Goal: Task Accomplishment & Management: Manage account settings

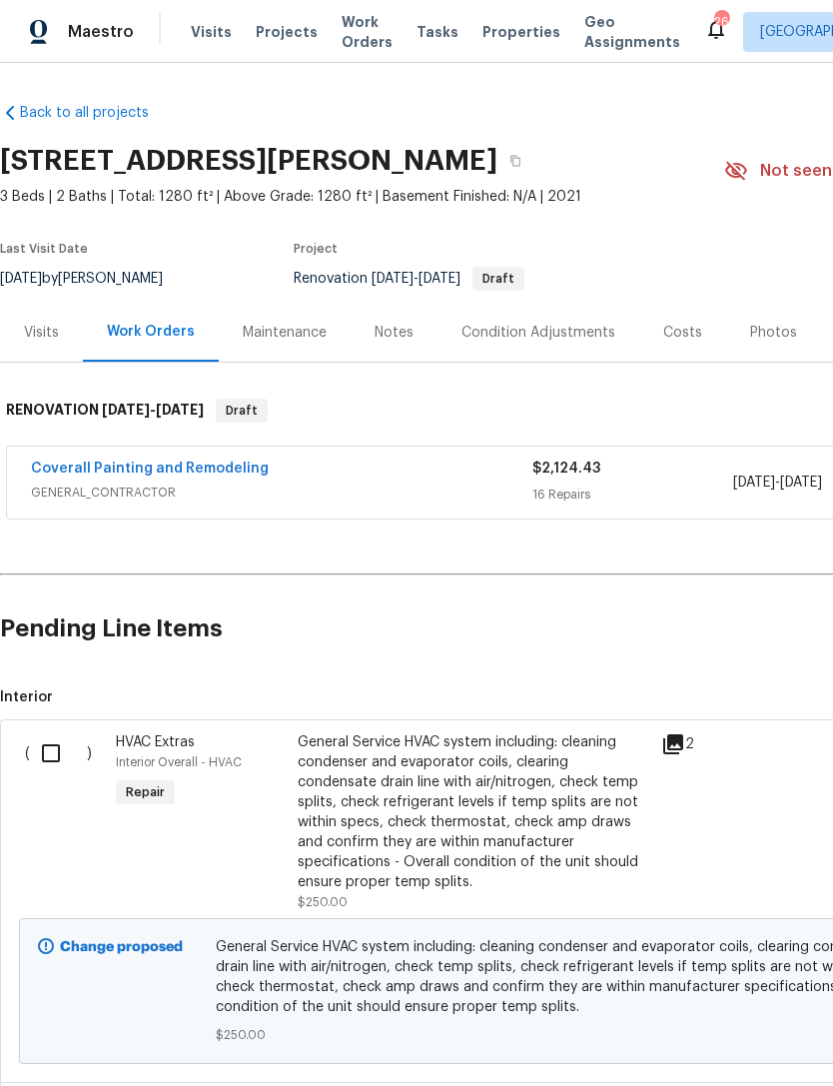
click at [370, 491] on span "GENERAL_CONTRACTOR" at bounding box center [281, 492] width 501 height 20
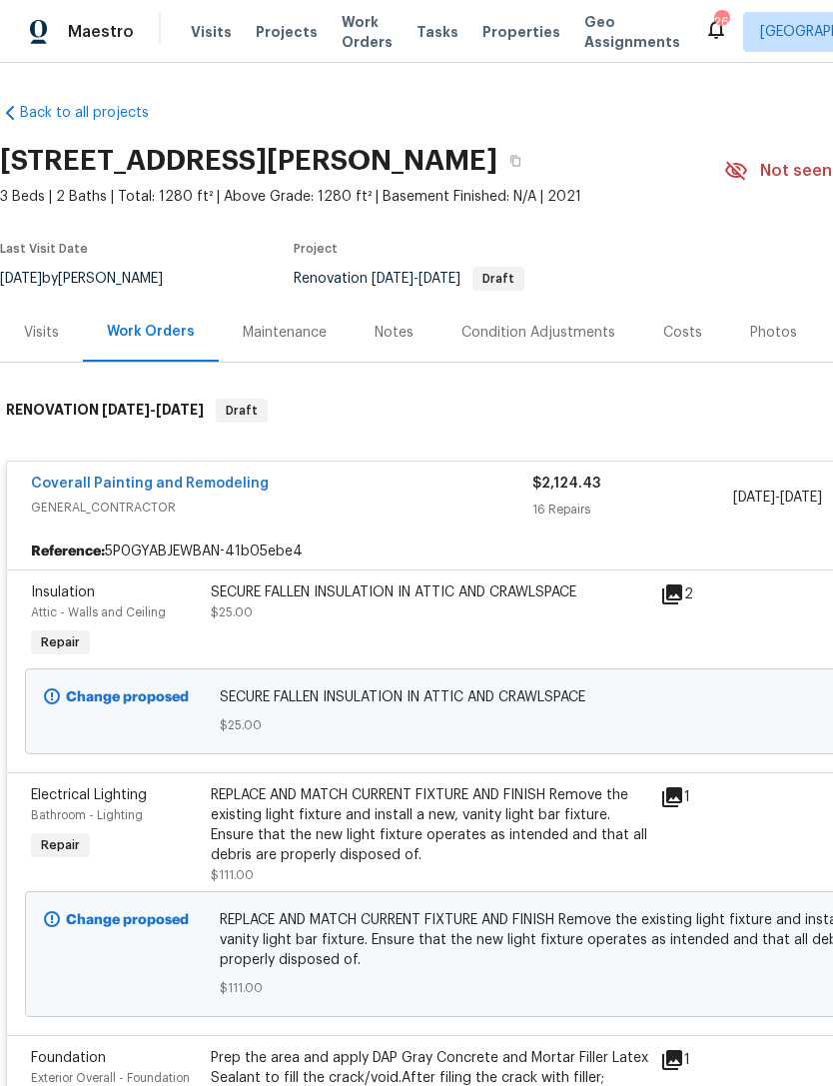
click at [100, 116] on link "Back to all projects" at bounding box center [96, 113] width 192 height 20
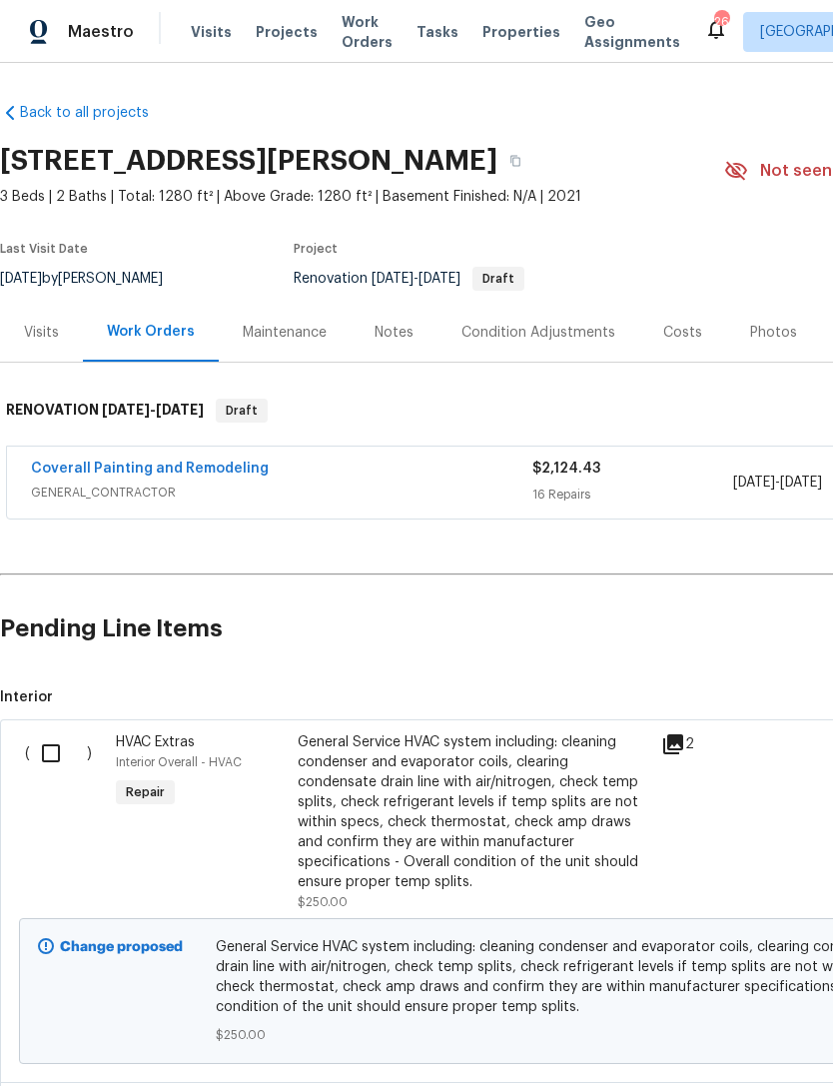
click at [674, 349] on div "Costs" at bounding box center [682, 332] width 87 height 59
click at [402, 495] on span "GENERAL_CONTRACTOR" at bounding box center [281, 492] width 501 height 20
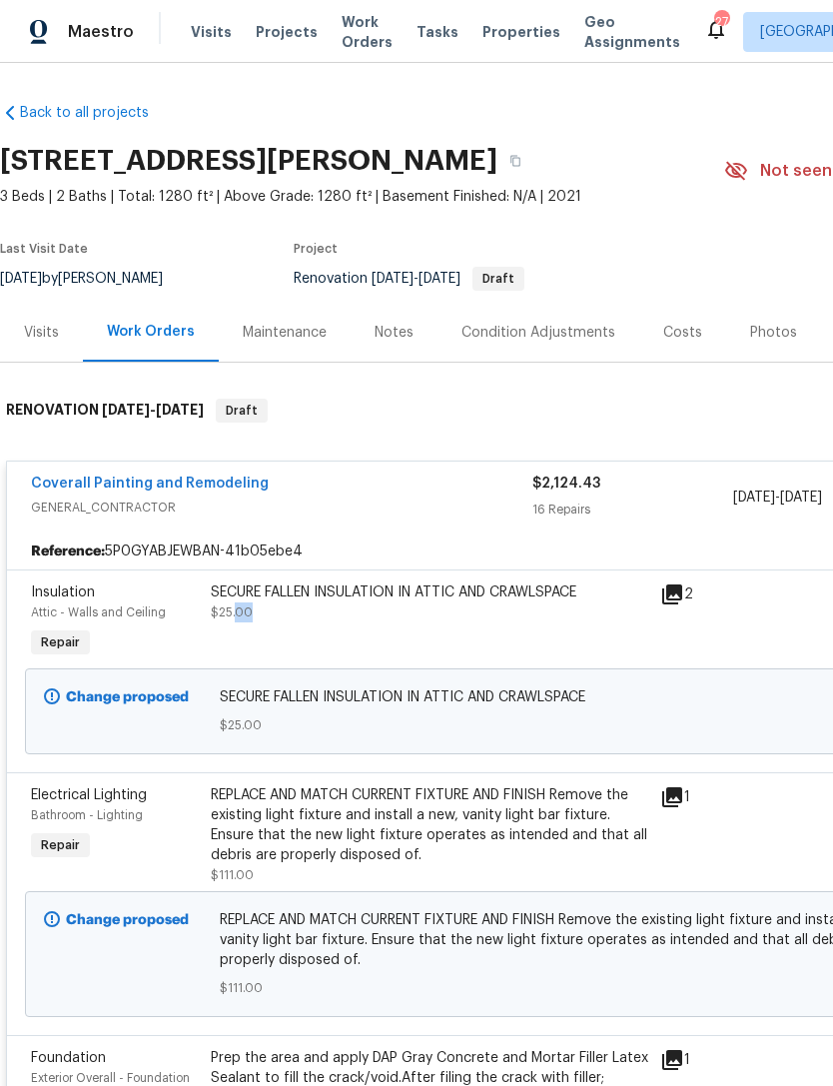
click at [456, 597] on div "SECURE FALLEN INSULATION IN ATTIC AND CRAWLSPACE" at bounding box center [429, 592] width 437 height 20
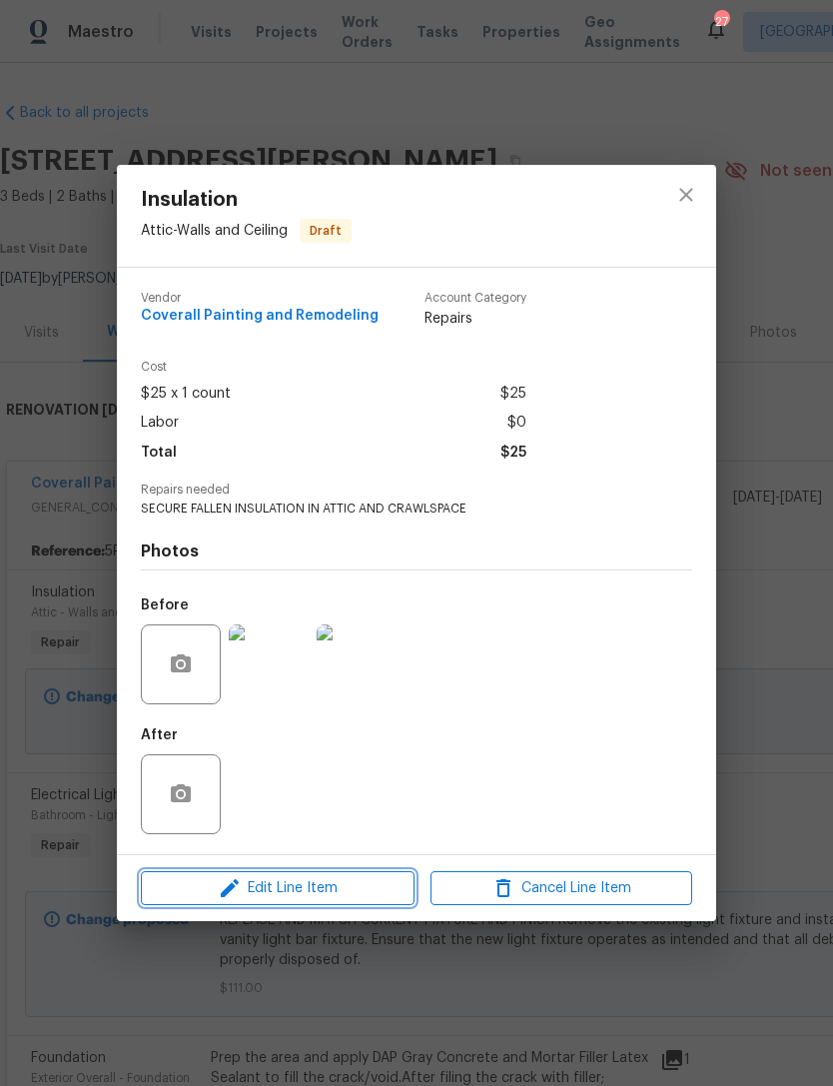
click at [339, 897] on span "Edit Line Item" at bounding box center [278, 888] width 262 height 25
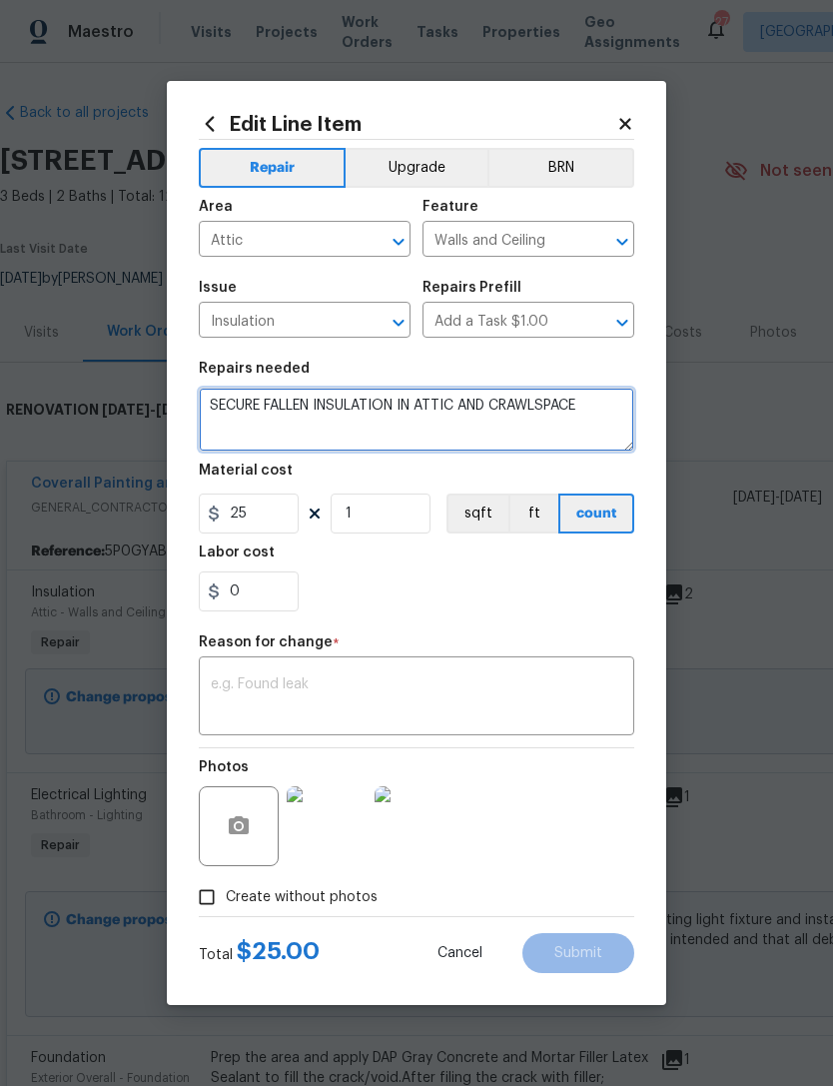
click at [613, 422] on textarea "SECURE FALLEN INSULATION IN ATTIC AND CRAWLSPACE" at bounding box center [416, 420] width 435 height 64
type textarea "SECURE FALLEN INSULATION IN ATTIC AND CRAWLSPACE AND CLEAN UP DEBRI"
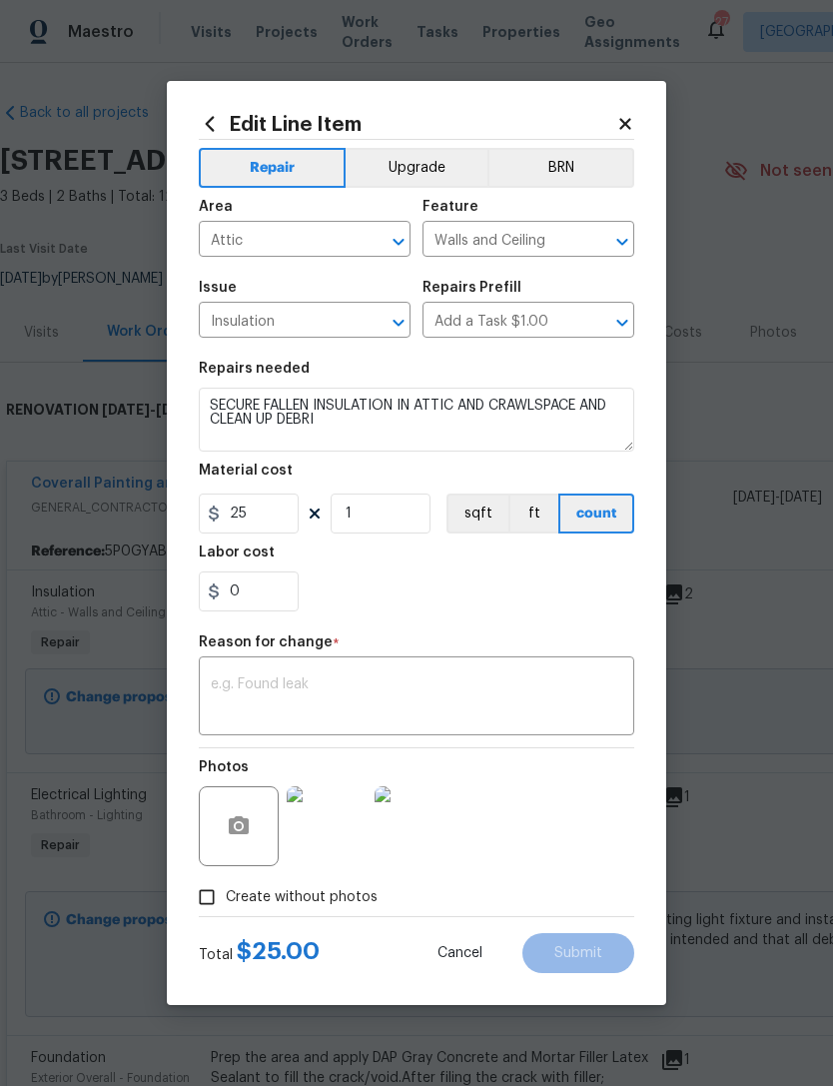
click at [491, 686] on textarea at bounding box center [416, 698] width 411 height 42
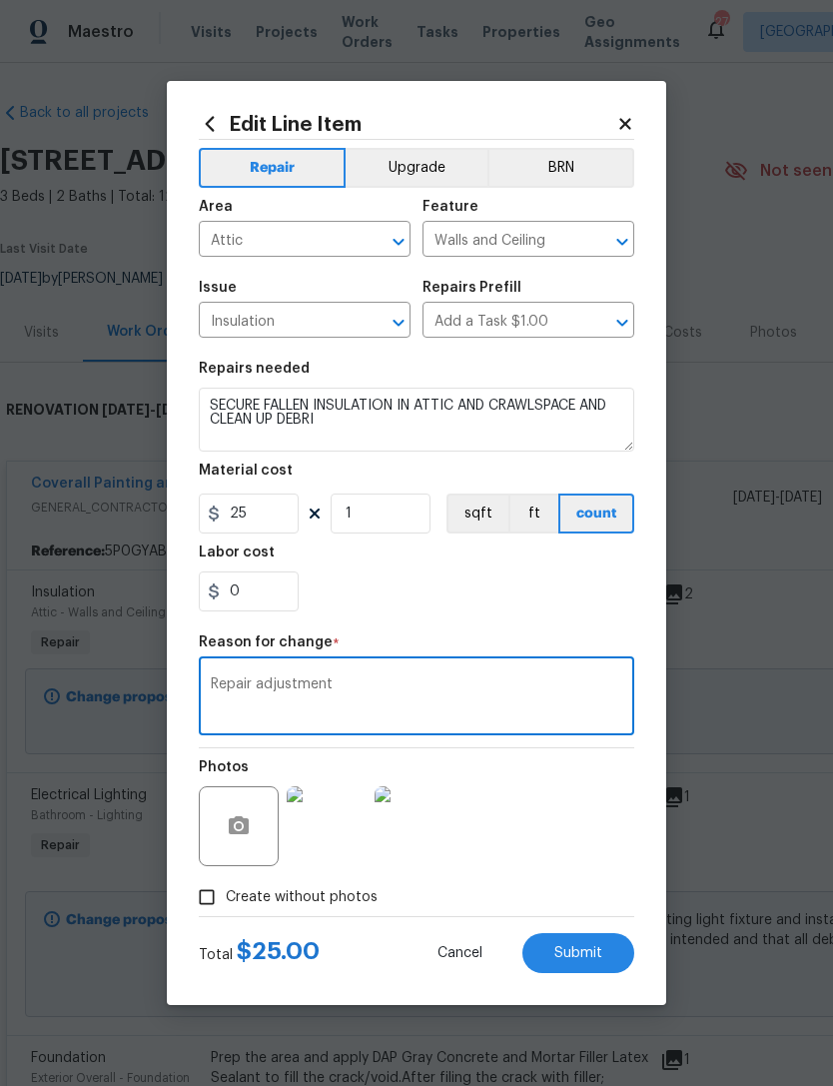
type textarea "Repair adjustment"
click at [265, 520] on input "25" at bounding box center [249, 513] width 100 height 40
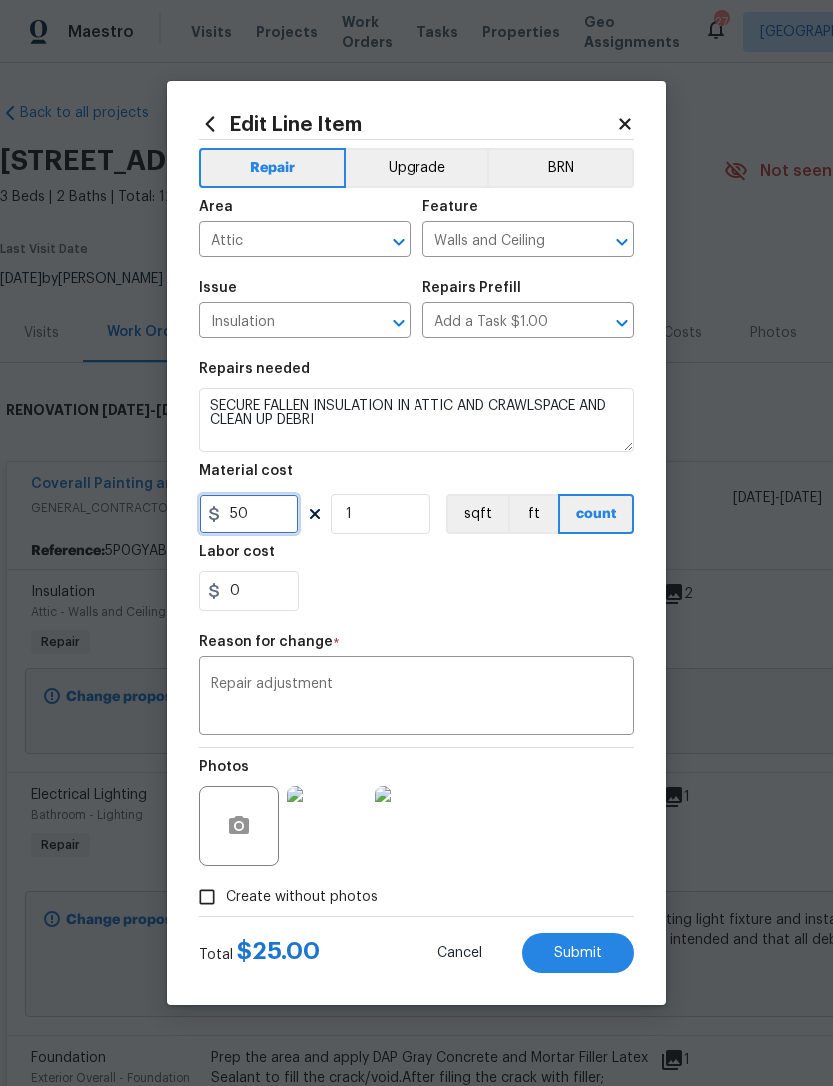
type input "50"
click at [582, 956] on span "Submit" at bounding box center [578, 953] width 48 height 15
type textarea "SECURE FALLEN INSULATION IN ATTIC AND CRAWLSPACE"
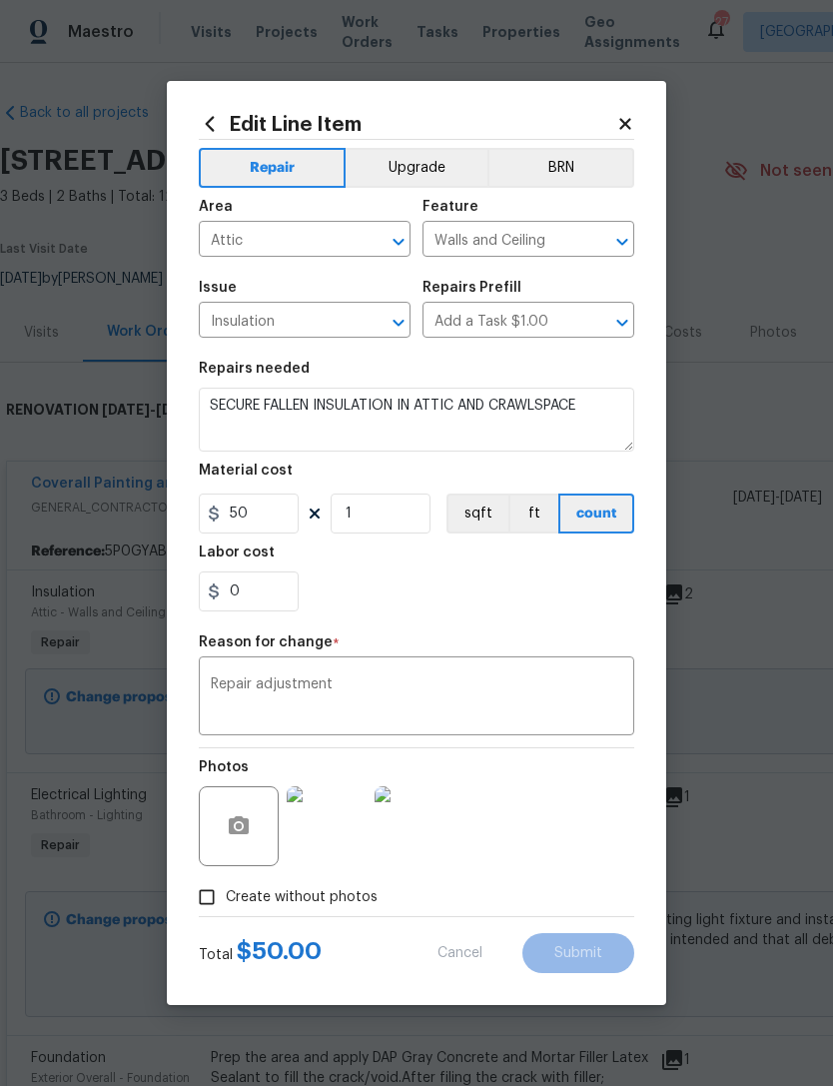
type input "25"
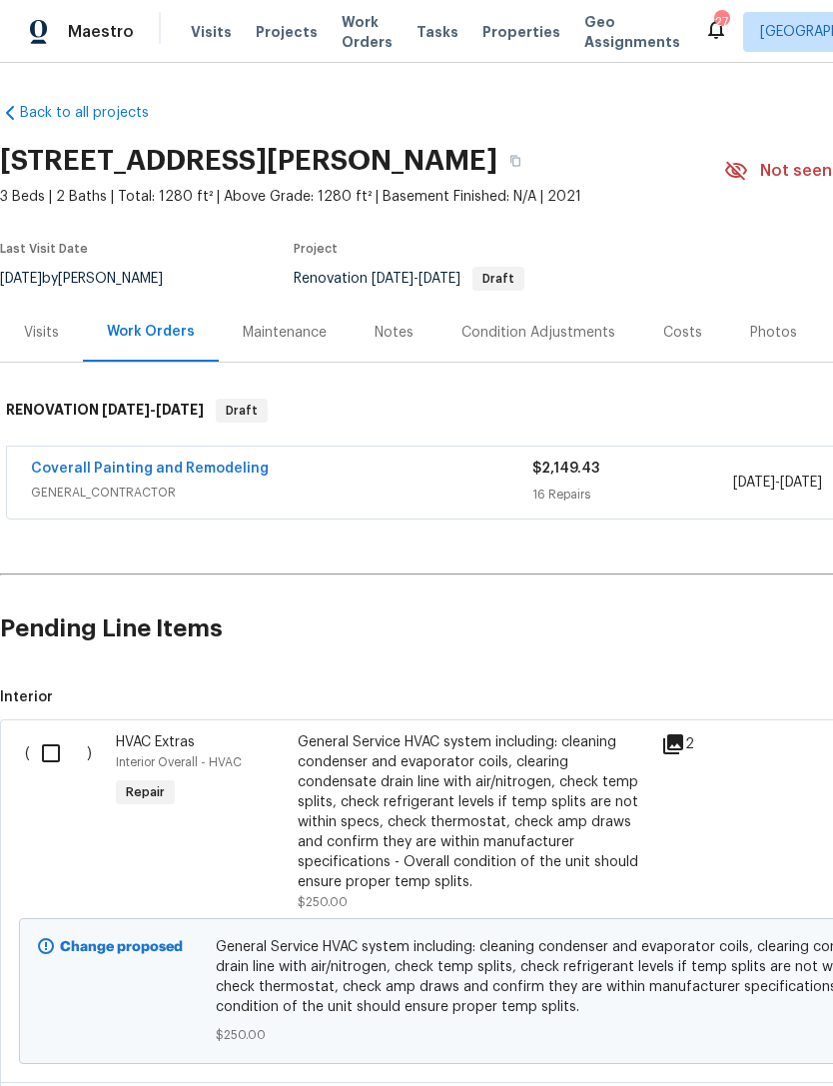
click at [410, 469] on div "Coverall Painting and Remodeling" at bounding box center [281, 470] width 501 height 24
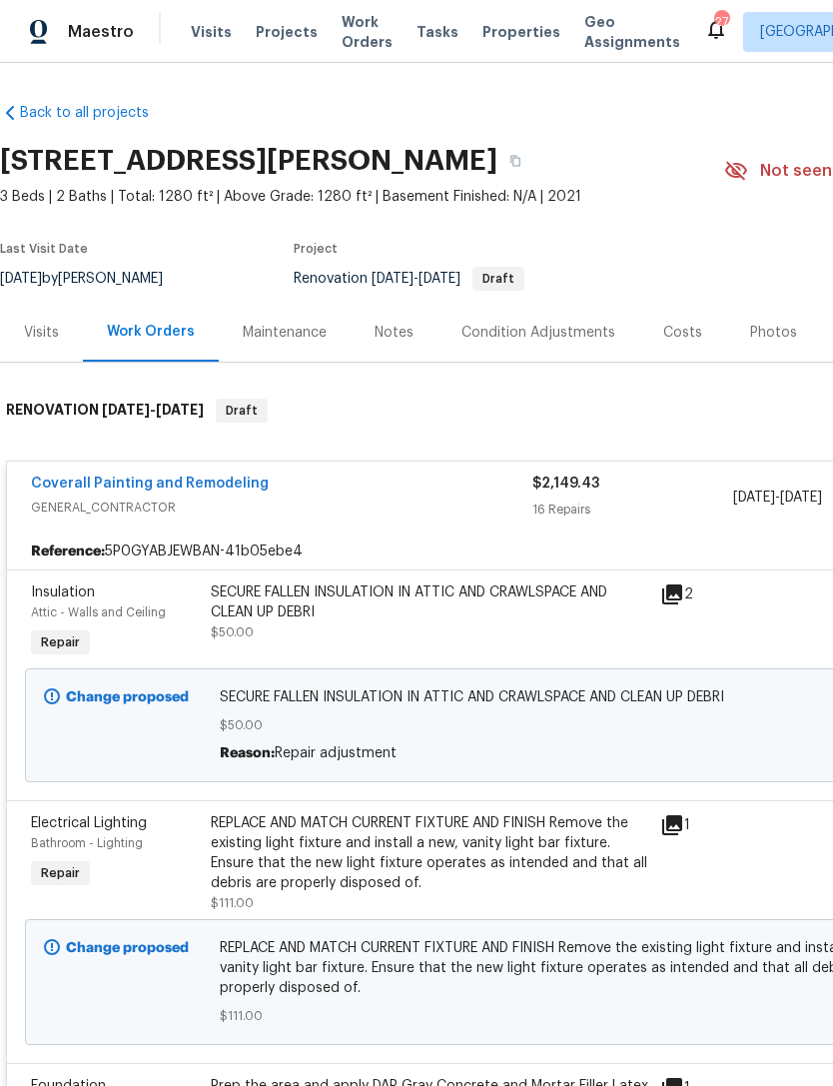
click at [455, 620] on div "SECURE FALLEN INSULATION IN ATTIC AND CRAWLSPACE AND CLEAN UP DEBRI" at bounding box center [429, 602] width 437 height 40
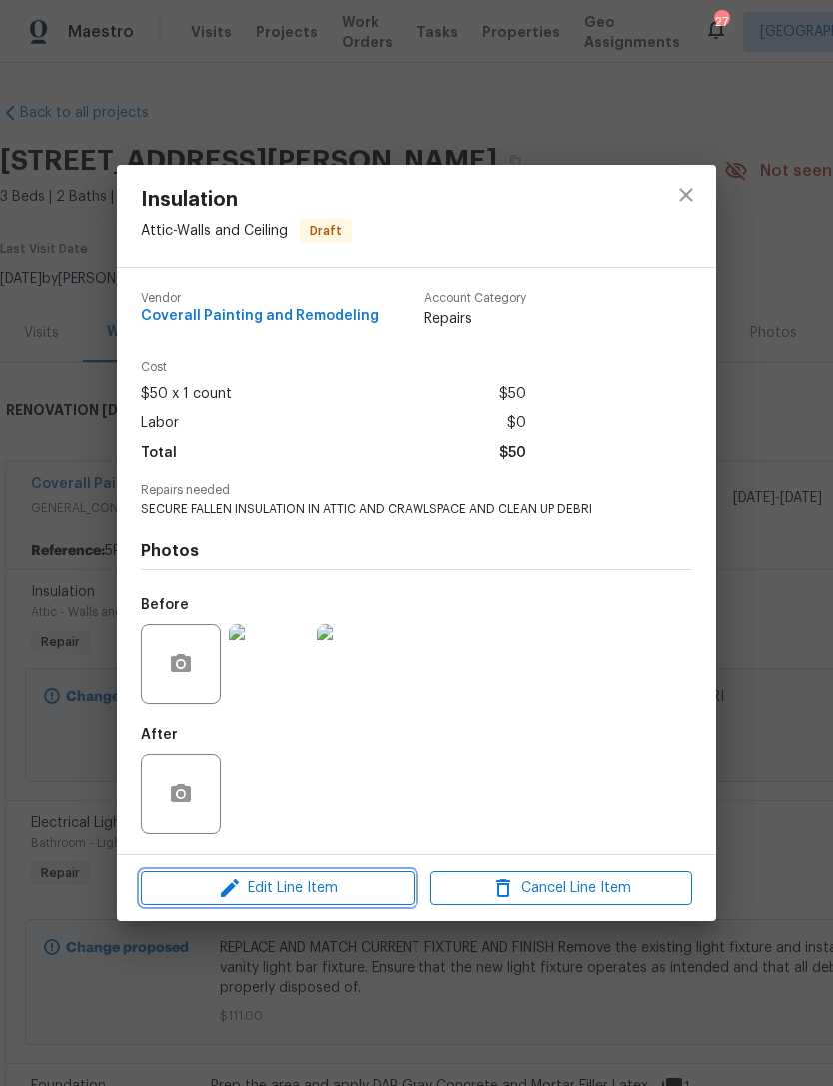
click at [365, 890] on span "Edit Line Item" at bounding box center [278, 888] width 262 height 25
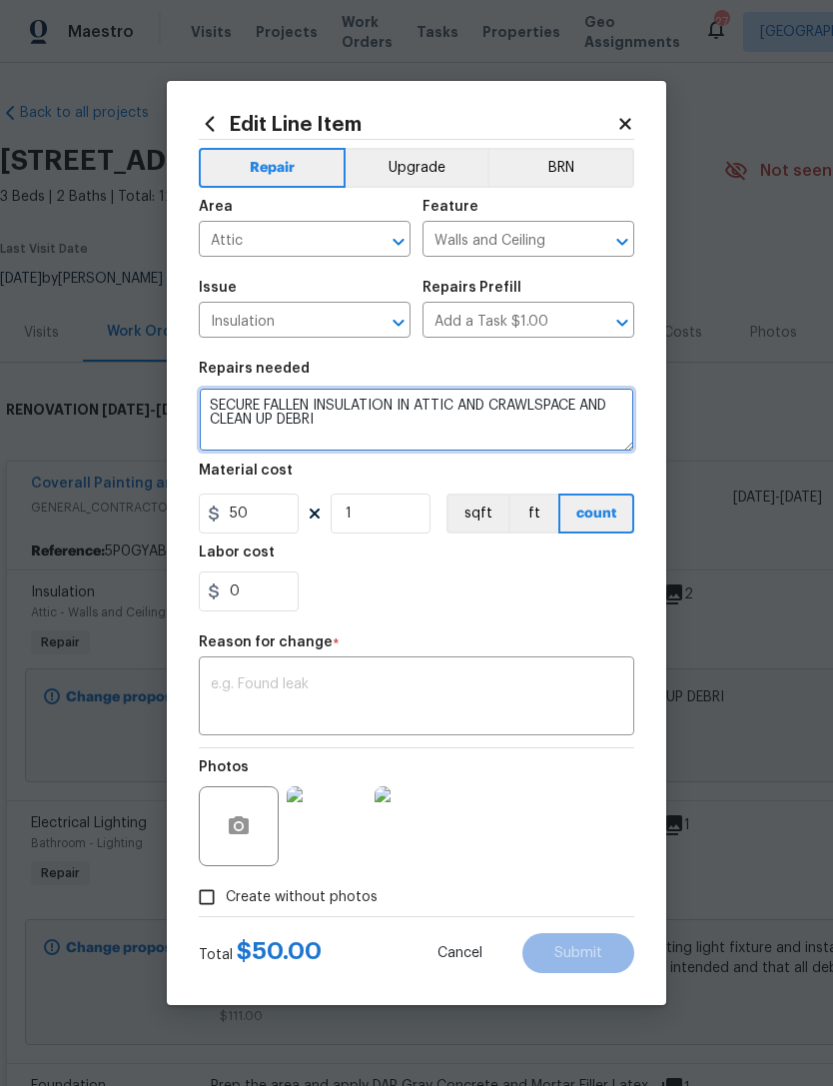
click at [408, 443] on textarea "SECURE FALLEN INSULATION IN ATTIC AND CRAWLSPACE AND CLEAN UP DEBRI" at bounding box center [416, 420] width 435 height 64
click at [509, 448] on textarea "SECURE FALLEN INSULATION IN ATTIC AND CRAWLSPACE AND CLEAN UP DEBRI AND INSPECT…" at bounding box center [416, 420] width 435 height 64
click at [617, 433] on textarea "SECURE FALLEN INSULATION IN ATTIC AND CRAWLSPACE AND CLEAN UP DEBRI-INSPECT PRO…" at bounding box center [416, 420] width 435 height 64
type textarea "SECURE FALLEN INSULATION IN ATTIC AND CRAWLSPACE AND CLEAN UP DEBRI-INSPECT PRO…"
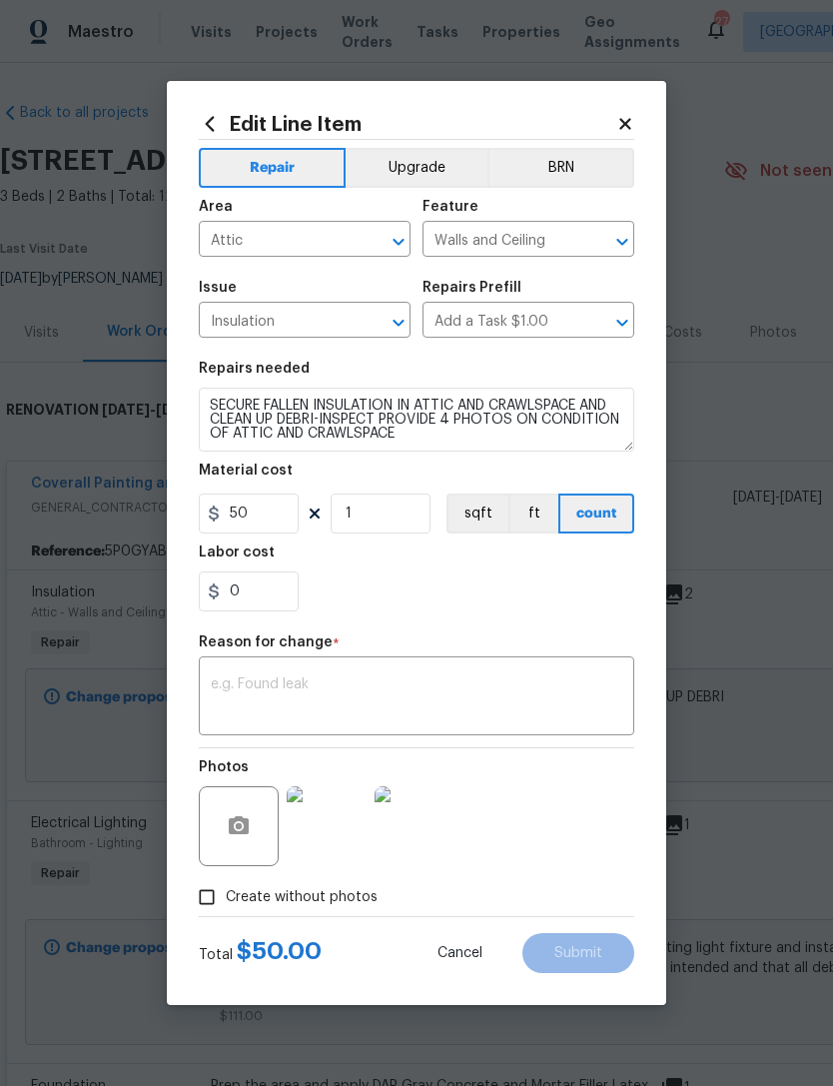
click at [529, 680] on textarea at bounding box center [416, 698] width 411 height 42
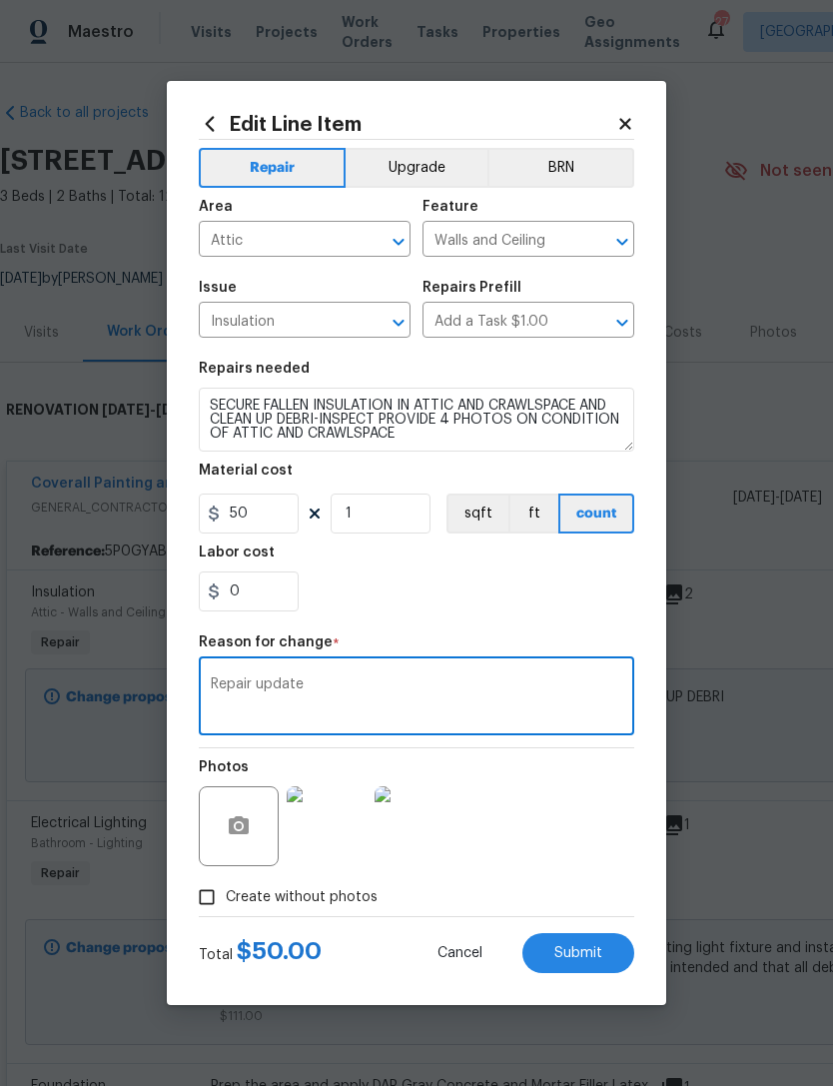
type textarea "Repair update"
click at [581, 959] on span "Submit" at bounding box center [578, 953] width 48 height 15
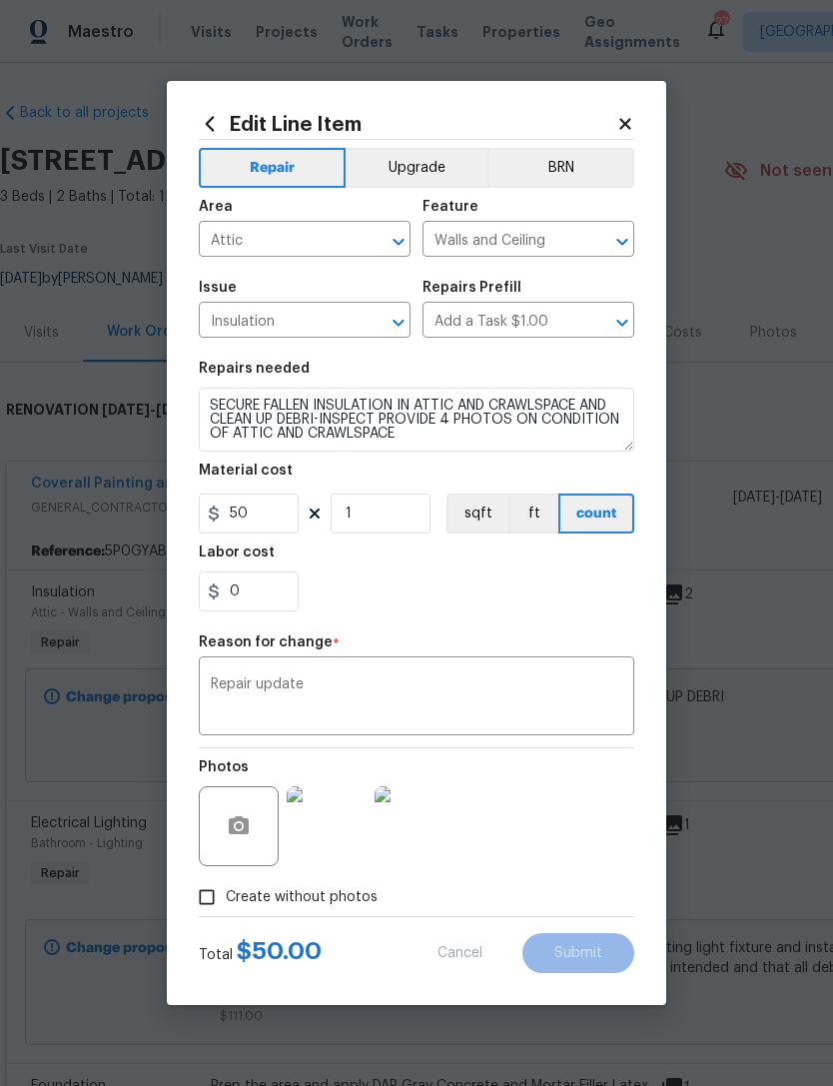
type textarea "SECURE FALLEN INSULATION IN ATTIC AND CRAWLSPACE AND CLEAN UP DEBRI"
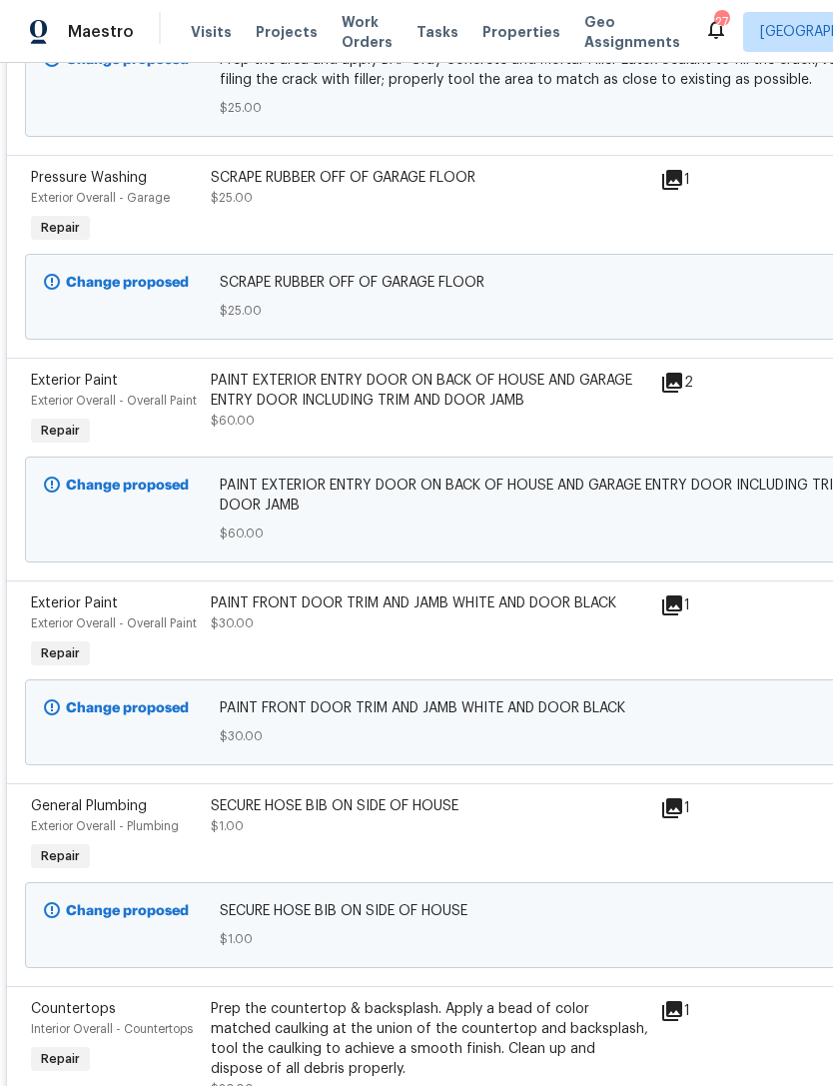
scroll to position [1132, 0]
click at [463, 396] on div "PAINT EXTERIOR ENTRY DOOR ON BACK OF HOUSE AND GARAGE ENTRY DOOR INCLUDING TRIM…" at bounding box center [429, 390] width 437 height 40
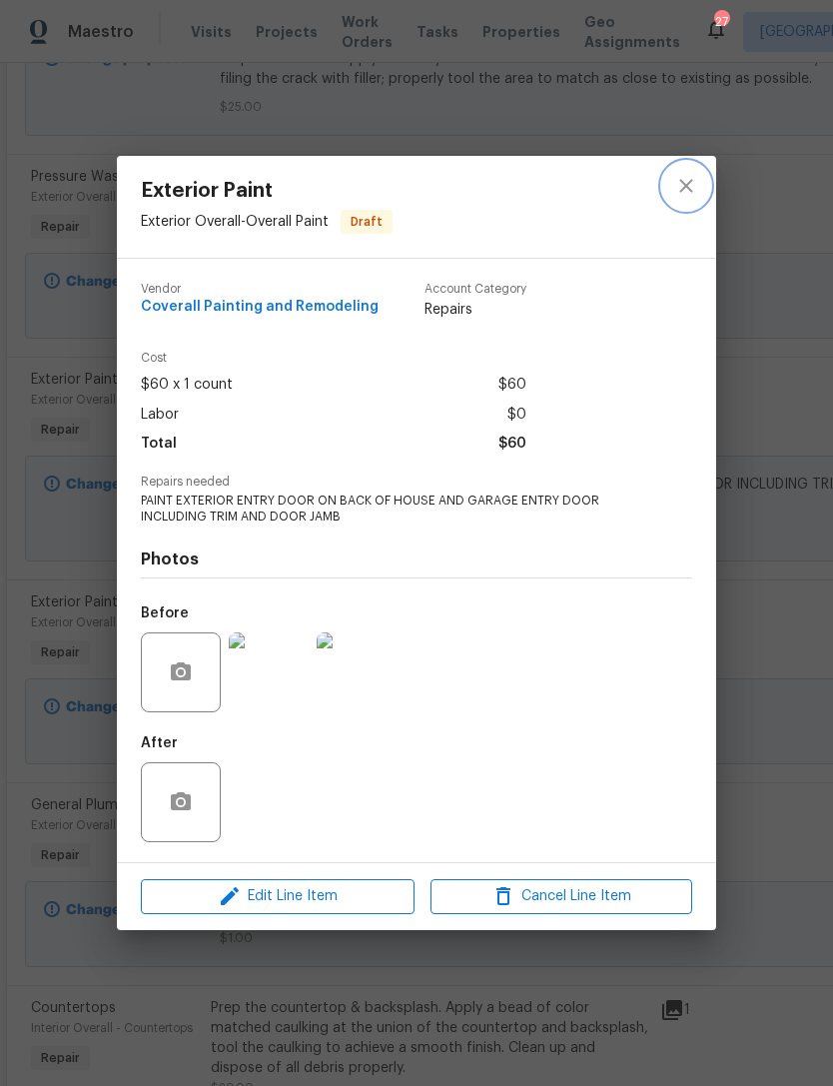
click at [680, 175] on icon "close" at bounding box center [686, 186] width 24 height 24
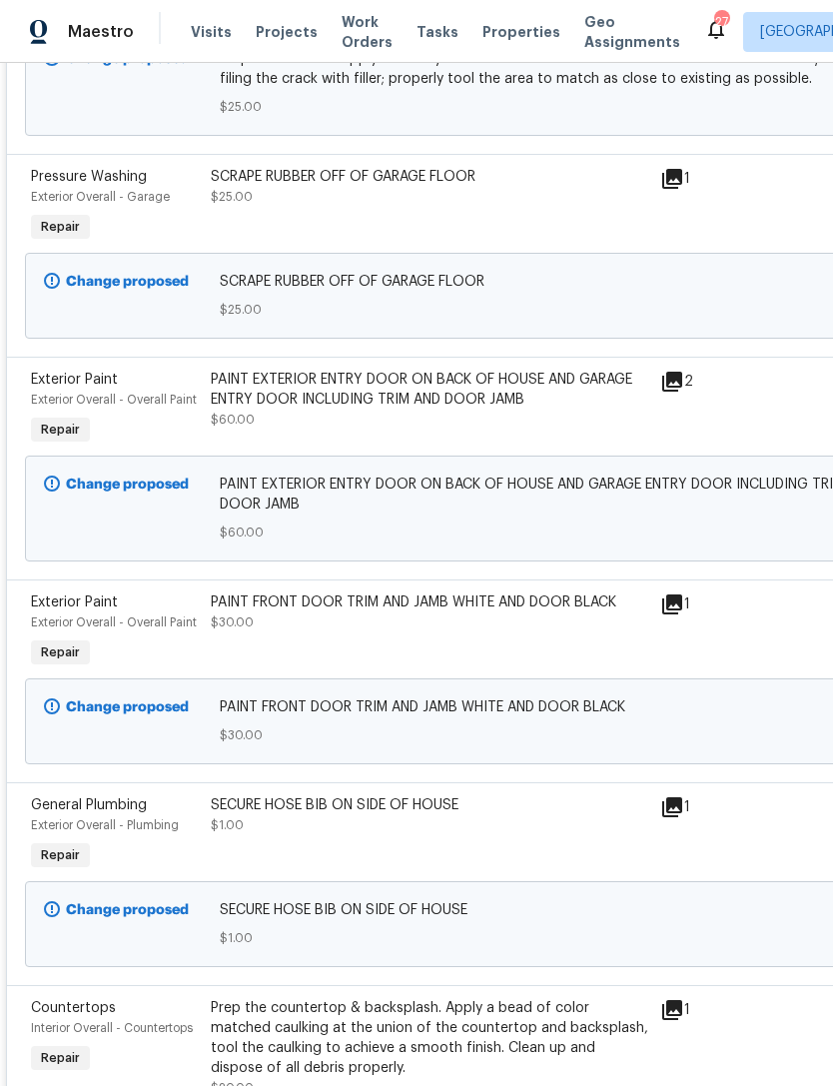
click at [469, 641] on div "PAINT FRONT DOOR TRIM AND JAMB WHITE AND DOOR BLACK $30.00" at bounding box center [429, 632] width 449 height 92
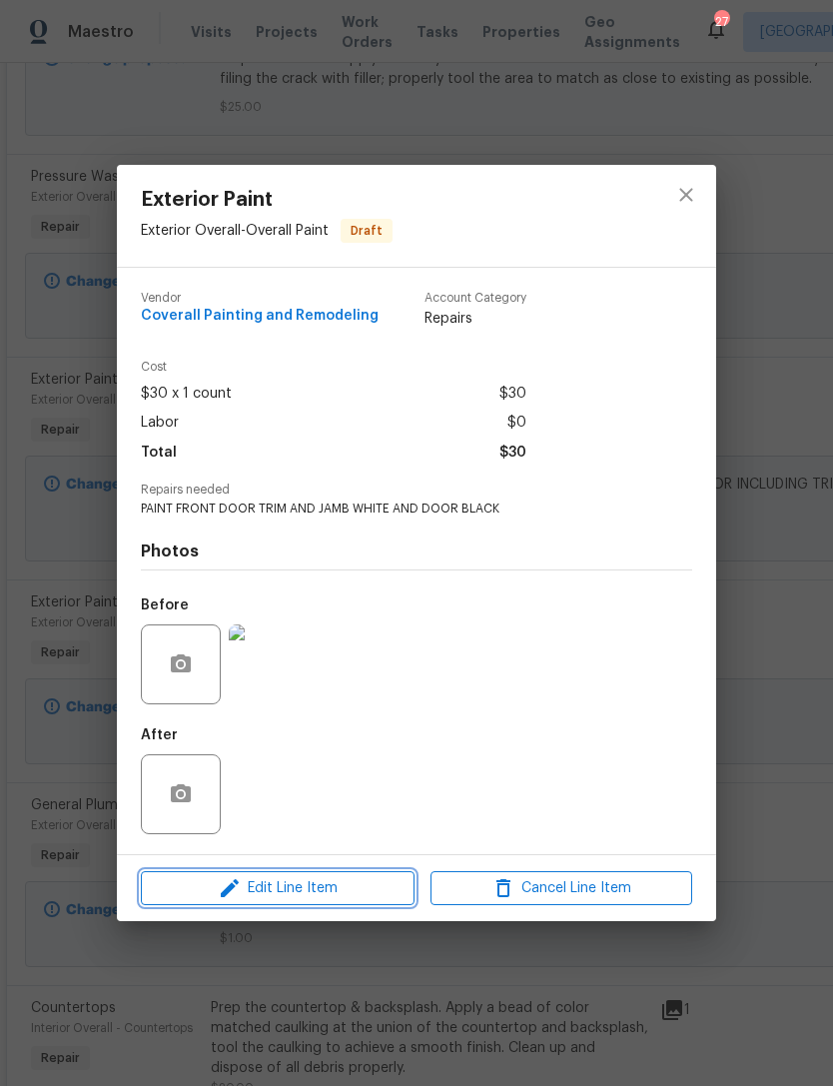
click at [348, 895] on span "Edit Line Item" at bounding box center [278, 888] width 262 height 25
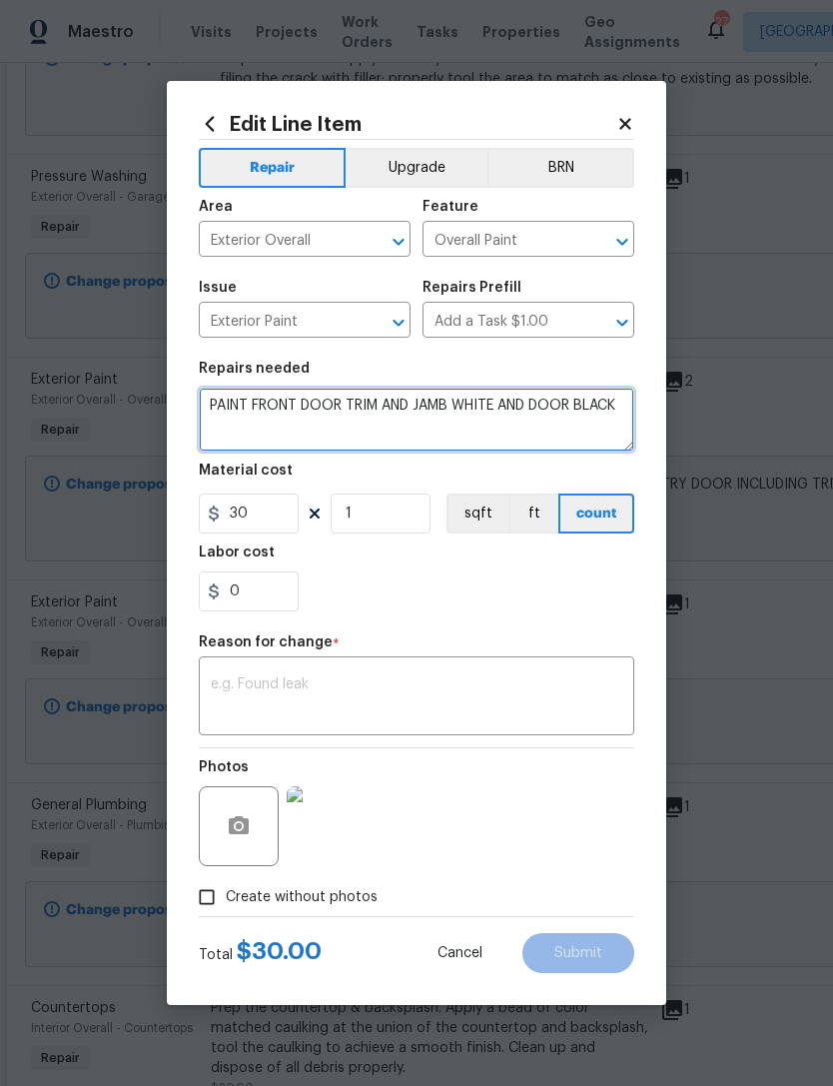
click at [625, 408] on textarea "PAINT FRONT DOOR TRIM AND JAMB WHITE AND DOOR BLACK" at bounding box center [416, 420] width 435 height 64
type textarea "PAINT FRONT DOOR TRIM AND JAMB WHITE AND DOOR BLACK MAGIC"
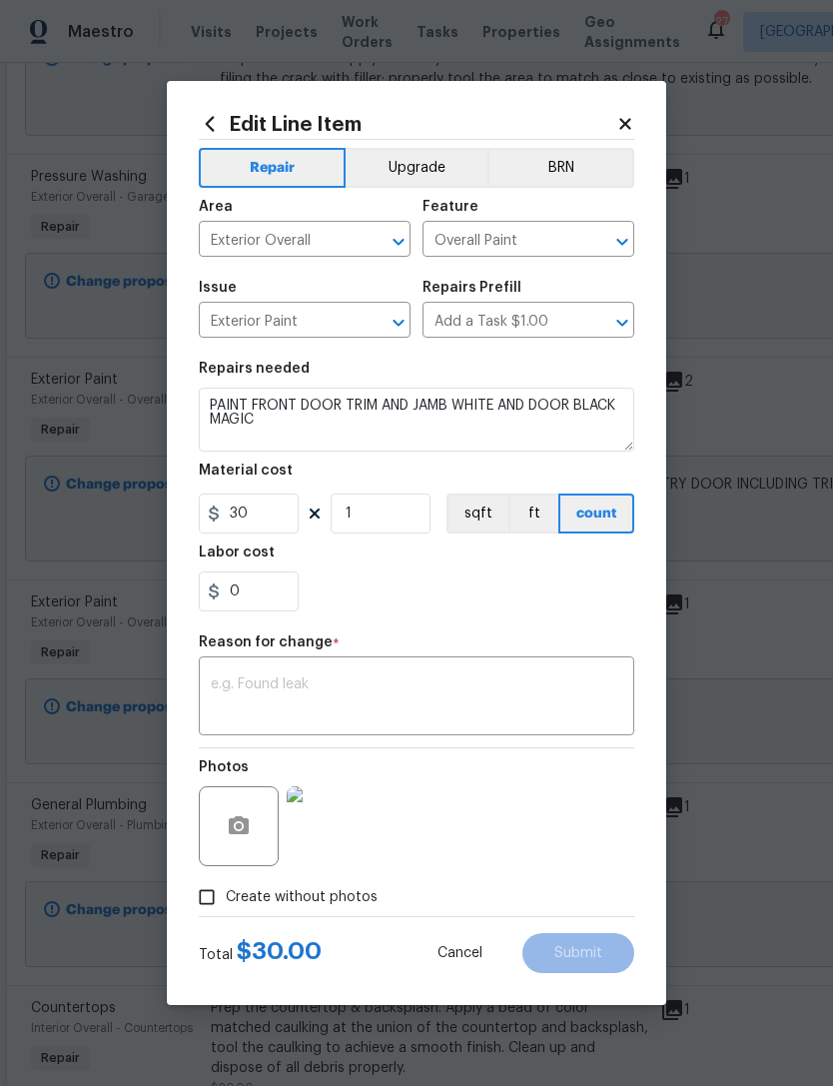
click at [511, 688] on textarea at bounding box center [416, 698] width 411 height 42
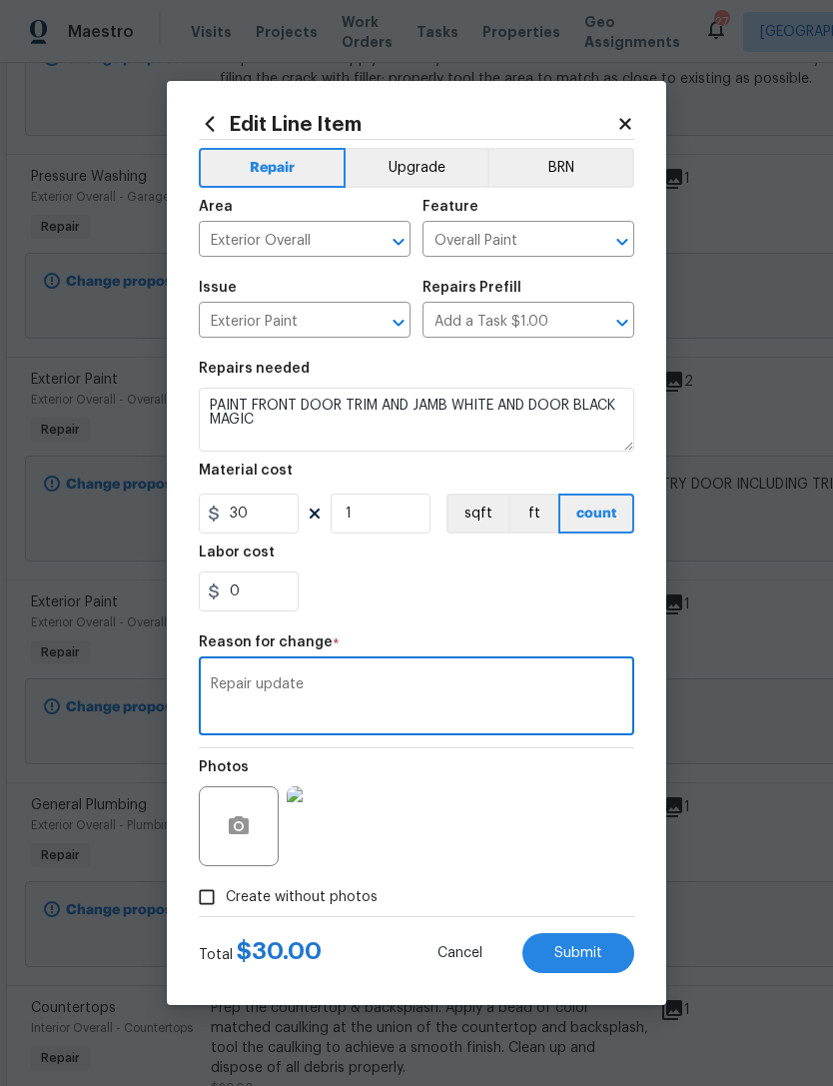
type textarea "Repair update"
click at [582, 959] on span "Submit" at bounding box center [578, 953] width 48 height 15
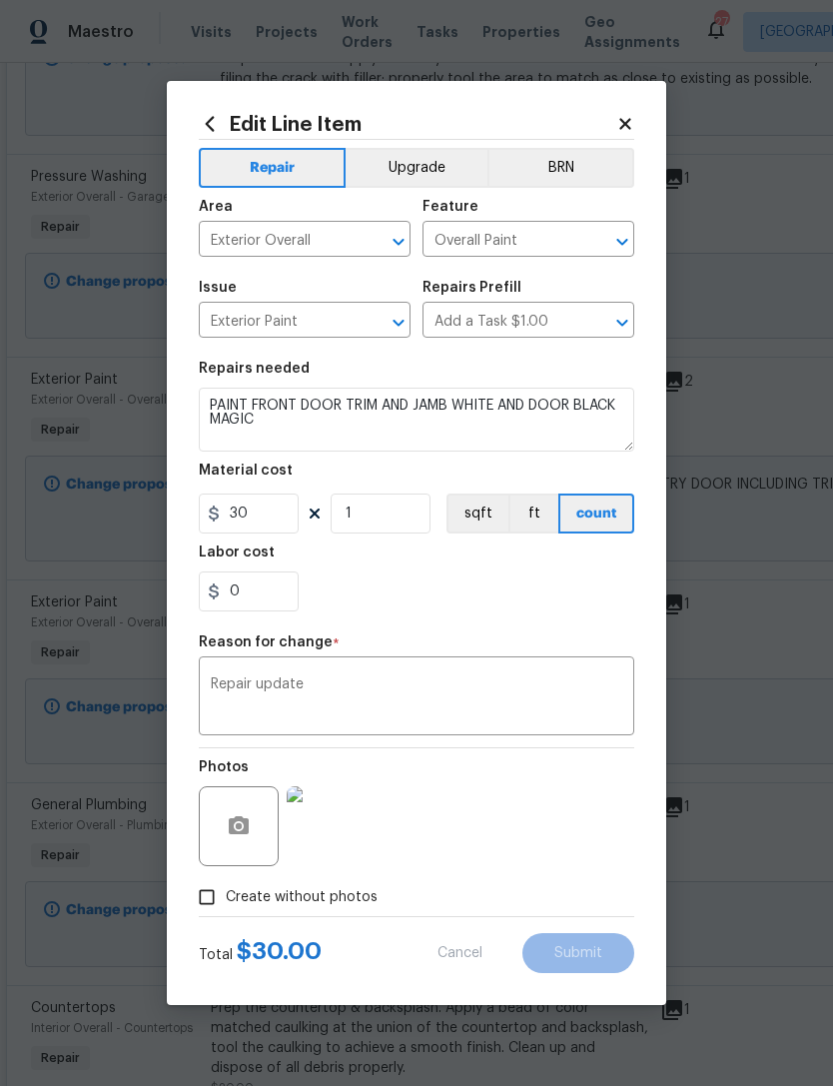
type textarea "PAINT FRONT DOOR TRIM AND JAMB WHITE AND DOOR BLACK"
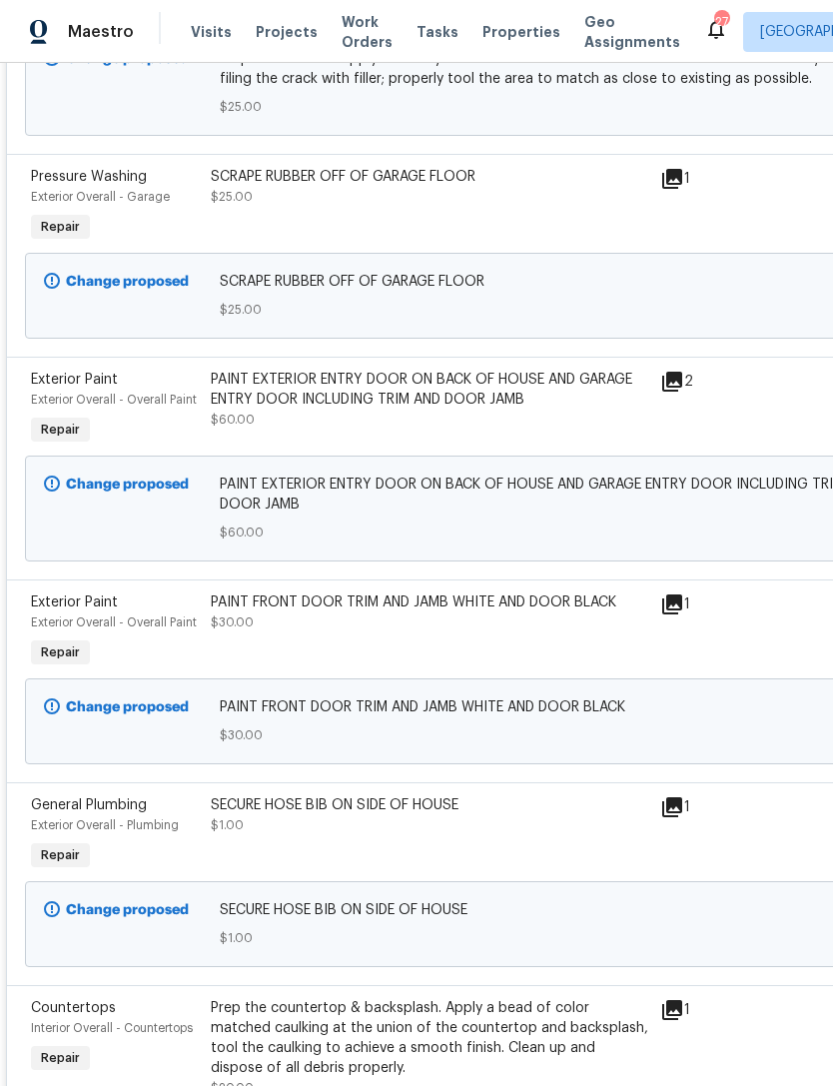
click at [428, 843] on div "SECURE HOSE BIB ON SIDE OF HOUSE $1.00" at bounding box center [429, 835] width 449 height 92
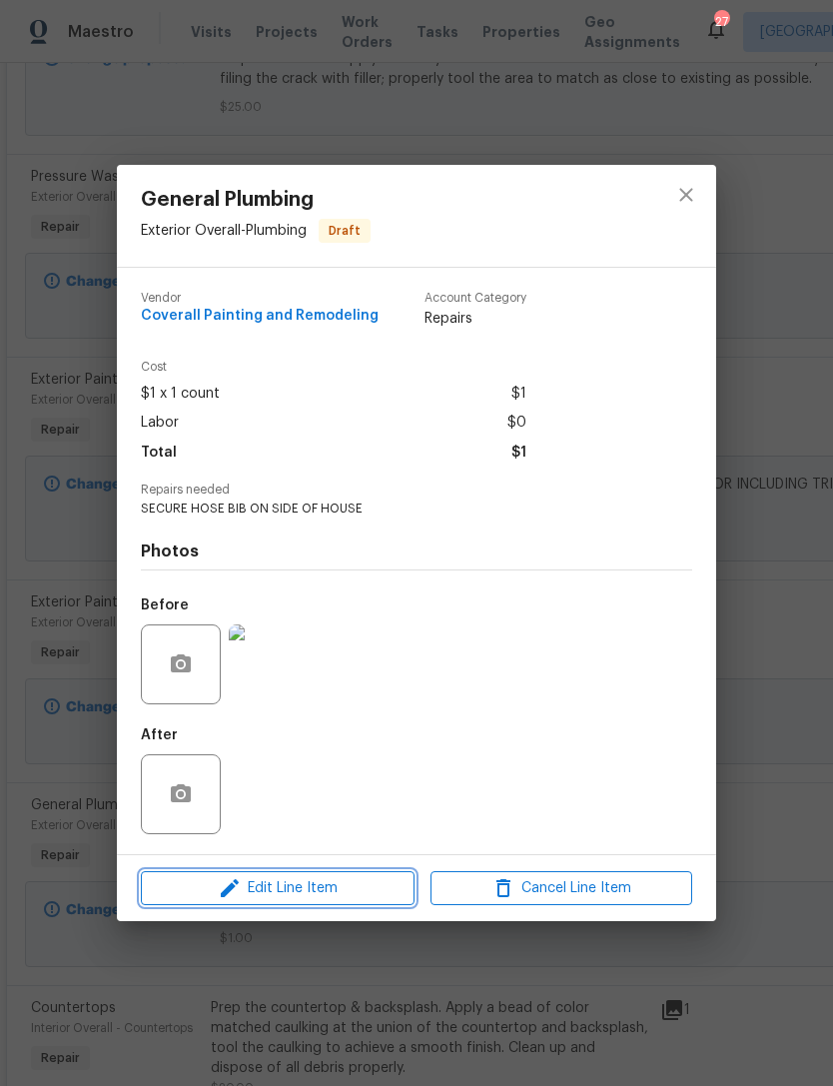
click at [332, 885] on span "Edit Line Item" at bounding box center [278, 888] width 262 height 25
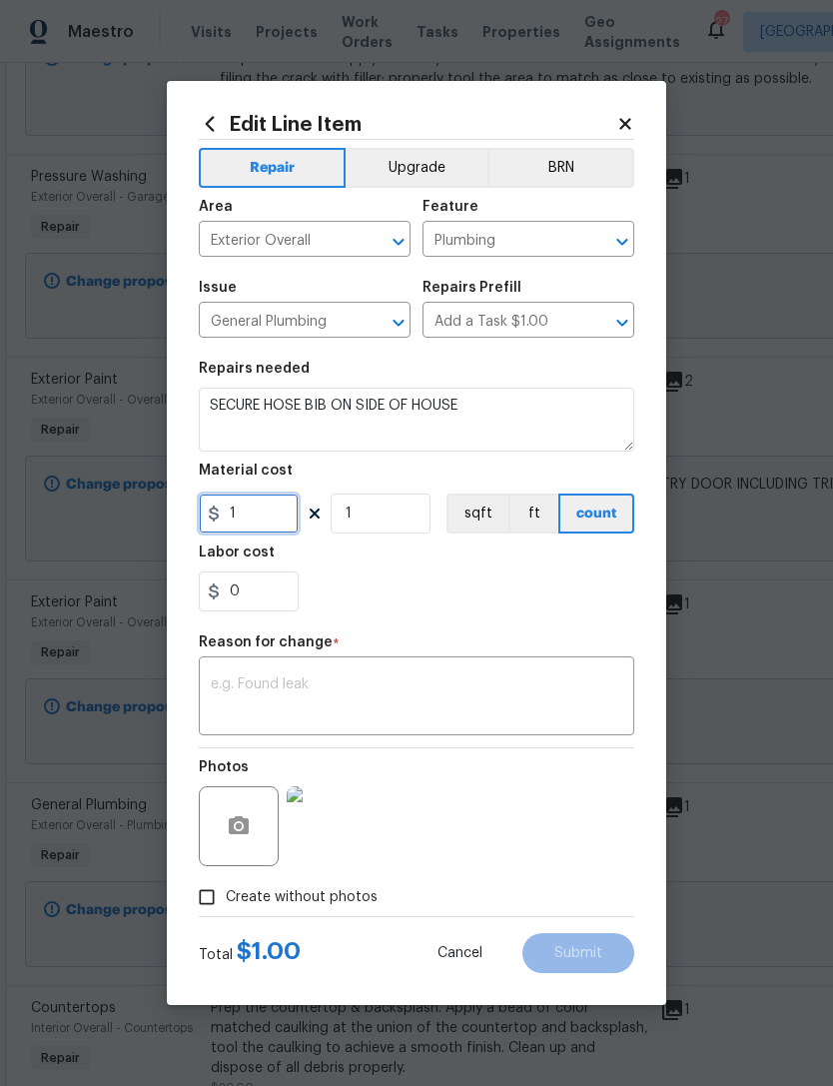
click at [279, 520] on input "1" at bounding box center [249, 513] width 100 height 40
type input "5"
click at [500, 735] on div "x ​" at bounding box center [416, 698] width 435 height 74
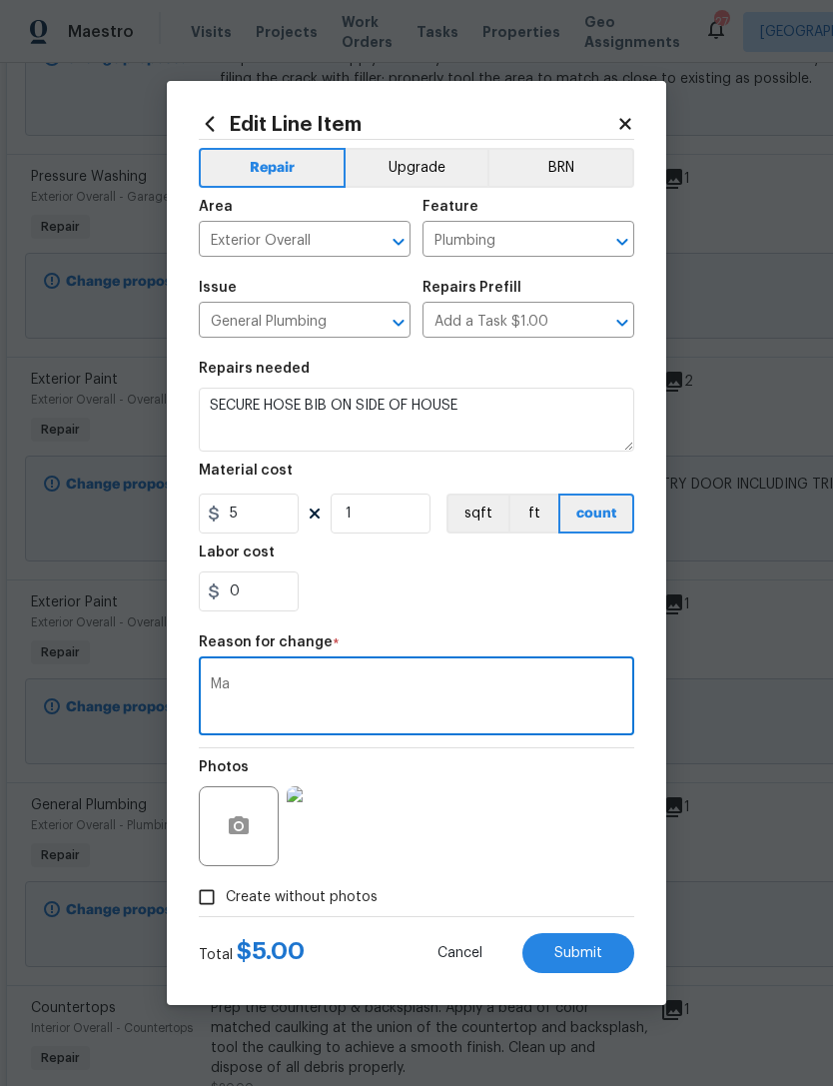
type textarea "M"
type textarea "Repair verbiage"
click at [254, 501] on input "5" at bounding box center [249, 513] width 100 height 40
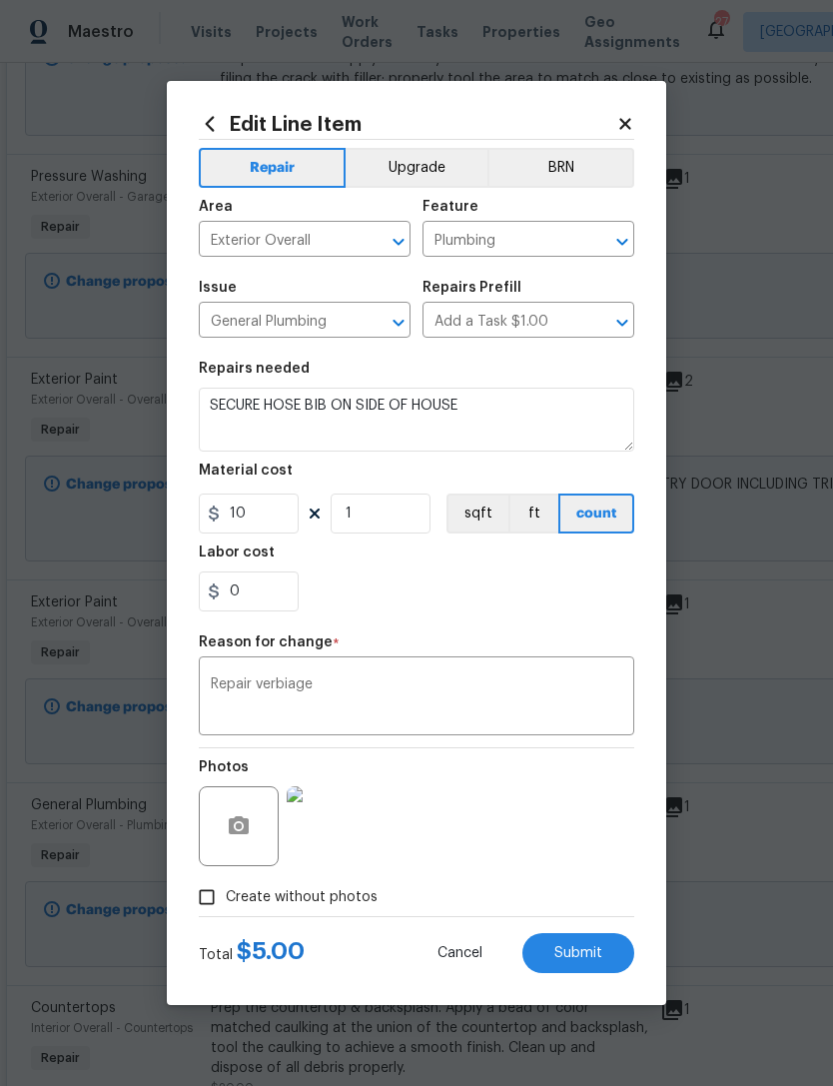
click at [592, 953] on span "Submit" at bounding box center [578, 953] width 48 height 15
type input "1"
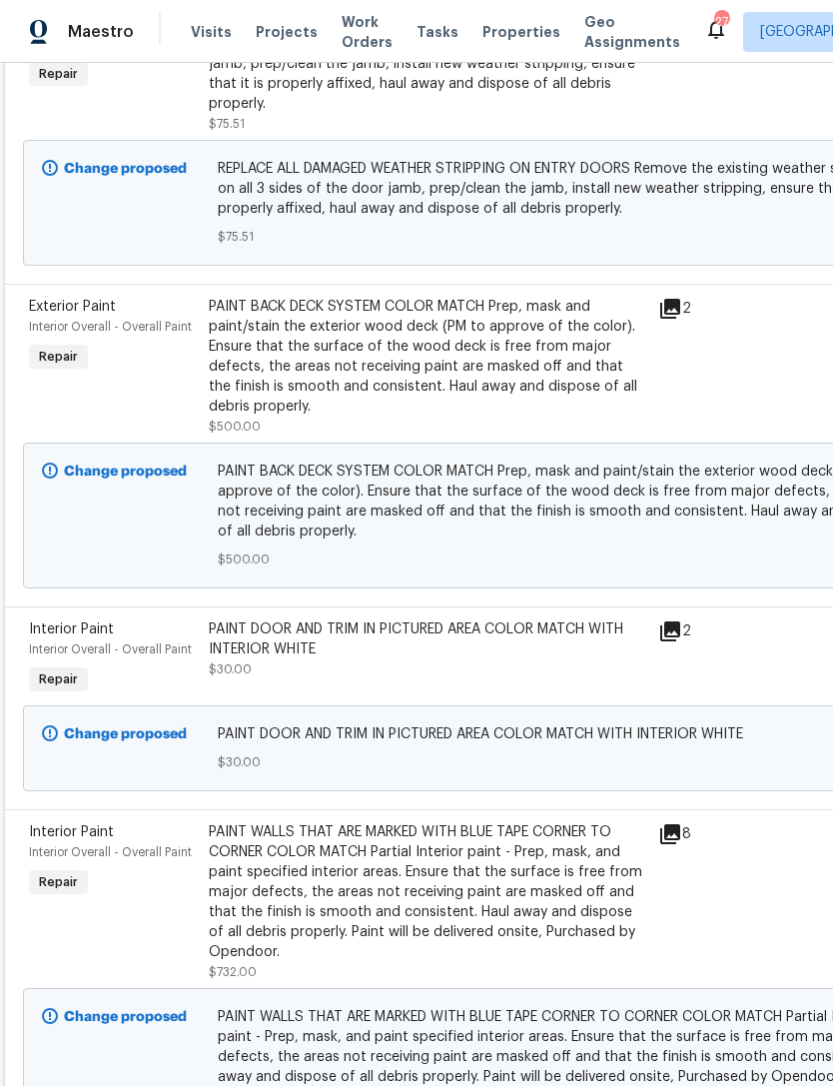
scroll to position [2643, 2]
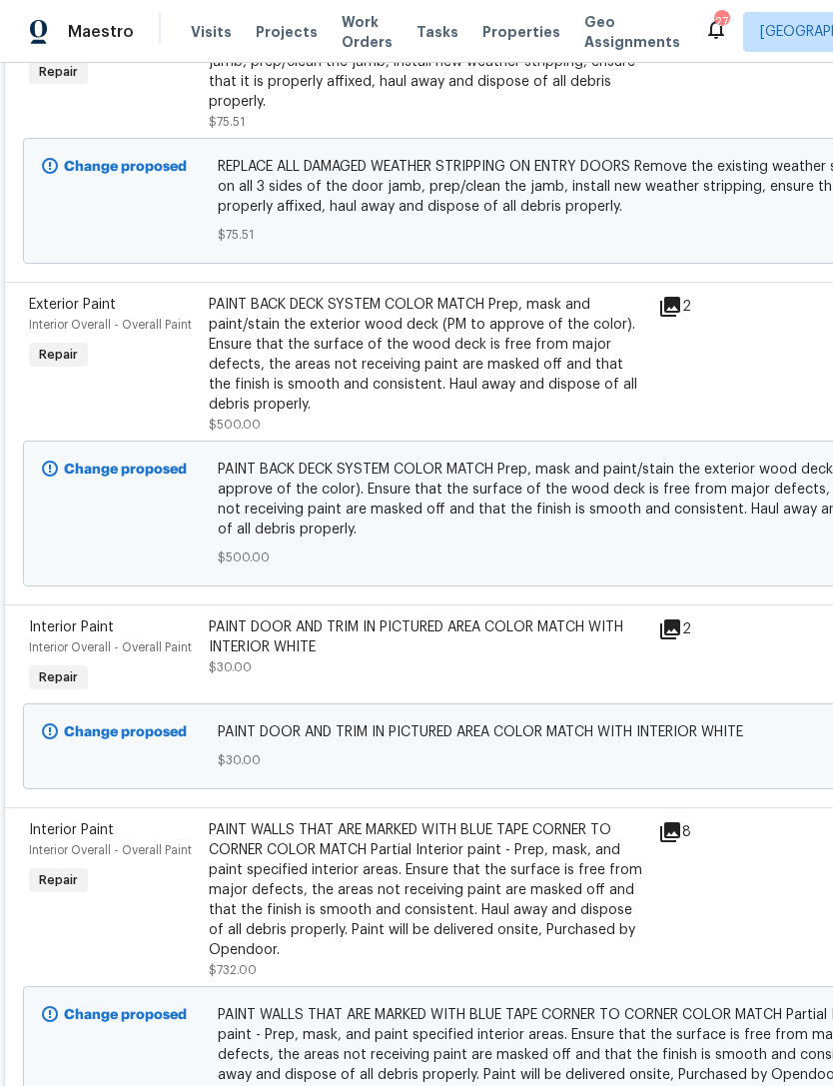
click at [488, 373] on div "PAINT BACK DECK SYSTEM COLOR MATCH Prep, mask and paint/stain the exterior wood…" at bounding box center [427, 355] width 437 height 120
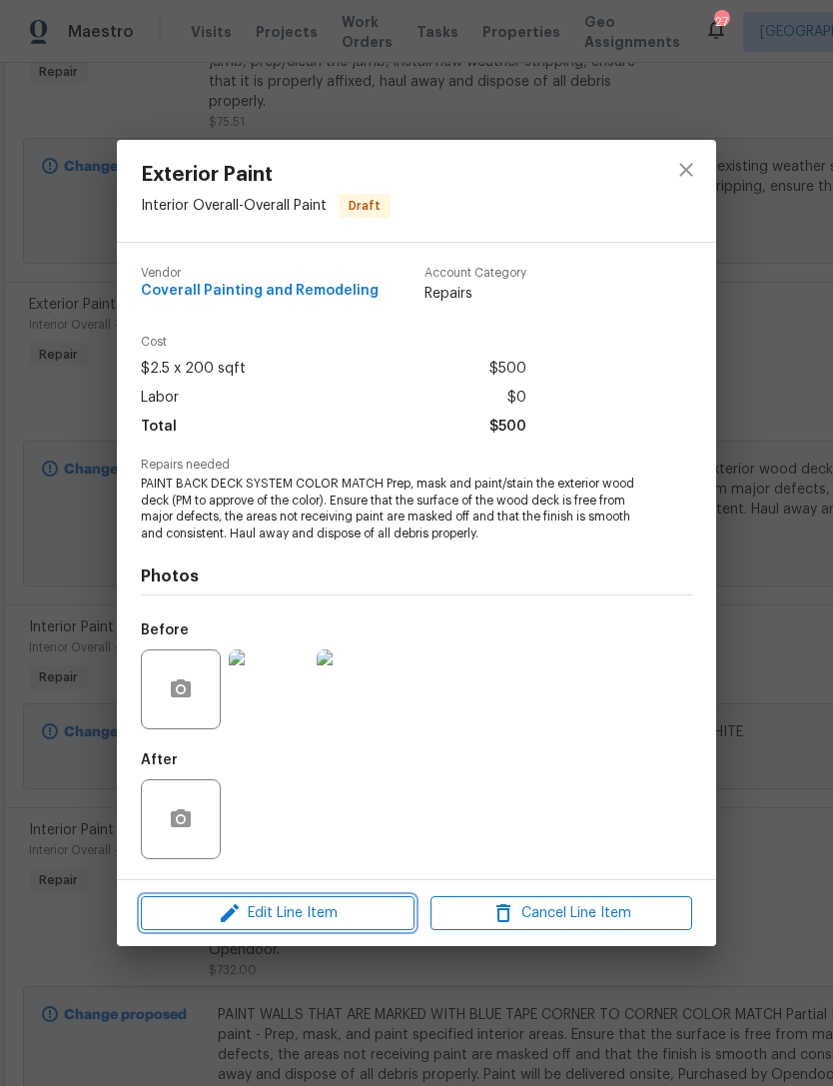
click at [352, 912] on span "Edit Line Item" at bounding box center [278, 913] width 262 height 25
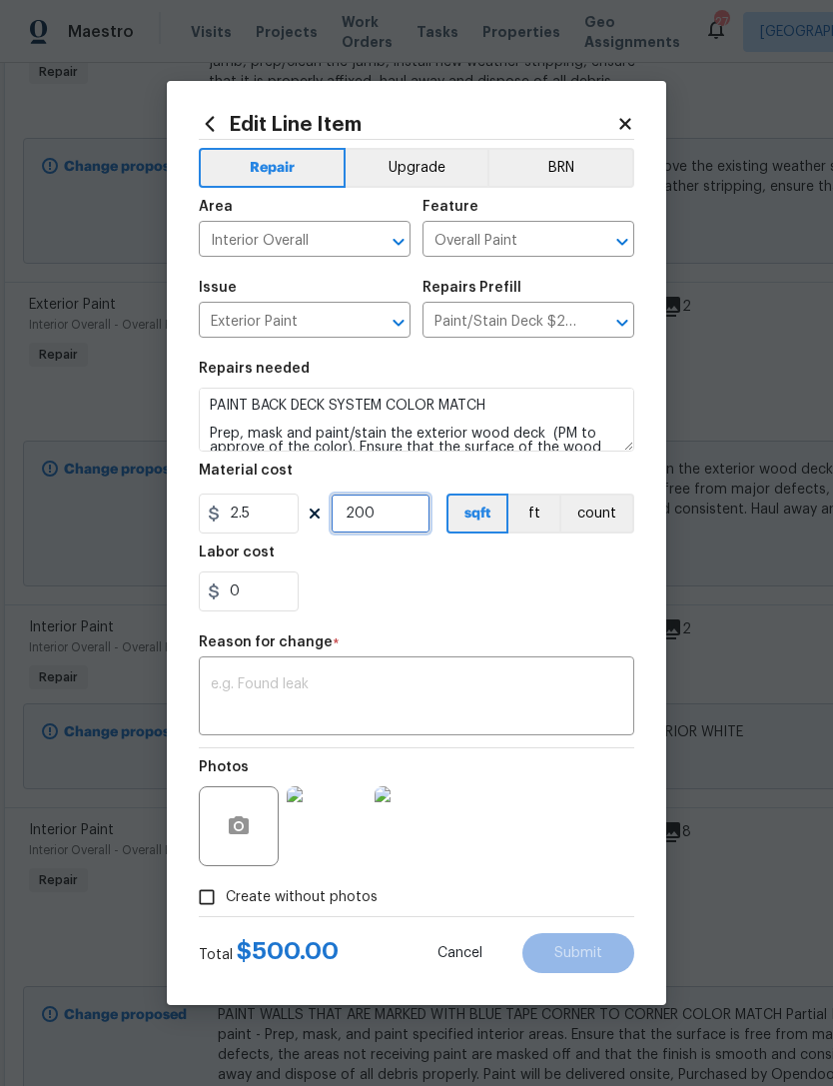
click at [402, 519] on input "200" at bounding box center [381, 513] width 100 height 40
click at [395, 509] on input "100" at bounding box center [381, 513] width 100 height 40
click at [411, 519] on input "200" at bounding box center [381, 513] width 100 height 40
click at [394, 521] on input "150" at bounding box center [381, 513] width 100 height 40
type input "150"
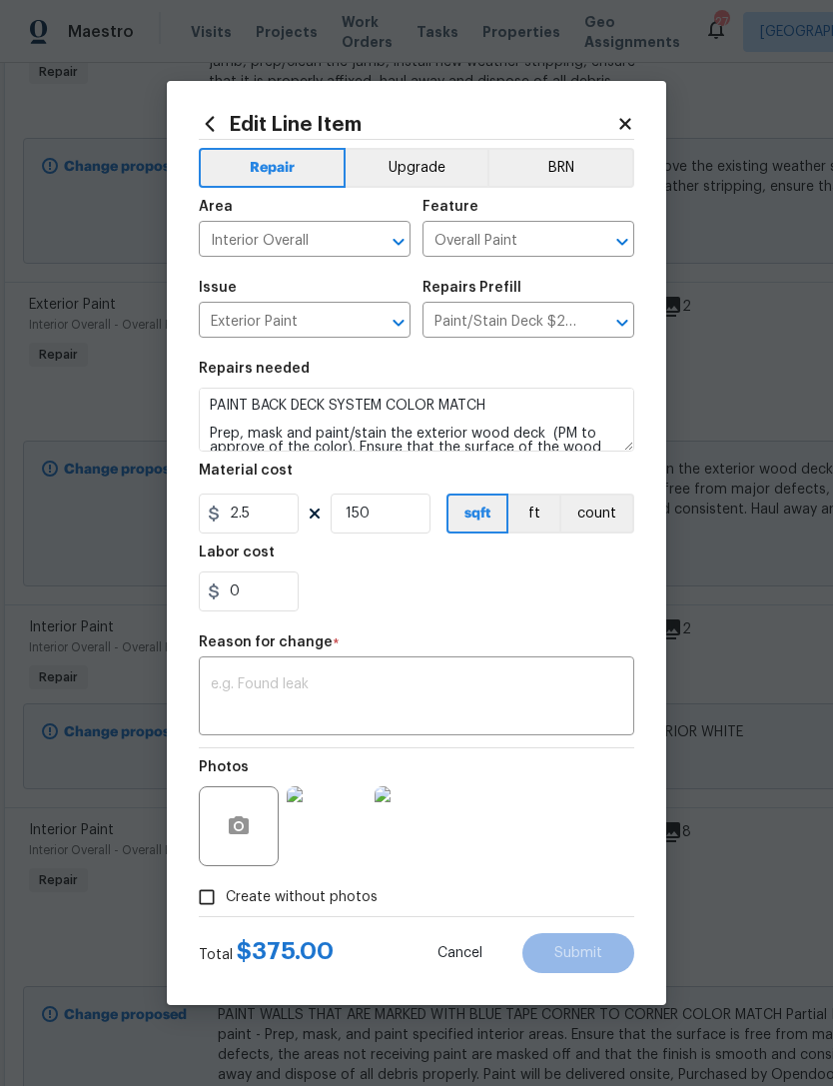
click at [434, 697] on textarea at bounding box center [416, 698] width 411 height 42
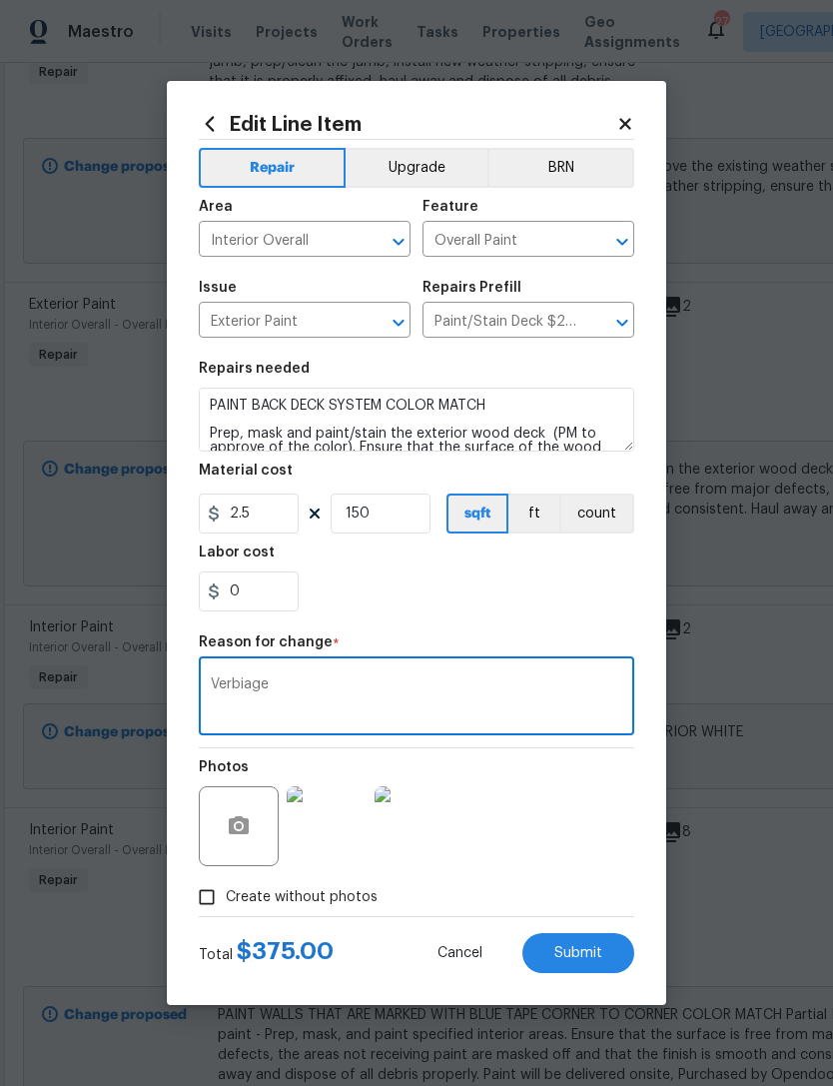
type textarea "Verbiage"
click at [586, 959] on span "Submit" at bounding box center [578, 953] width 48 height 15
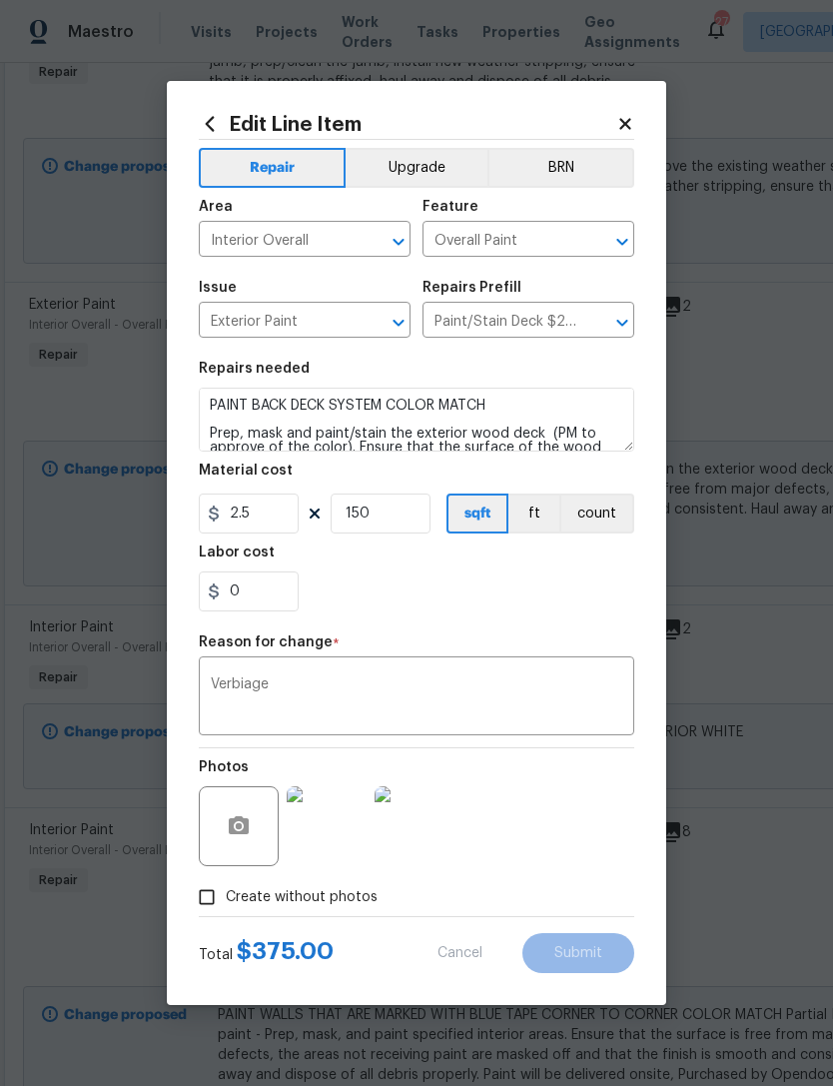
type input "200"
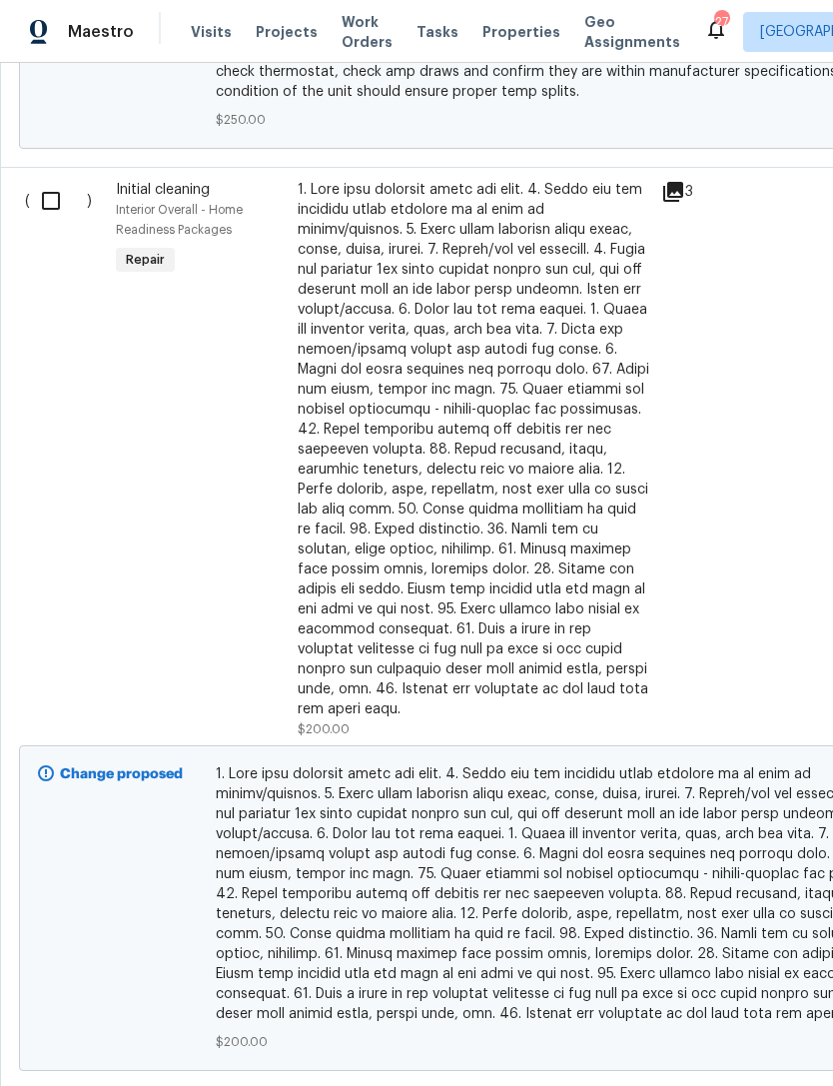
scroll to position [4932, 0]
click at [540, 421] on div at bounding box center [474, 448] width 352 height 539
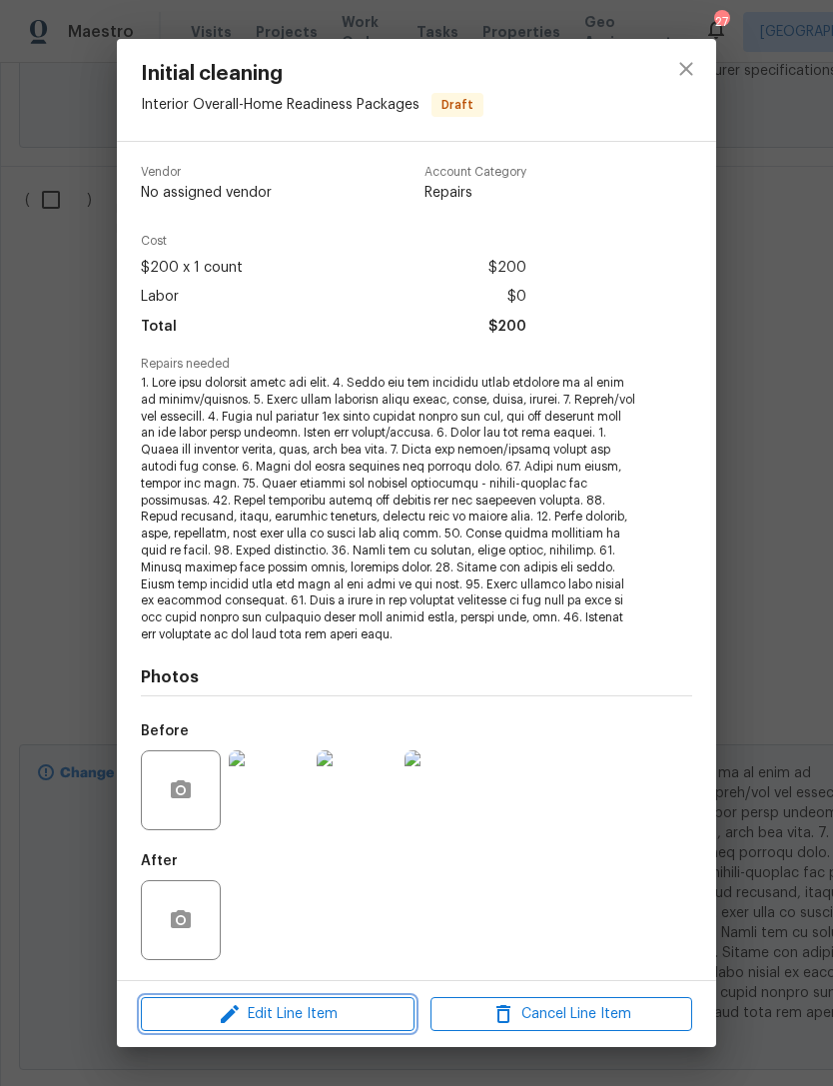
click at [334, 1003] on span "Edit Line Item" at bounding box center [278, 1014] width 262 height 25
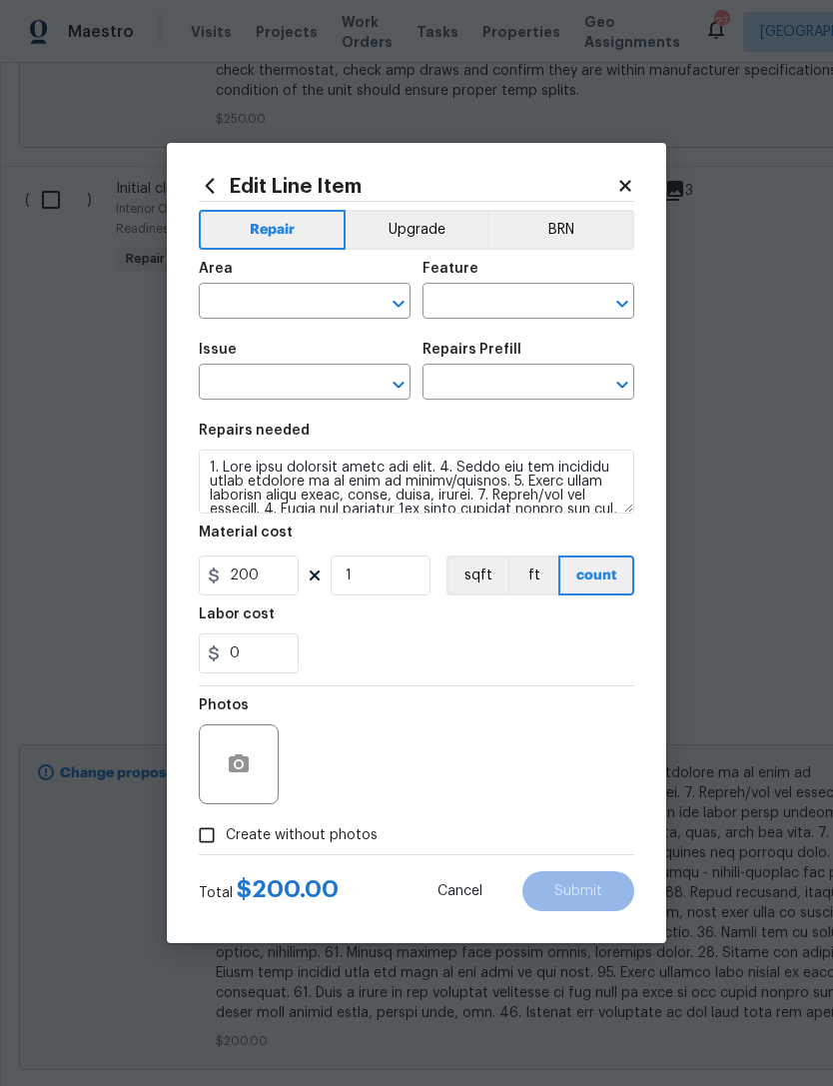
type input "Interior Overall"
type input "Home Readiness Packages"
type input "Initial cleaning"
type input "Initial cleaning $200.00"
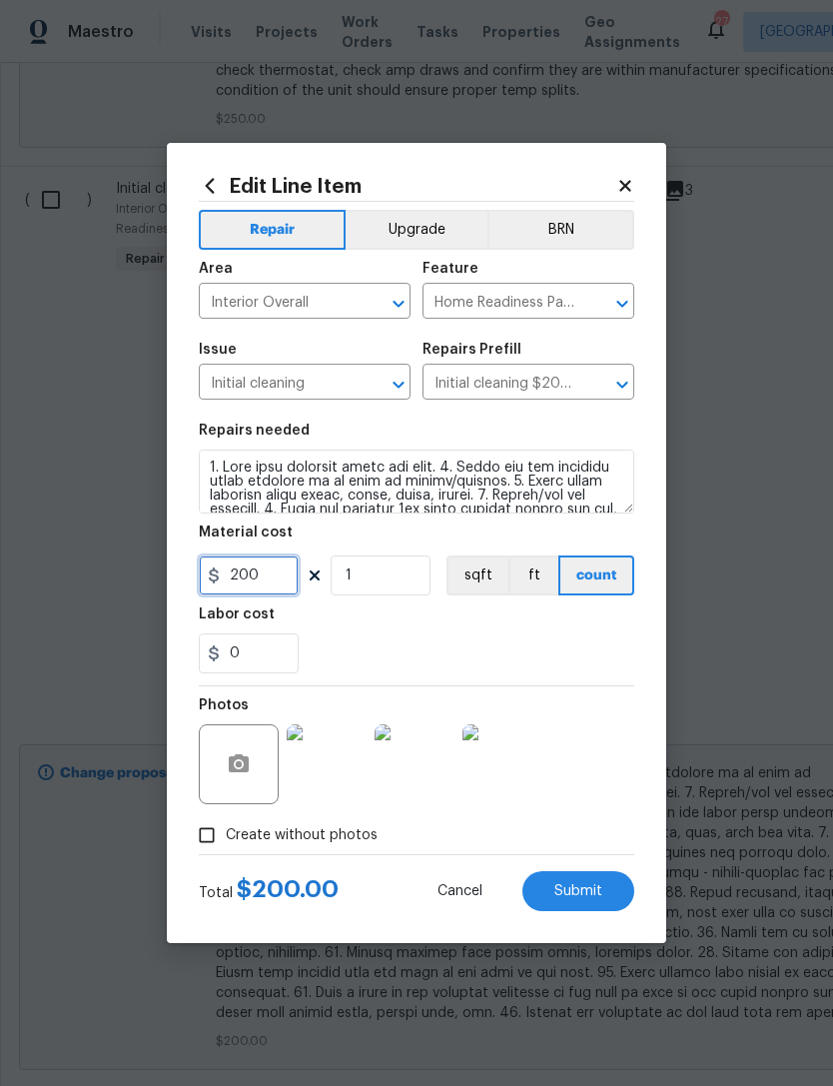
click at [273, 584] on input "200" at bounding box center [249, 575] width 100 height 40
type input "250"
click at [586, 895] on span "Submit" at bounding box center [578, 891] width 48 height 15
click at [582, 898] on span "Submit" at bounding box center [578, 891] width 48 height 15
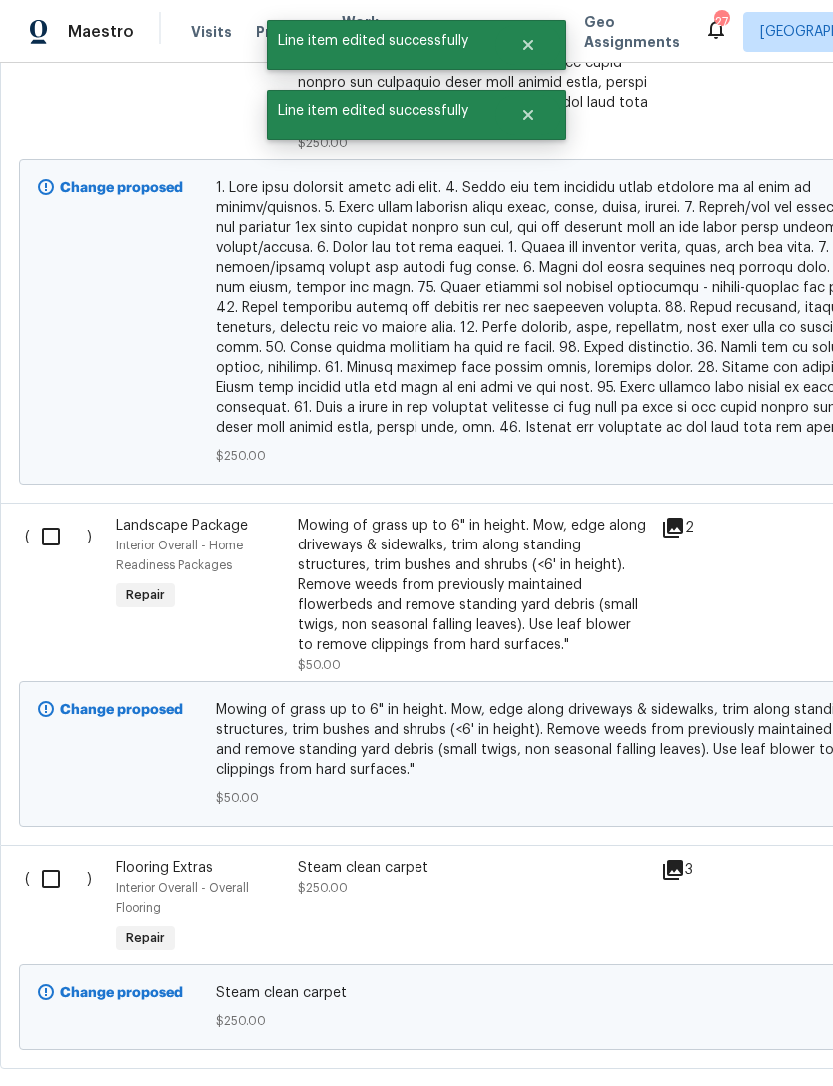
scroll to position [5519, 0]
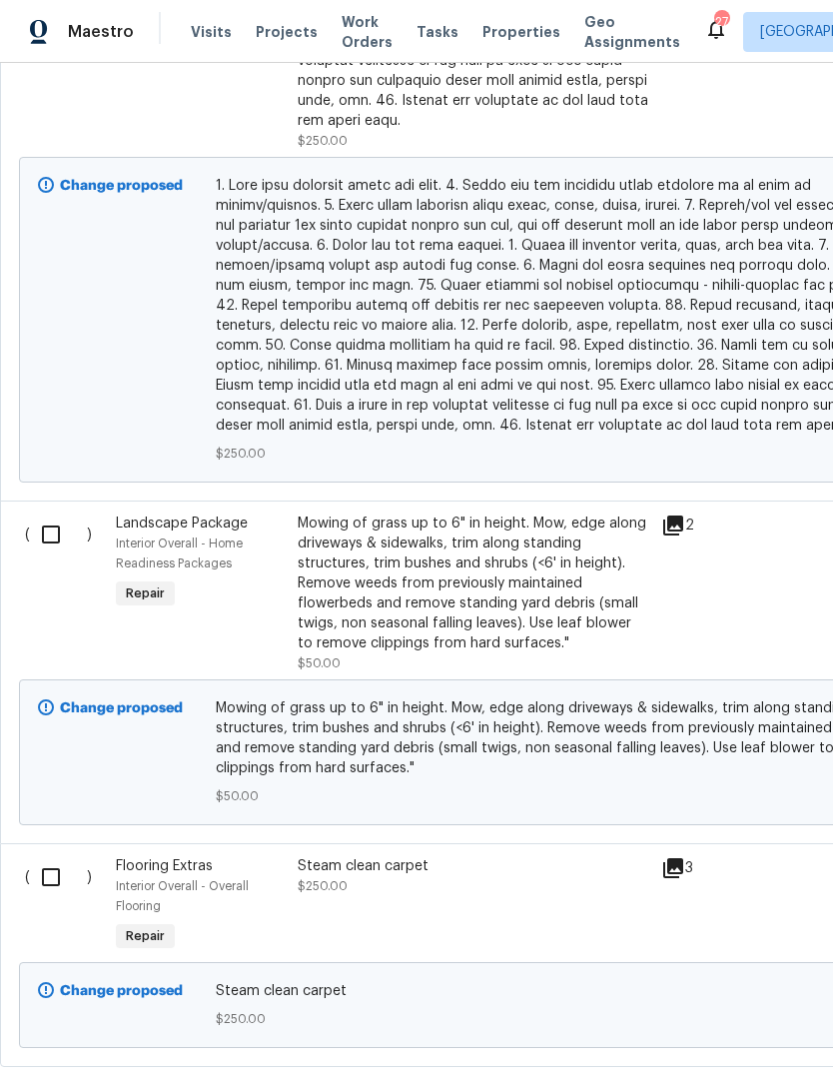
click at [443, 544] on div "Mowing of grass up to 6" in height. Mow, edge along driveways & sidewalks, trim…" at bounding box center [474, 583] width 352 height 140
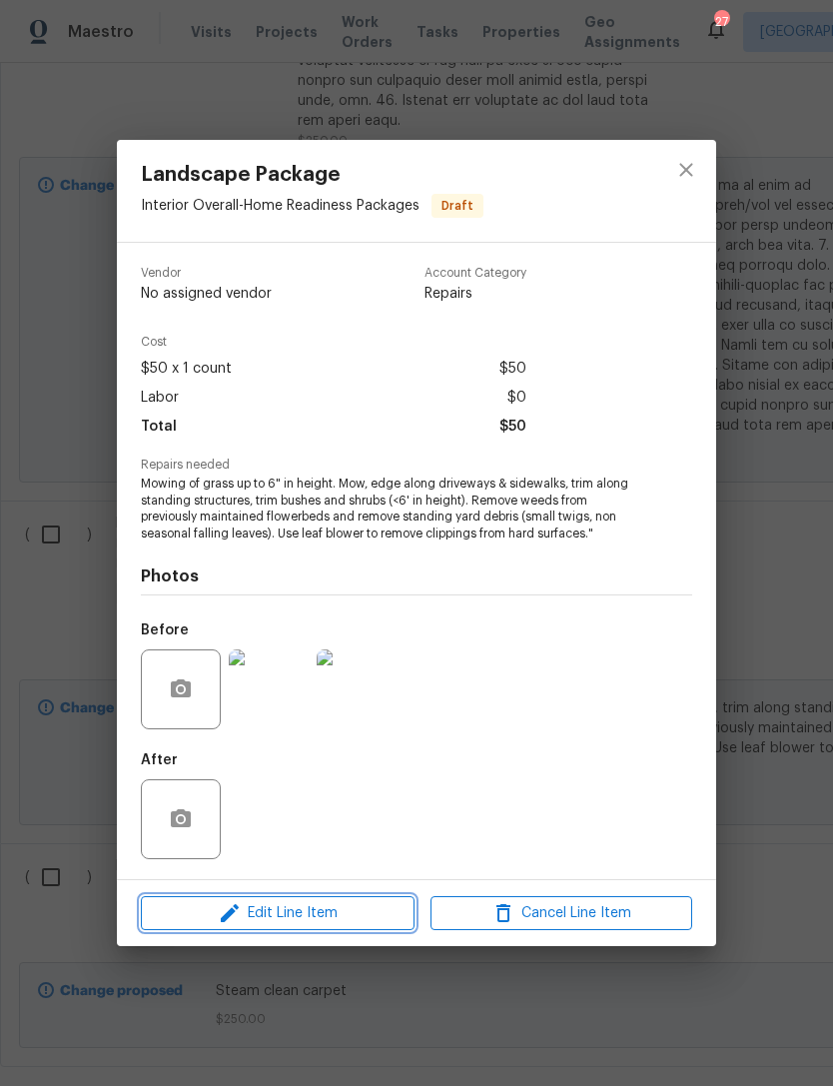
click at [352, 930] on button "Edit Line Item" at bounding box center [278, 913] width 274 height 35
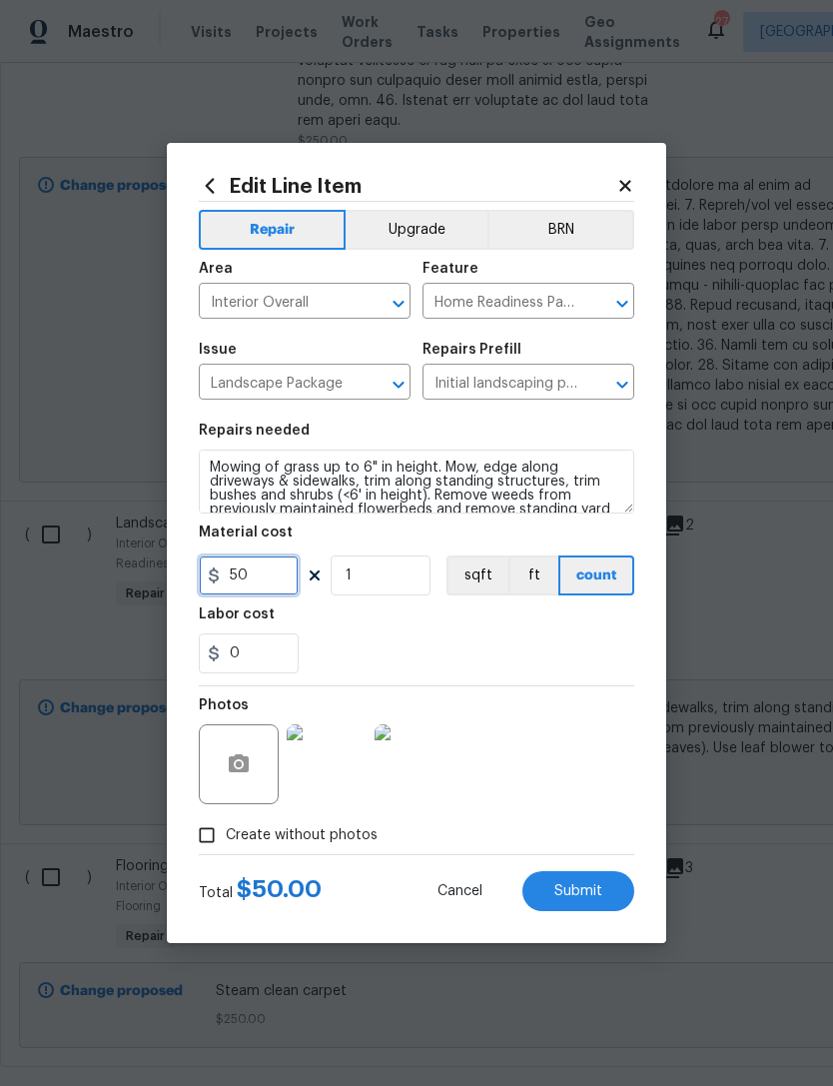
click at [274, 577] on input "50" at bounding box center [249, 575] width 100 height 40
type input "65"
click at [589, 888] on span "Submit" at bounding box center [578, 891] width 48 height 15
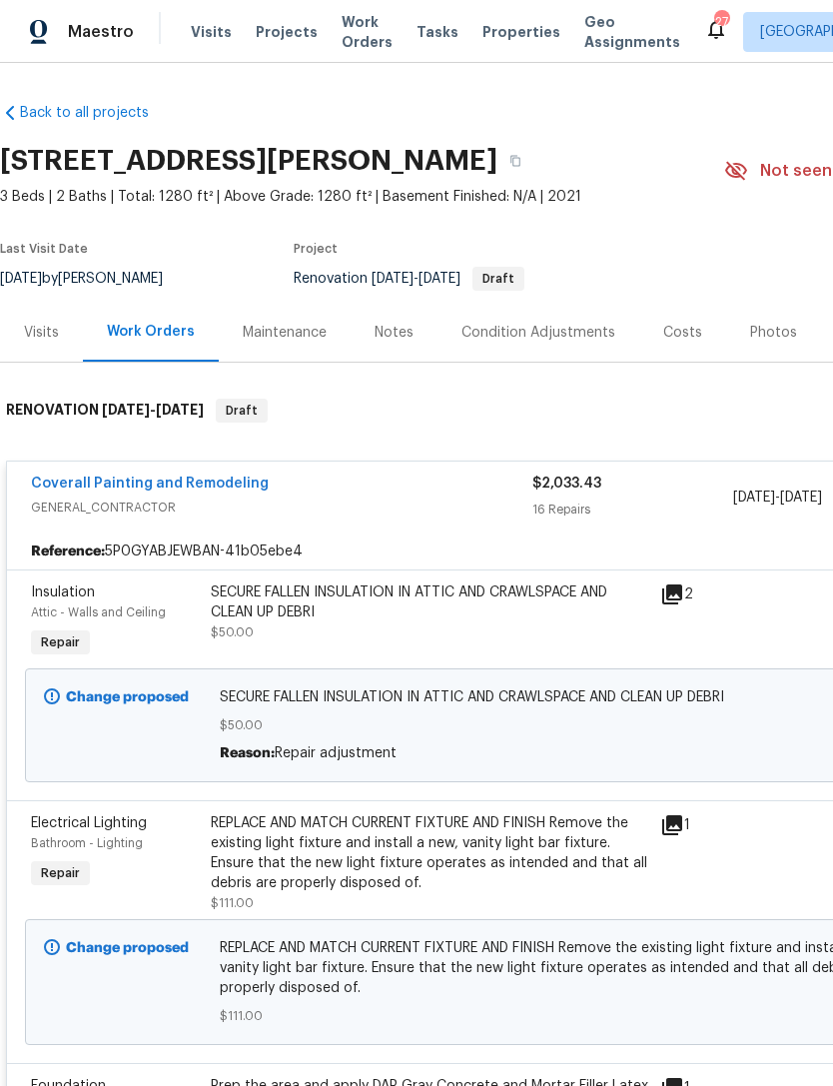
scroll to position [0, 0]
click at [413, 508] on span "GENERAL_CONTRACTOR" at bounding box center [281, 507] width 501 height 20
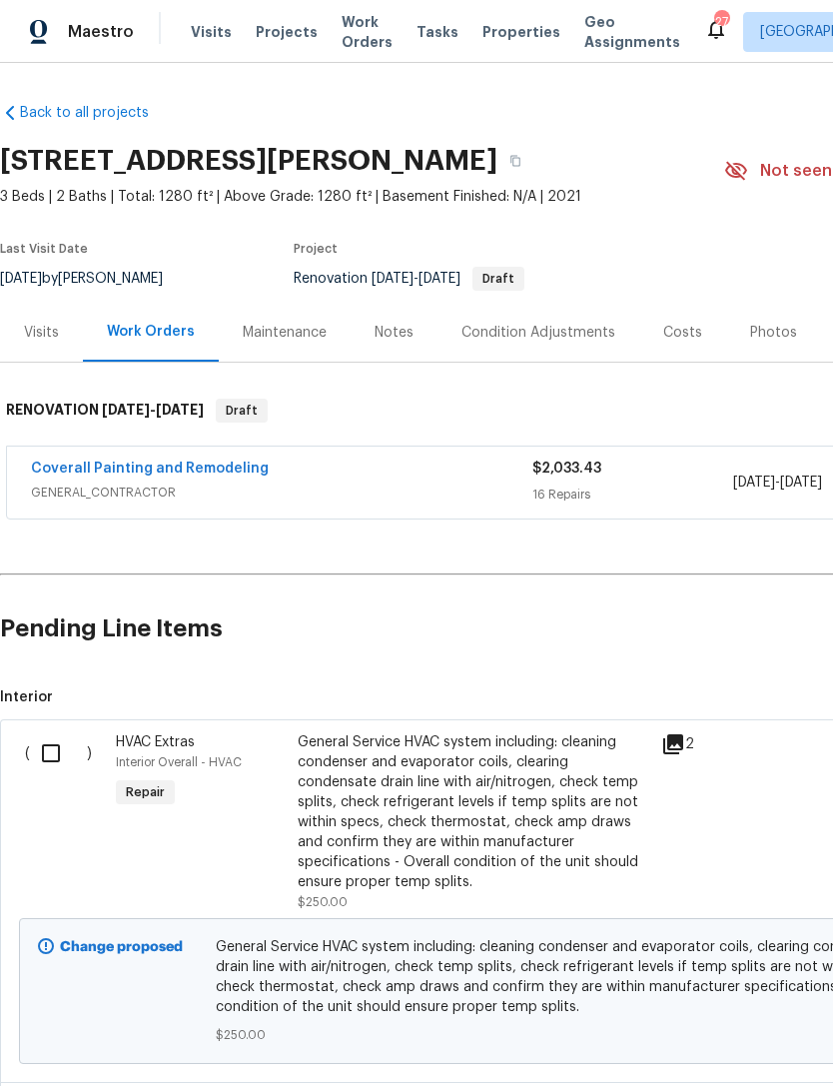
click at [49, 741] on input "checkbox" at bounding box center [58, 753] width 57 height 42
checkbox input "true"
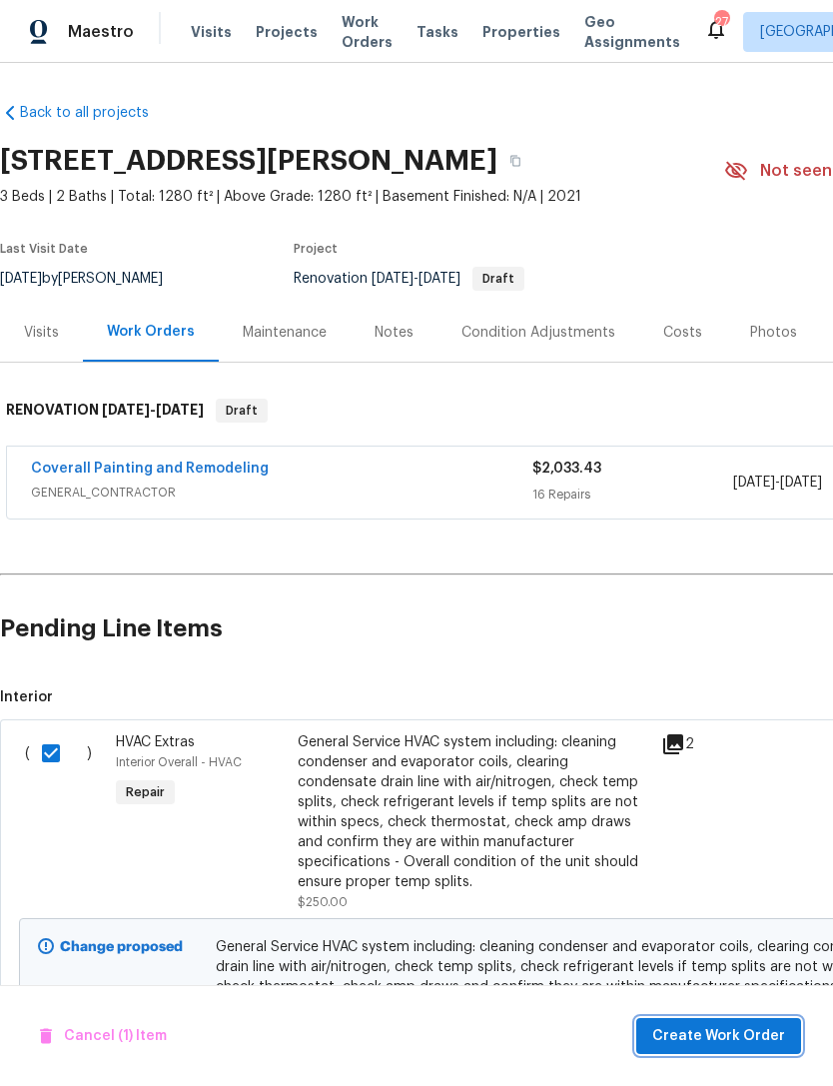
click at [770, 1042] on span "Create Work Order" at bounding box center [718, 1036] width 133 height 25
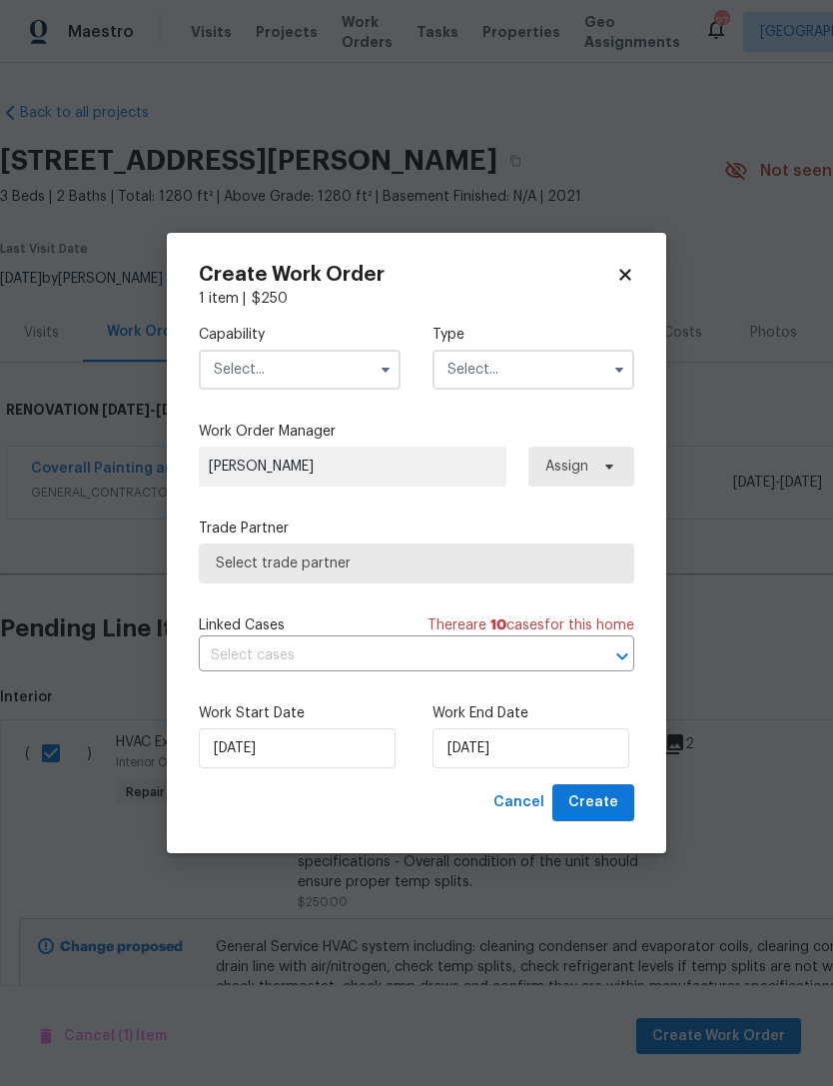
click at [337, 388] on input "text" at bounding box center [300, 370] width 202 height 40
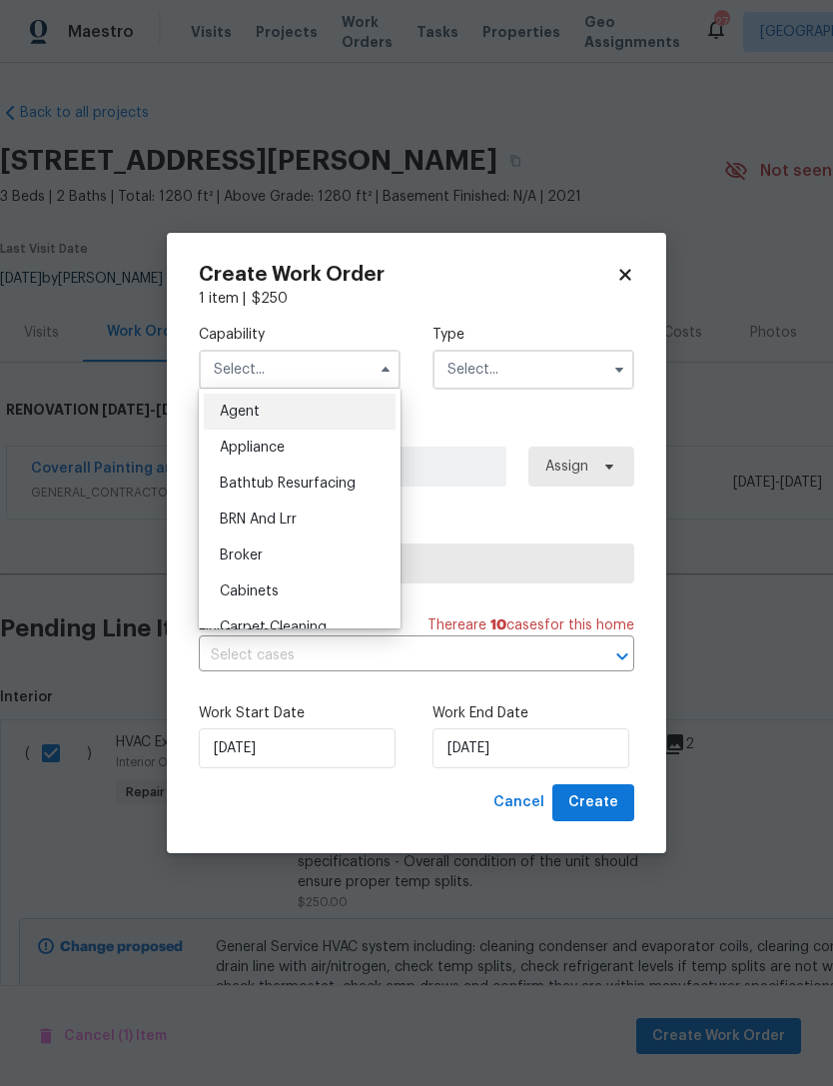
click at [311, 368] on input "text" at bounding box center [300, 370] width 202 height 40
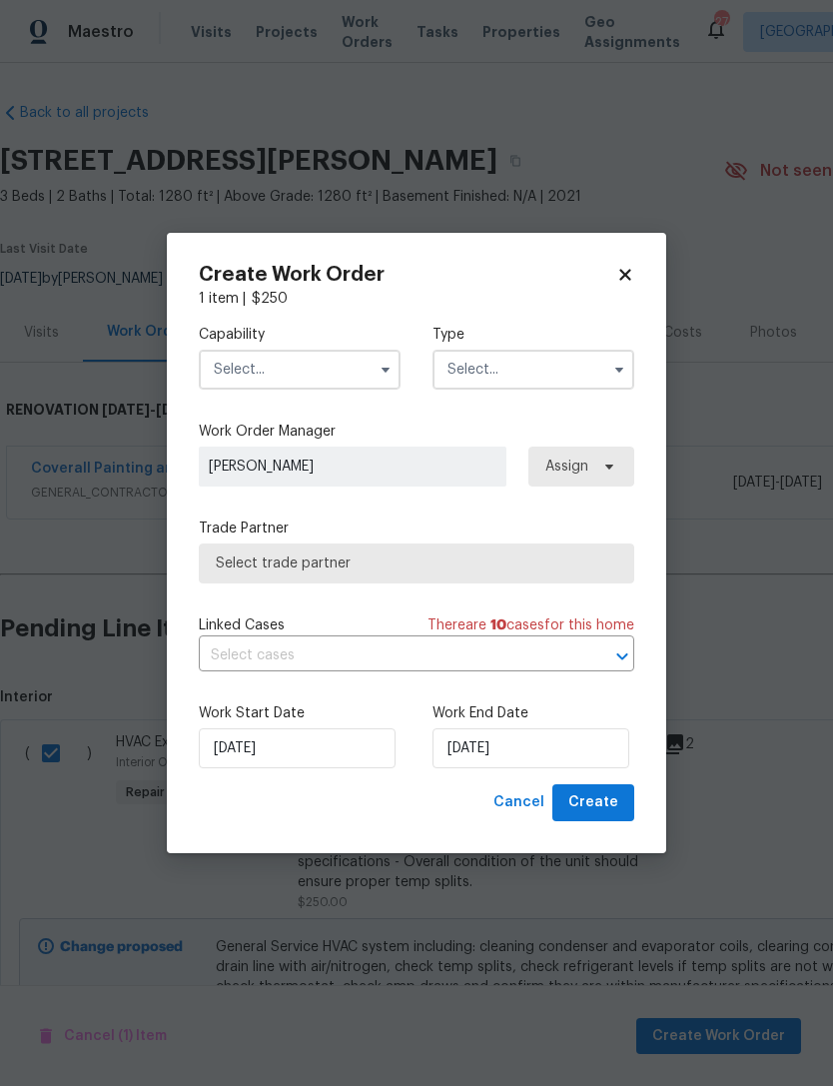
click at [344, 364] on input "text" at bounding box center [300, 370] width 202 height 40
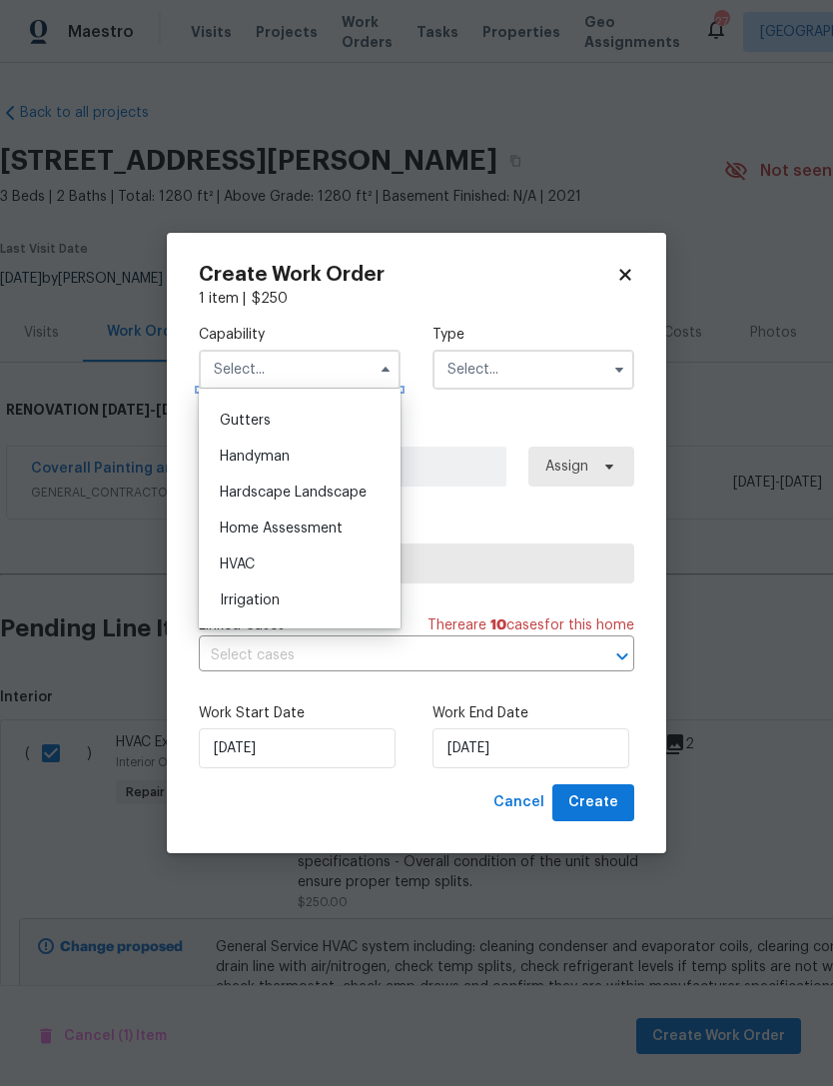
scroll to position [1090, 0]
click at [326, 529] on div "HVAC" at bounding box center [300, 528] width 192 height 36
type input "HVAC"
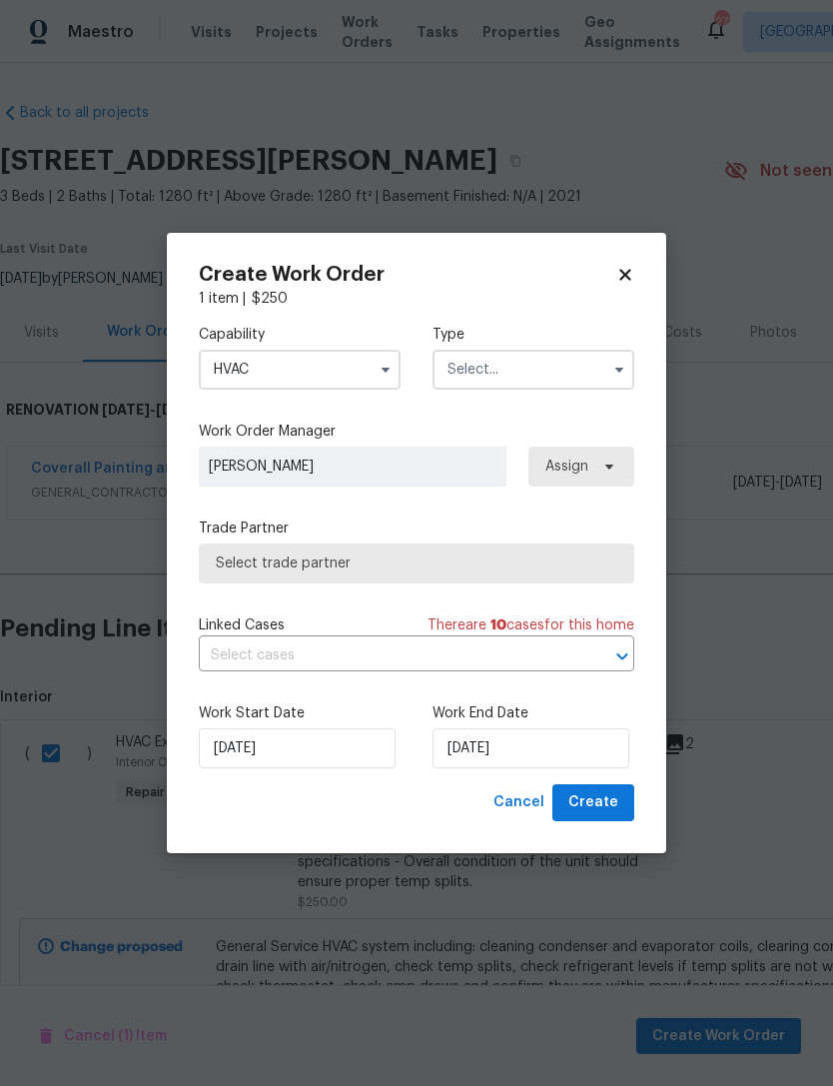
click at [535, 381] on input "text" at bounding box center [533, 370] width 202 height 40
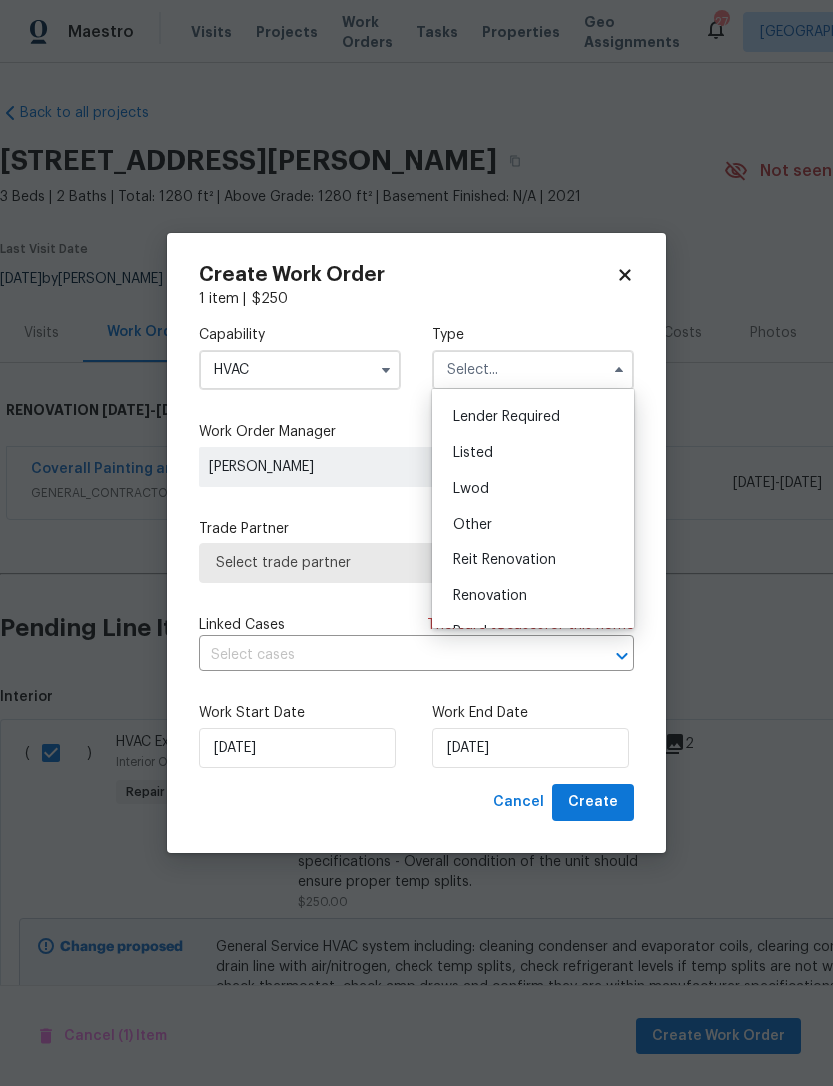
scroll to position [137, 0]
click at [530, 606] on div "Renovation" at bounding box center [533, 598] width 192 height 36
type input "Renovation"
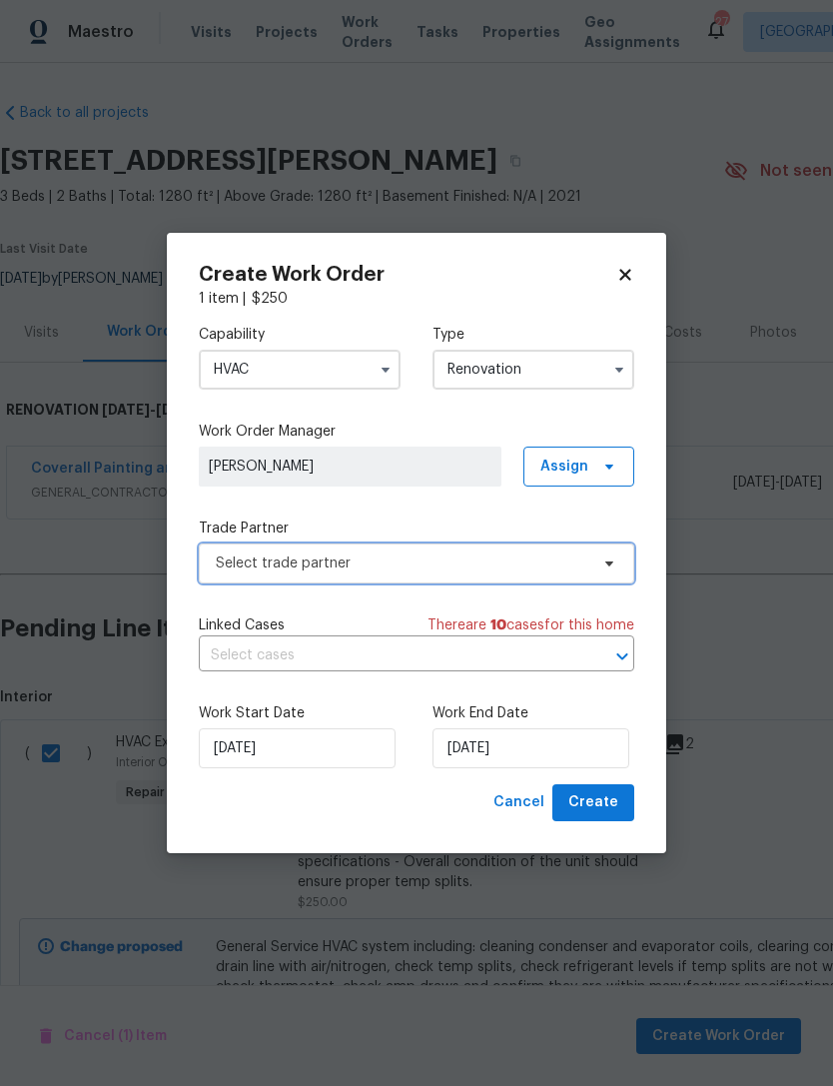
click at [531, 566] on span "Select trade partner" at bounding box center [402, 563] width 373 height 20
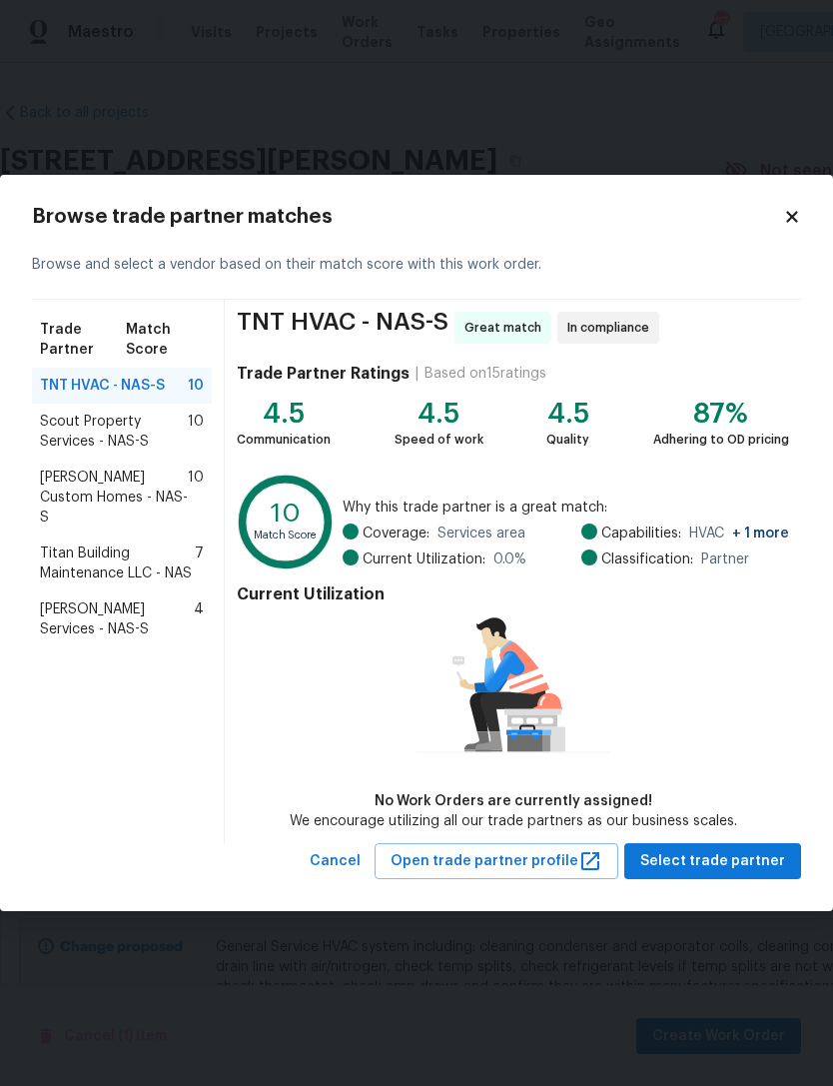
click at [83, 543] on span "Titan Building Maintenance LLC - NAS" at bounding box center [117, 563] width 155 height 40
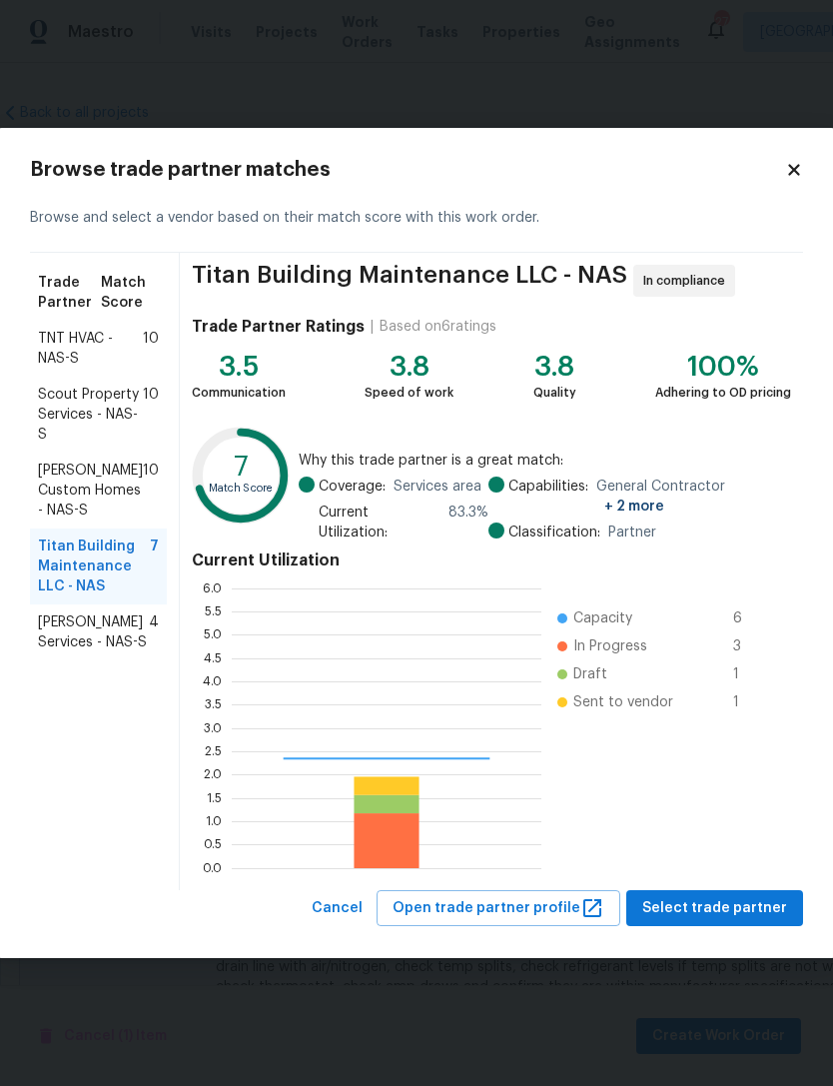
scroll to position [280, 310]
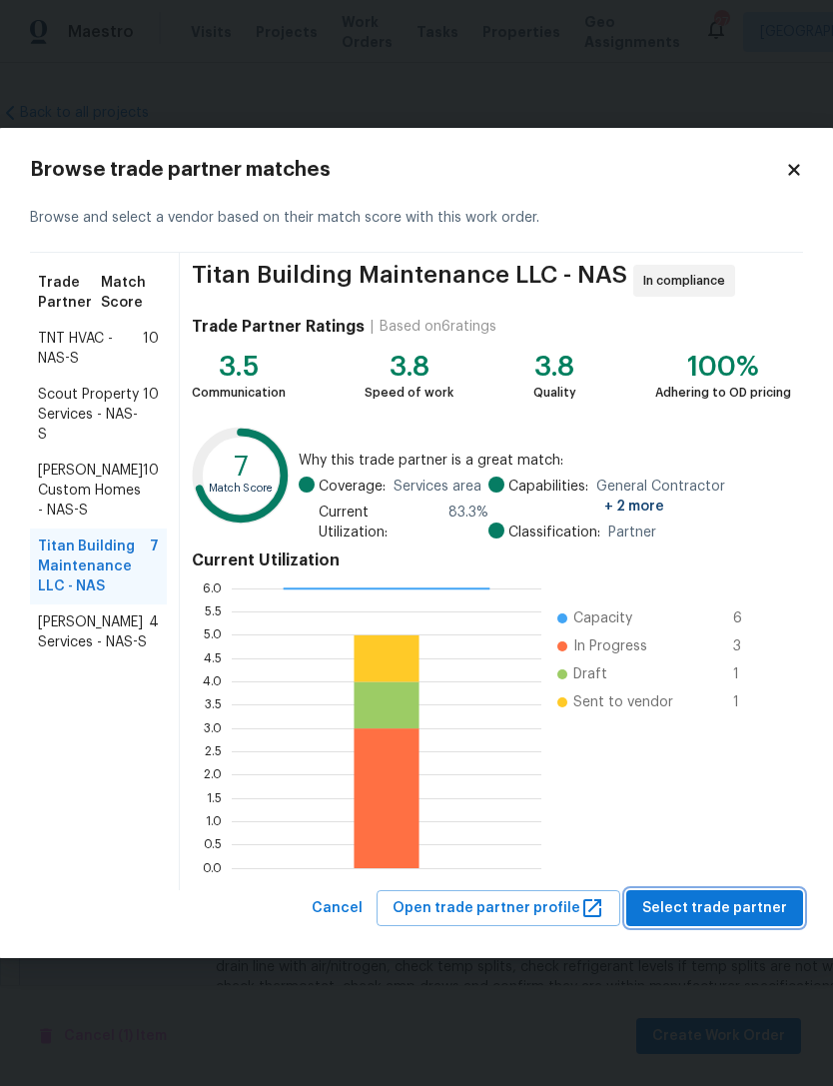
click at [753, 907] on span "Select trade partner" at bounding box center [714, 908] width 145 height 25
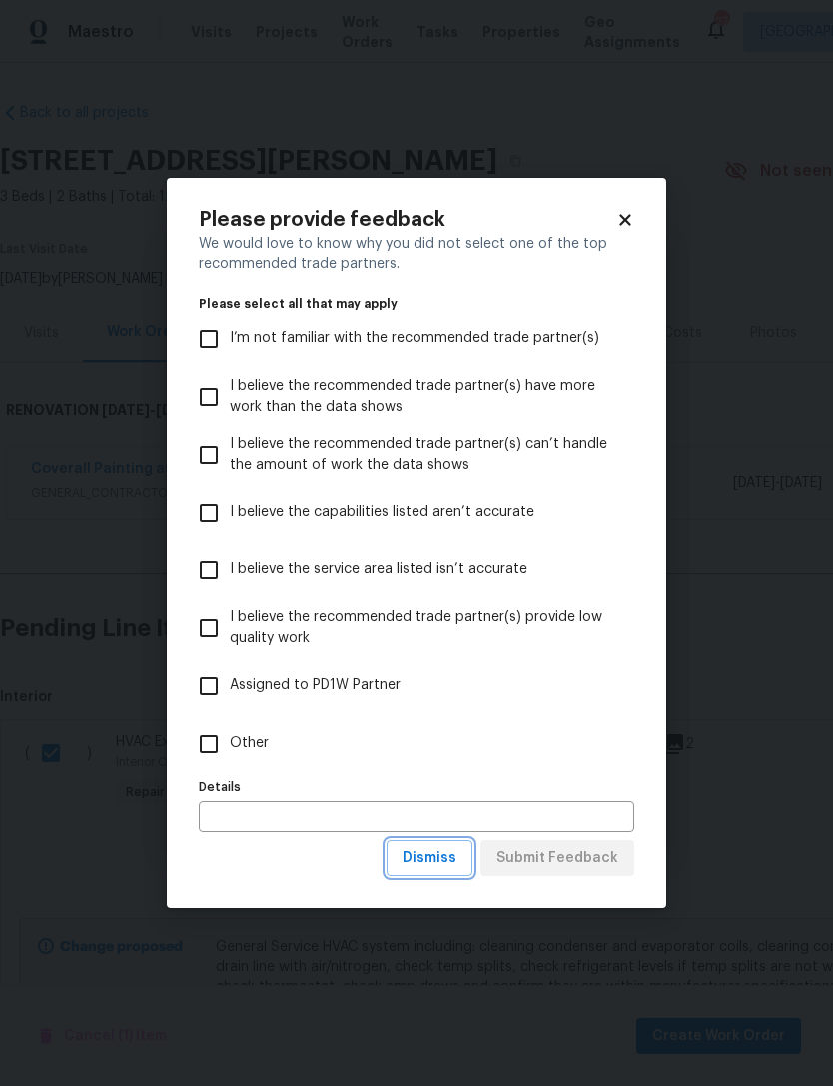
click at [451, 870] on span "Dismiss" at bounding box center [429, 858] width 54 height 25
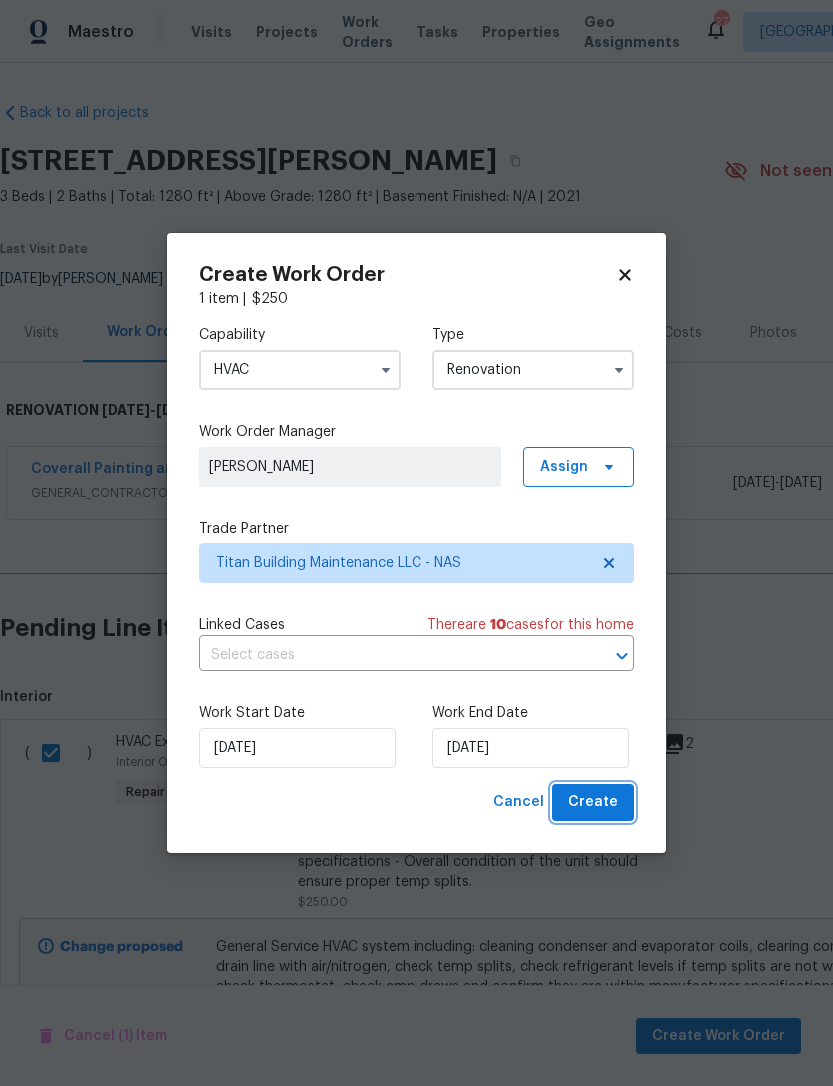
click at [602, 821] on button "Create" at bounding box center [593, 802] width 82 height 37
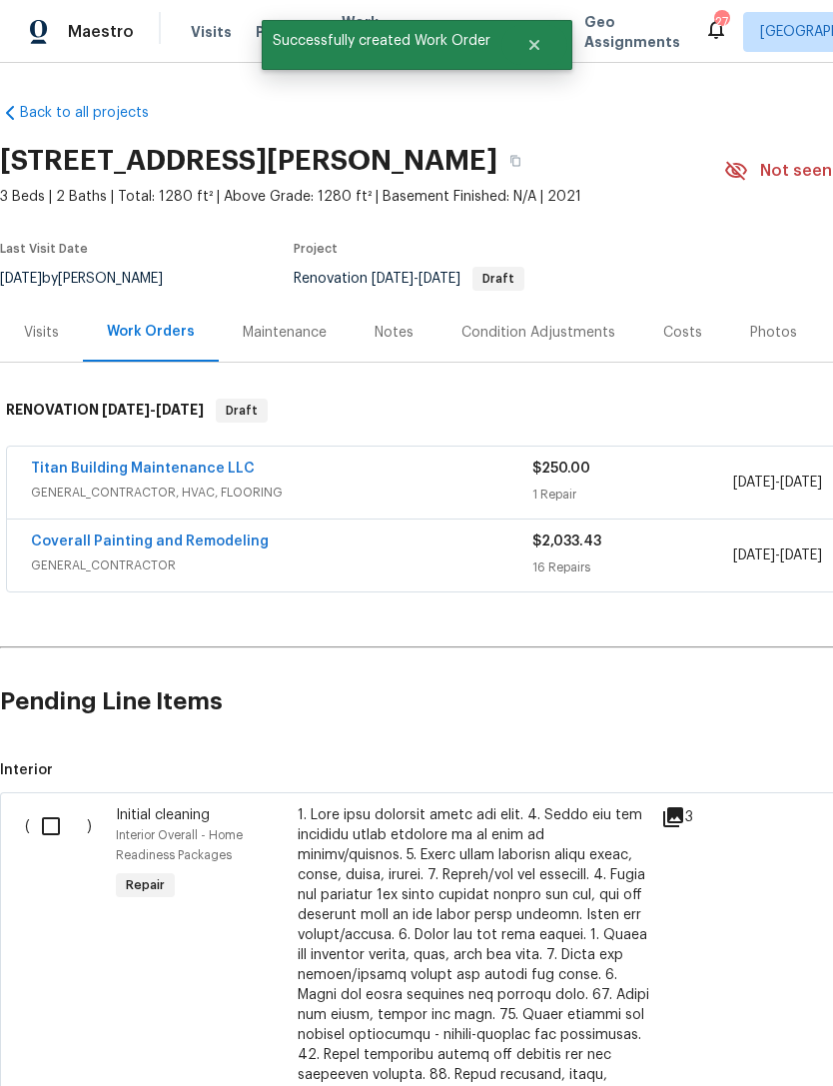
click at [345, 484] on span "GENERAL_CONTRACTOR, HVAC, FLOORING" at bounding box center [281, 492] width 501 height 20
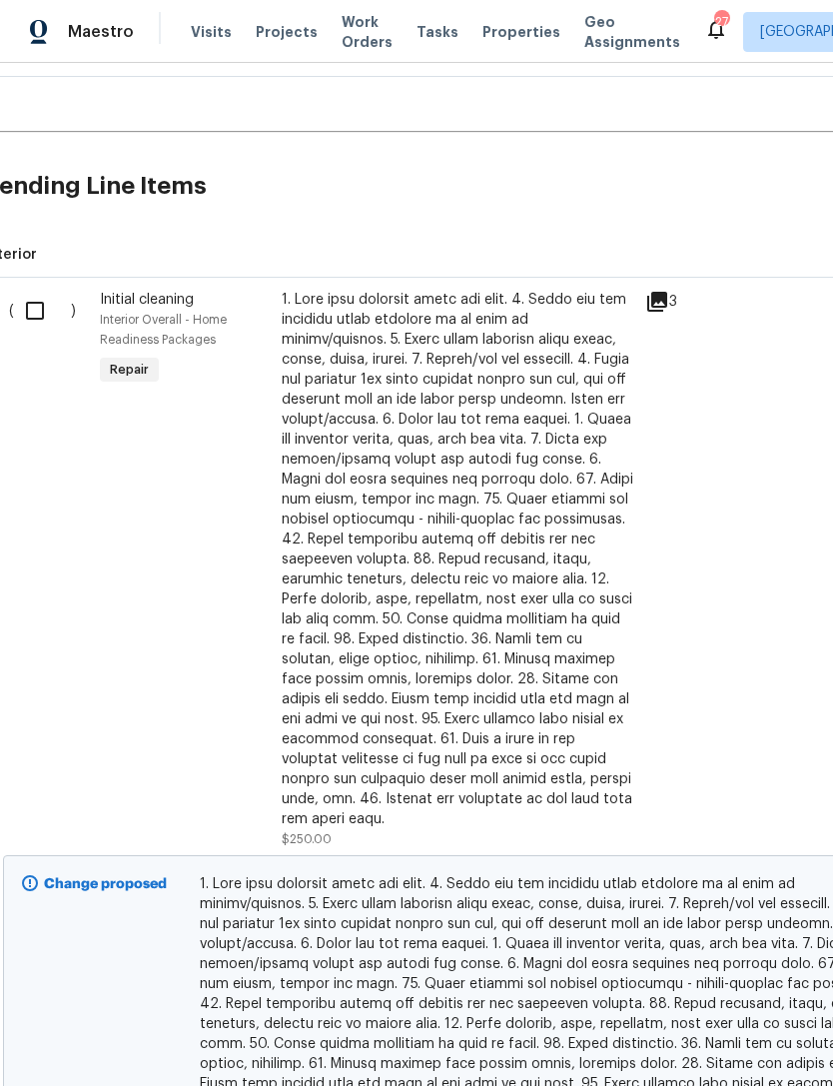
scroll to position [865, 15]
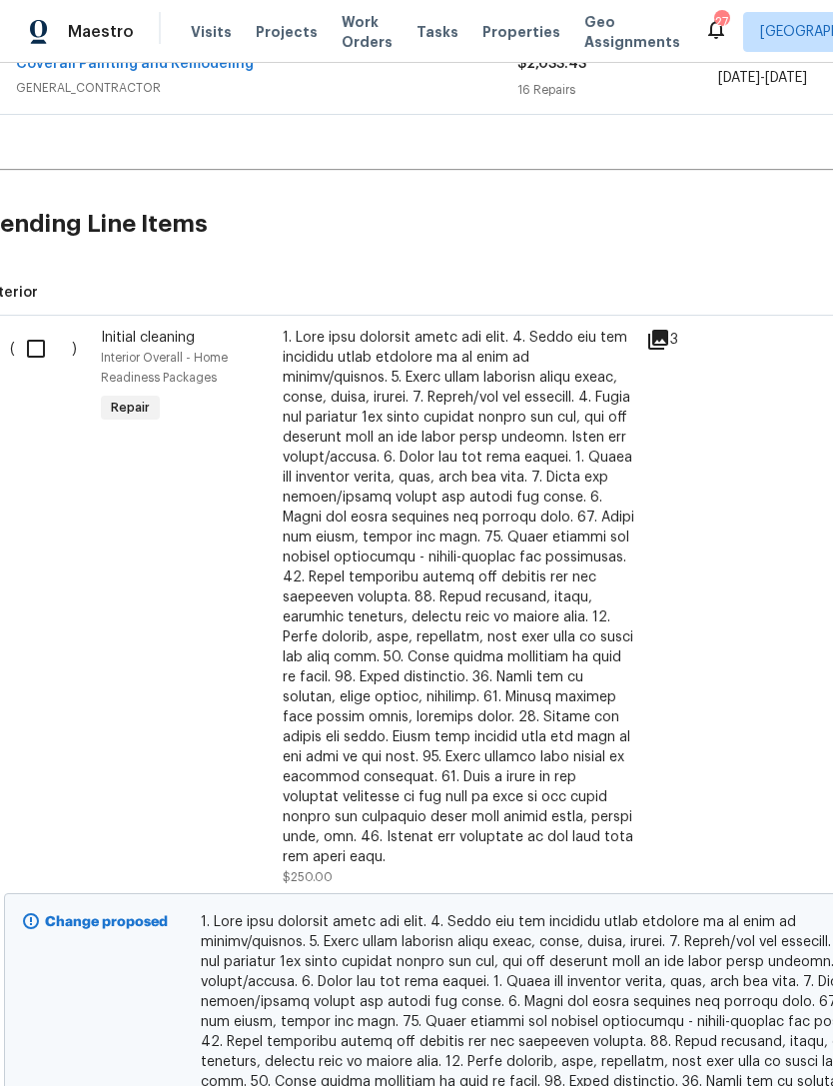
click at [40, 364] on input "checkbox" at bounding box center [43, 349] width 57 height 42
checkbox input "true"
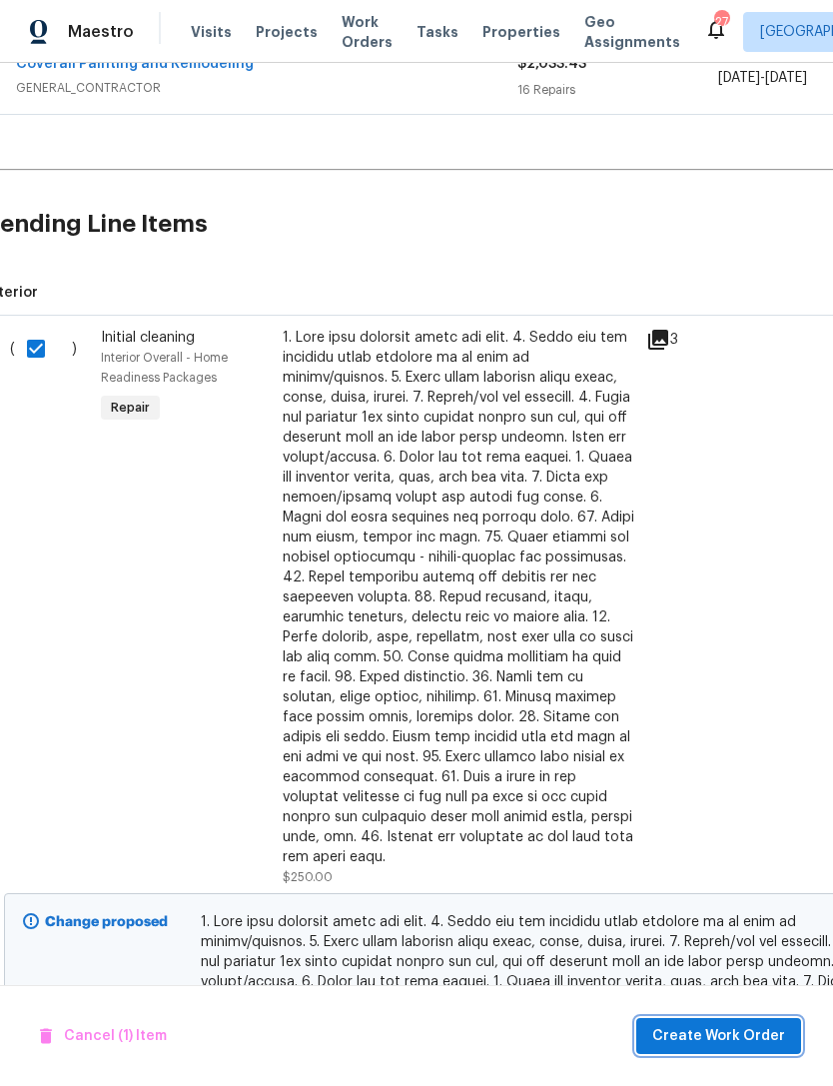
click at [768, 1033] on span "Create Work Order" at bounding box center [718, 1036] width 133 height 25
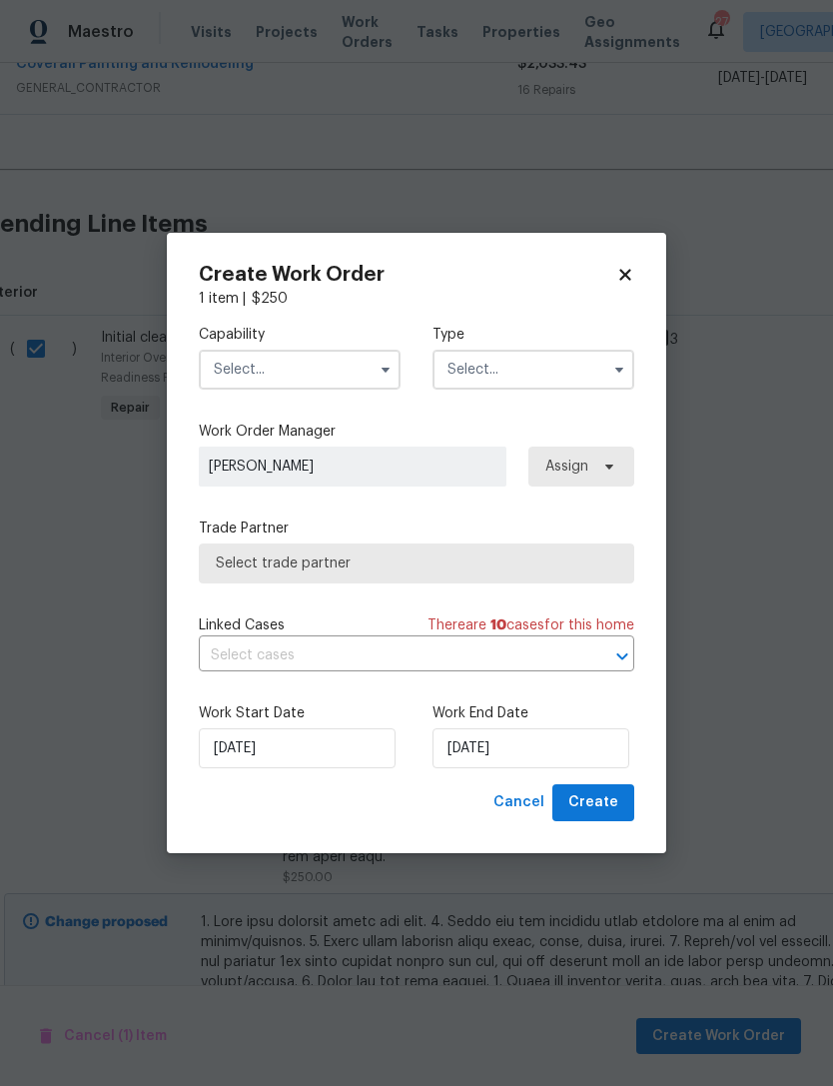
click at [318, 369] on input "text" at bounding box center [300, 370] width 202 height 40
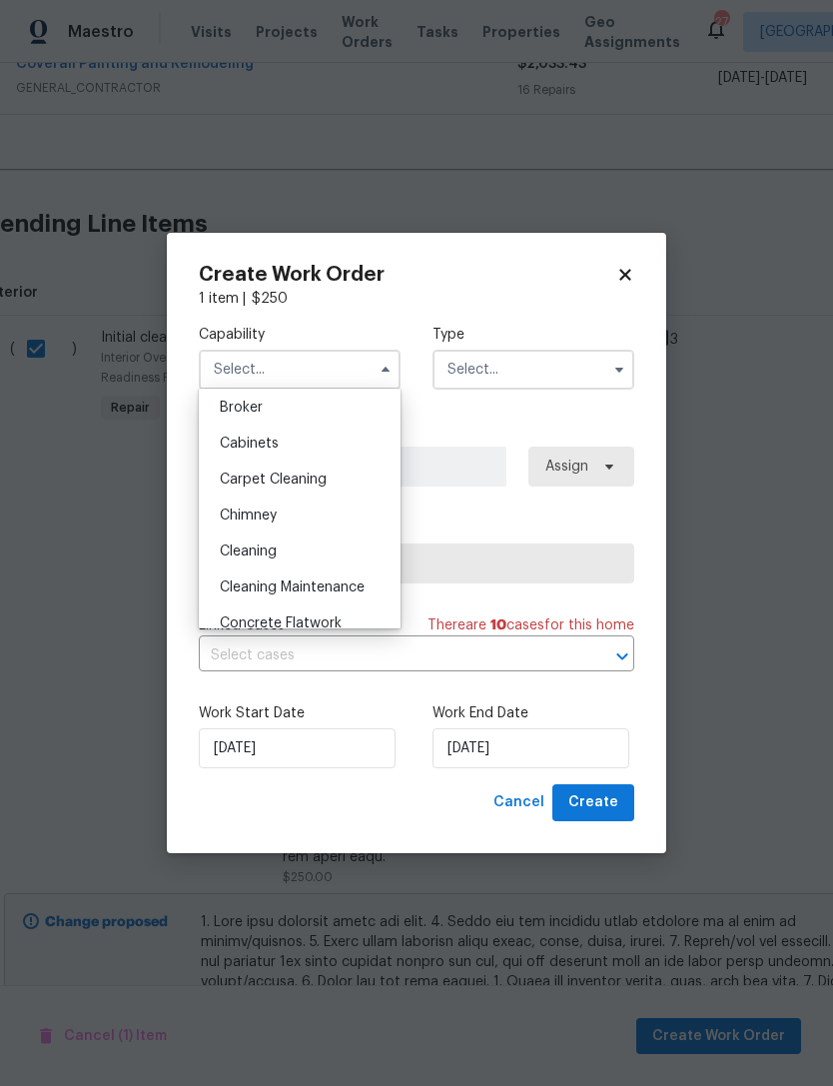
scroll to position [155, 0]
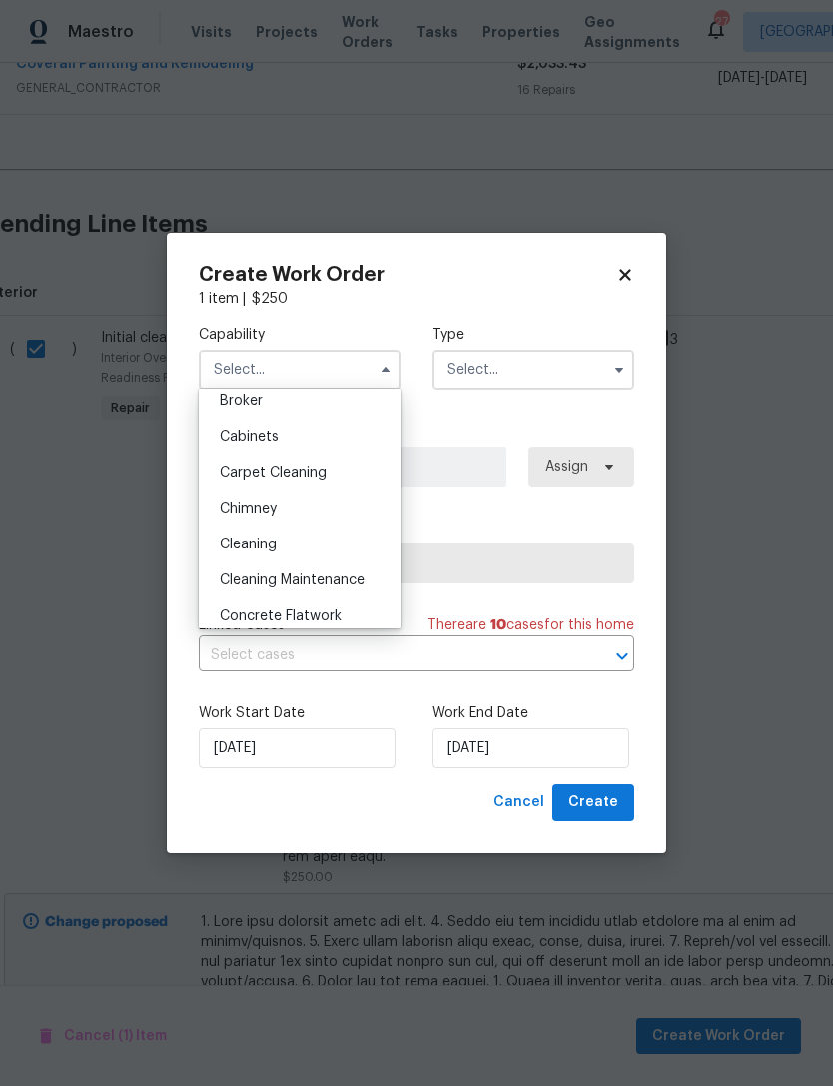
click at [317, 542] on div "Cleaning" at bounding box center [300, 544] width 192 height 36
type input "Cleaning"
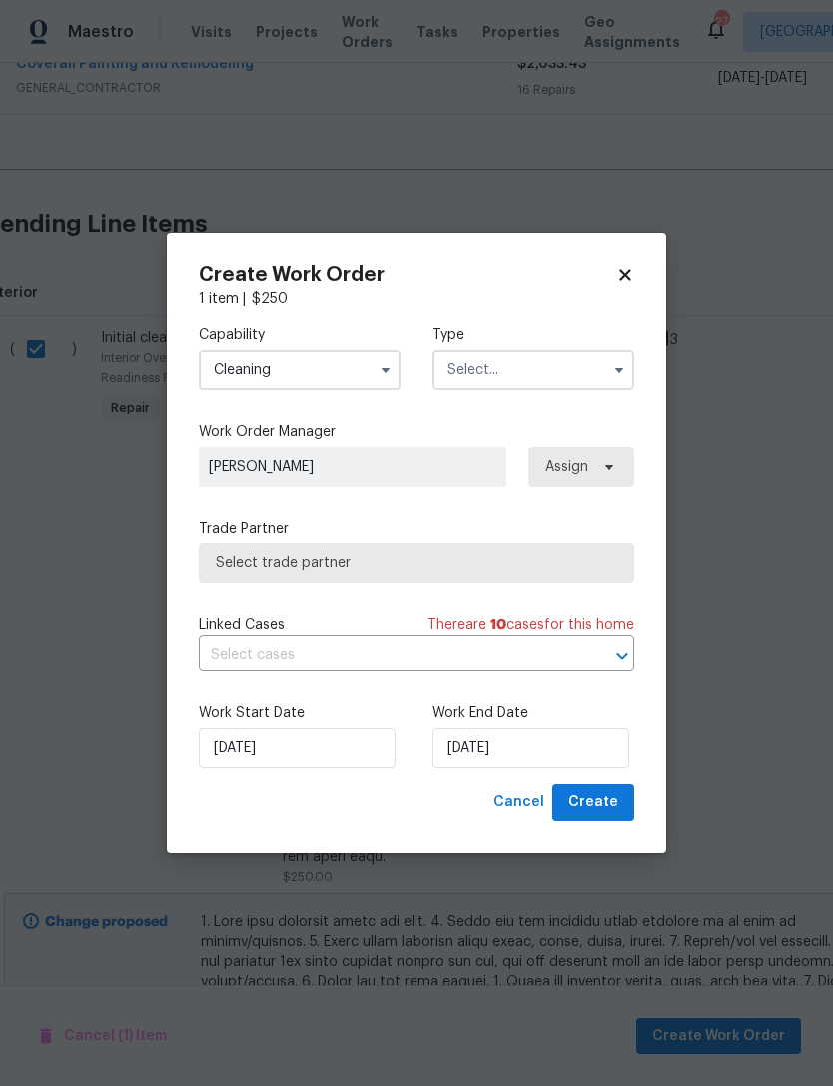
click at [556, 368] on input "text" at bounding box center [533, 370] width 202 height 40
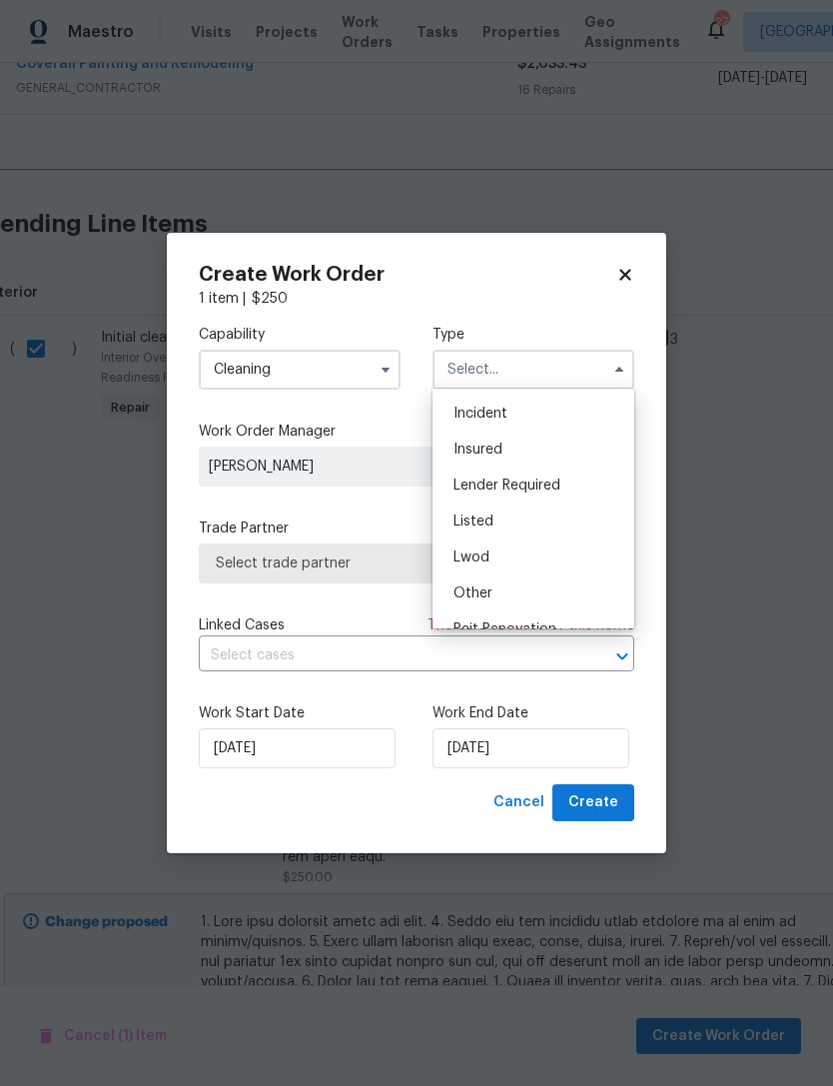
scroll to position [169, 0]
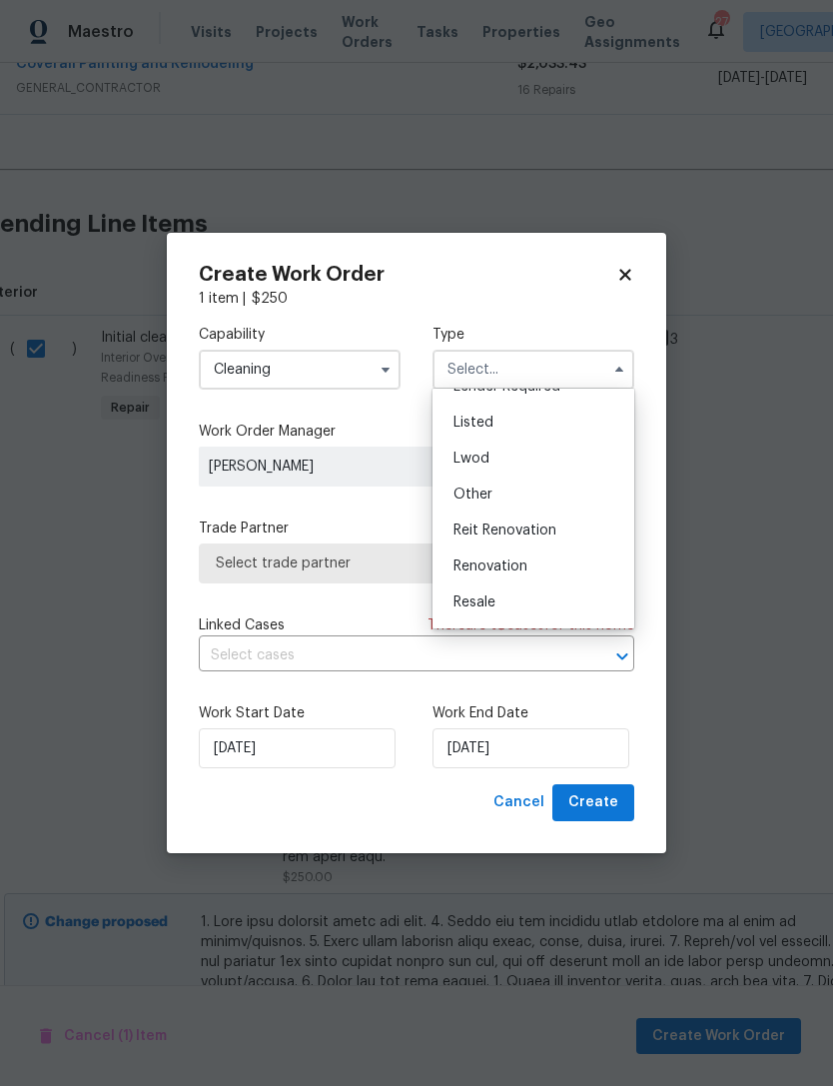
click at [542, 570] on div "Renovation" at bounding box center [533, 566] width 192 height 36
type input "Renovation"
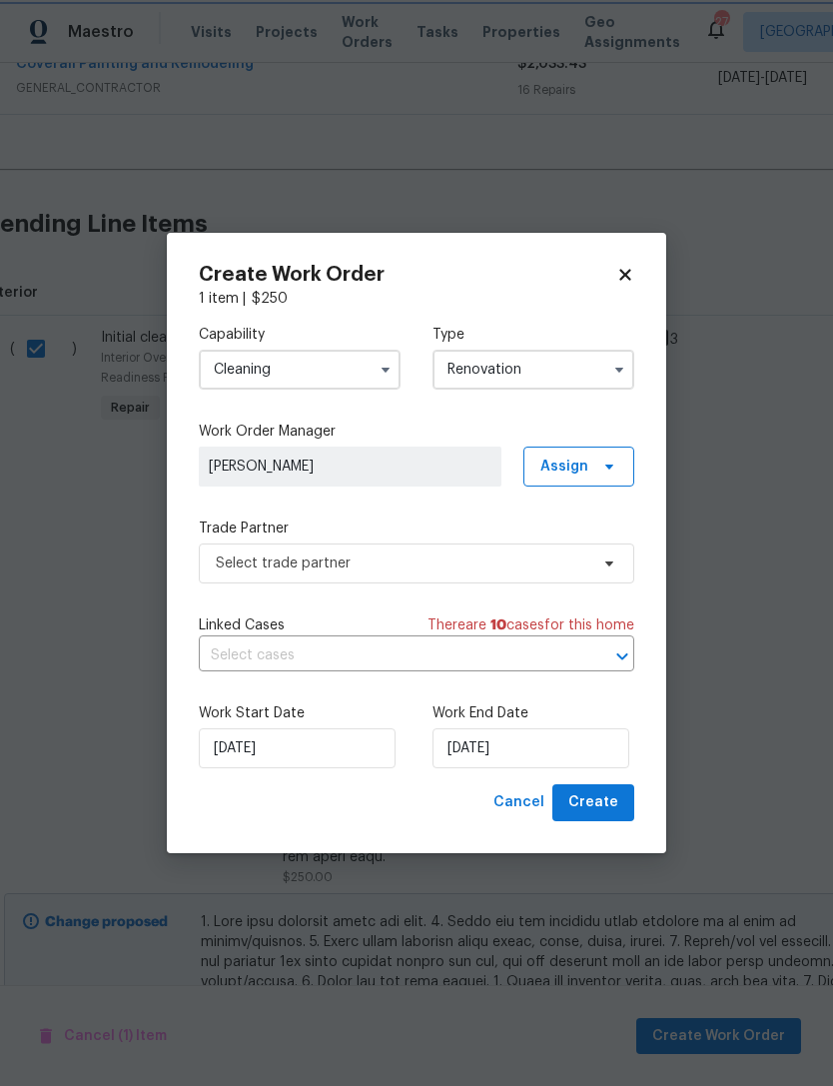
scroll to position [0, 0]
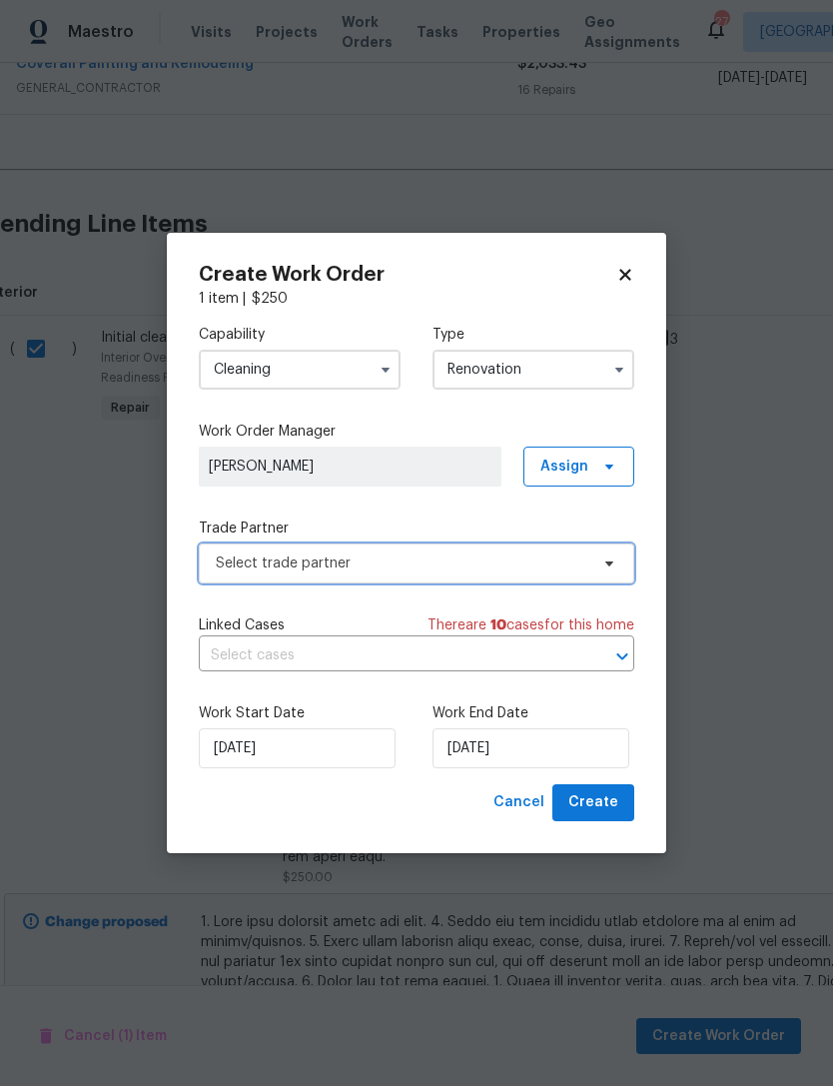
click at [547, 560] on span "Select trade partner" at bounding box center [402, 563] width 373 height 20
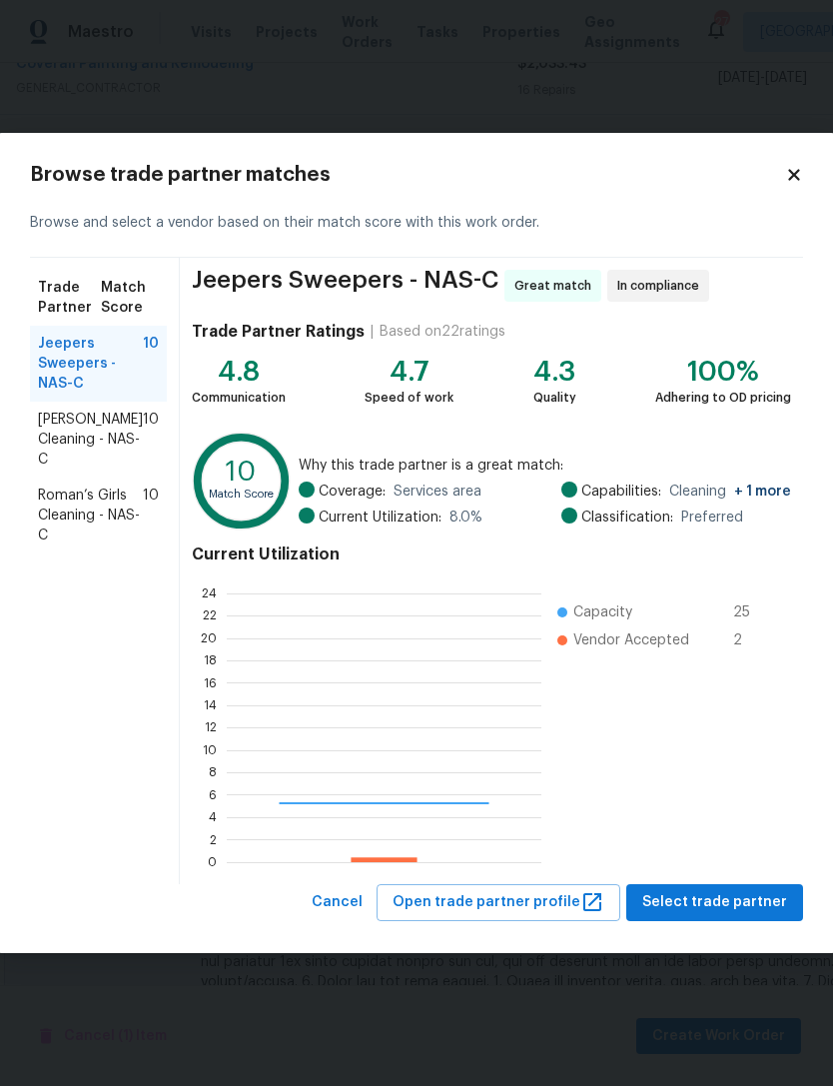
scroll to position [280, 315]
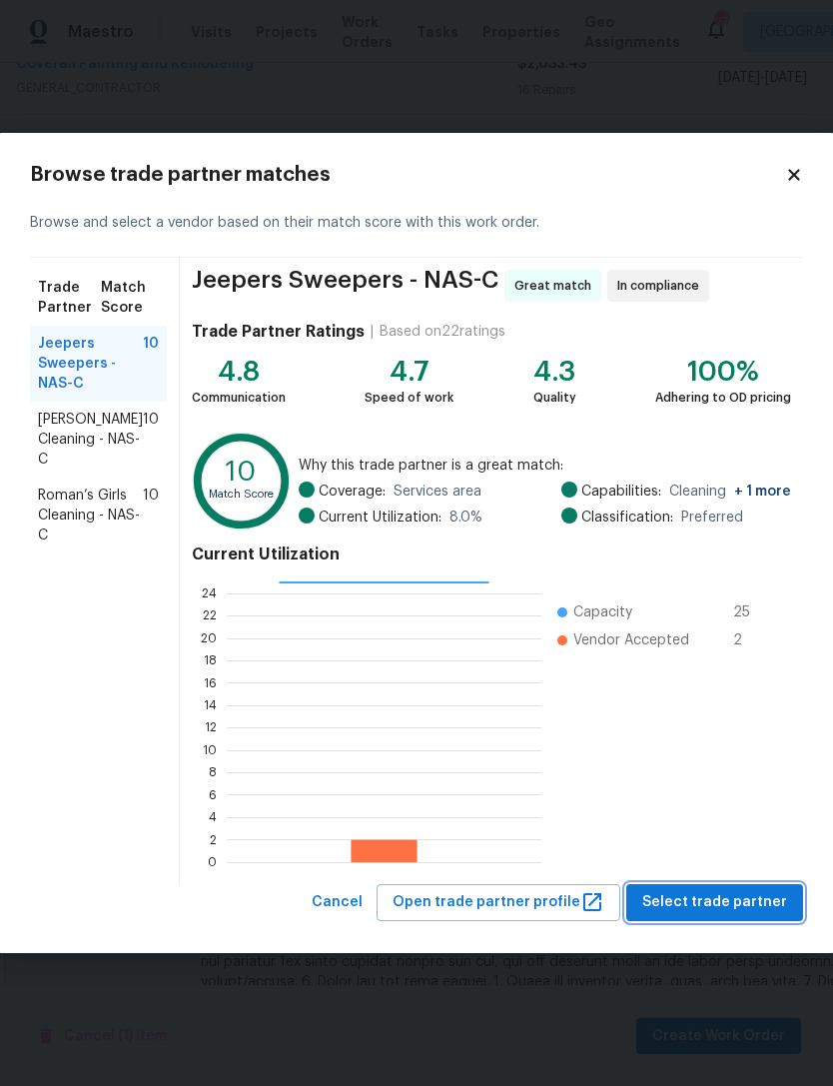
click at [733, 902] on span "Select trade partner" at bounding box center [714, 902] width 145 height 25
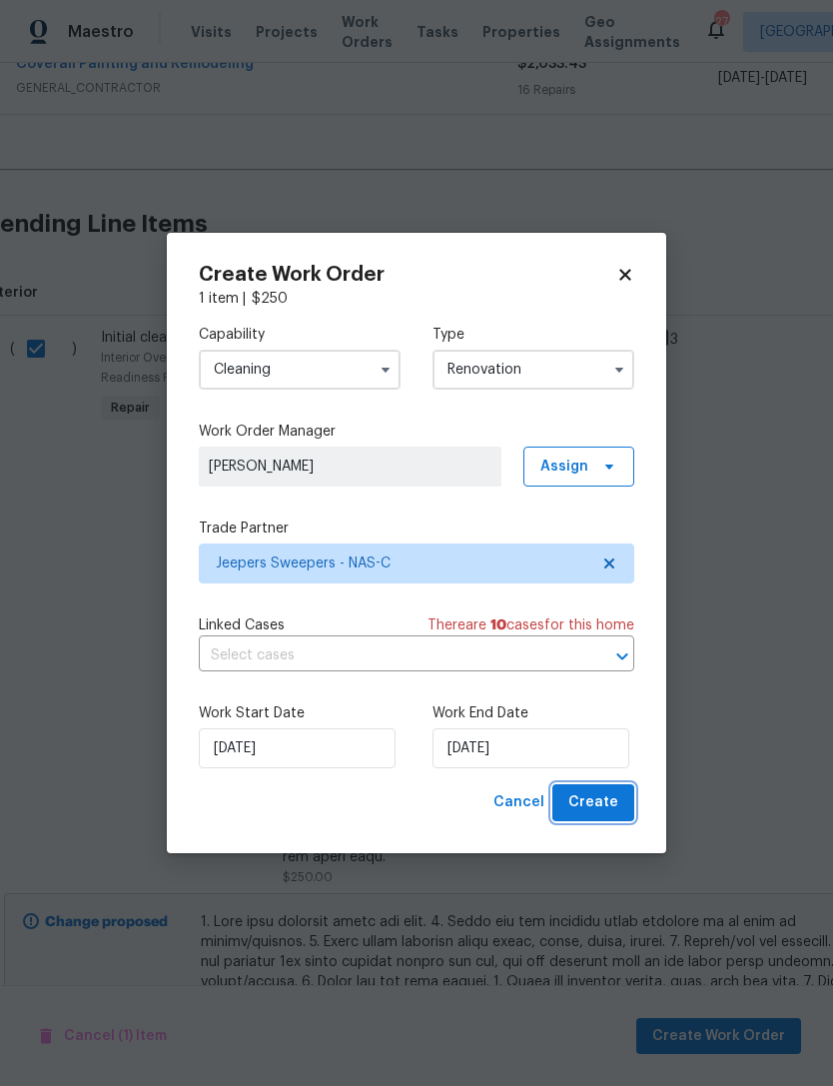
click at [605, 810] on span "Create" at bounding box center [593, 802] width 50 height 25
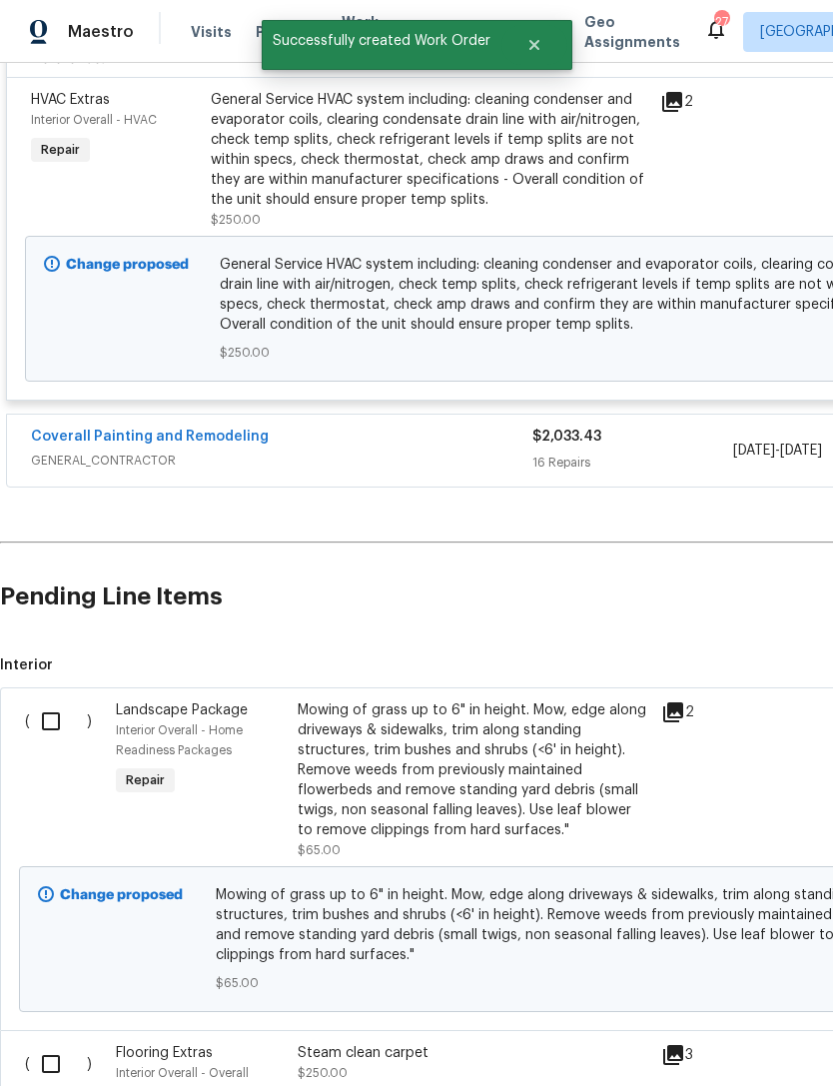
scroll to position [564, 0]
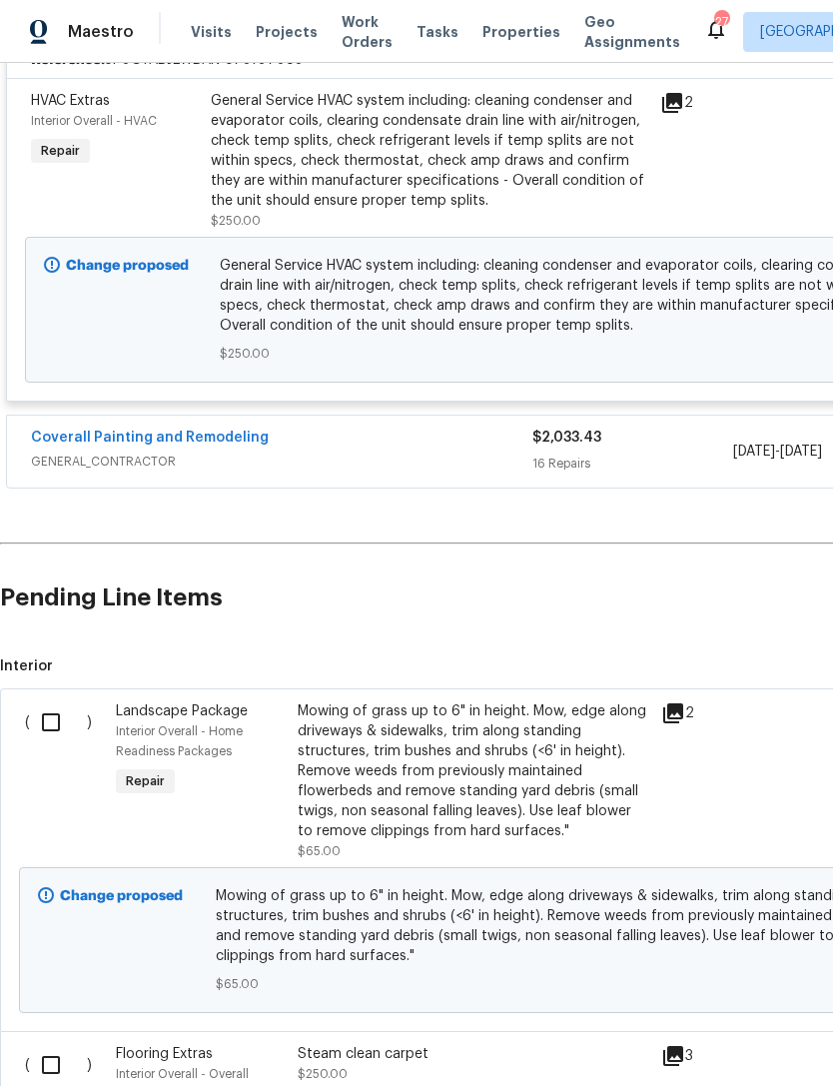
click at [59, 729] on input "checkbox" at bounding box center [58, 722] width 57 height 42
checkbox input "true"
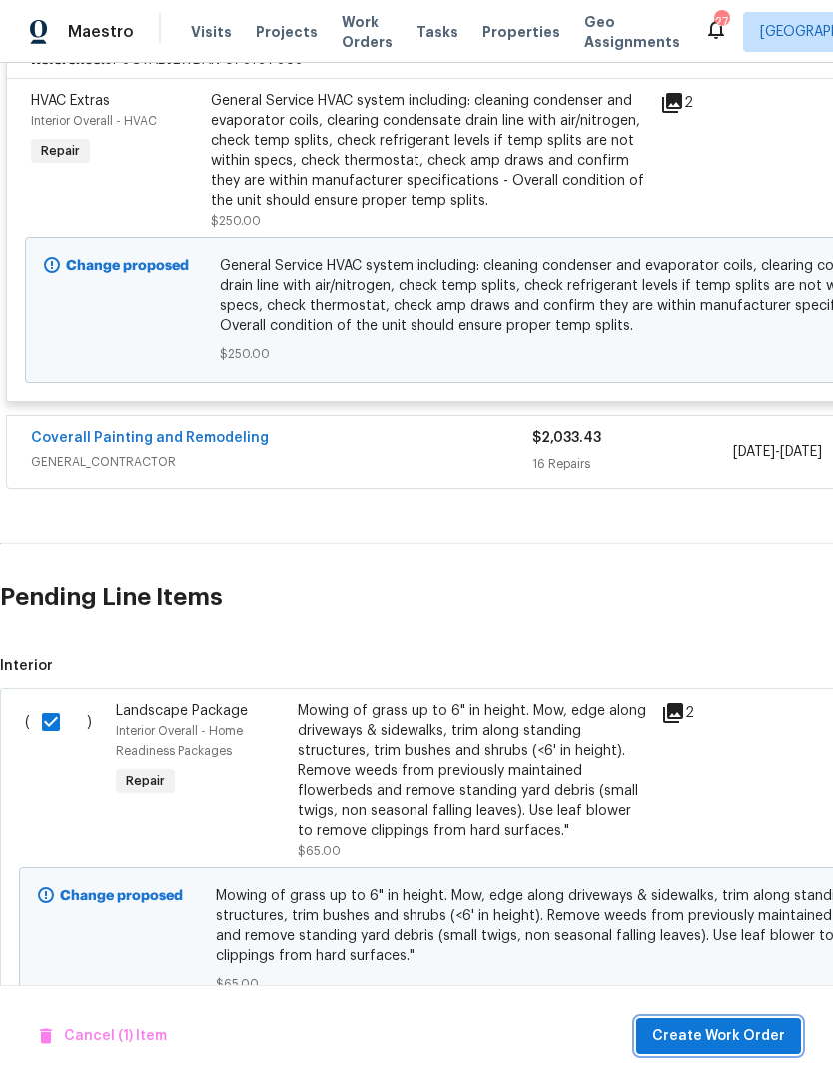
click at [713, 1034] on span "Create Work Order" at bounding box center [718, 1036] width 133 height 25
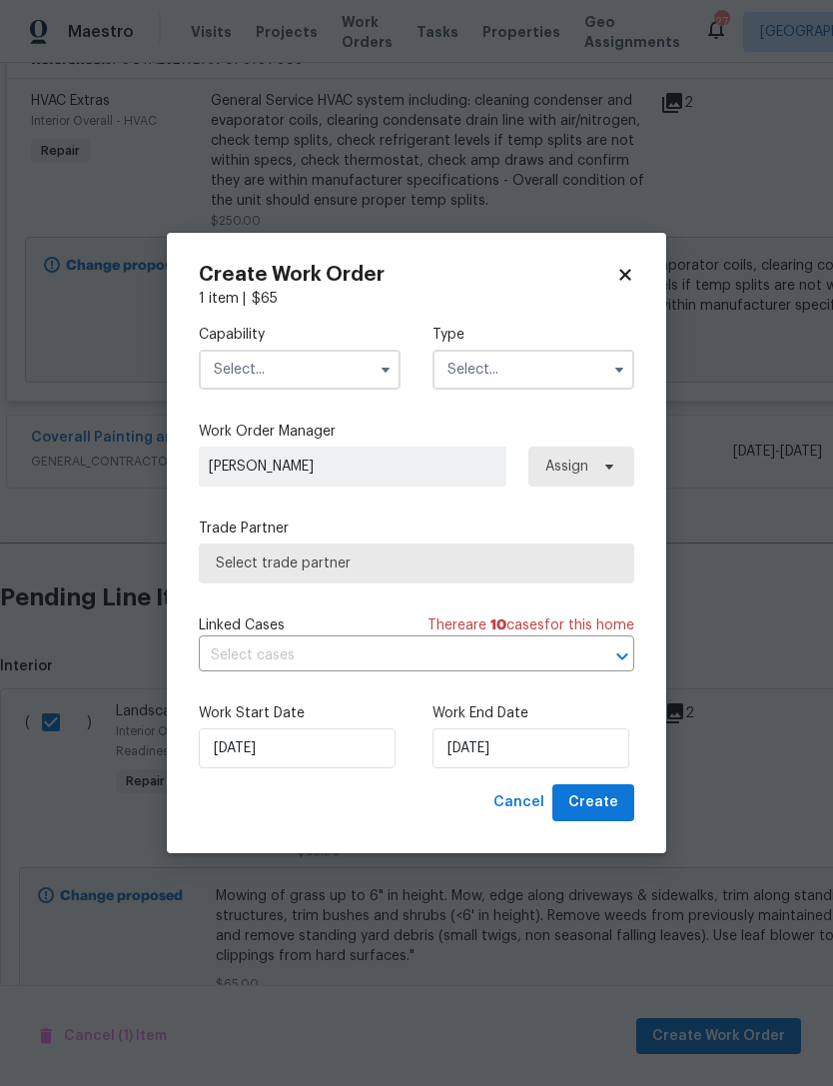
click at [330, 366] on input "text" at bounding box center [300, 370] width 202 height 40
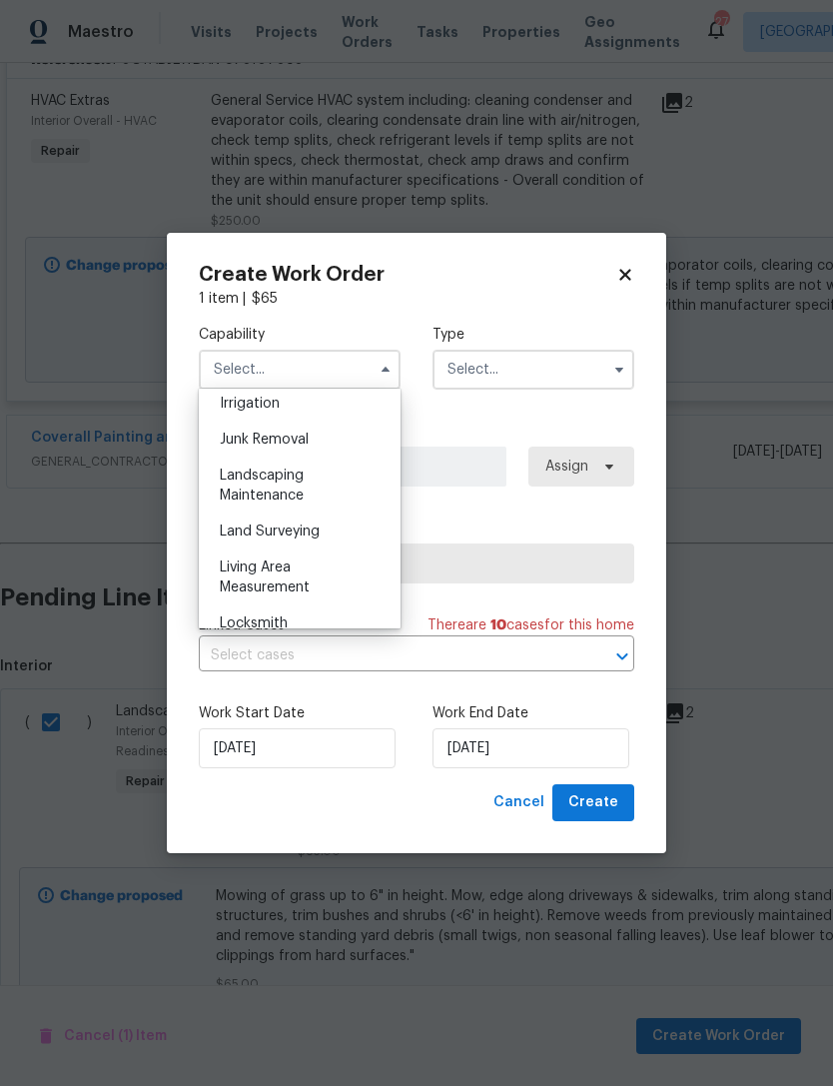
scroll to position [1263, 0]
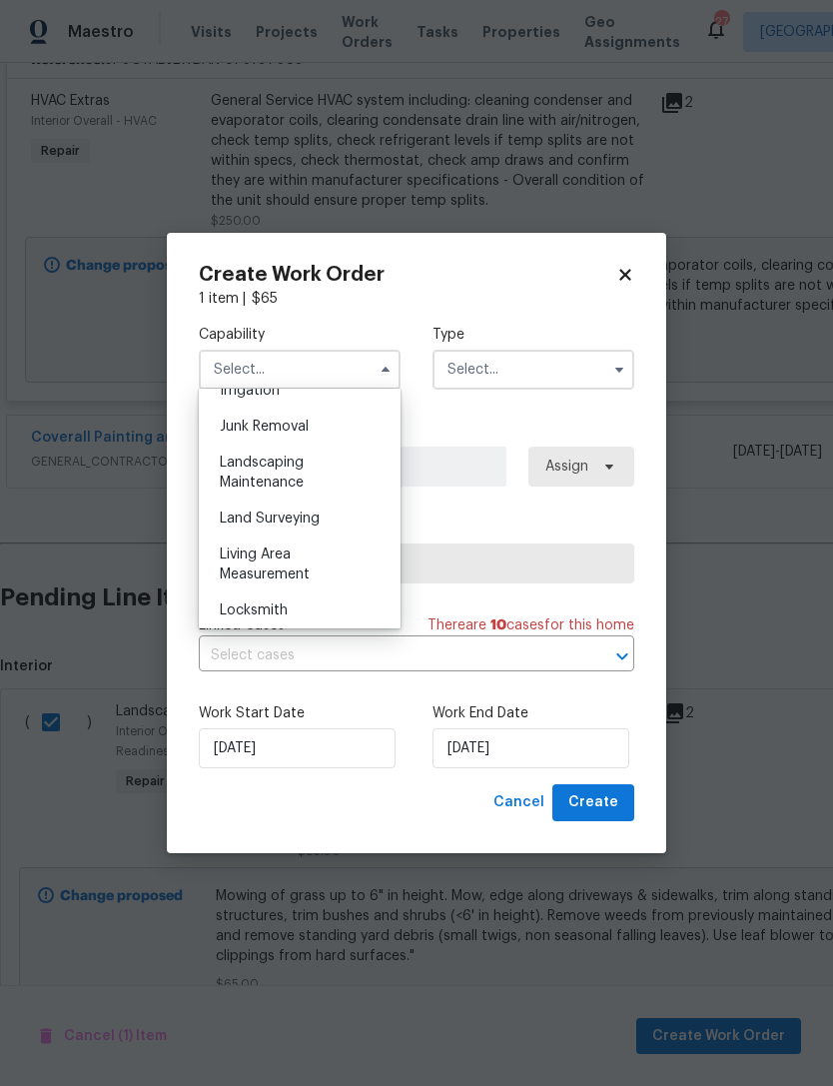
click at [320, 468] on div "Landscaping Maintenance" at bounding box center [300, 472] width 192 height 56
type input "Landscaping Maintenance"
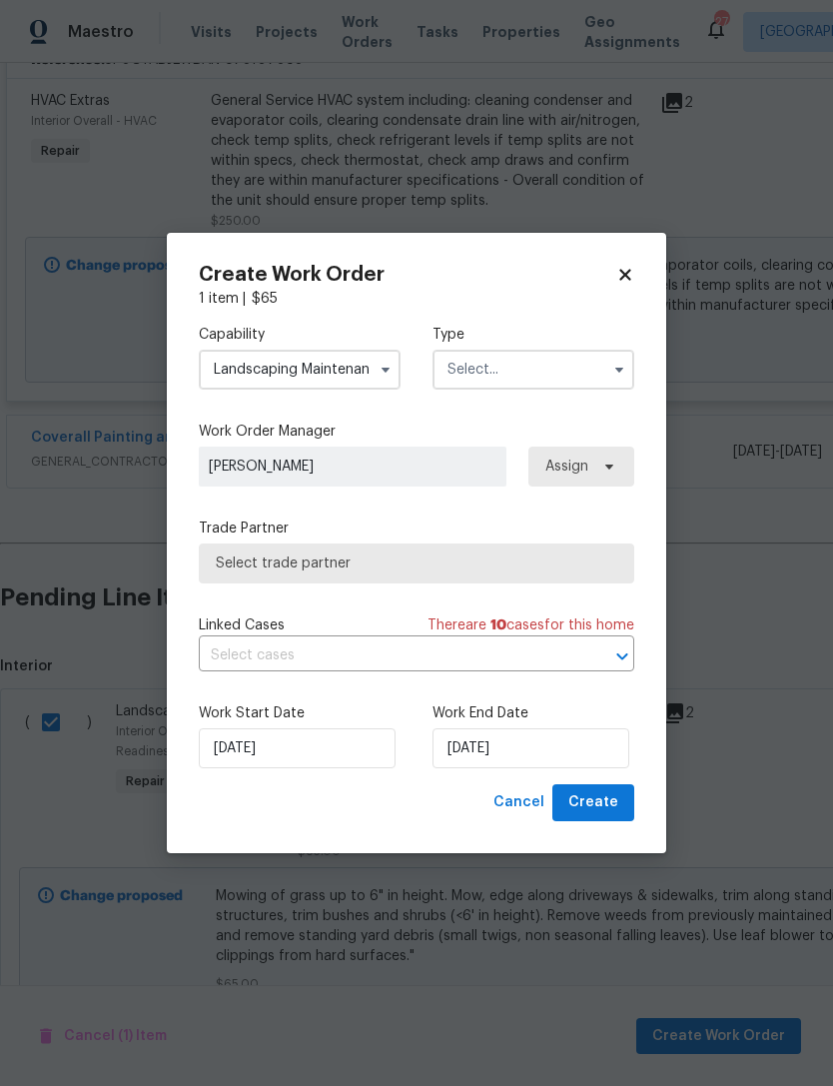
click at [562, 366] on input "text" at bounding box center [533, 370] width 202 height 40
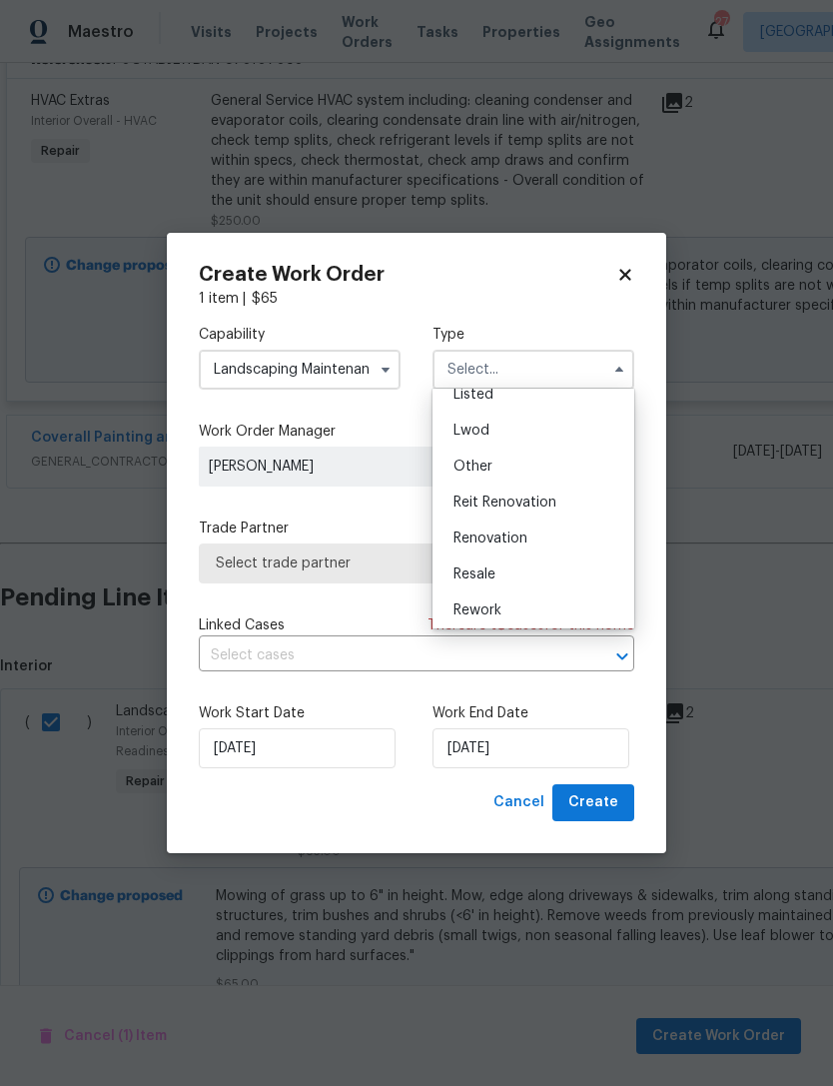
scroll to position [206, 0]
click at [555, 531] on div "Renovation" at bounding box center [533, 529] width 192 height 36
type input "Renovation"
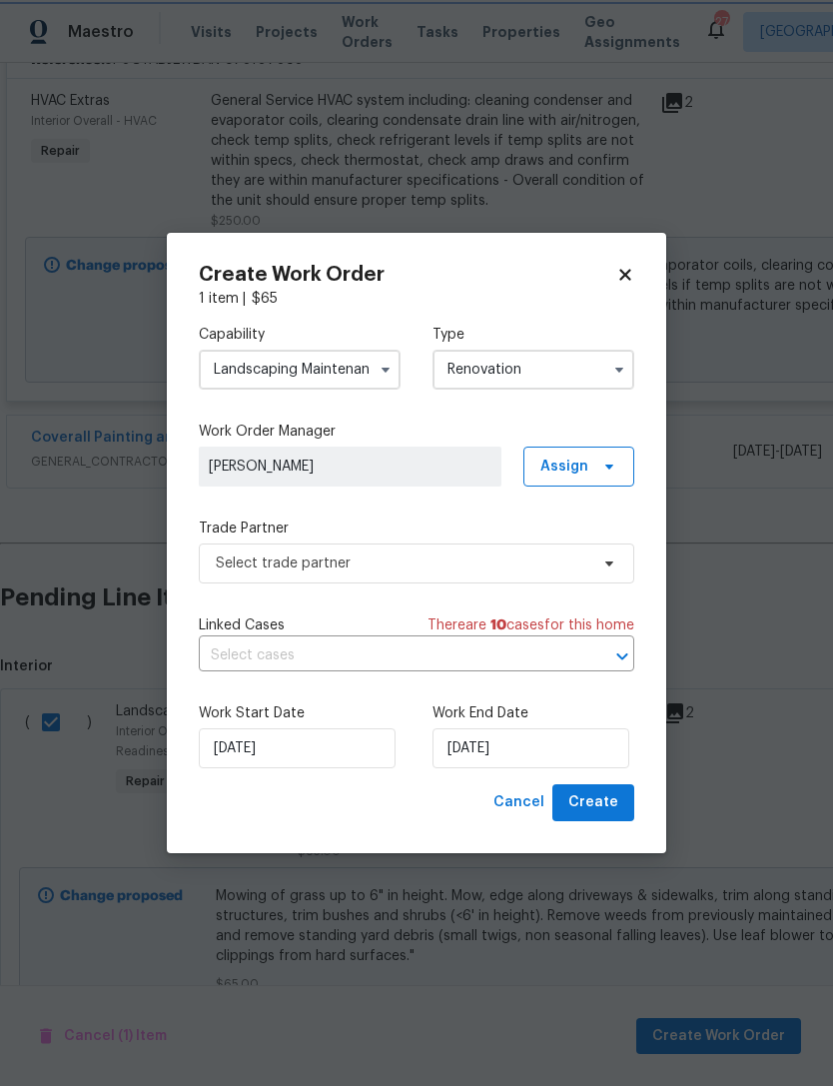
scroll to position [0, 0]
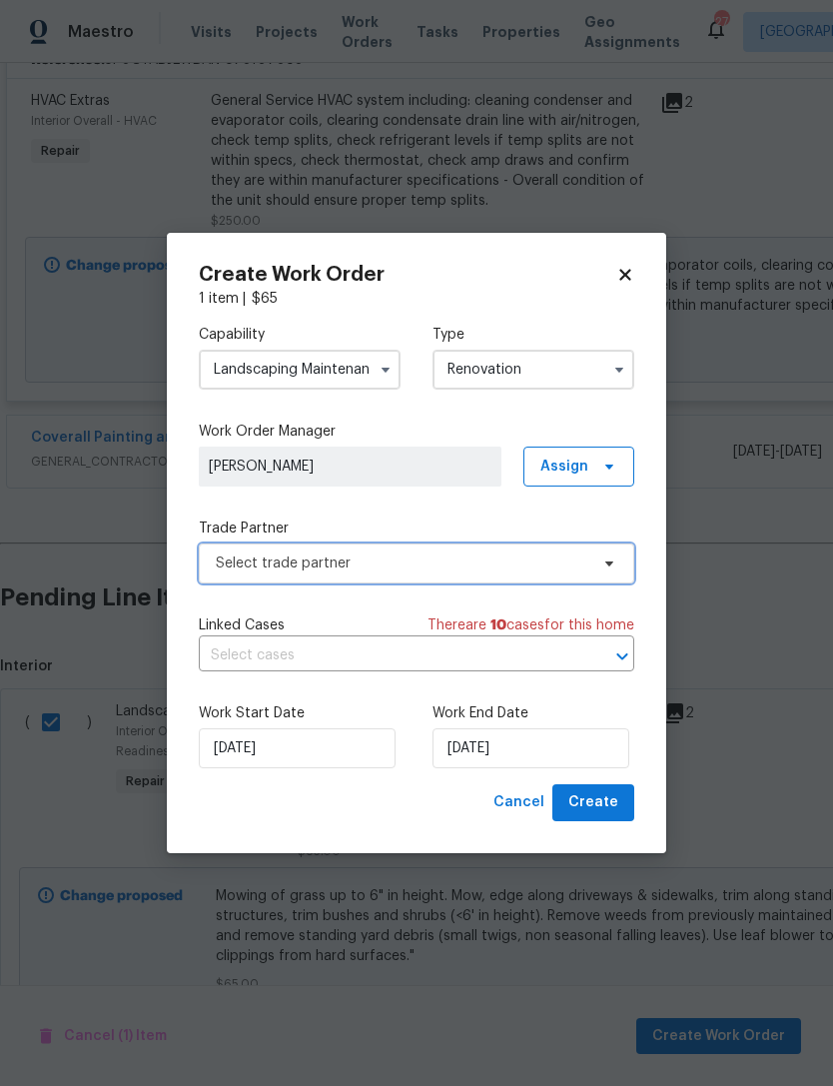
click at [508, 553] on span "Select trade partner" at bounding box center [402, 563] width 373 height 20
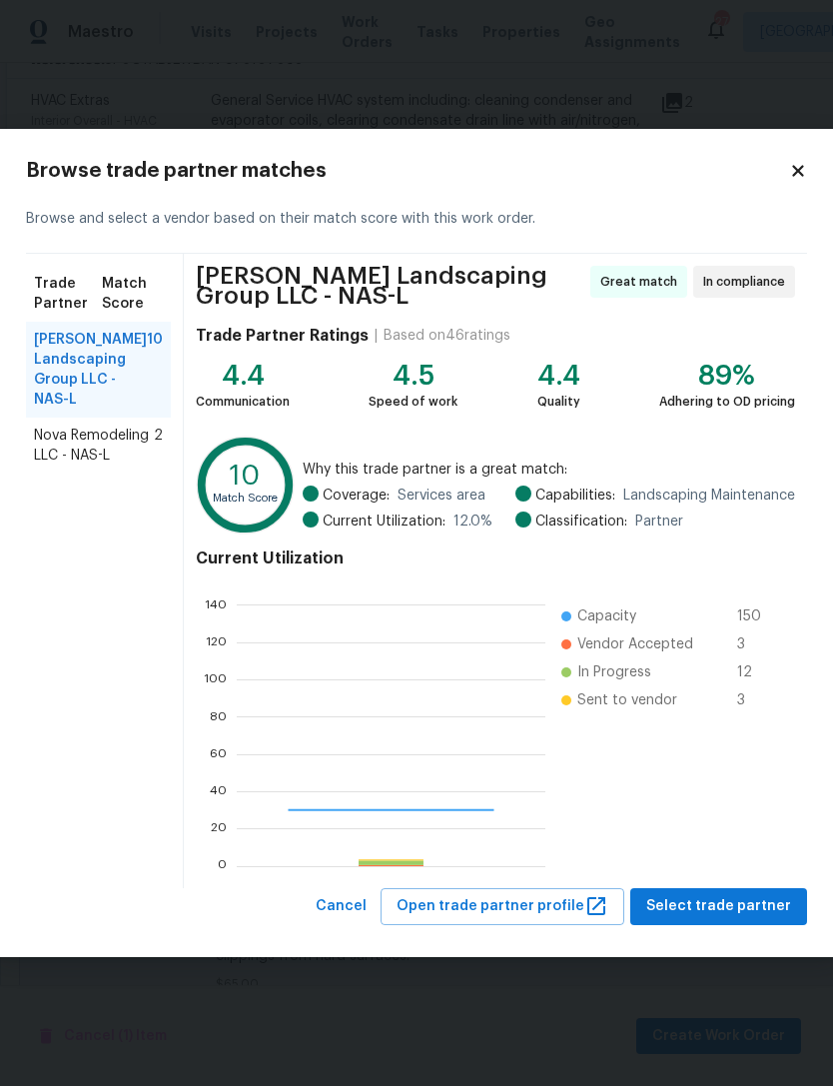
scroll to position [280, 309]
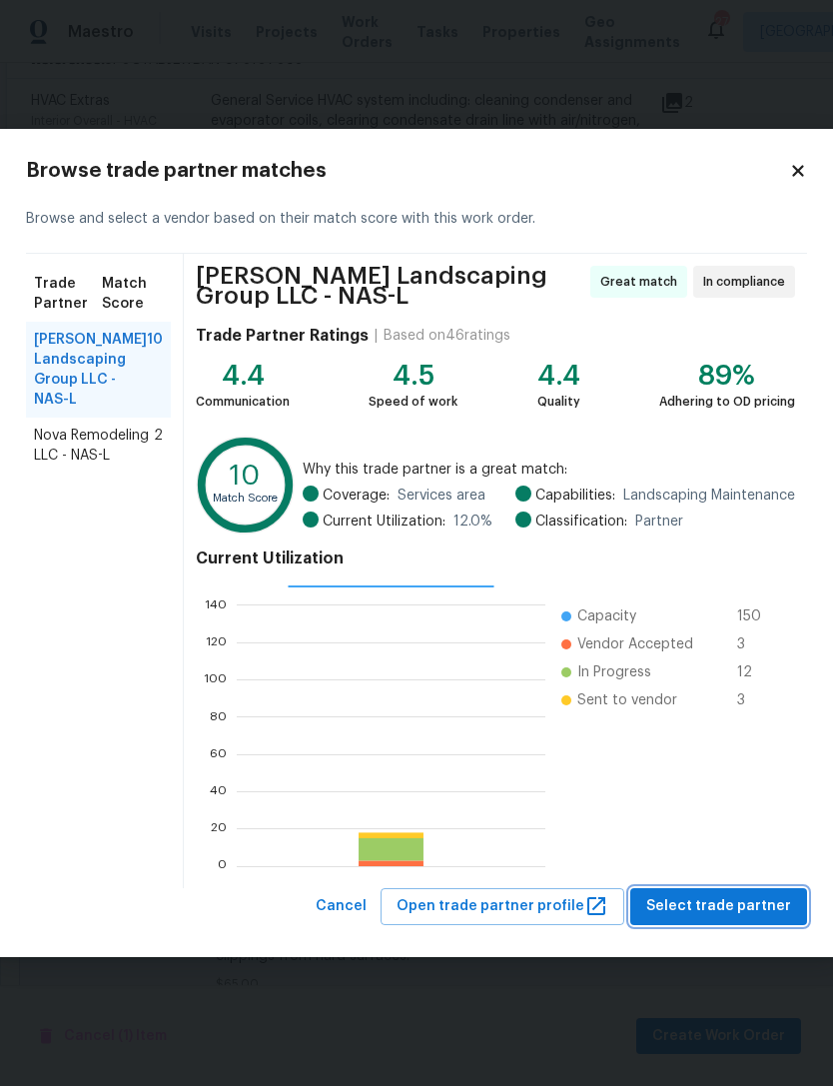
click at [729, 906] on span "Select trade partner" at bounding box center [718, 906] width 145 height 25
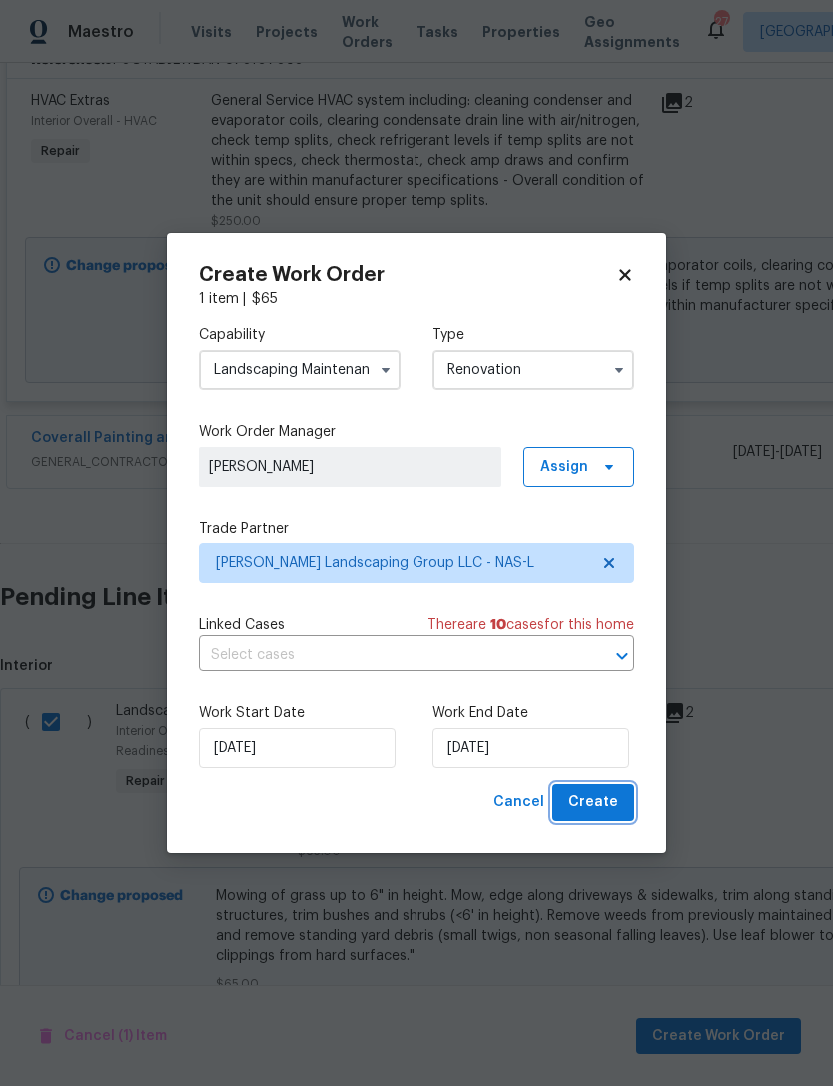
click at [602, 803] on span "Create" at bounding box center [593, 802] width 50 height 25
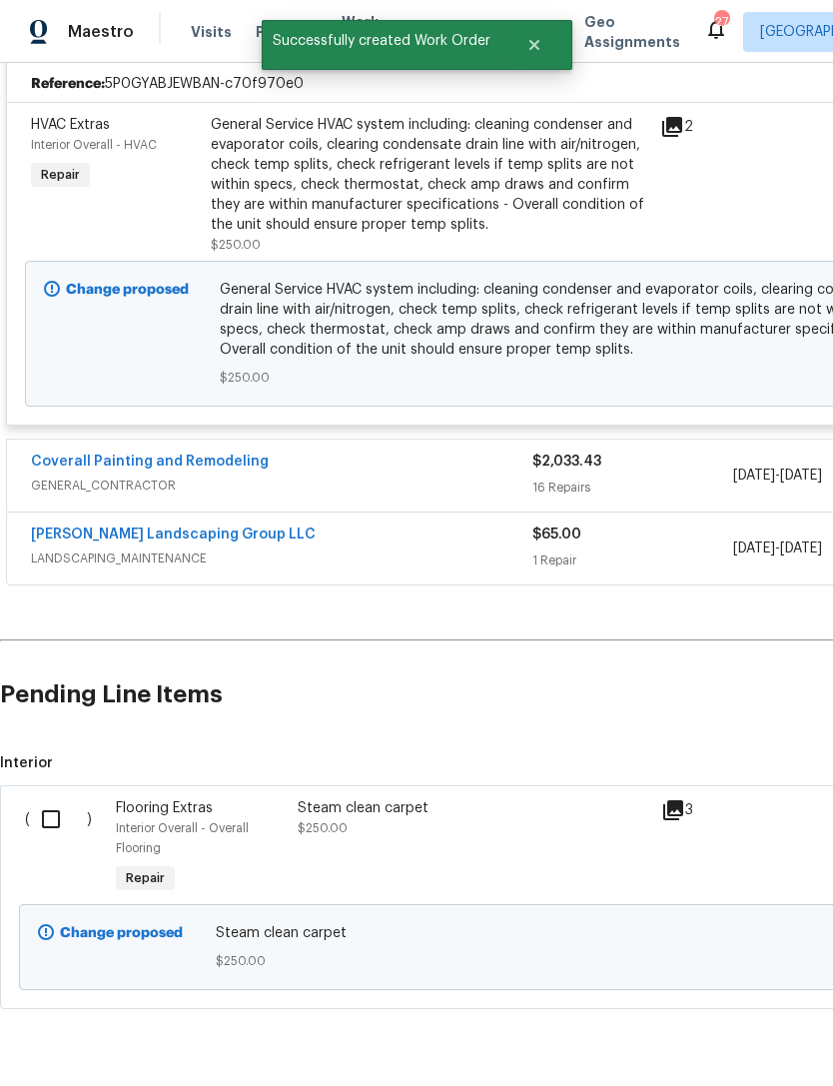
scroll to position [537, 0]
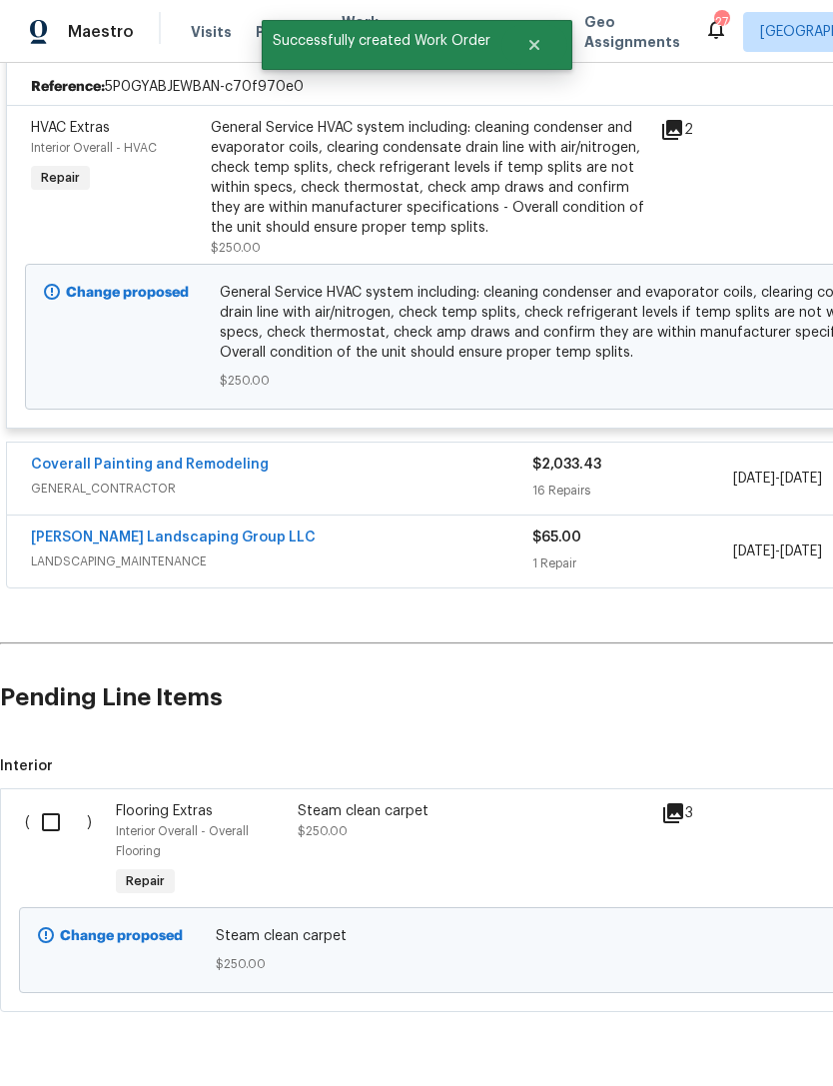
click at [54, 818] on input "checkbox" at bounding box center [58, 822] width 57 height 42
checkbox input "true"
click at [748, 1037] on span "Create Work Order" at bounding box center [718, 1036] width 133 height 25
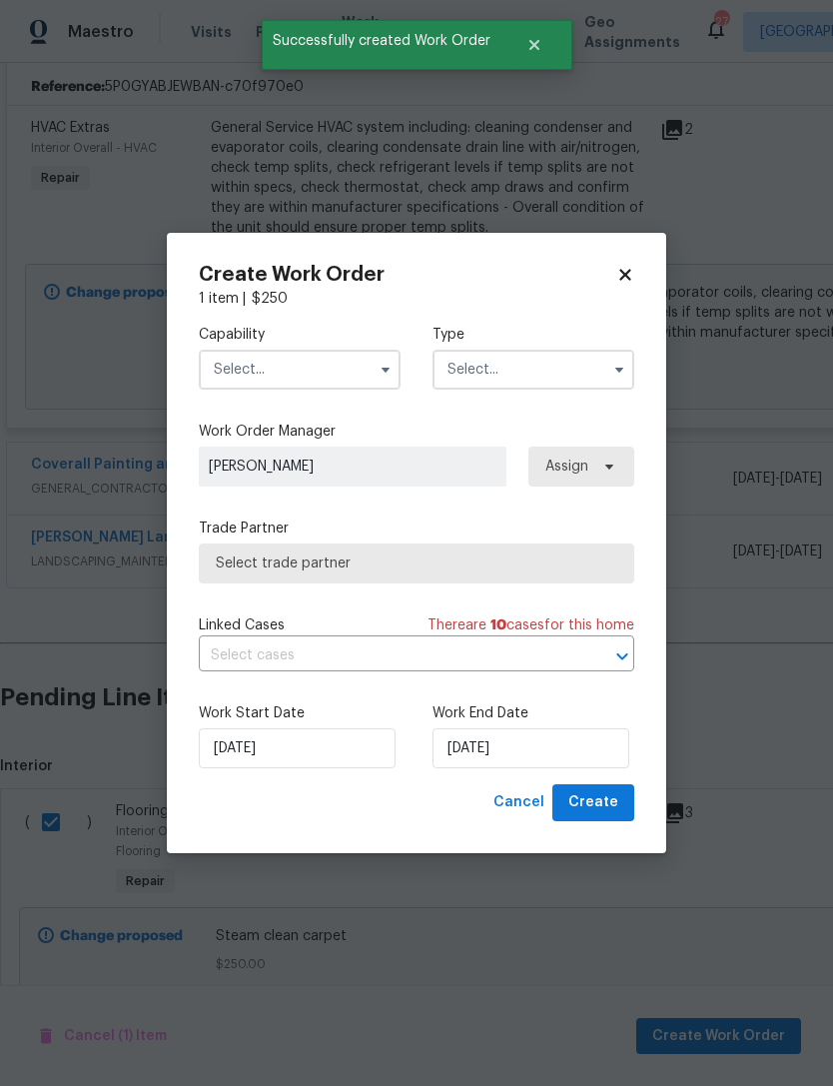
click at [352, 366] on input "text" at bounding box center [300, 370] width 202 height 40
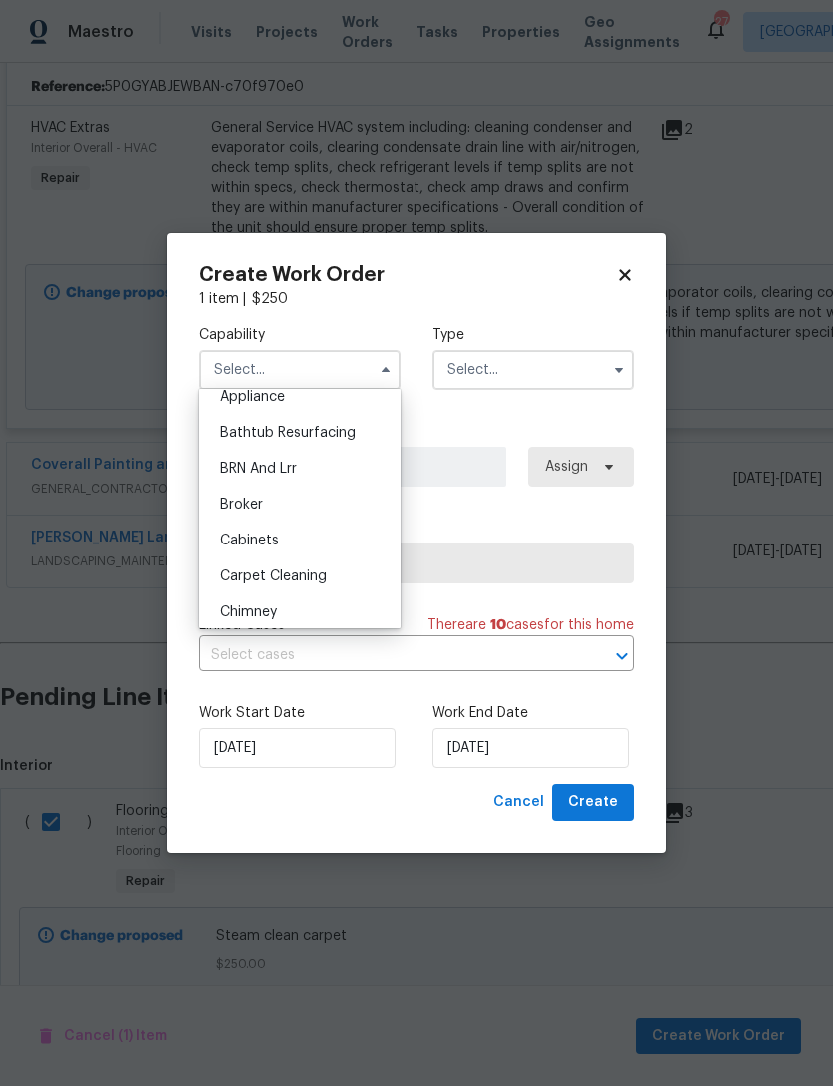
scroll to position [56, 0]
click at [344, 574] on div "Carpet Cleaning" at bounding box center [300, 571] width 192 height 36
type input "Carpet Cleaning"
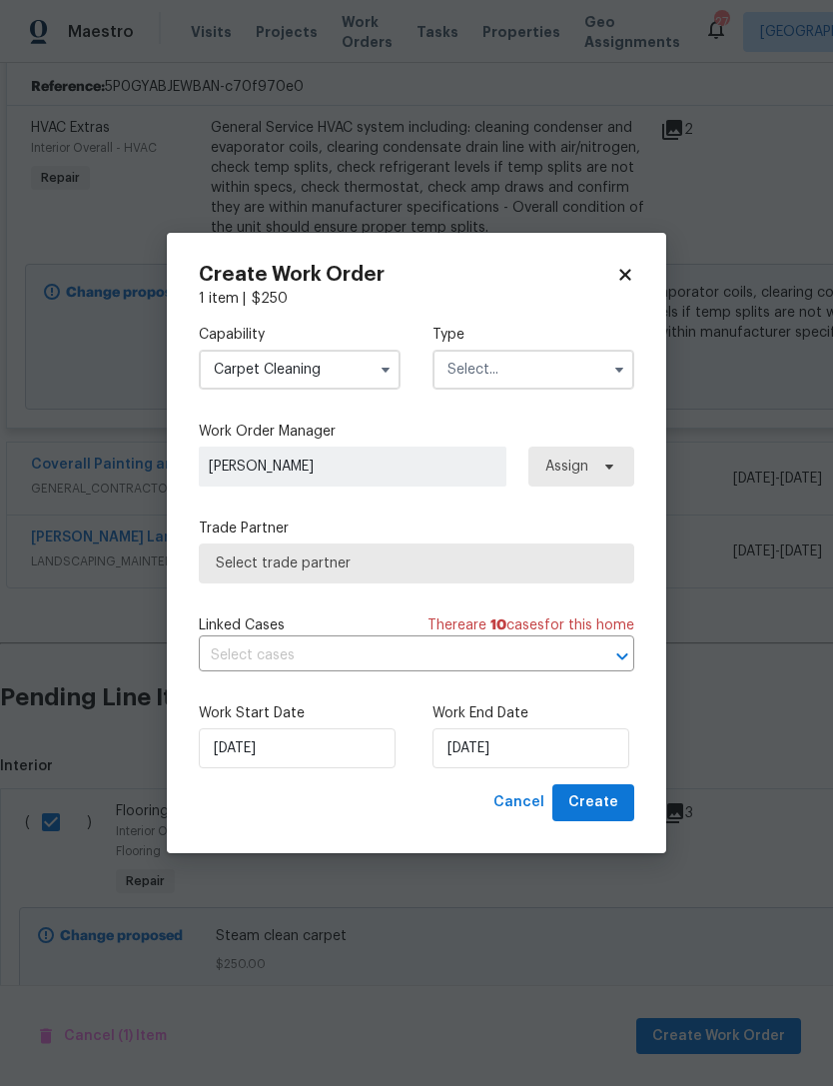
click at [580, 363] on input "text" at bounding box center [533, 370] width 202 height 40
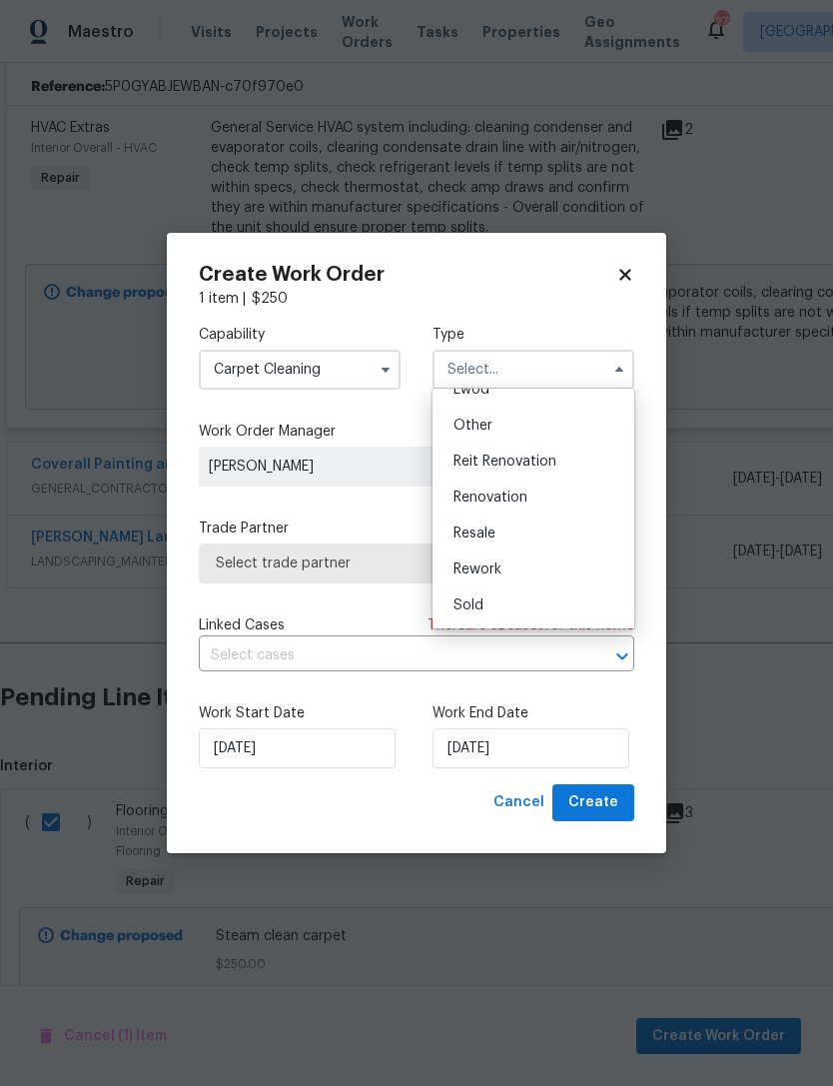
scroll to position [238, 0]
click at [545, 505] on div "Renovation" at bounding box center [533, 497] width 192 height 36
type input "Renovation"
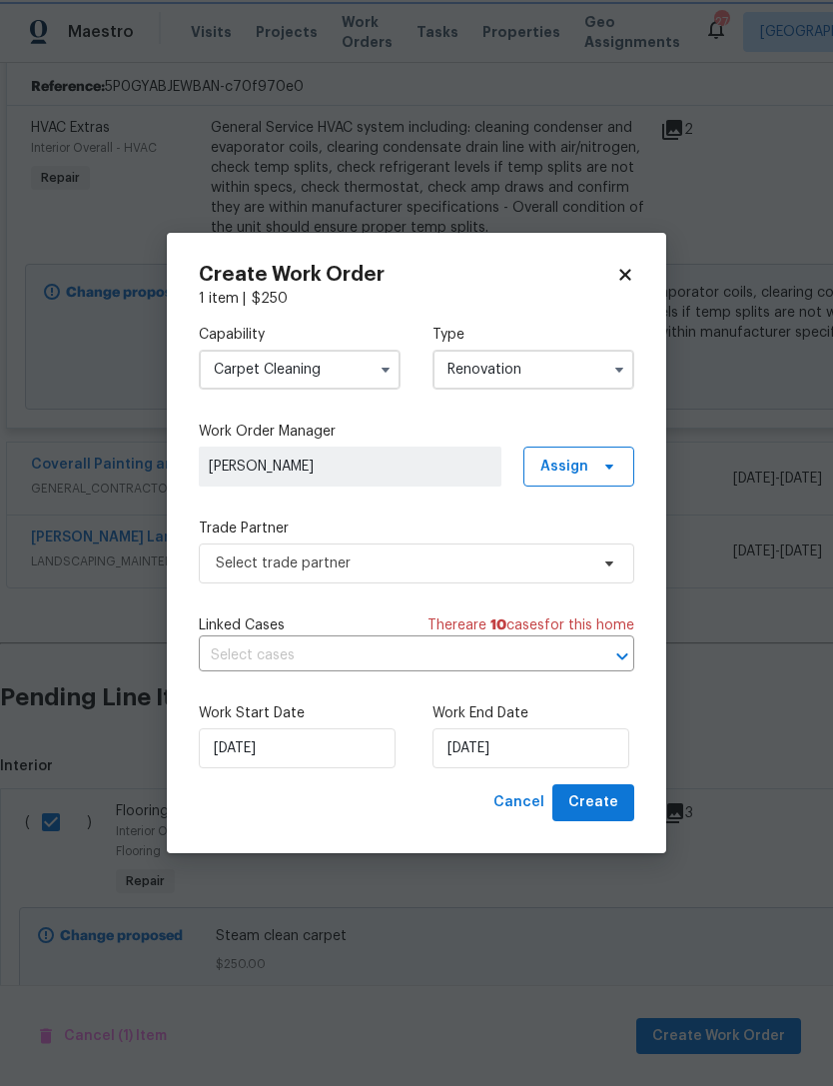
scroll to position [0, 0]
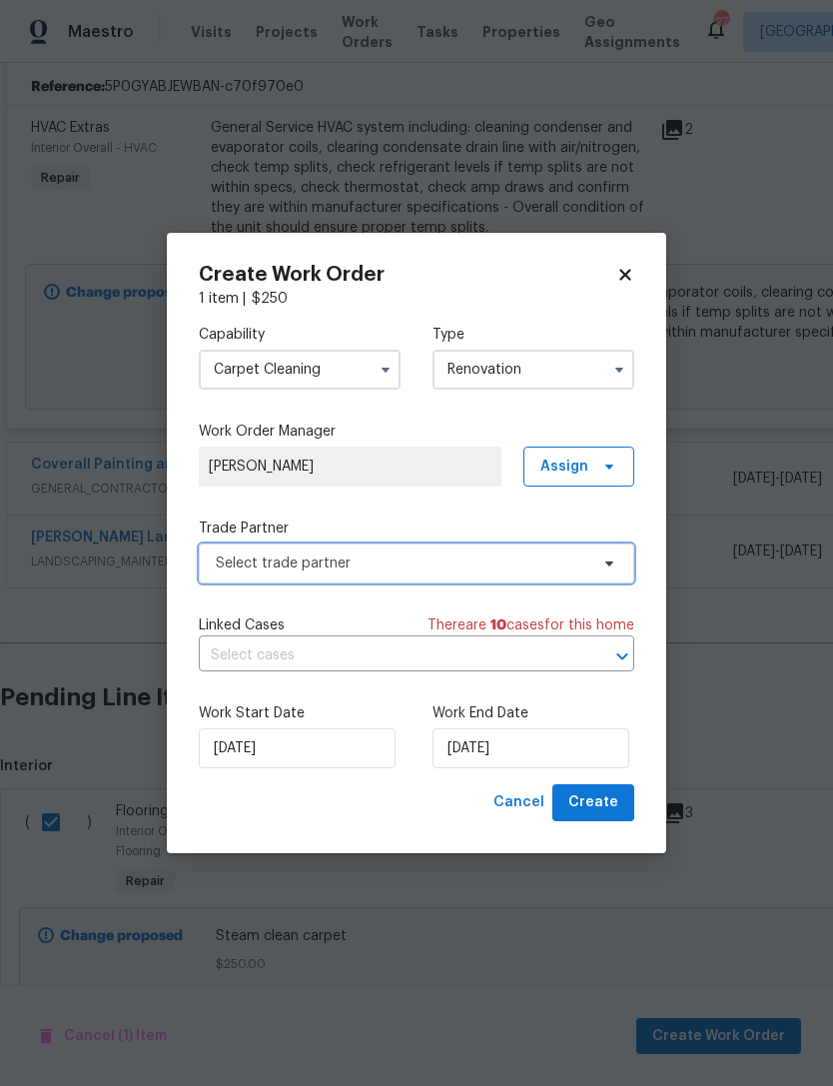
click at [490, 562] on span "Select trade partner" at bounding box center [402, 563] width 373 height 20
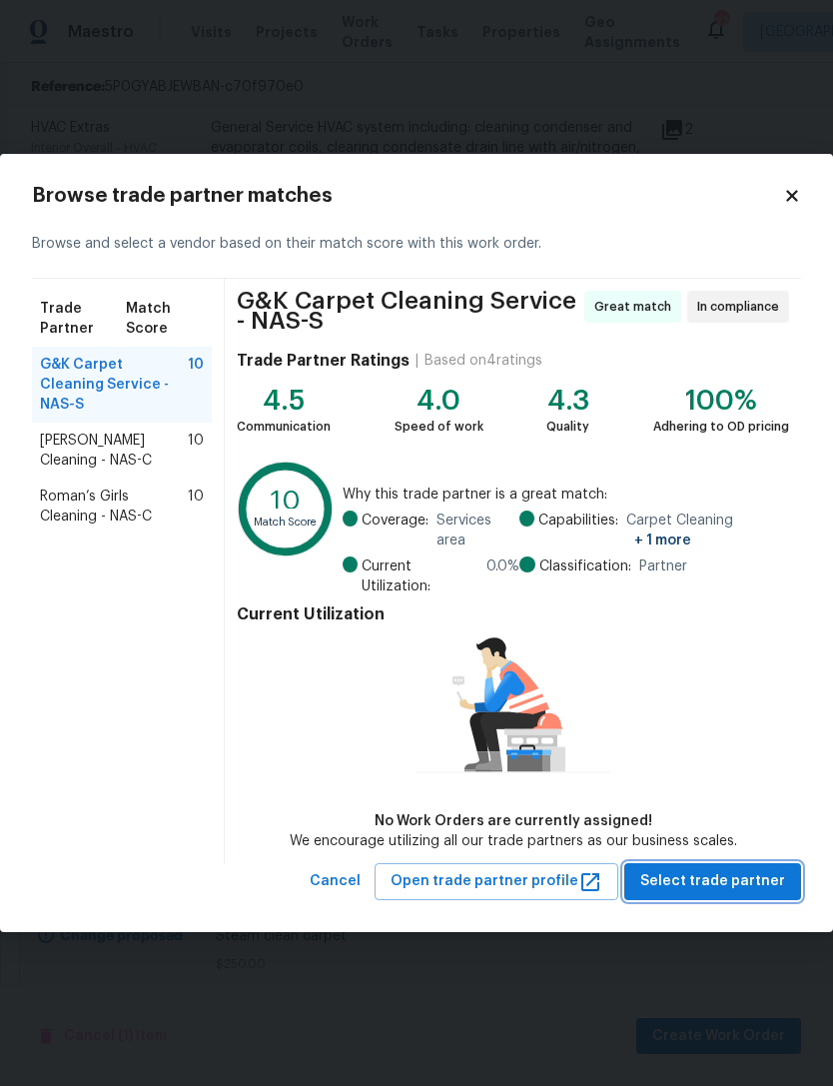
click at [746, 871] on span "Select trade partner" at bounding box center [712, 881] width 145 height 25
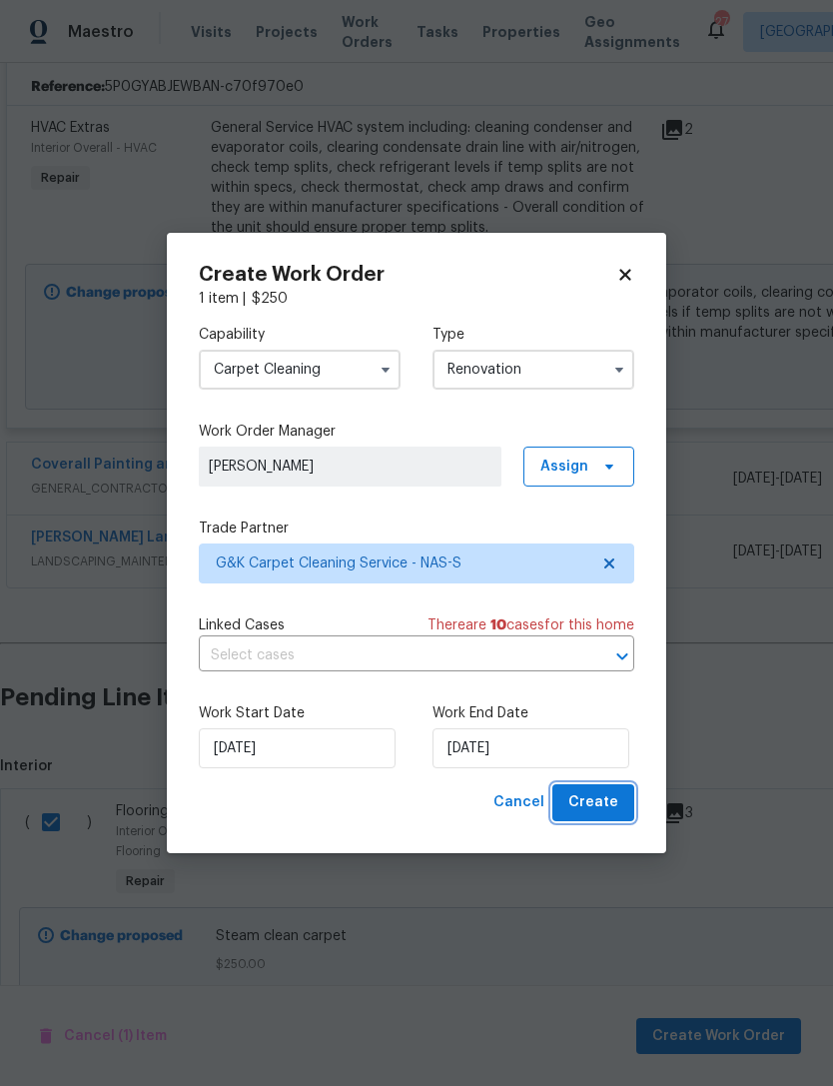
click at [600, 798] on span "Create" at bounding box center [593, 802] width 50 height 25
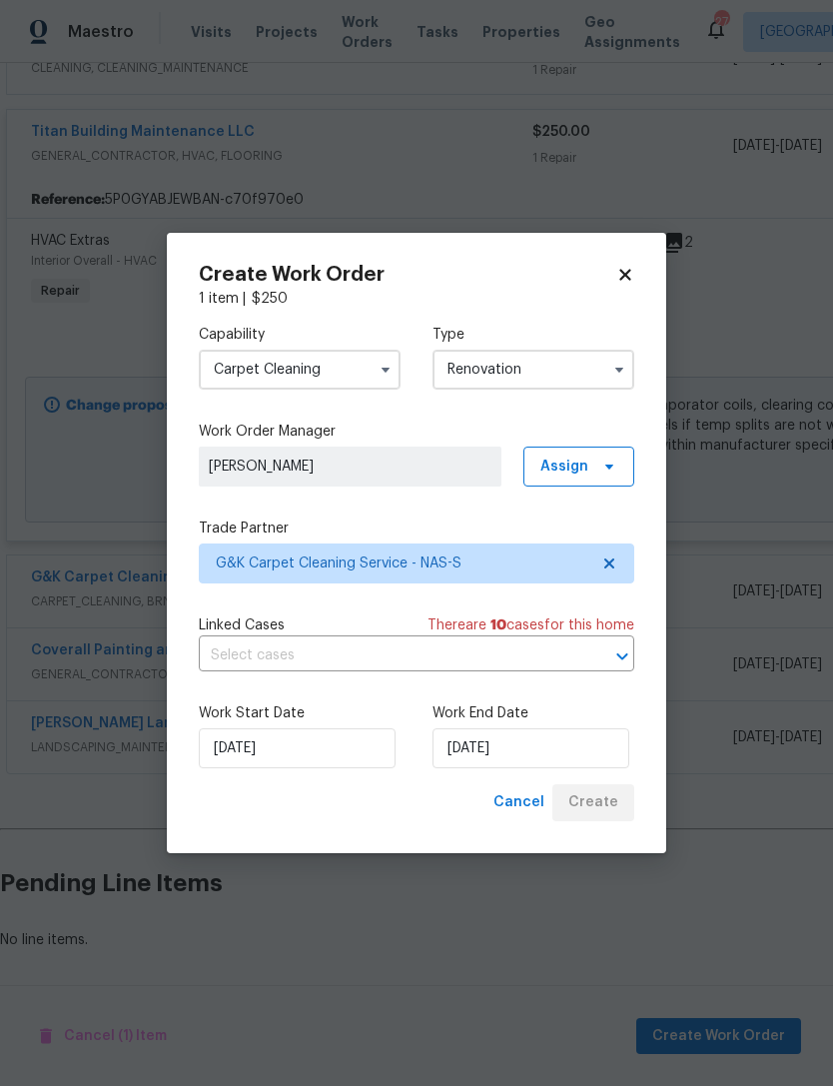
scroll to position [361, 0]
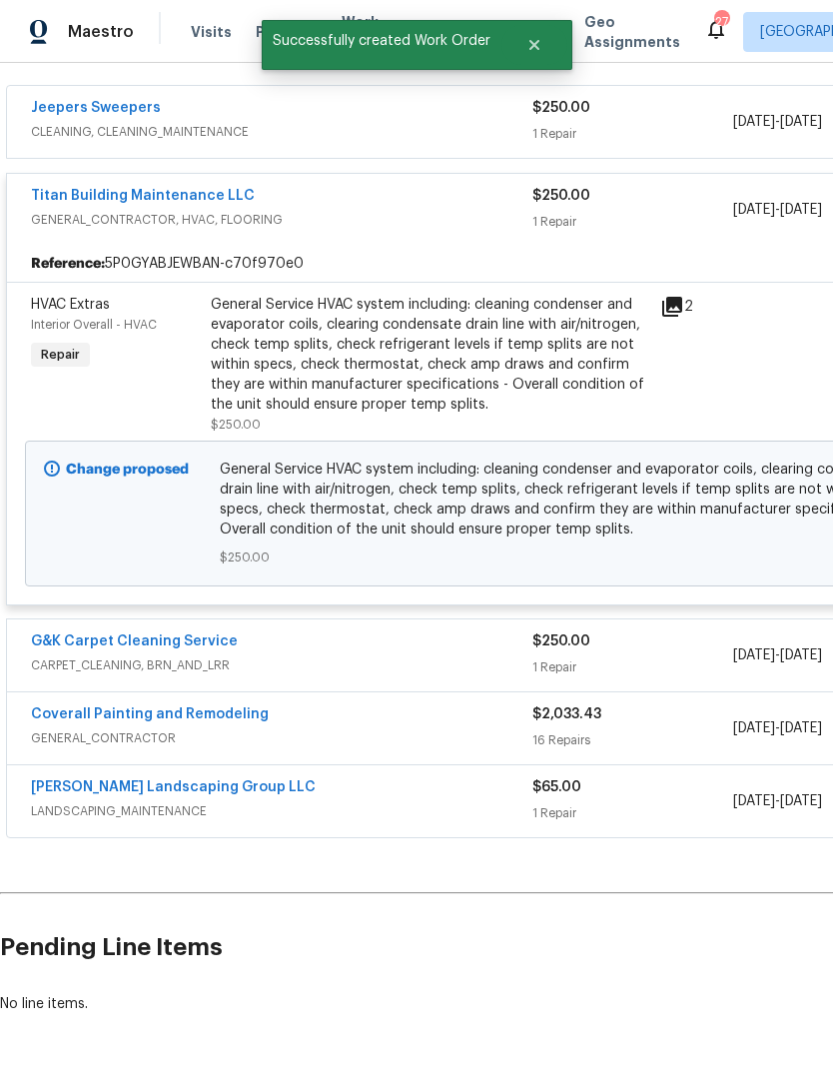
click at [402, 232] on div "Titan Building Maintenance LLC GENERAL_CONTRACTOR, HVAC, FLOORING" at bounding box center [281, 210] width 501 height 48
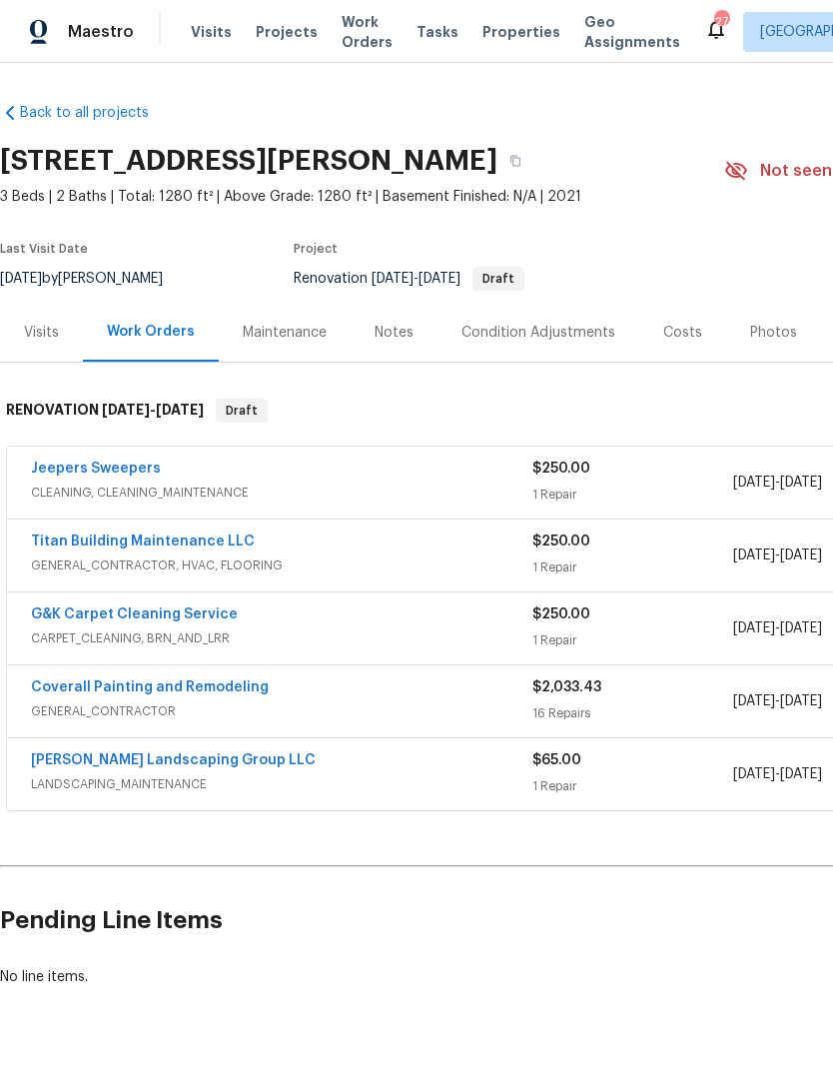
click at [396, 492] on span "CLEANING, CLEANING_MAINTENANCE" at bounding box center [281, 492] width 501 height 20
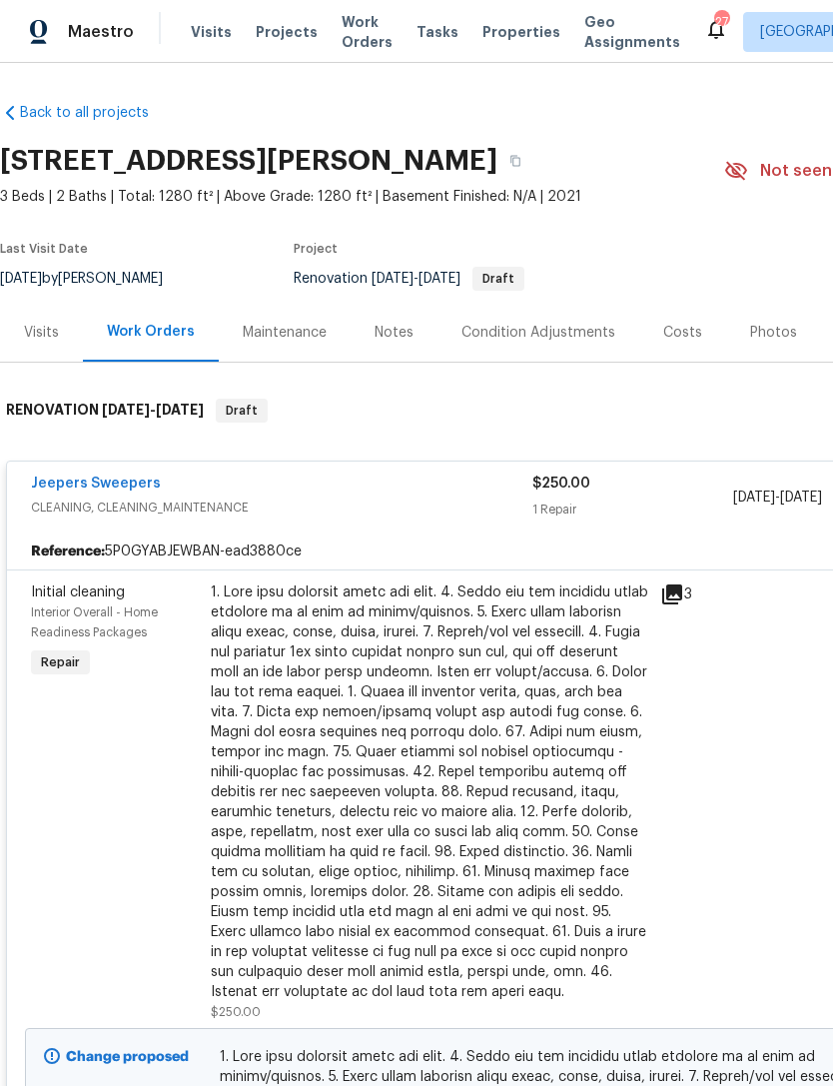
click at [130, 488] on link "Jeepers Sweepers" at bounding box center [96, 483] width 130 height 14
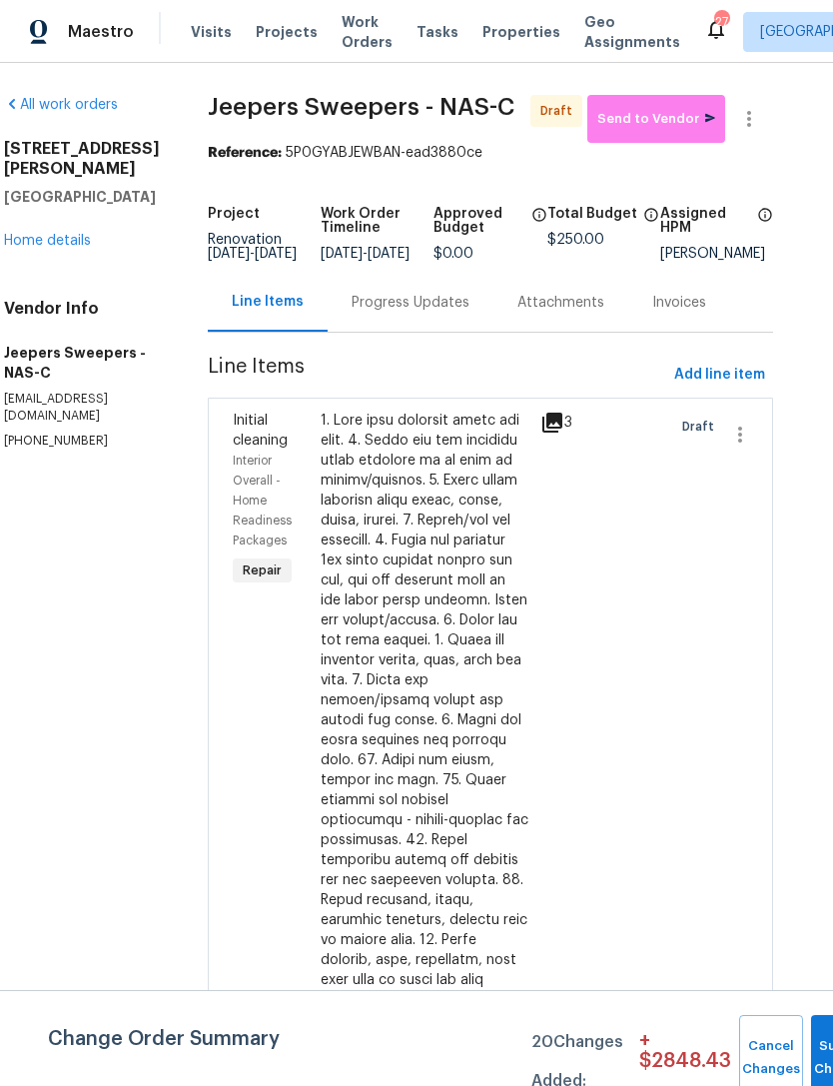
scroll to position [0, 27]
click at [727, 388] on span "Add line item" at bounding box center [720, 375] width 91 height 25
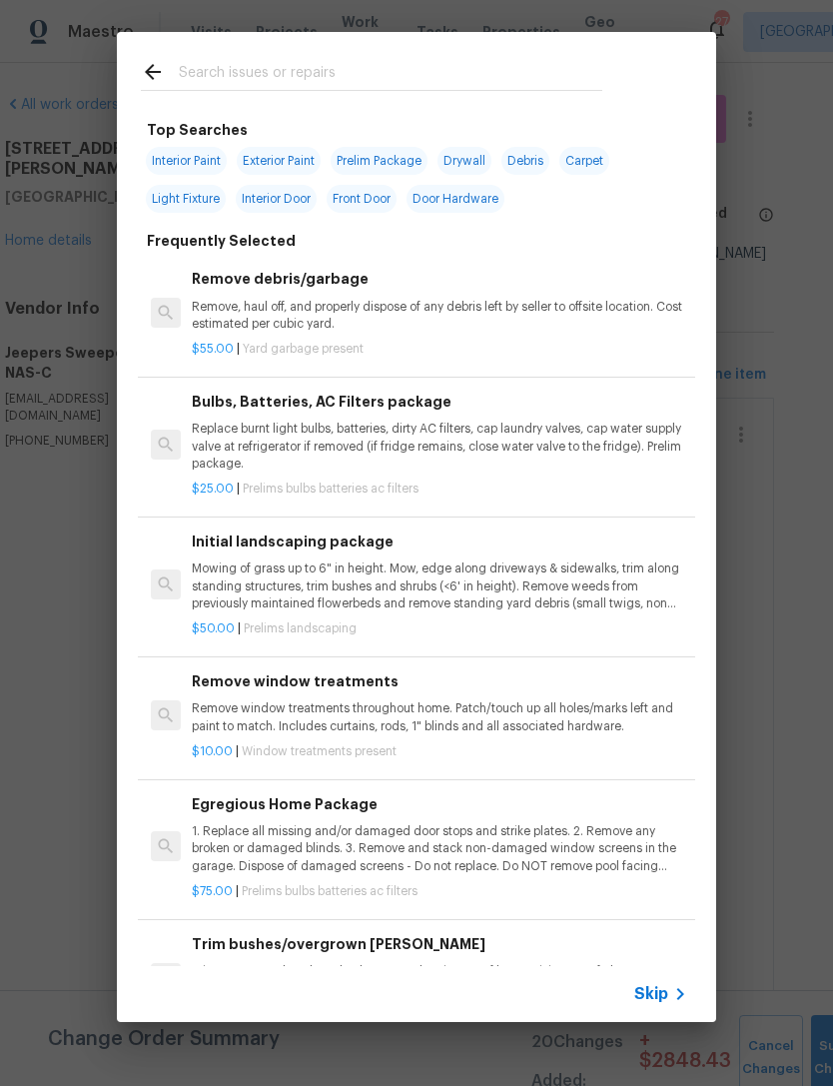
click at [504, 65] on input "text" at bounding box center [390, 75] width 423 height 30
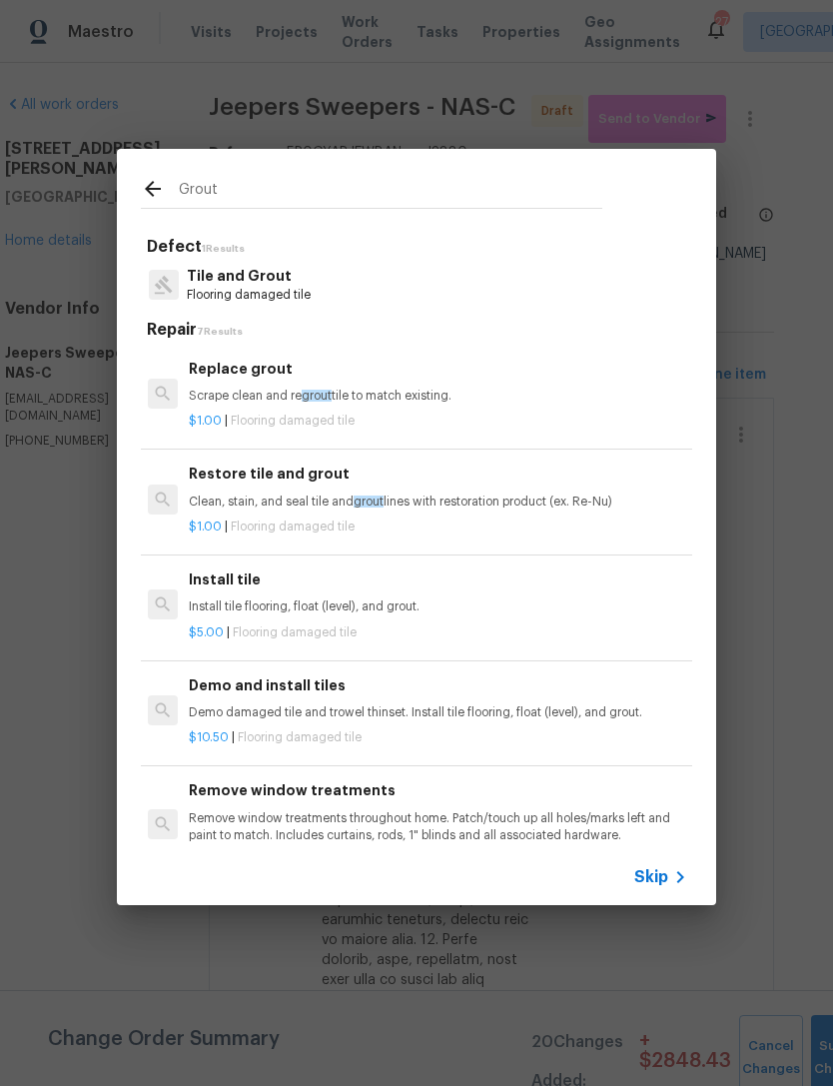
scroll to position [0, 3]
type input "G"
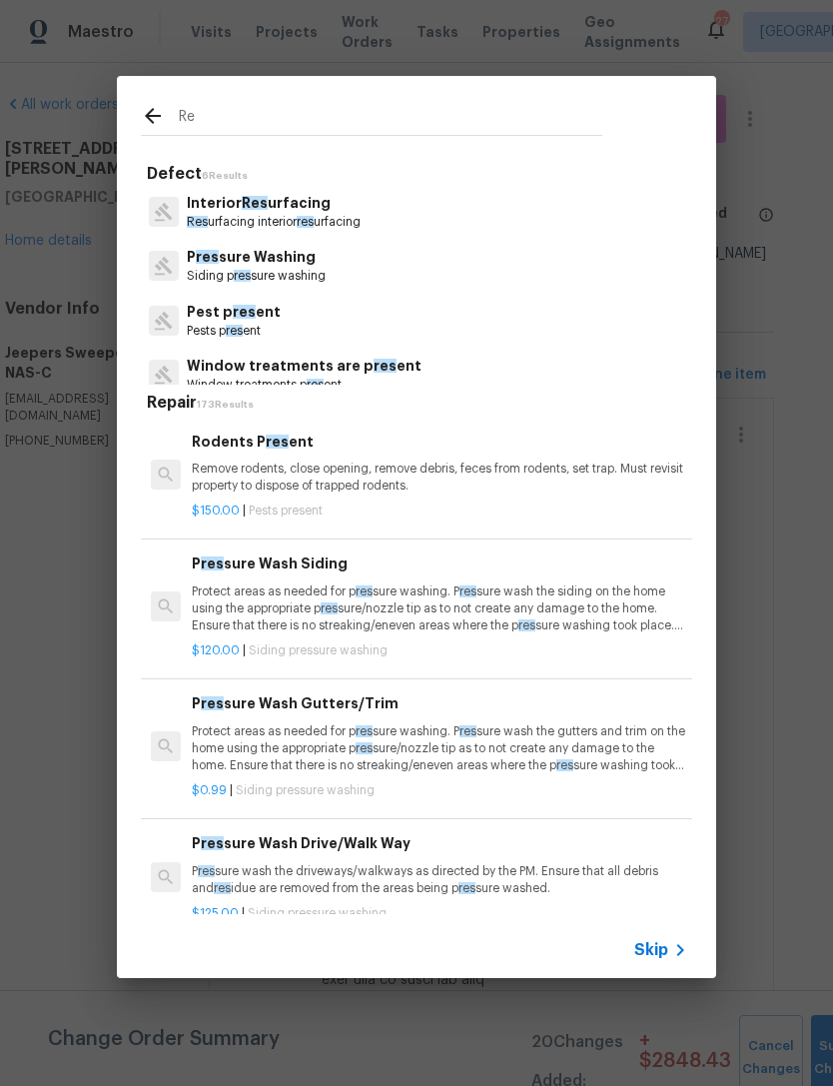
type input "R"
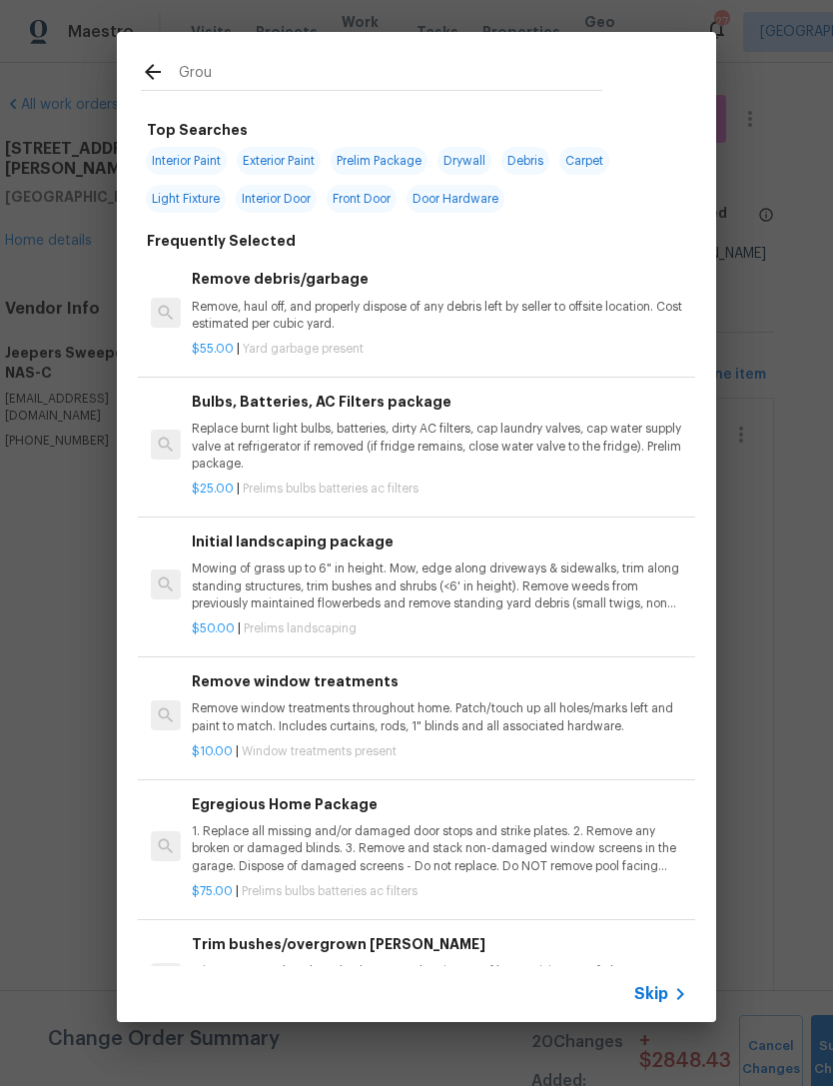
type input "Grout"
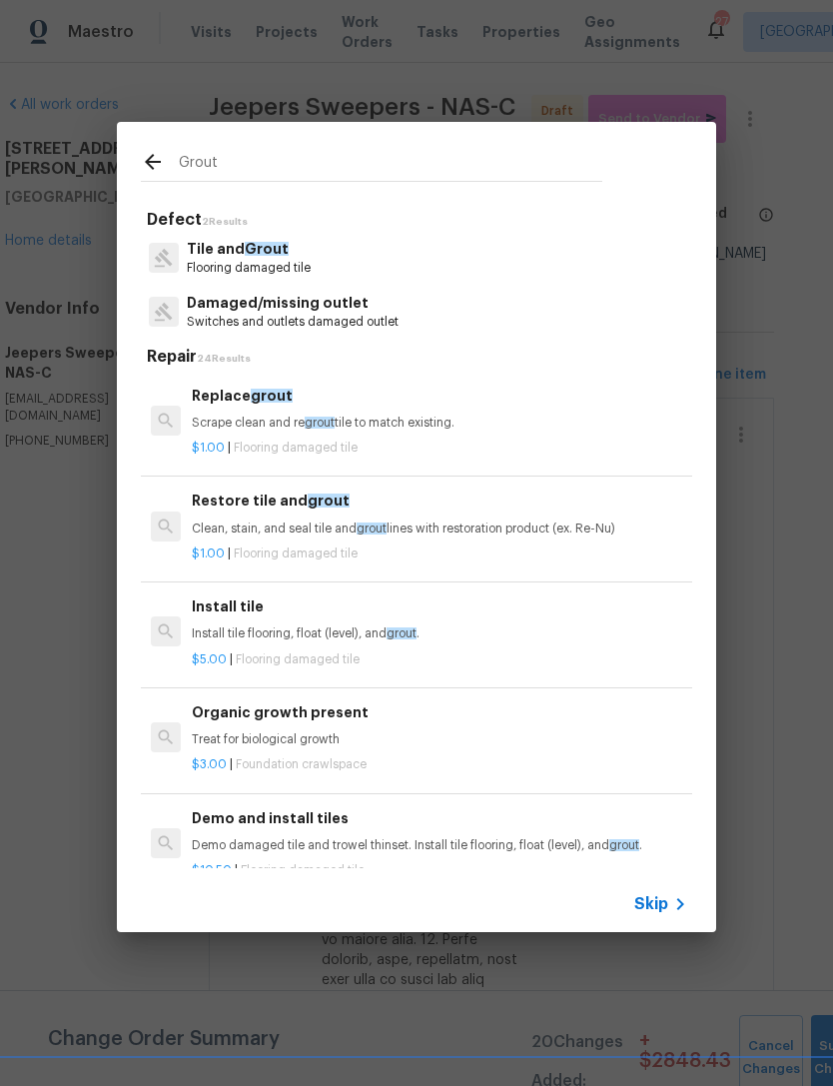
click at [512, 533] on p "Clean, stain, and seal tile and grout lines with restoration product (ex. Re-Nu)" at bounding box center [439, 528] width 495 height 17
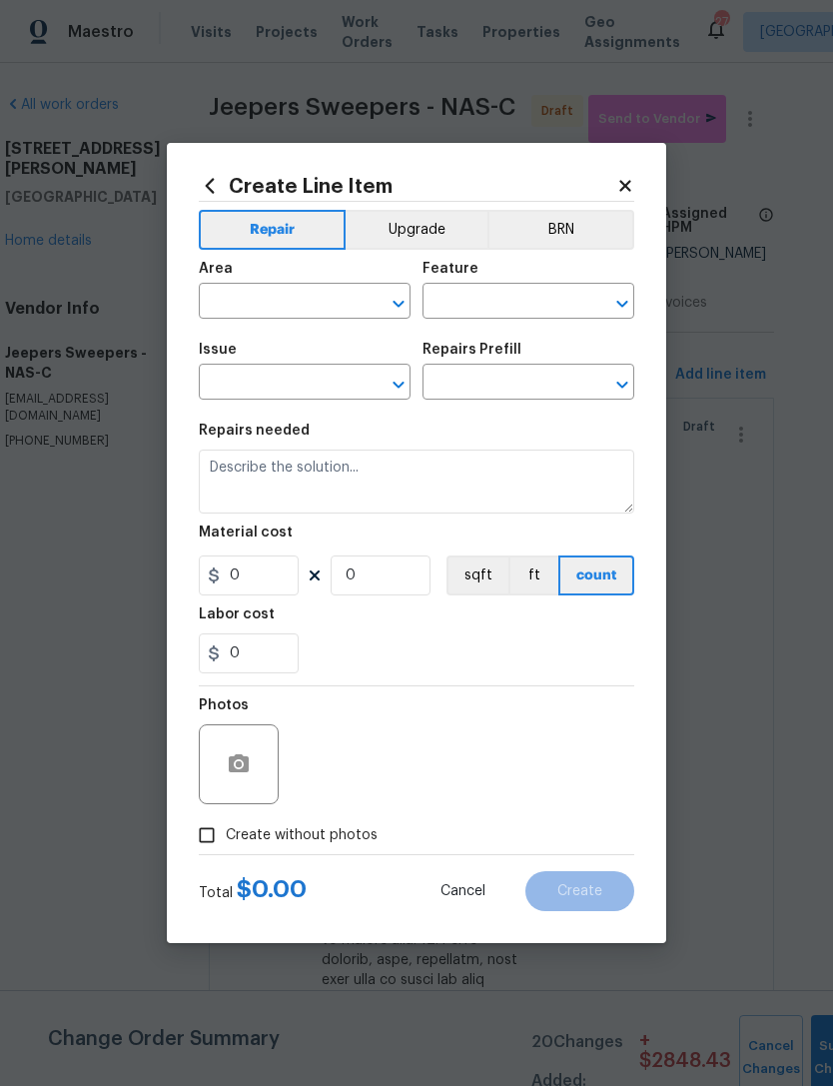
type input "Overall Flooring"
type input "Tile and Grout"
type textarea "Clean, stain, and seal tile and grout lines with restoration product (ex. Re-Nu)"
type input "1"
type input "Restore tile and grout $1.00"
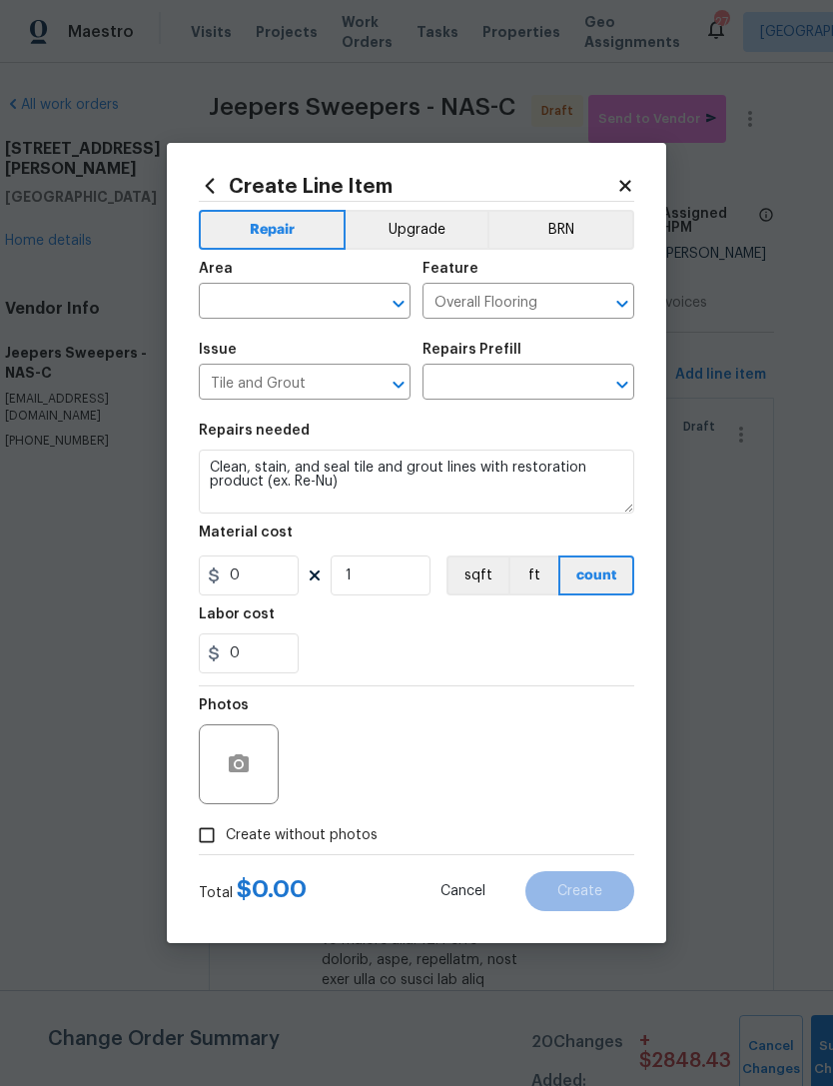
type input "1"
click at [284, 304] on input "text" at bounding box center [277, 303] width 156 height 31
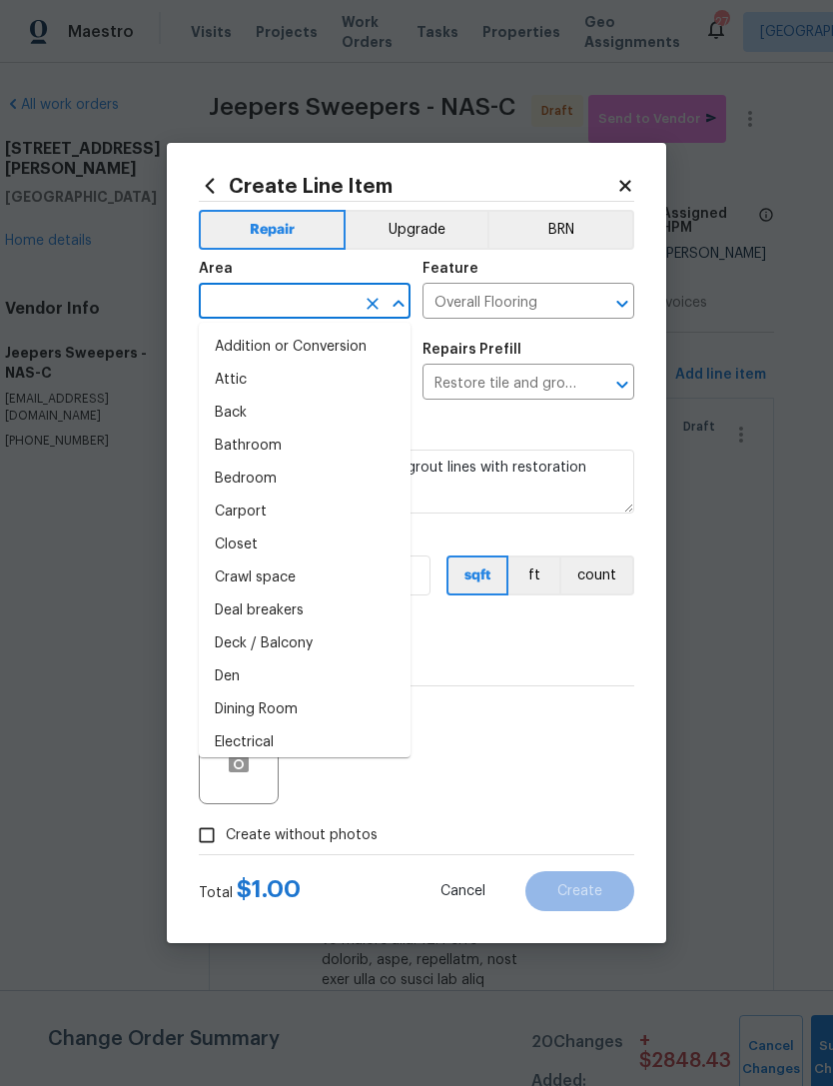
click at [347, 440] on li "Bathroom" at bounding box center [305, 445] width 212 height 33
type input "Bathroom"
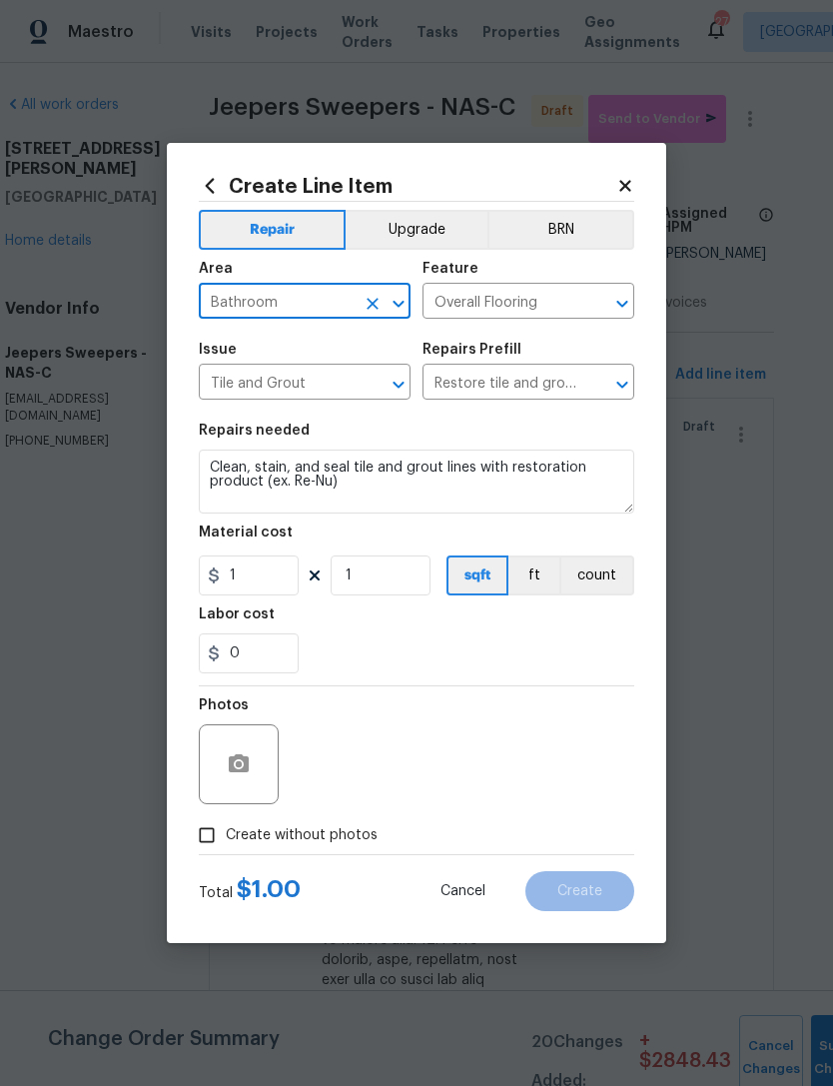
click at [629, 304] on icon "Open" at bounding box center [622, 304] width 24 height 24
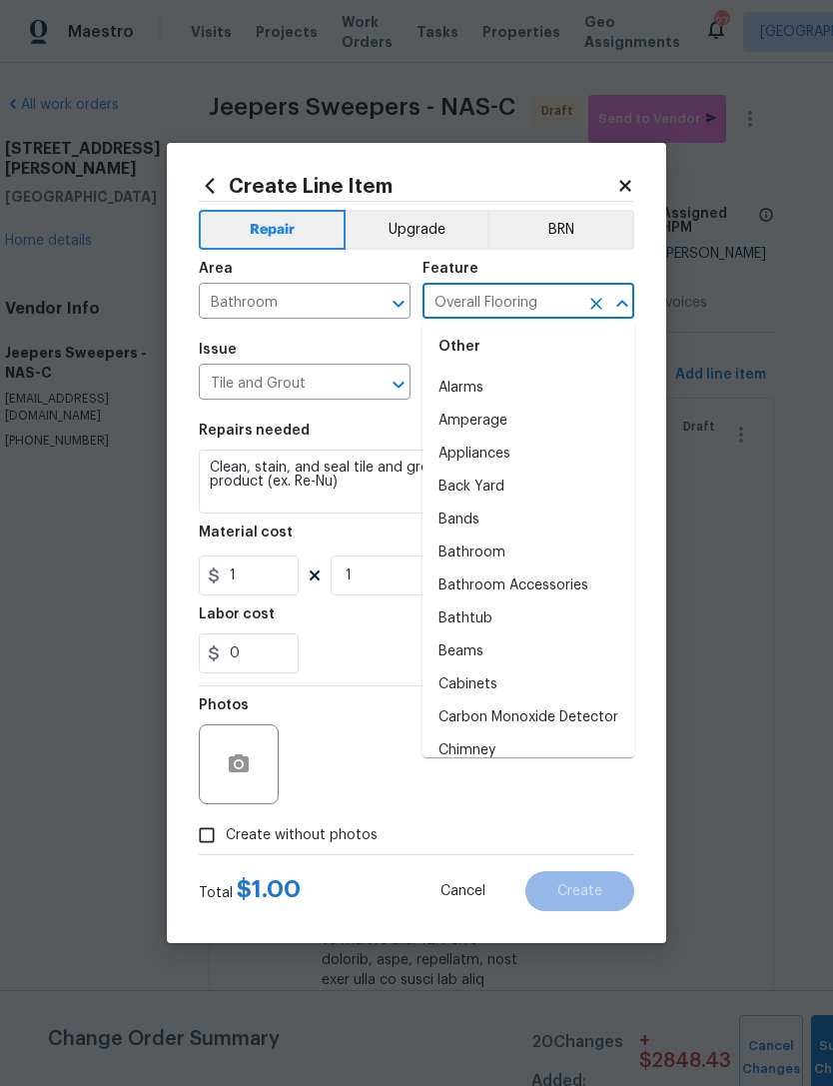
scroll to position [327, 0]
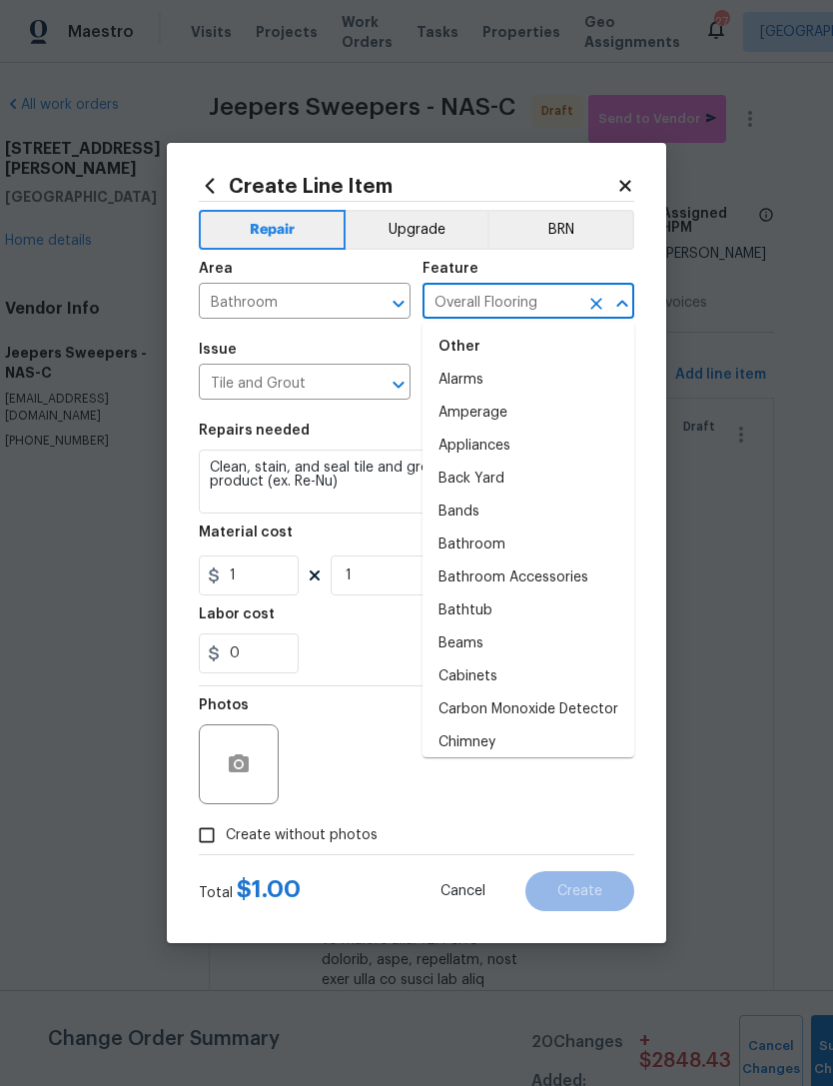
click at [565, 548] on li "Bathroom" at bounding box center [528, 544] width 212 height 33
type input "Bathroom"
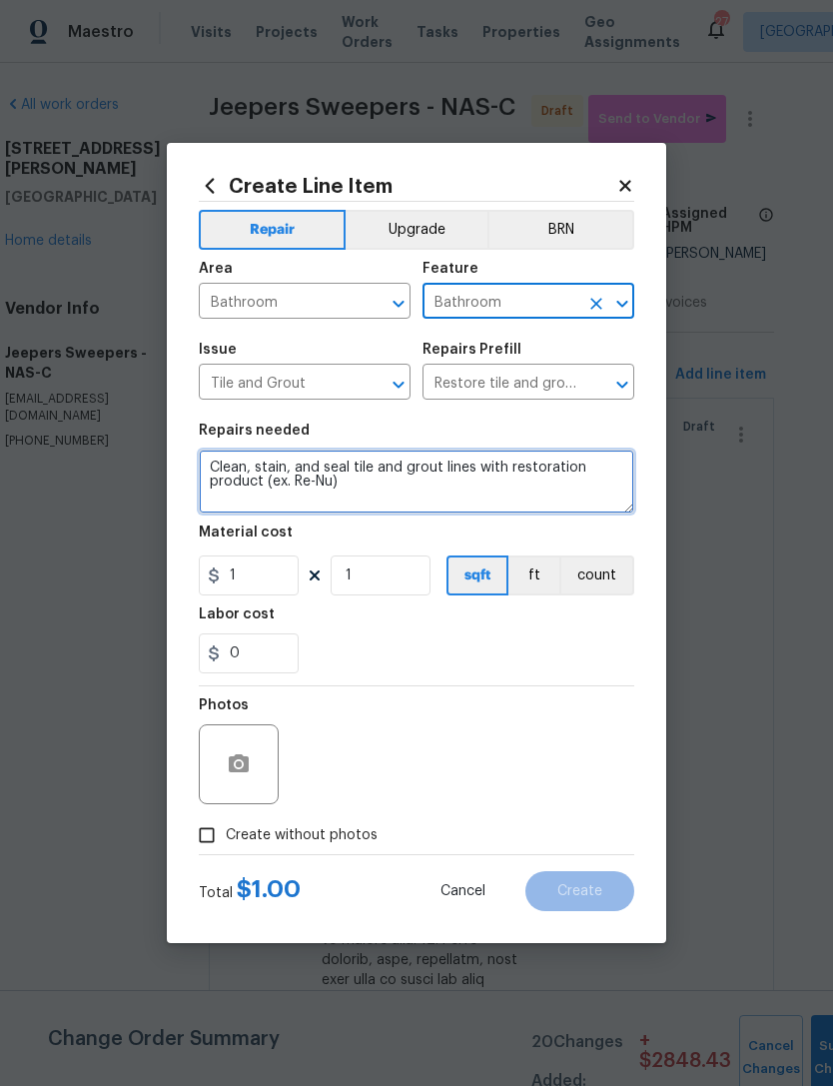
click at [422, 473] on textarea "Clean, stain, and seal tile and grout lines with restoration product (ex. Re-Nu)" at bounding box center [416, 481] width 435 height 64
click at [377, 482] on textarea "Clean, stain, and seal tile and grout lines with restoration product (ex. Re-Nu)" at bounding box center [416, 481] width 435 height 64
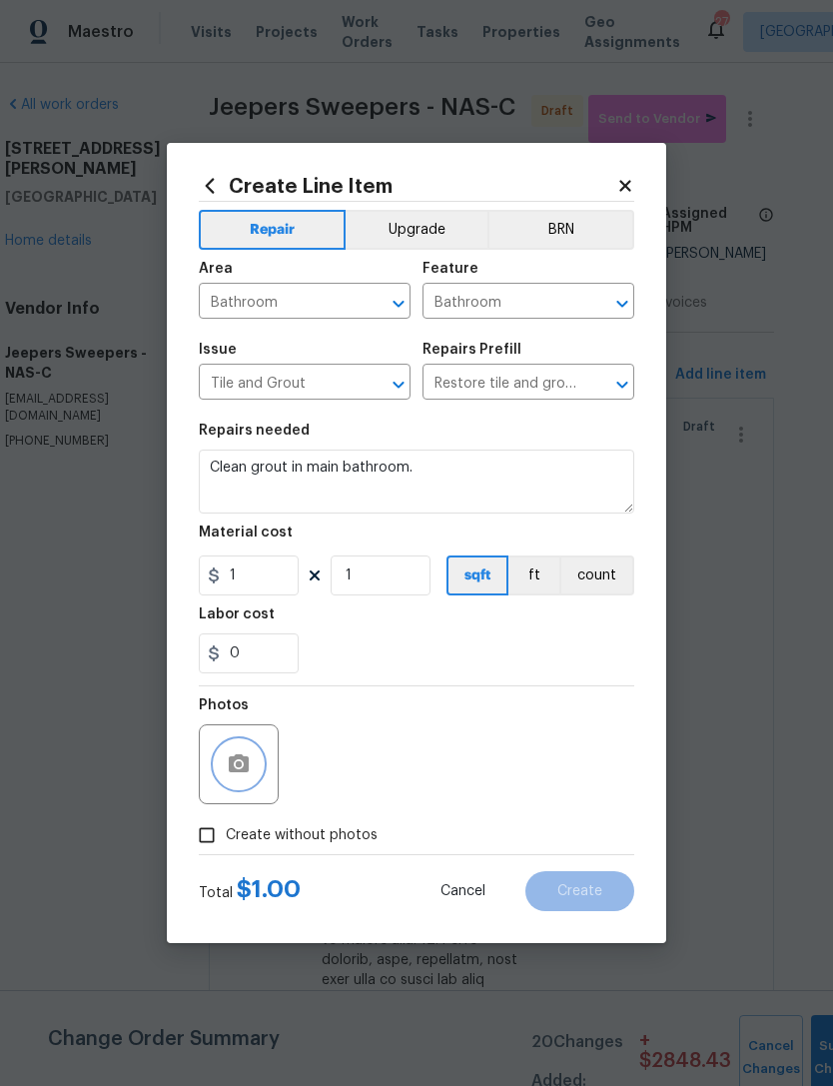
click at [241, 779] on button "button" at bounding box center [239, 764] width 48 height 48
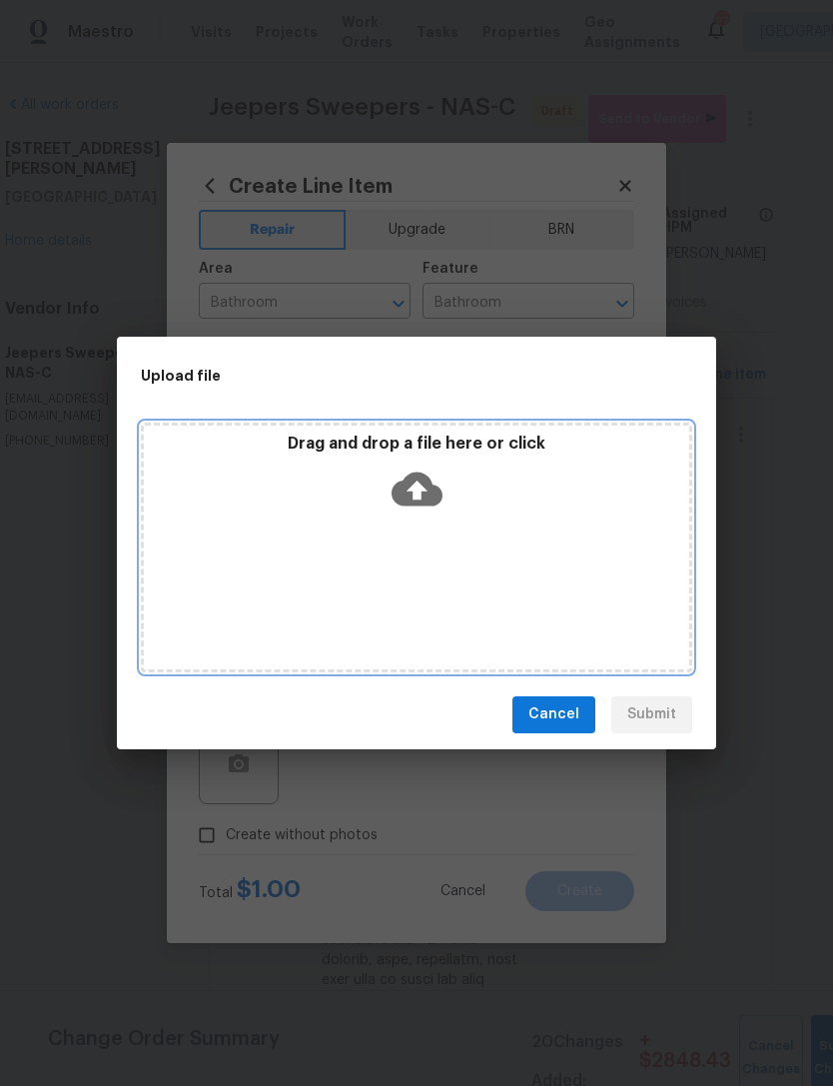
click at [473, 529] on div "Drag and drop a file here or click" at bounding box center [416, 547] width 551 height 250
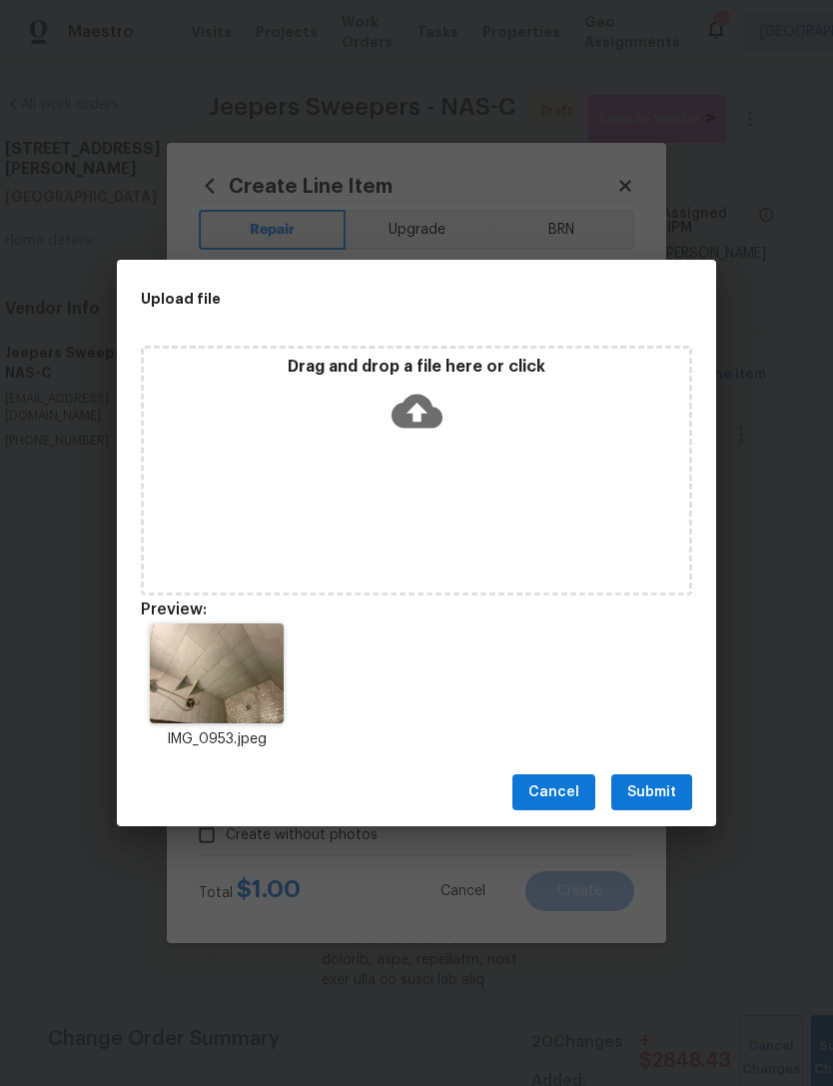
click at [653, 791] on span "Submit" at bounding box center [651, 792] width 49 height 25
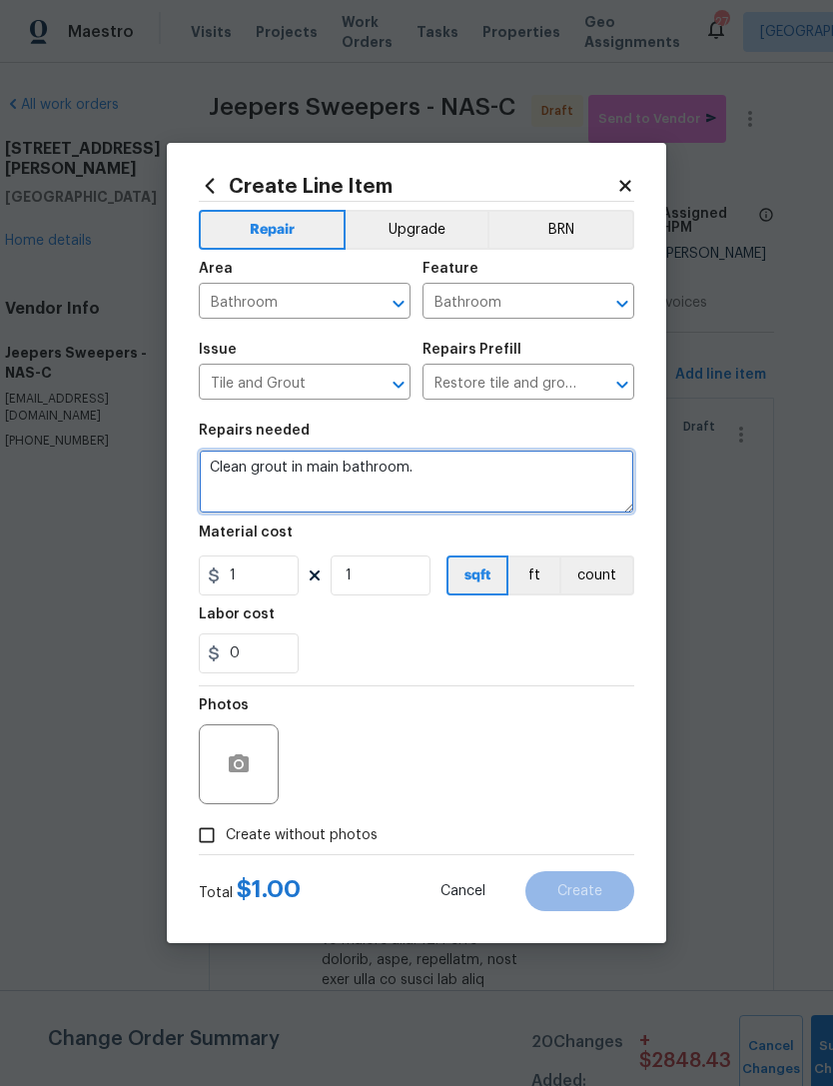
click at [215, 467] on textarea "Clean grout in main bathroom." at bounding box center [416, 481] width 435 height 64
type textarea "Deep clean grout in main bathroom."
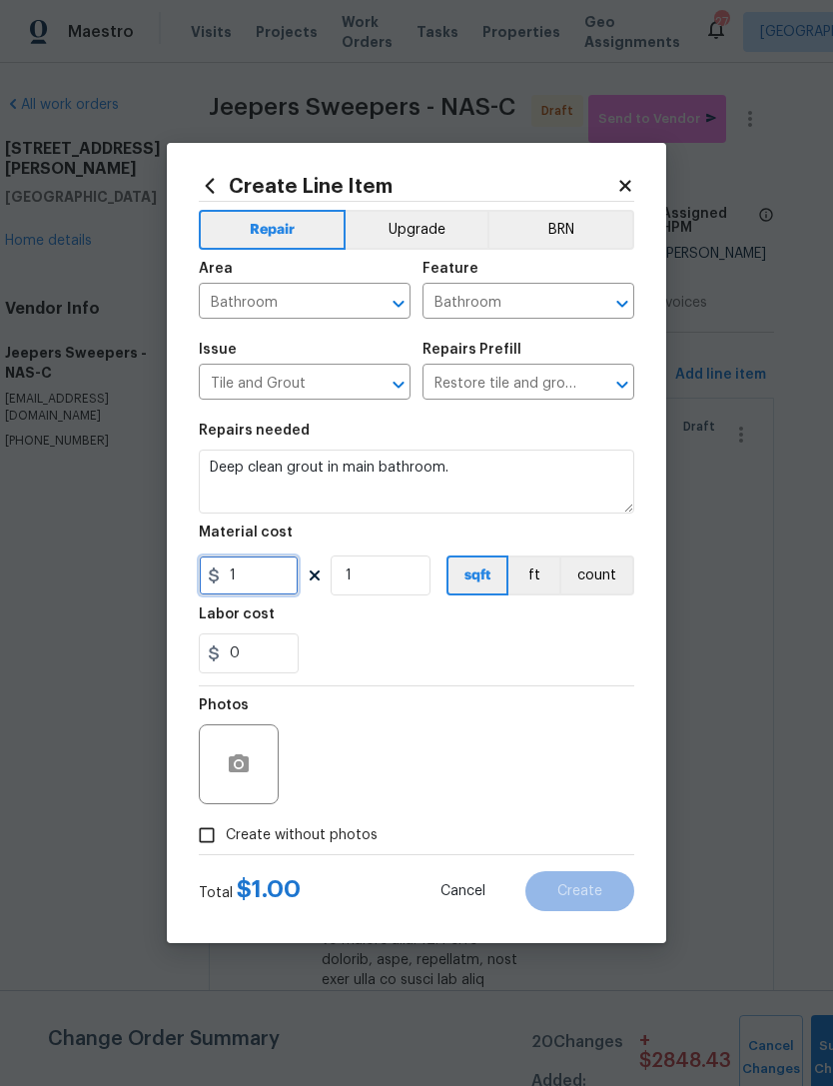
click at [272, 568] on input "1" at bounding box center [249, 575] width 100 height 40
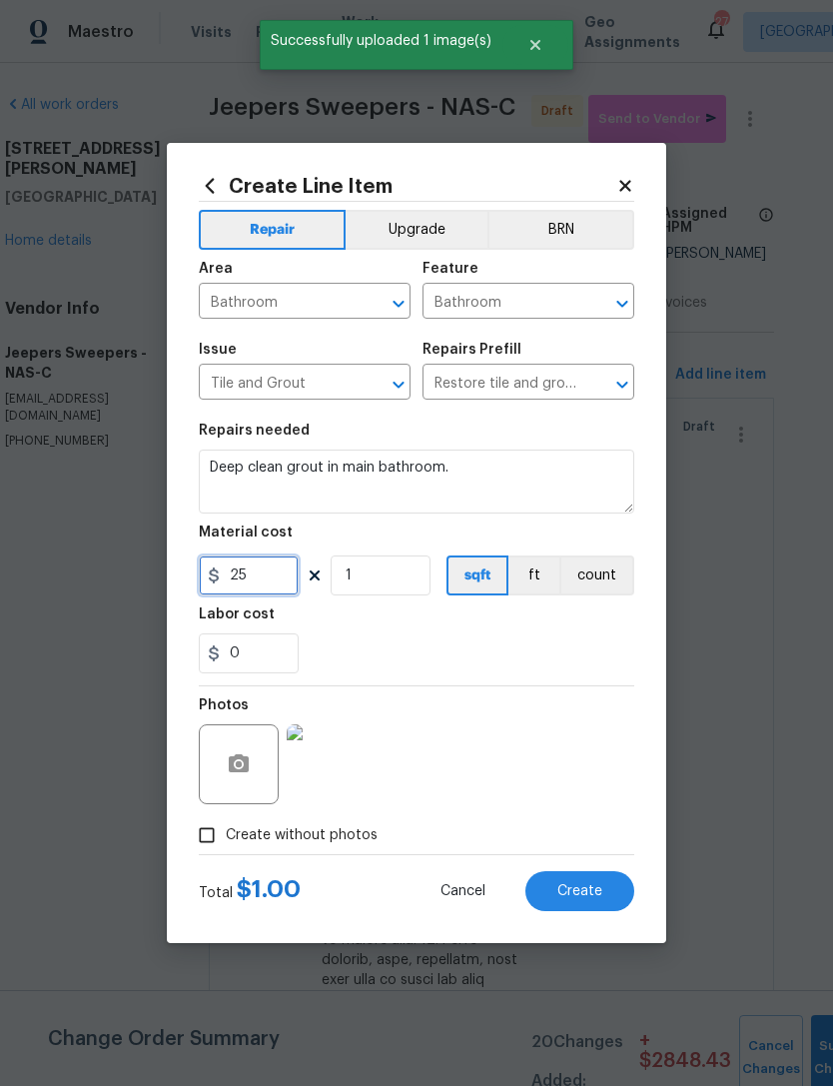
type input "25"
click at [571, 899] on span "Create" at bounding box center [579, 891] width 45 height 15
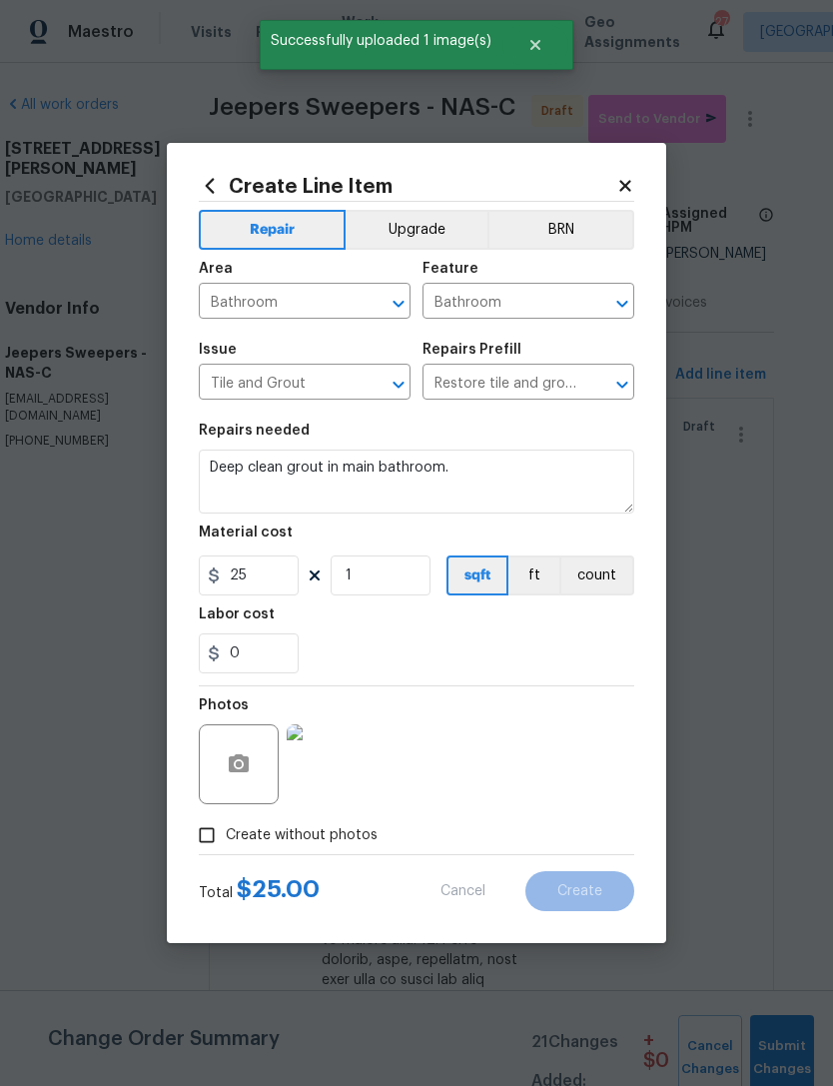
type input "0"
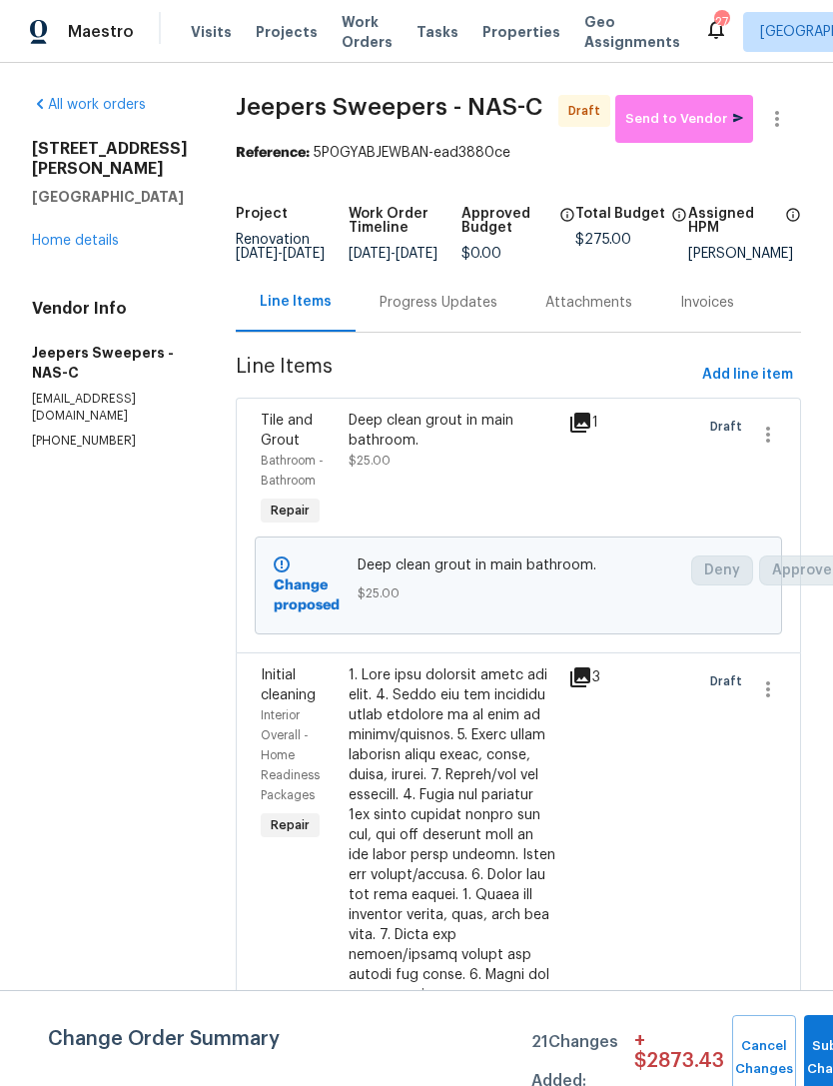
scroll to position [0, 0]
click at [91, 234] on link "Home details" at bounding box center [75, 241] width 87 height 14
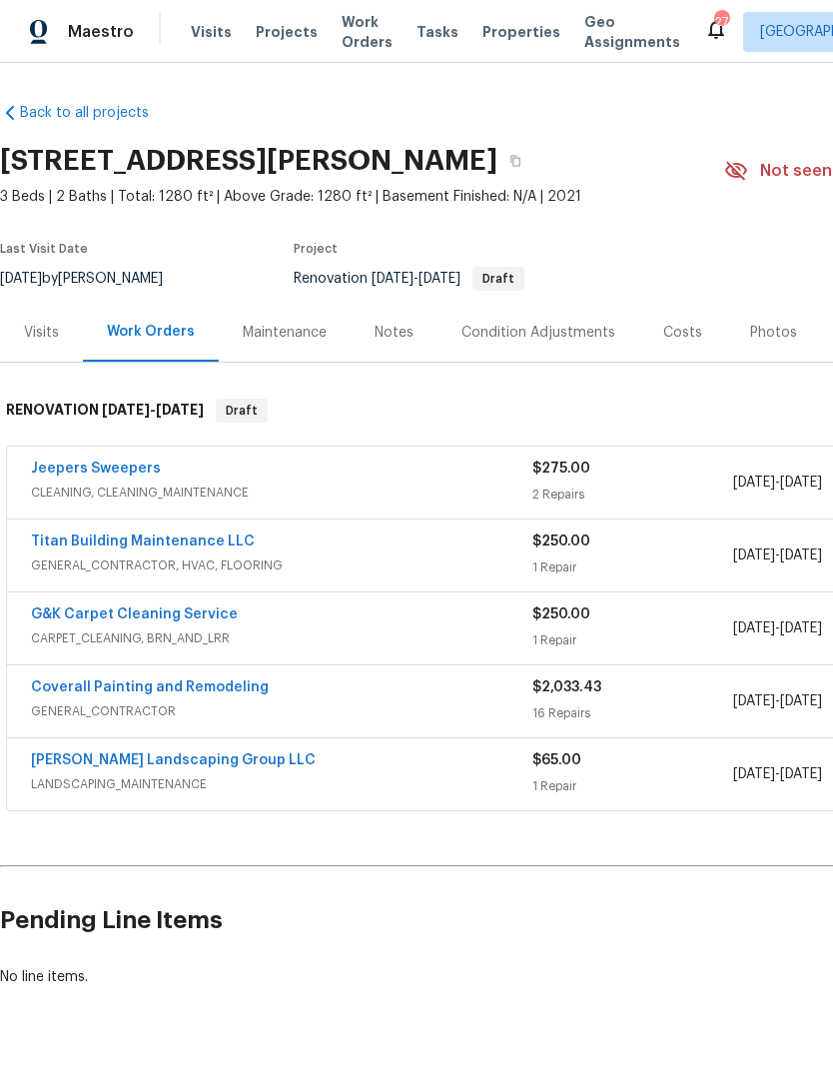
click at [147, 607] on link "G&K Carpet Cleaning Service" at bounding box center [134, 614] width 207 height 14
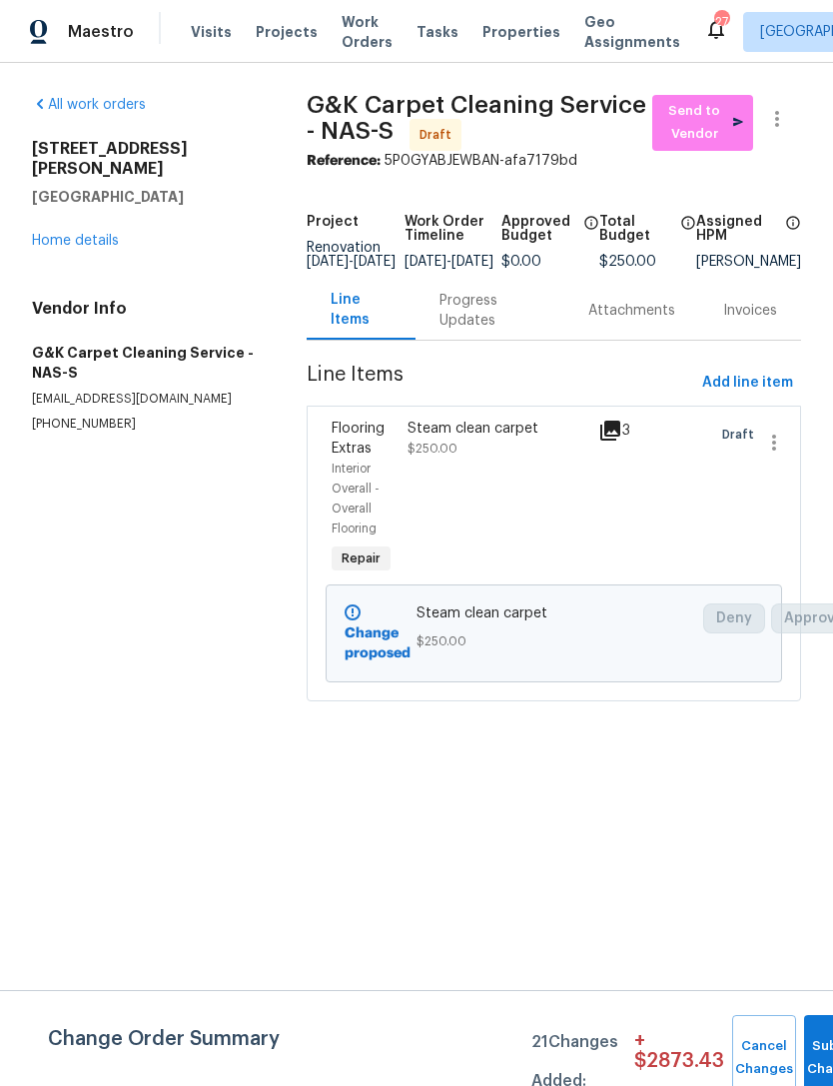
click at [475, 438] on div "Steam clean carpet" at bounding box center [496, 428] width 178 height 20
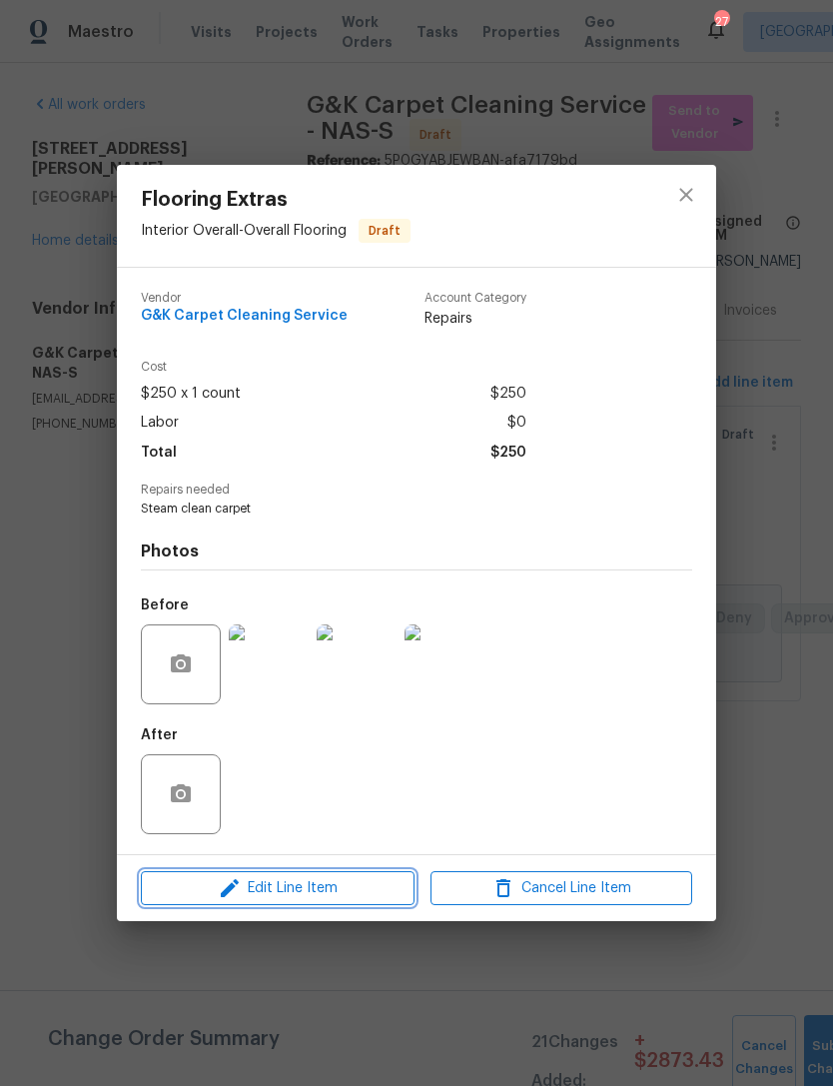
click at [344, 883] on span "Edit Line Item" at bounding box center [278, 888] width 262 height 25
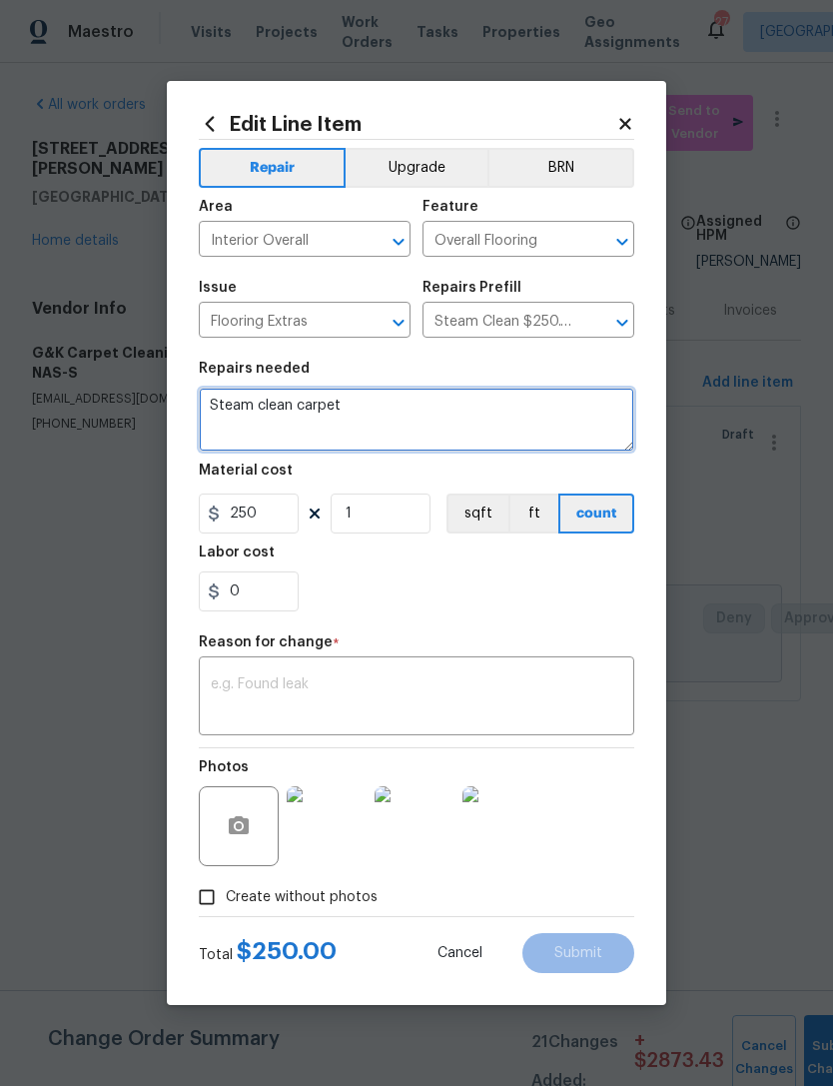
click at [471, 414] on textarea "Steam clean carpet" at bounding box center [416, 420] width 435 height 64
type textarea "Steam clean carpet, pretreat small blue stains in secondary bedroom."
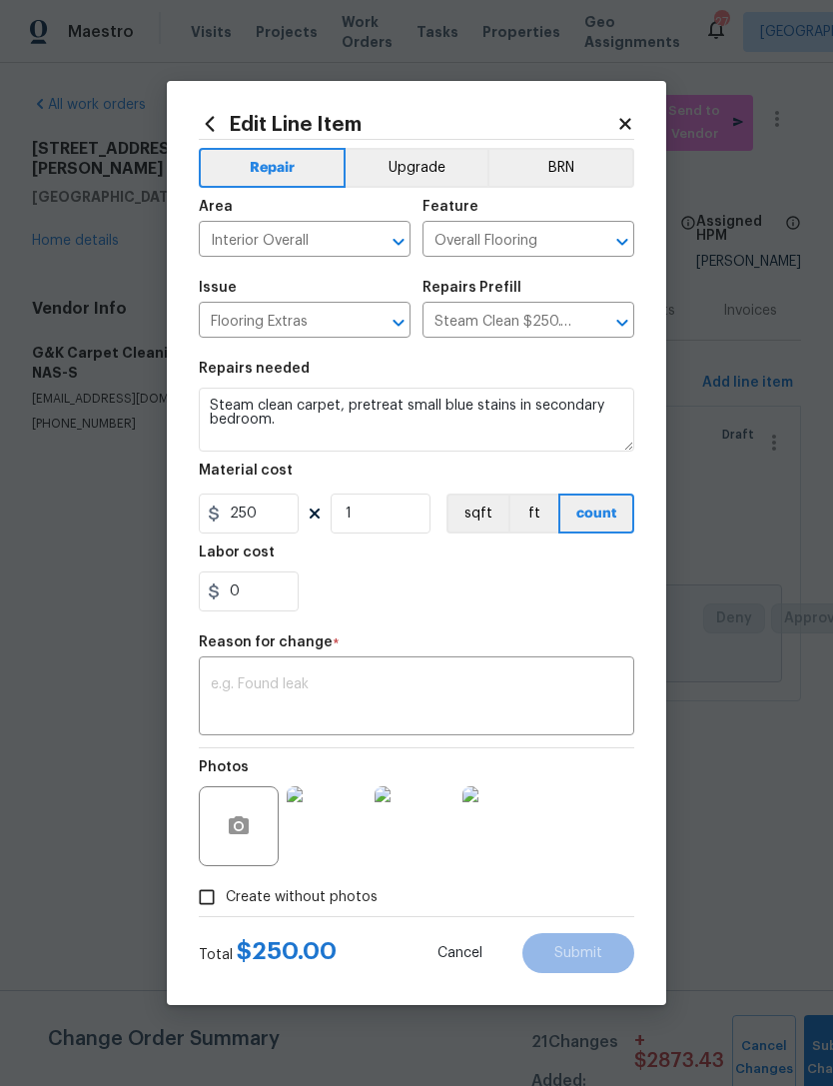
click at [484, 664] on div "x ​" at bounding box center [416, 698] width 435 height 74
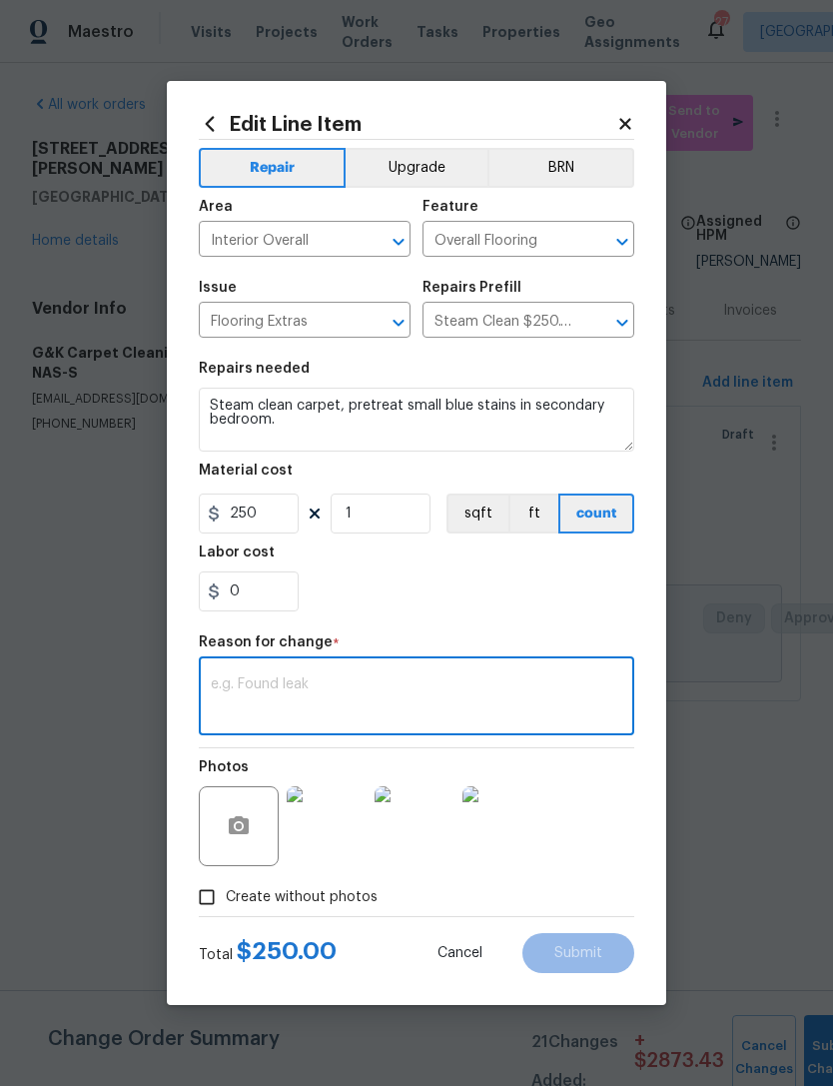
click at [467, 703] on textarea at bounding box center [416, 698] width 411 height 42
type textarea "Verbiage"
click at [595, 958] on span "Submit" at bounding box center [578, 953] width 48 height 15
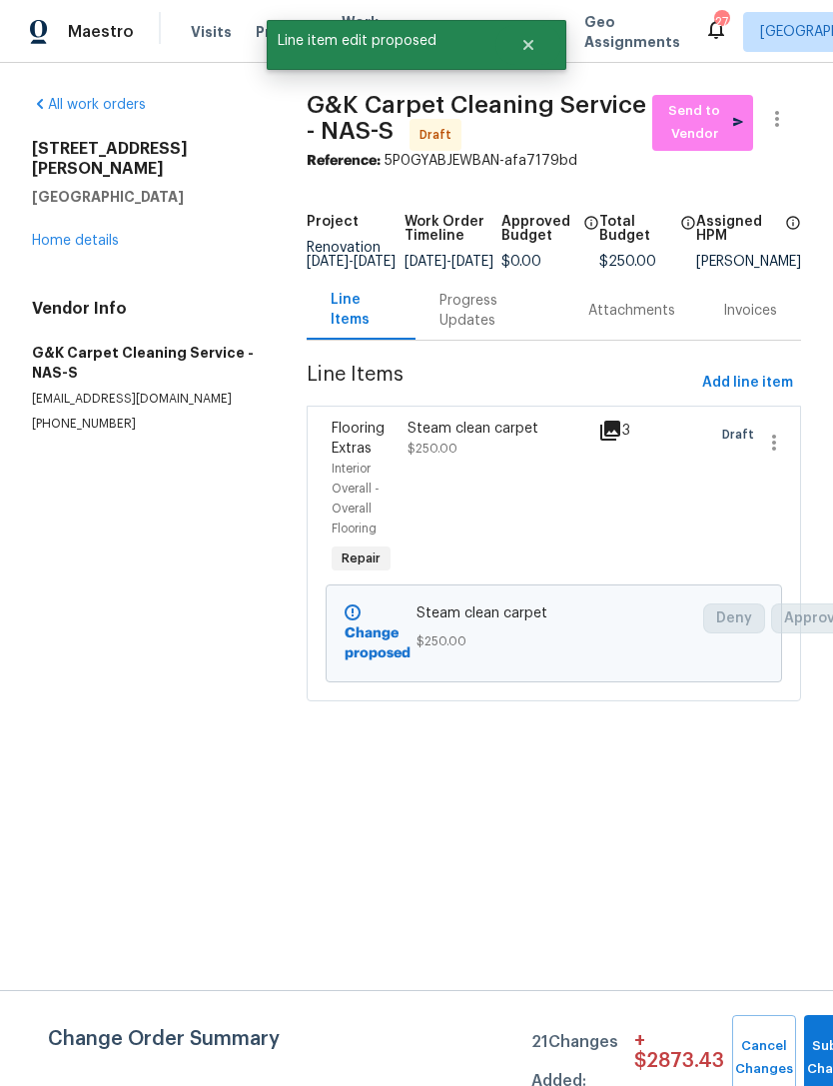
click at [77, 246] on div "All work orders 2988 Gibbs Ln Clarksville, TN 37040 Home details Vendor Info G&…" at bounding box center [145, 264] width 227 height 338
click at [76, 246] on div "All work orders 2988 Gibbs Ln Clarksville, TN 37040 Home details Vendor Info G&…" at bounding box center [145, 264] width 227 height 338
click at [80, 234] on link "Home details" at bounding box center [75, 241] width 87 height 14
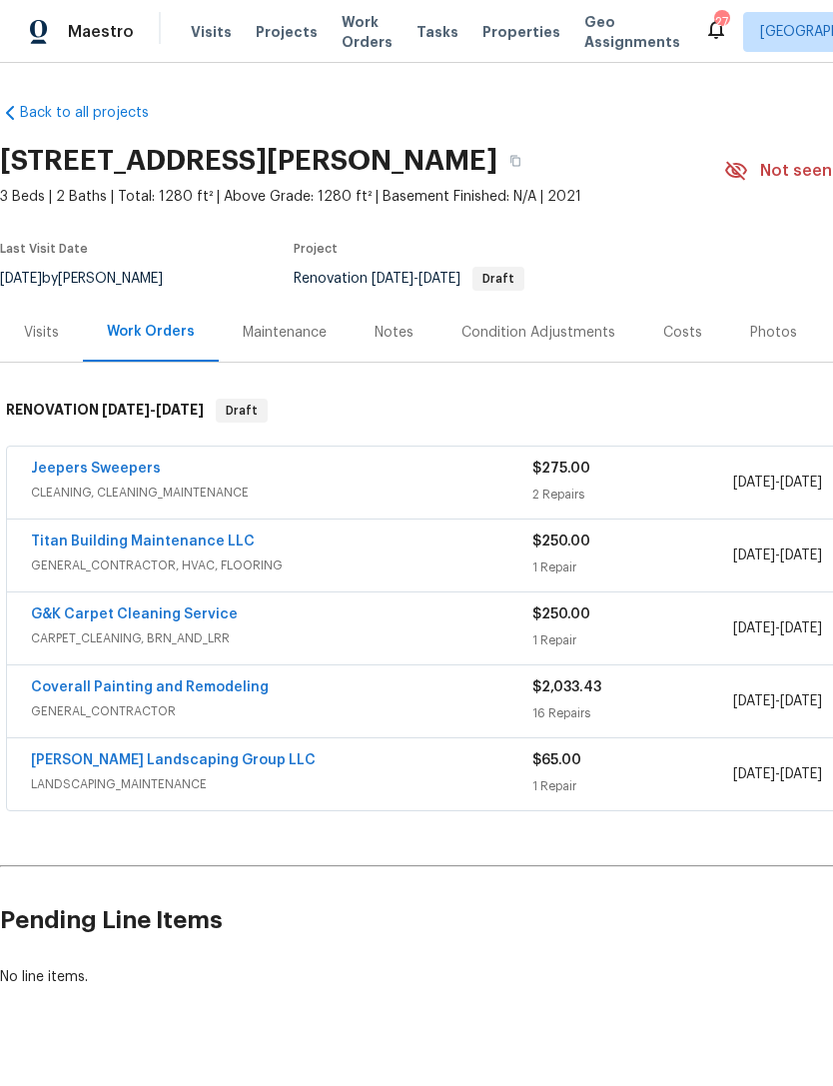
click at [93, 760] on link "Sandoval Landscaping Group LLC" at bounding box center [173, 760] width 285 height 14
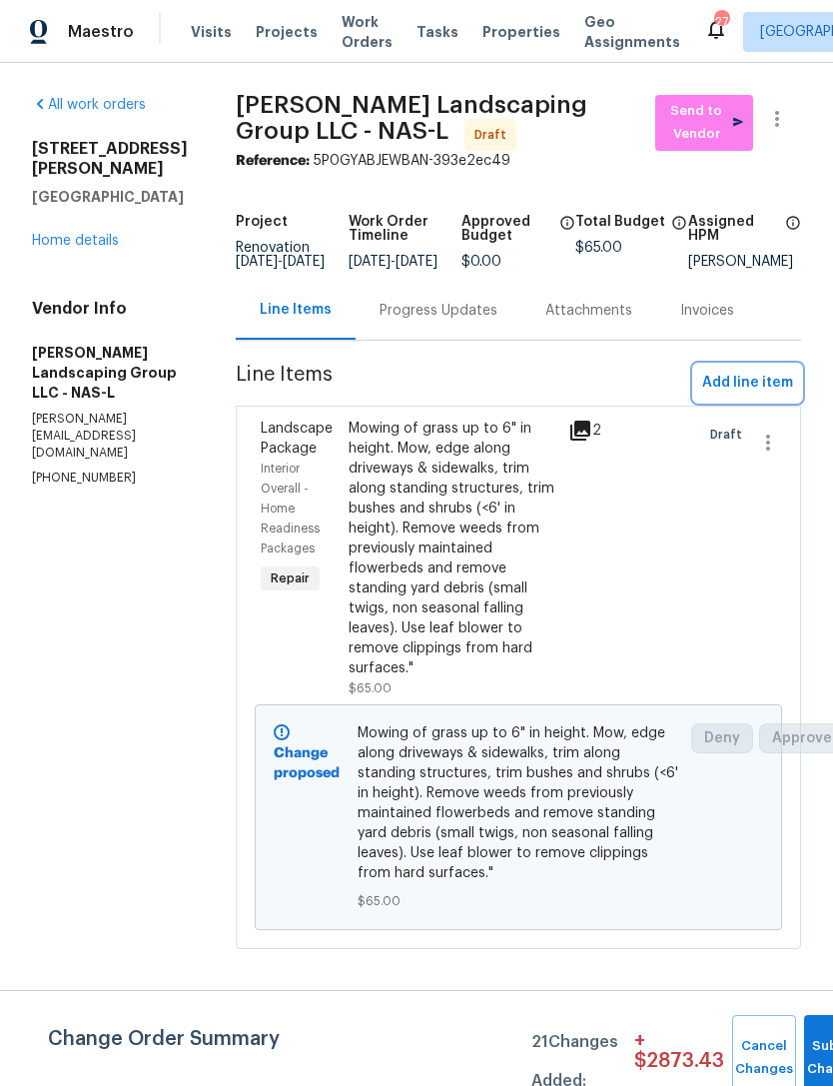
click at [750, 395] on span "Add line item" at bounding box center [747, 383] width 91 height 25
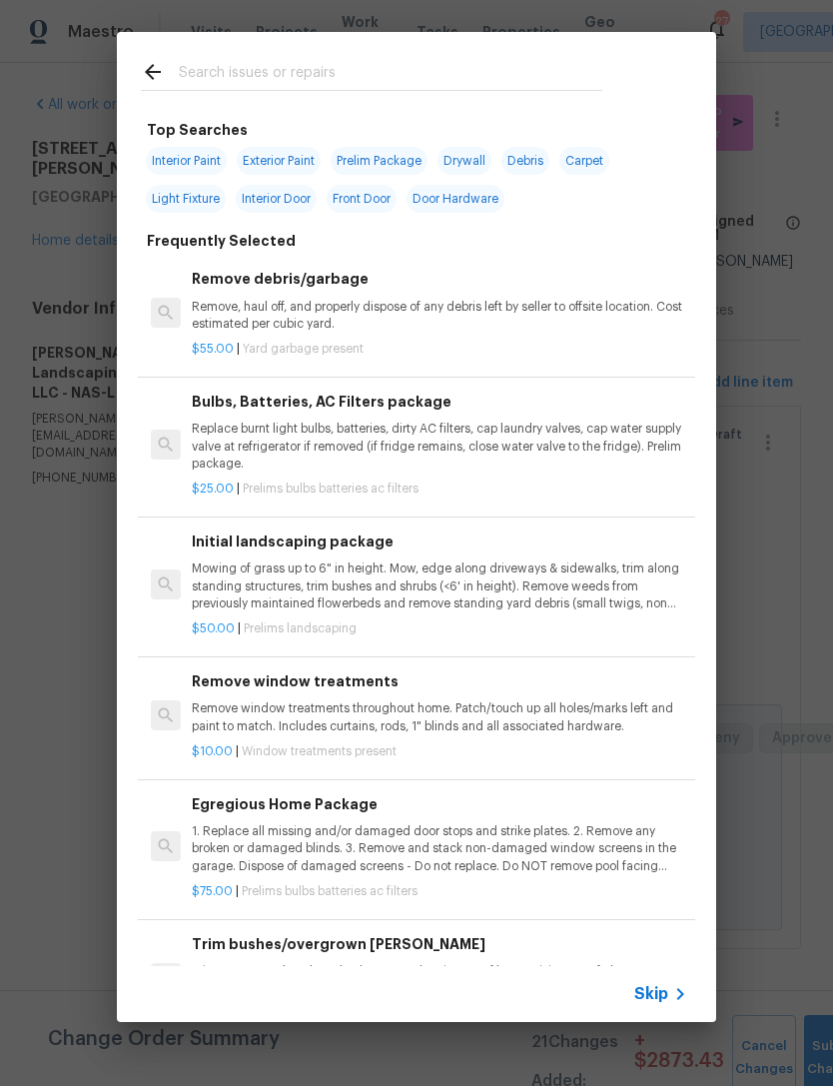
click at [260, 51] on div at bounding box center [371, 71] width 509 height 79
click at [272, 67] on input "text" at bounding box center [390, 75] width 423 height 30
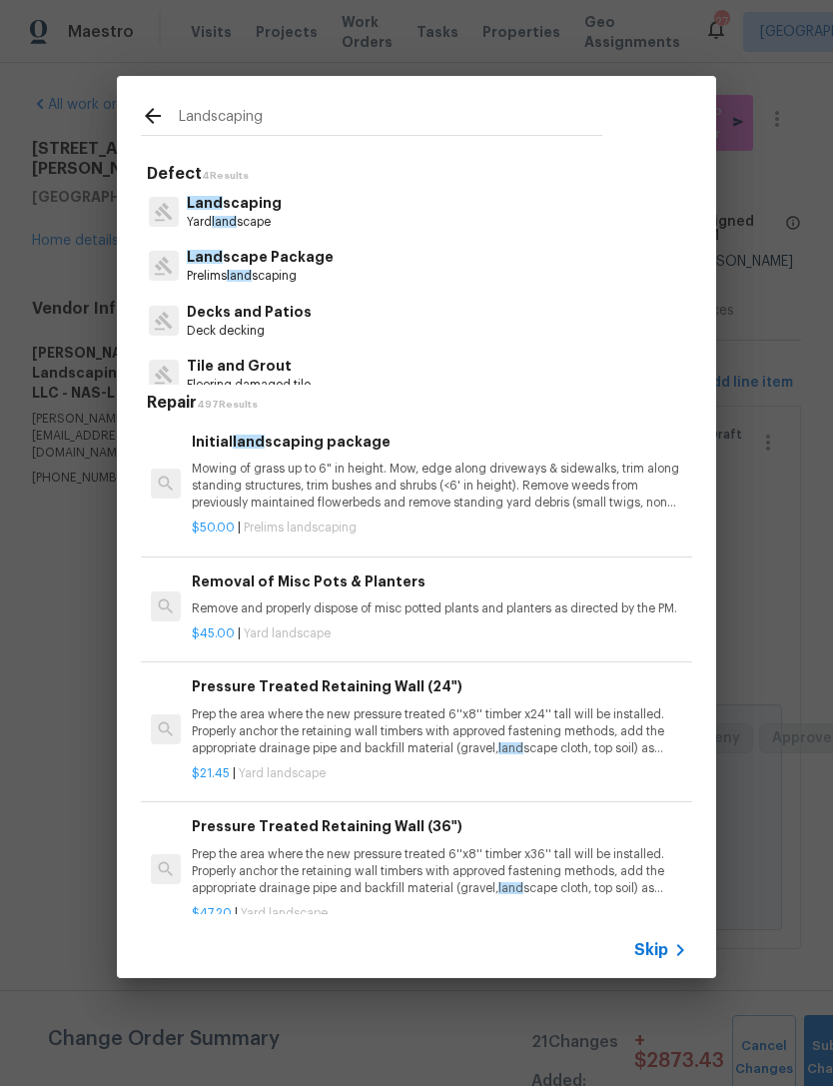
type input "Landscaping"
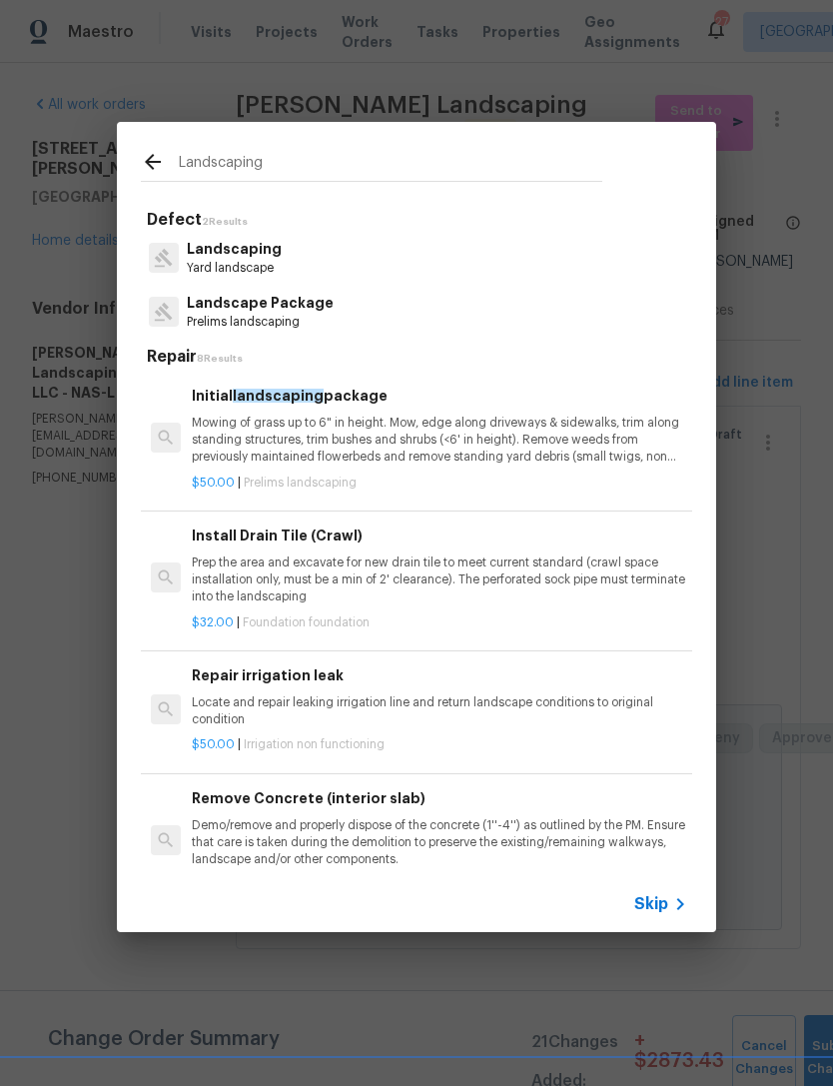
click at [238, 248] on p "Landscaping" at bounding box center [234, 249] width 95 height 21
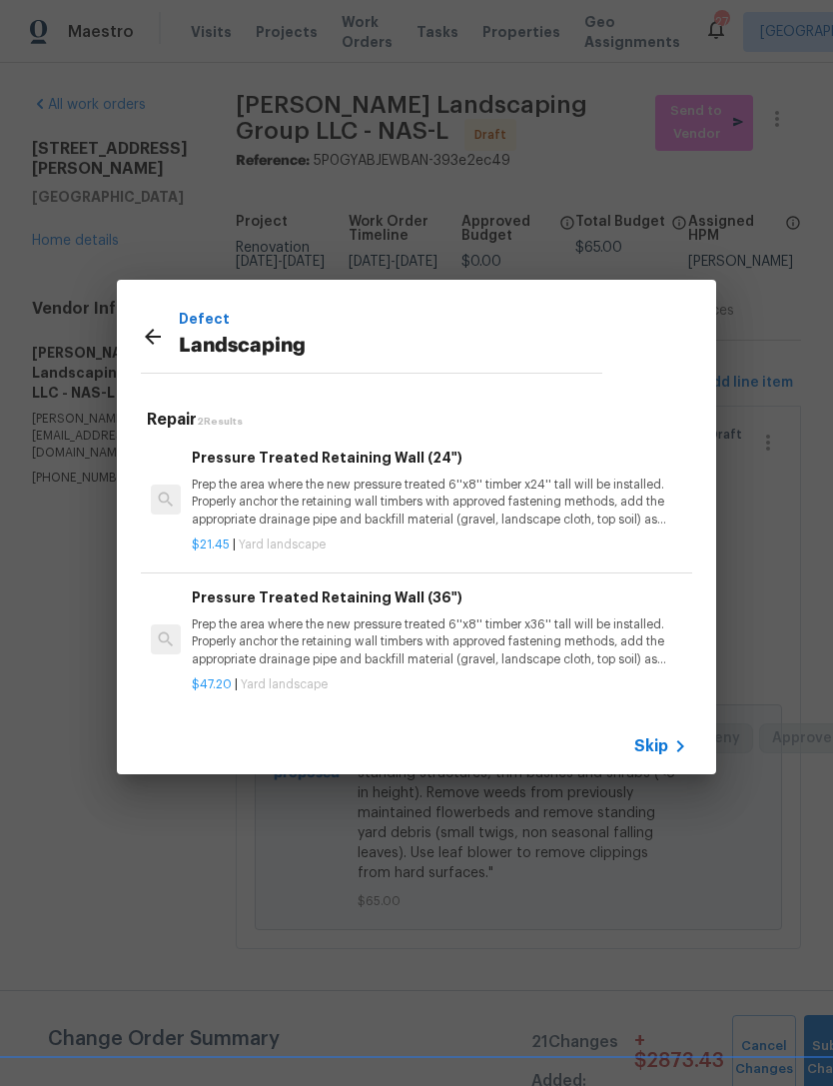
click at [152, 338] on icon at bounding box center [153, 337] width 16 height 16
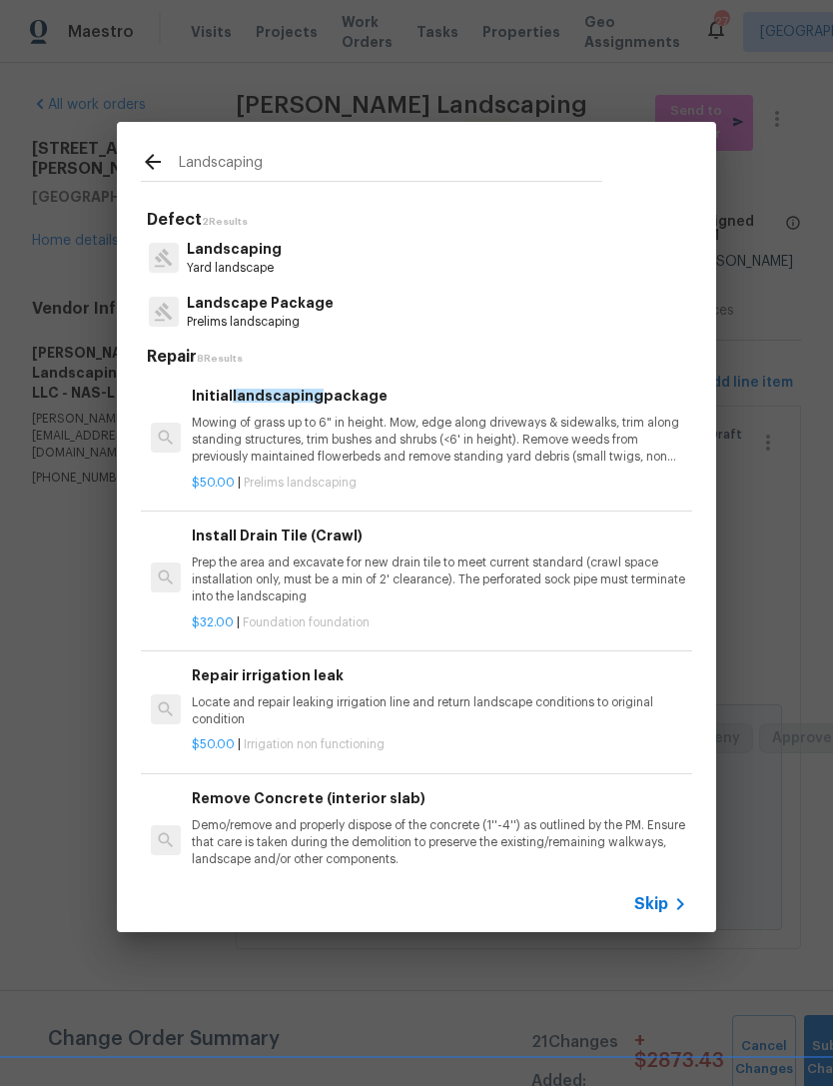
click at [306, 325] on p "Prelims landscaping" at bounding box center [260, 322] width 147 height 17
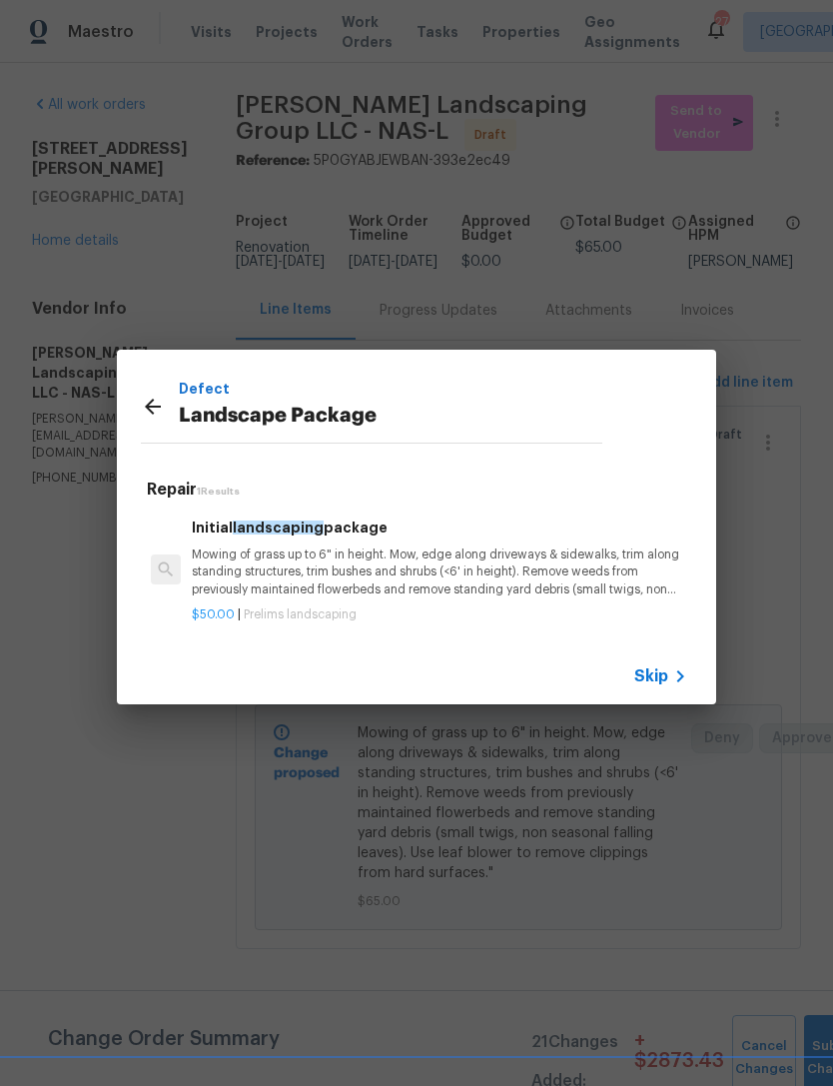
click at [150, 395] on icon at bounding box center [153, 406] width 24 height 24
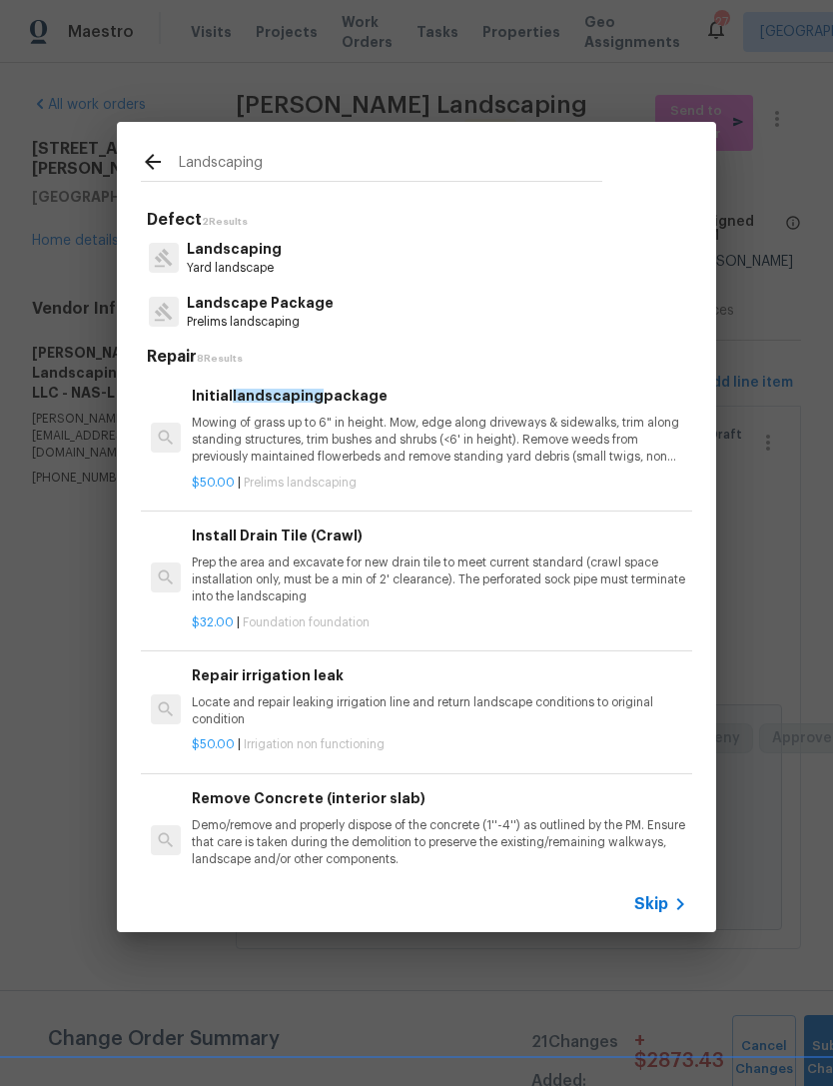
click at [270, 251] on p "Landscaping" at bounding box center [234, 249] width 95 height 21
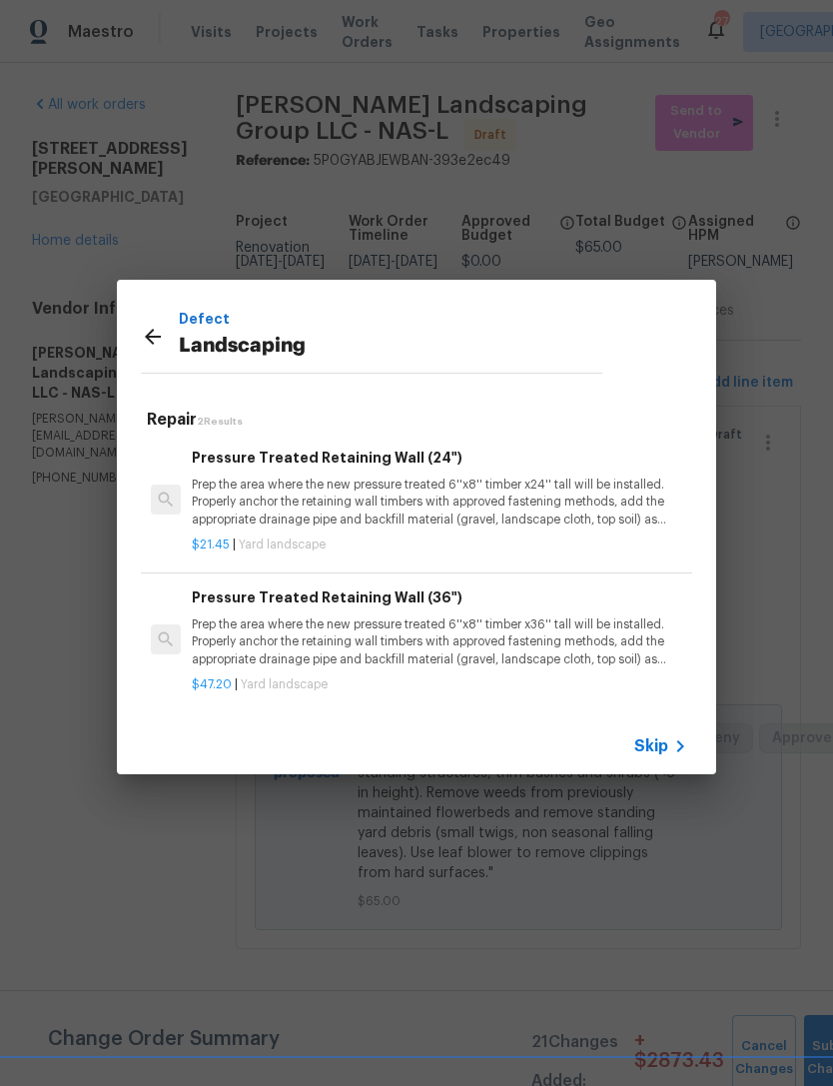
click at [151, 341] on icon at bounding box center [153, 337] width 24 height 24
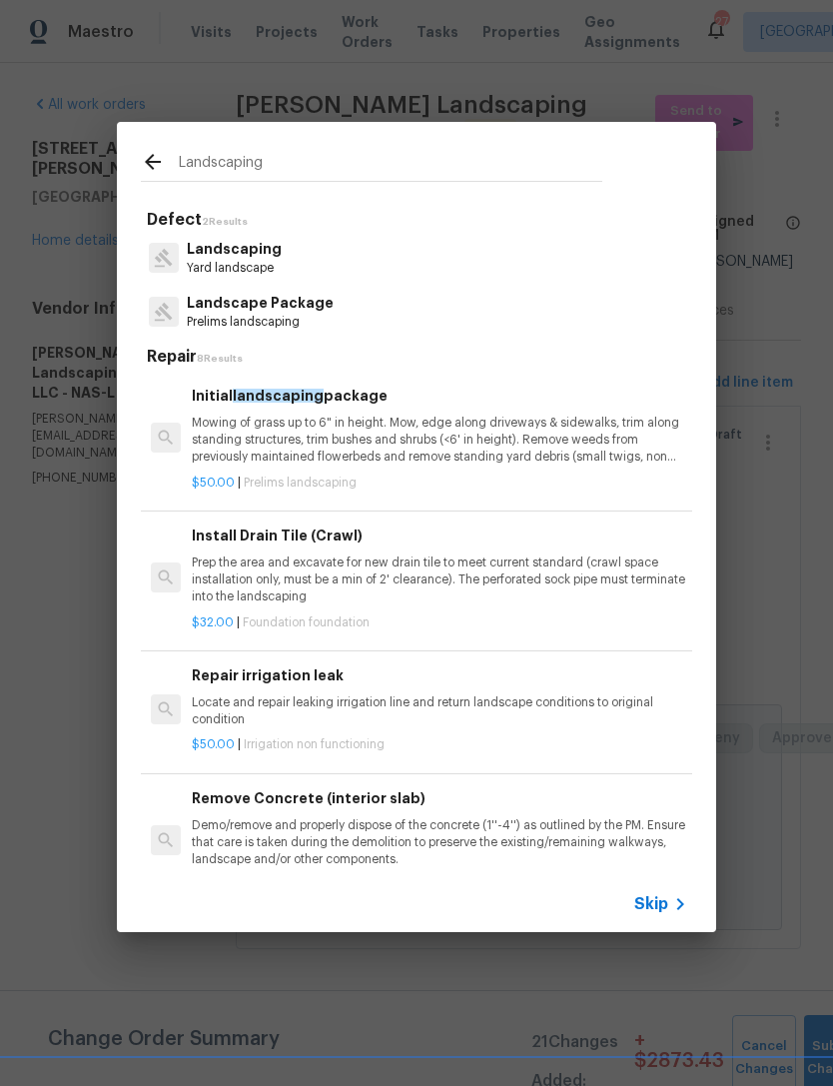
click at [232, 311] on p "Landscape Package" at bounding box center [260, 303] width 147 height 21
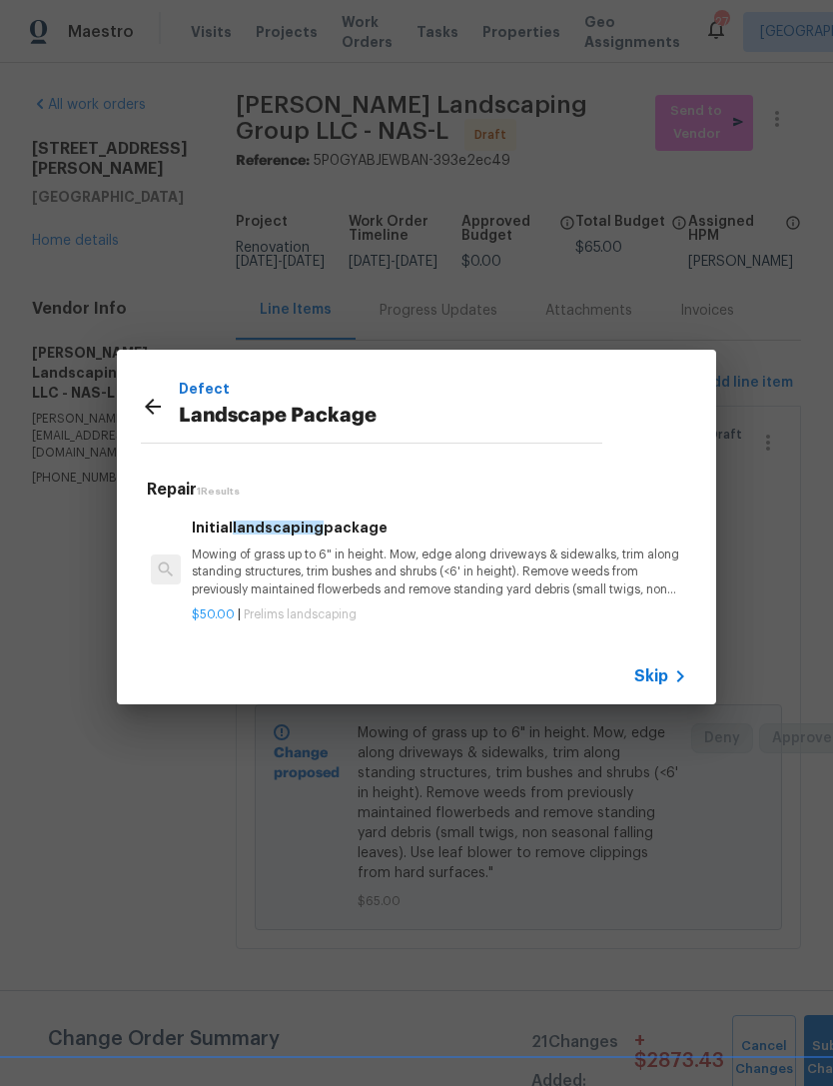
click at [155, 407] on icon at bounding box center [153, 406] width 16 height 16
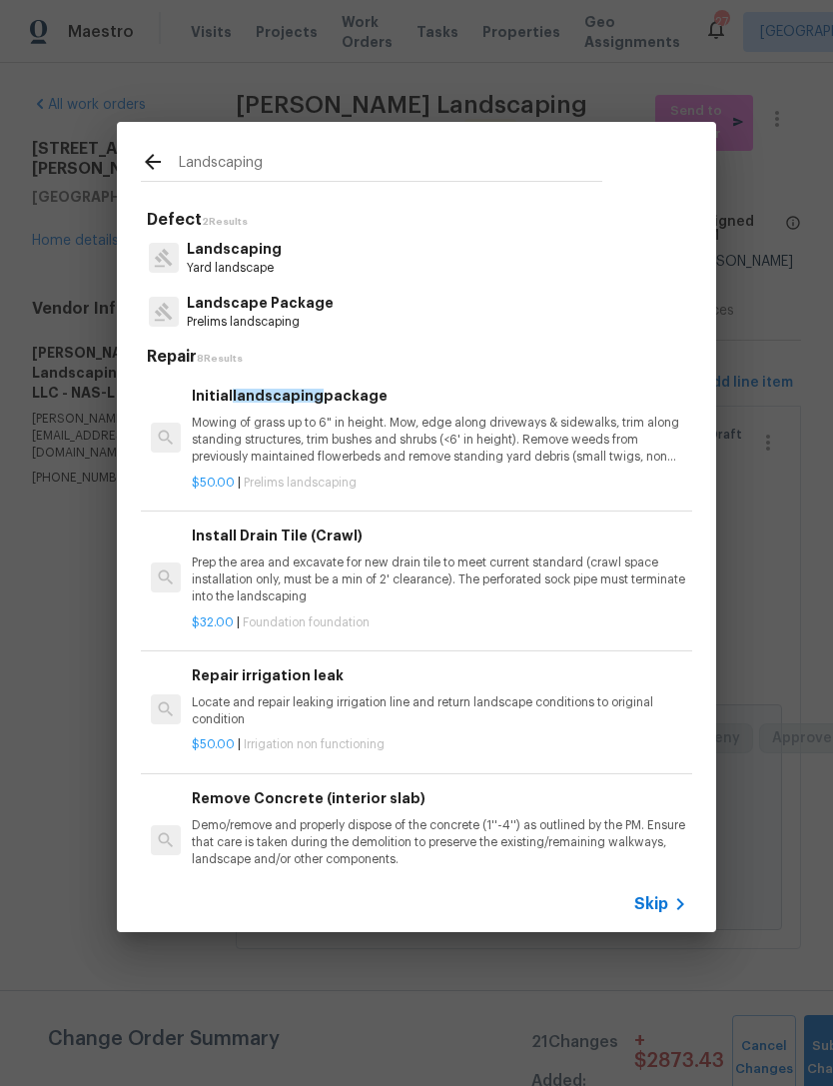
click at [454, 174] on input "Landscaping" at bounding box center [390, 165] width 423 height 30
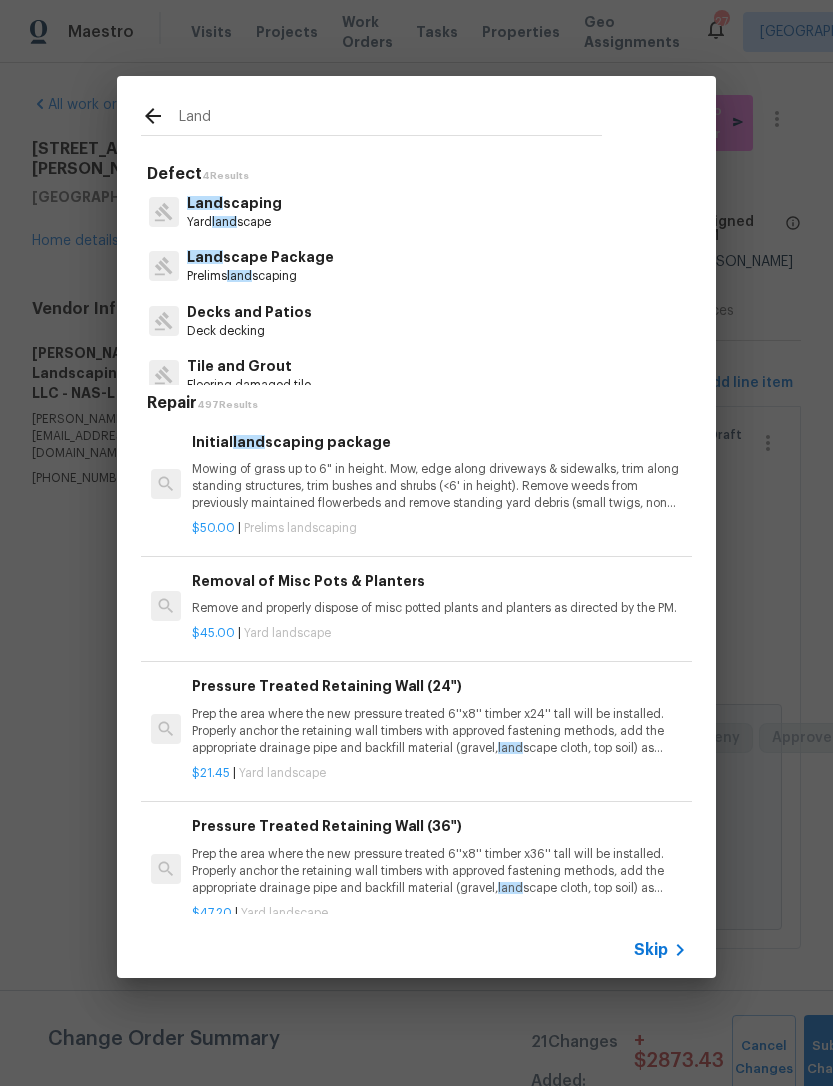
type input "Land"
click at [245, 210] on p "Land scaping" at bounding box center [234, 203] width 95 height 21
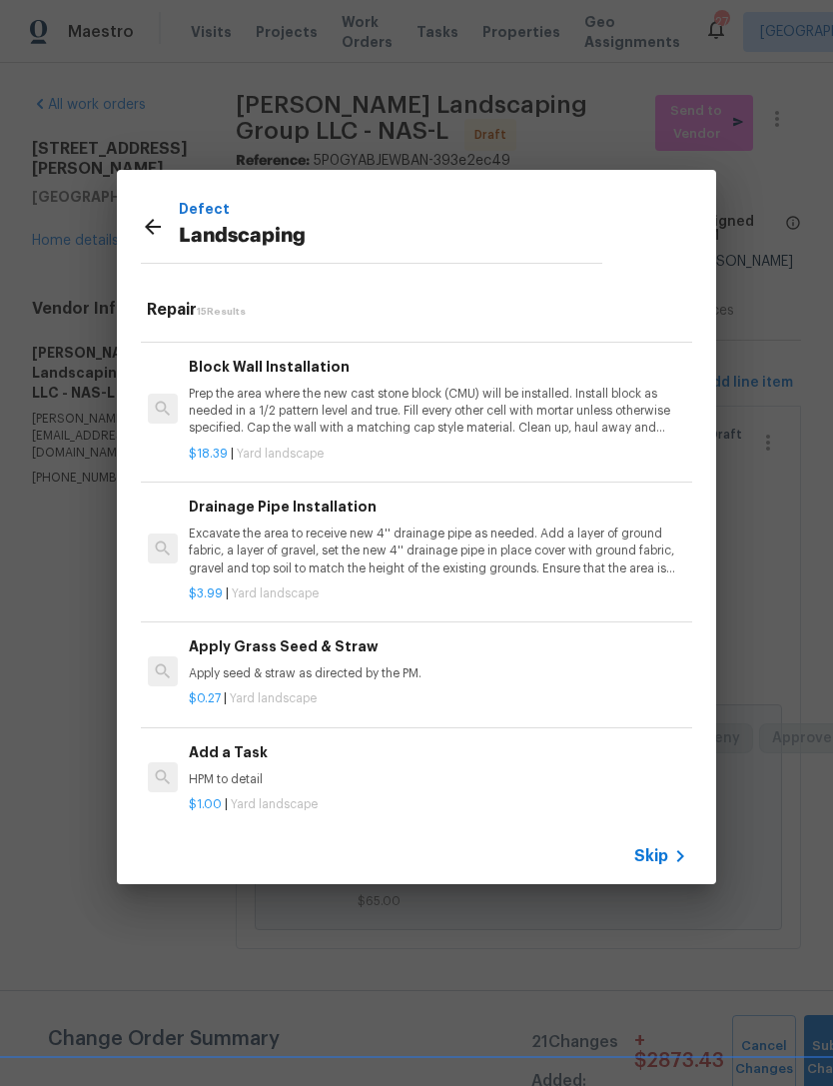
scroll to position [1382, 3]
click at [246, 745] on h6 "Add a Task" at bounding box center [436, 752] width 495 height 22
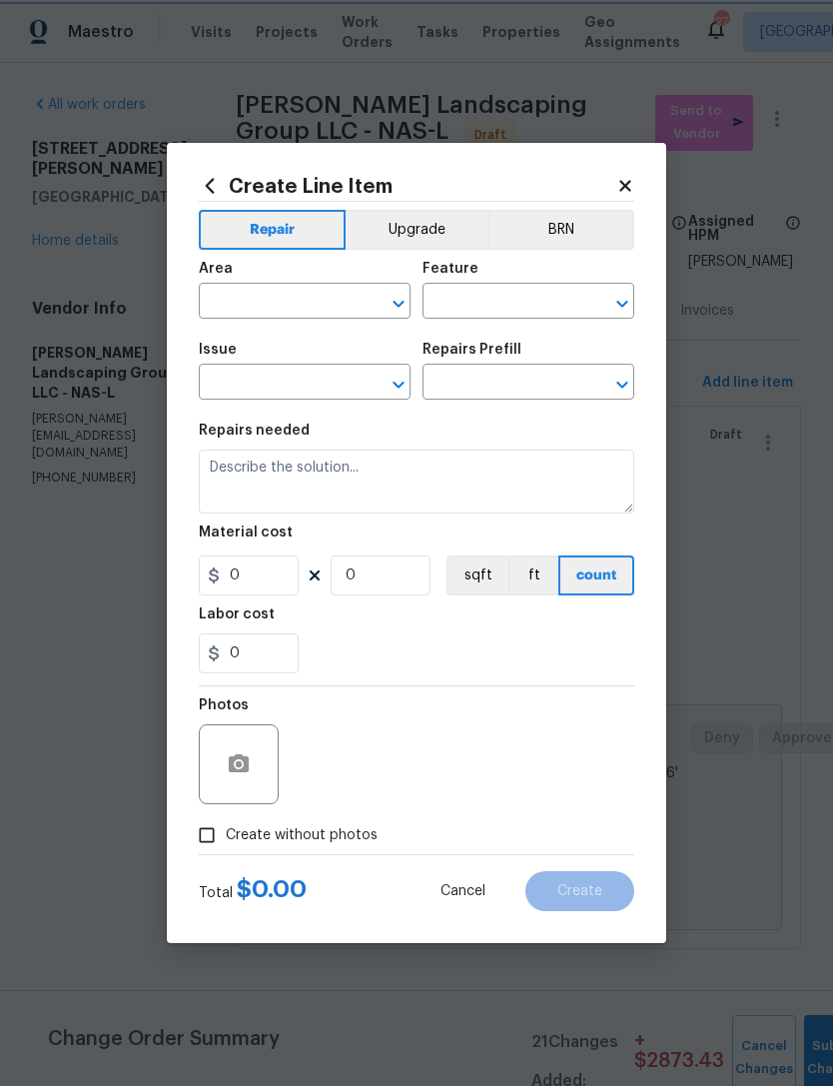
type input "Landscaping"
type input "Add a Task $1.00"
type textarea "HPM to detail"
type input "1"
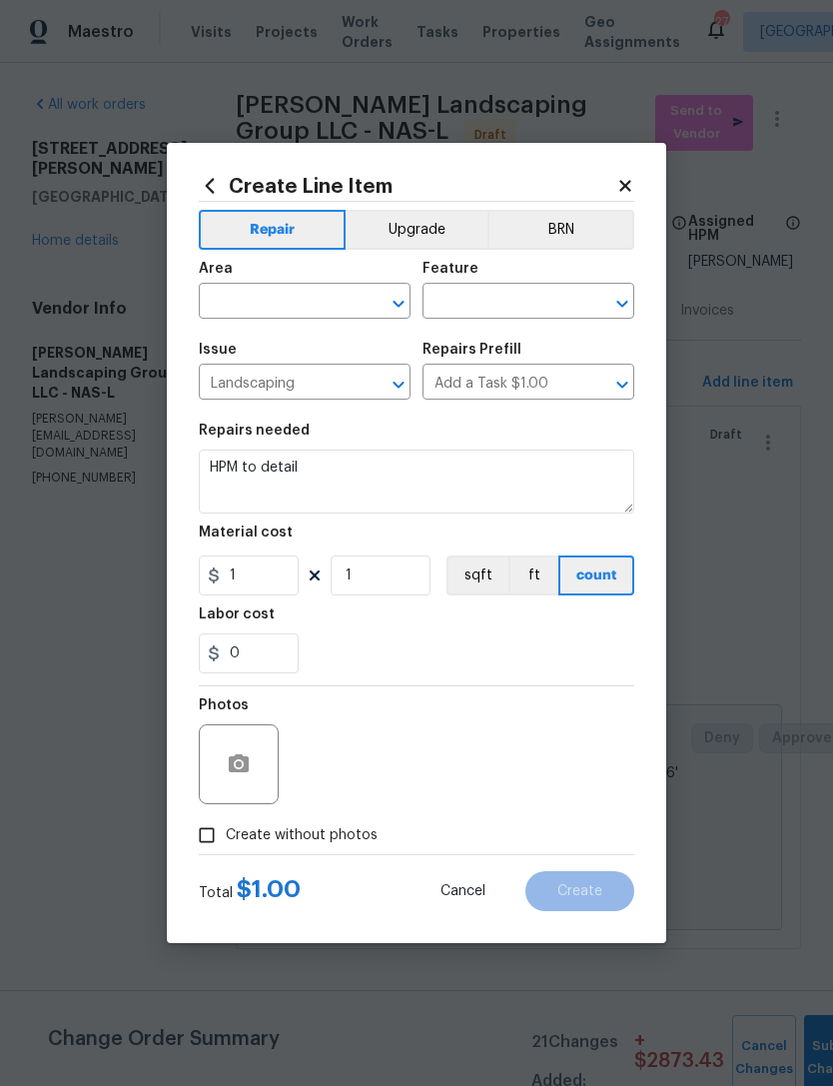
click at [313, 295] on input "text" at bounding box center [277, 303] width 156 height 31
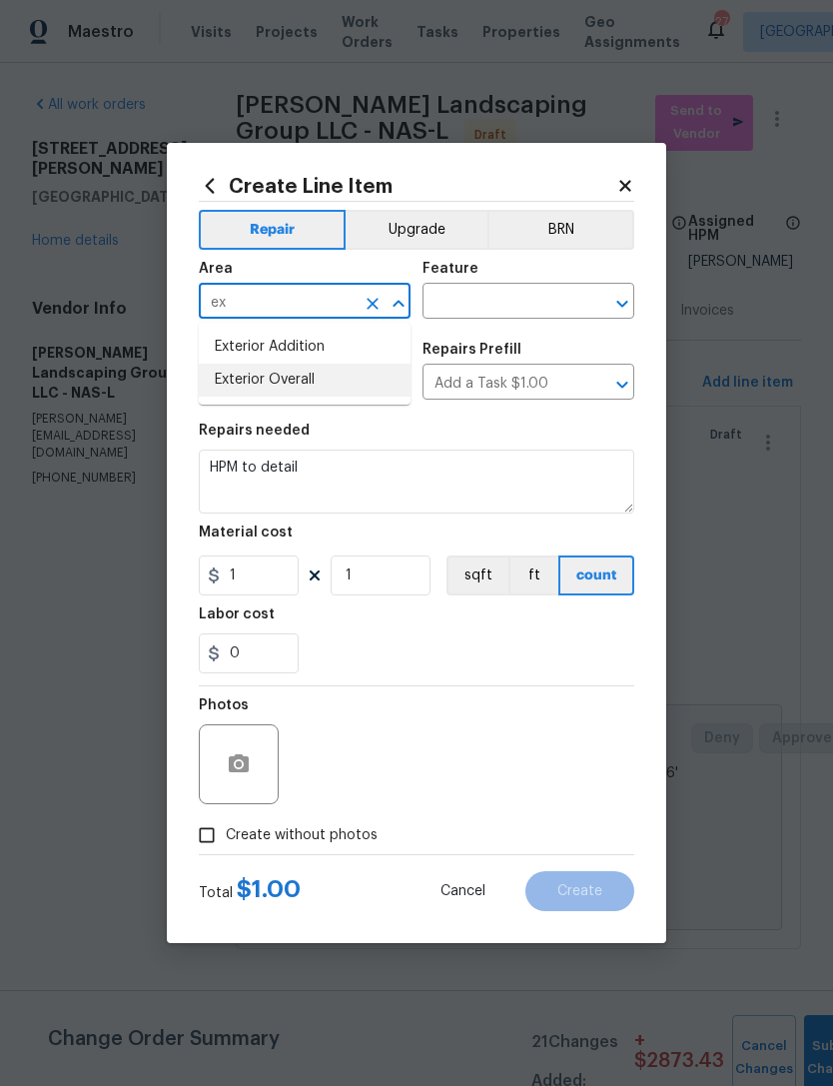
click at [347, 381] on li "Exterior Overall" at bounding box center [305, 380] width 212 height 33
type input "Exterior Overall"
click at [507, 299] on input "text" at bounding box center [500, 303] width 156 height 31
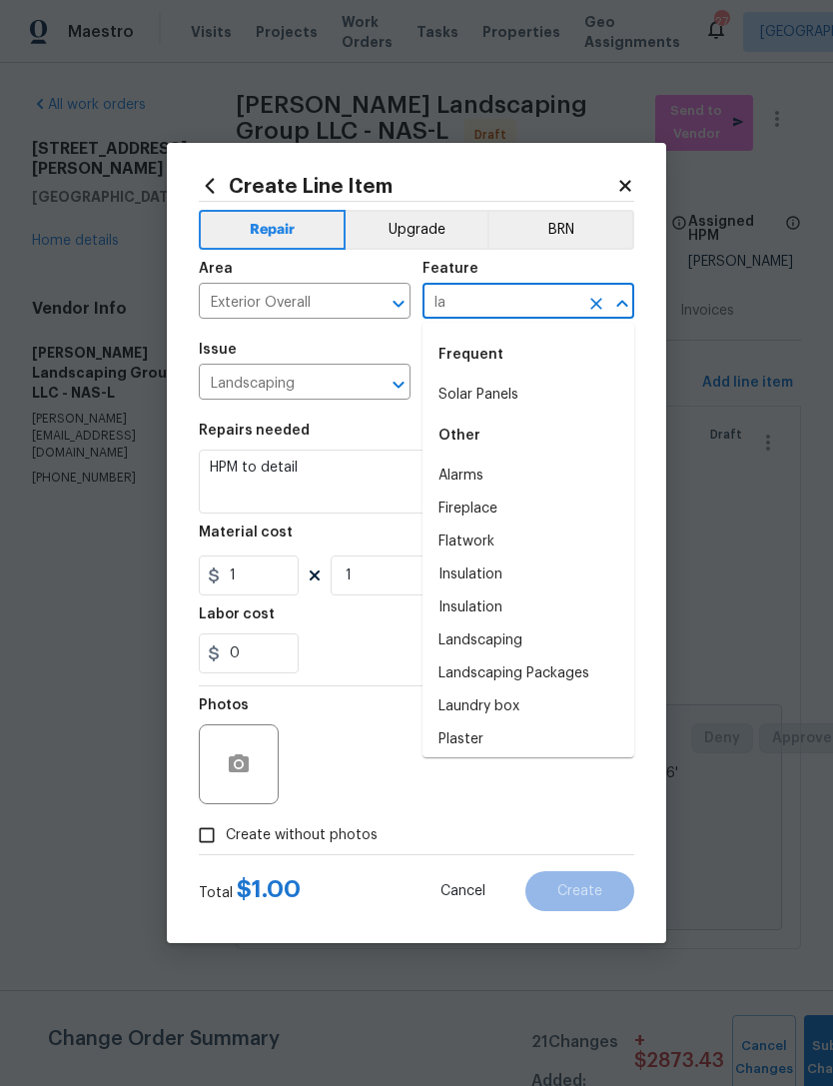
click at [541, 644] on li "Landscaping" at bounding box center [528, 640] width 212 height 33
type input "Landscaping"
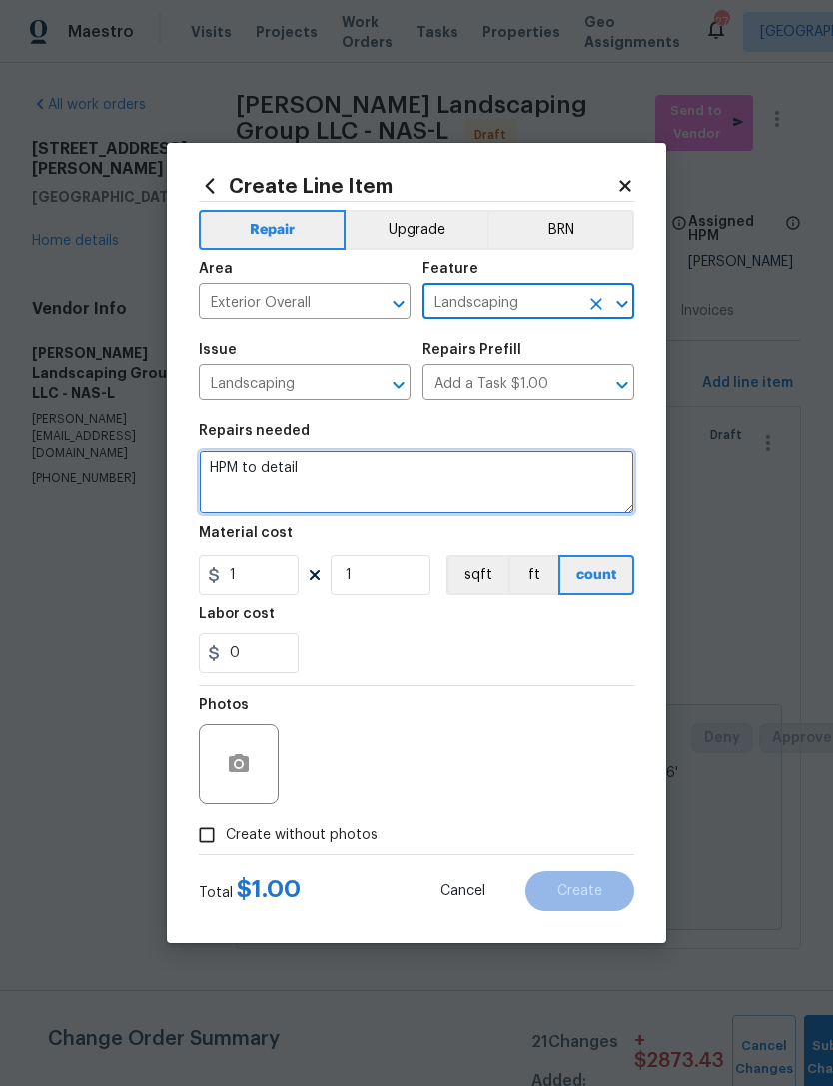
click at [361, 469] on textarea "HPM to detail" at bounding box center [416, 481] width 435 height 64
type textarea "H"
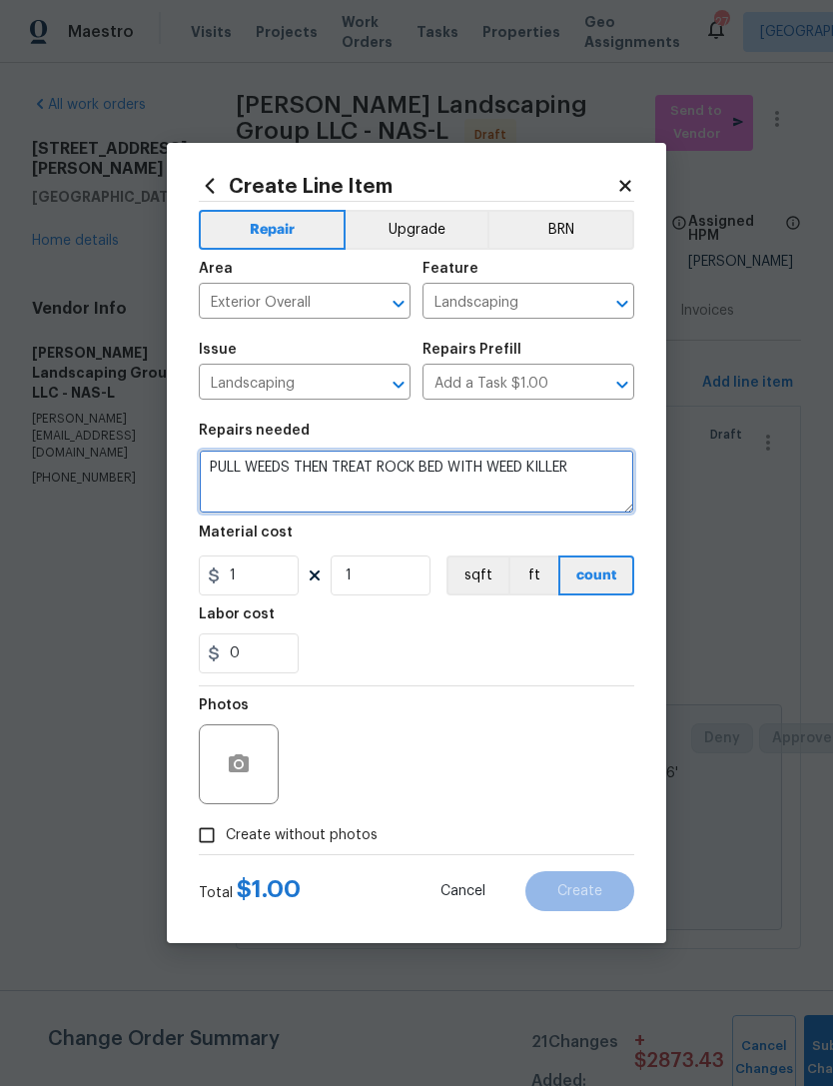
type textarea "PULL WEEDS THEN TREAT ROCK BED WITH WEED KILLER"
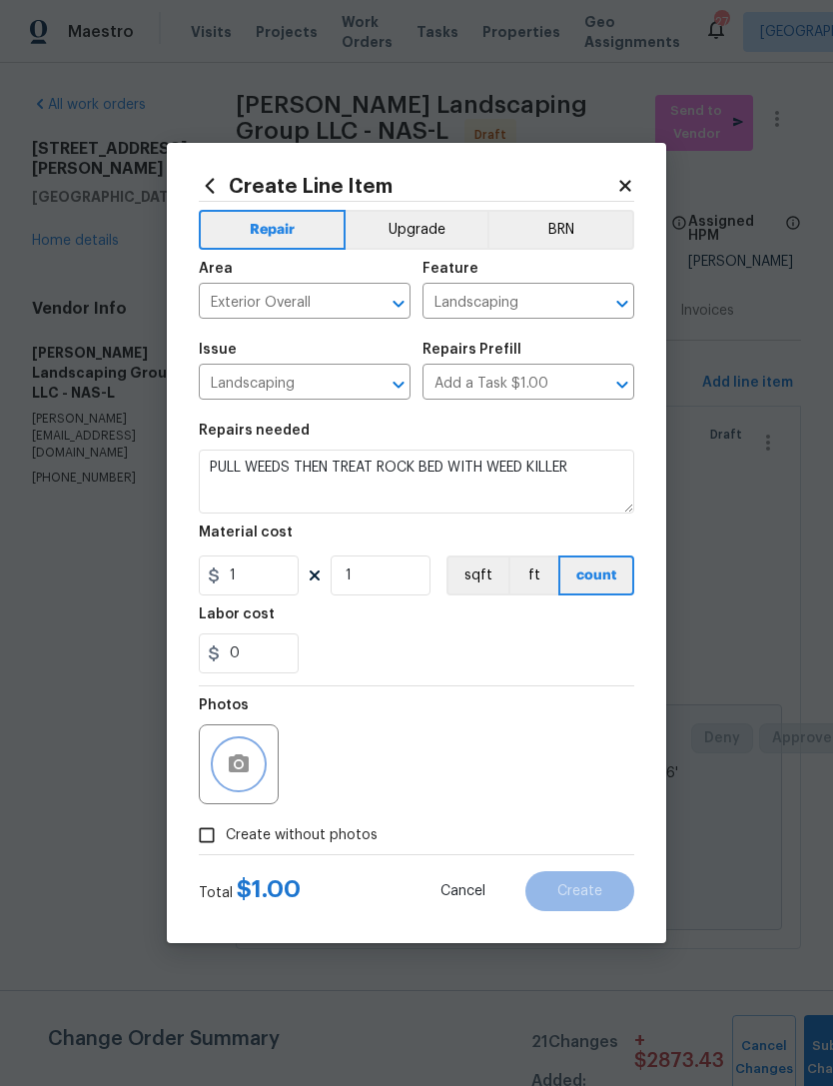
click at [245, 786] on button "button" at bounding box center [239, 764] width 48 height 48
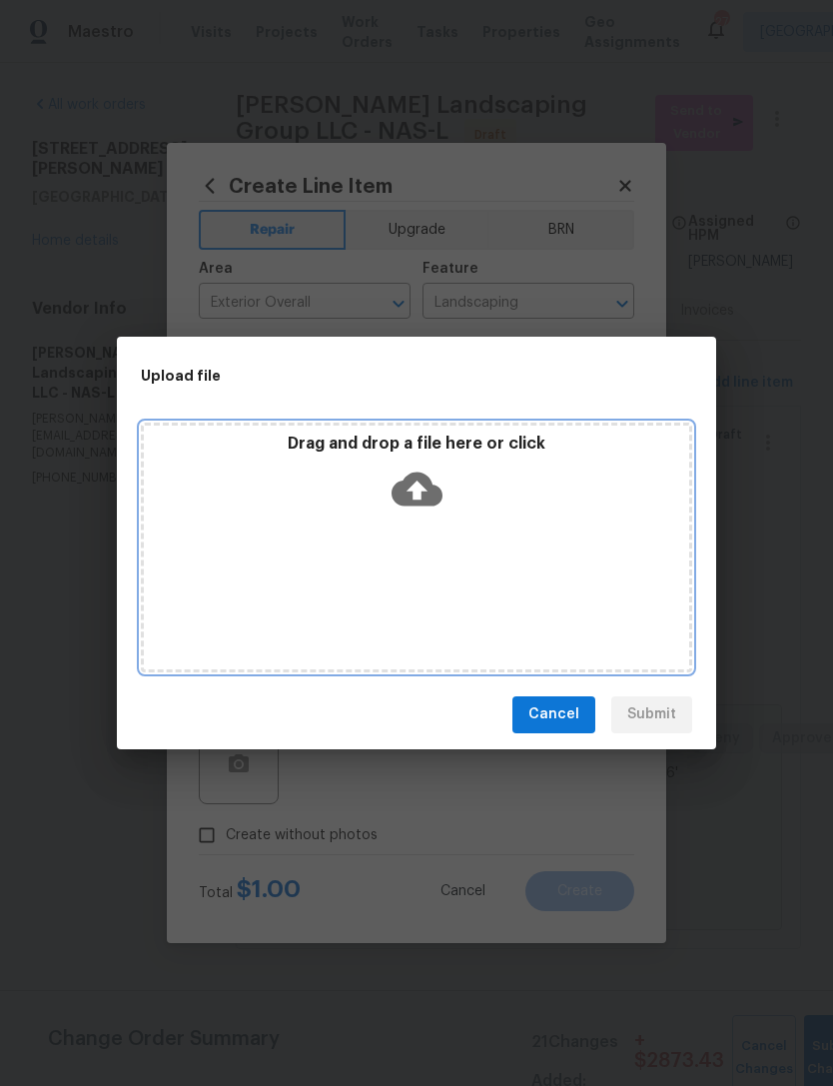
click at [444, 482] on div "Drag and drop a file here or click" at bounding box center [416, 476] width 545 height 86
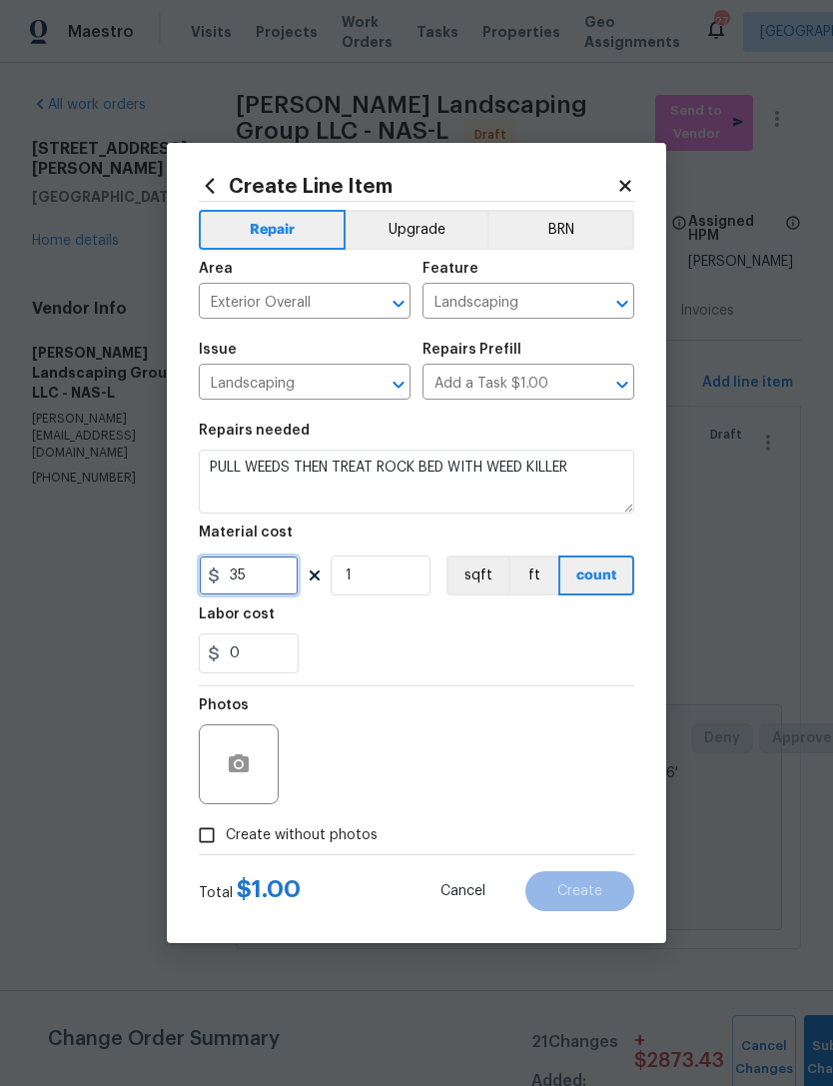
type input "35"
click at [379, 741] on div "Photos" at bounding box center [416, 751] width 435 height 130
click at [248, 770] on icon "button" at bounding box center [239, 763] width 20 height 18
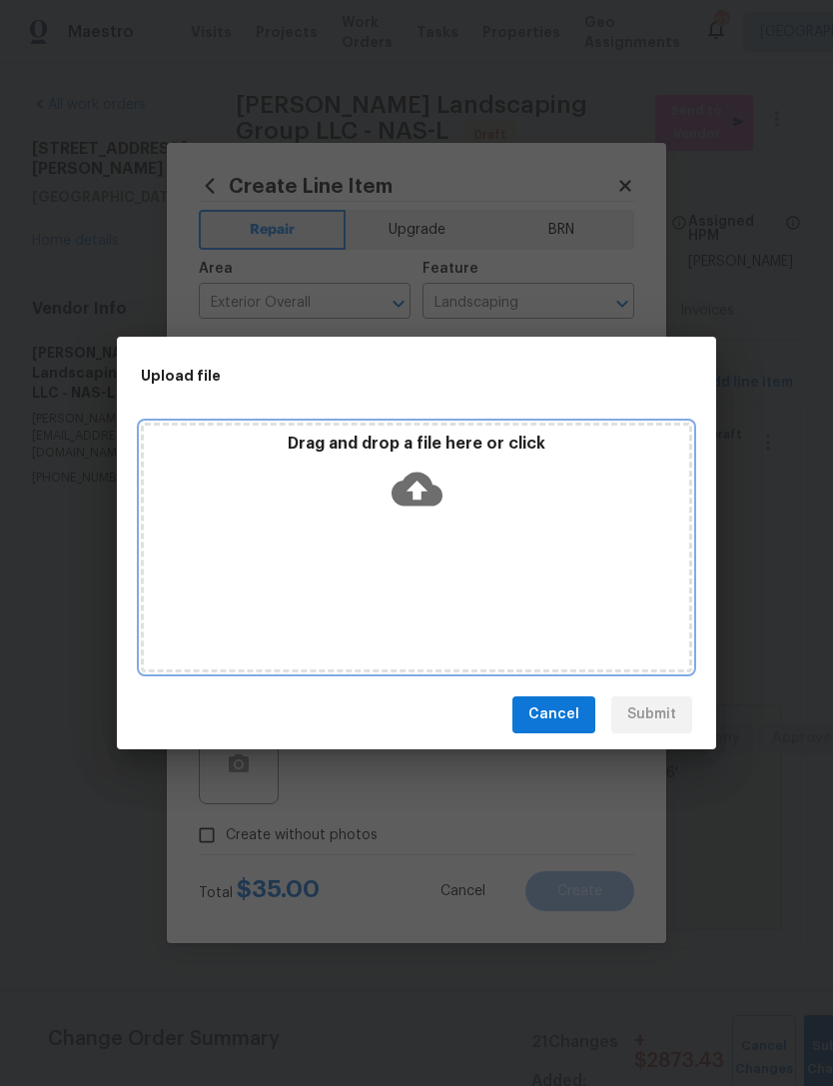
click at [459, 526] on div "Drag and drop a file here or click" at bounding box center [416, 547] width 551 height 250
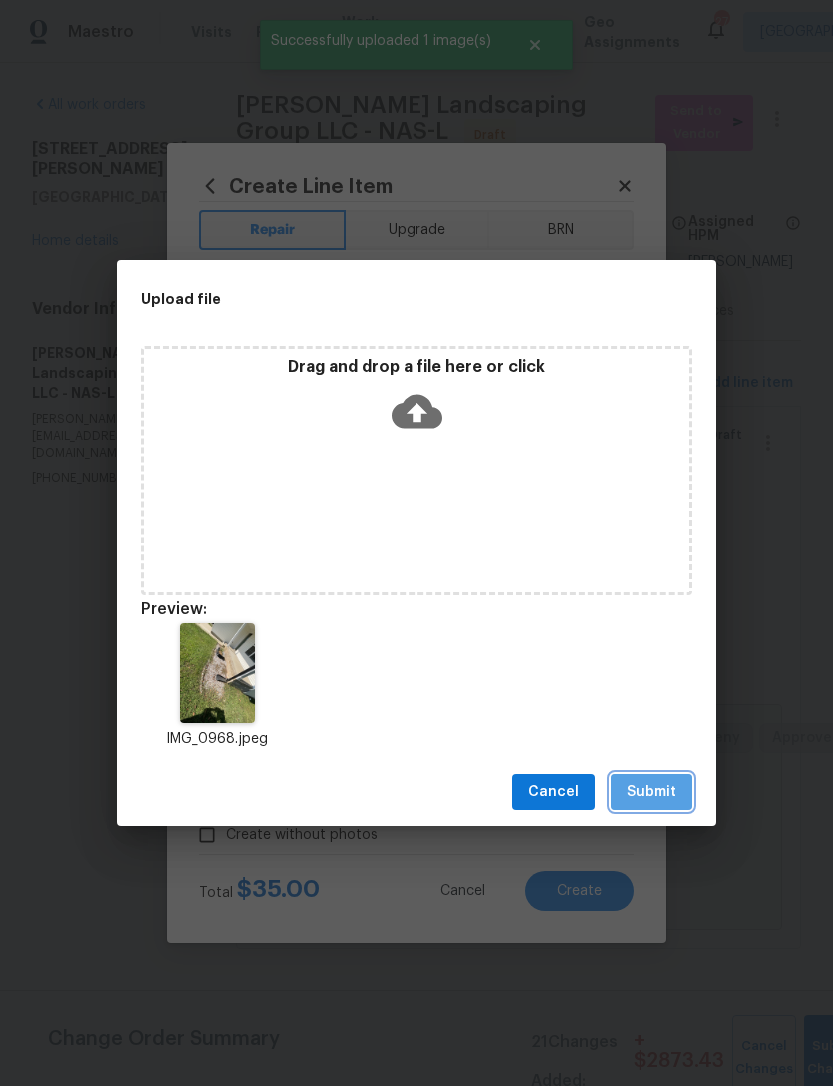
click at [651, 788] on span "Submit" at bounding box center [651, 792] width 49 height 25
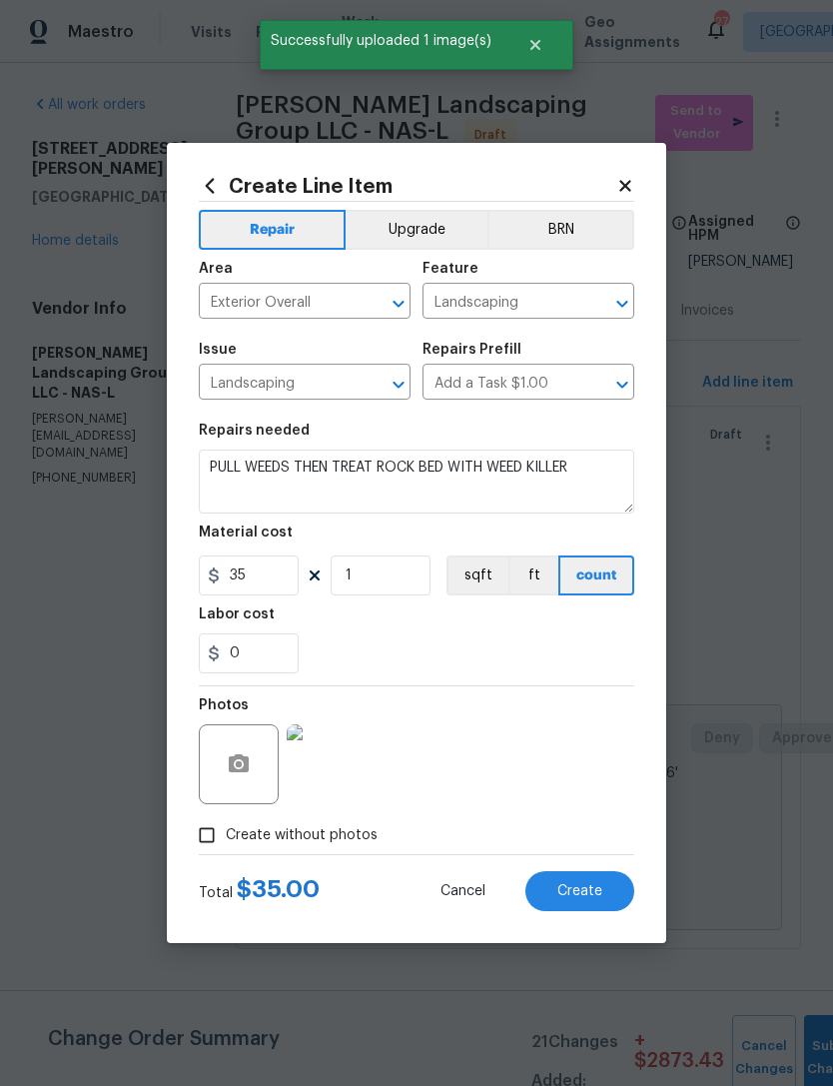
click at [586, 896] on span "Create" at bounding box center [579, 891] width 45 height 15
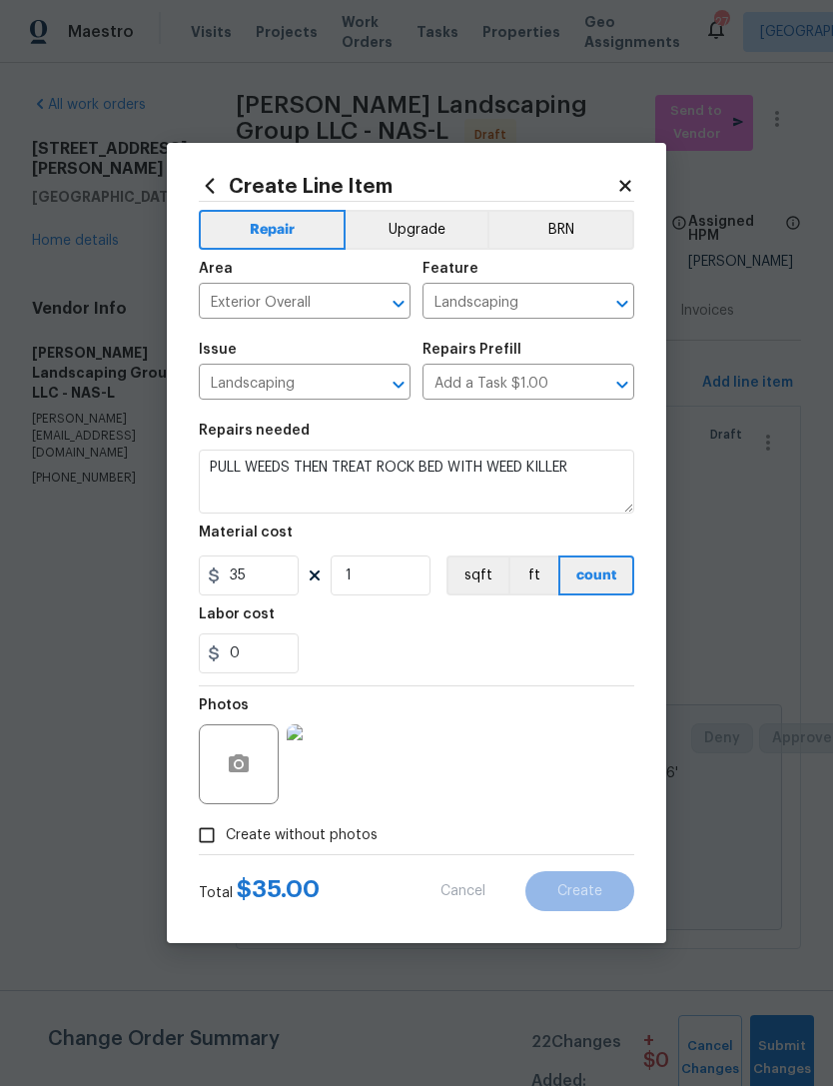
type input "0"
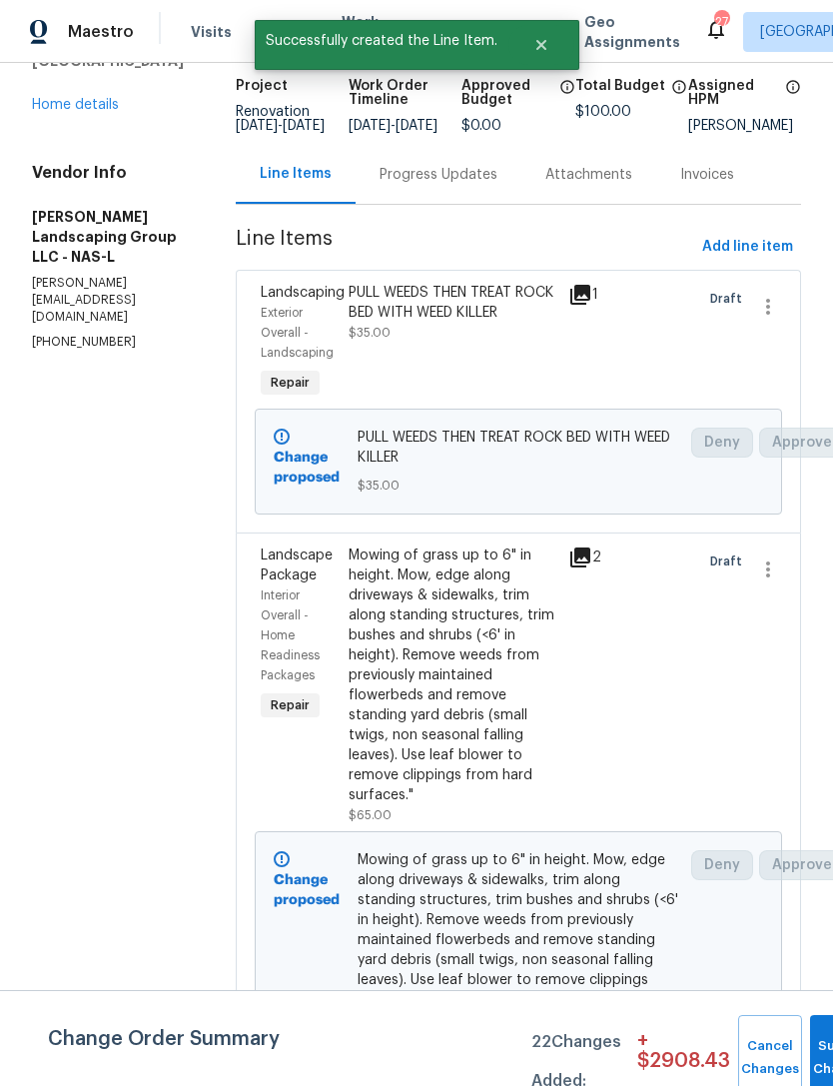
scroll to position [135, 0]
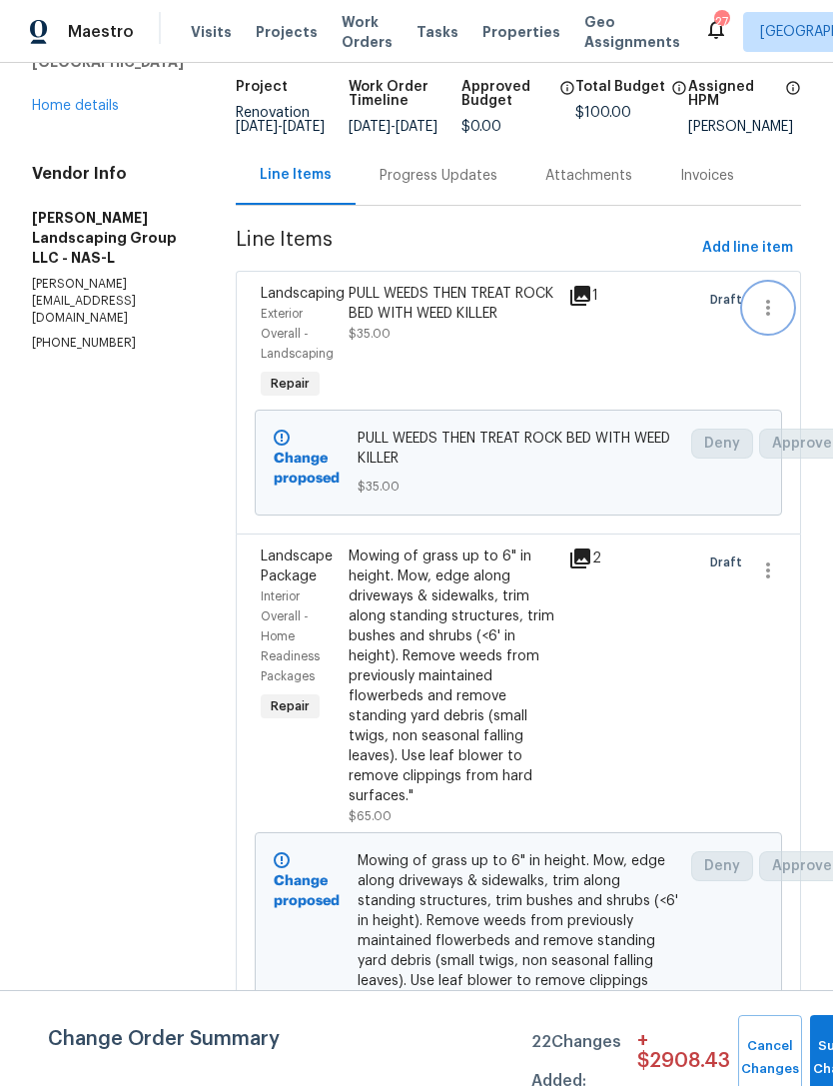
click at [769, 316] on icon "button" at bounding box center [768, 308] width 24 height 24
click at [714, 606] on div at bounding box center [416, 543] width 833 height 1086
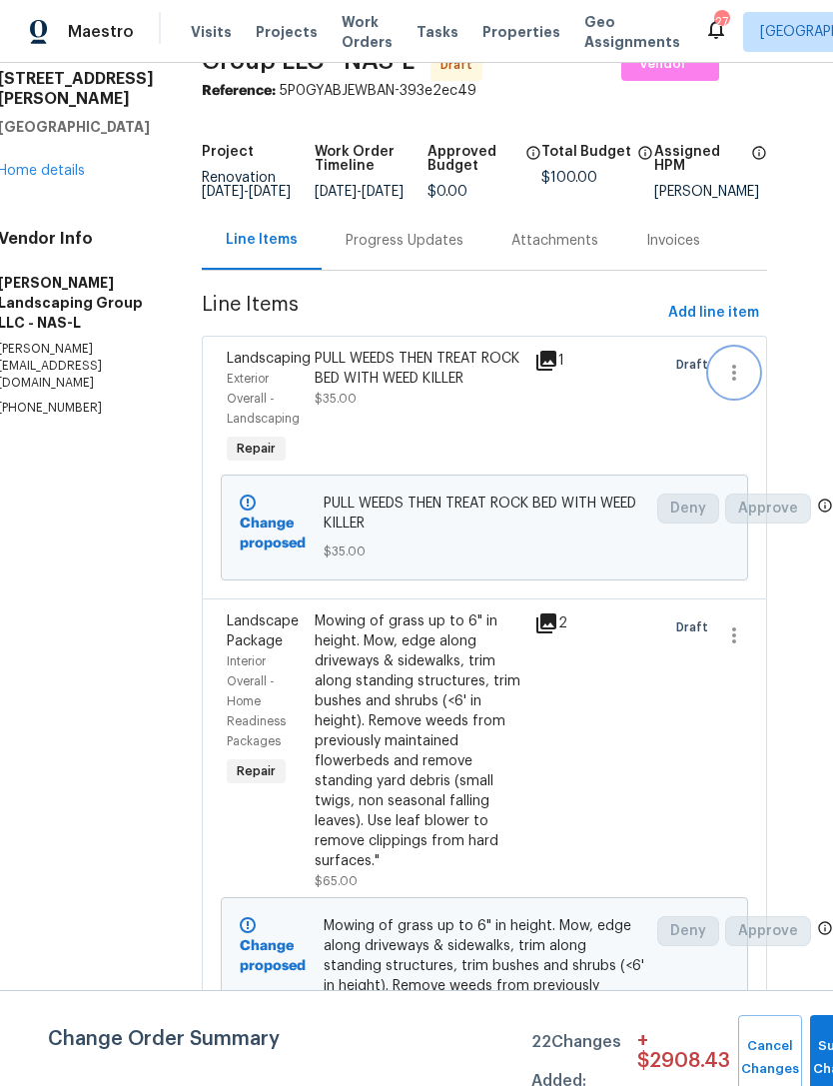
scroll to position [69, 37]
click at [744, 380] on icon "button" at bounding box center [734, 374] width 24 height 24
click at [639, 455] on div at bounding box center [416, 543] width 833 height 1086
click at [740, 386] on icon "button" at bounding box center [734, 374] width 24 height 24
click at [751, 389] on li "Cancel" at bounding box center [749, 387] width 77 height 33
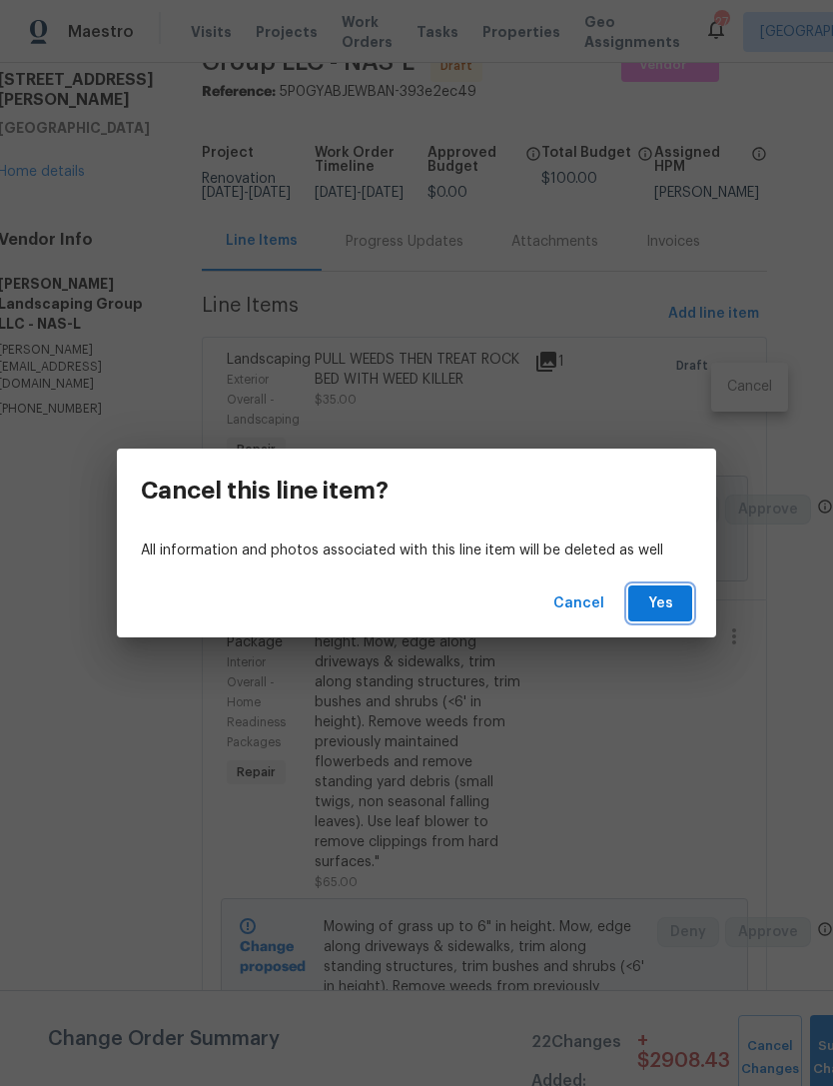
click at [672, 606] on span "Yes" at bounding box center [660, 603] width 32 height 25
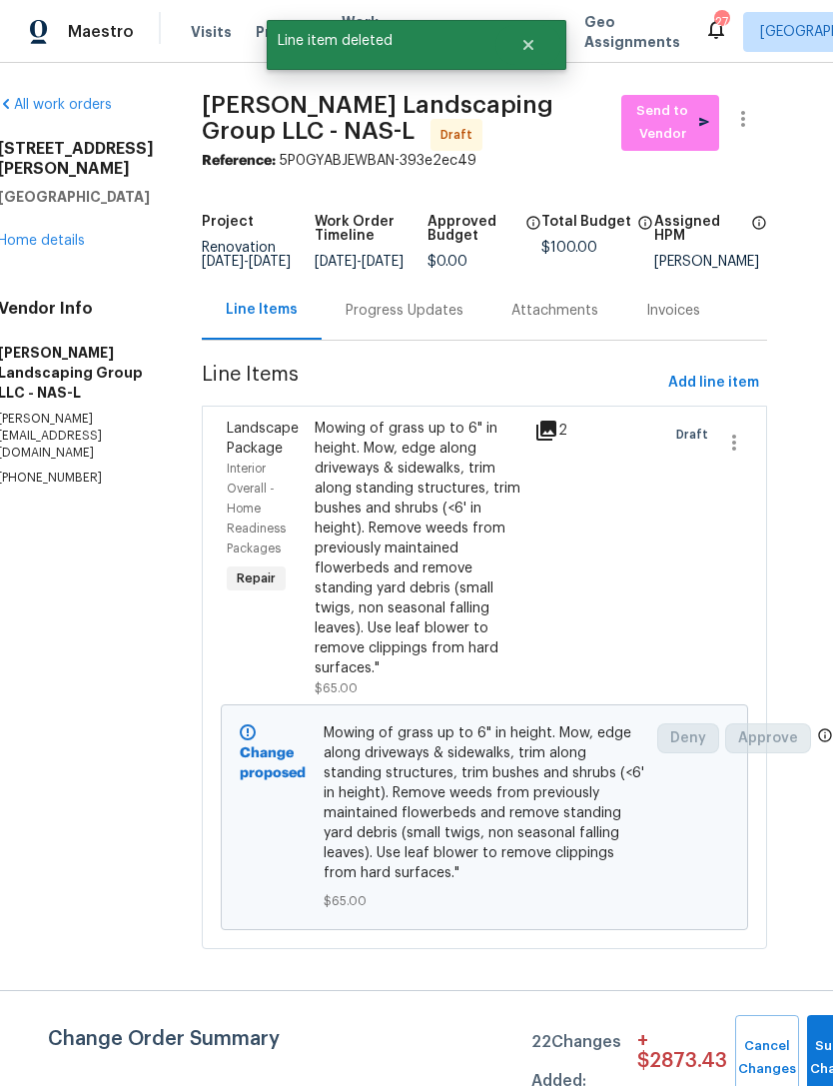
scroll to position [0, 37]
click at [739, 388] on span "Add line item" at bounding box center [713, 383] width 91 height 25
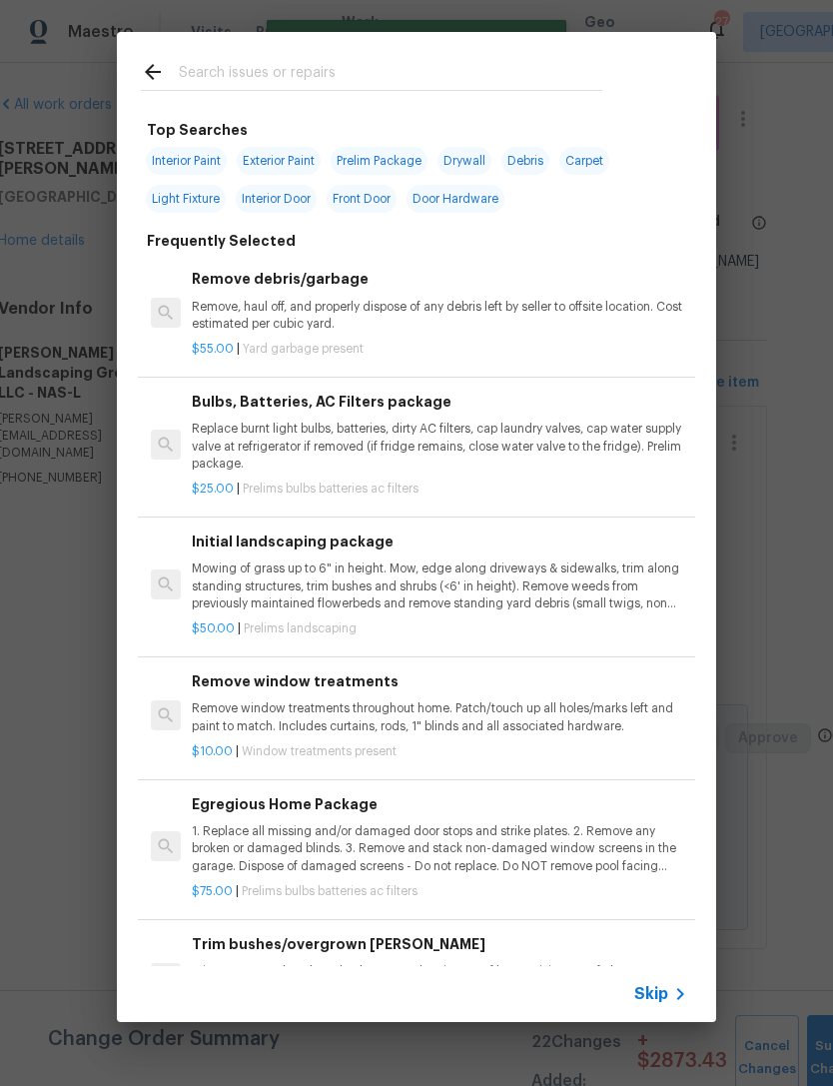
click at [564, 66] on input "text" at bounding box center [390, 75] width 423 height 30
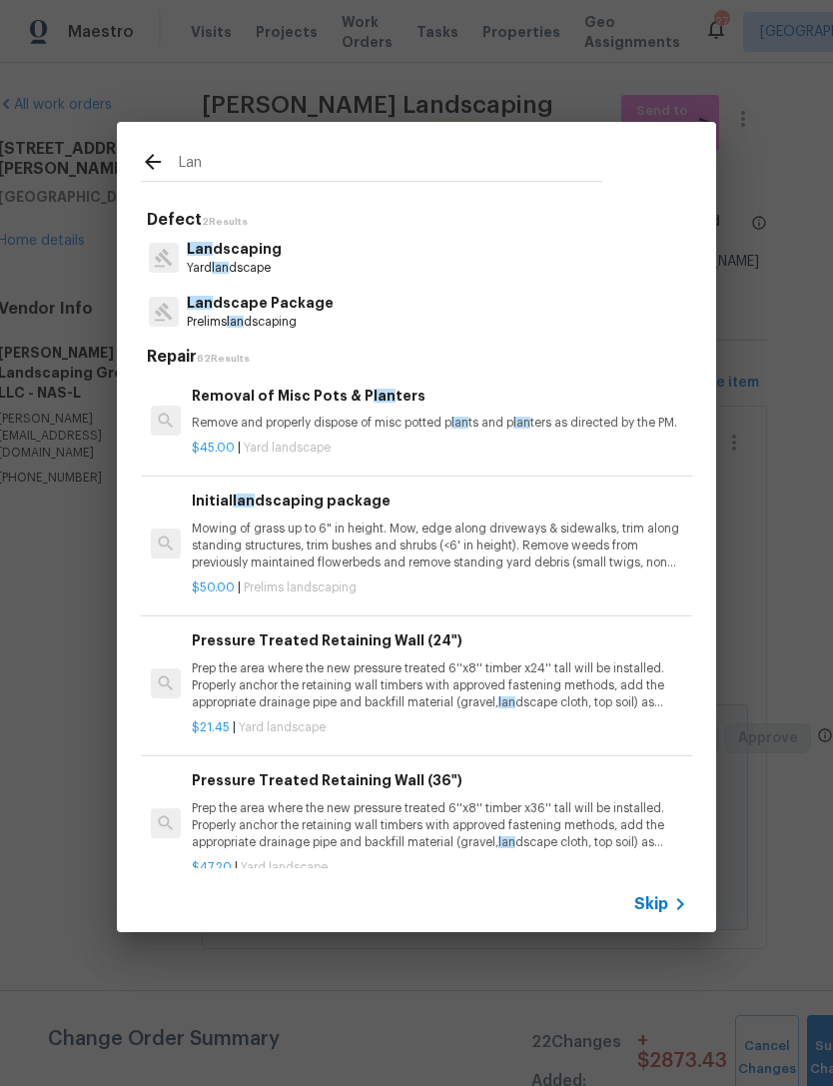
type input "Land"
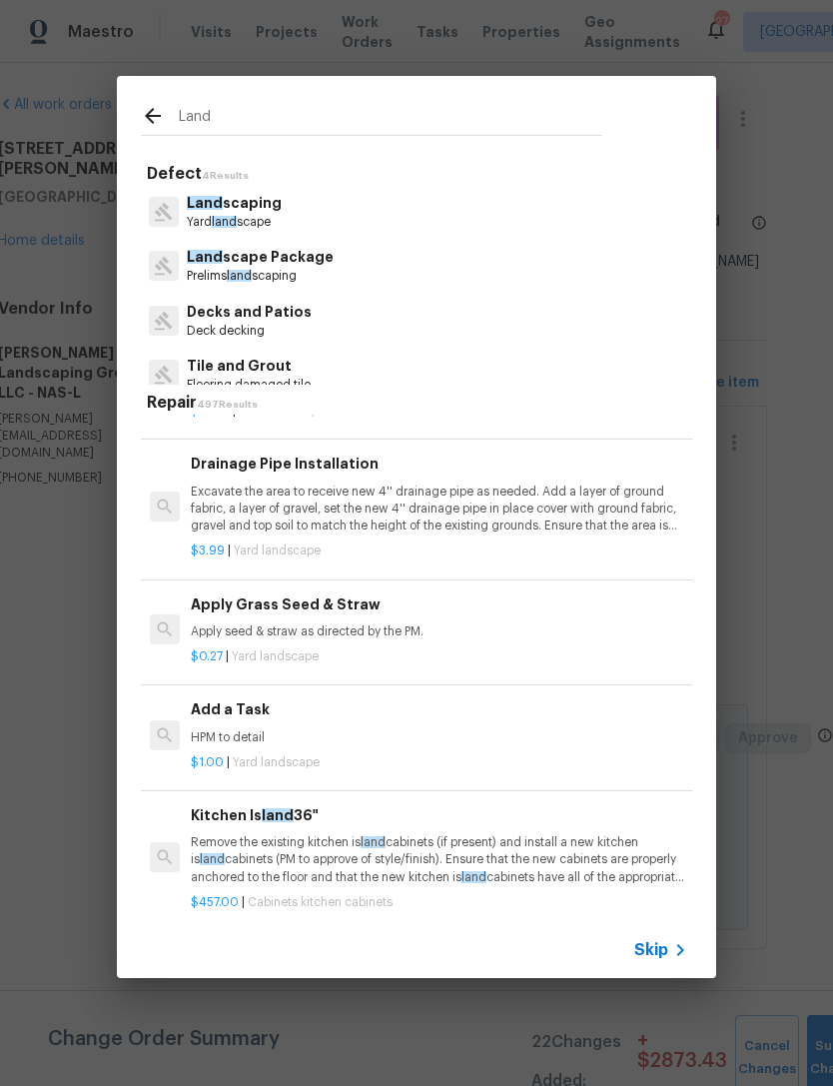
scroll to position [1657, 1]
click at [255, 730] on p "HPM to detail" at bounding box center [438, 738] width 495 height 17
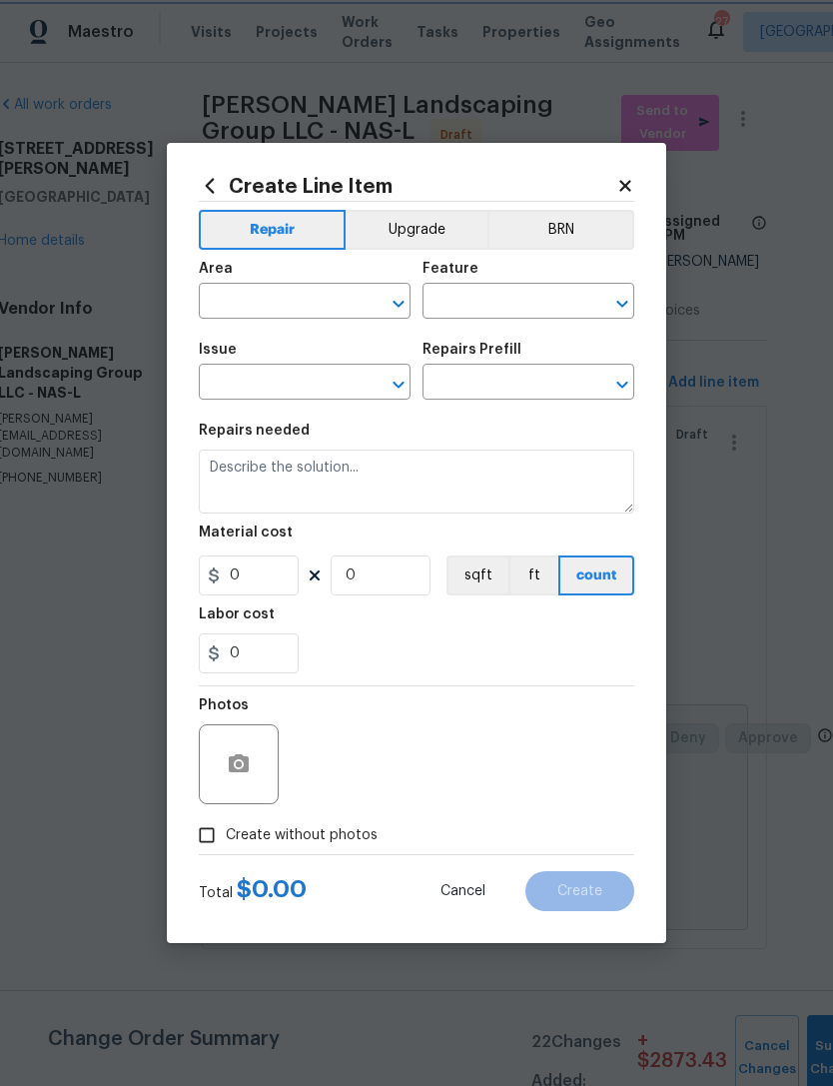
type input "Landscaping"
type input "Add a Task $1.00"
type textarea "HPM to detail"
type input "1"
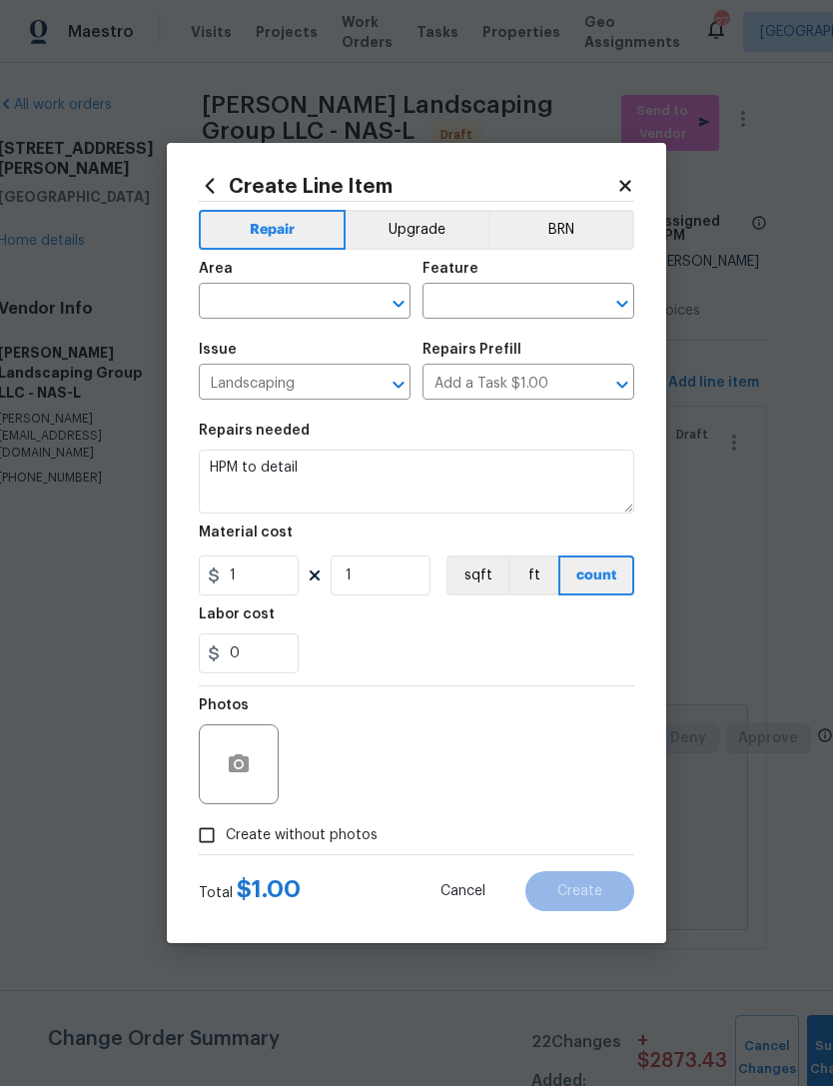
click at [315, 306] on input "text" at bounding box center [277, 303] width 156 height 31
type input "lan"
click at [316, 391] on input "Landscaping" at bounding box center [277, 384] width 156 height 31
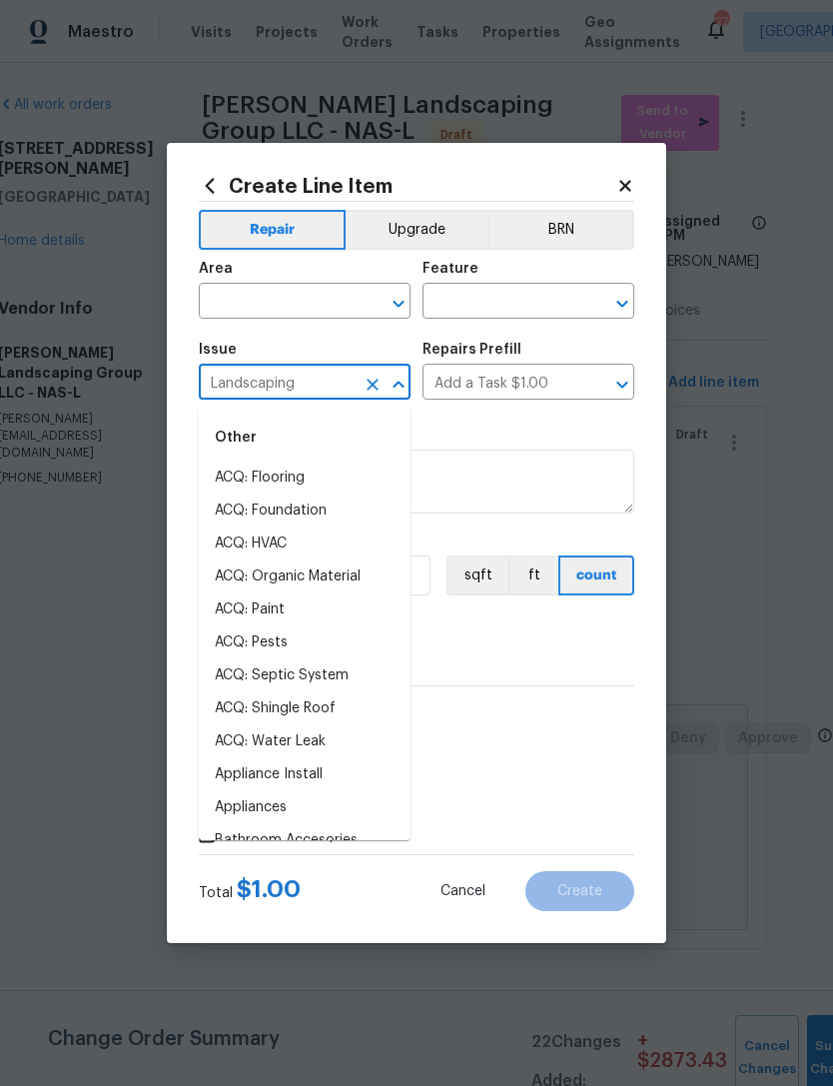
click at [404, 300] on icon "Open" at bounding box center [399, 304] width 24 height 24
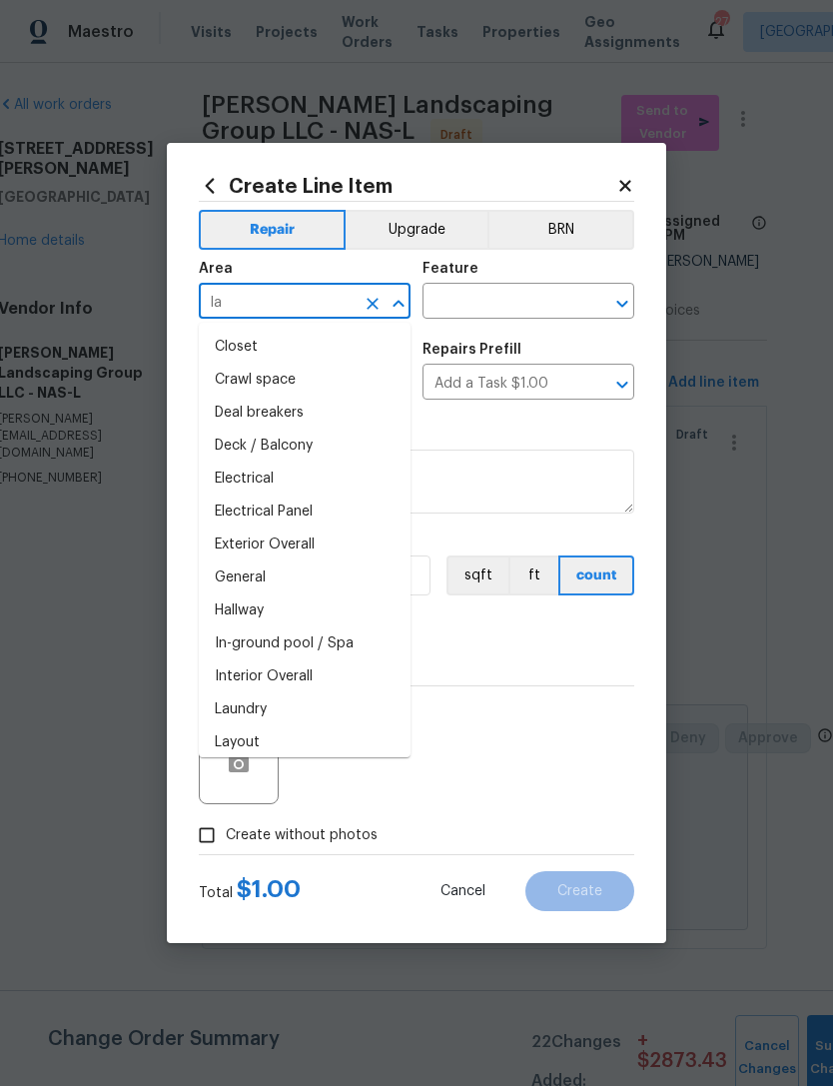
type input "lan"
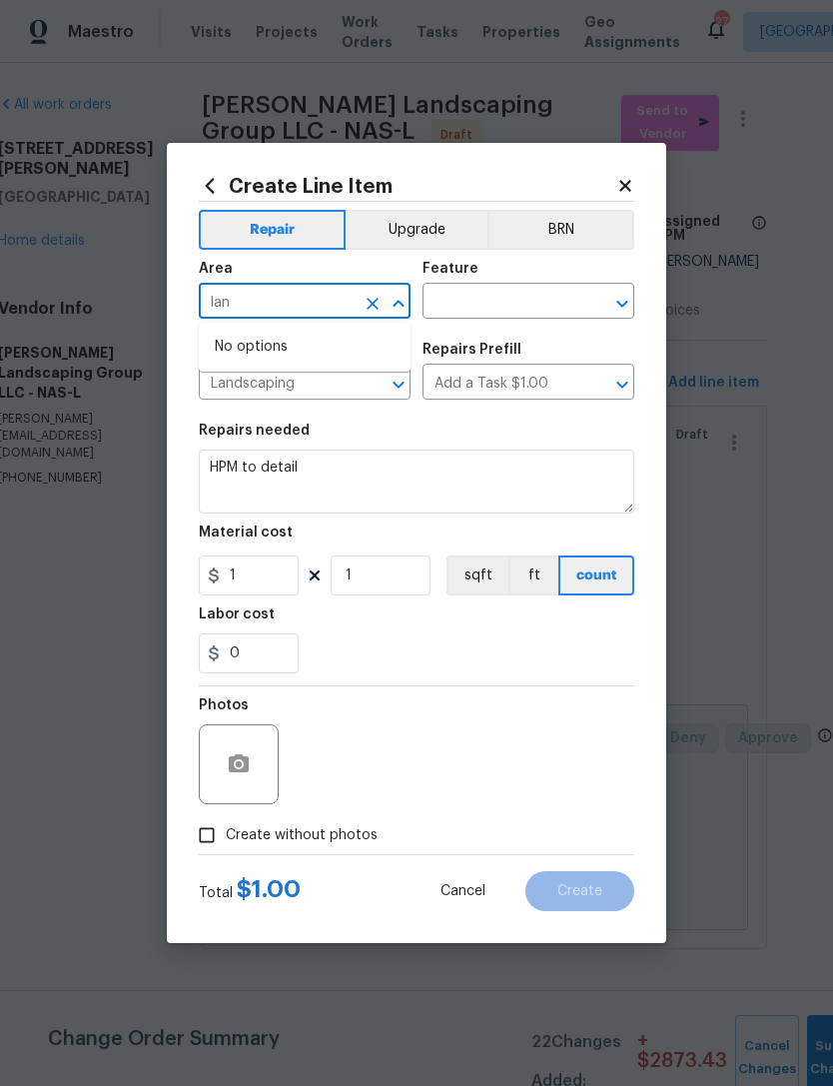
click at [626, 189] on icon at bounding box center [625, 186] width 18 height 18
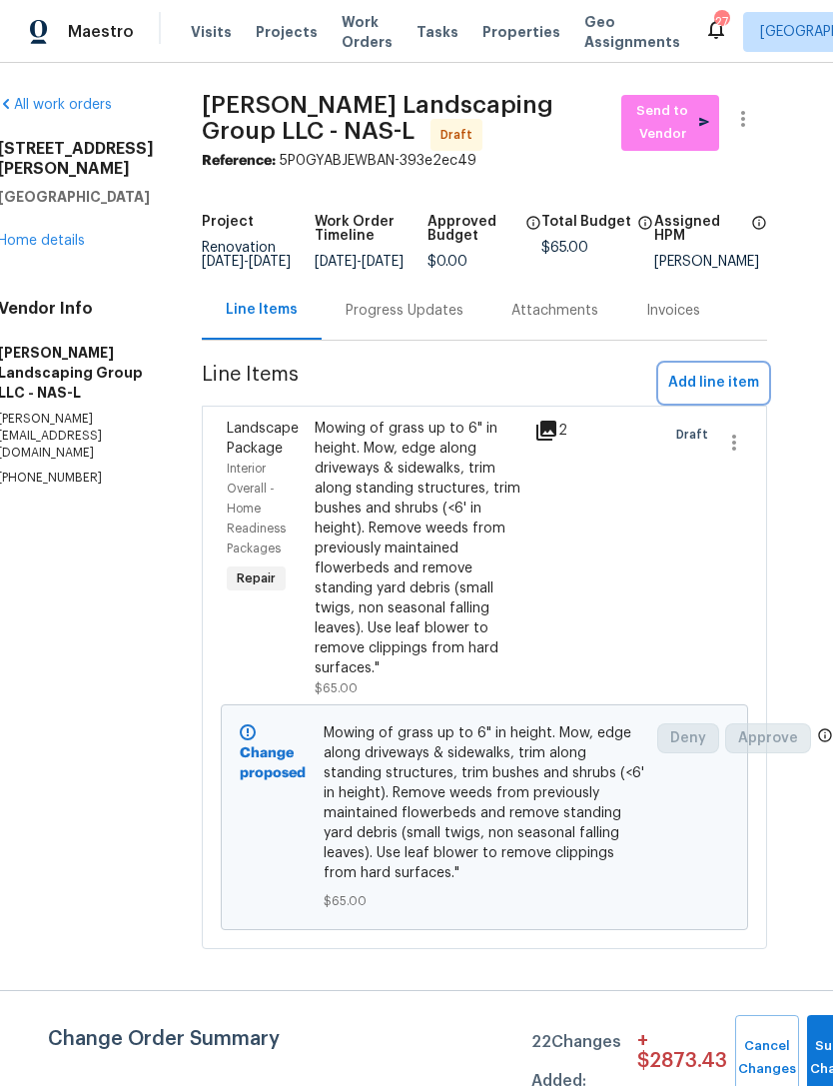
click at [738, 384] on button "Add line item" at bounding box center [713, 383] width 107 height 37
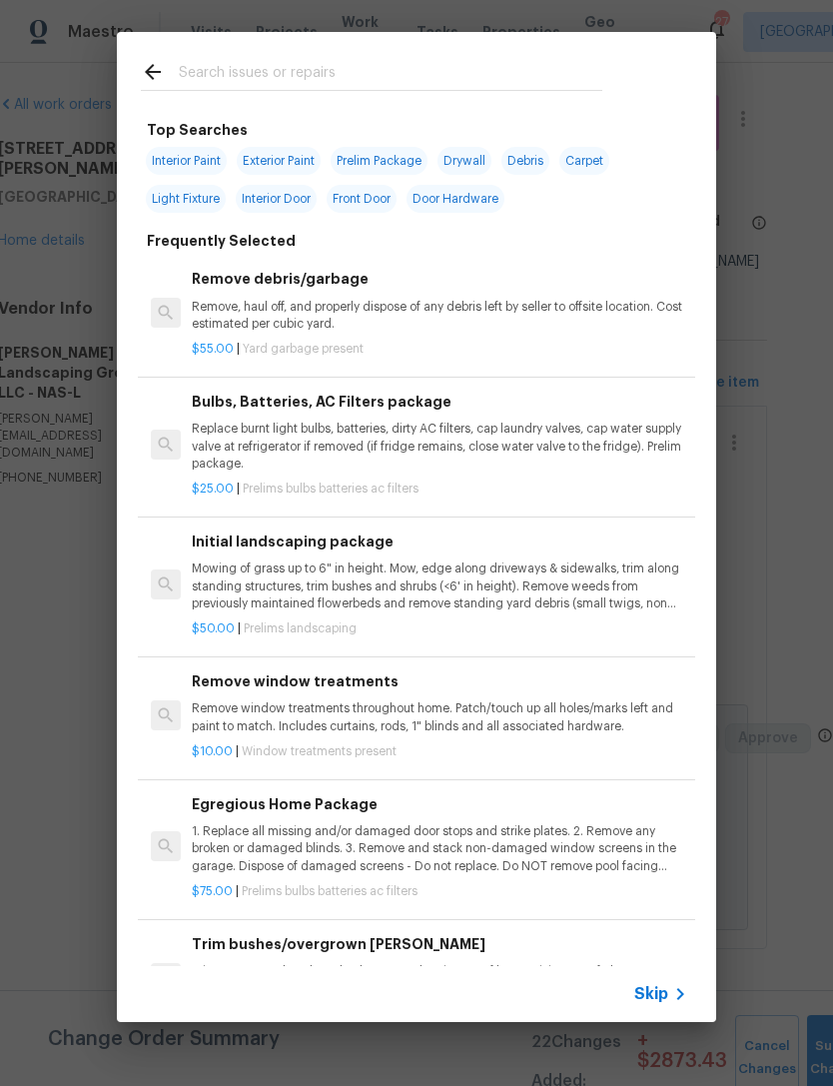
click at [454, 62] on input "text" at bounding box center [390, 75] width 423 height 30
type input "Mulch"
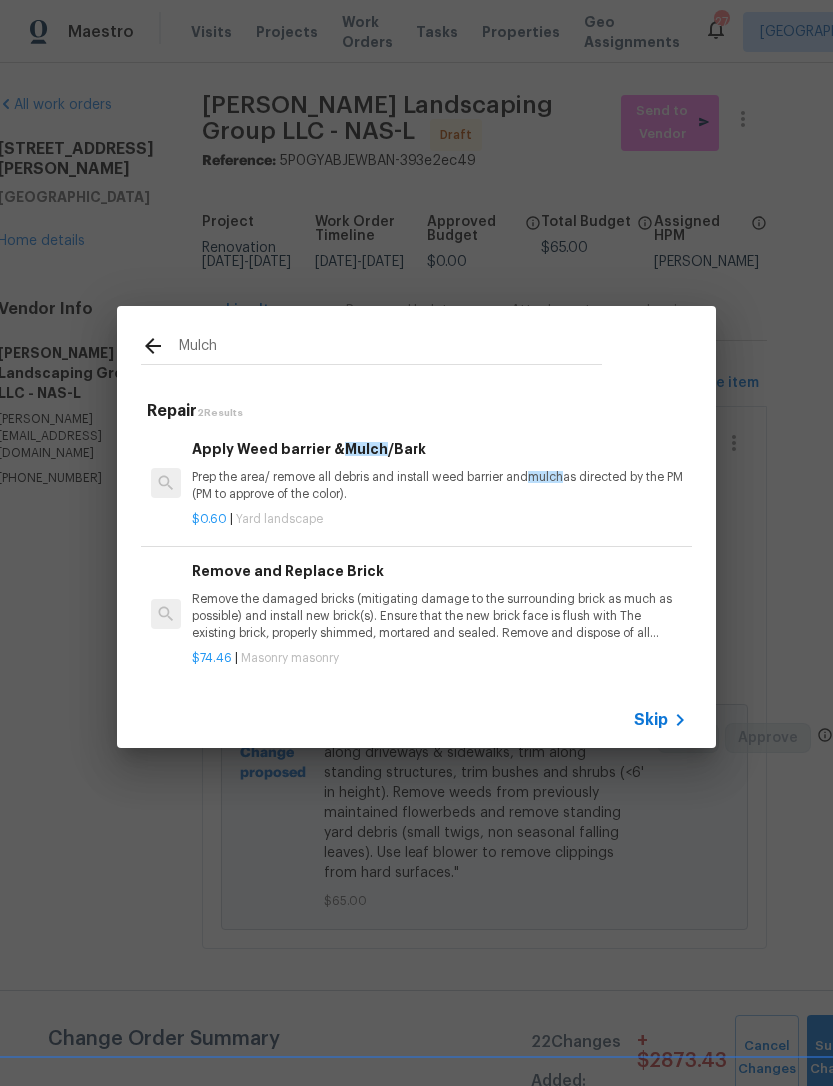
click at [388, 468] on p "Prep the area/ remove all debris and install weed barrier and mulch as directed…" at bounding box center [439, 485] width 495 height 34
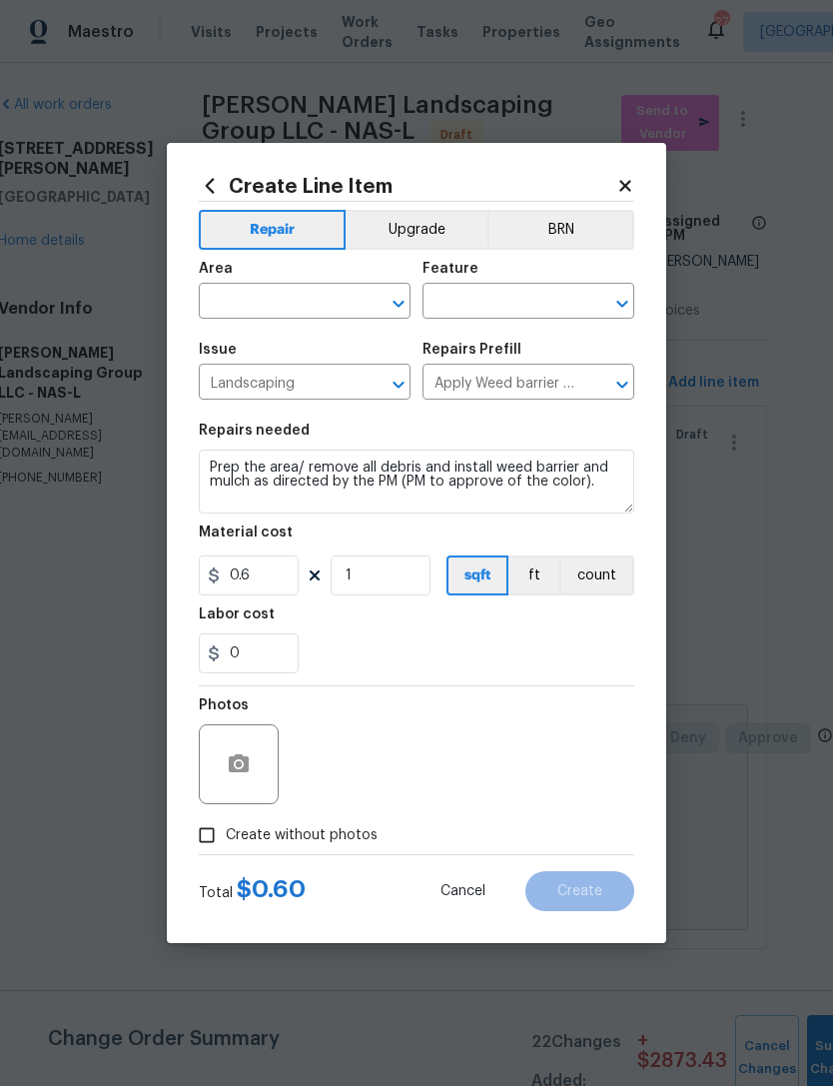
click at [409, 304] on icon "Open" at bounding box center [399, 304] width 24 height 24
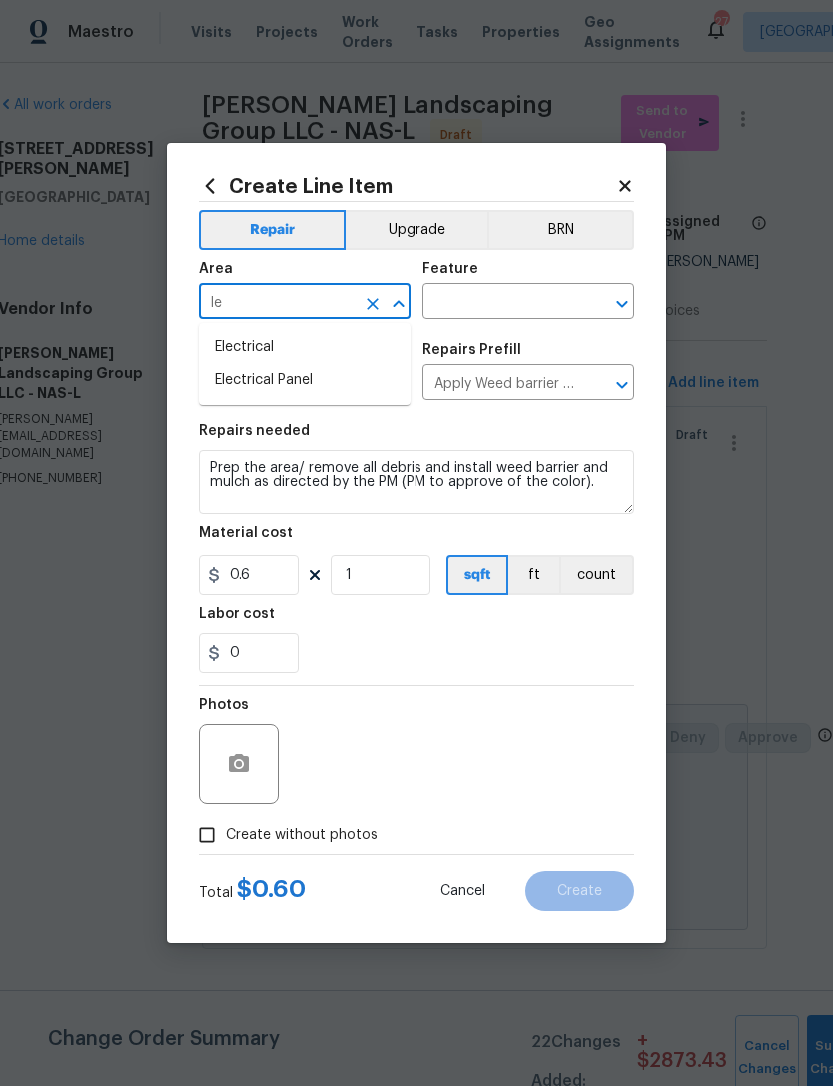
type input "l"
click at [354, 387] on li "Exterior Overall" at bounding box center [305, 380] width 212 height 33
type input "Exterior Overall"
click at [618, 307] on icon "Open" at bounding box center [622, 304] width 24 height 24
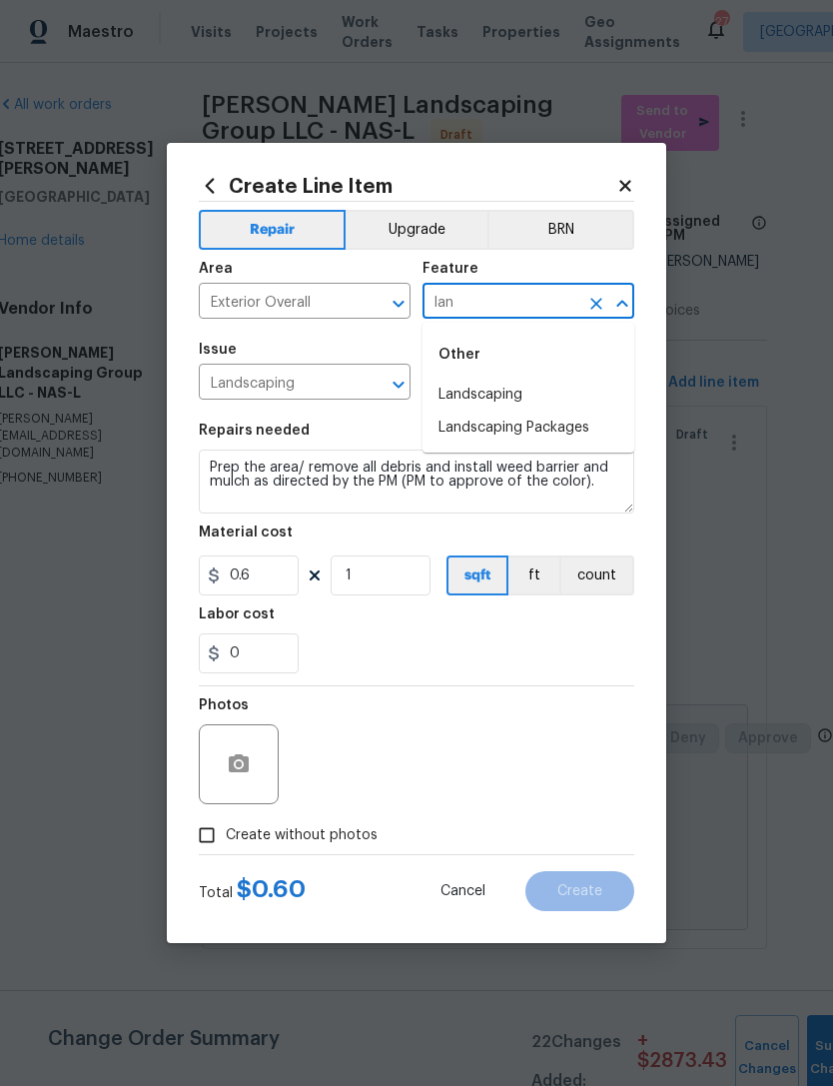
click at [550, 397] on li "Landscaping" at bounding box center [528, 395] width 212 height 33
type input "Landscaping"
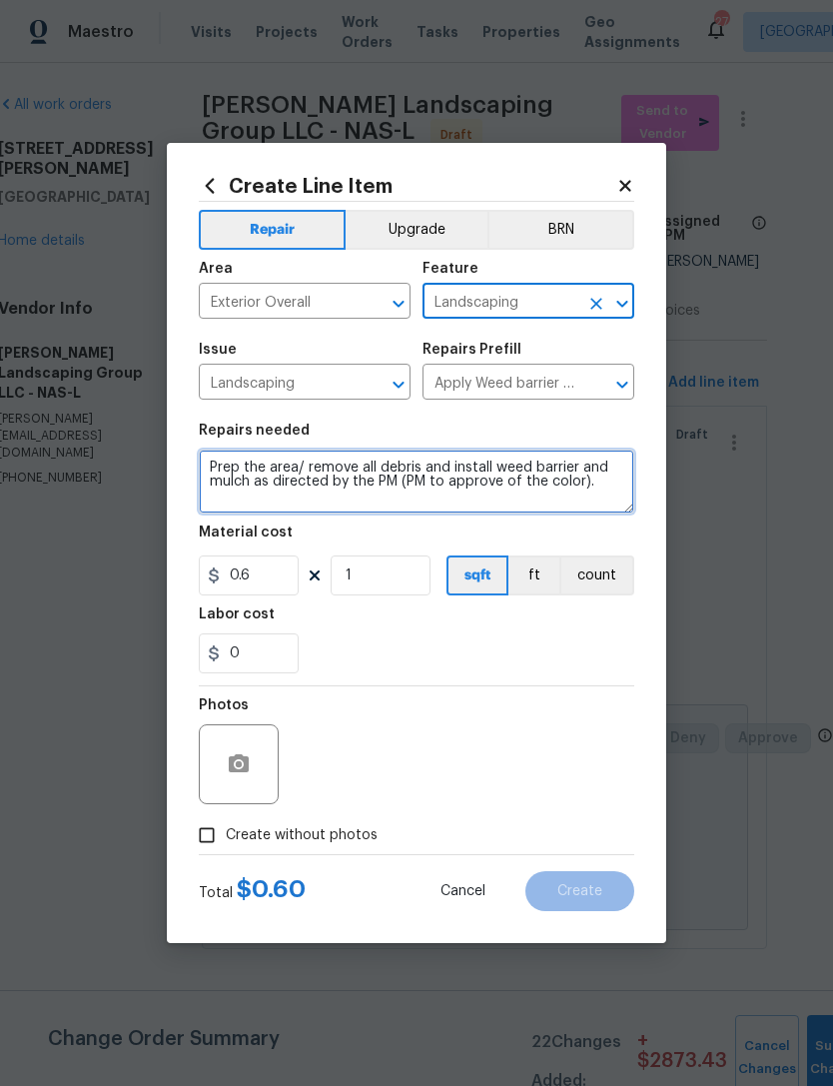
click at [224, 464] on textarea "Prep the area/ remove all debris and install weed barrier and mulch as directed…" at bounding box center [416, 481] width 435 height 64
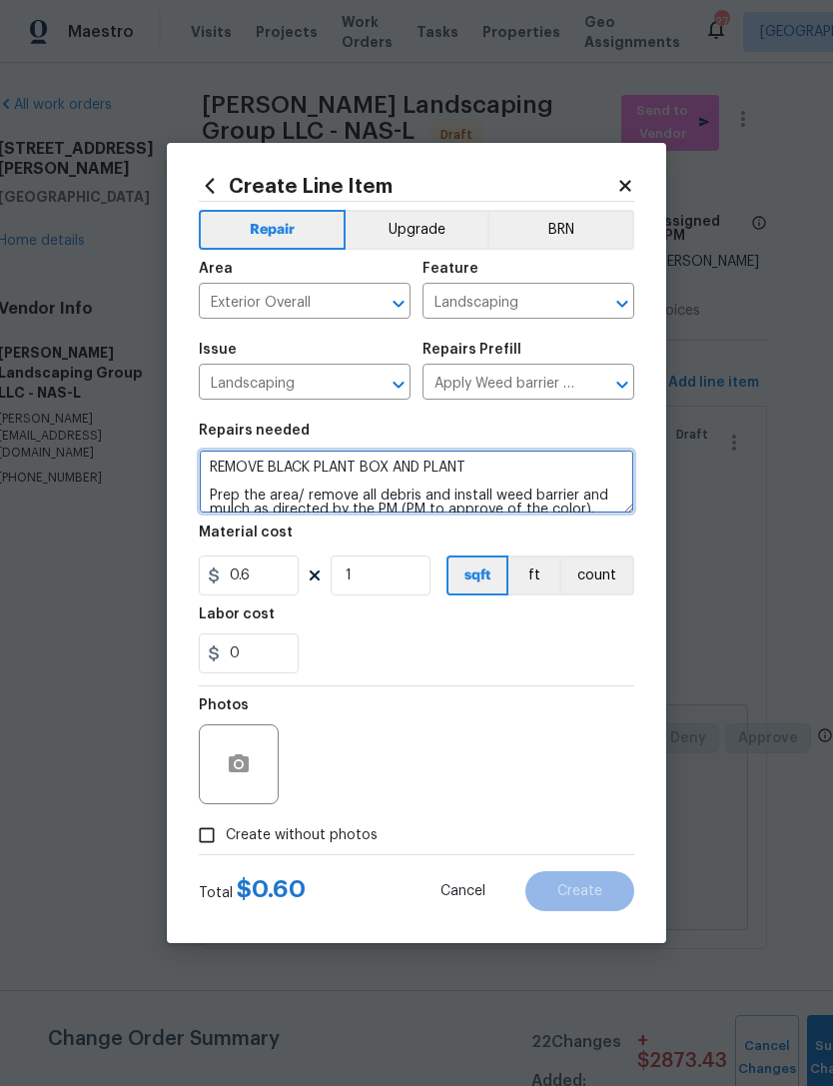
click at [526, 477] on textarea "REMOVE BLACK PLANT BOX AND PLANT Prep the area/ remove all debris and install w…" at bounding box center [416, 481] width 435 height 64
click at [553, 468] on textarea "REMOVE BLACK PLANT BOX AND PLANT Prep the area/ remove all debris and install w…" at bounding box center [416, 481] width 435 height 64
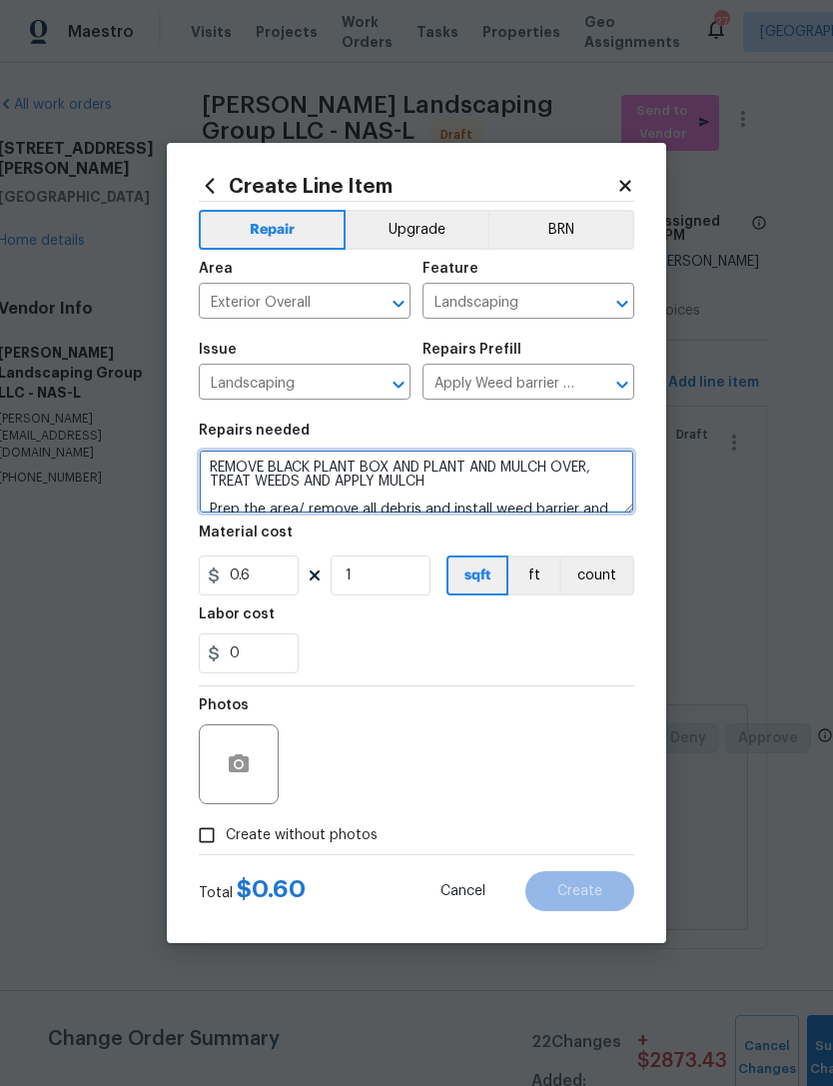
click at [610, 466] on textarea "REMOVE BLACK PLANT BOX AND PLANT AND MULCH OVER, TREAT WEEDS AND APPLY MULCH Pr…" at bounding box center [416, 481] width 435 height 64
type textarea "REMOVE BLACK PLANT BOX AND PLANT, TREAT WEEDS AND APPLY MULCH Prep the area/ re…"
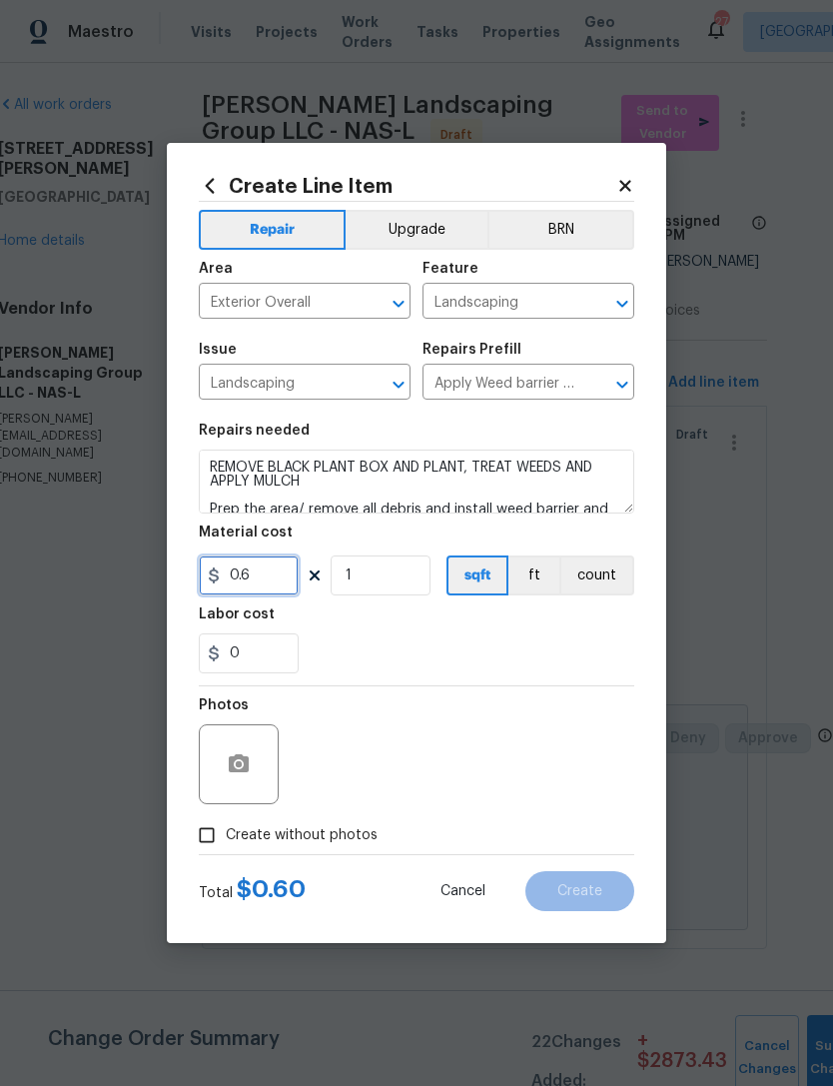
click at [276, 566] on input "0.6" at bounding box center [249, 575] width 100 height 40
type input "80"
click at [227, 752] on button "button" at bounding box center [239, 764] width 48 height 48
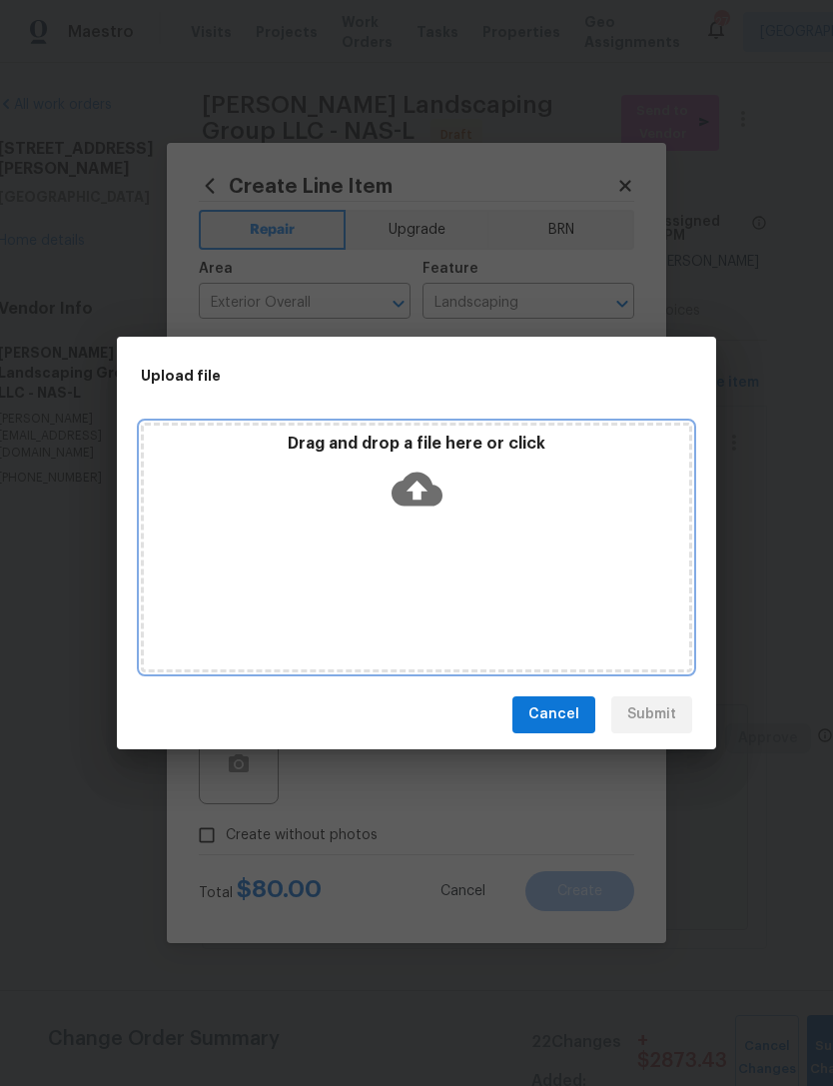
click at [343, 527] on div "Drag and drop a file here or click" at bounding box center [416, 547] width 551 height 250
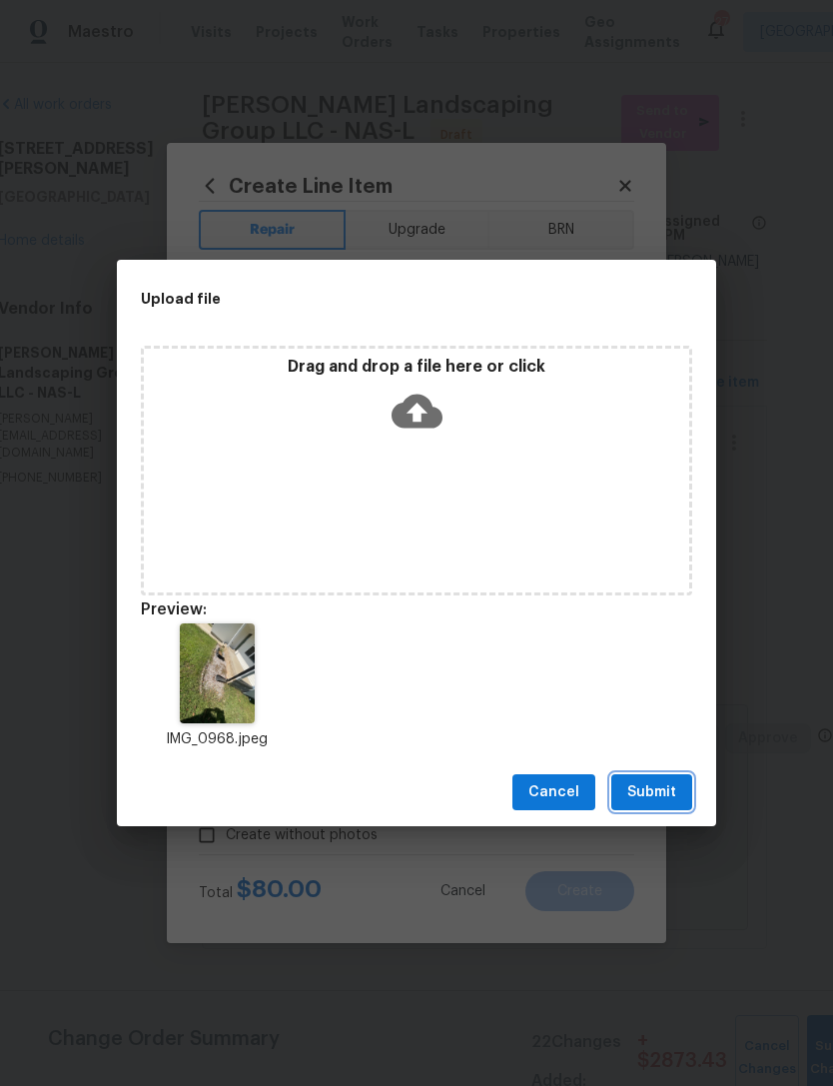
click at [664, 802] on span "Submit" at bounding box center [651, 792] width 49 height 25
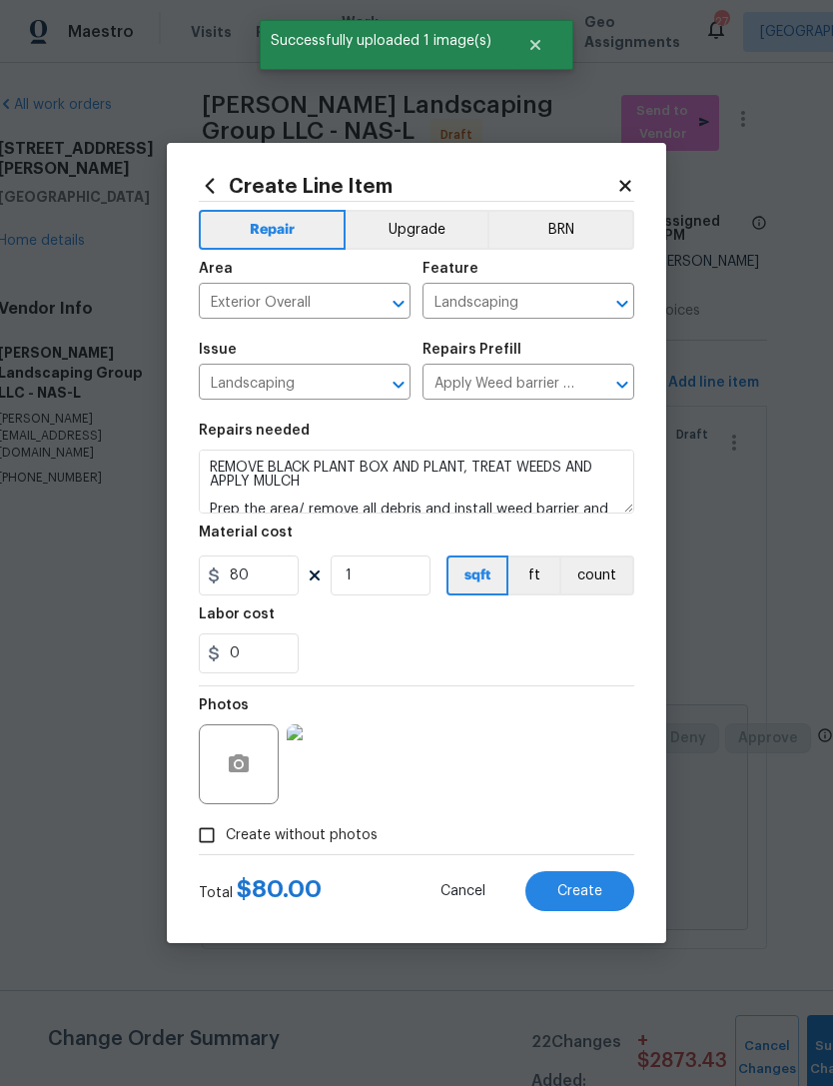
click at [589, 889] on span "Create" at bounding box center [579, 891] width 45 height 15
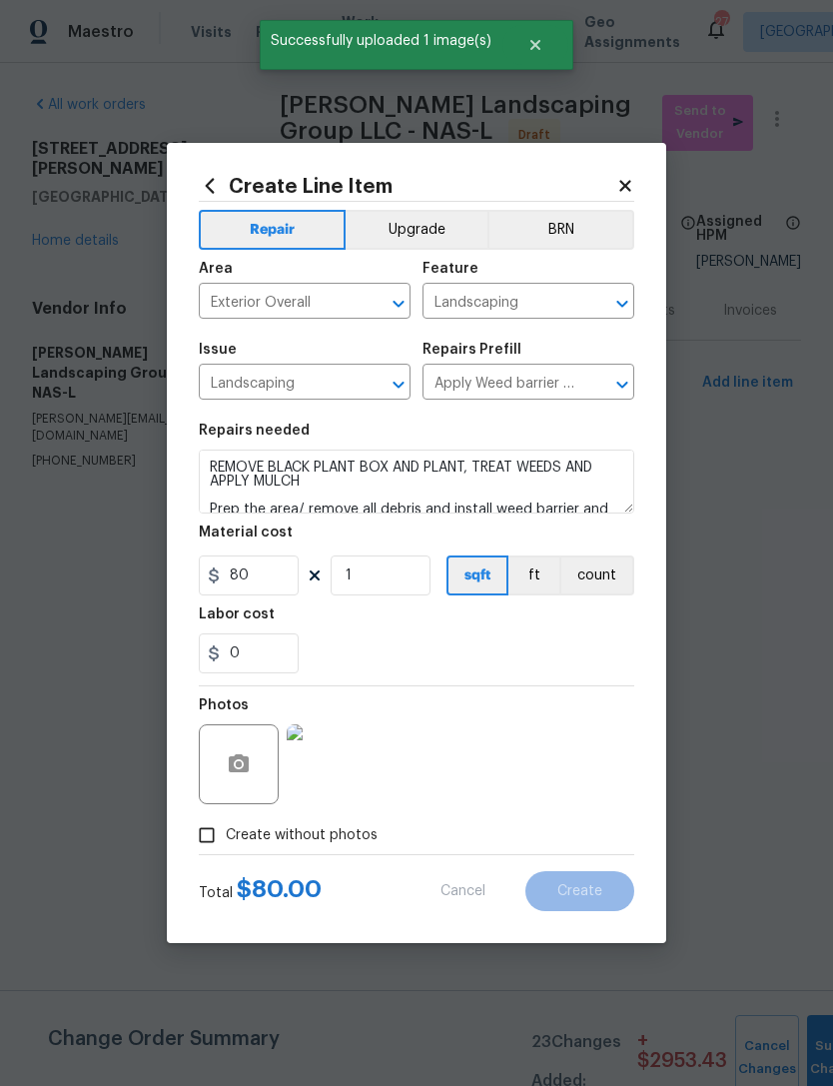
type input "0"
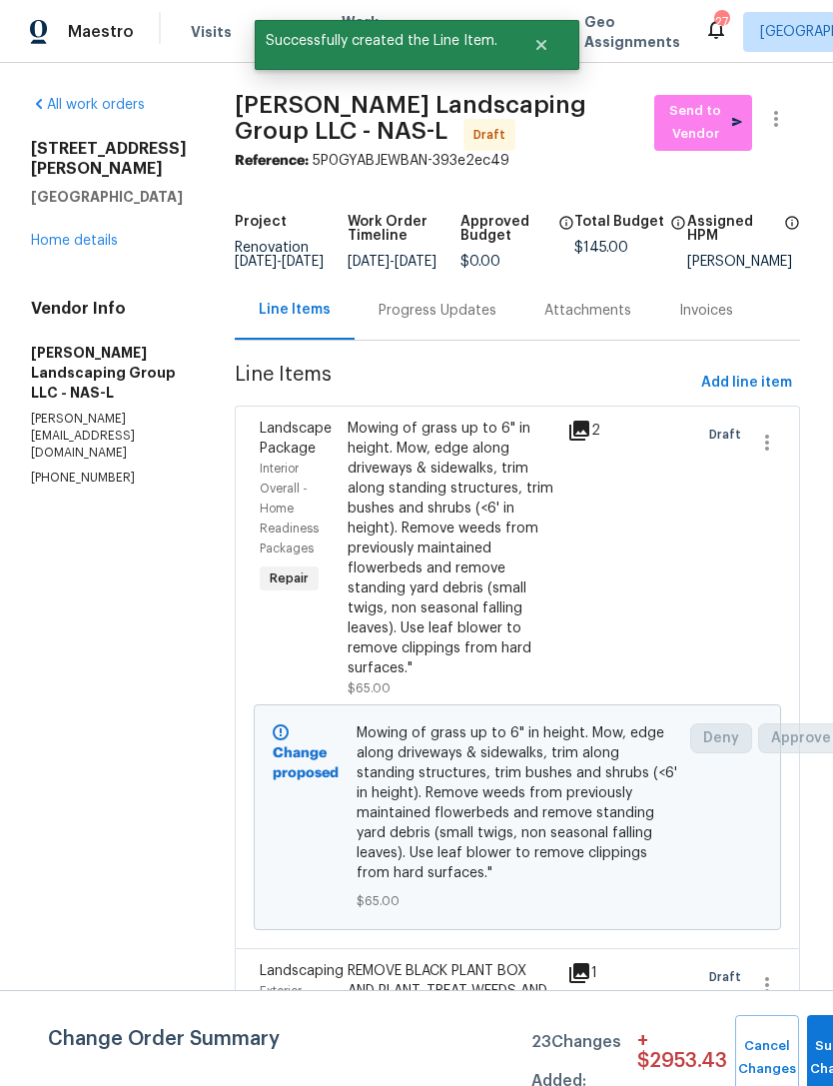
scroll to position [0, 3]
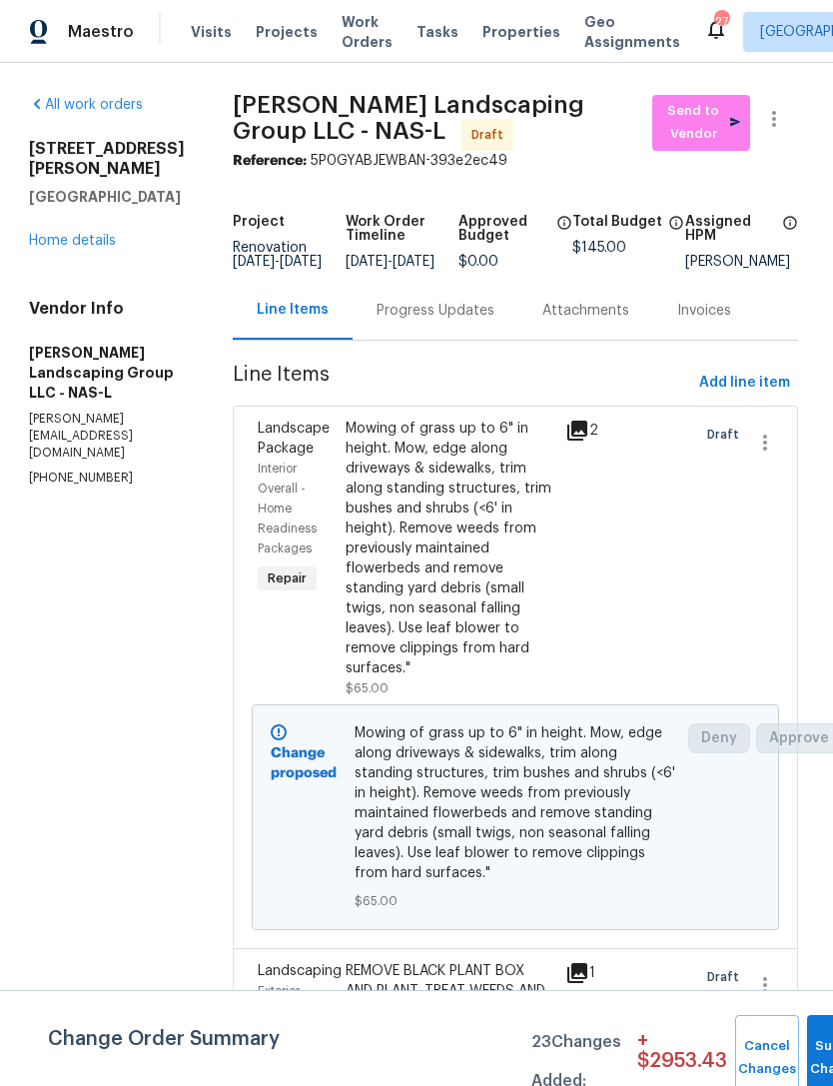
click at [65, 234] on link "Home details" at bounding box center [72, 241] width 87 height 14
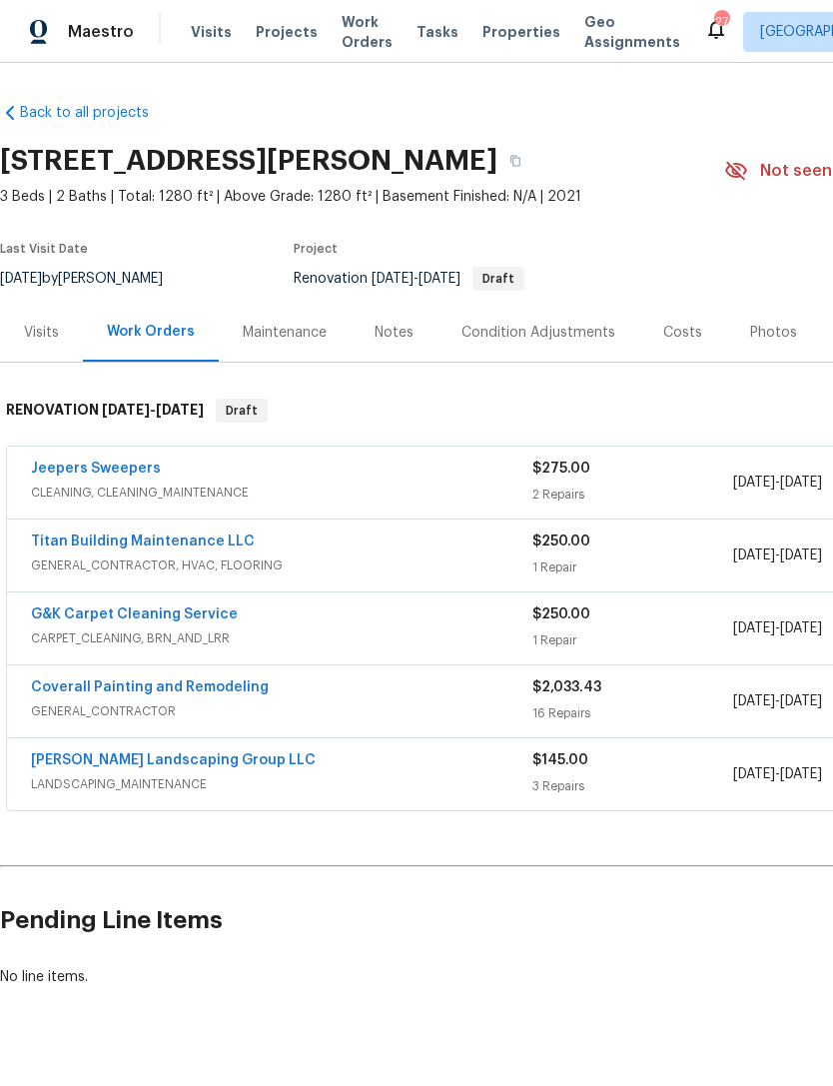
click at [93, 464] on link "Jeepers Sweepers" at bounding box center [96, 468] width 130 height 14
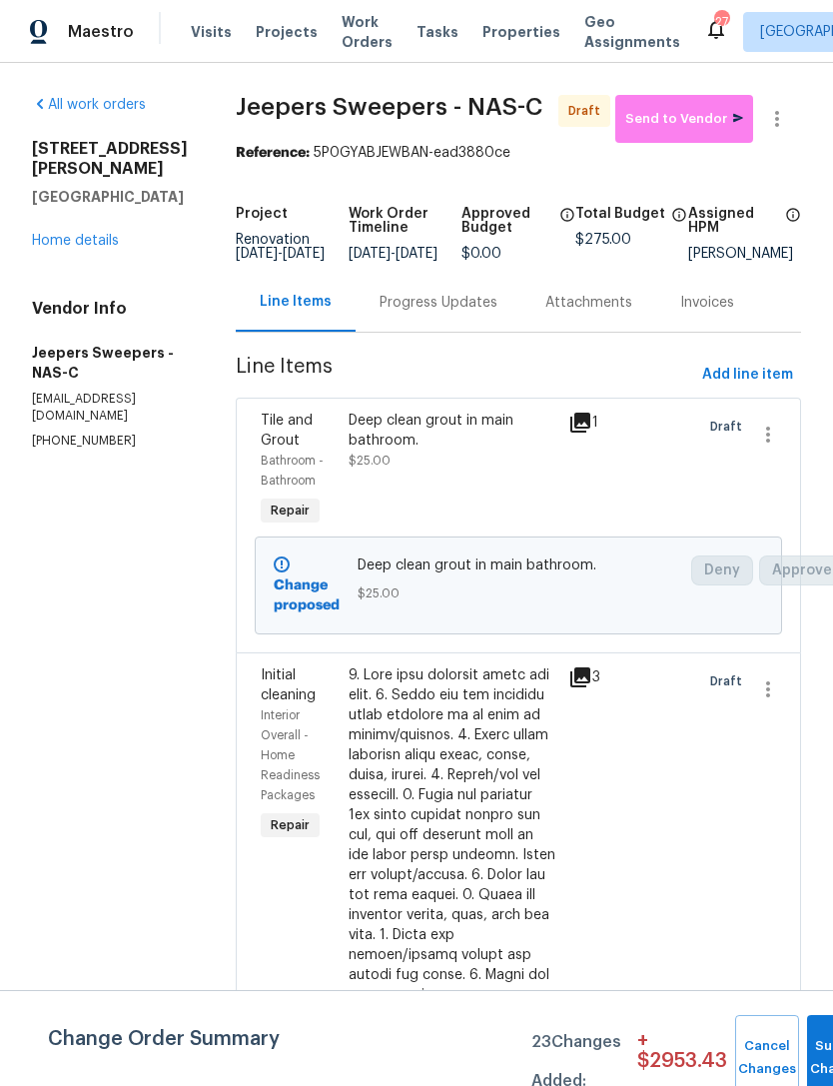
click at [74, 234] on link "Home details" at bounding box center [75, 241] width 87 height 14
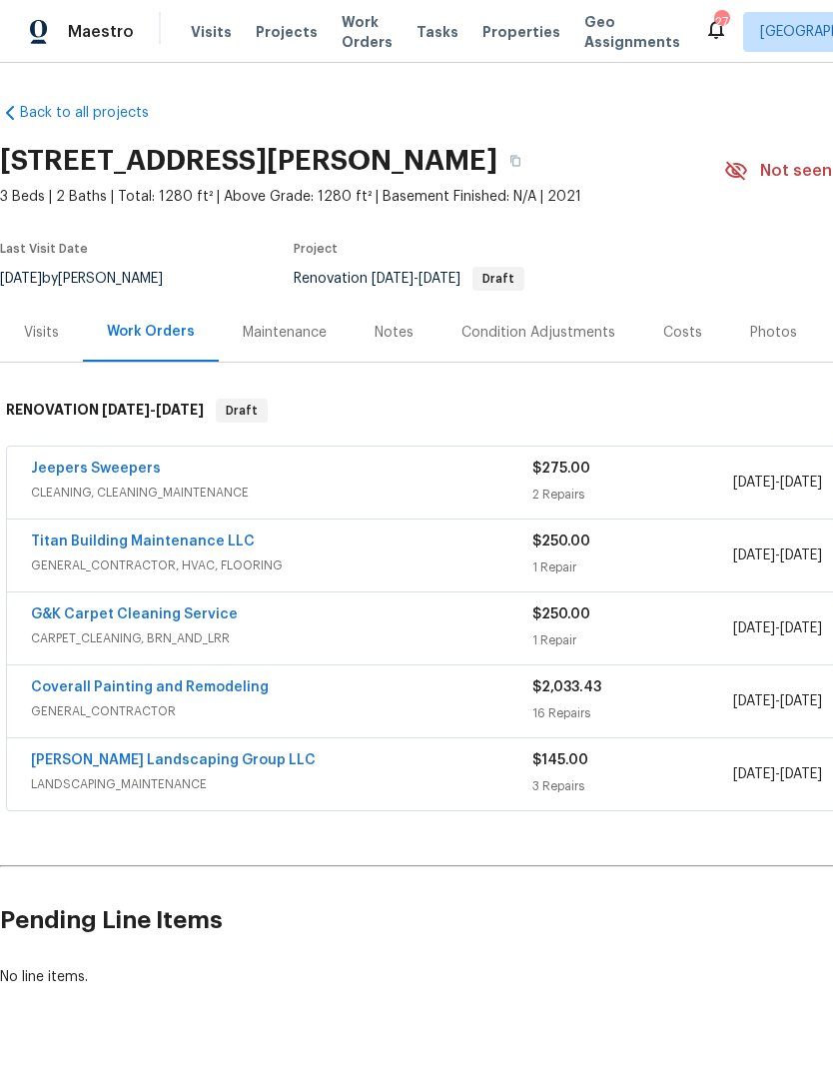
click at [68, 452] on div "Jeepers Sweepers CLEANING, CLEANING_MAINTENANCE $275.00 2 Repairs 10/6/2025 - 1…" at bounding box center [564, 482] width 1115 height 72
click at [75, 472] on link "Jeepers Sweepers" at bounding box center [96, 468] width 130 height 14
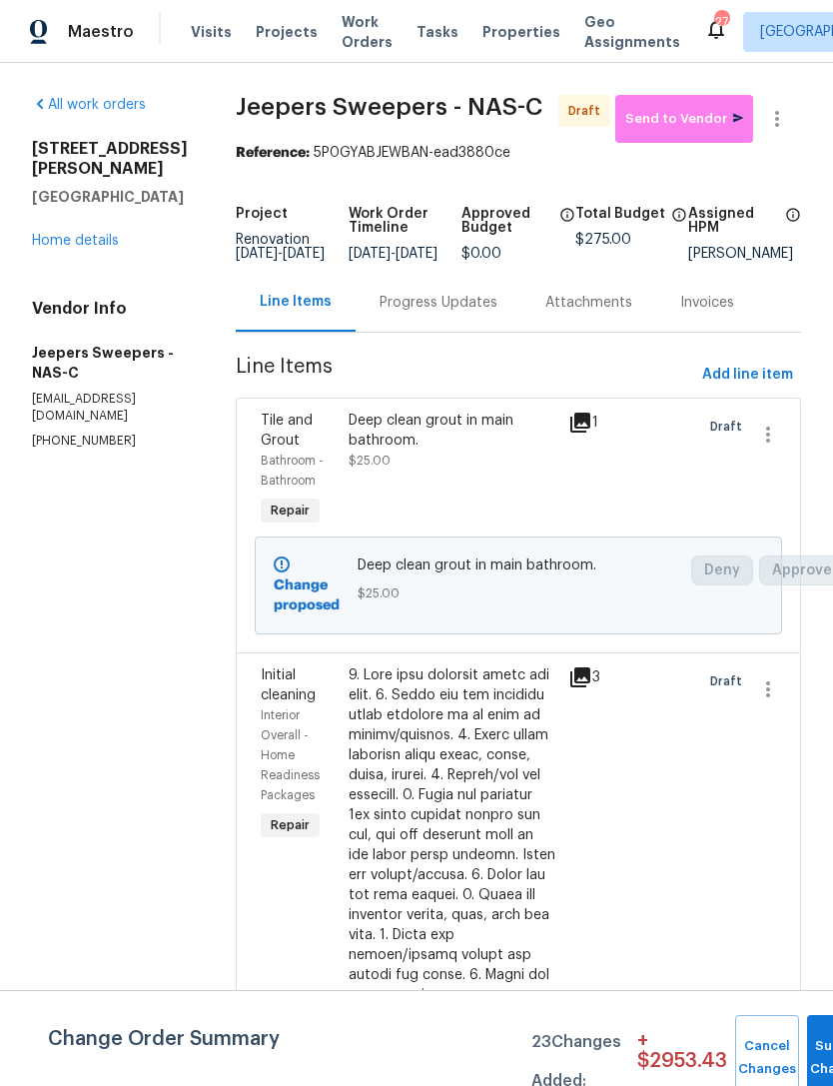
click at [60, 234] on link "Home details" at bounding box center [75, 241] width 87 height 14
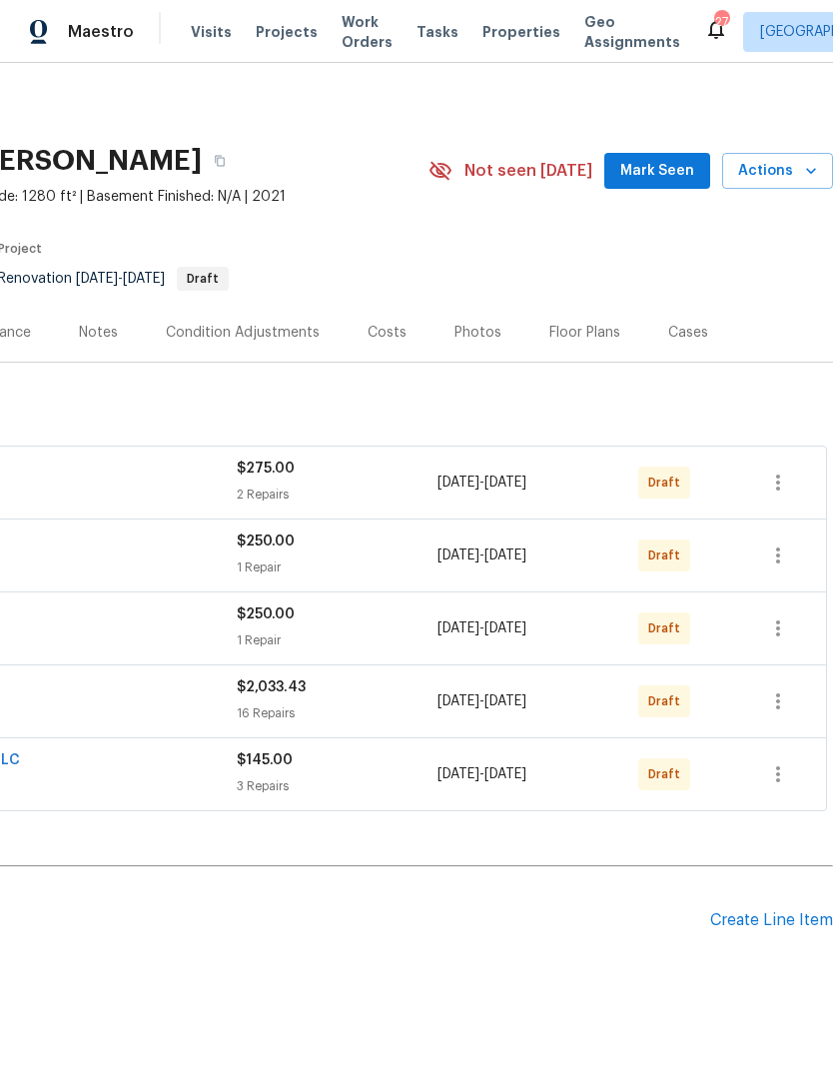
scroll to position [0, 296]
click at [776, 493] on icon "button" at bounding box center [778, 482] width 24 height 24
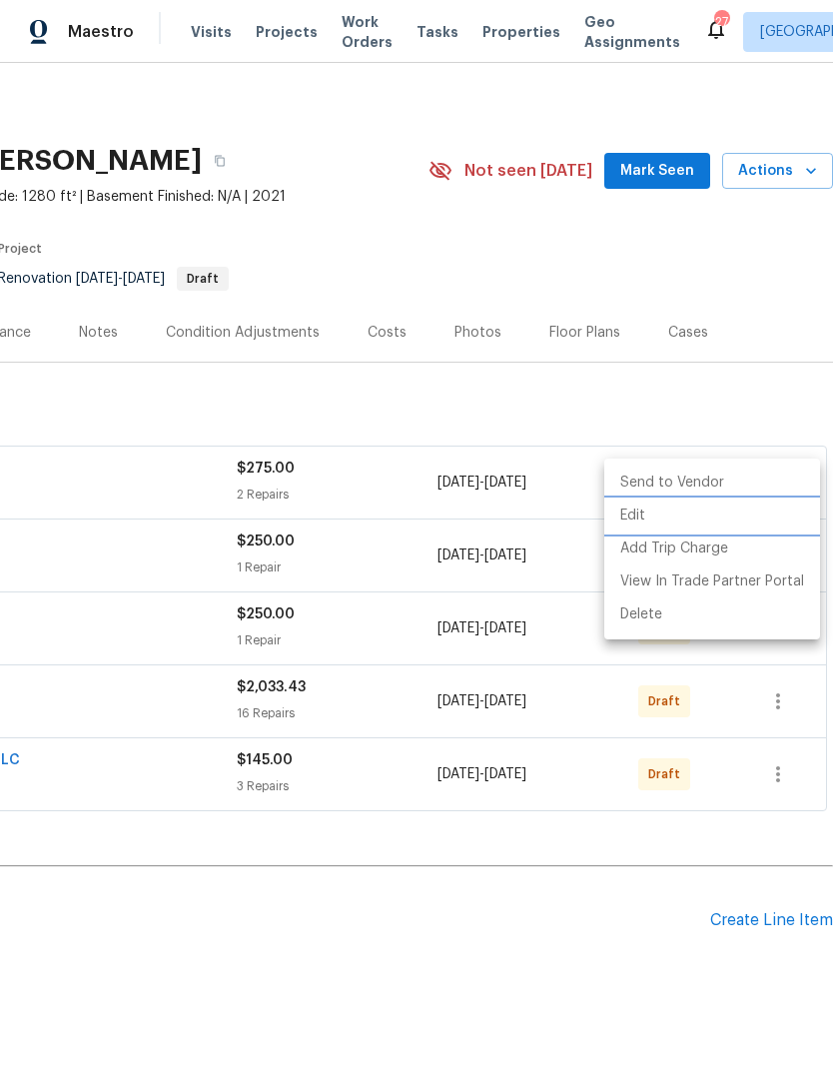
click at [753, 519] on li "Edit" at bounding box center [712, 515] width 216 height 33
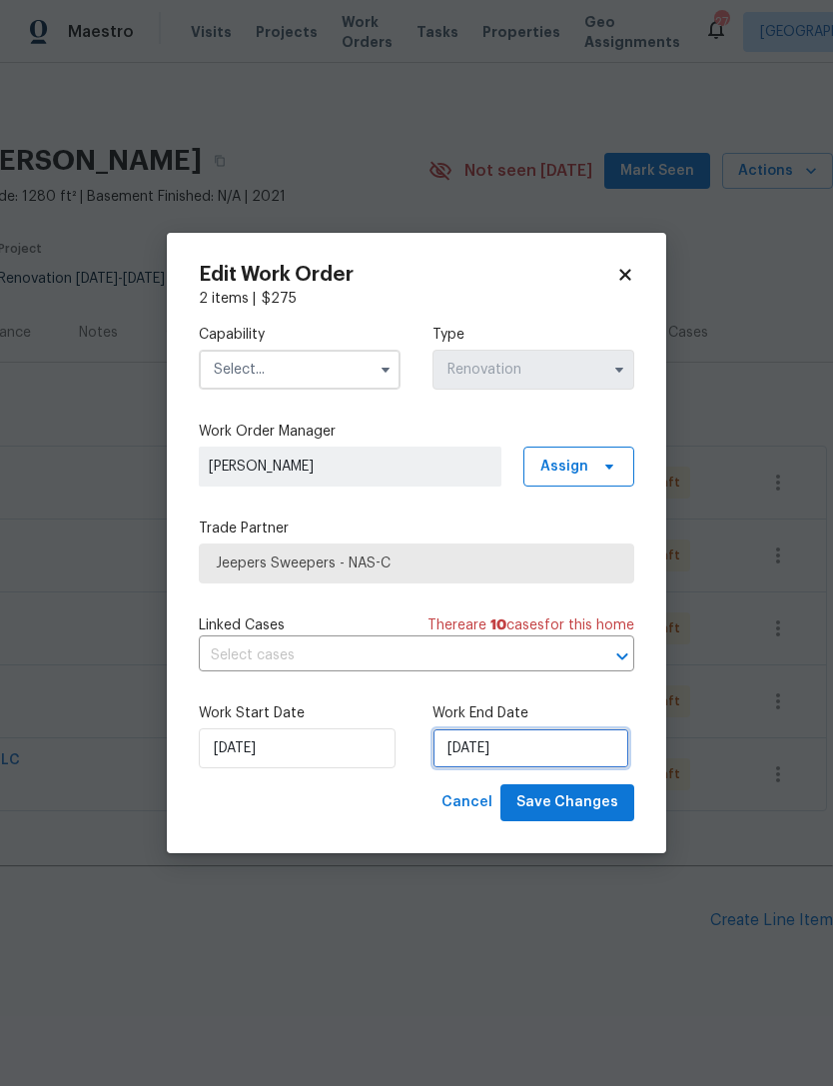
click at [526, 752] on input "10/6/2025" at bounding box center [530, 748] width 197 height 40
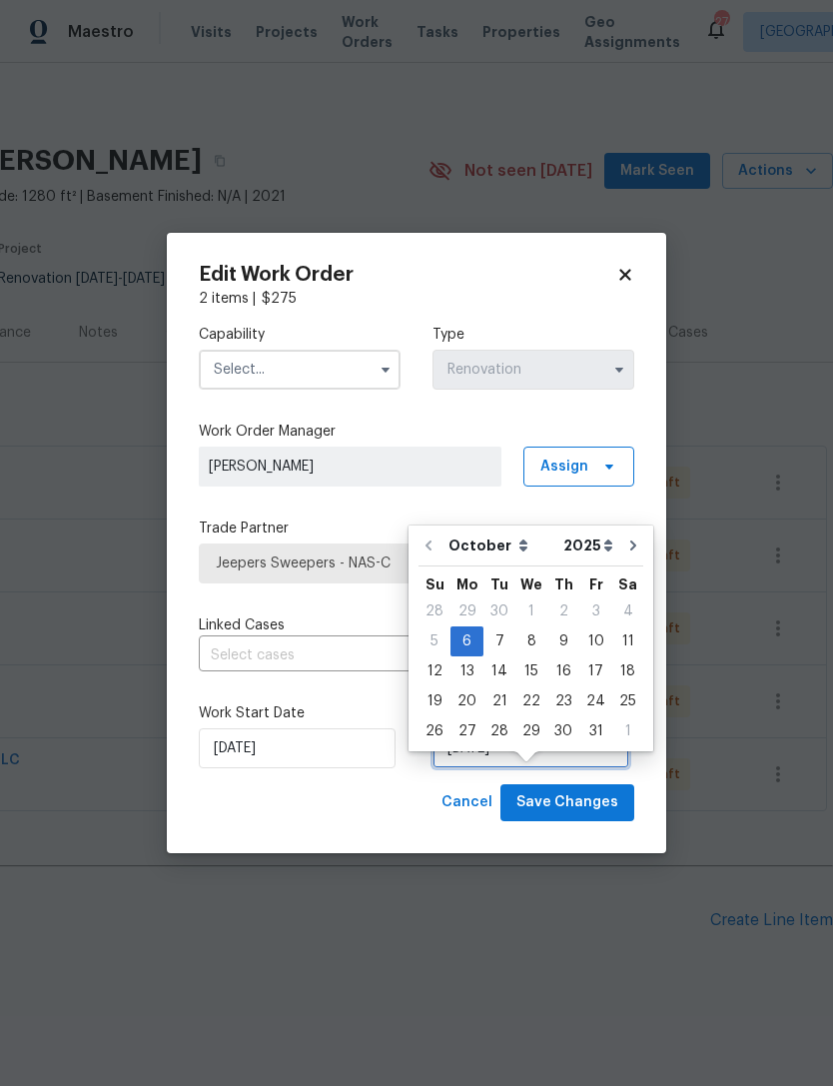
scroll to position [36, 0]
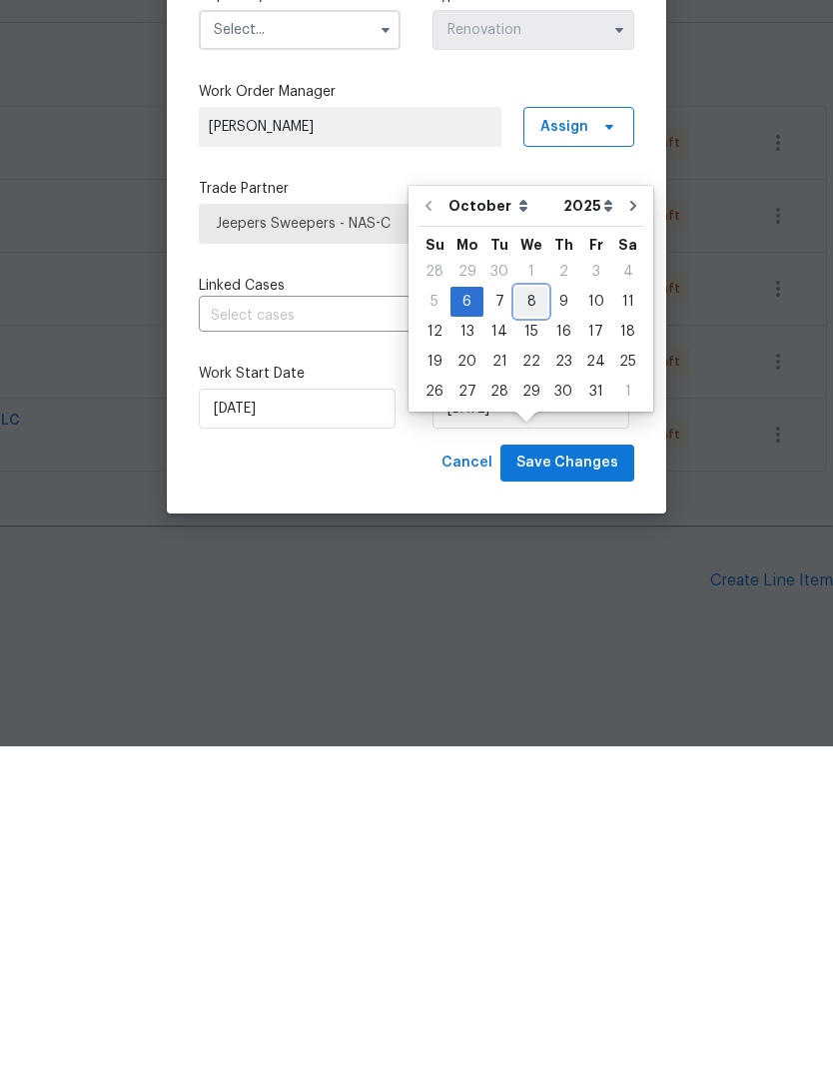
click at [532, 627] on div "8" at bounding box center [531, 641] width 32 height 28
type input "[DATE]"
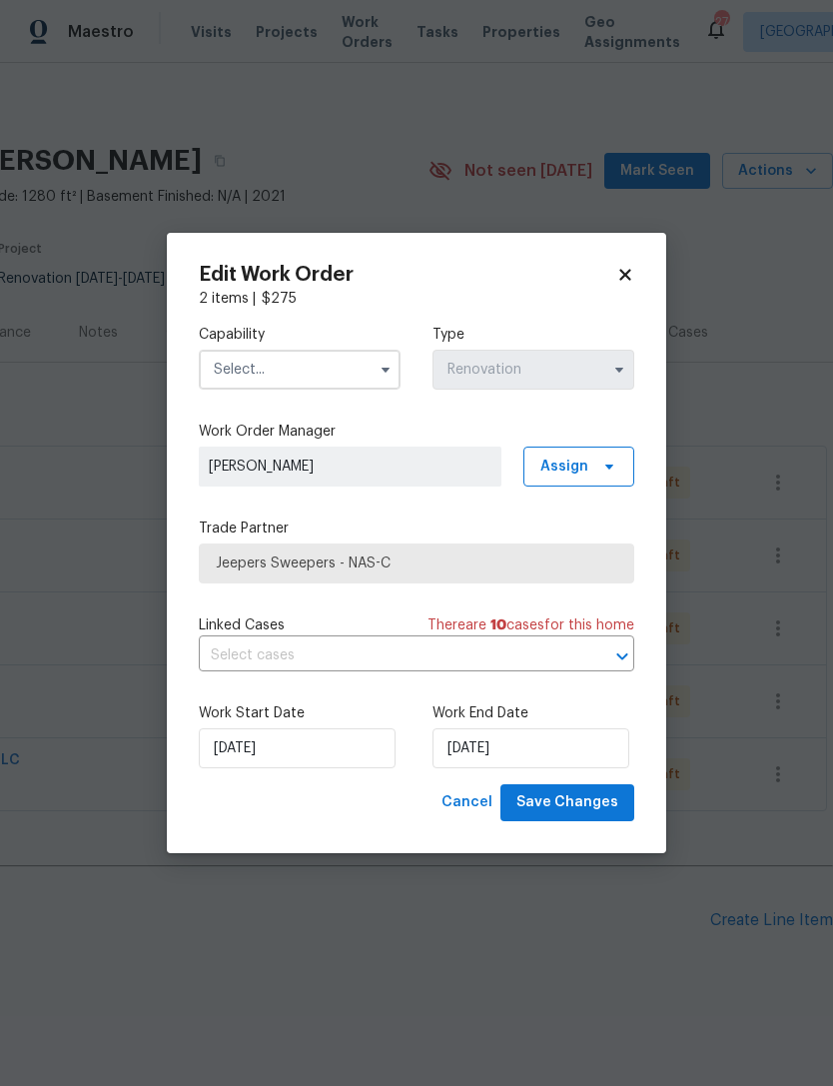
click at [618, 276] on icon at bounding box center [625, 275] width 18 height 18
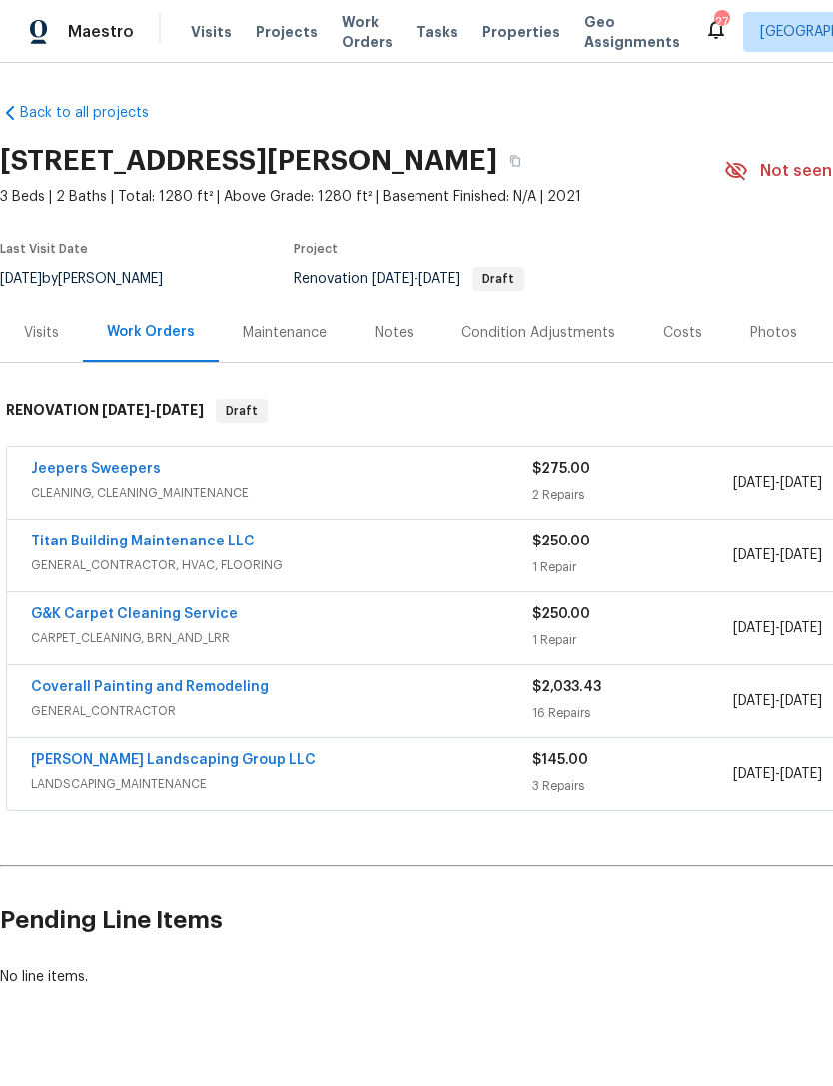
scroll to position [0, 0]
click at [232, 680] on link "Coverall Painting and Remodeling" at bounding box center [150, 687] width 238 height 14
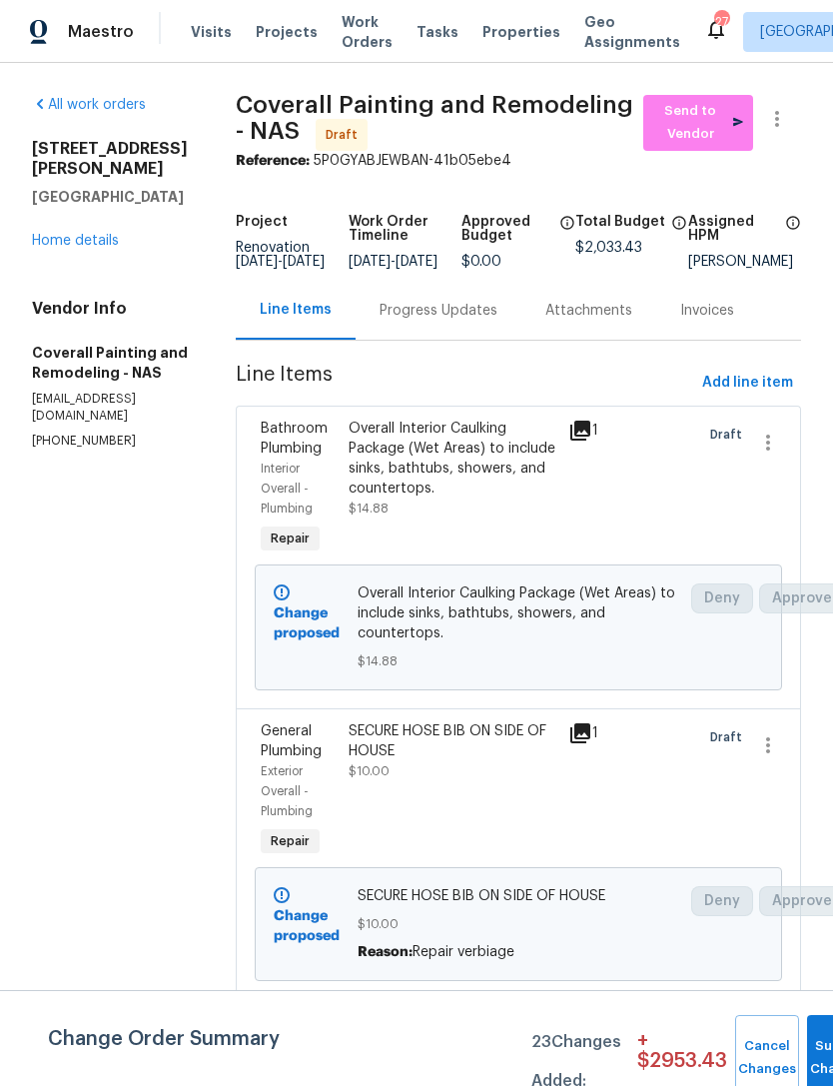
click at [64, 234] on link "Home details" at bounding box center [75, 241] width 87 height 14
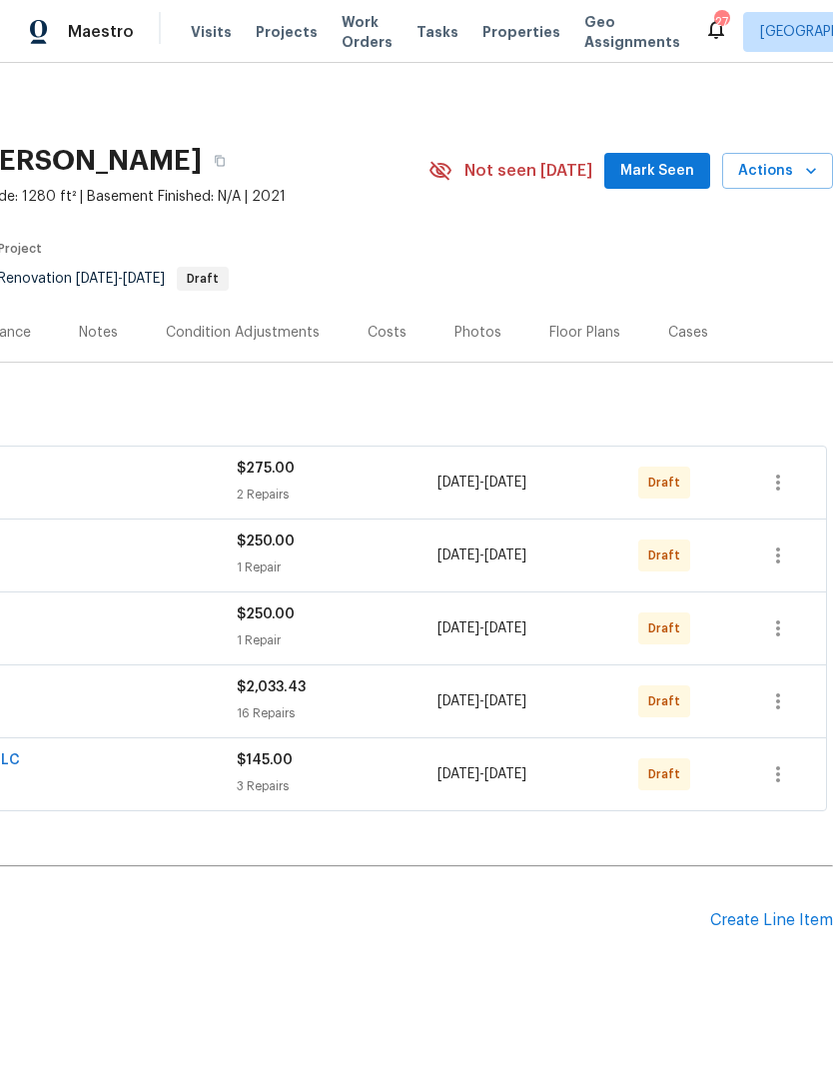
scroll to position [0, 296]
click at [776, 700] on icon "button" at bounding box center [778, 701] width 24 height 24
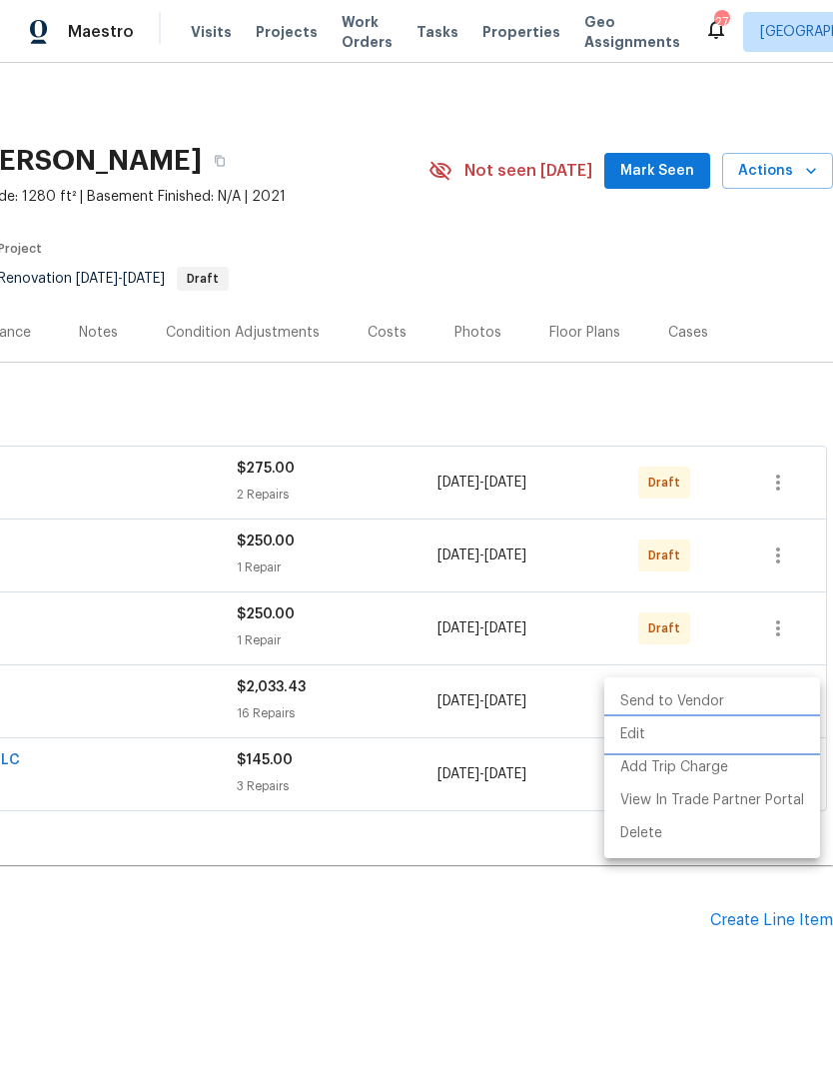
click at [720, 740] on li "Edit" at bounding box center [712, 734] width 216 height 33
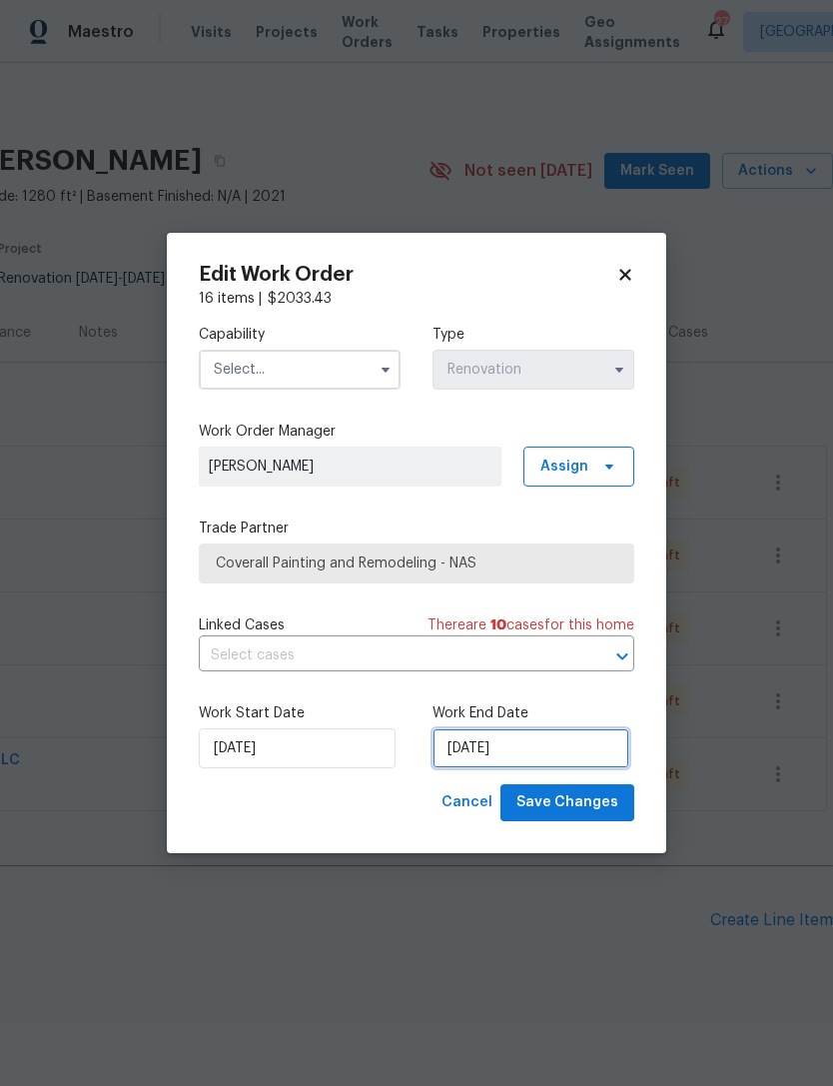
click at [496, 752] on input "10/6/2025" at bounding box center [530, 748] width 197 height 40
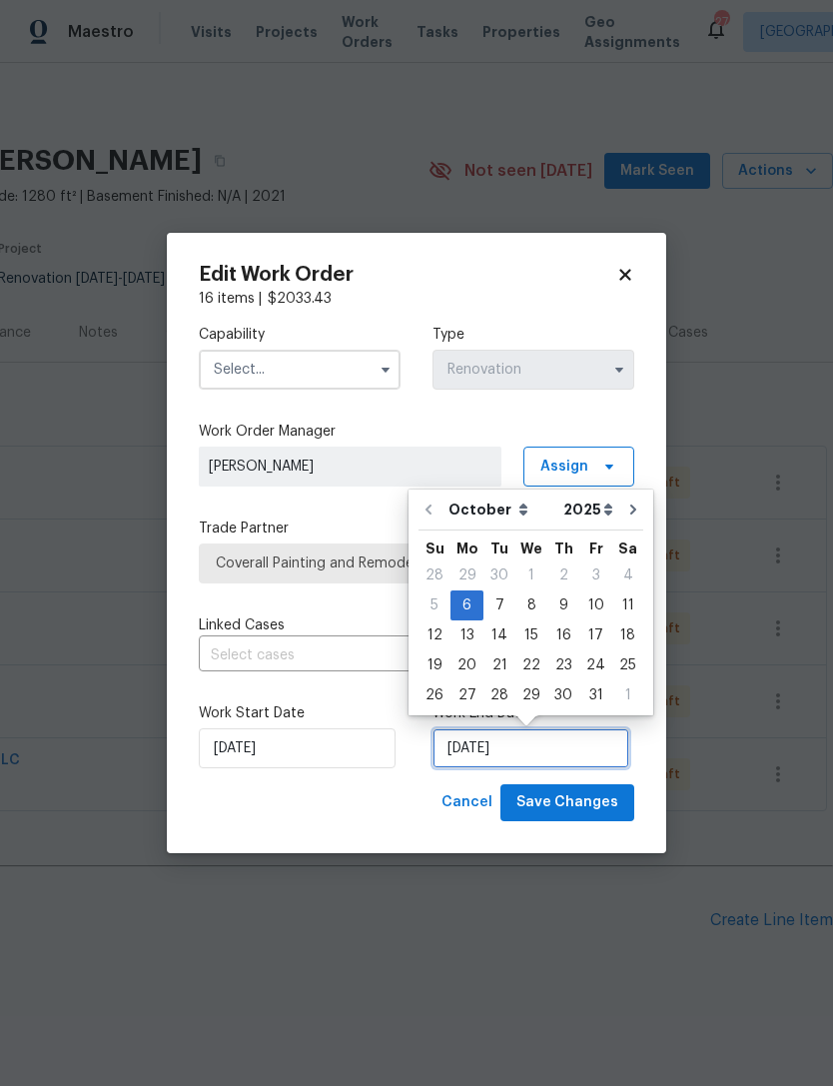
scroll to position [36, 0]
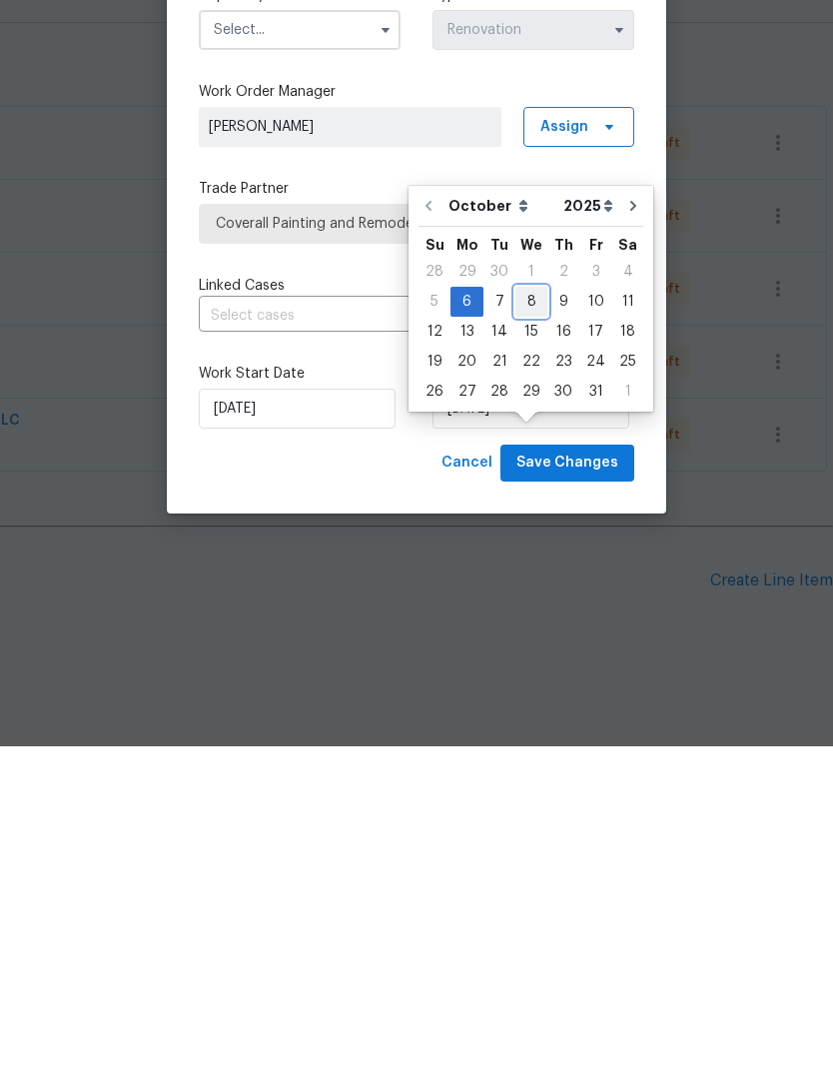
click at [534, 627] on div "8" at bounding box center [531, 641] width 32 height 28
type input "[DATE]"
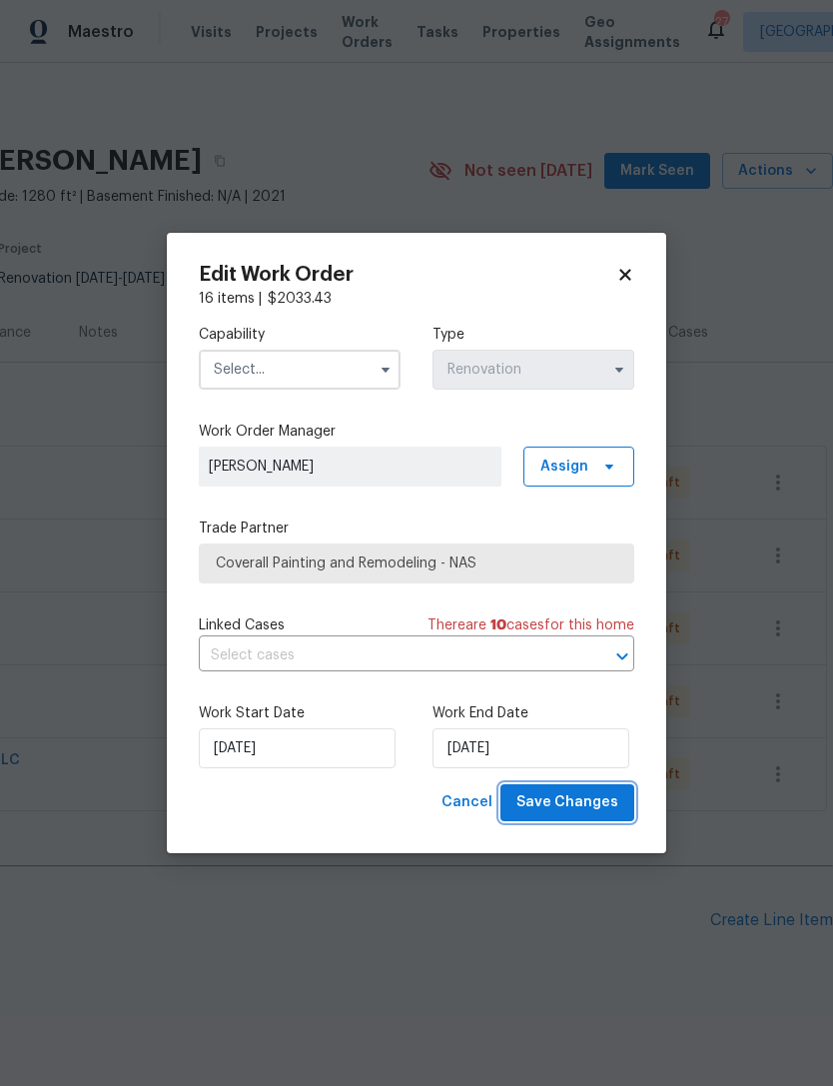
click at [581, 809] on span "Save Changes" at bounding box center [567, 802] width 102 height 25
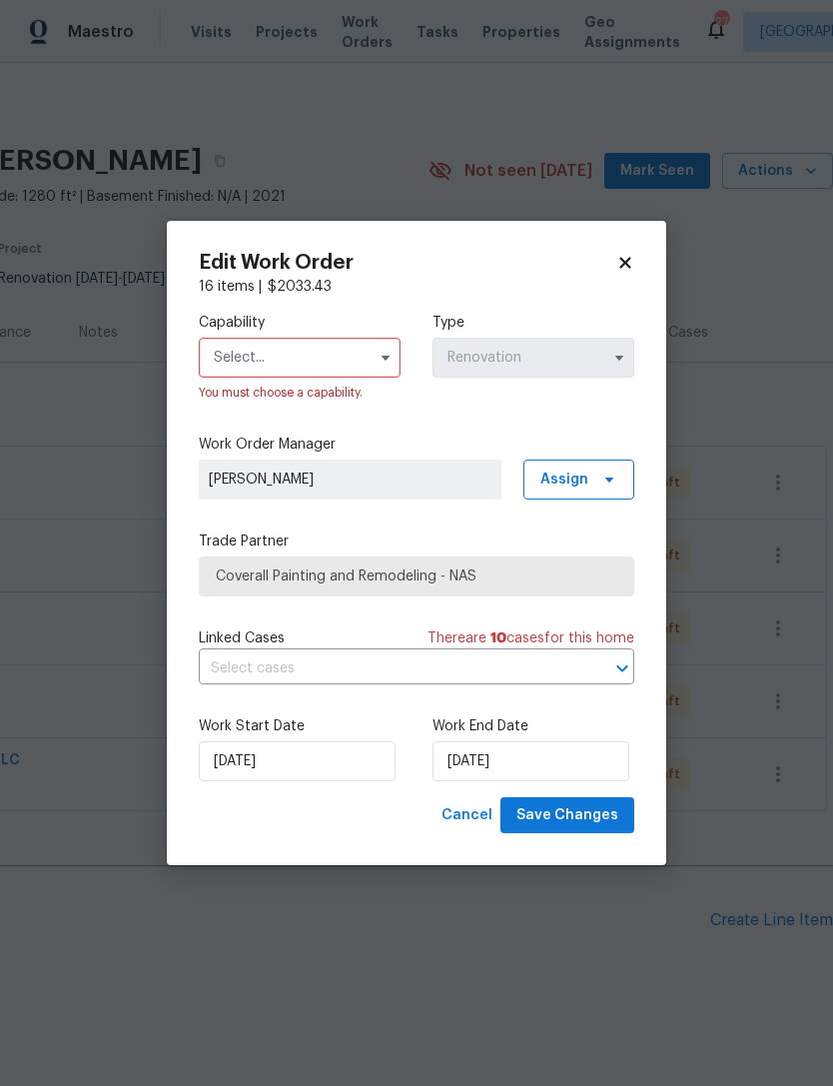
click at [323, 353] on input "text" at bounding box center [300, 358] width 202 height 40
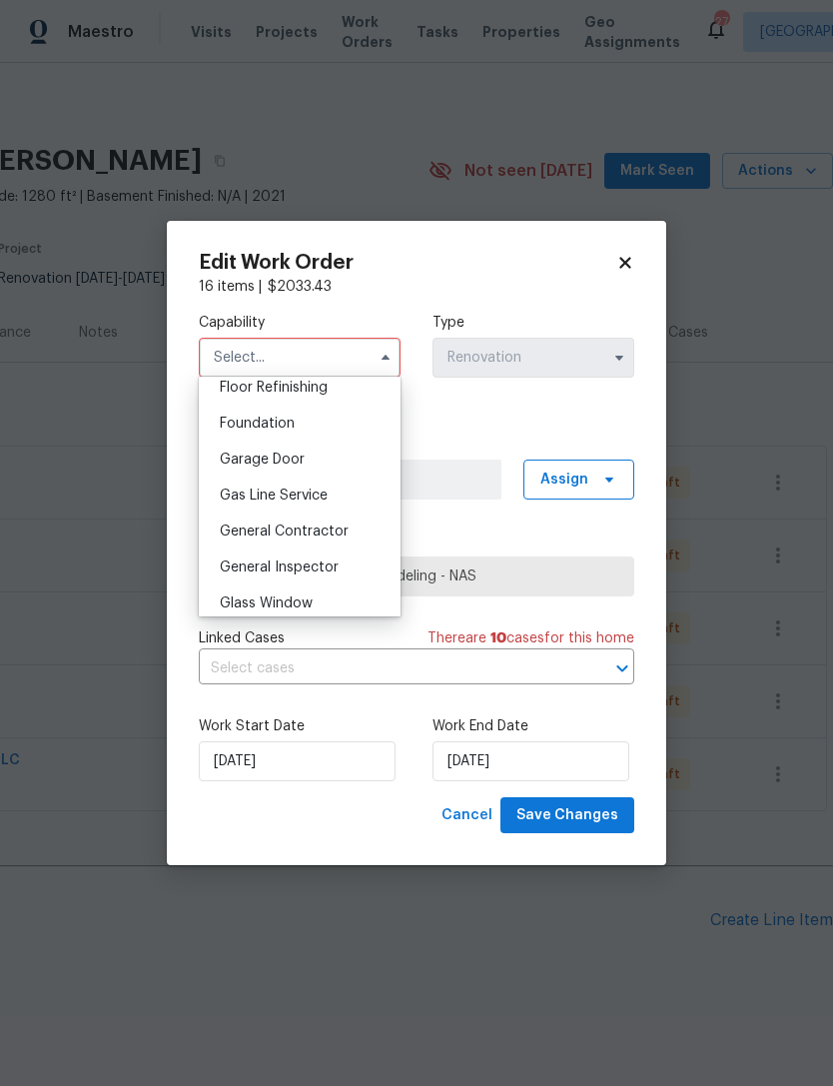
scroll to position [845, 0]
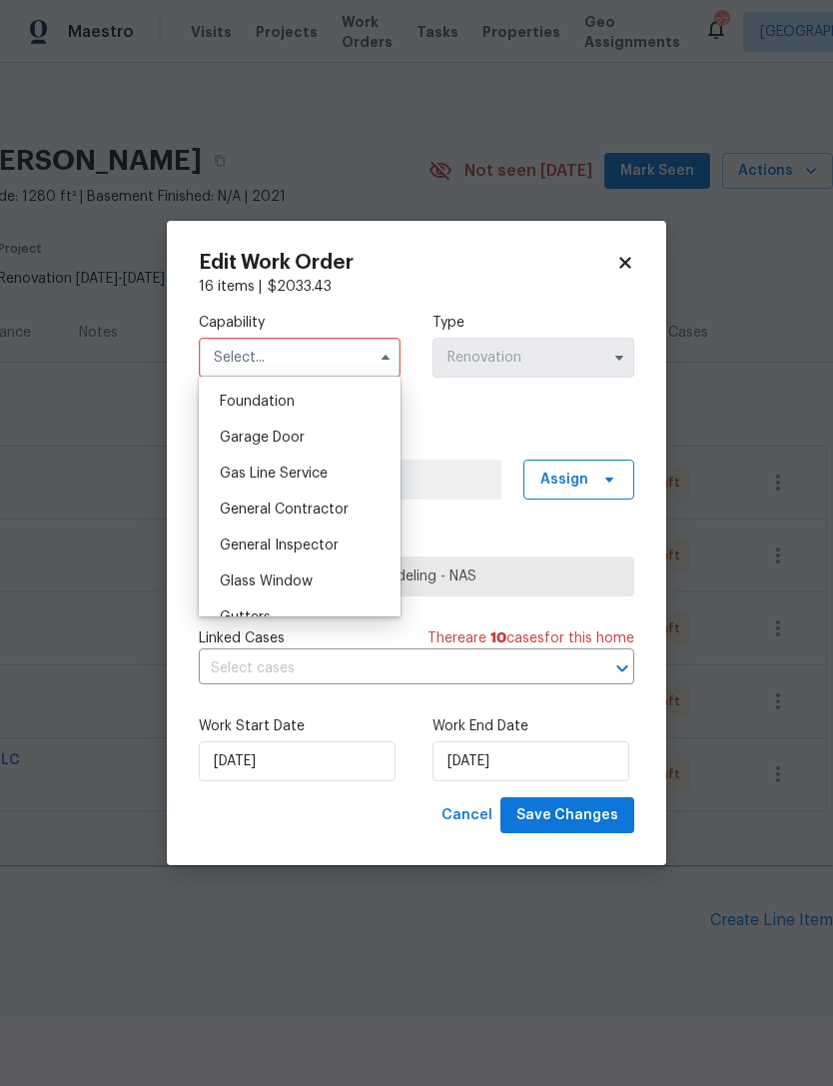
click at [342, 506] on span "General Contractor" at bounding box center [284, 509] width 129 height 14
type input "General Contractor"
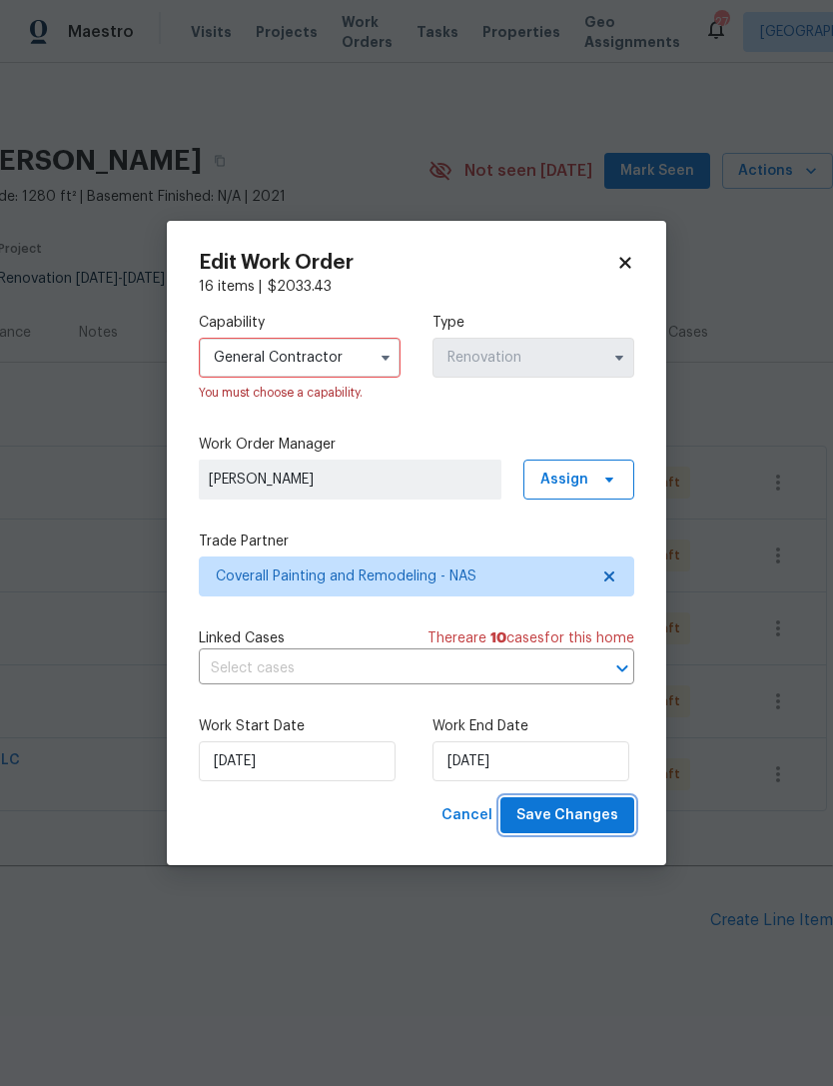
click at [574, 816] on span "Save Changes" at bounding box center [567, 815] width 102 height 25
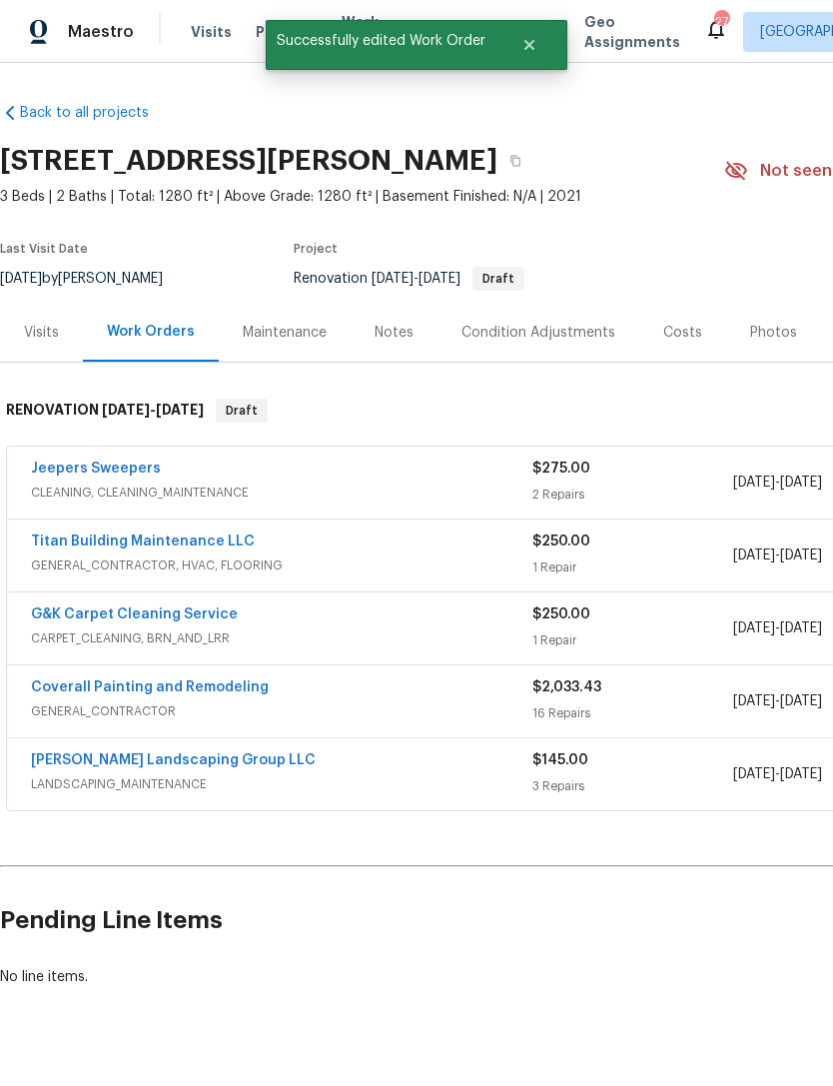
scroll to position [0, 0]
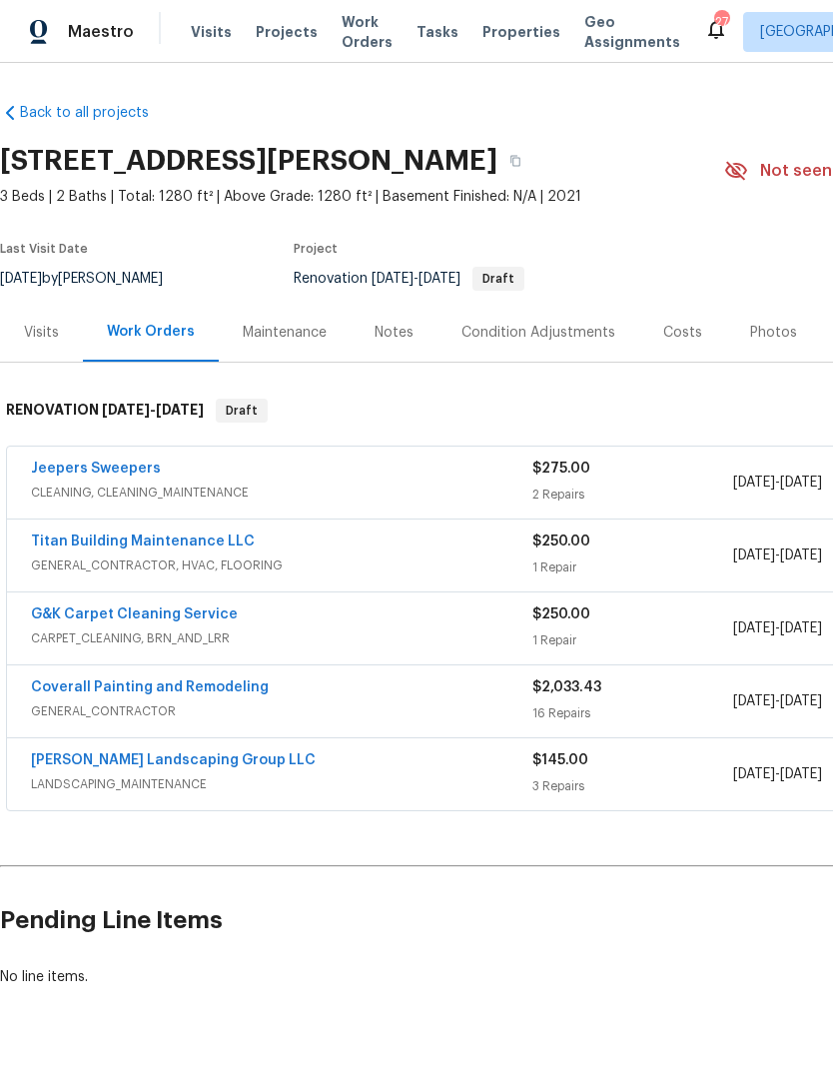
click at [214, 519] on div "Titan Building Maintenance LLC GENERAL_CONTRACTOR, HVAC, FLOORING $250.00 1 Rep…" at bounding box center [564, 555] width 1115 height 72
click at [217, 534] on link "Titan Building Maintenance LLC" at bounding box center [143, 541] width 224 height 14
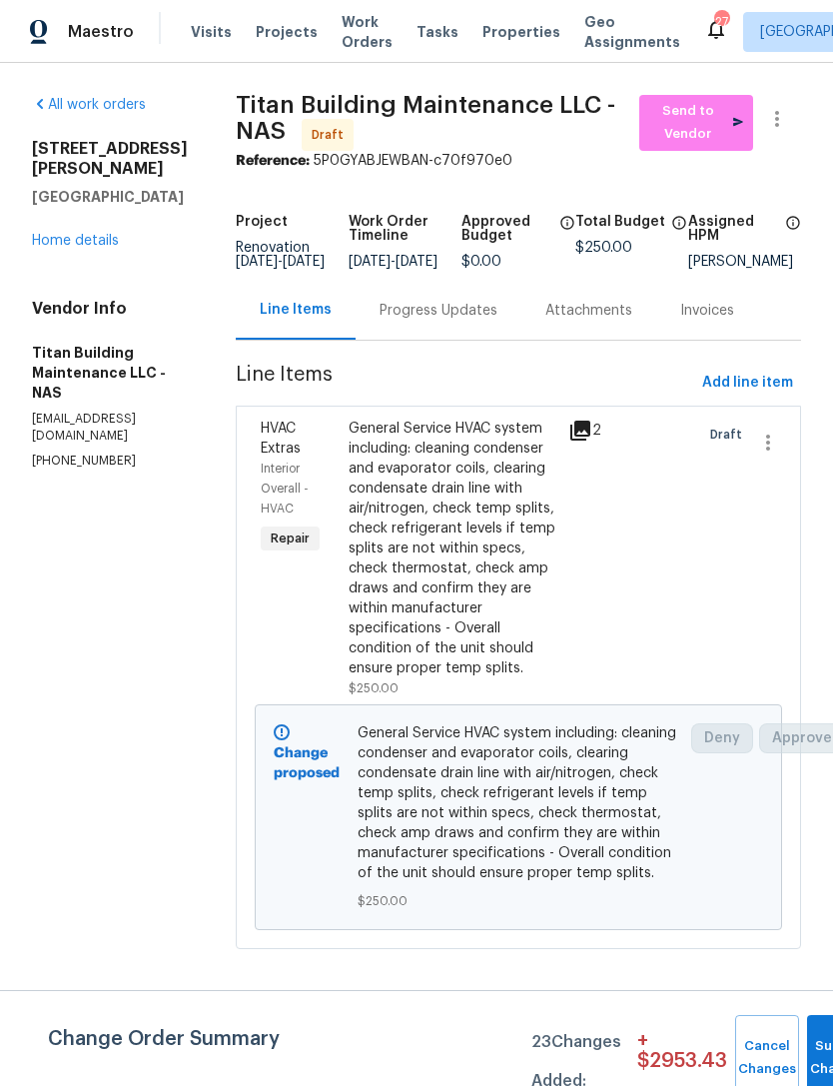
click at [88, 238] on link "Home details" at bounding box center [75, 241] width 87 height 14
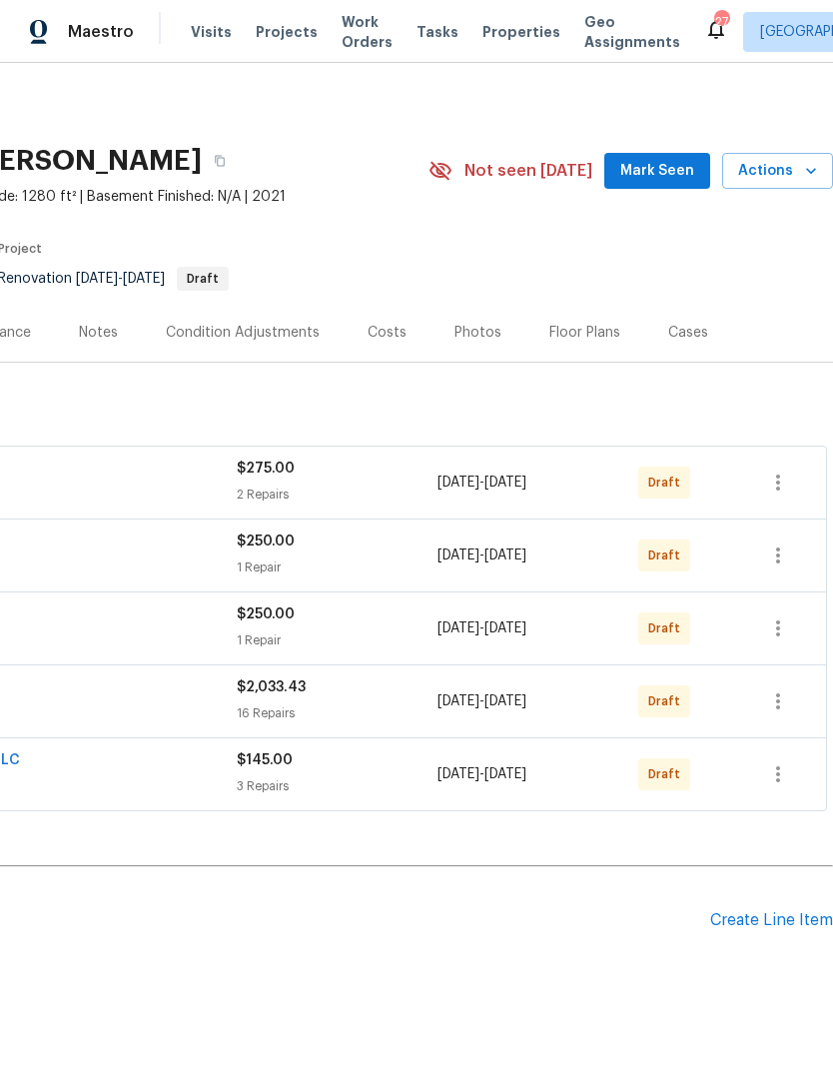
scroll to position [0, 296]
click at [787, 551] on icon "button" at bounding box center [778, 555] width 24 height 24
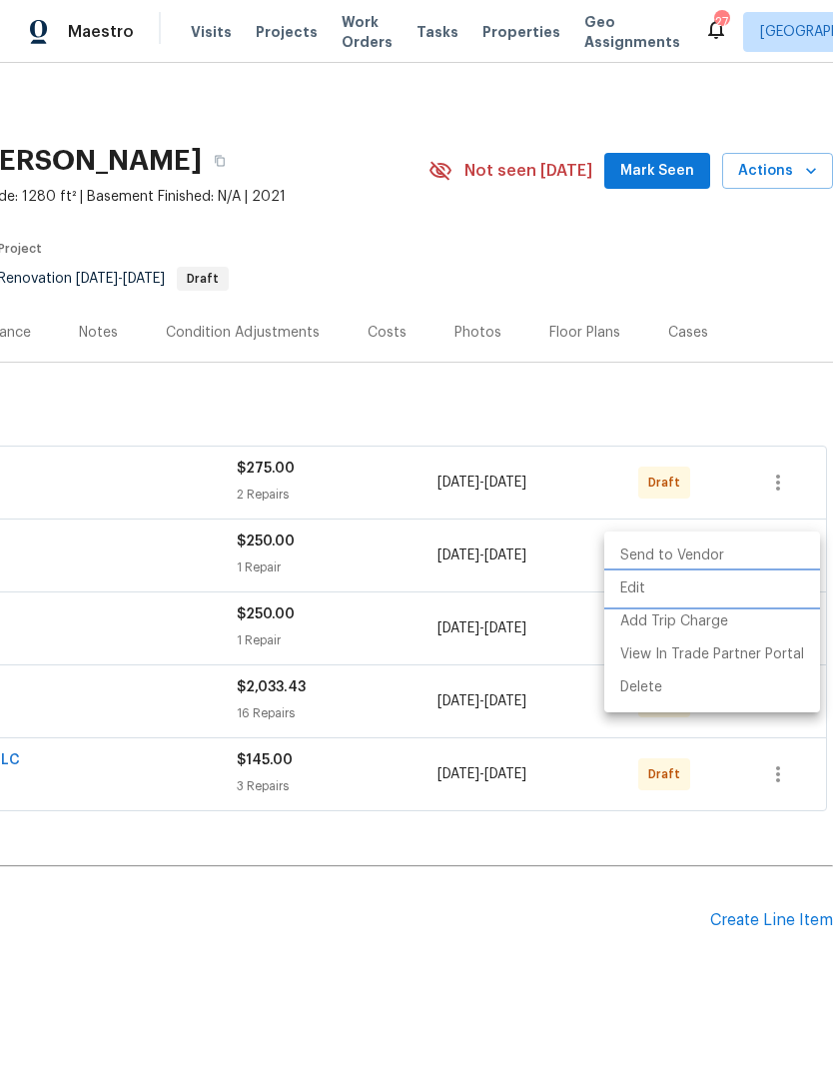
click at [745, 594] on li "Edit" at bounding box center [712, 588] width 216 height 33
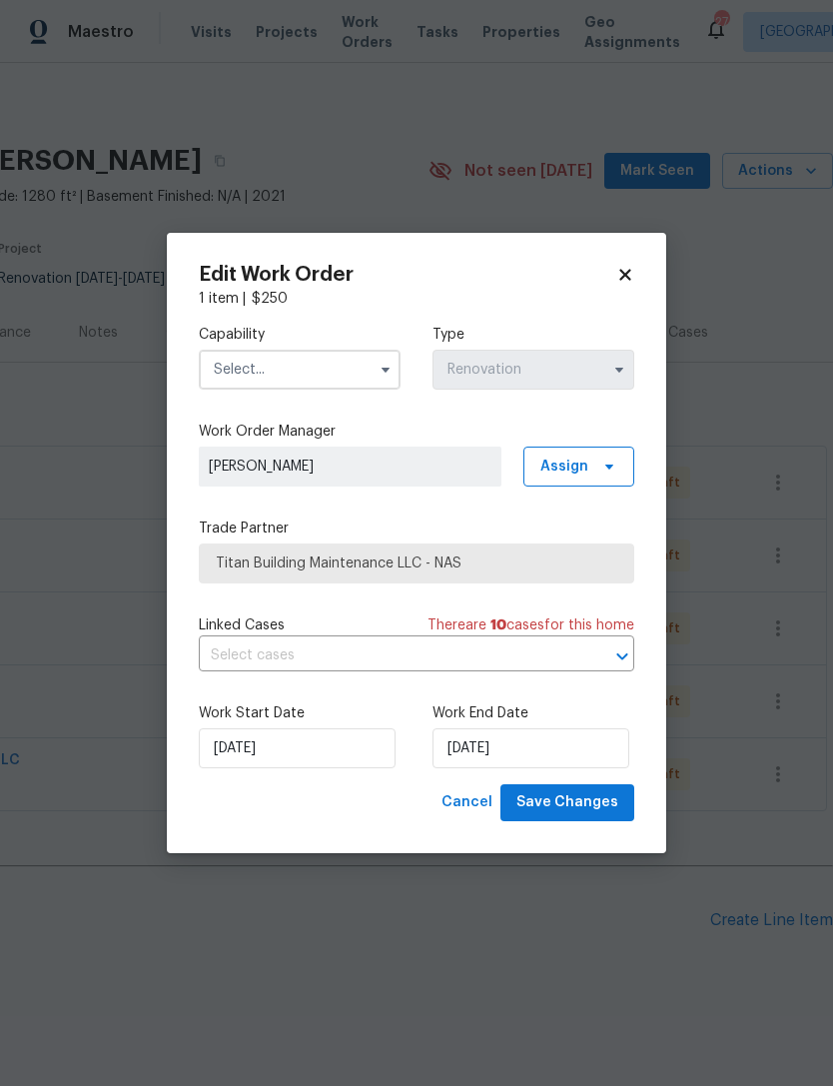
click at [376, 352] on input "text" at bounding box center [300, 370] width 202 height 40
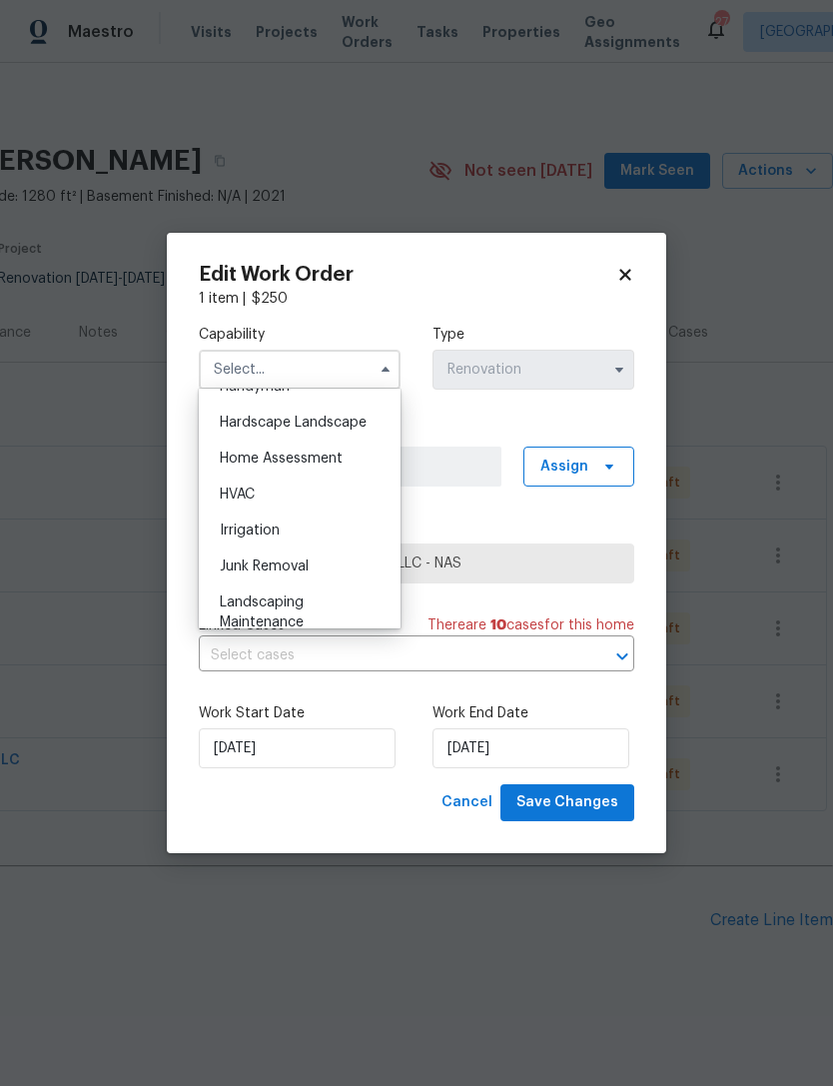
scroll to position [1123, 0]
click at [328, 502] on div "HVAC" at bounding box center [300, 495] width 192 height 36
type input "HVAC"
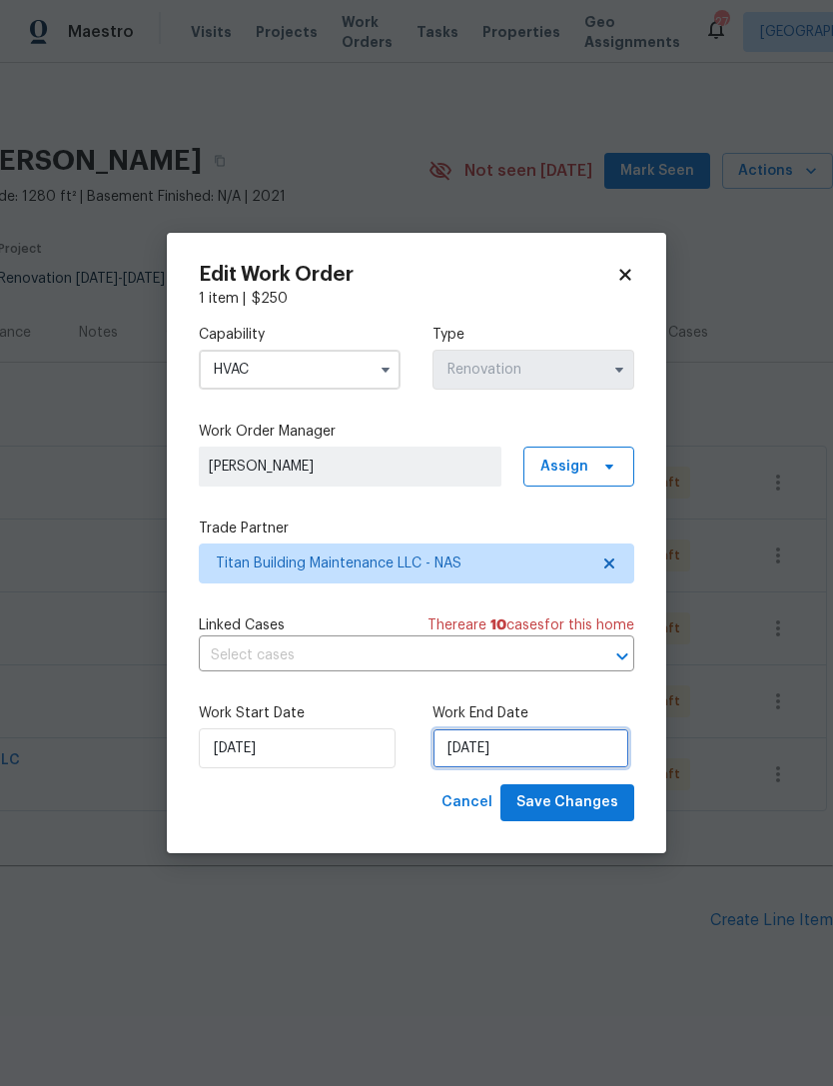
click at [521, 747] on input "10/6/2025" at bounding box center [530, 748] width 197 height 40
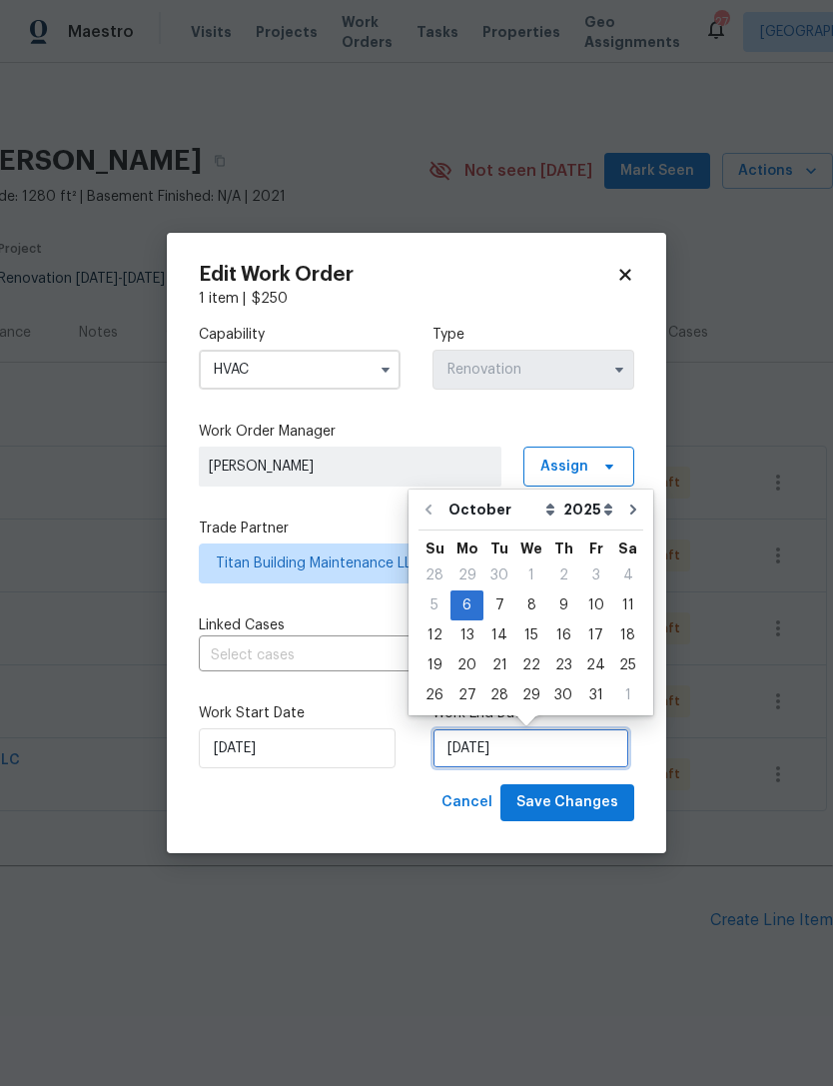
scroll to position [36, 0]
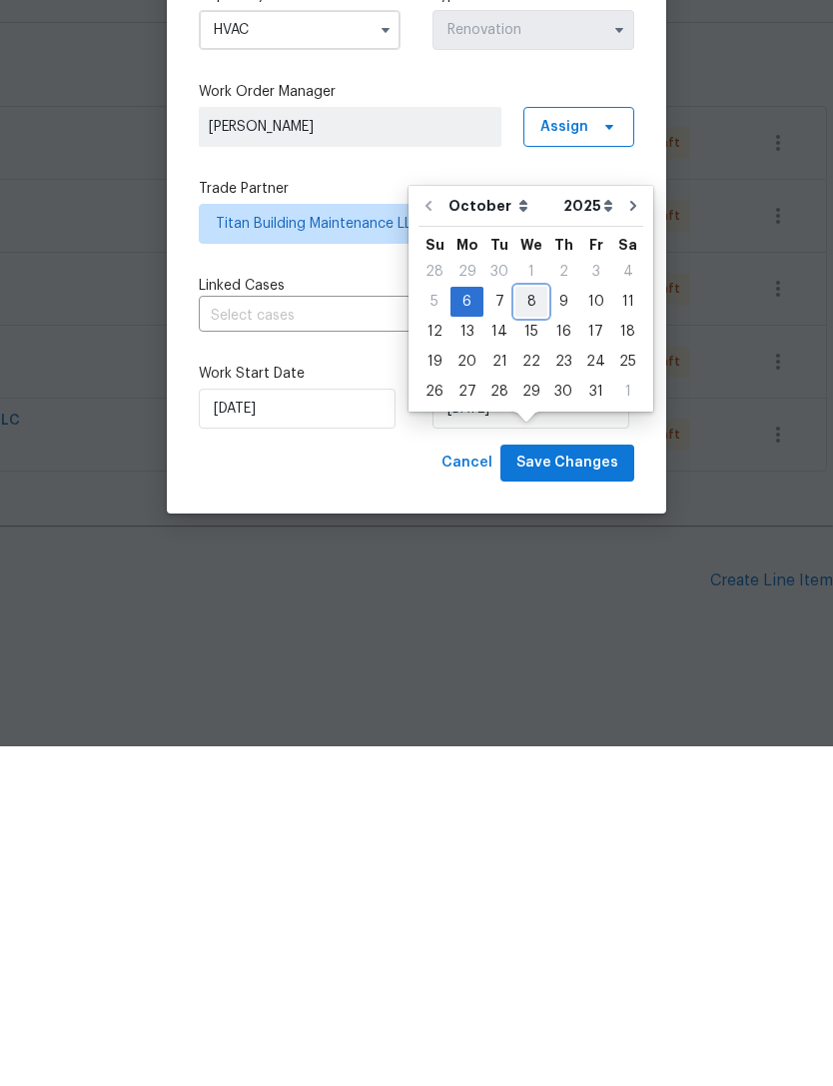
click at [525, 627] on div "8" at bounding box center [531, 641] width 32 height 28
type input "[DATE]"
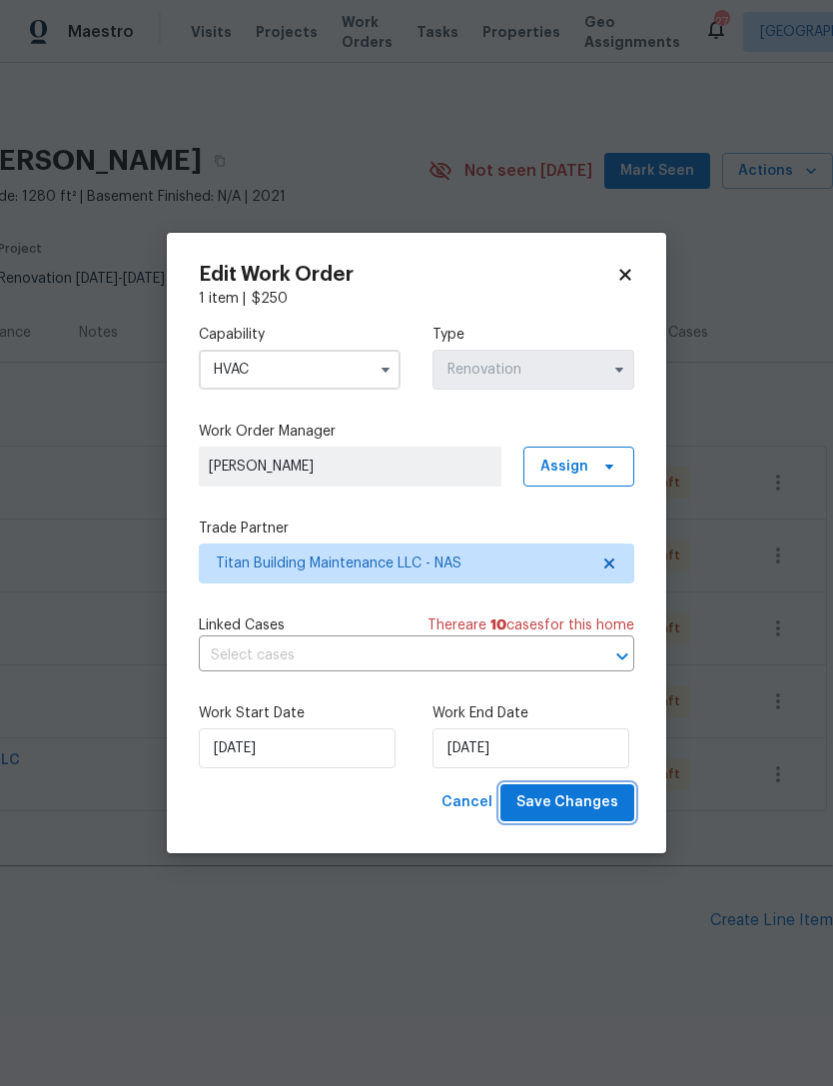
click at [577, 804] on span "Save Changes" at bounding box center [567, 802] width 102 height 25
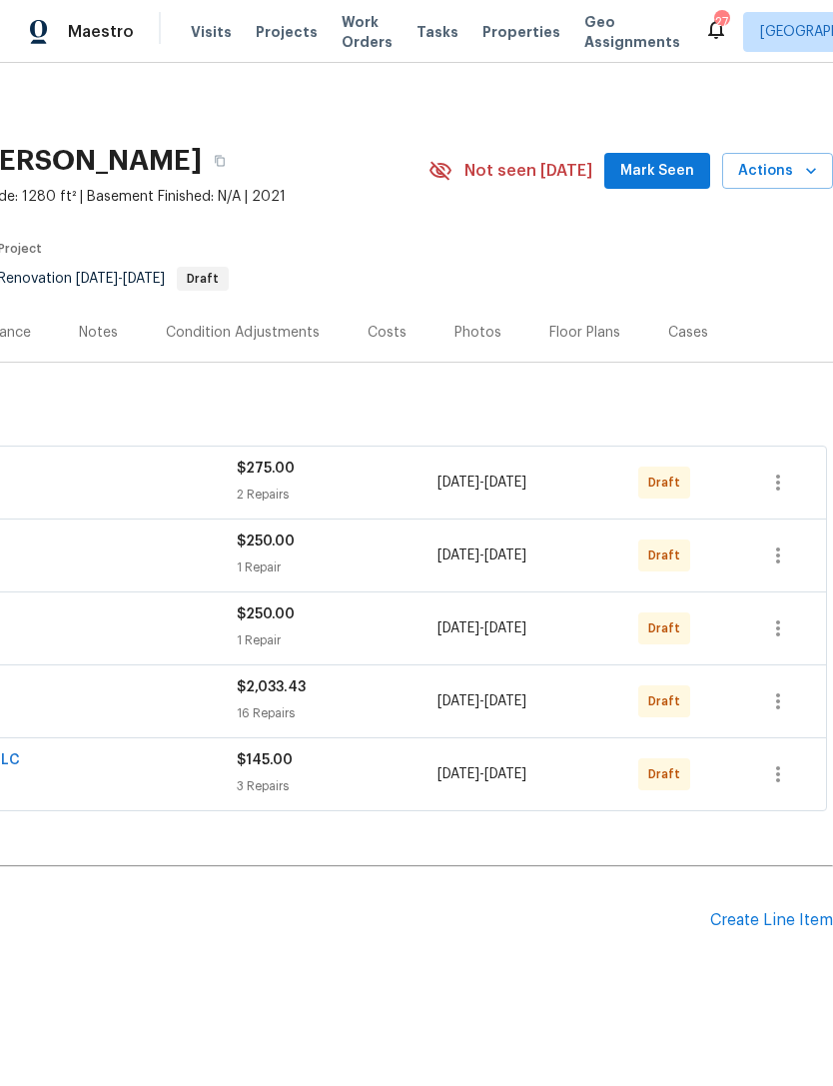
scroll to position [0, 296]
click at [779, 693] on icon "button" at bounding box center [778, 701] width 4 height 16
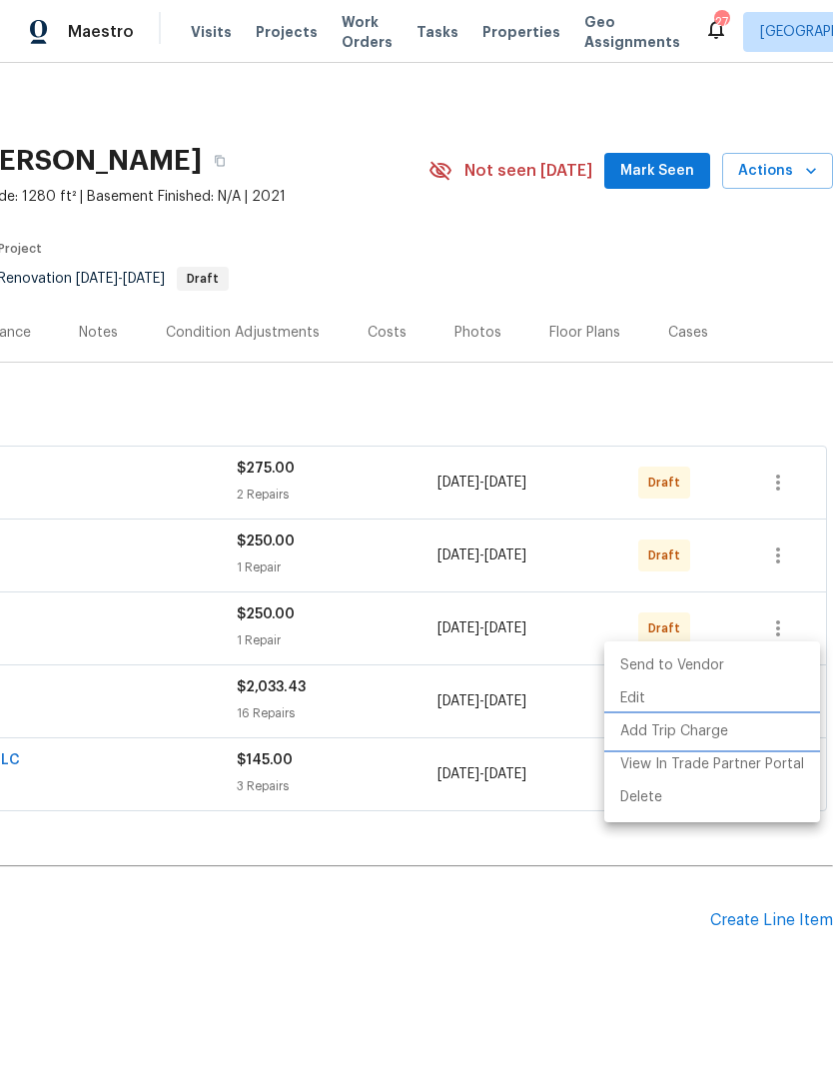
click at [697, 716] on li "Add Trip Charge" at bounding box center [712, 731] width 216 height 33
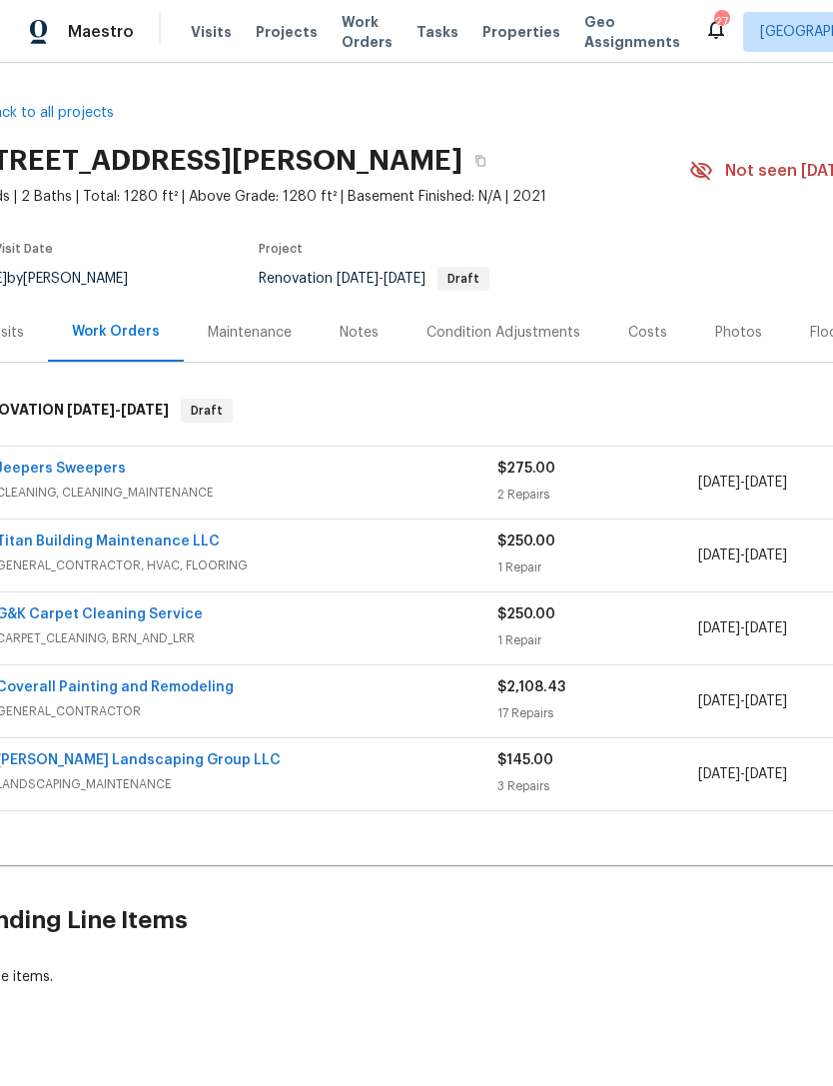
scroll to position [0, 25]
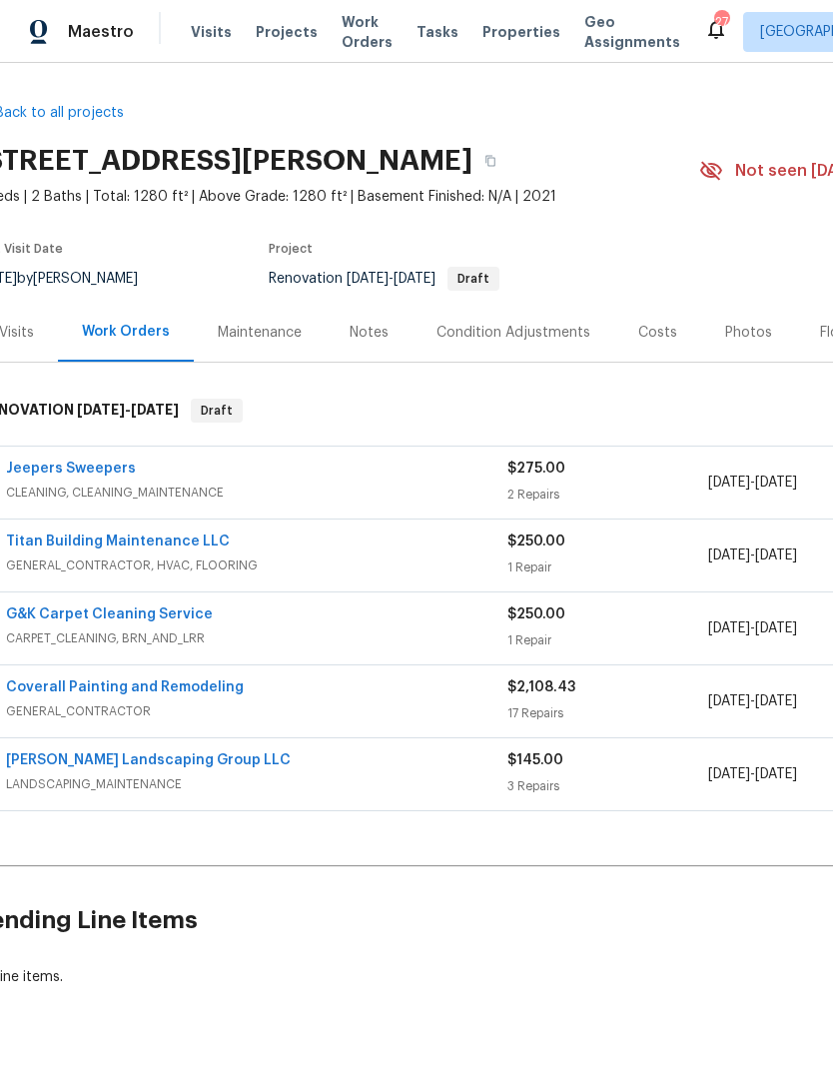
click at [194, 692] on link "Coverall Painting and Remodeling" at bounding box center [125, 687] width 238 height 14
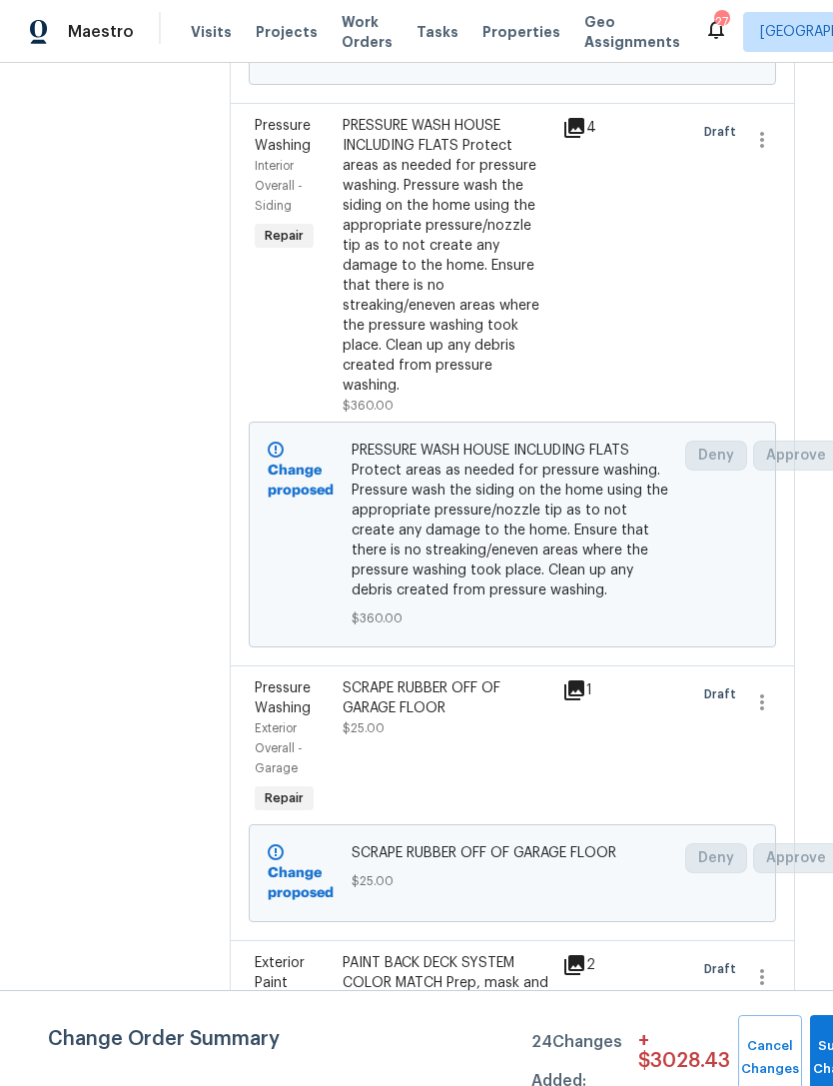
scroll to position [4474, 6]
click at [795, 367] on li "Cancel" at bounding box center [777, 367] width 77 height 33
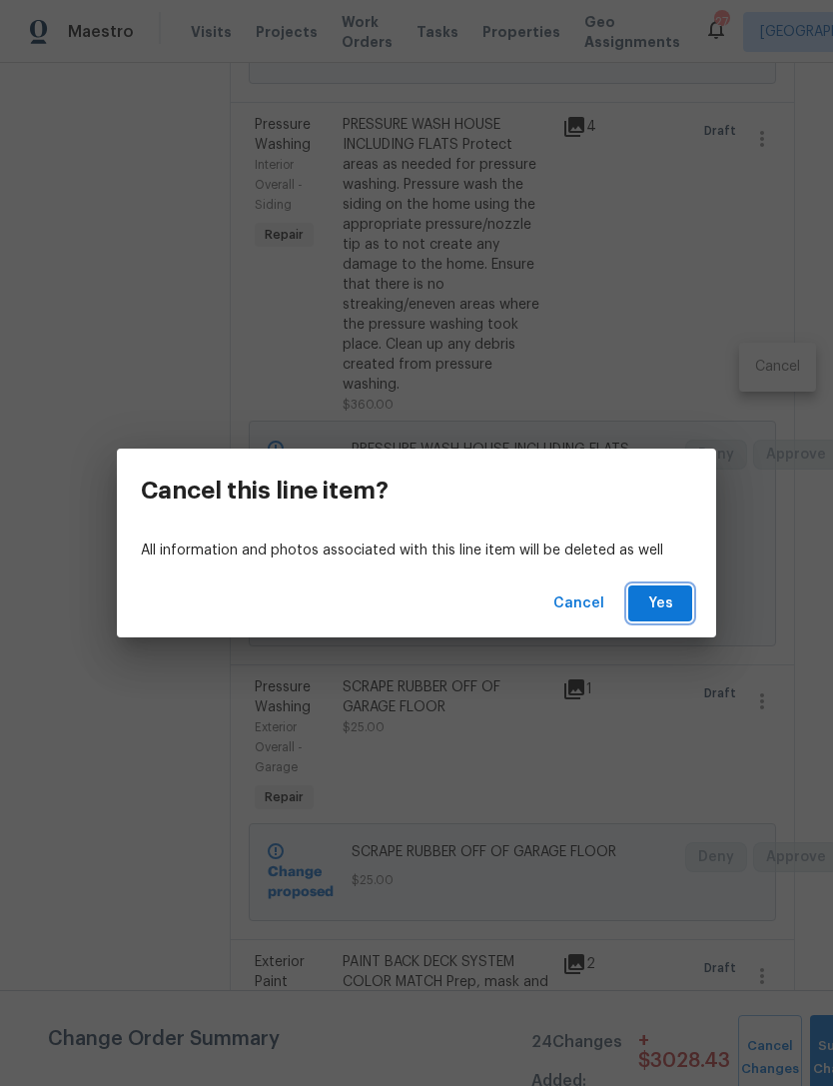
click at [654, 597] on span "Yes" at bounding box center [660, 603] width 32 height 25
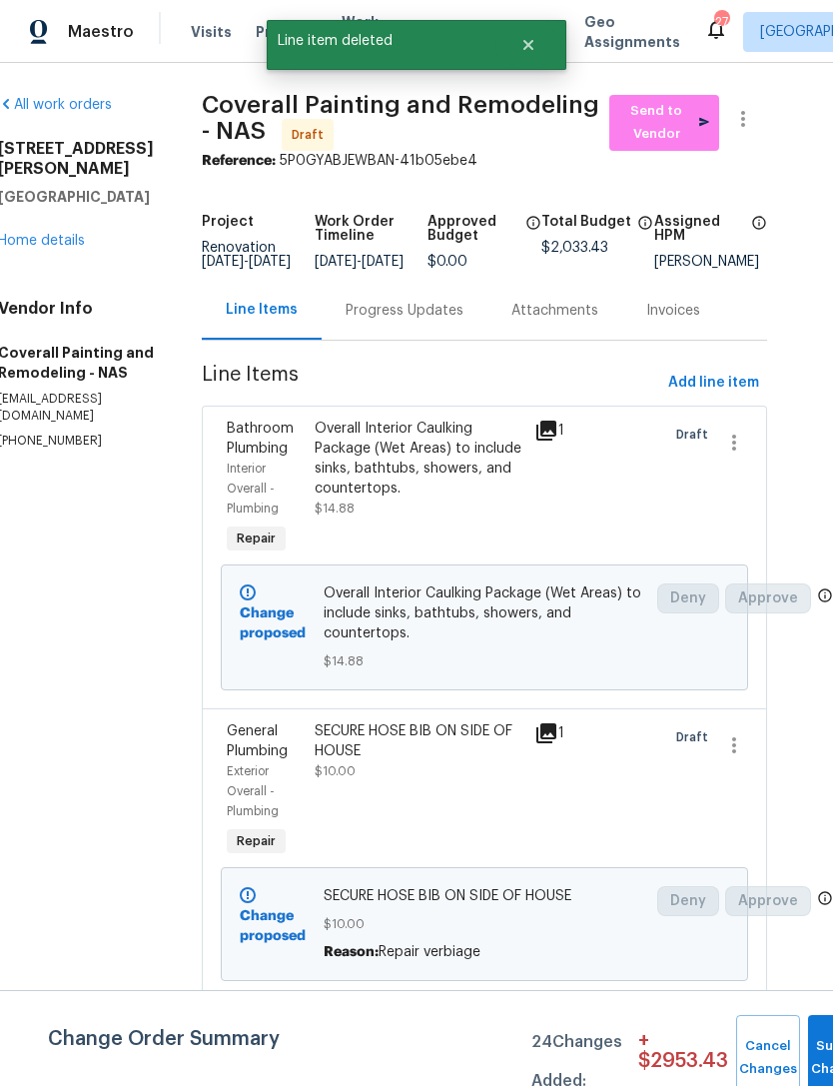
scroll to position [0, 44]
click at [62, 234] on link "Home details" at bounding box center [41, 241] width 87 height 14
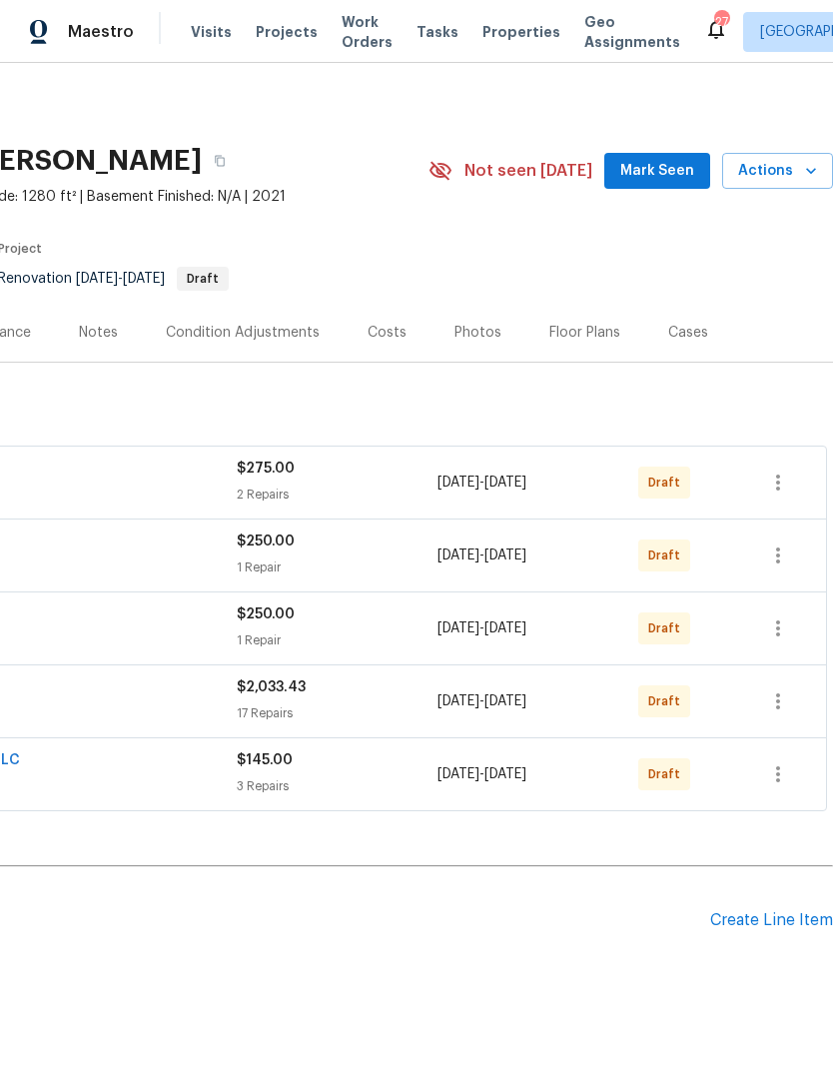
scroll to position [0, 296]
click at [783, 695] on icon "button" at bounding box center [778, 701] width 24 height 24
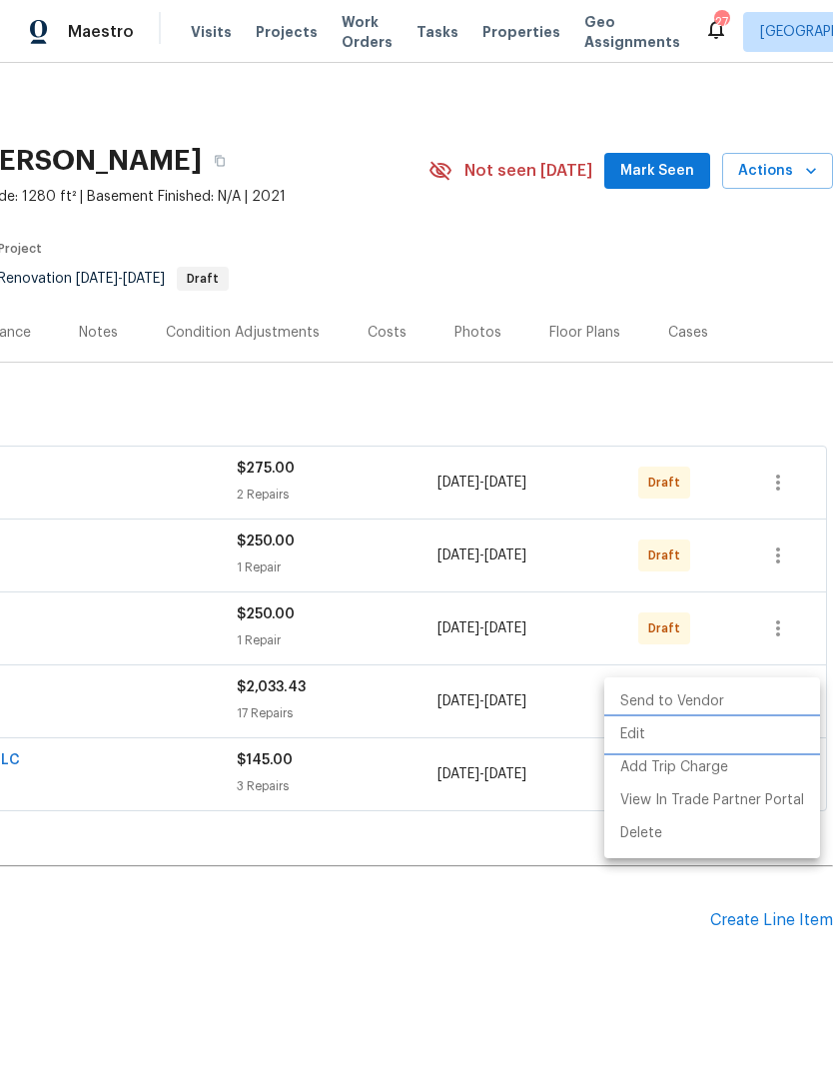
click at [710, 743] on li "Edit" at bounding box center [712, 734] width 216 height 33
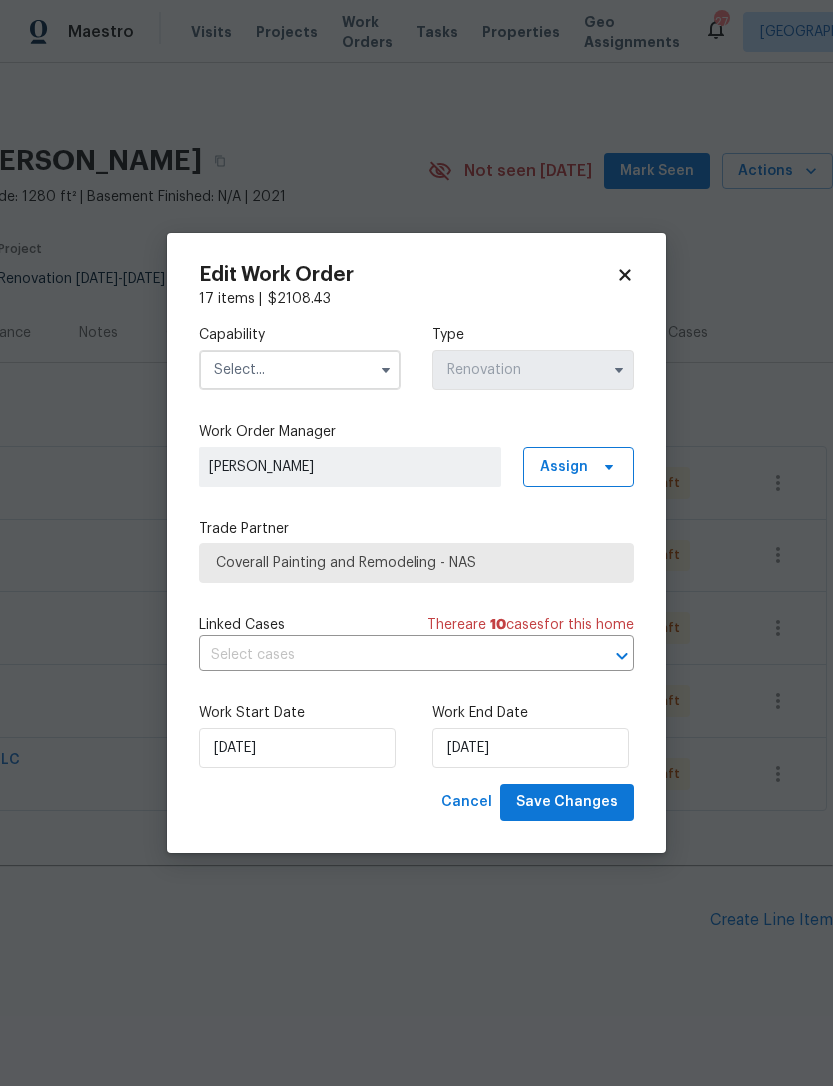
click at [382, 368] on icon "button" at bounding box center [386, 370] width 8 height 5
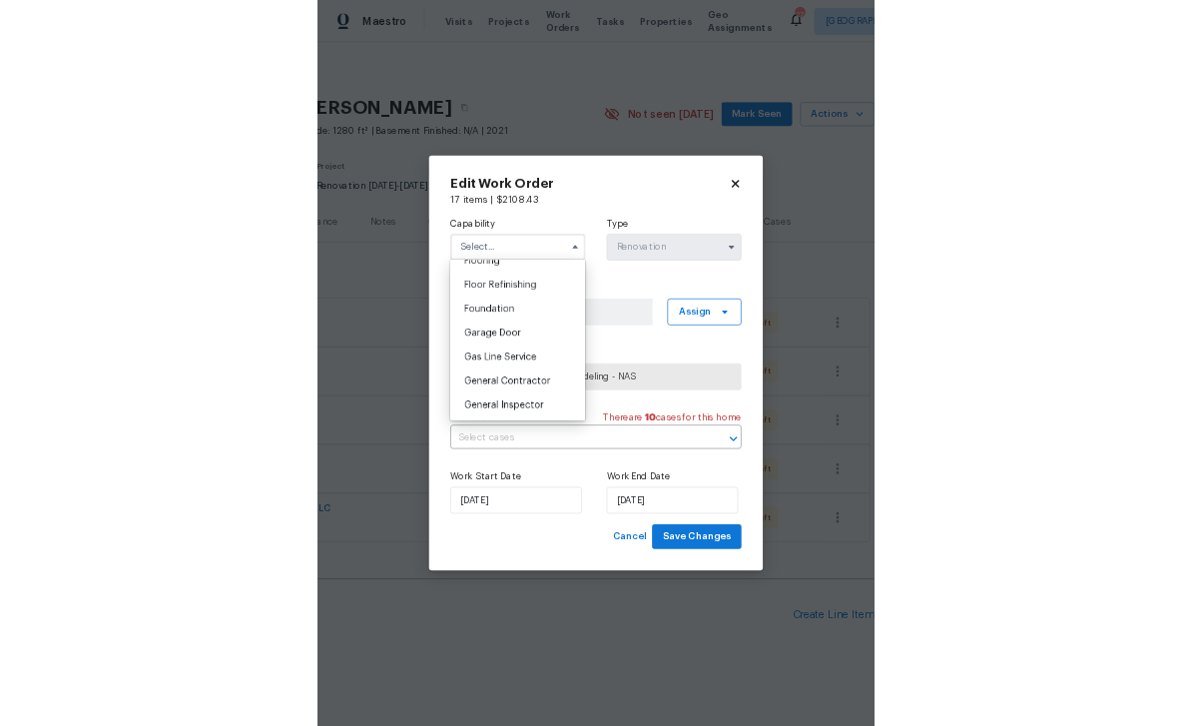
scroll to position [797, 0]
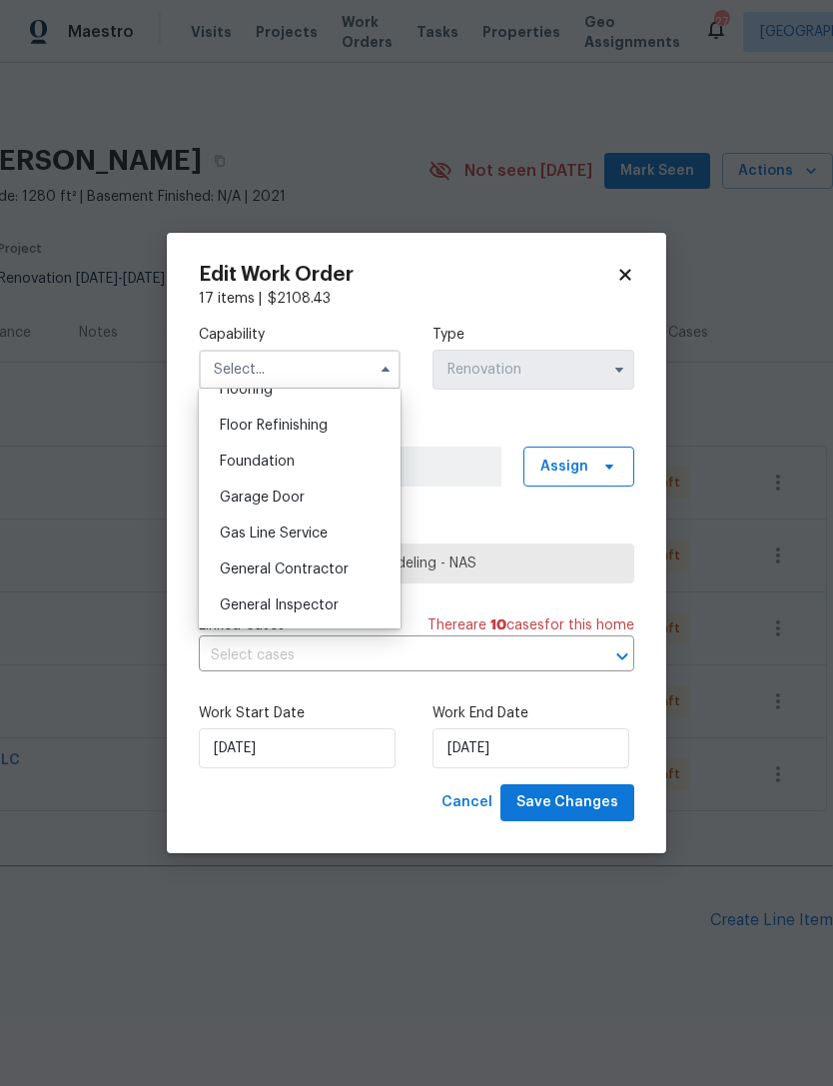
click at [310, 578] on div "General Contractor" at bounding box center [300, 569] width 192 height 36
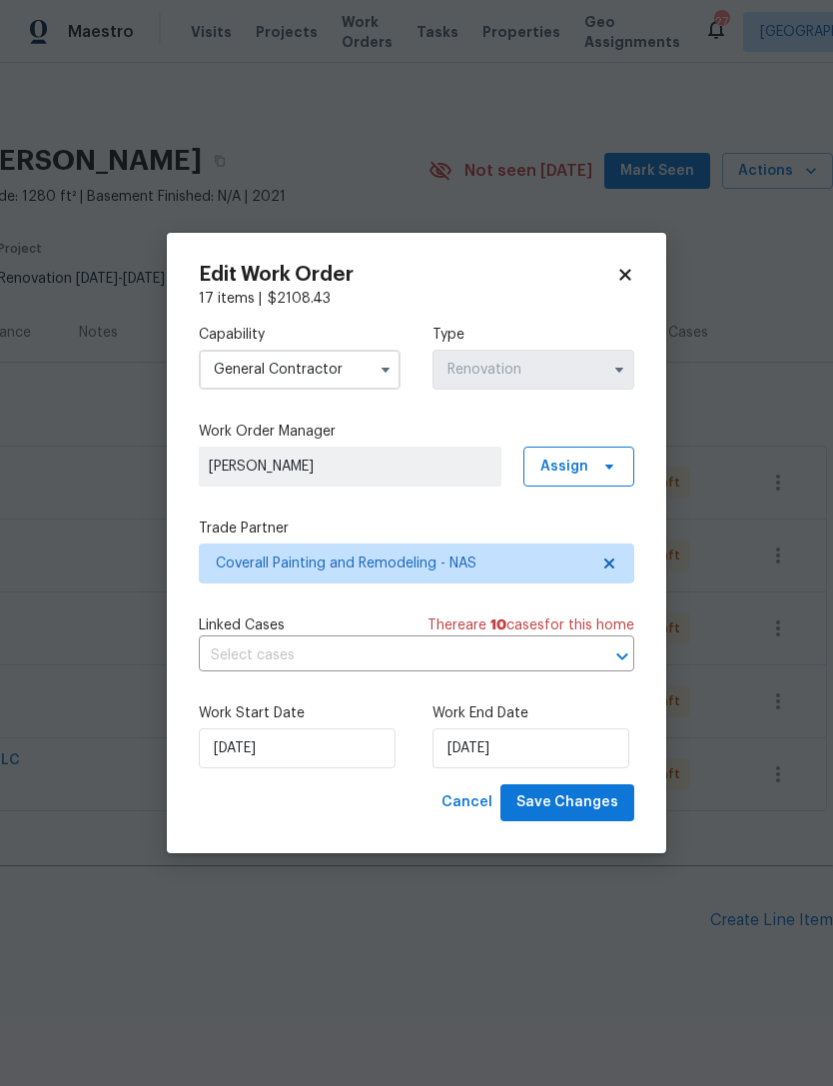
type input "General Contractor"
click at [589, 462] on span "Assign" at bounding box center [578, 466] width 111 height 40
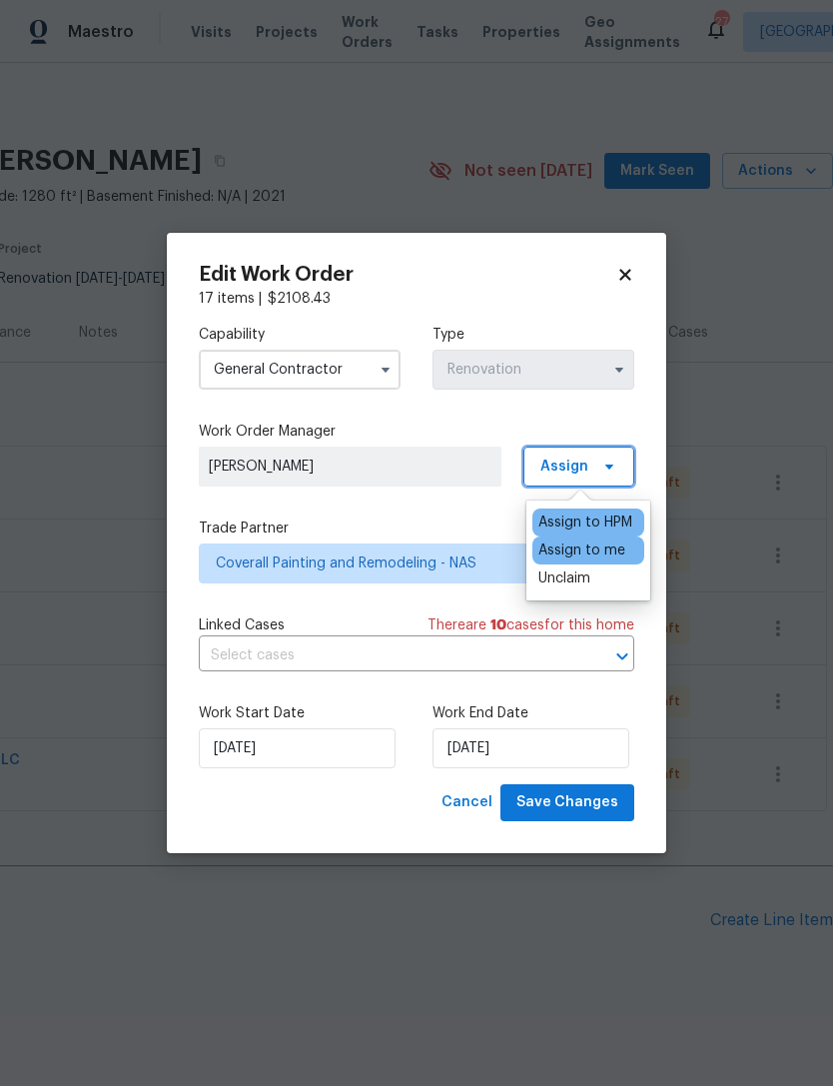
click at [620, 461] on span "Assign" at bounding box center [578, 466] width 111 height 40
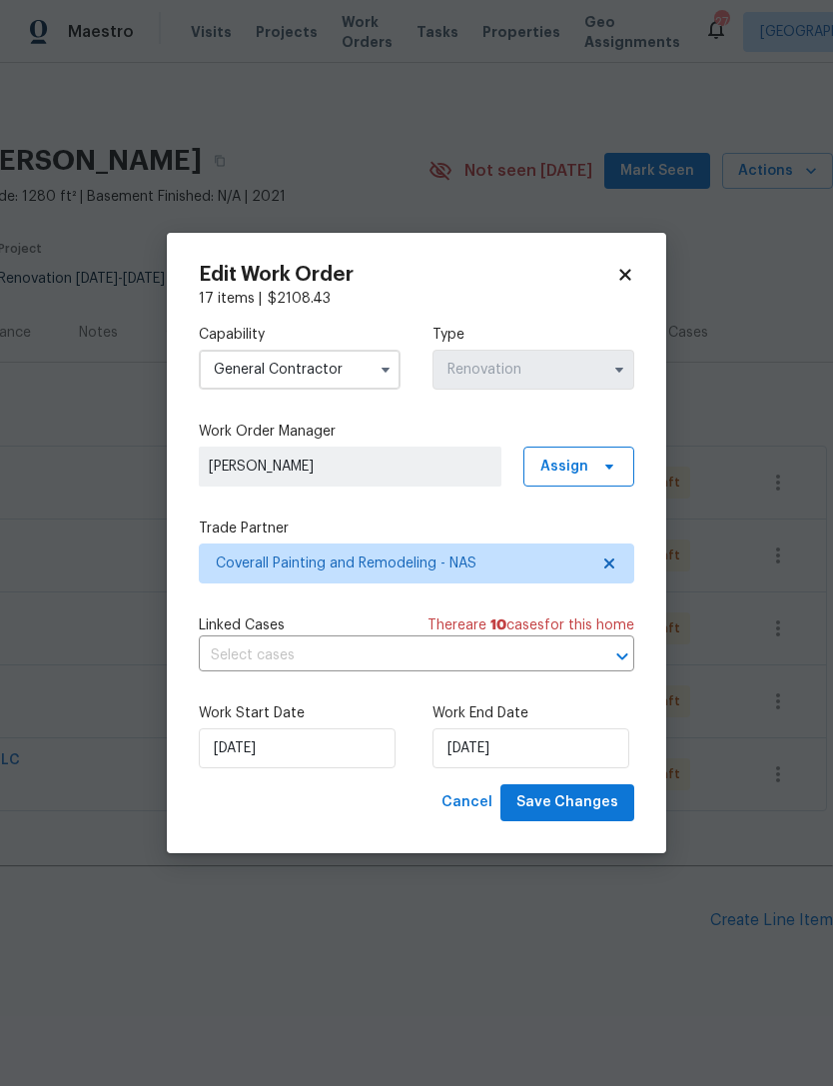
scroll to position [0, 0]
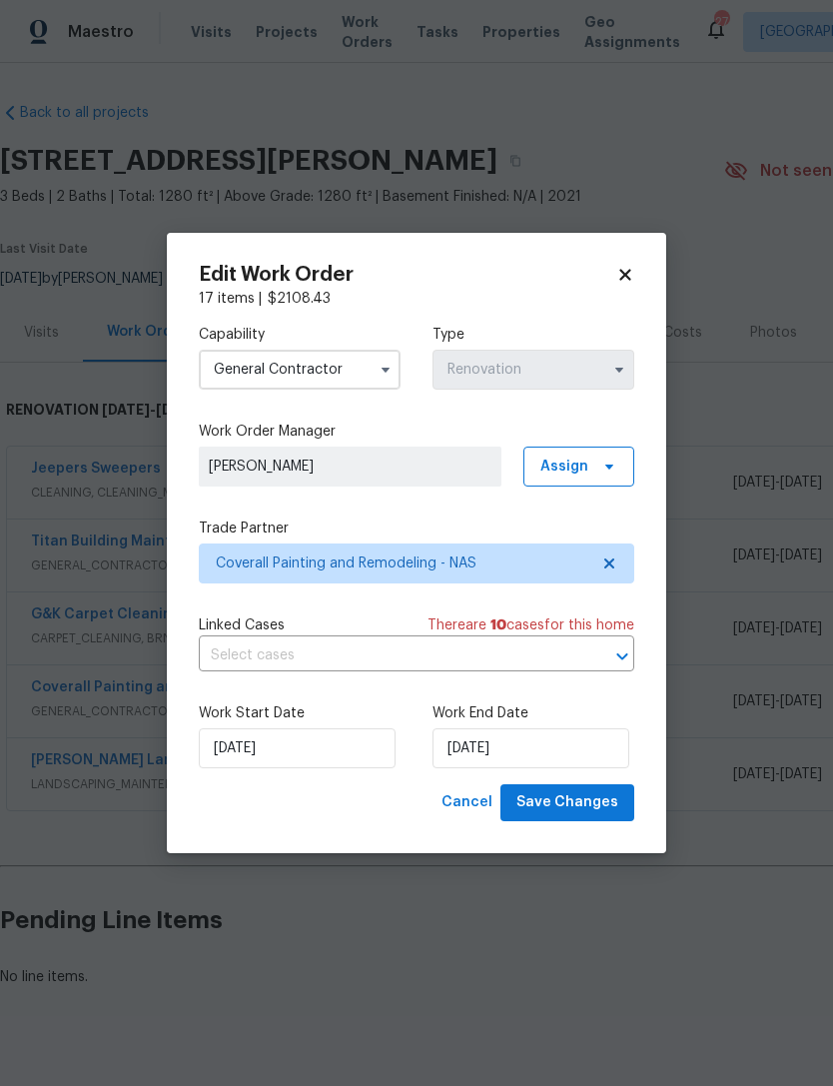
click at [269, 100] on body "Maestro Visits Projects Work Orders Tasks Properties Geo Assignments 27 Nashvil…" at bounding box center [416, 543] width 833 height 1086
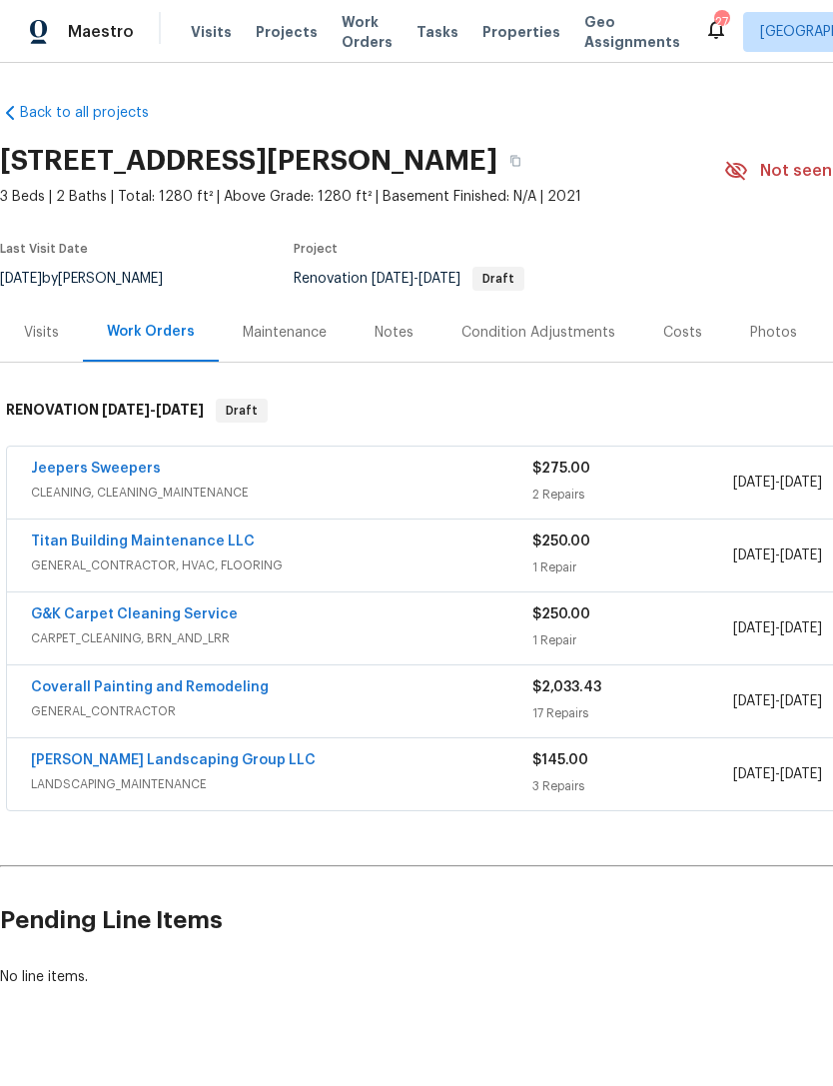
click at [116, 689] on link "Coverall Painting and Remodeling" at bounding box center [150, 687] width 238 height 14
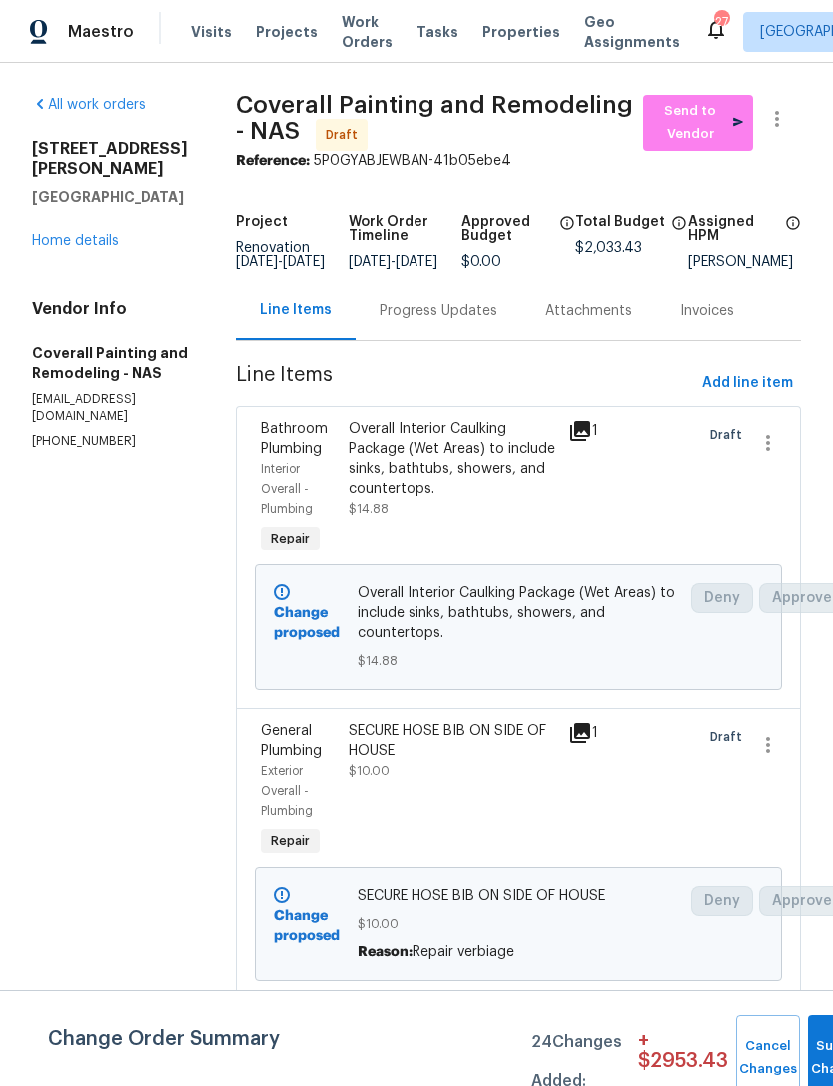
click at [72, 234] on link "Home details" at bounding box center [75, 241] width 87 height 14
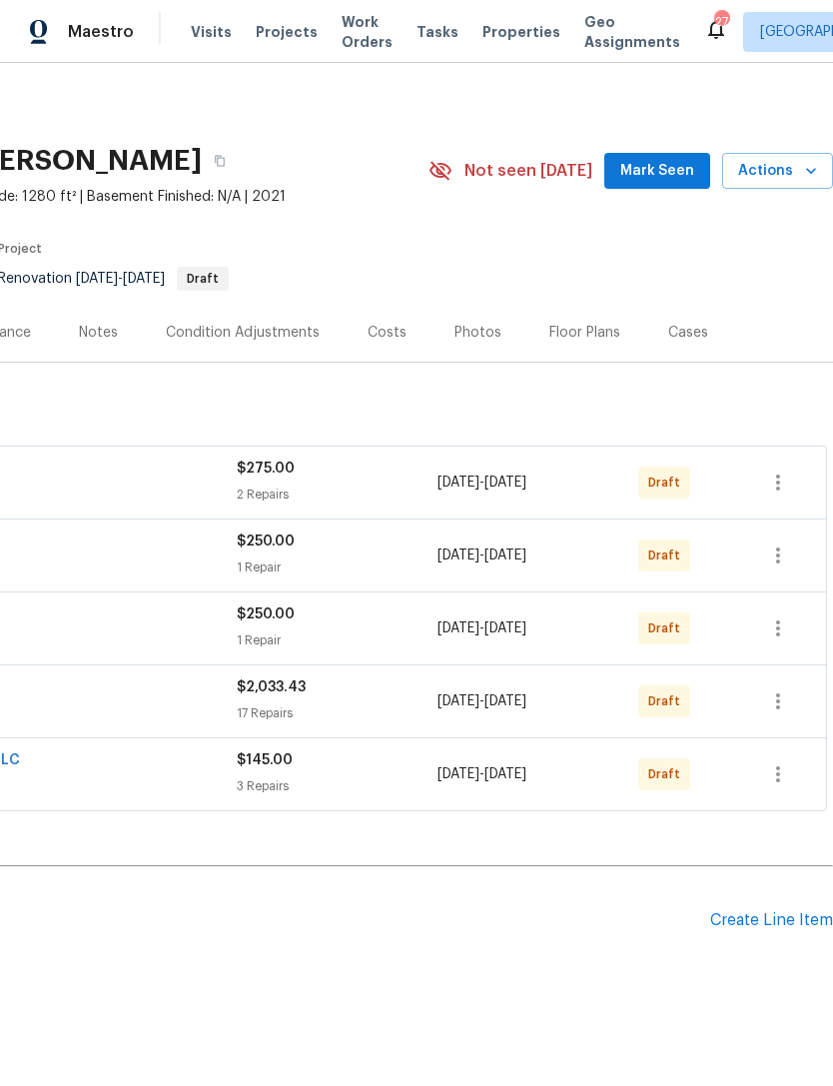
scroll to position [0, 296]
click at [777, 697] on icon "button" at bounding box center [778, 701] width 24 height 24
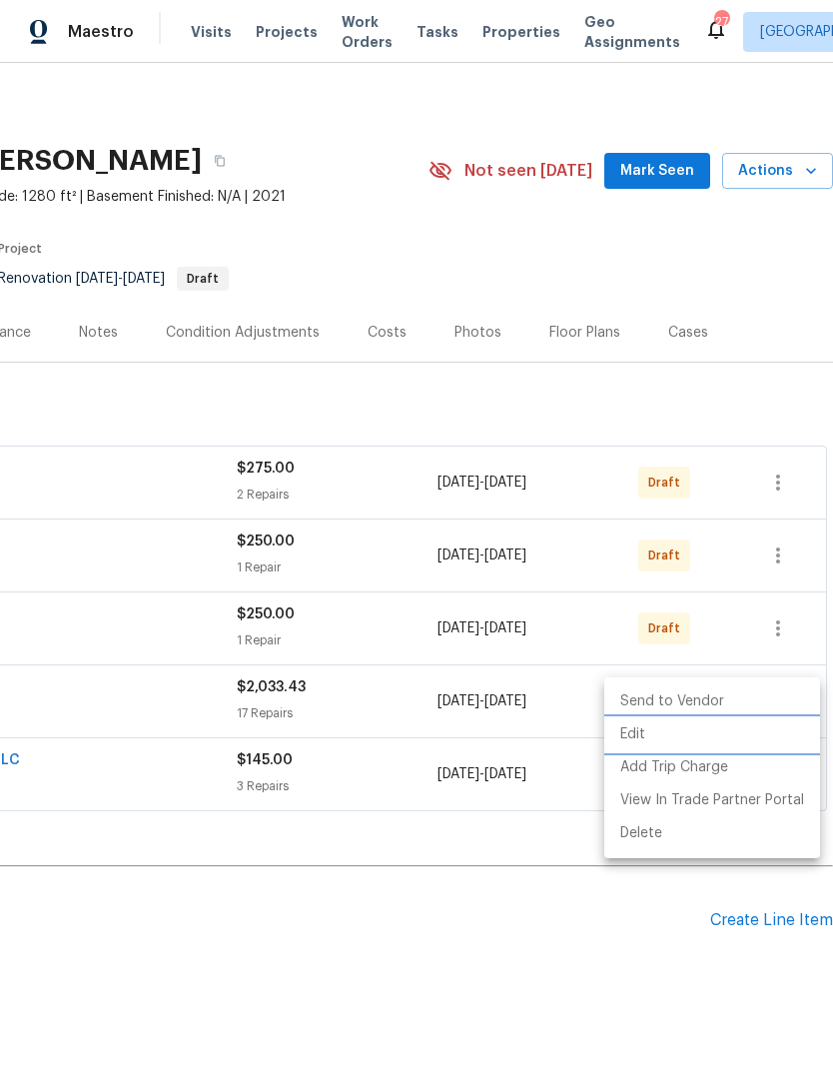
click at [667, 719] on li "Edit" at bounding box center [712, 734] width 216 height 33
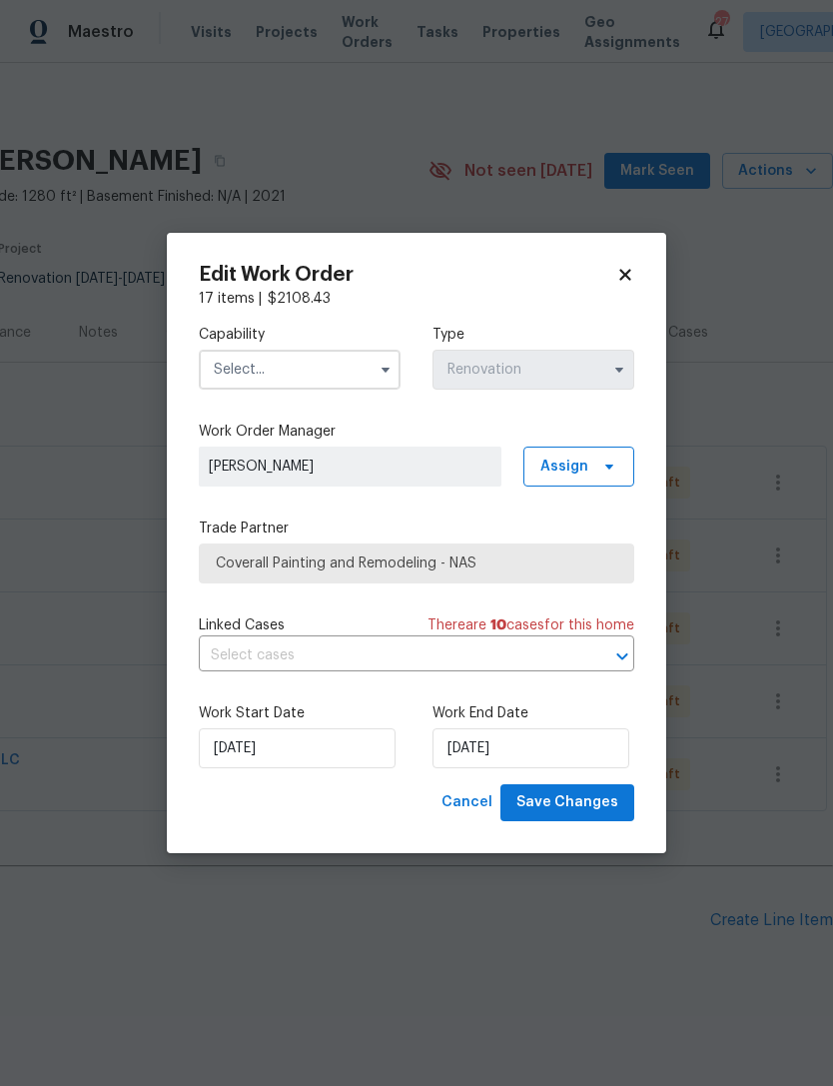
click at [374, 351] on input "text" at bounding box center [300, 370] width 202 height 40
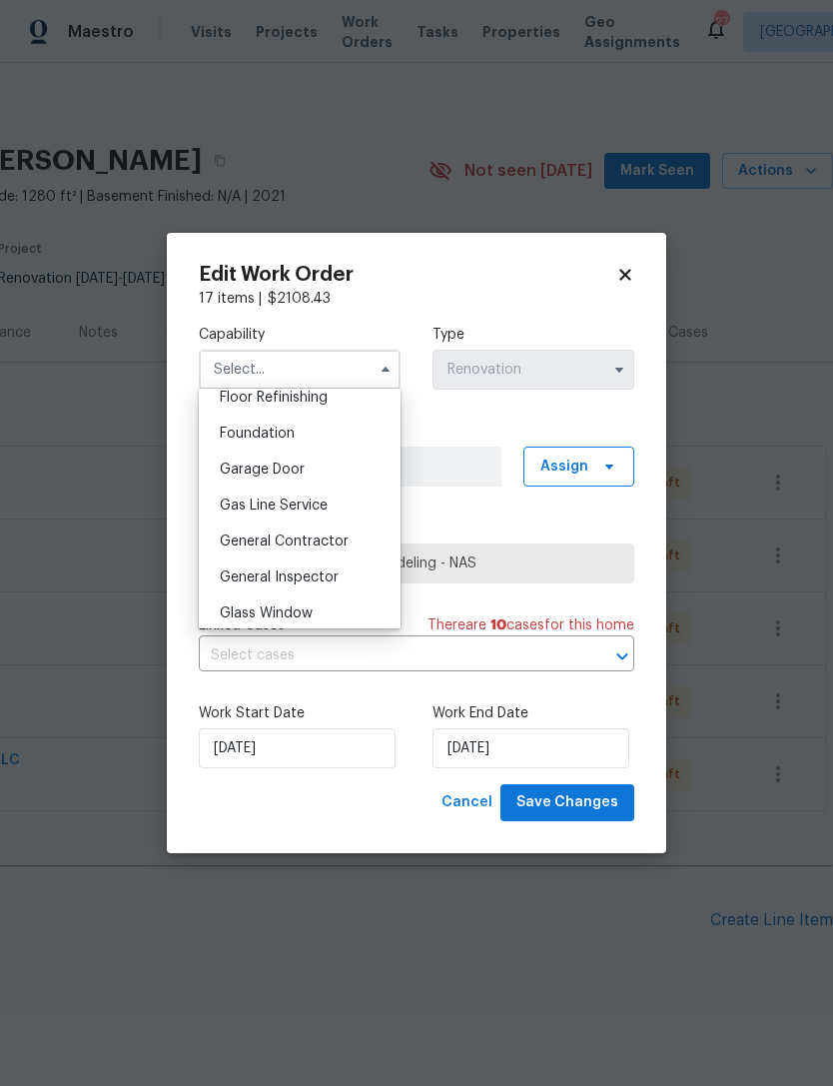
scroll to position [839, 0]
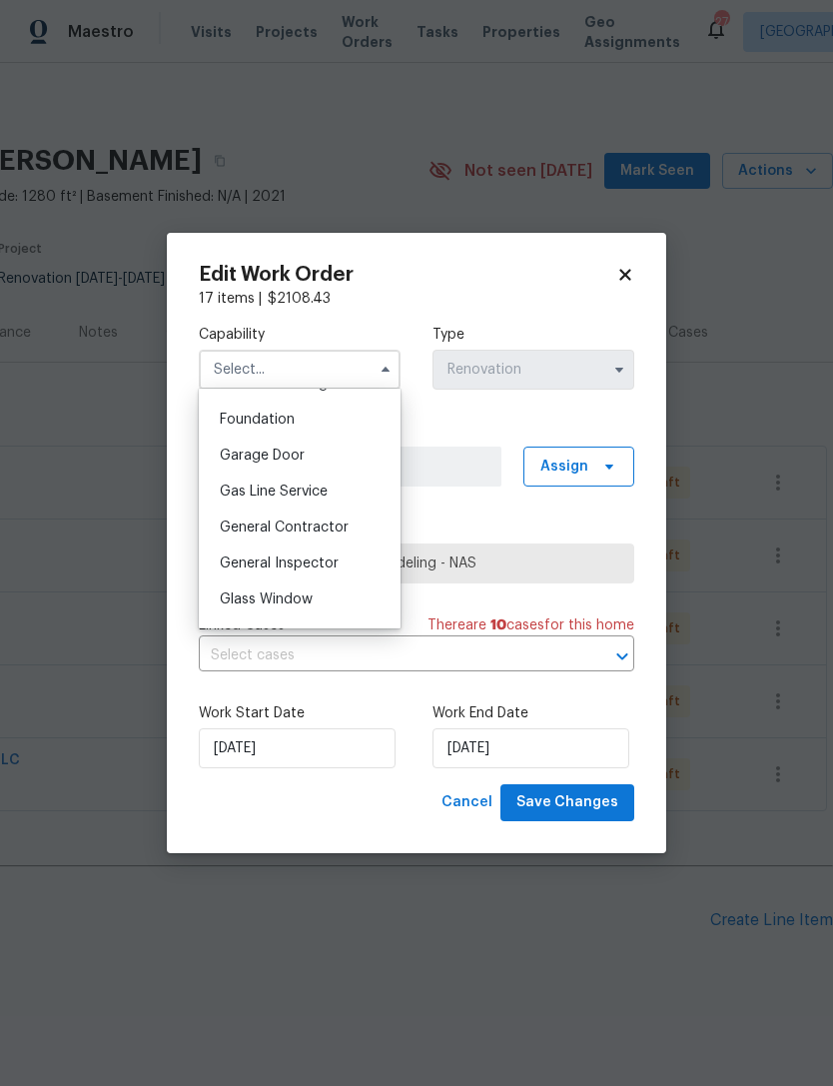
click at [303, 531] on span "General Contractor" at bounding box center [284, 527] width 129 height 14
type input "General Contractor"
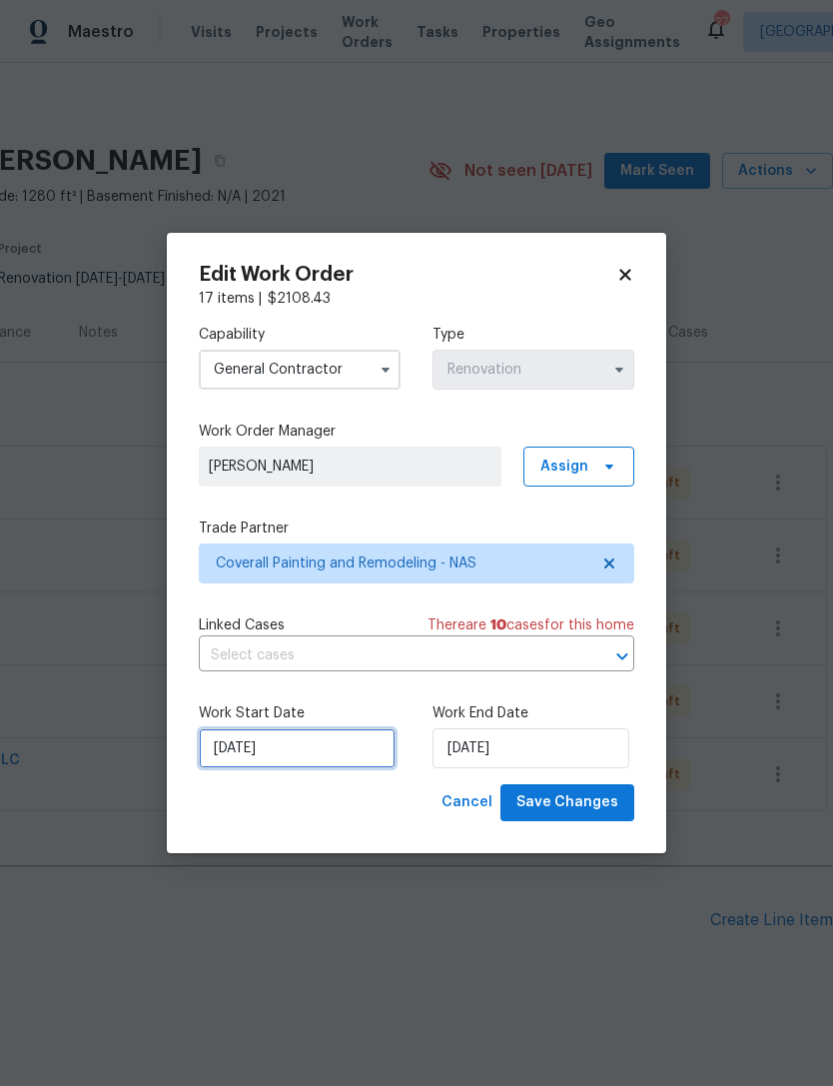
click at [324, 738] on input "10/6/2025" at bounding box center [297, 748] width 197 height 40
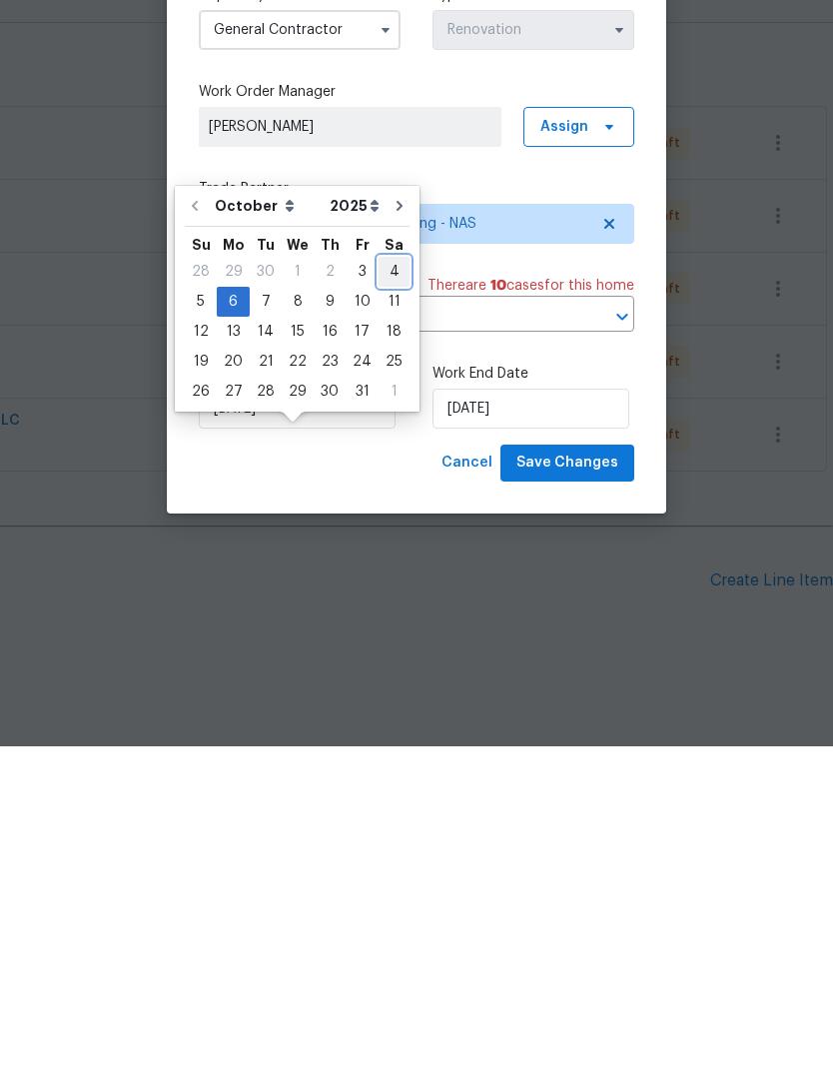
click at [399, 597] on div "4" at bounding box center [394, 611] width 31 height 28
type input "10/4/2025"
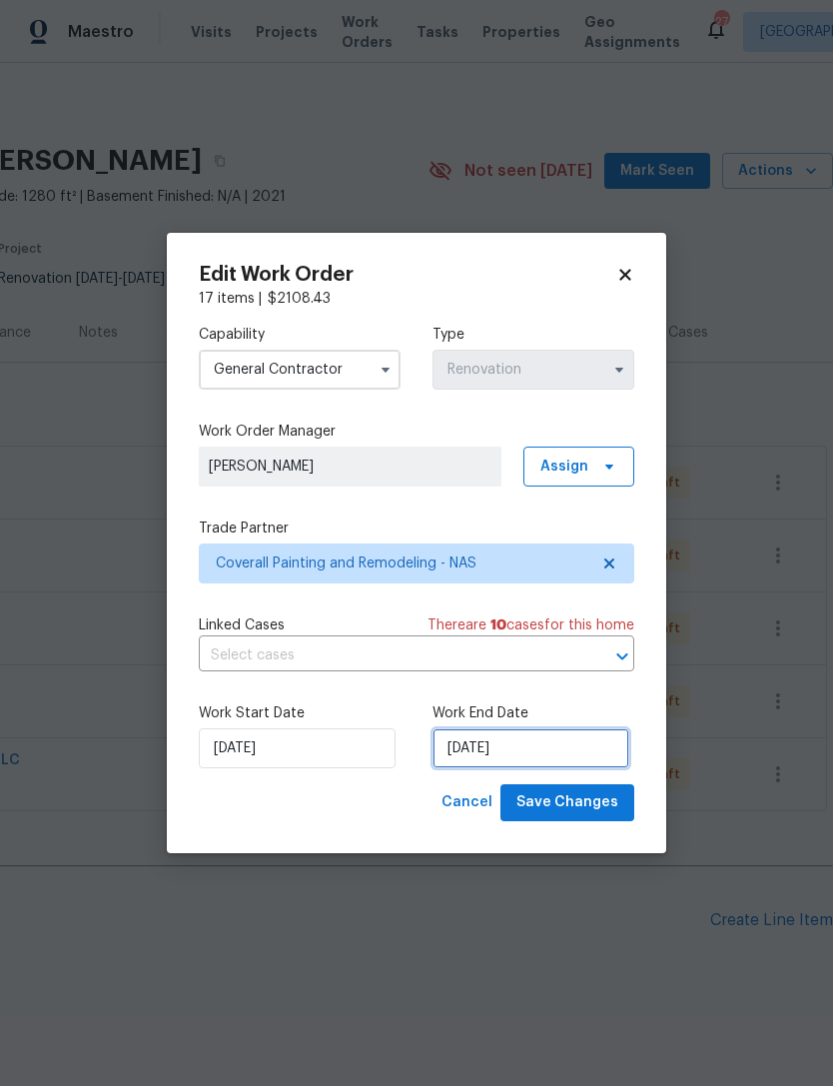
click at [489, 749] on input "[DATE]" at bounding box center [530, 748] width 197 height 40
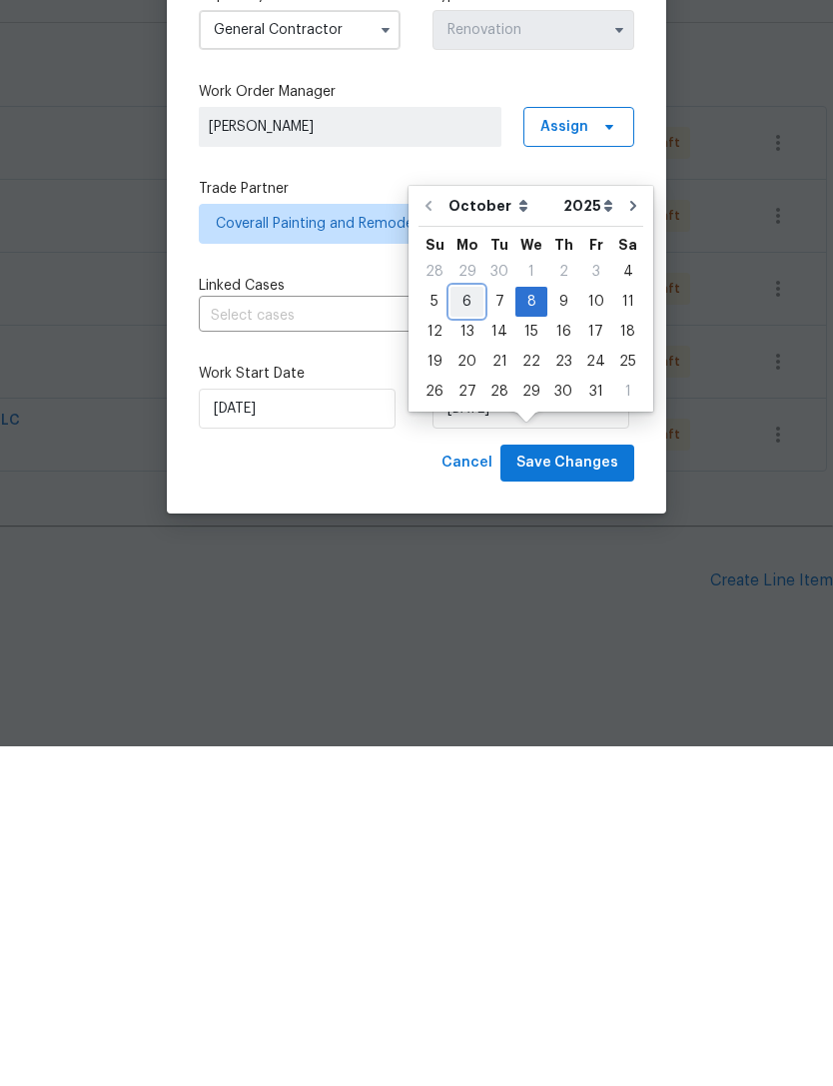
click at [471, 627] on div "6" at bounding box center [466, 641] width 33 height 28
type input "10/6/2025"
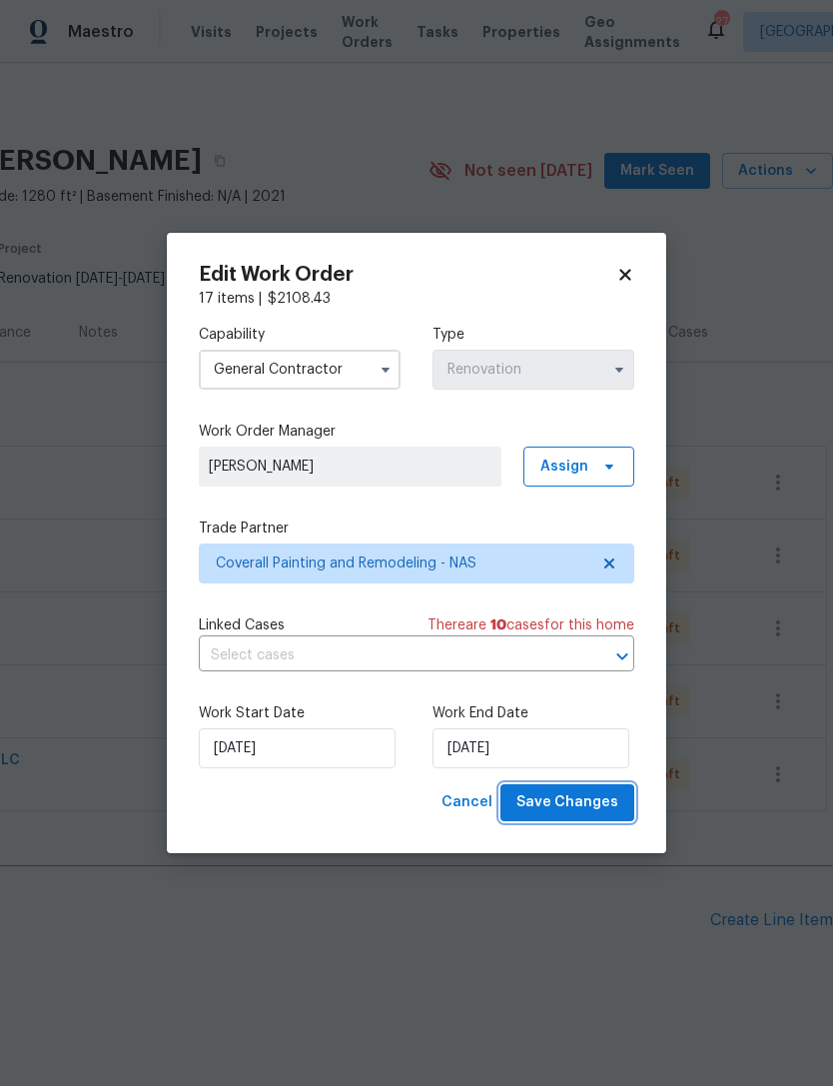
click at [588, 806] on span "Save Changes" at bounding box center [567, 802] width 102 height 25
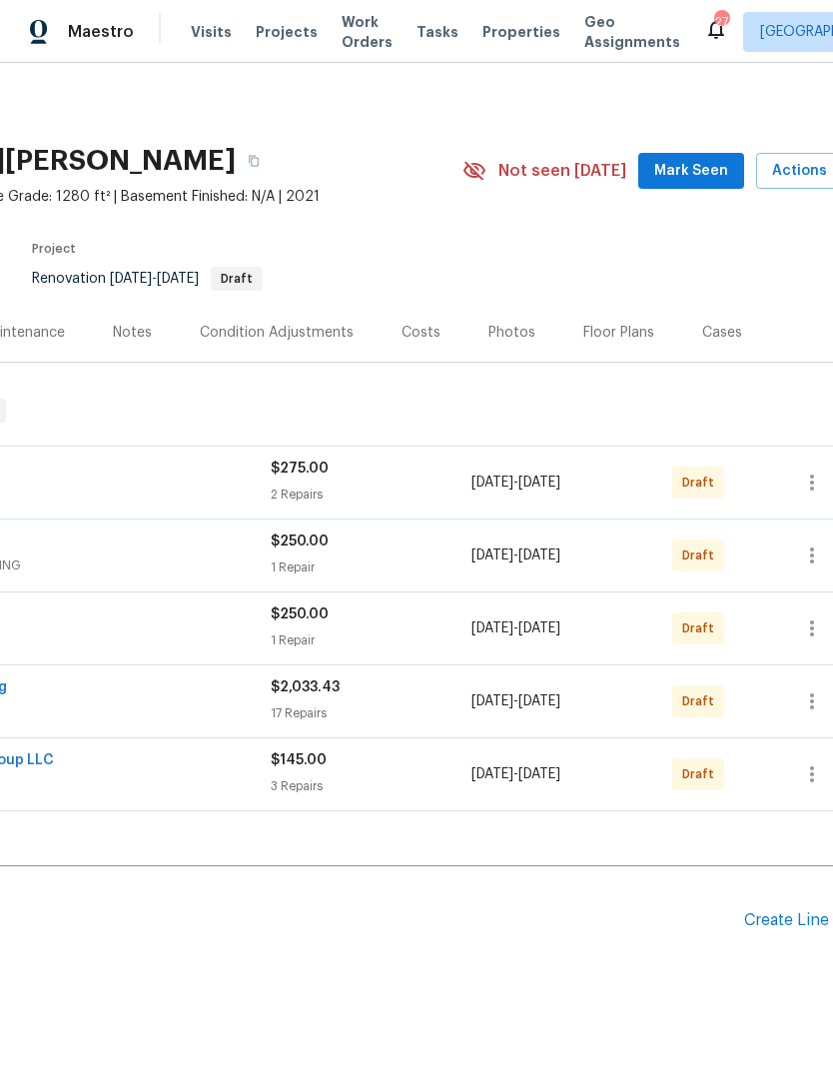
scroll to position [0, 267]
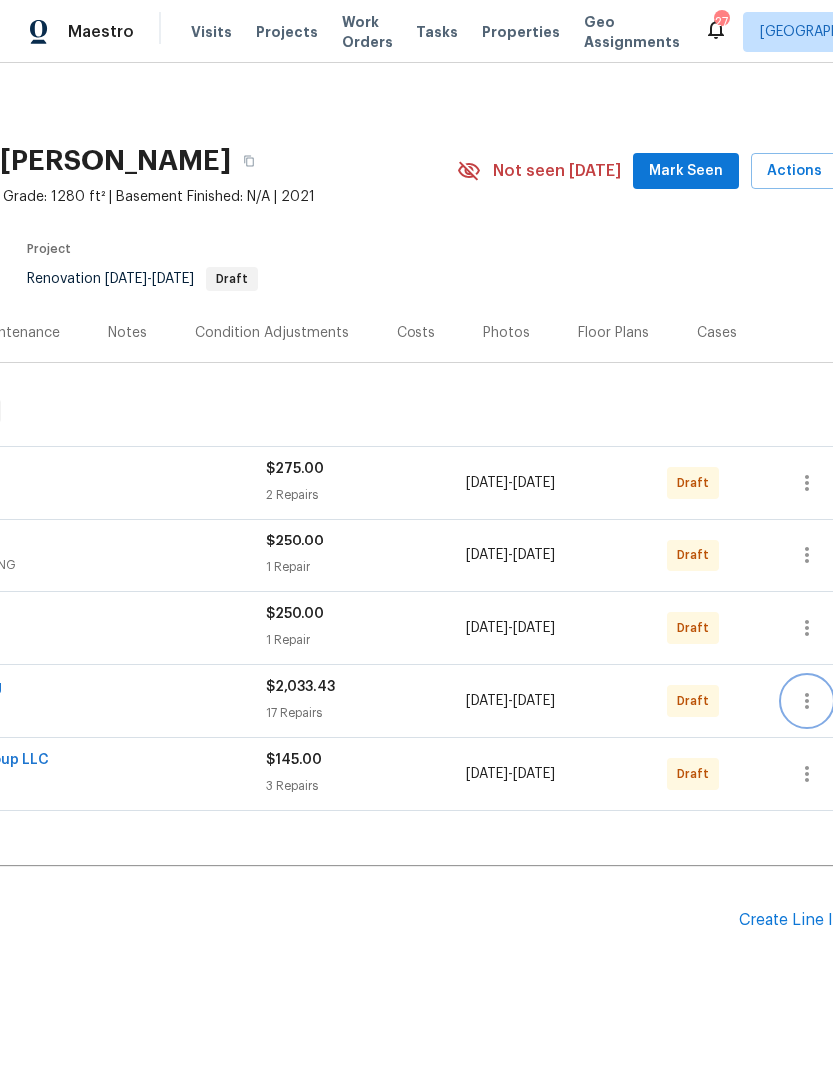
click at [814, 701] on icon "button" at bounding box center [807, 701] width 24 height 24
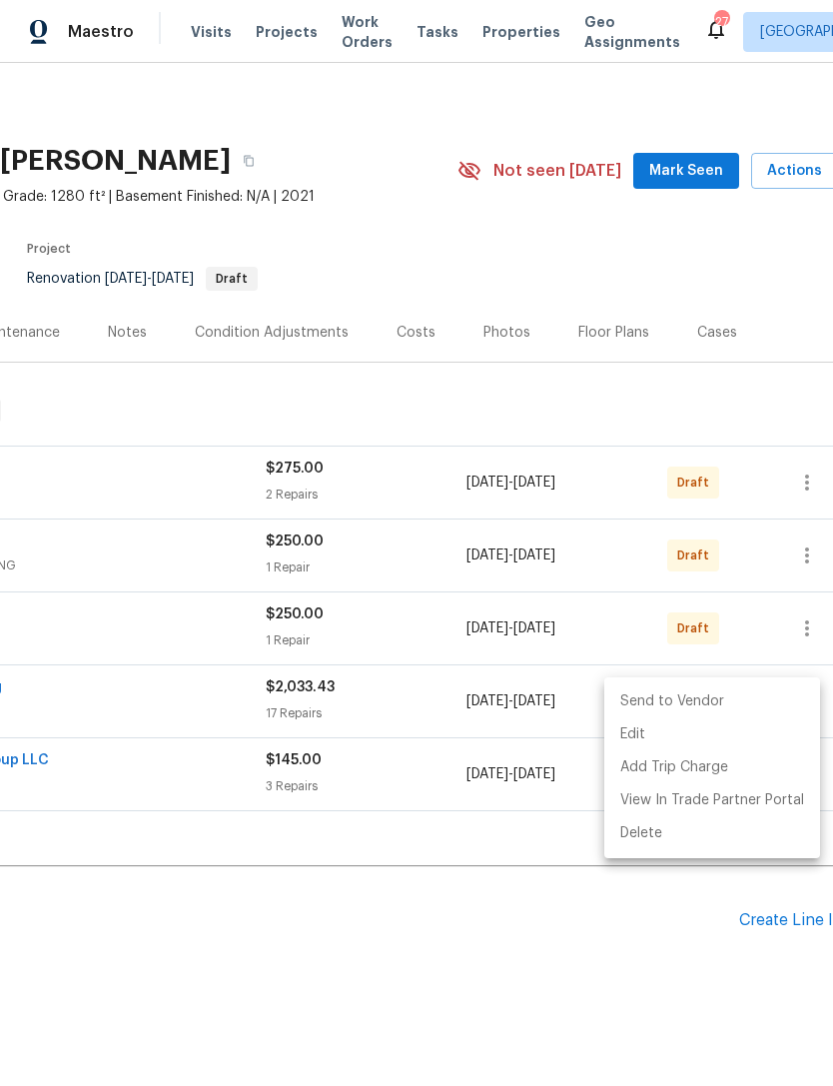
click at [738, 699] on li "Send to Vendor" at bounding box center [712, 701] width 216 height 33
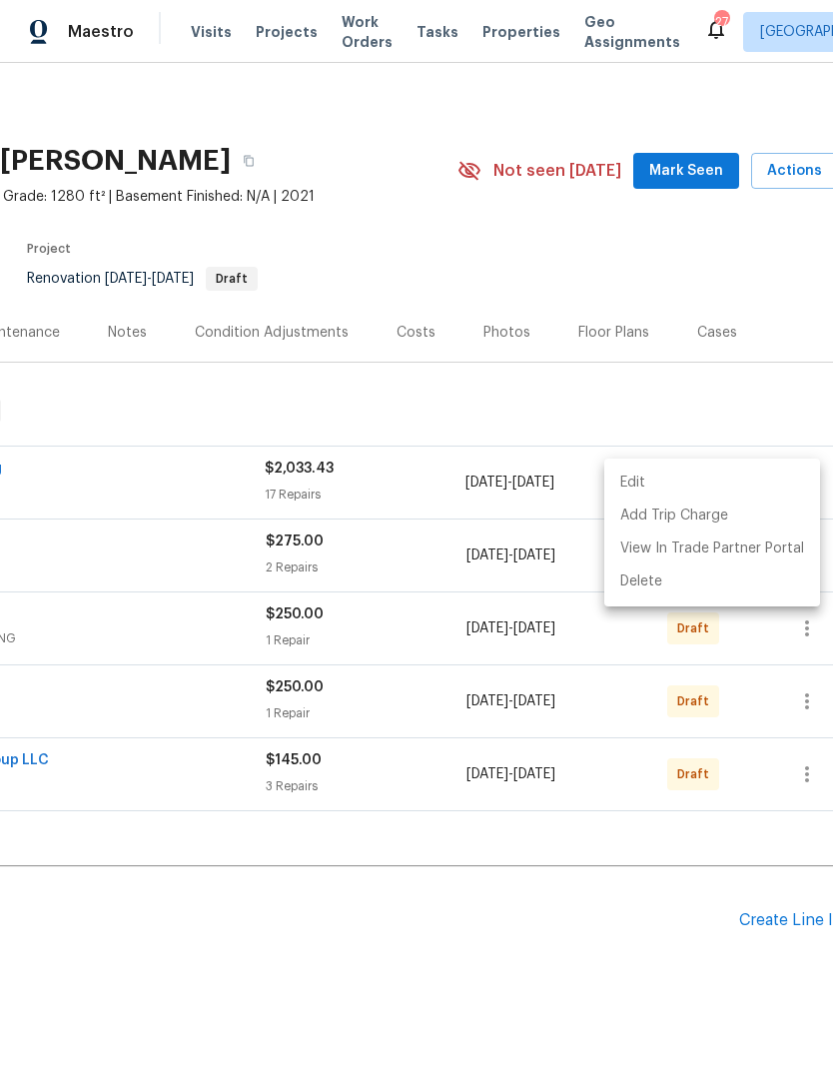
click at [433, 428] on div at bounding box center [416, 543] width 833 height 1086
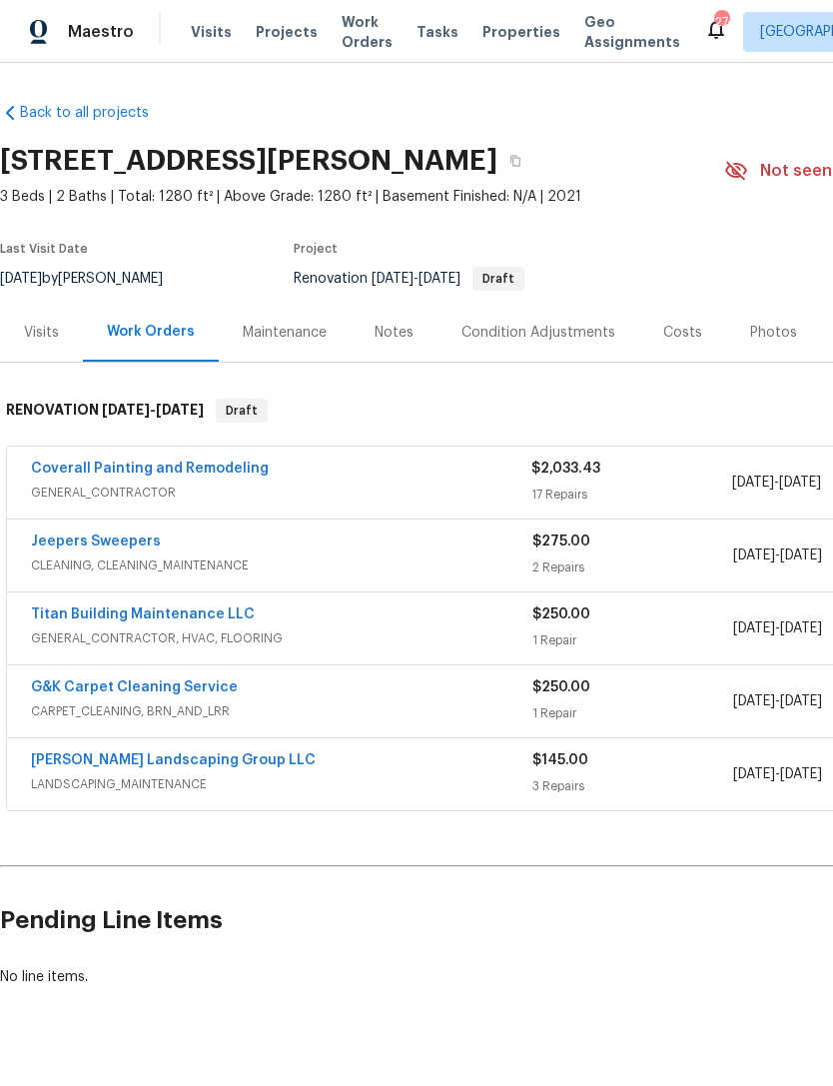
scroll to position [0, 0]
click at [230, 464] on link "Coverall Painting and Remodeling" at bounding box center [150, 468] width 238 height 14
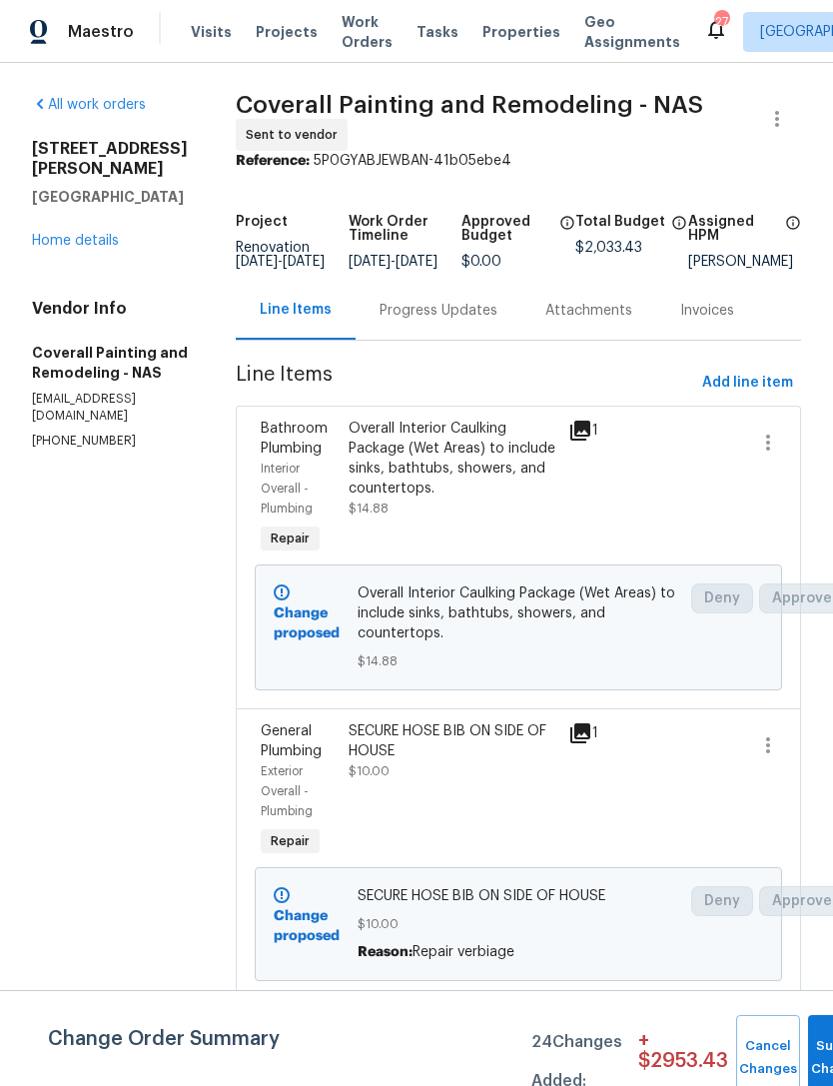
click at [497, 321] on div "Progress Updates" at bounding box center [439, 311] width 118 height 20
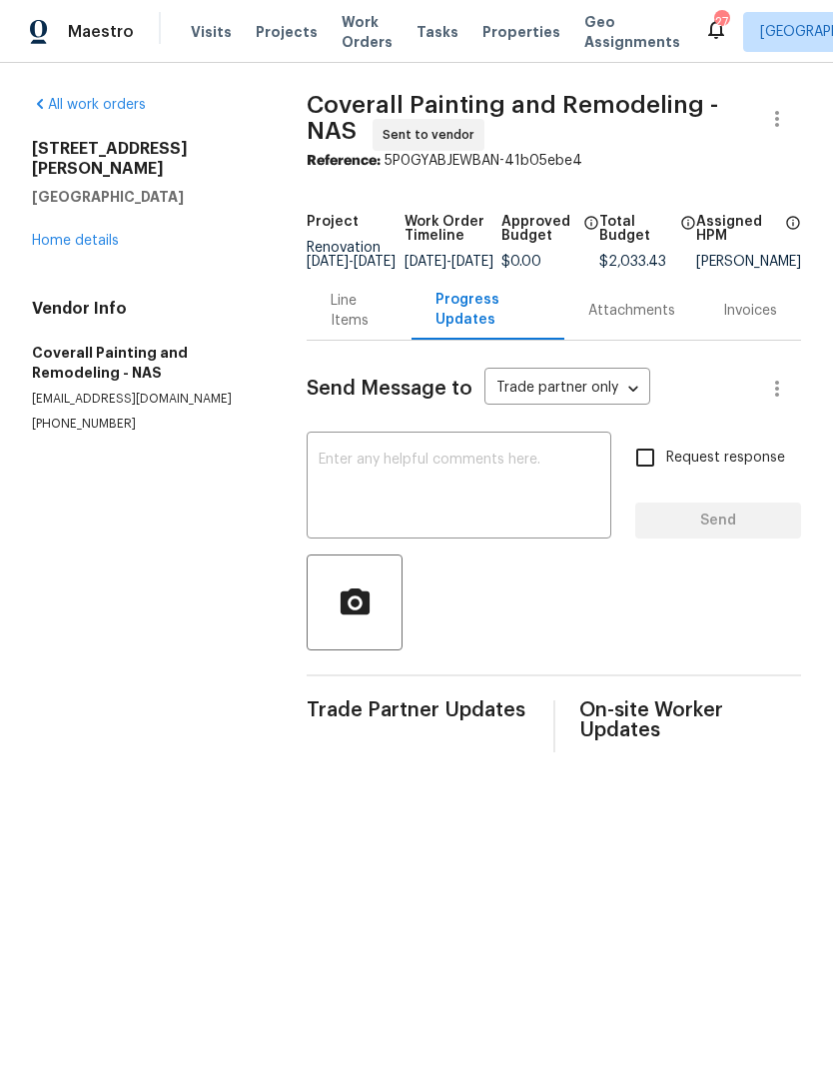
click at [490, 487] on textarea at bounding box center [459, 487] width 281 height 70
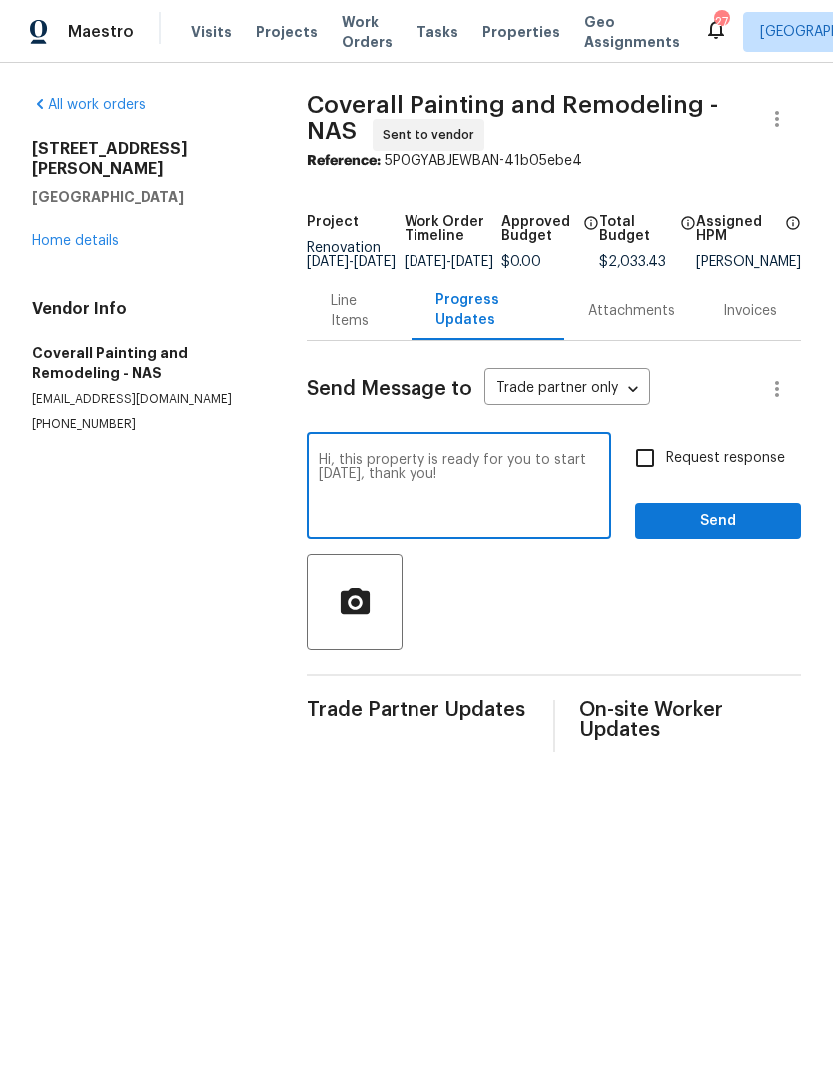
type textarea "Hi, this property is ready for you to start tomorrow, thank you!"
click at [723, 530] on span "Send" at bounding box center [718, 520] width 134 height 25
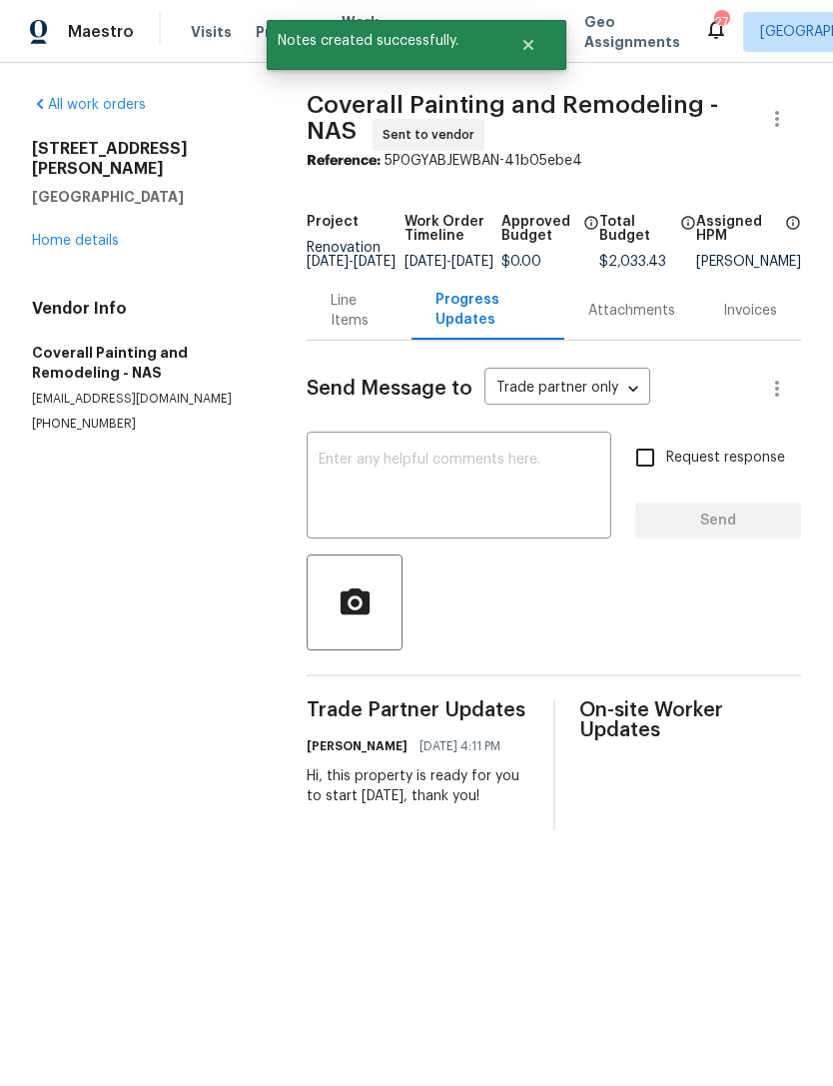
click at [90, 200] on div "2988 Gibbs Ln Clarksville, TN 37040 Home details" at bounding box center [145, 195] width 227 height 112
click at [96, 234] on link "Home details" at bounding box center [75, 241] width 87 height 14
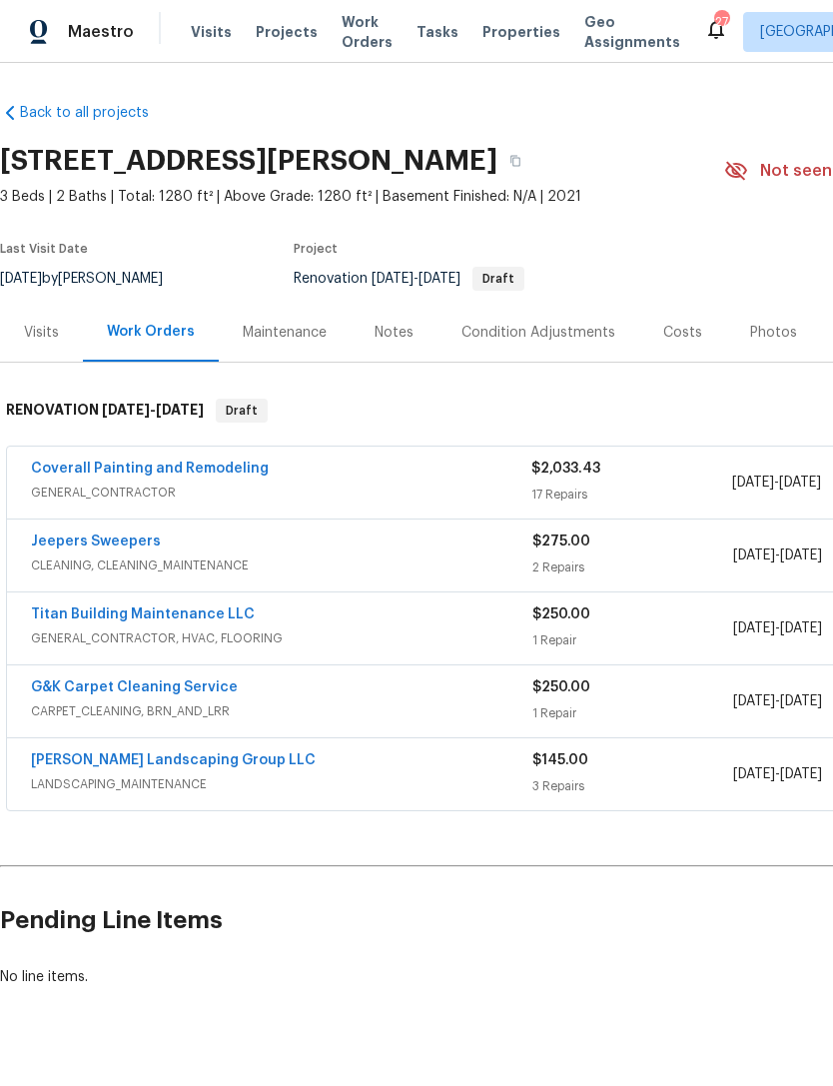
click at [179, 607] on link "Titan Building Maintenance LLC" at bounding box center [143, 614] width 224 height 14
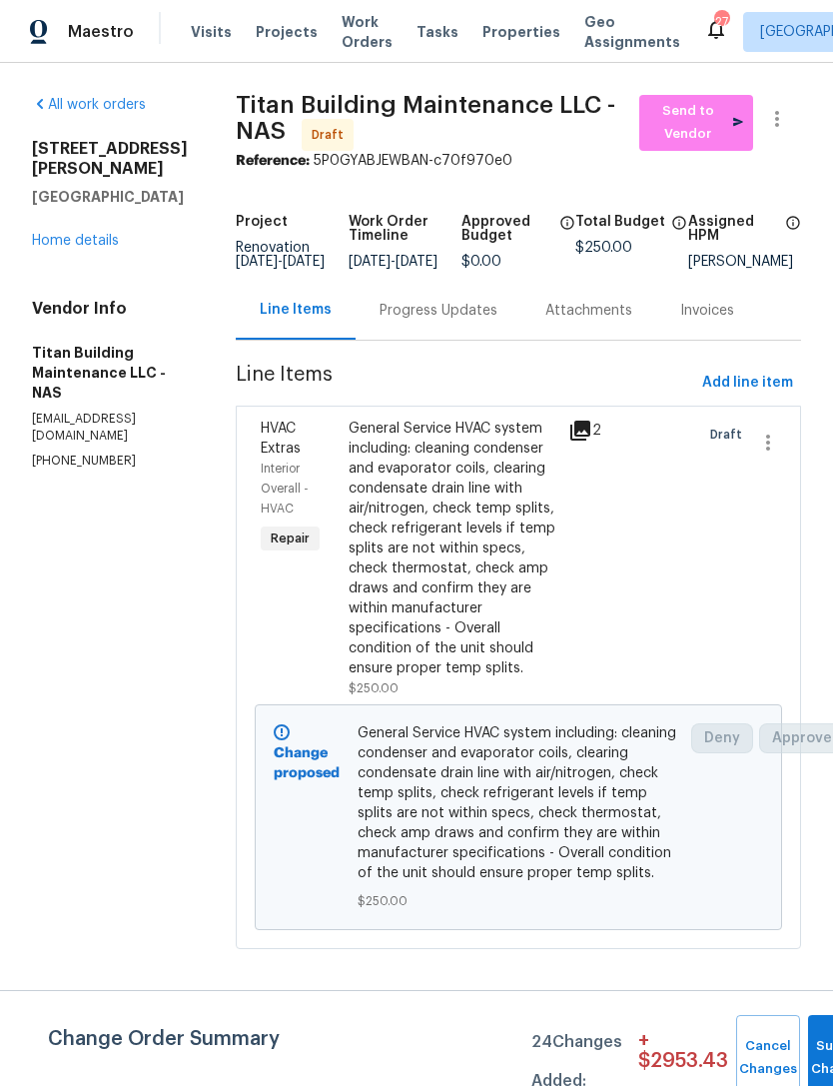
click at [102, 100] on link "All work orders" at bounding box center [89, 105] width 114 height 14
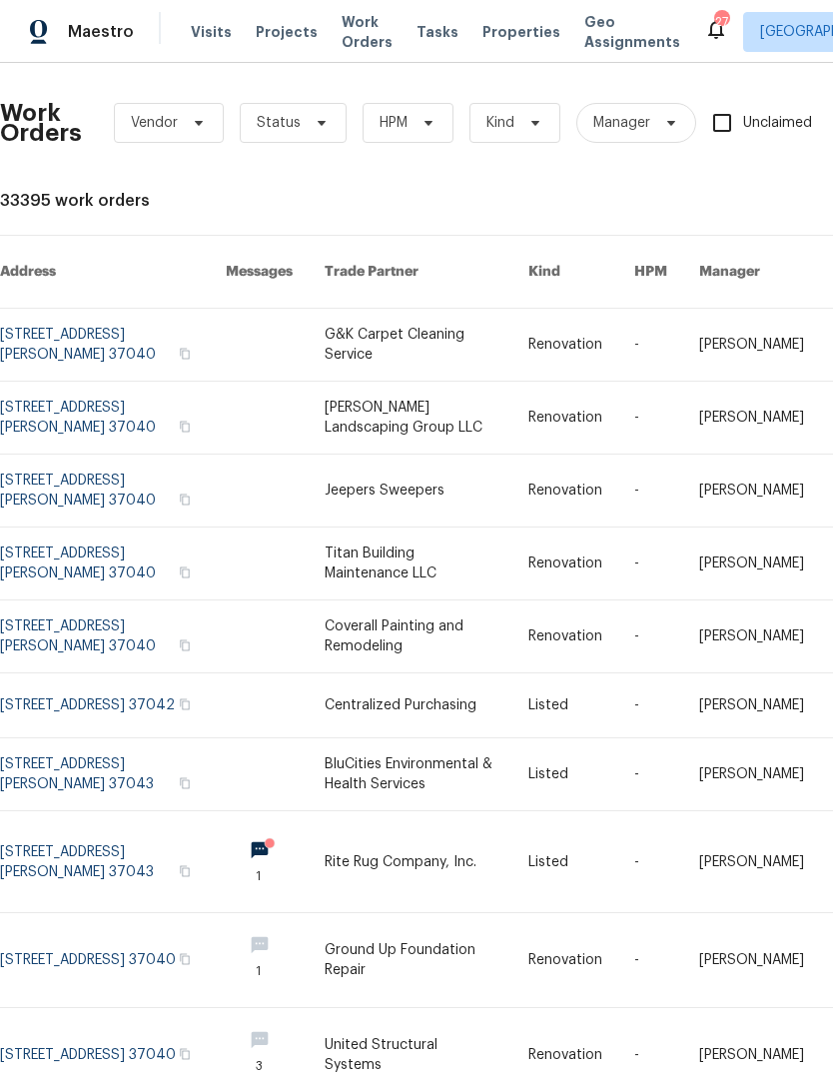
click at [120, 314] on link at bounding box center [113, 345] width 226 height 72
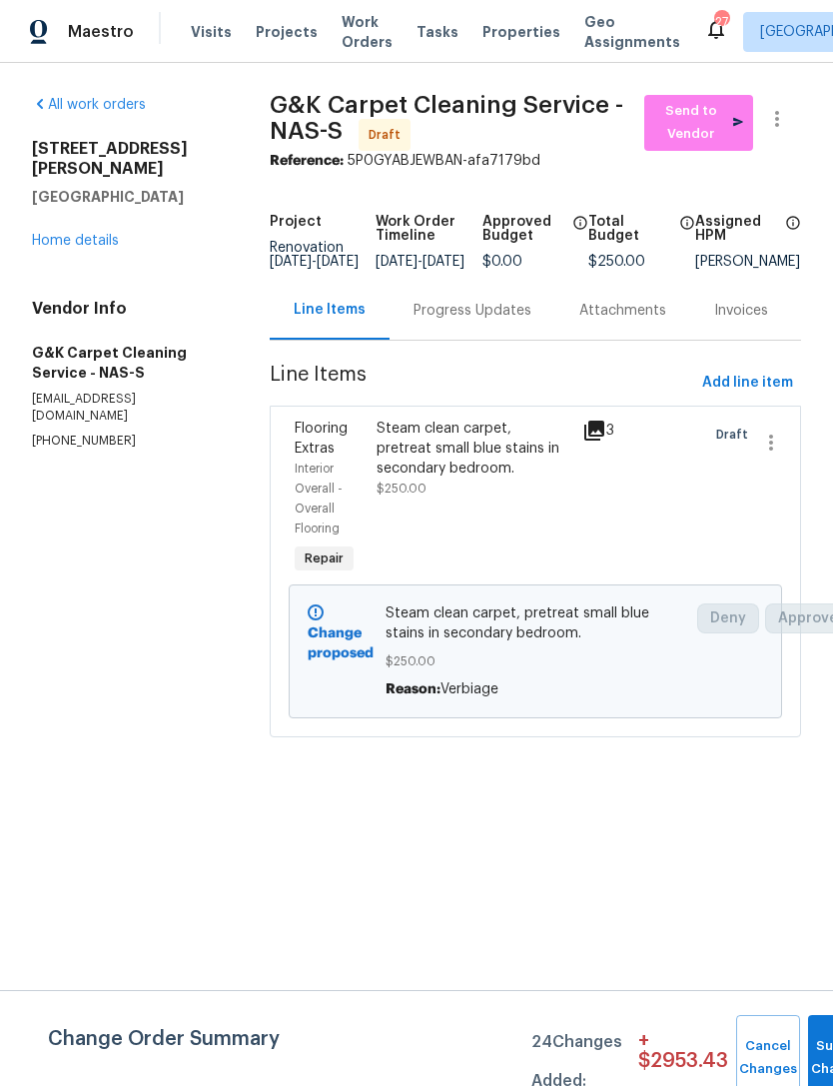
click at [102, 234] on link "Home details" at bounding box center [75, 241] width 87 height 14
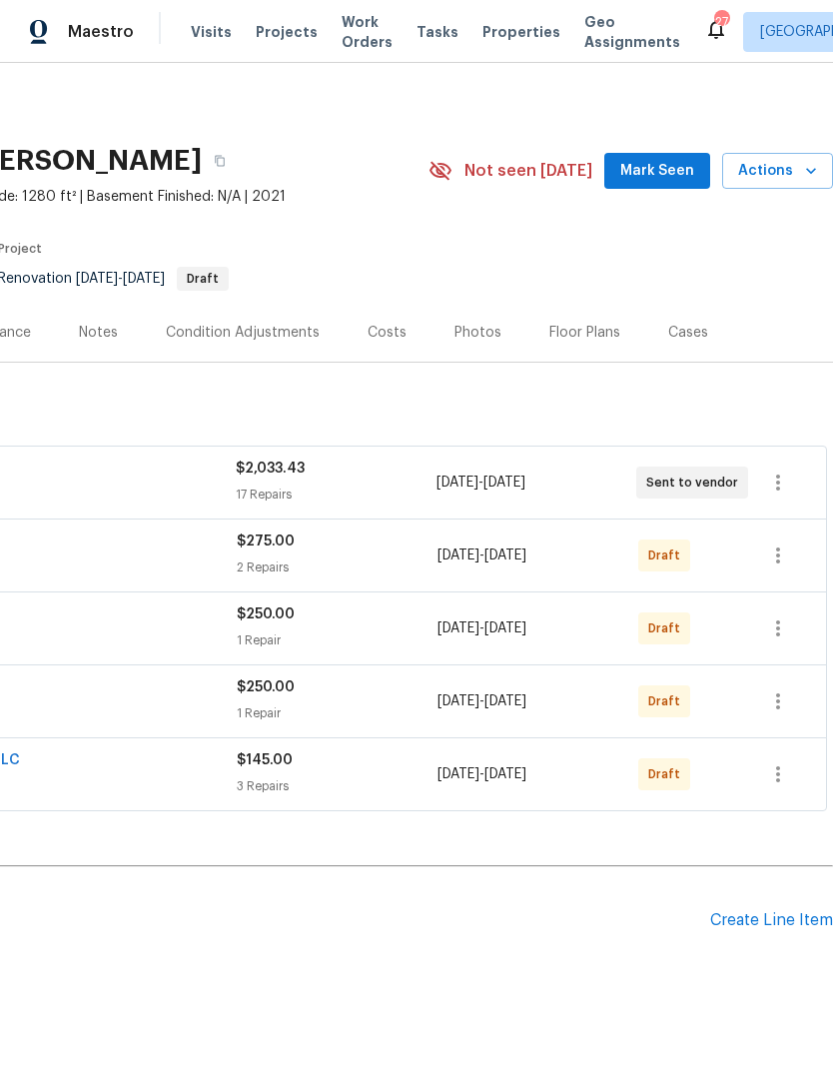
scroll to position [0, 296]
click at [782, 632] on icon "button" at bounding box center [778, 628] width 24 height 24
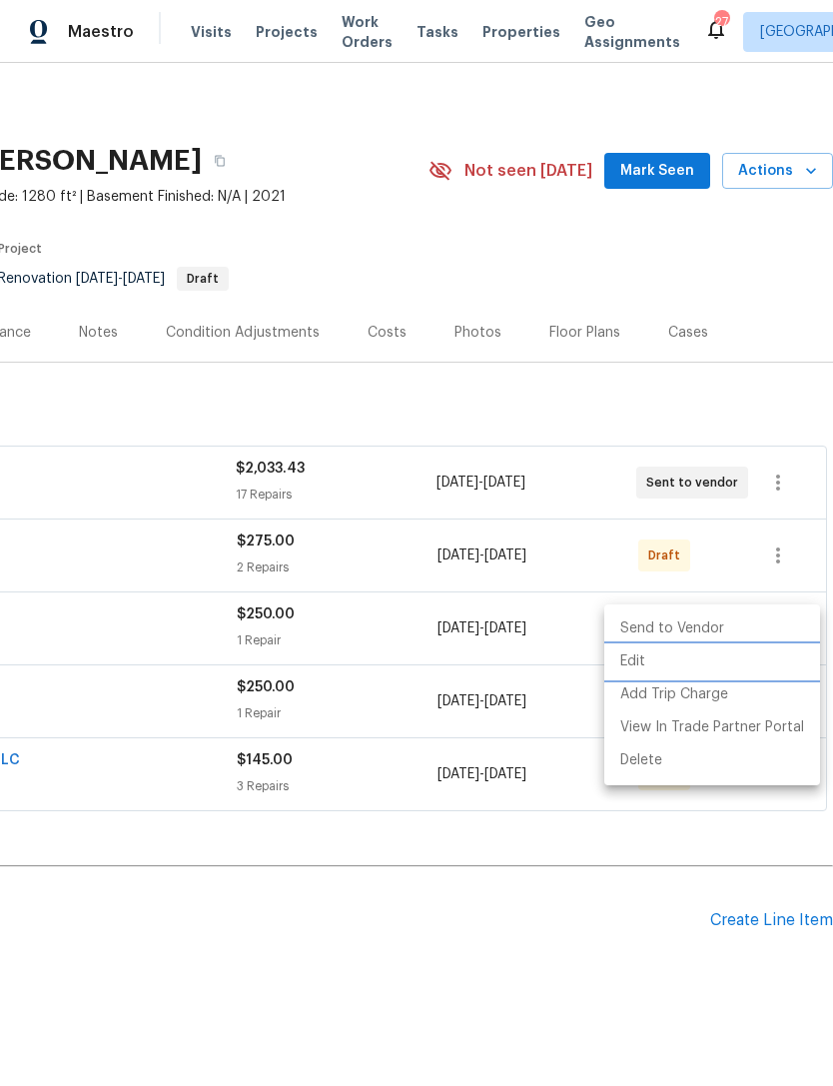
click at [682, 663] on li "Edit" at bounding box center [712, 661] width 216 height 33
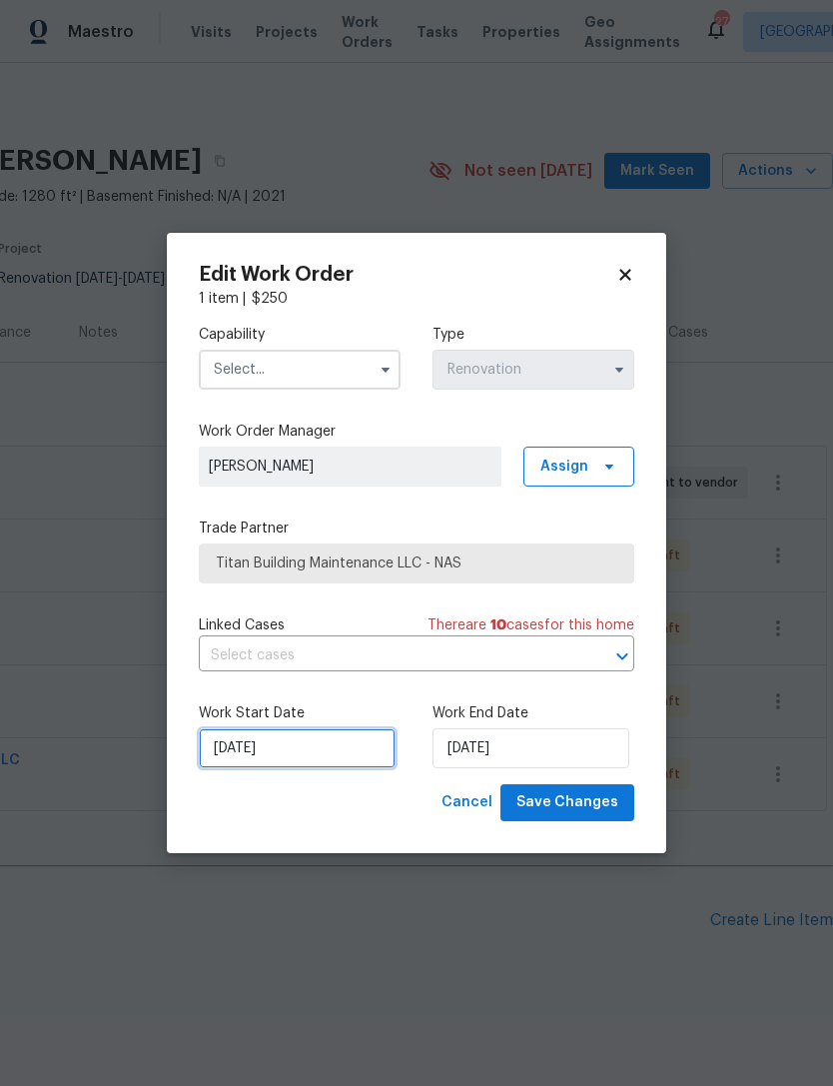
click at [268, 752] on input "10/6/2025" at bounding box center [297, 748] width 197 height 40
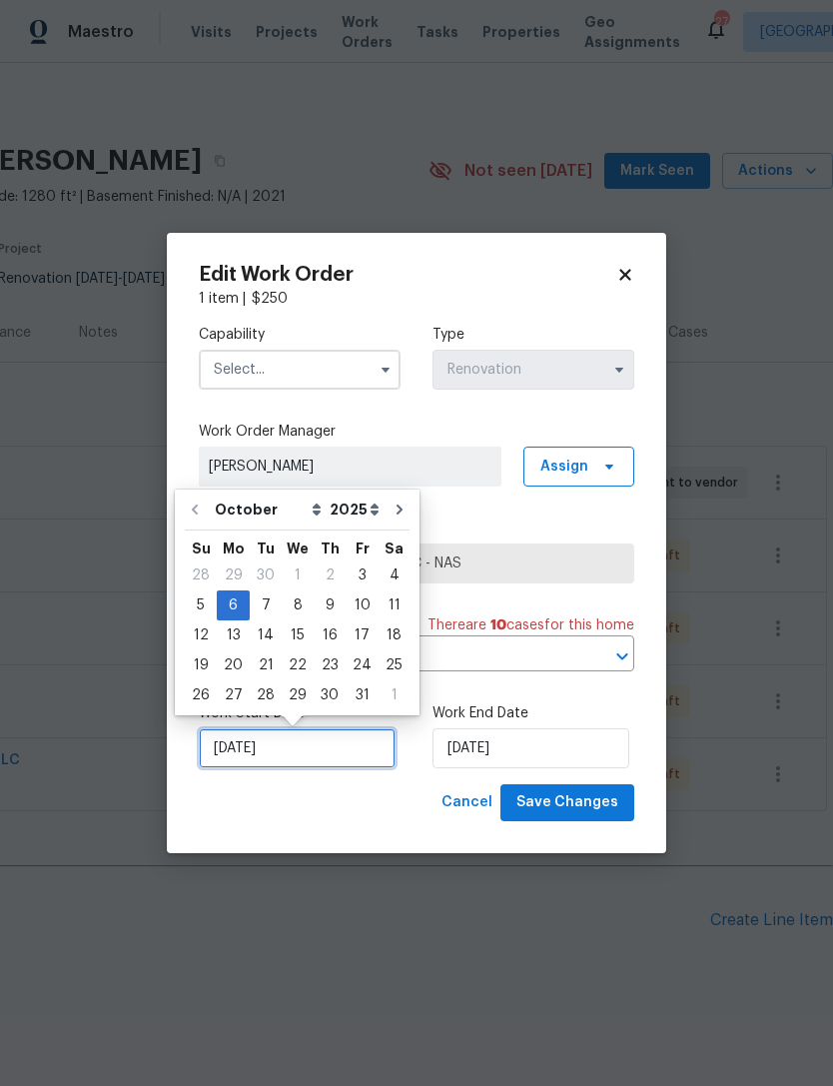
scroll to position [36, 0]
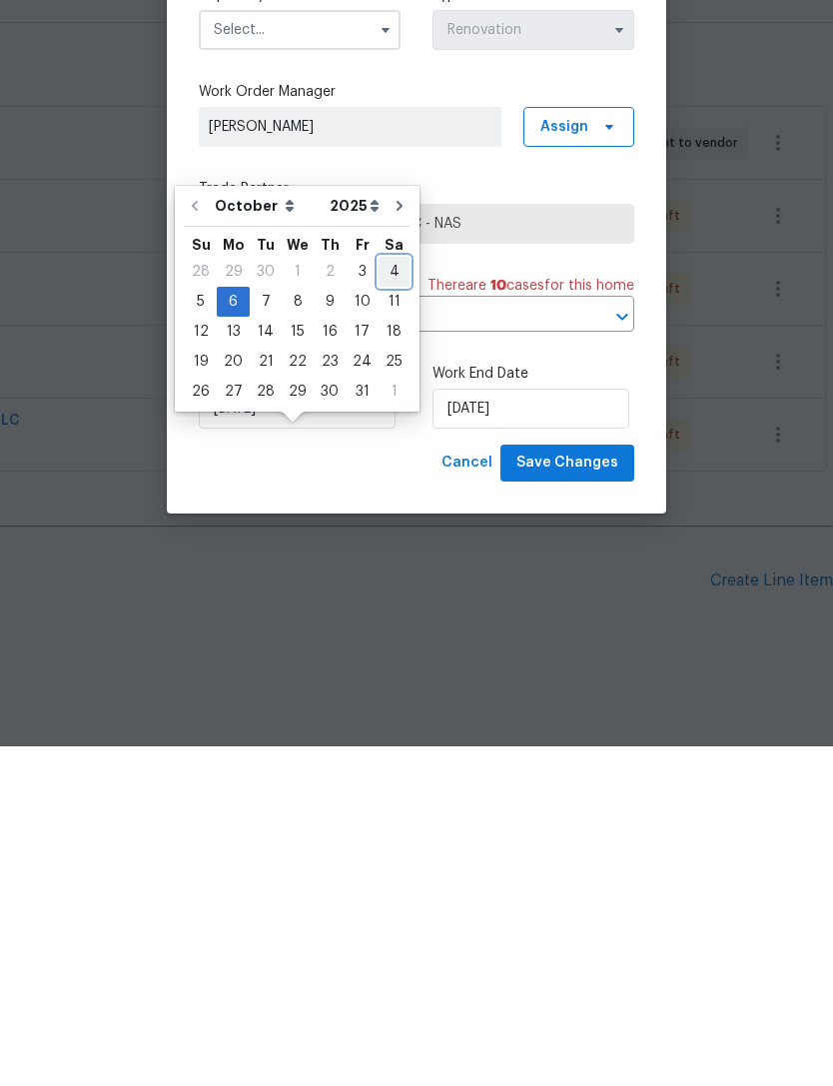
click at [389, 597] on div "4" at bounding box center [394, 611] width 31 height 28
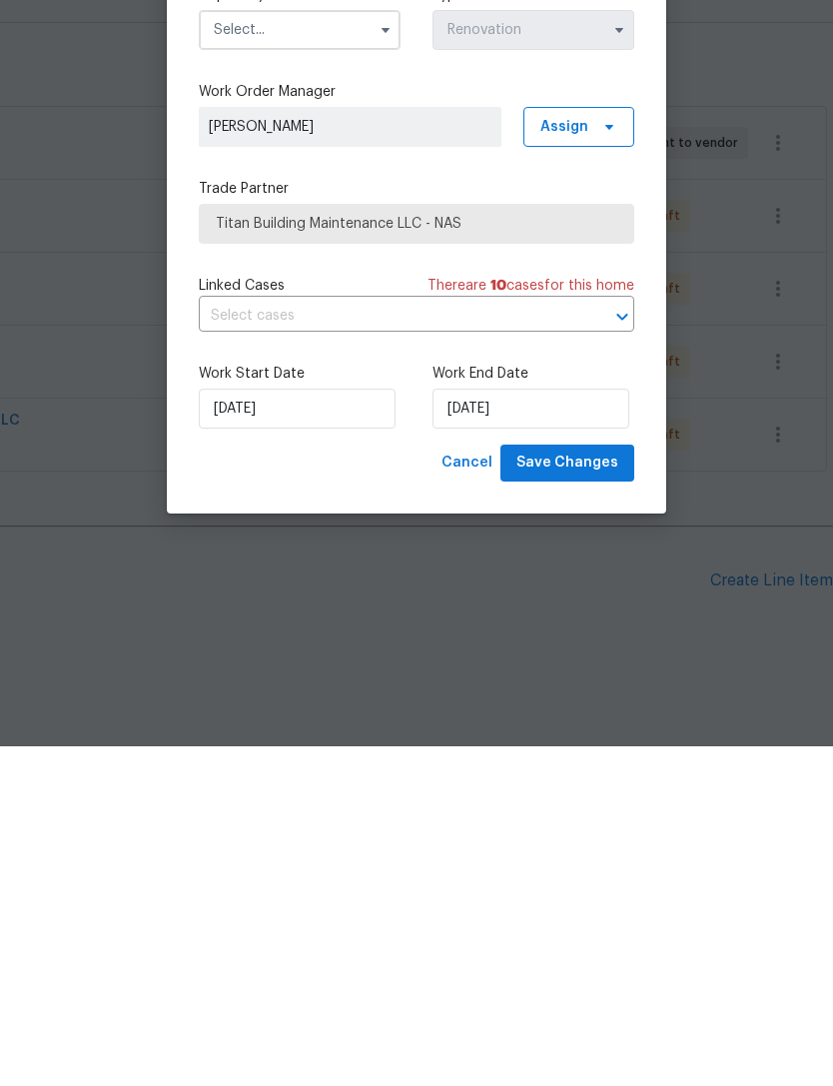
type input "10/4/2025"
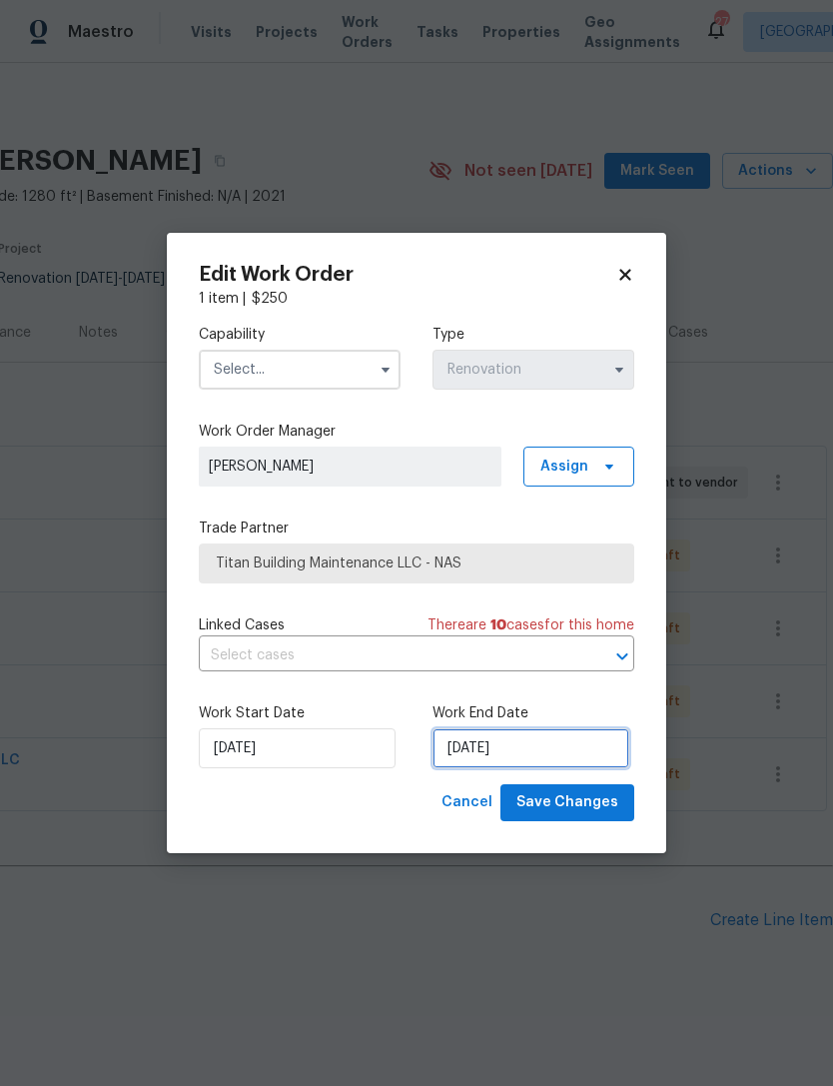
click at [495, 755] on input "[DATE]" at bounding box center [530, 748] width 197 height 40
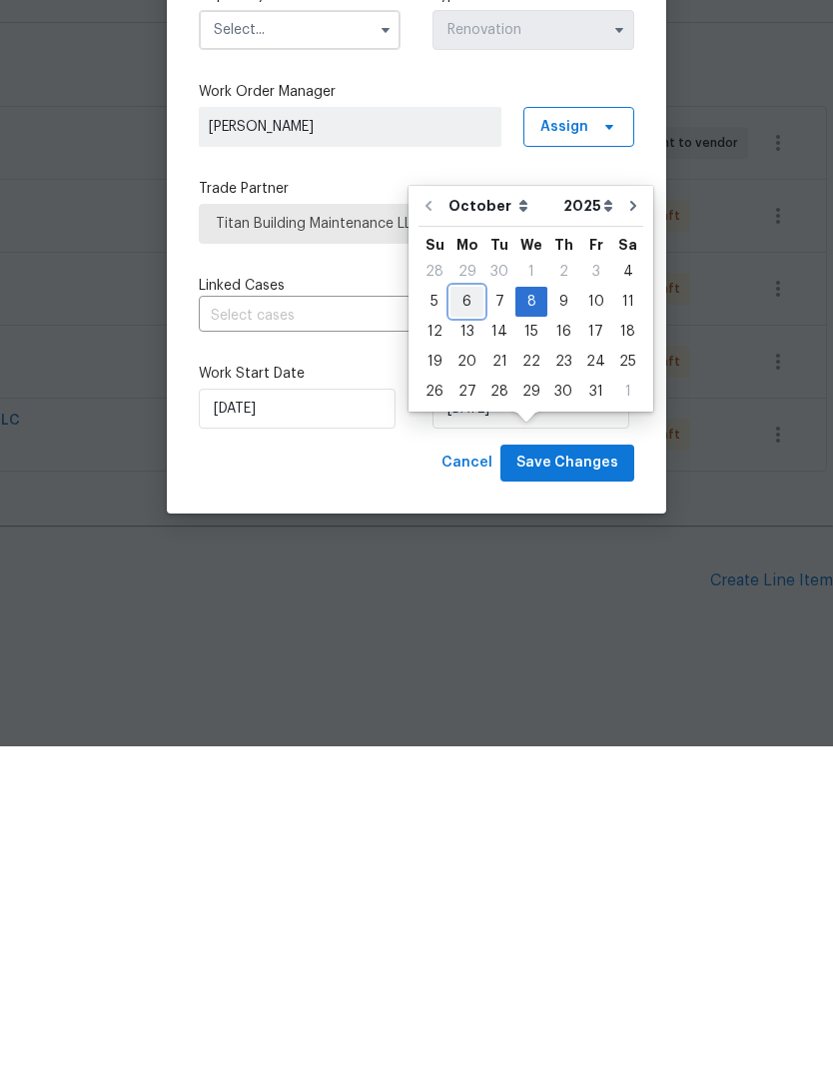
click at [466, 627] on div "6" at bounding box center [466, 641] width 33 height 28
type input "10/6/2025"
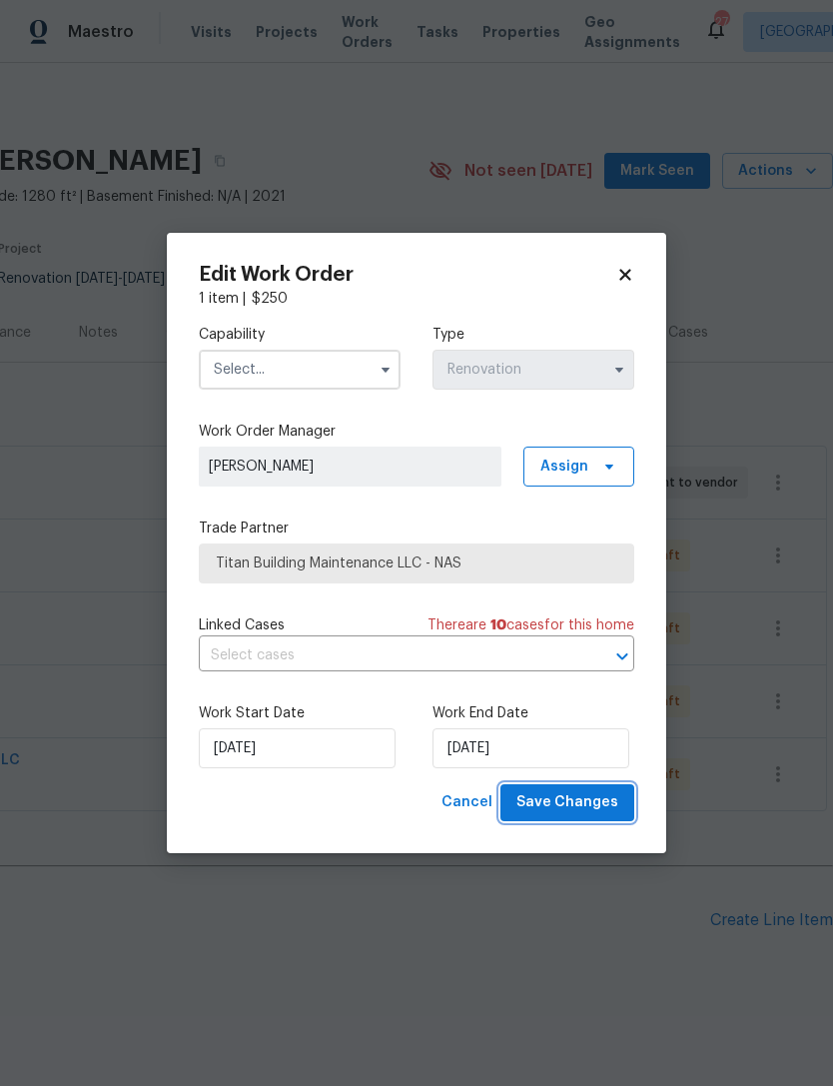
click at [581, 797] on span "Save Changes" at bounding box center [567, 802] width 102 height 25
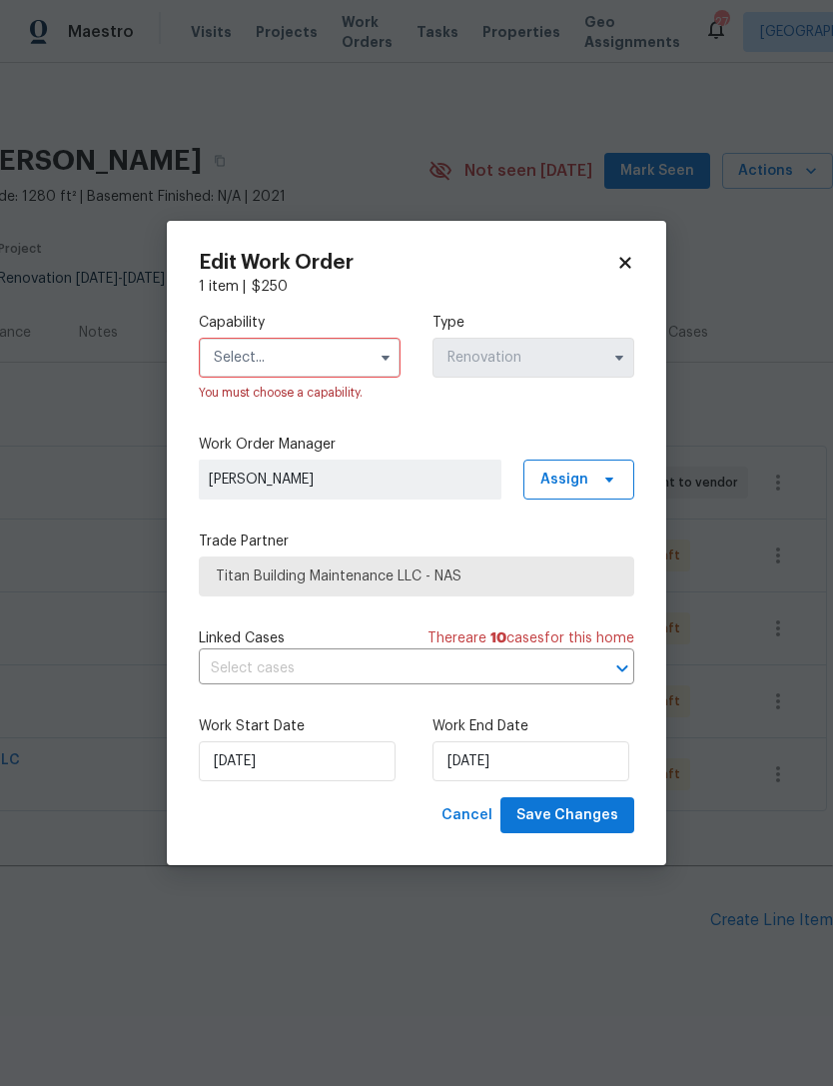
click at [376, 349] on button "button" at bounding box center [386, 358] width 24 height 24
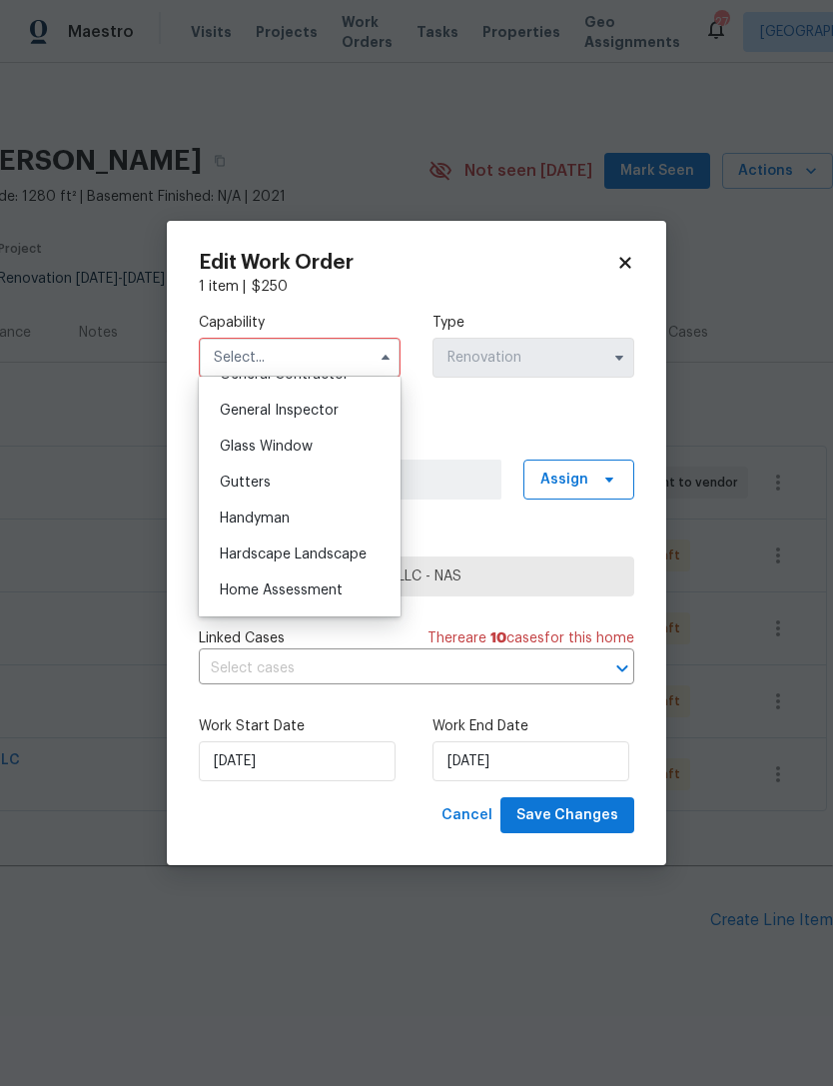
scroll to position [1090, 0]
click at [284, 522] on div "HVAC" at bounding box center [300, 516] width 192 height 36
type input "HVAC"
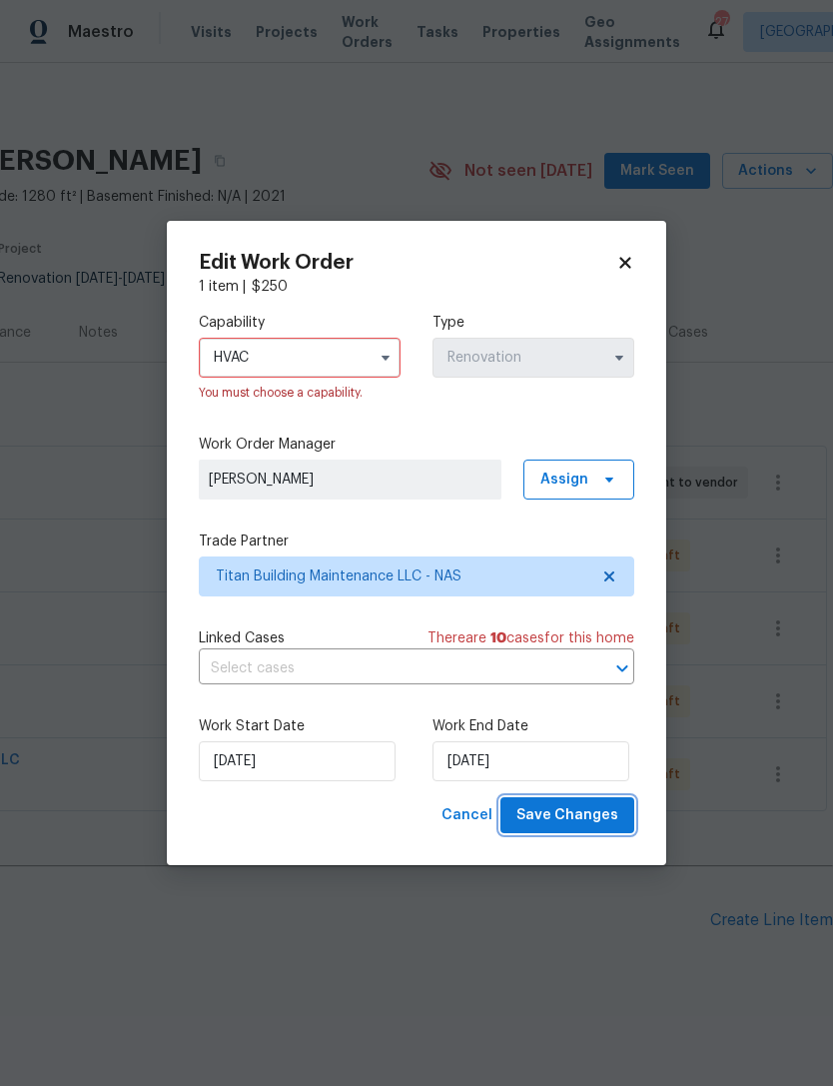
click at [581, 819] on span "Save Changes" at bounding box center [567, 815] width 102 height 25
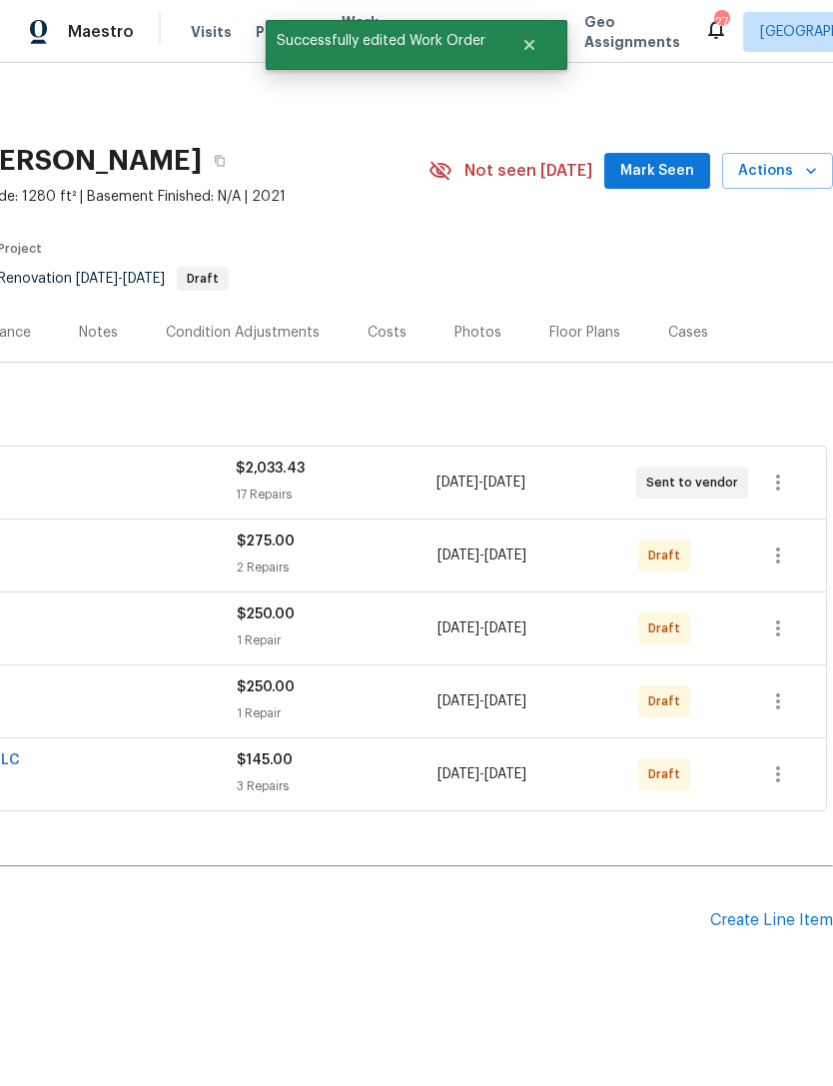
scroll to position [0, 296]
click at [785, 616] on icon "button" at bounding box center [778, 628] width 24 height 24
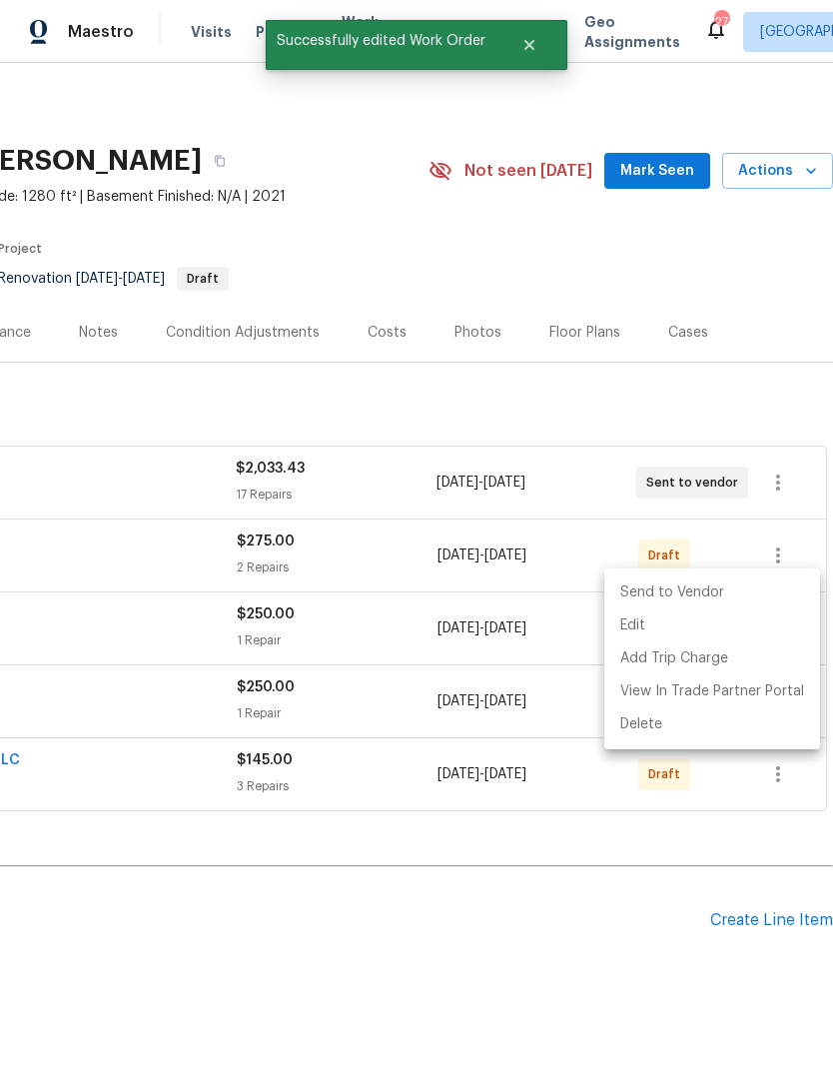
click at [716, 592] on li "Send to Vendor" at bounding box center [712, 592] width 216 height 33
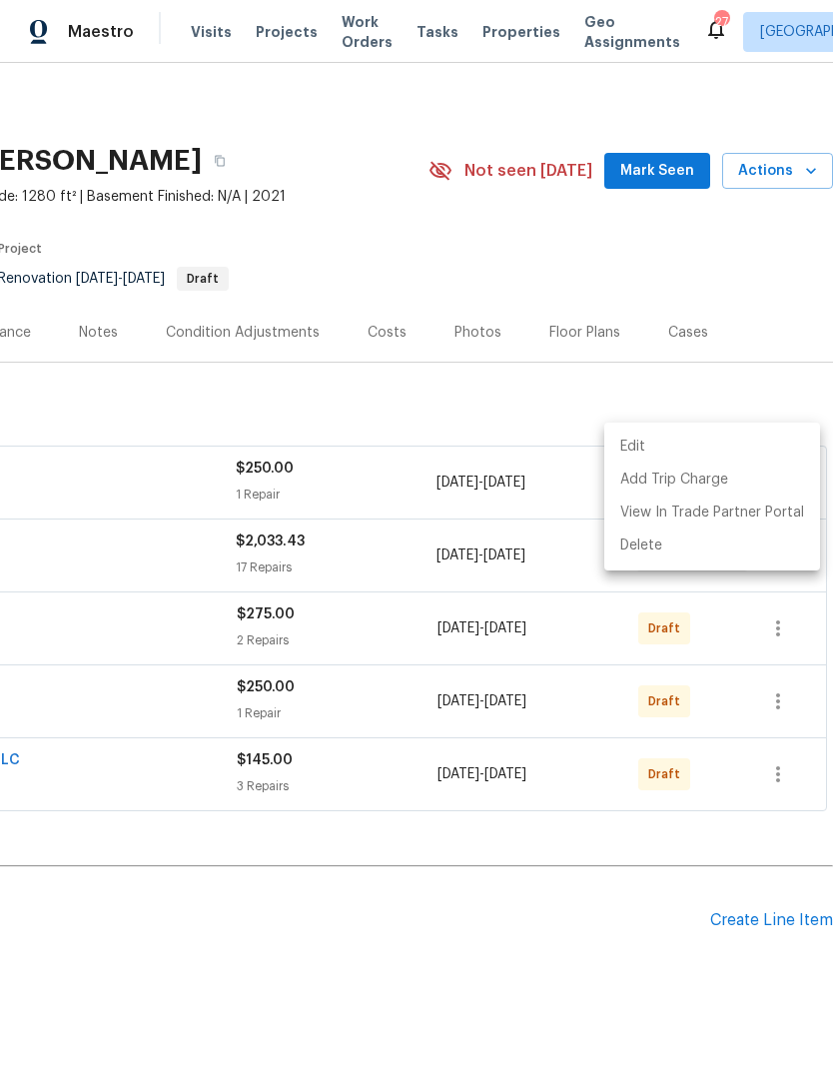
click at [436, 968] on div at bounding box center [416, 543] width 833 height 1086
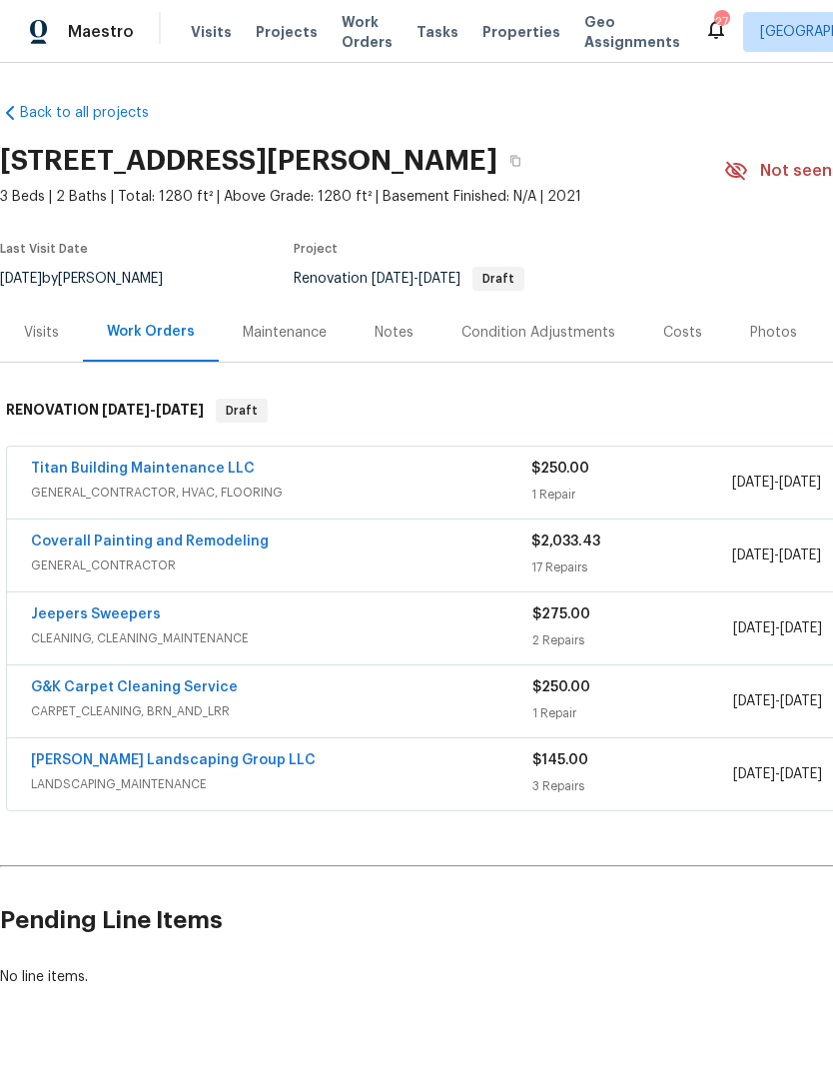
scroll to position [0, 0]
click at [206, 461] on link "Titan Building Maintenance LLC" at bounding box center [143, 468] width 224 height 14
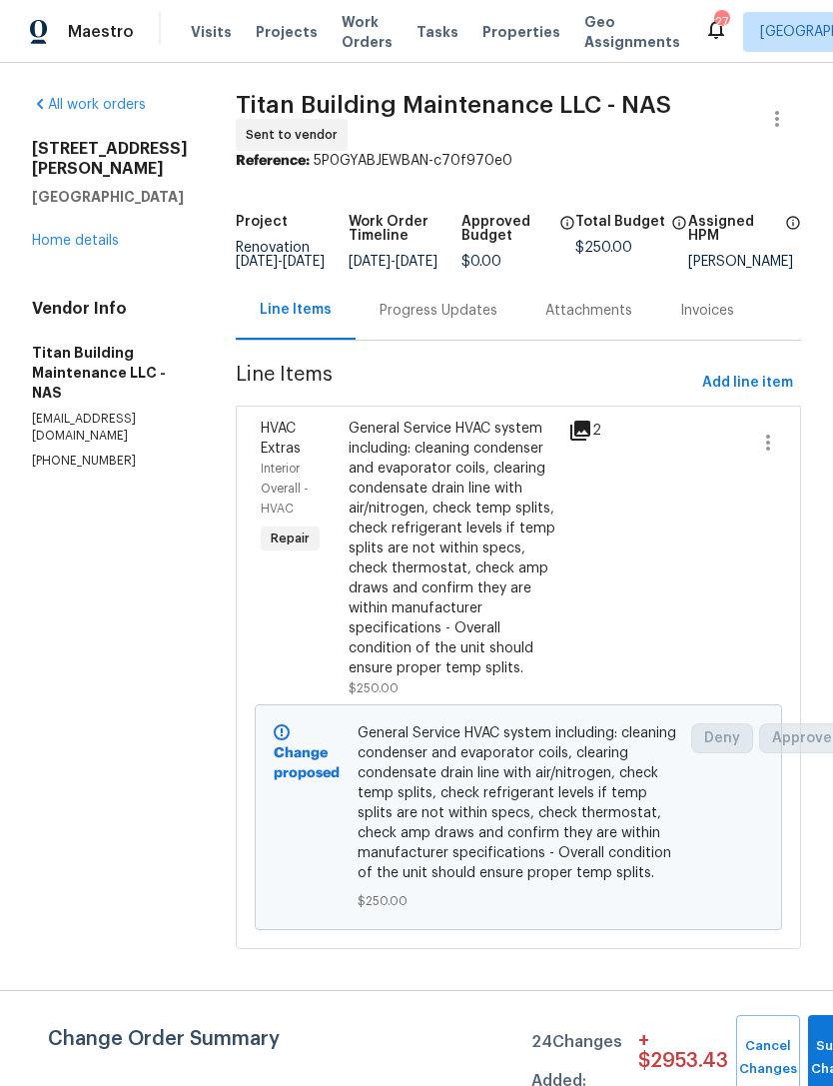
click at [413, 321] on div "Progress Updates" at bounding box center [439, 311] width 118 height 20
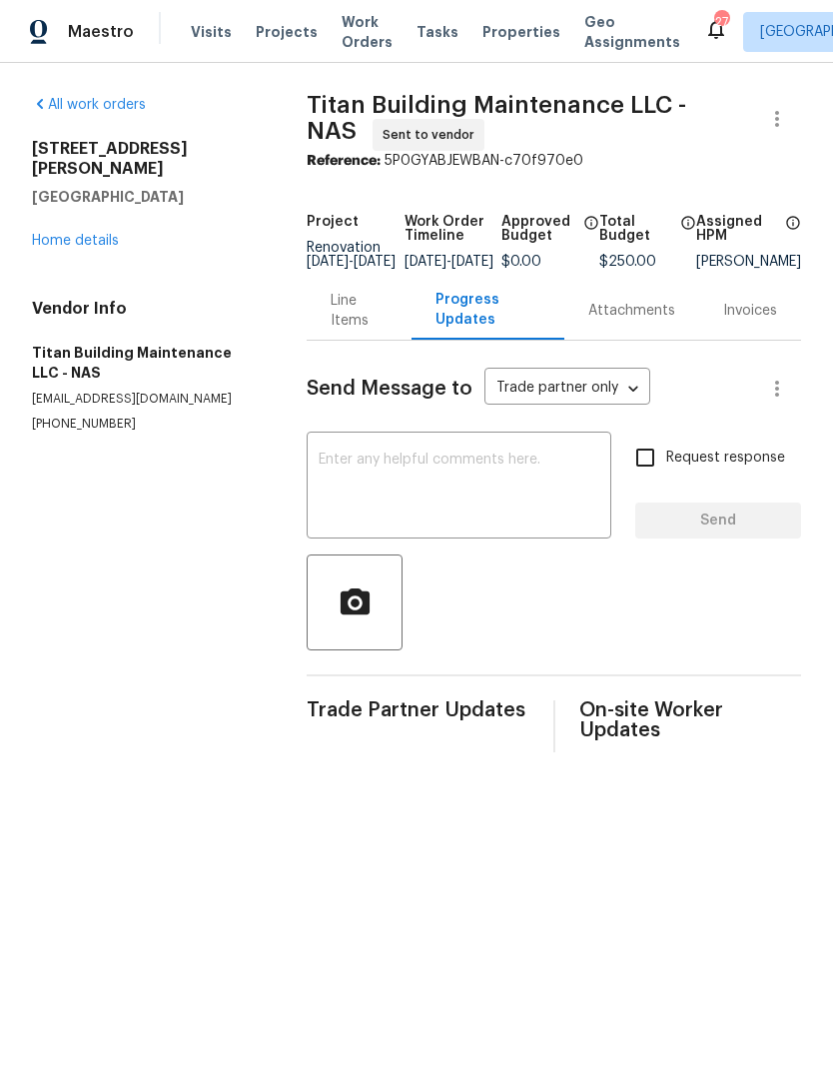
click at [453, 495] on textarea at bounding box center [459, 487] width 281 height 70
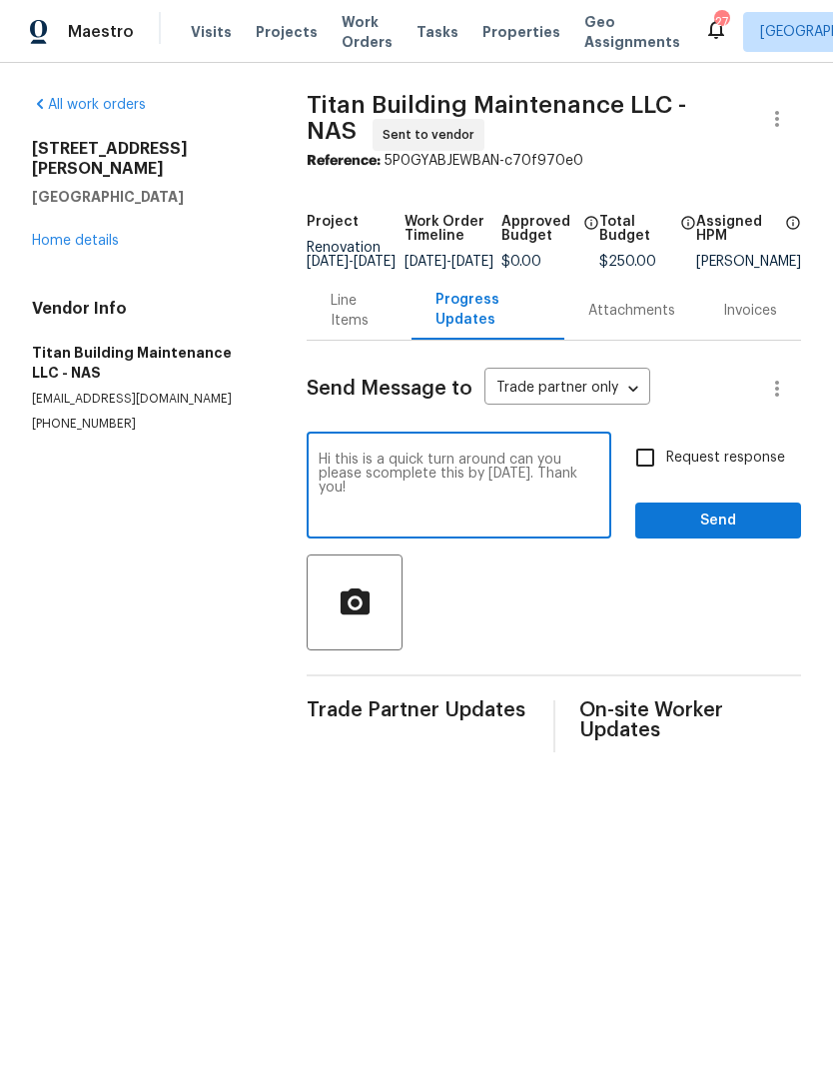
type textarea "Hi this is a quick turn around can you please scomplete this by Monday. Thank y…"
click at [734, 524] on span "Send" at bounding box center [718, 520] width 134 height 25
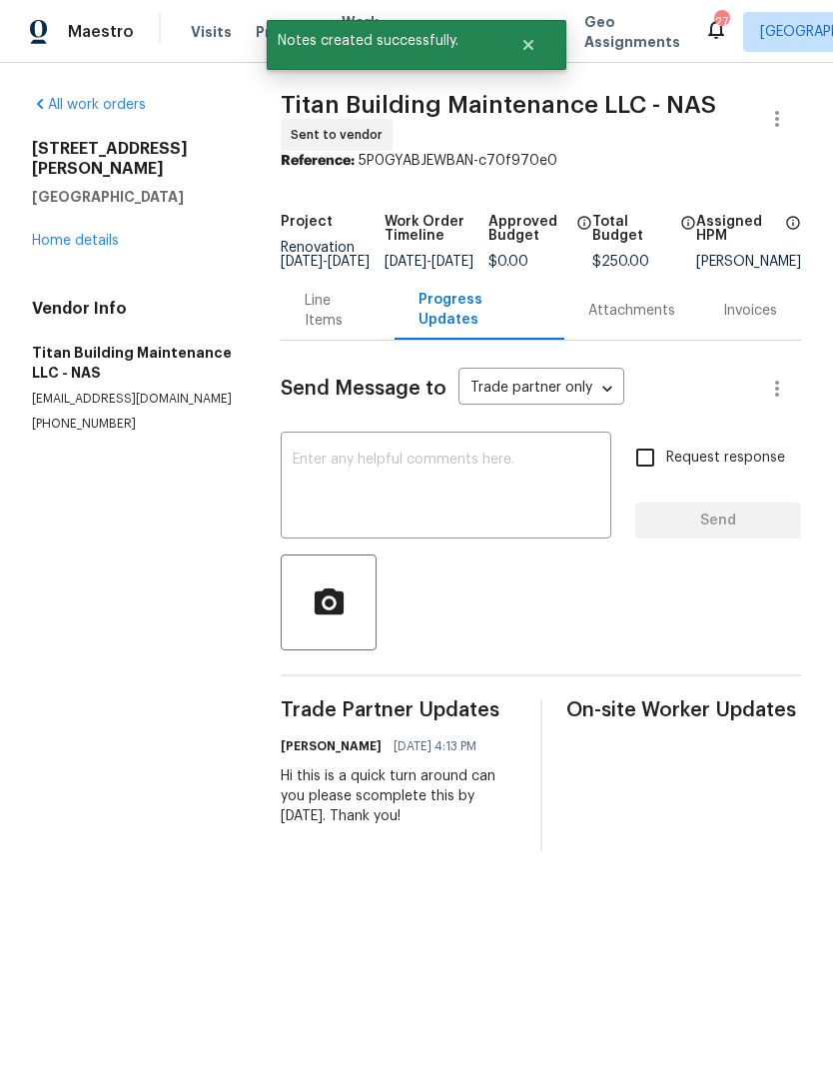
click at [84, 239] on div "All work orders 2988 Gibbs Ln Clarksville, TN 37040 Home details Vendor Info Ti…" at bounding box center [132, 264] width 201 height 338
click at [110, 203] on div "2988 Gibbs Ln Clarksville, TN 37040 Home details" at bounding box center [132, 195] width 201 height 112
click at [103, 234] on link "Home details" at bounding box center [75, 241] width 87 height 14
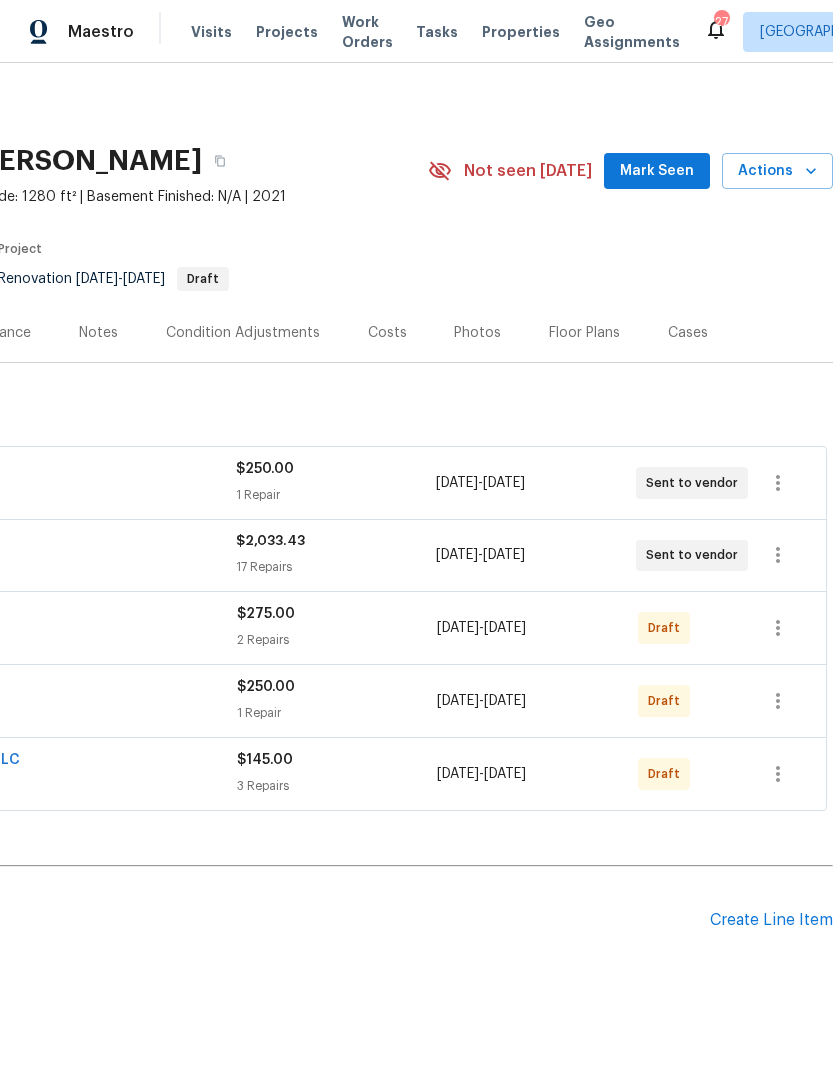
scroll to position [0, 296]
click at [776, 779] on icon "button" at bounding box center [778, 774] width 24 height 24
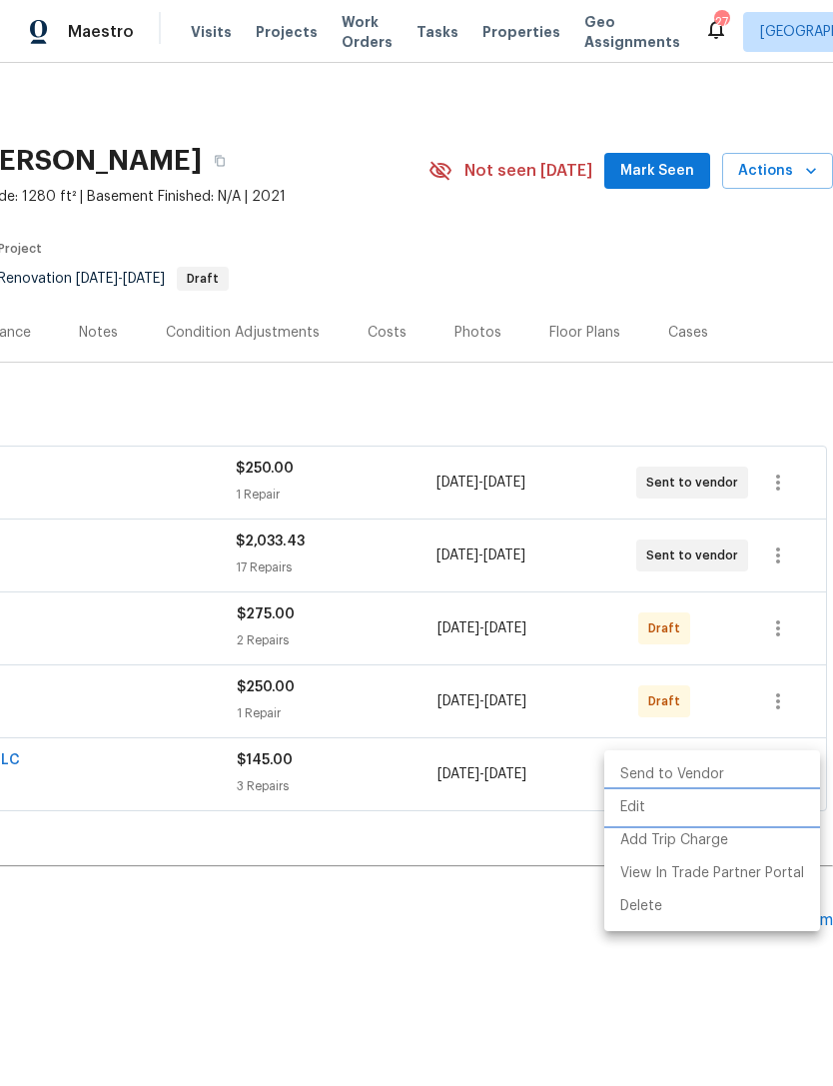
click at [703, 809] on li "Edit" at bounding box center [712, 807] width 216 height 33
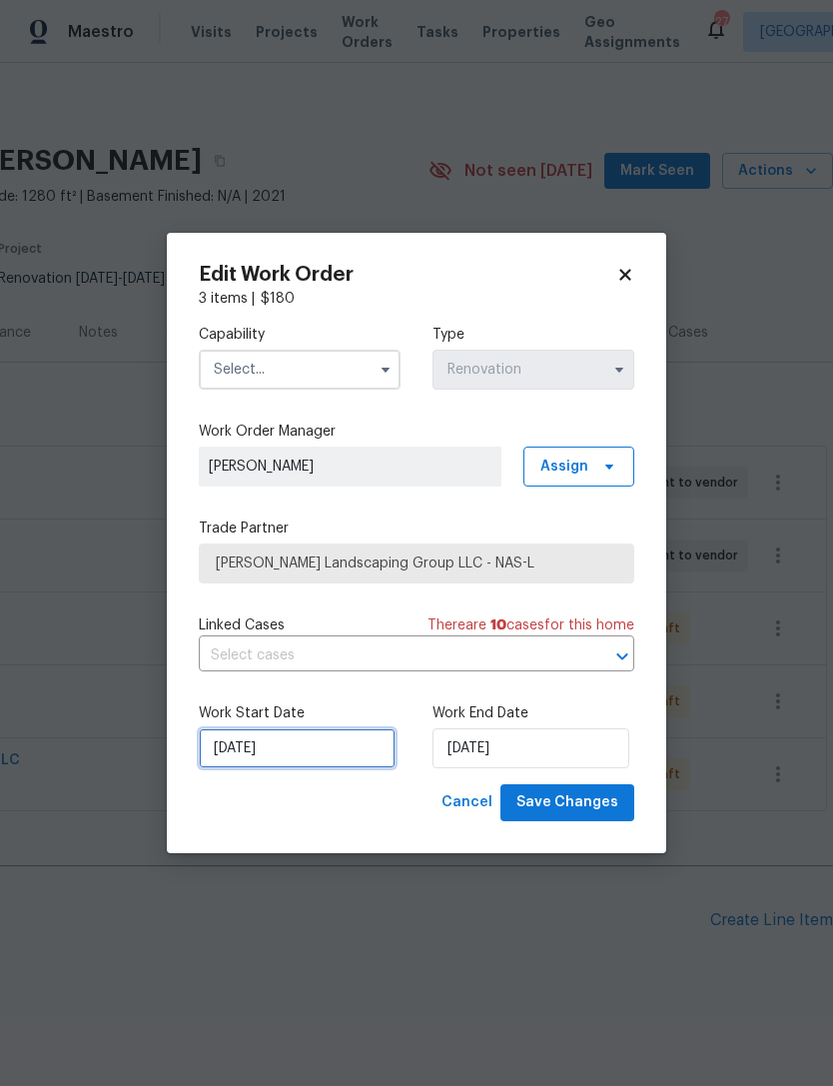
click at [311, 752] on input "10/6/2025" at bounding box center [297, 748] width 197 height 40
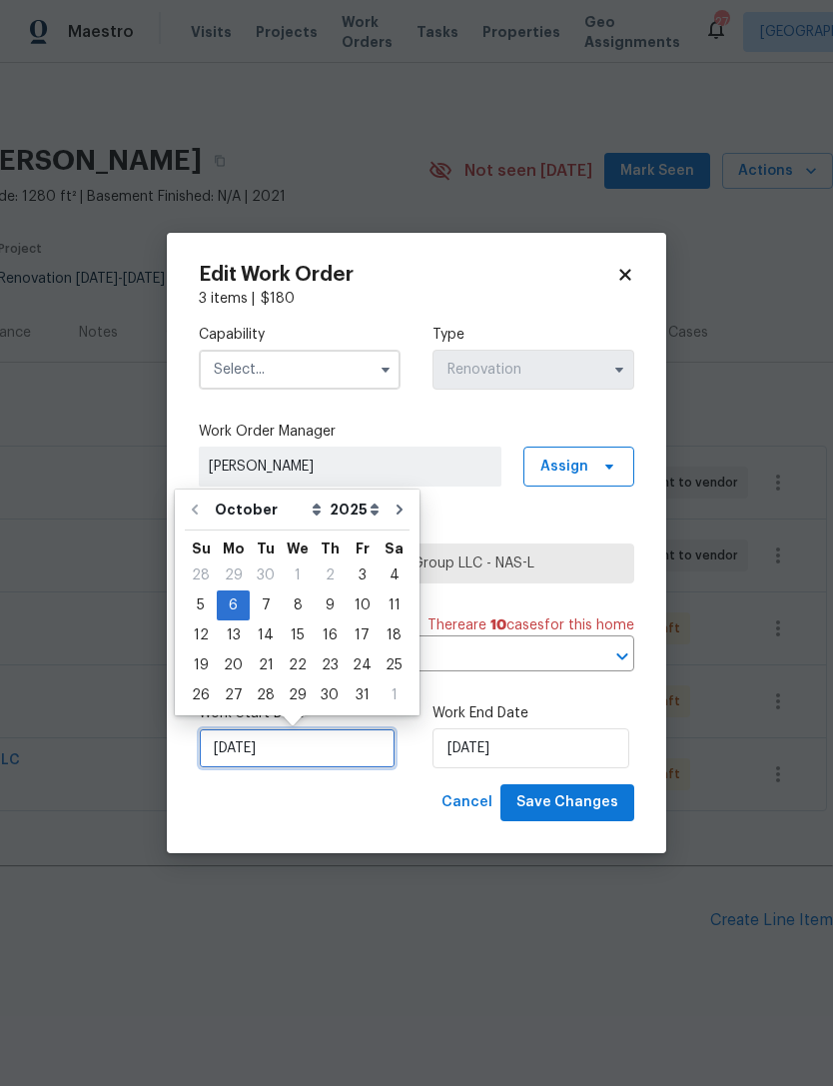
scroll to position [36, 0]
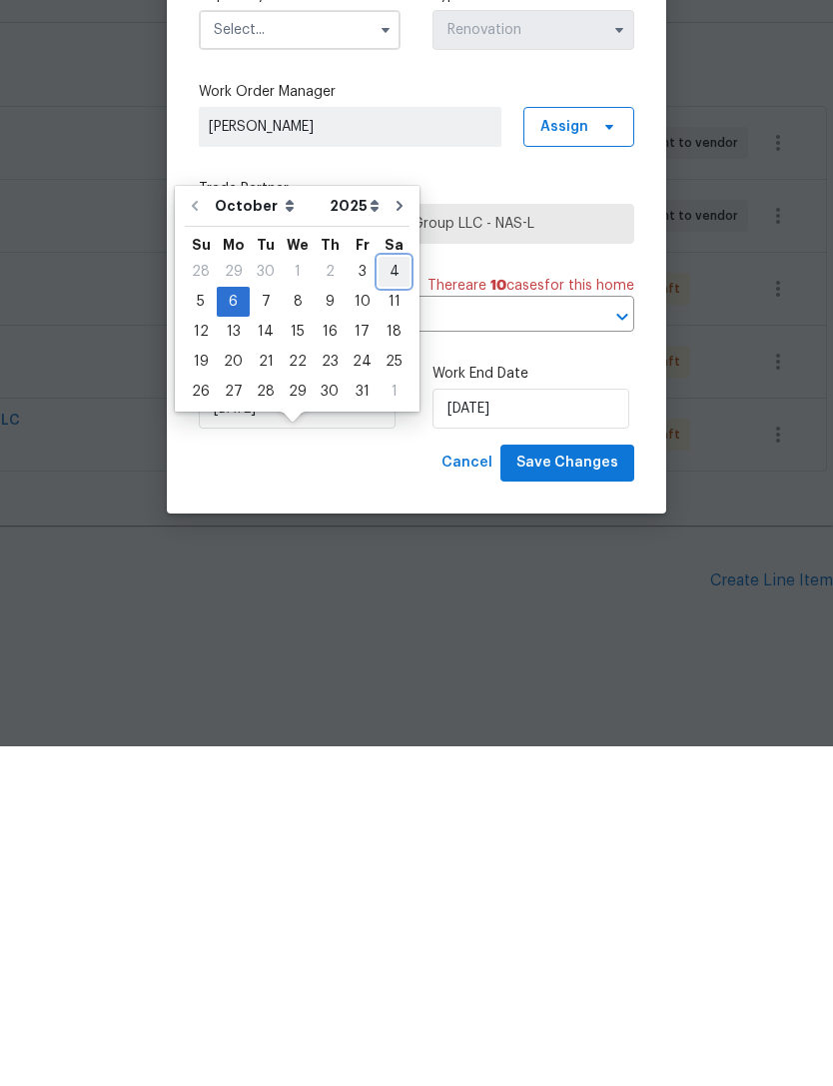
click at [394, 597] on div "4" at bounding box center [394, 611] width 31 height 28
type input "10/4/2025"
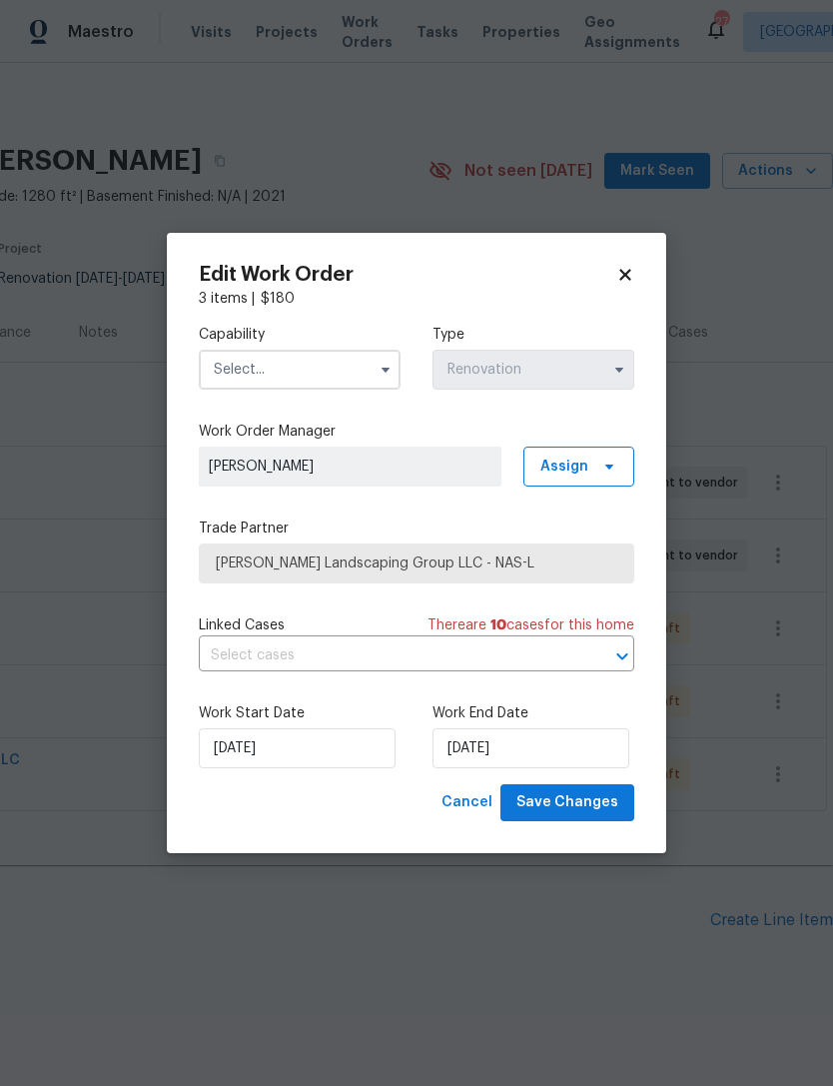
click at [312, 357] on input "text" at bounding box center [300, 370] width 202 height 40
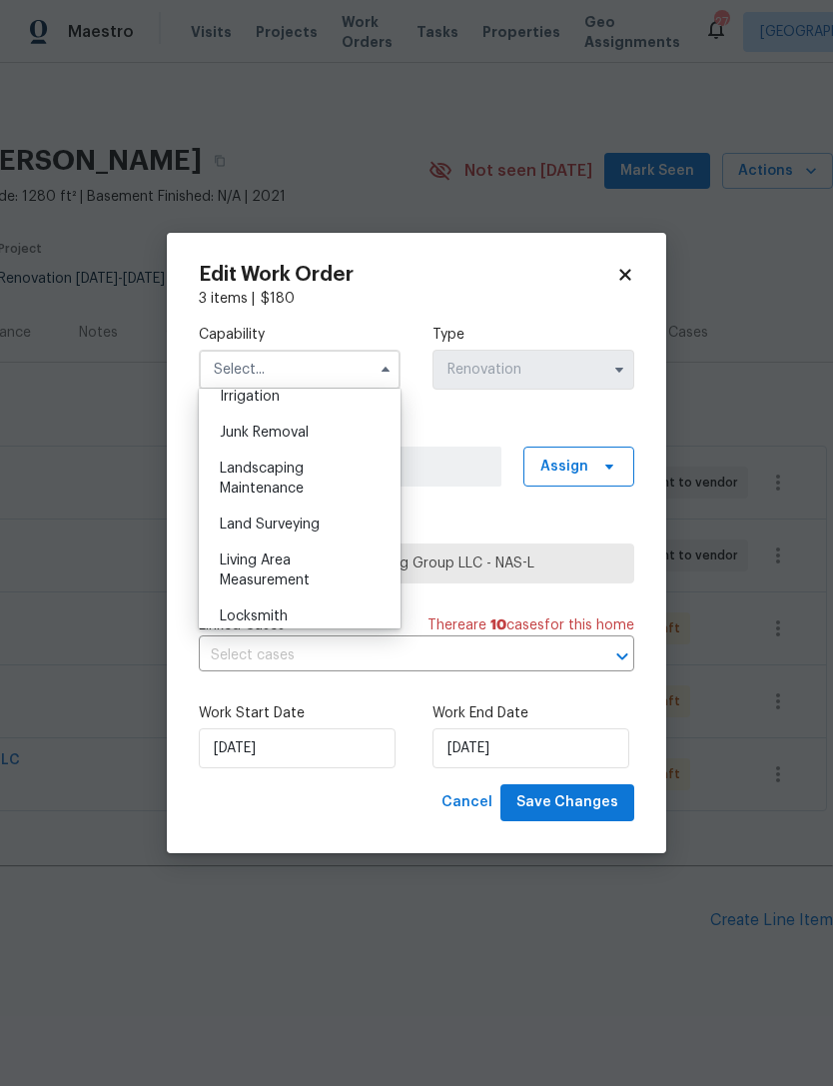
scroll to position [1278, 0]
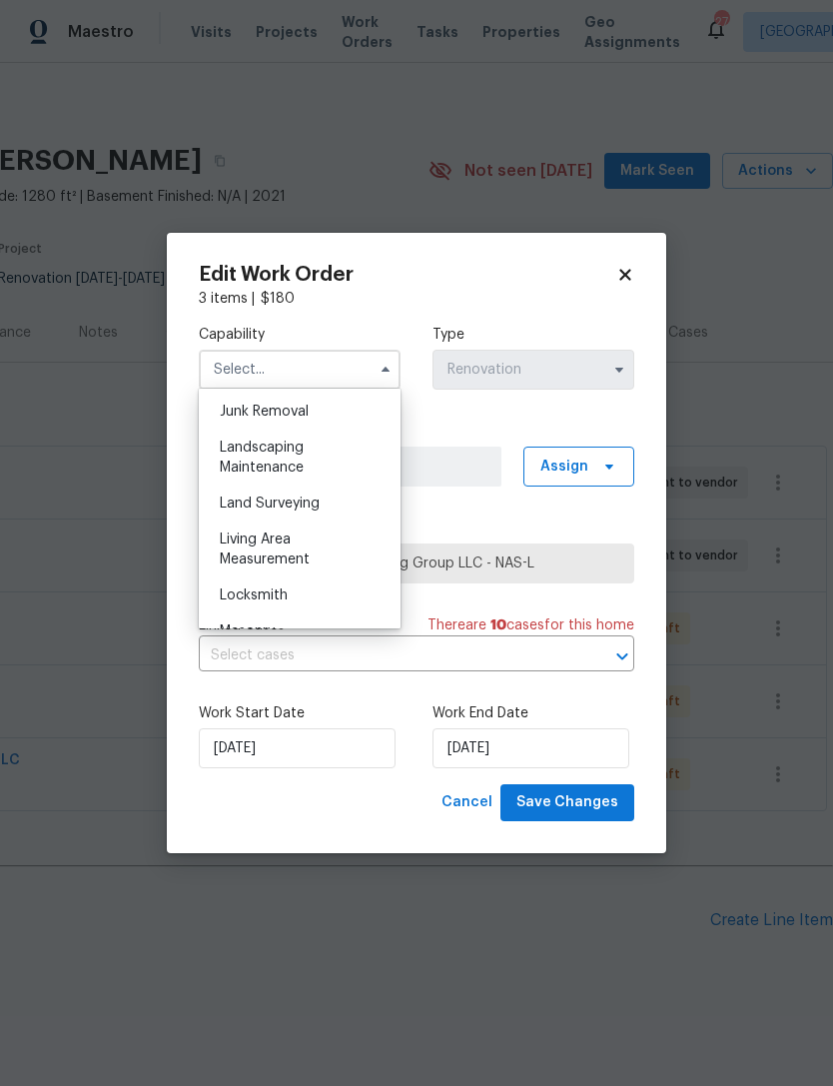
click at [308, 570] on div "Living Area Measurement" at bounding box center [300, 549] width 192 height 56
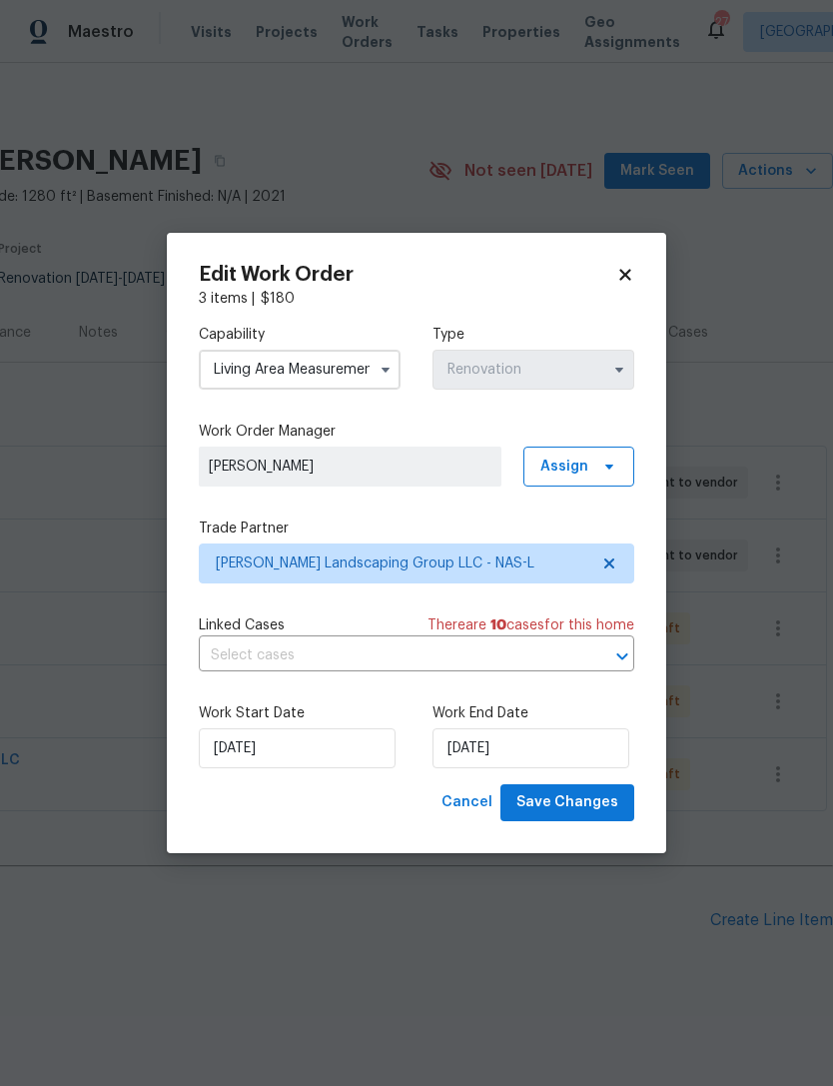
click at [377, 371] on button "button" at bounding box center [386, 370] width 24 height 24
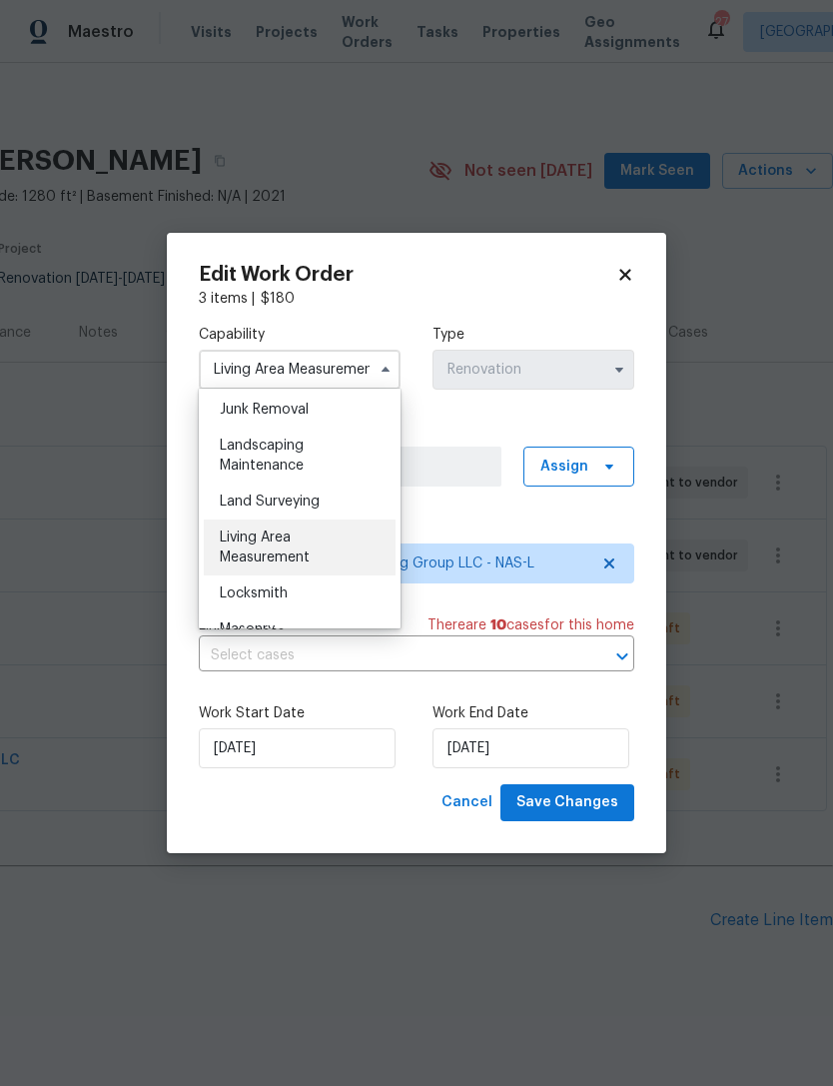
scroll to position [1300, 0]
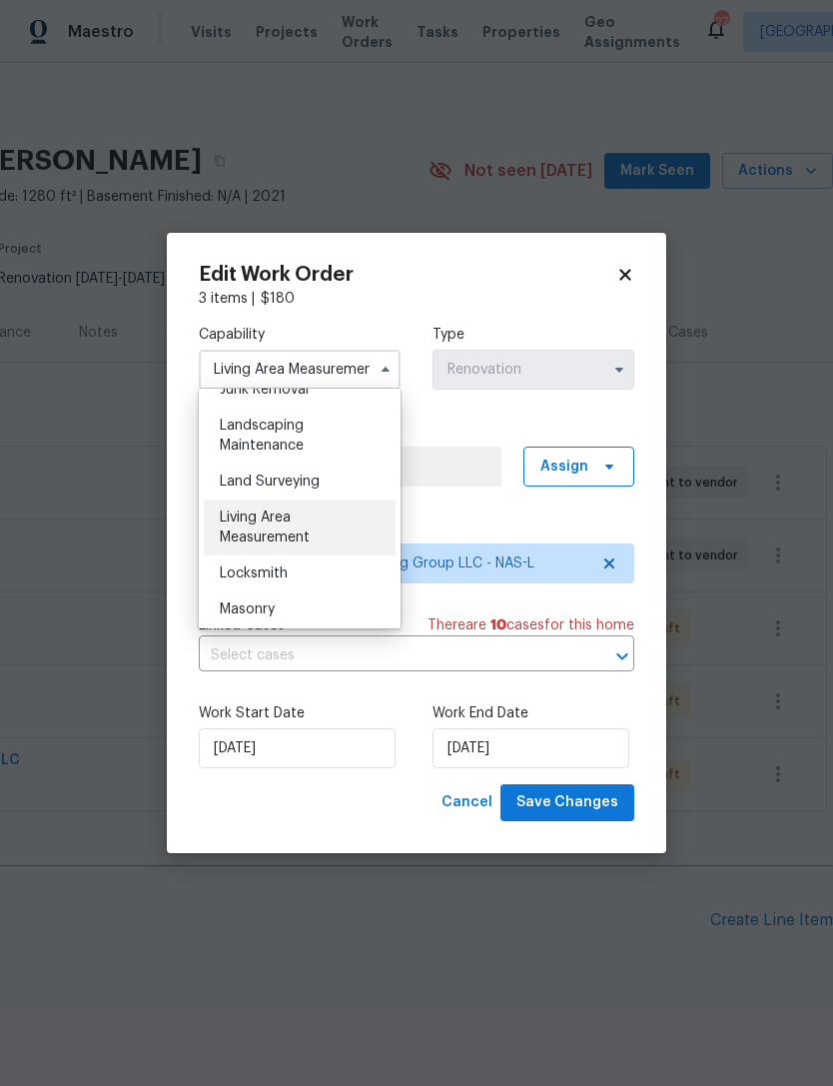
click at [340, 450] on div "Landscaping Maintenance" at bounding box center [300, 435] width 192 height 56
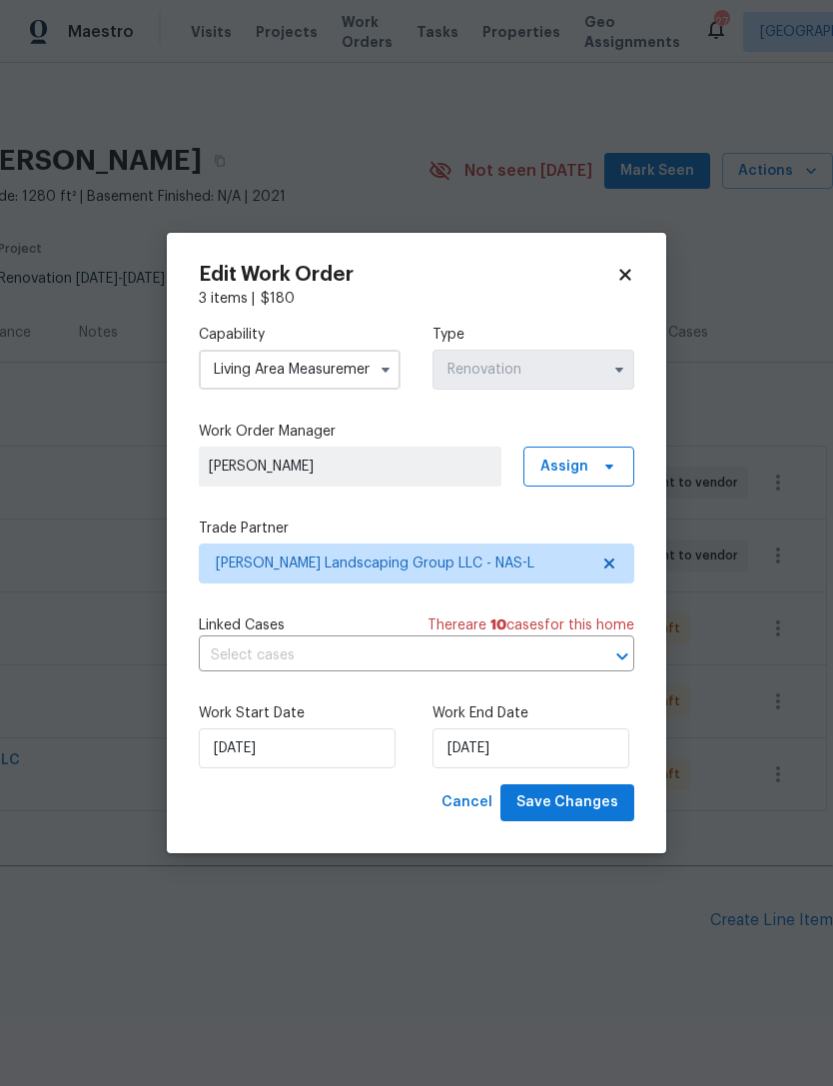
type input "Landscaping Maintenance"
click at [244, 746] on input "10/4/2025" at bounding box center [297, 748] width 197 height 40
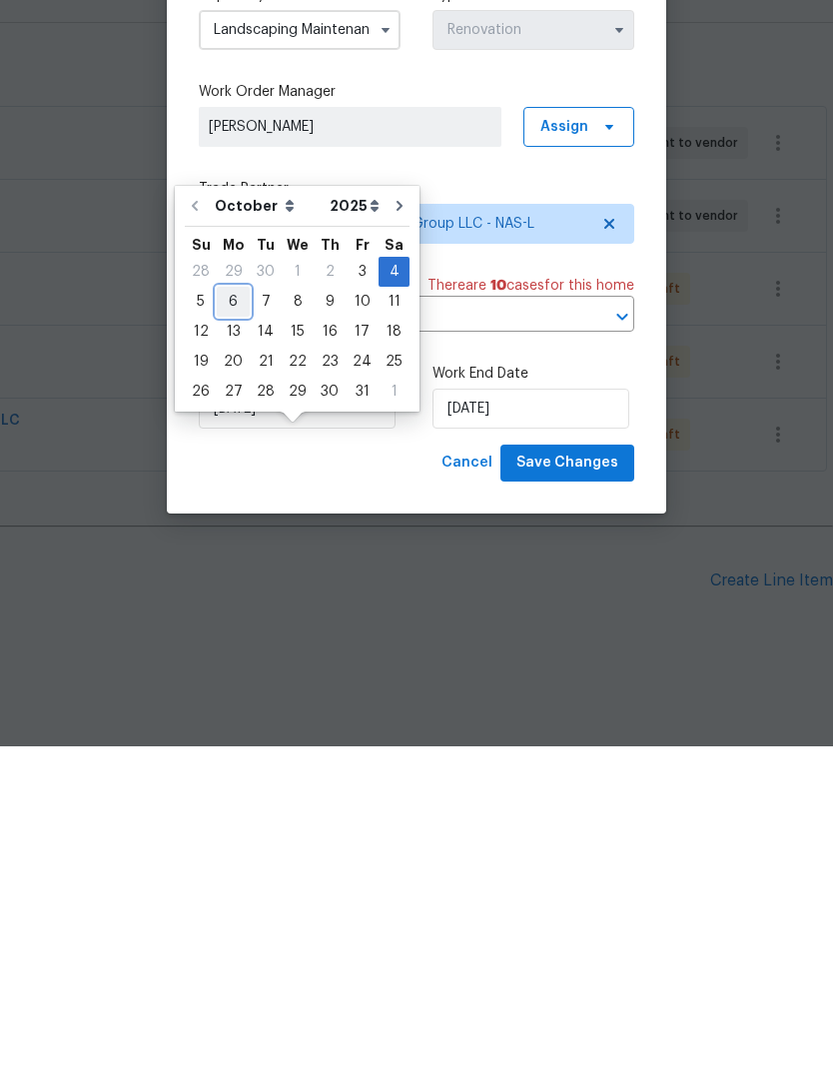
click at [239, 627] on div "6" at bounding box center [233, 641] width 33 height 28
type input "10/6/2025"
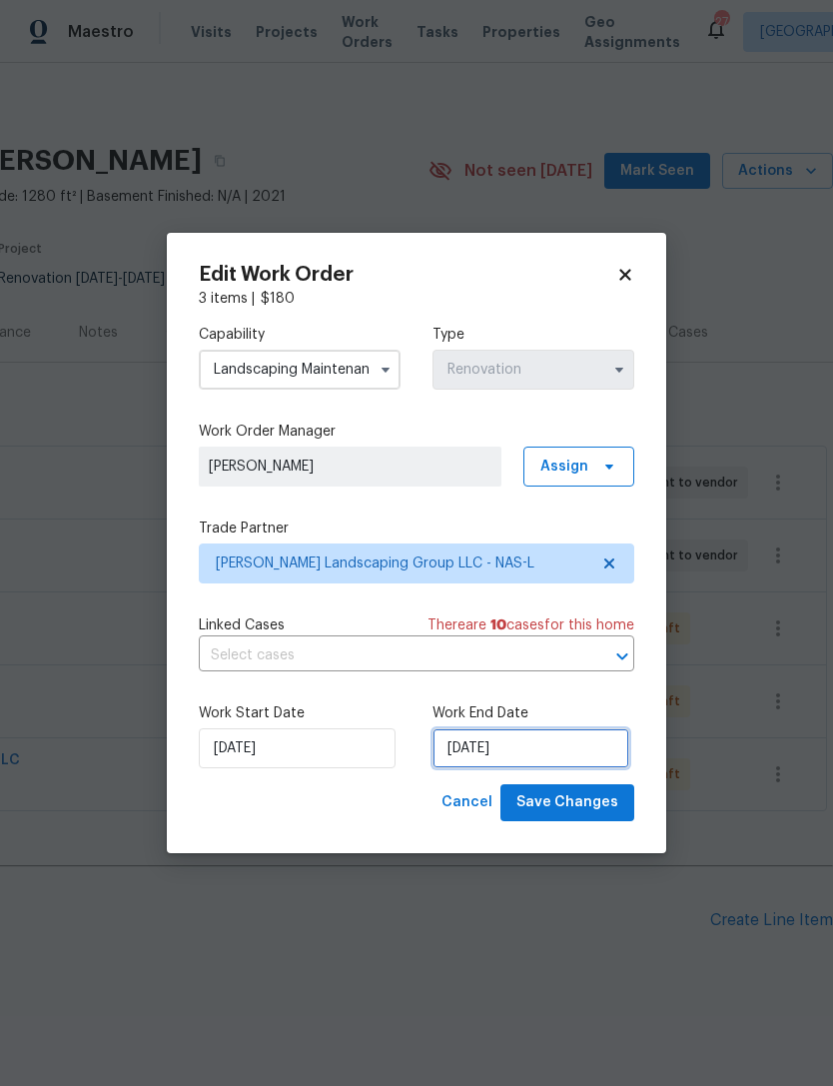
click at [515, 746] on input "10/6/2025" at bounding box center [530, 748] width 197 height 40
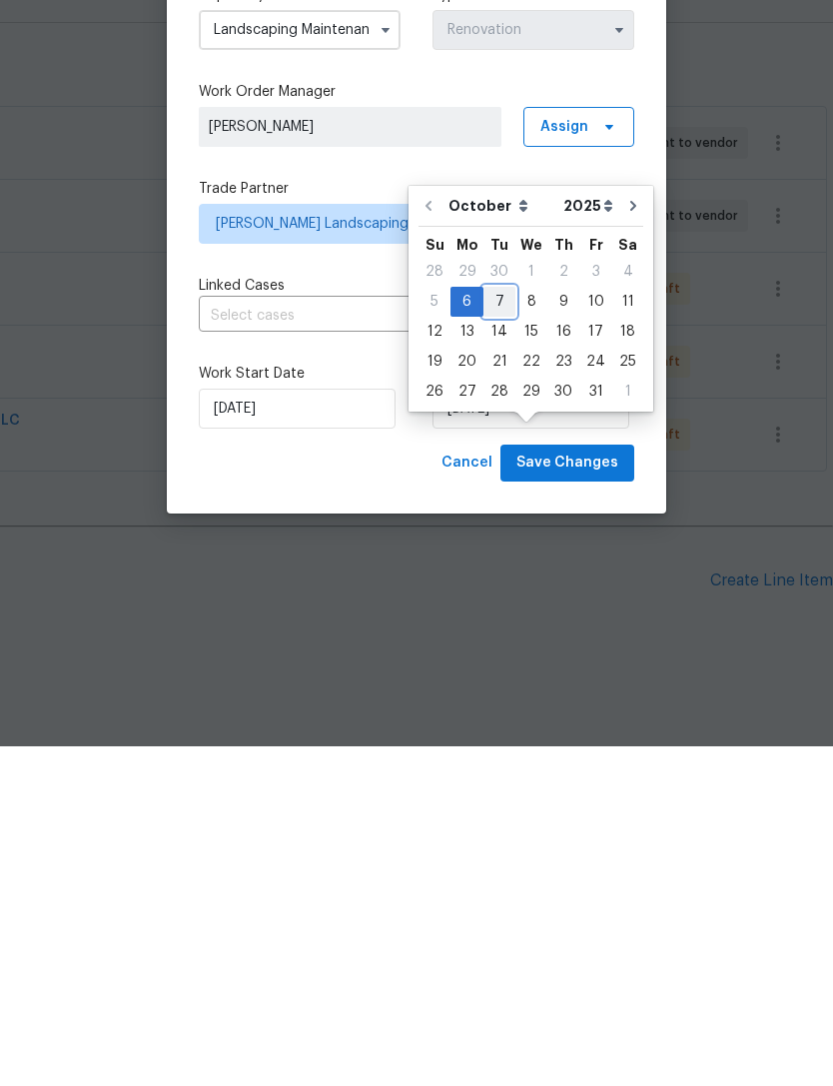
click at [506, 627] on div "7" at bounding box center [499, 641] width 32 height 28
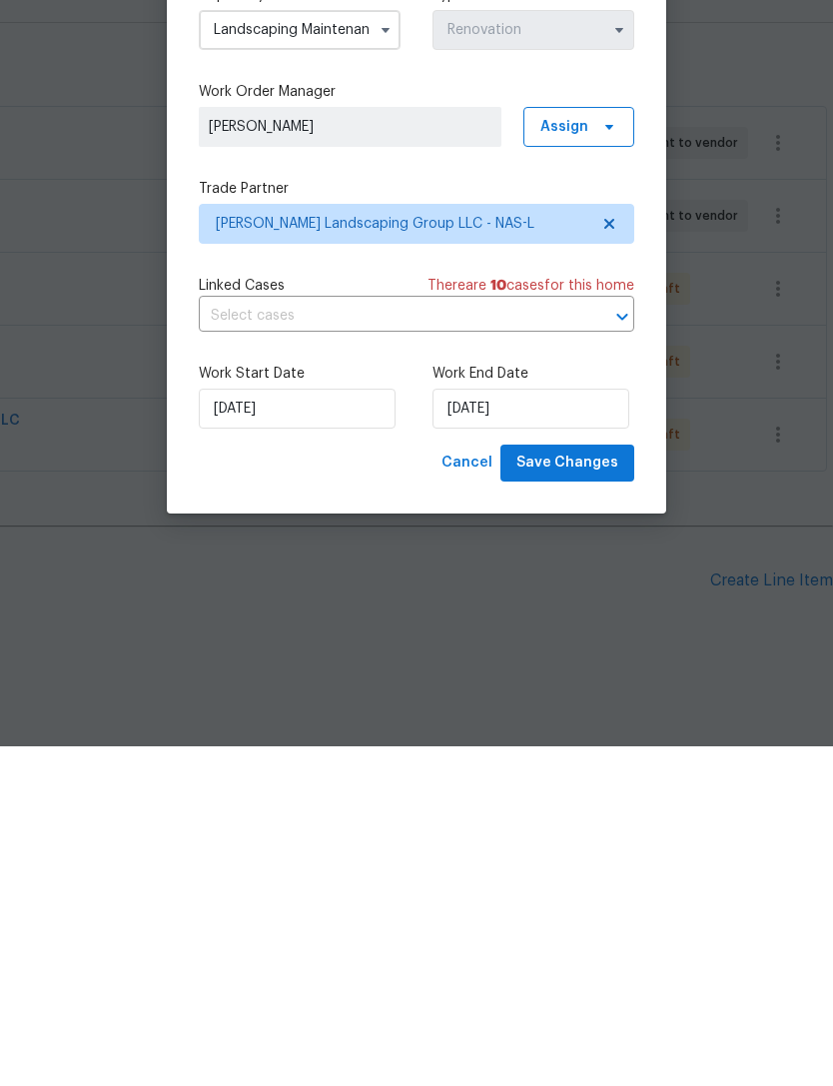
type input "10/7/2025"
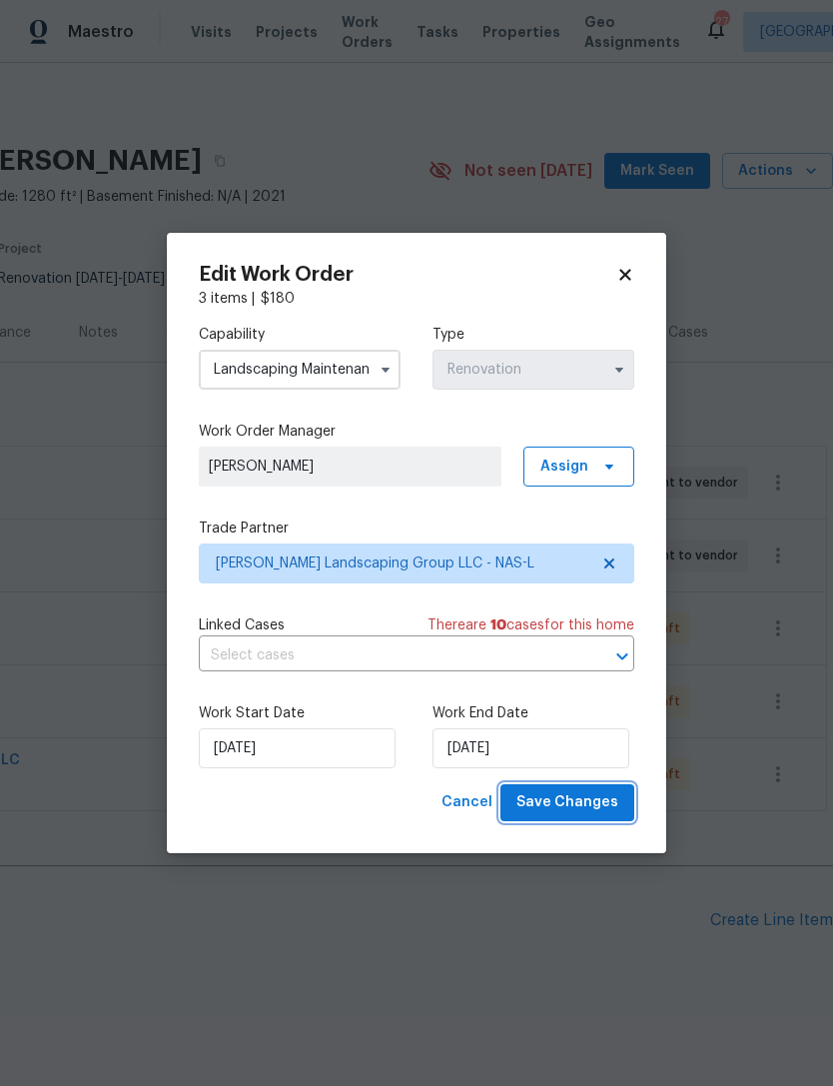
click at [589, 805] on span "Save Changes" at bounding box center [567, 802] width 102 height 25
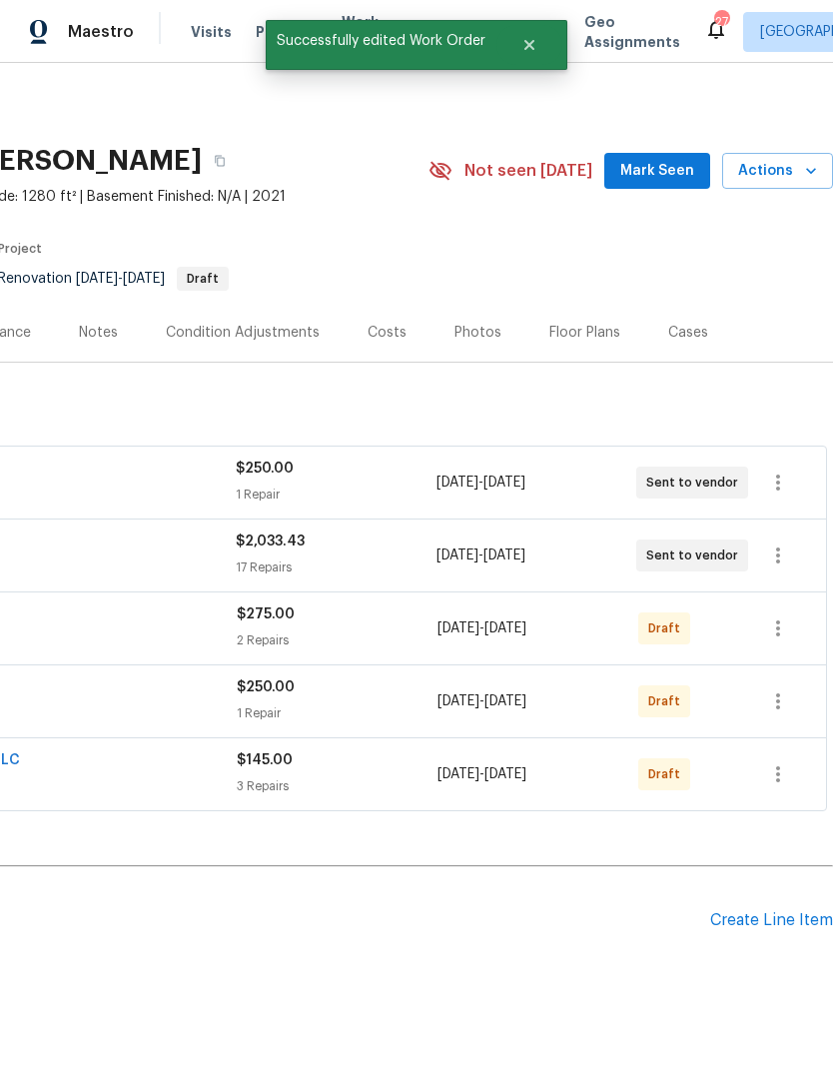
scroll to position [0, 296]
click at [778, 762] on icon "button" at bounding box center [778, 774] width 24 height 24
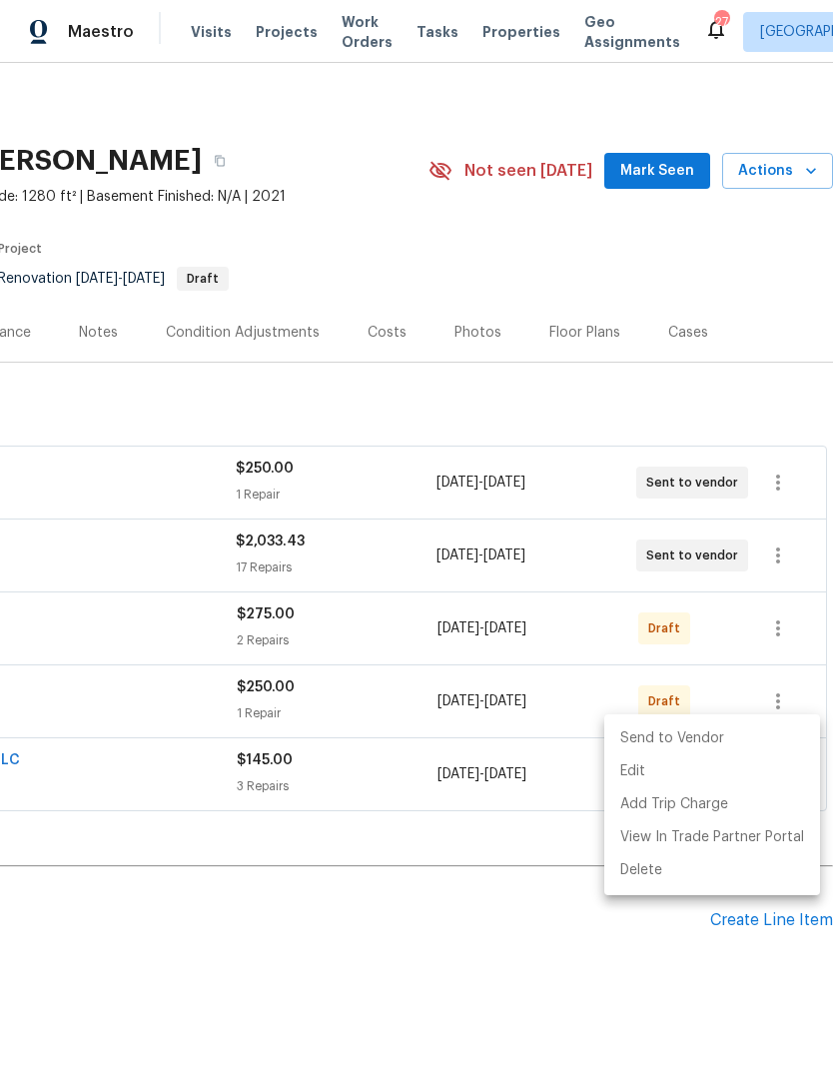
click at [756, 741] on li "Send to Vendor" at bounding box center [712, 738] width 216 height 33
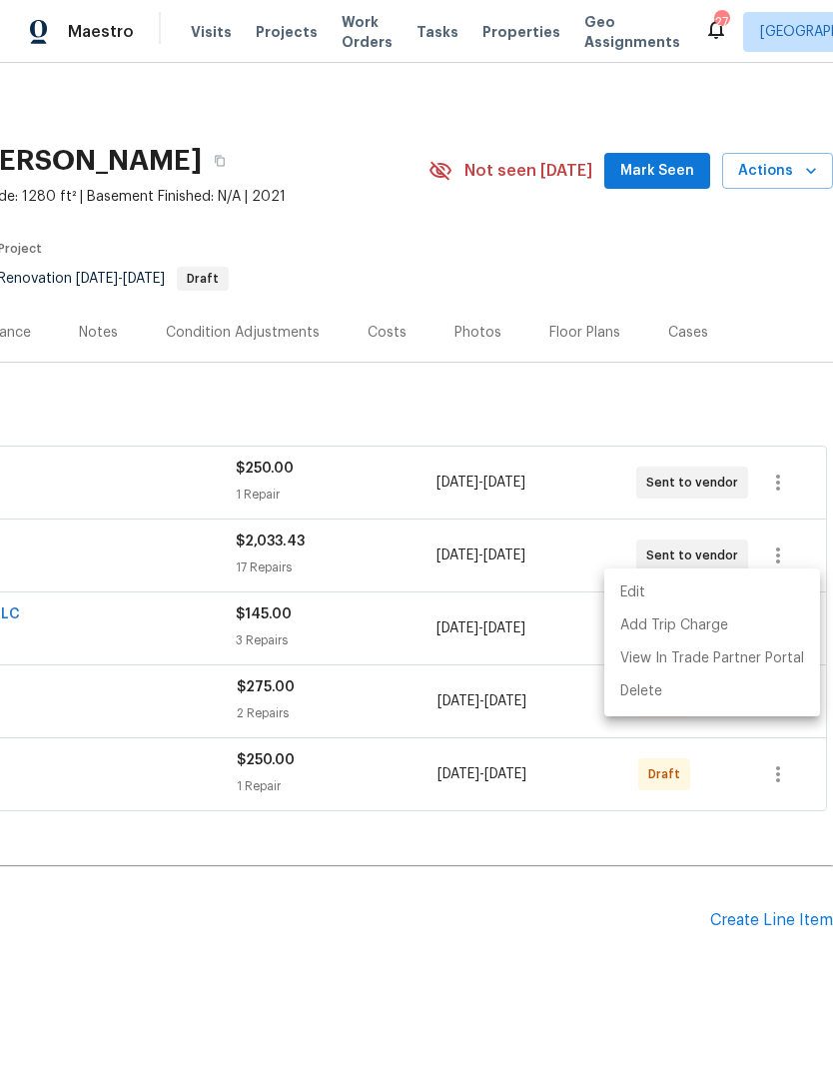
click at [434, 947] on div at bounding box center [416, 543] width 833 height 1086
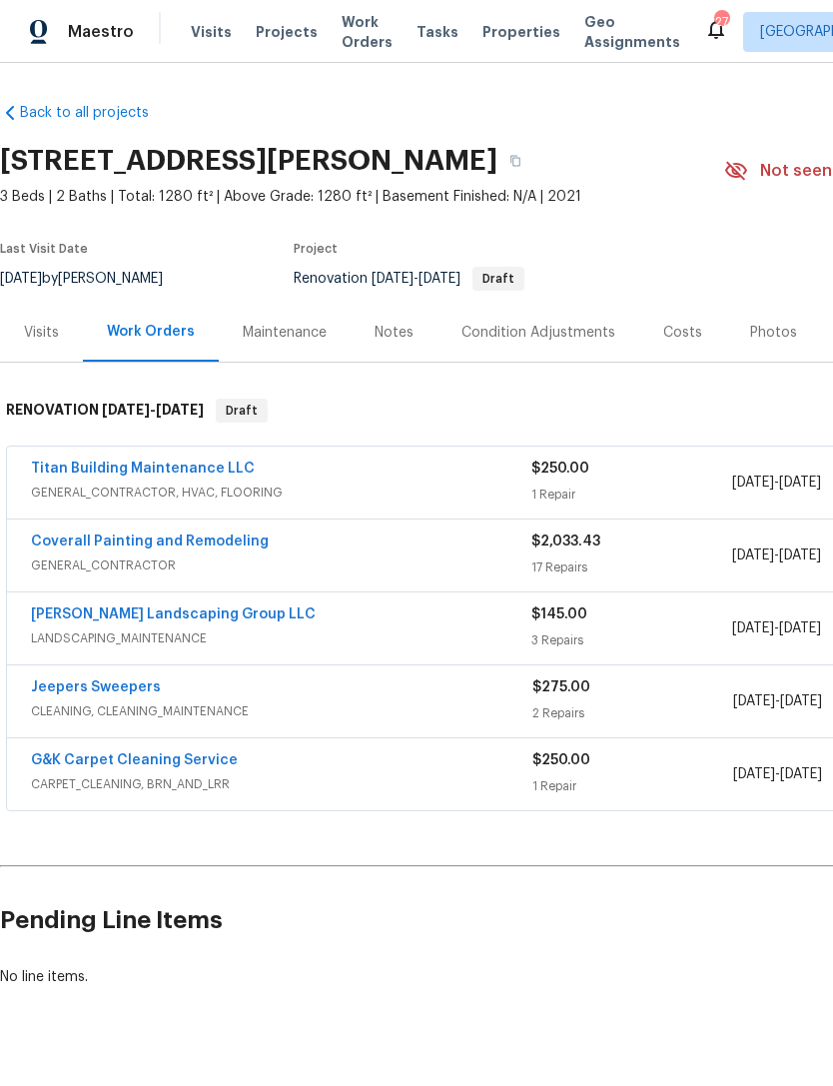
scroll to position [0, 0]
click at [227, 607] on link "Sandoval Landscaping Group LLC" at bounding box center [173, 614] width 285 height 14
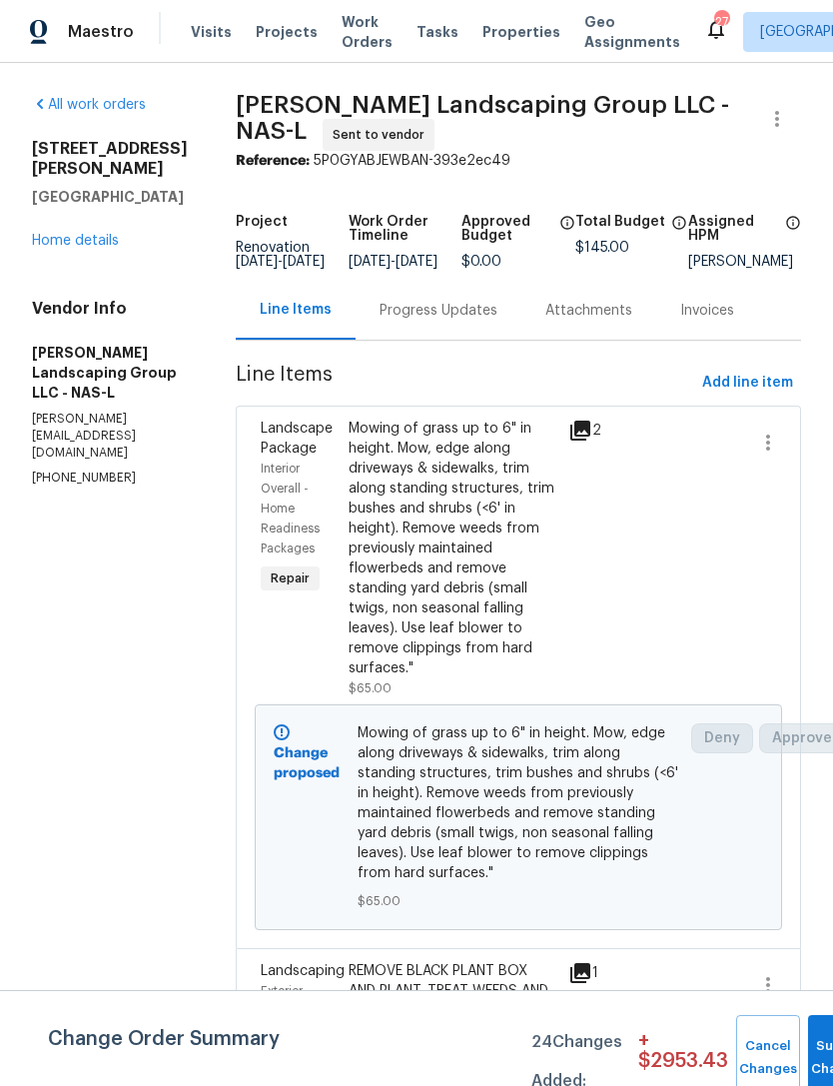
click at [500, 315] on div "Progress Updates" at bounding box center [439, 310] width 166 height 59
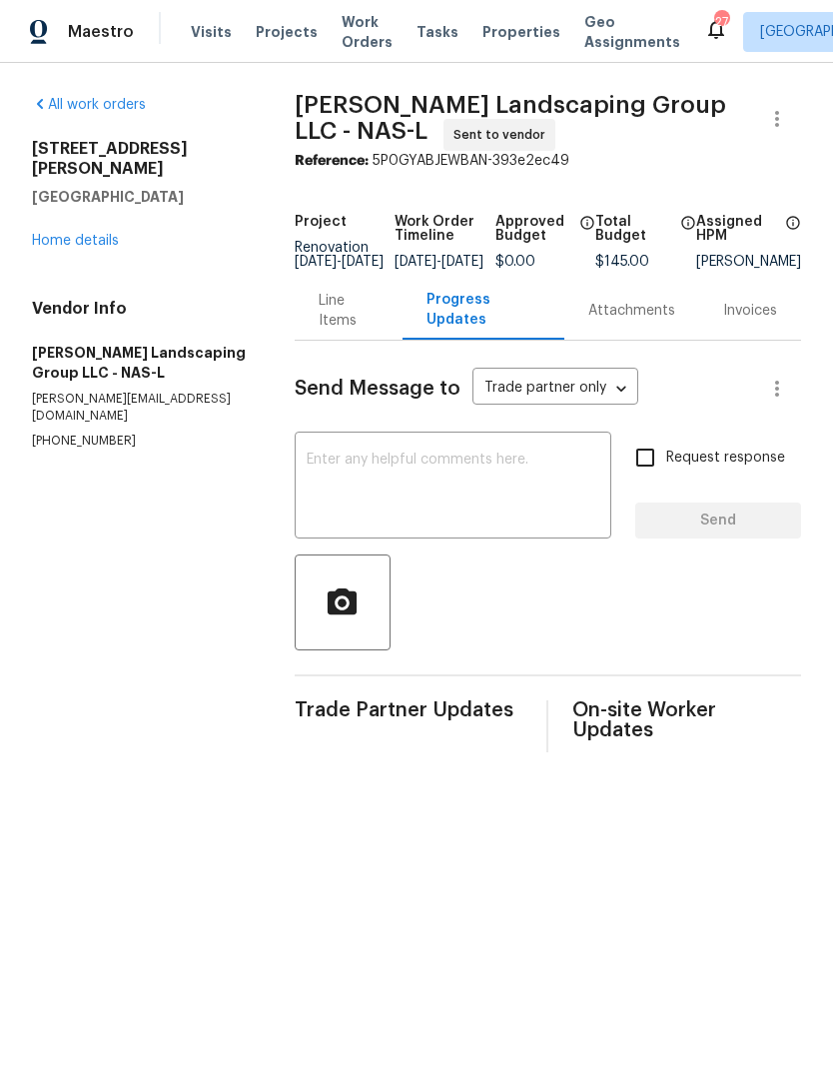
click at [489, 469] on textarea at bounding box center [453, 487] width 293 height 70
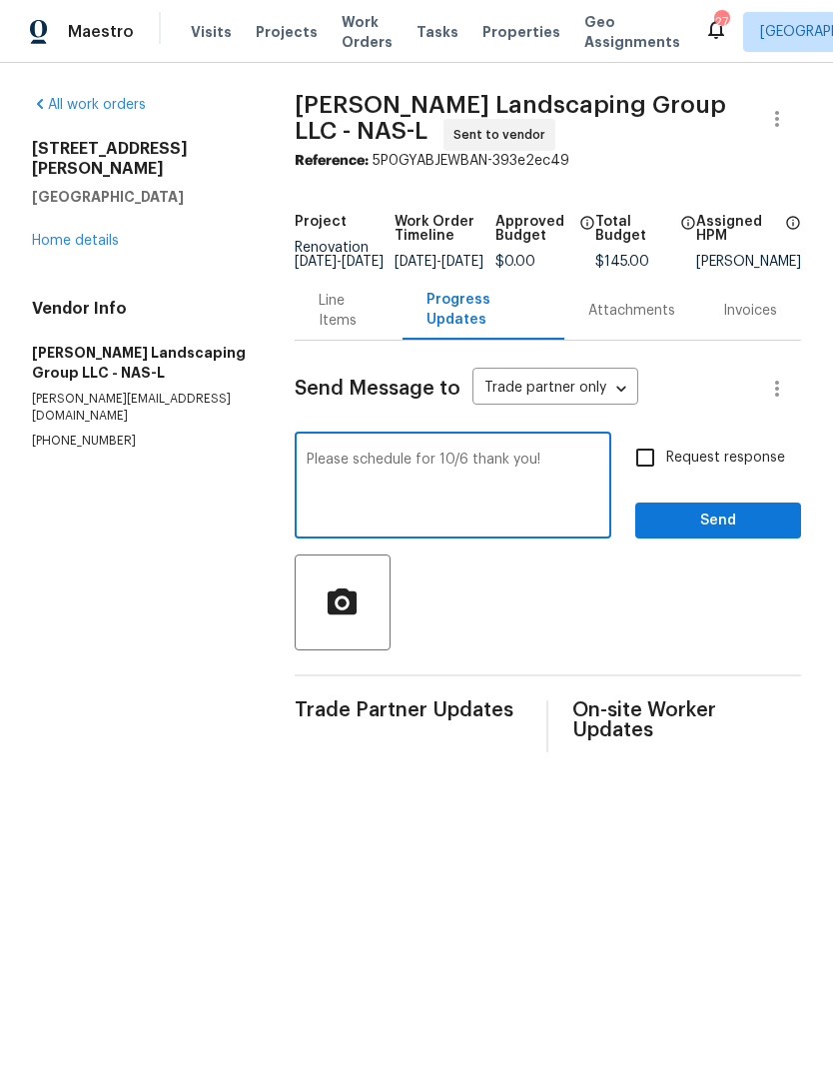
type textarea "Please schedule for 10/6 thank you!"
click at [738, 528] on span "Send" at bounding box center [718, 520] width 134 height 25
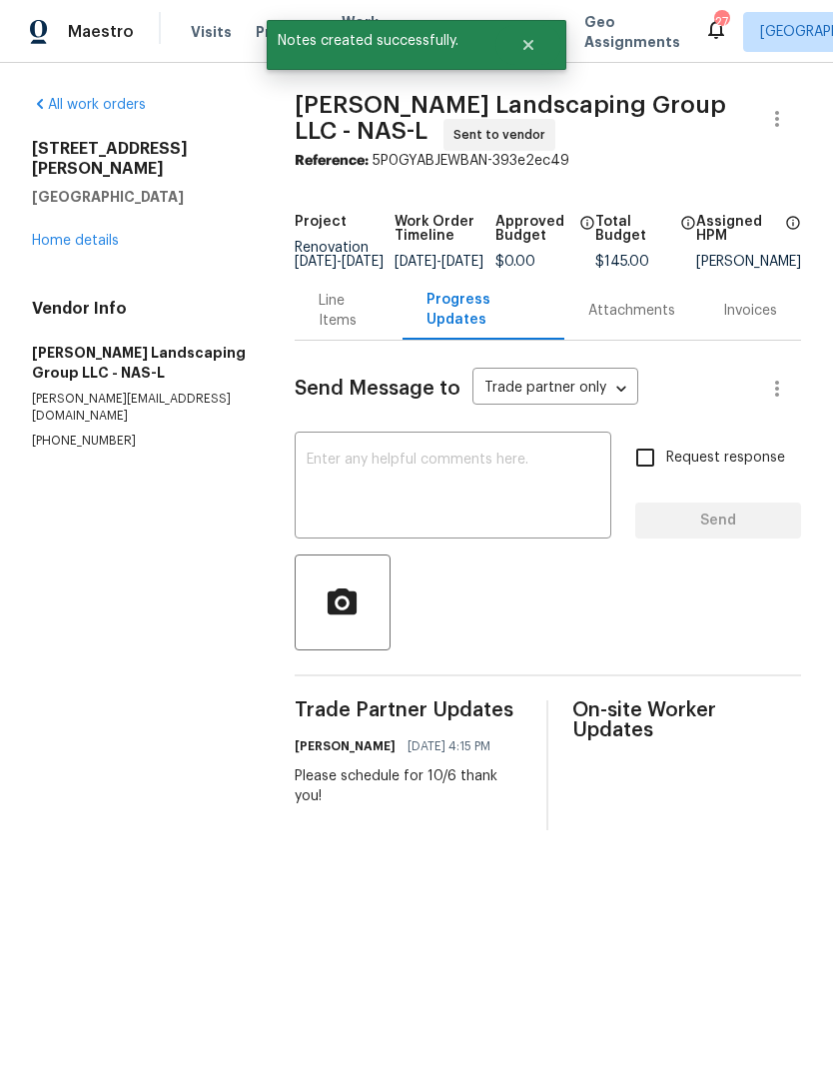
click at [99, 234] on link "Home details" at bounding box center [75, 241] width 87 height 14
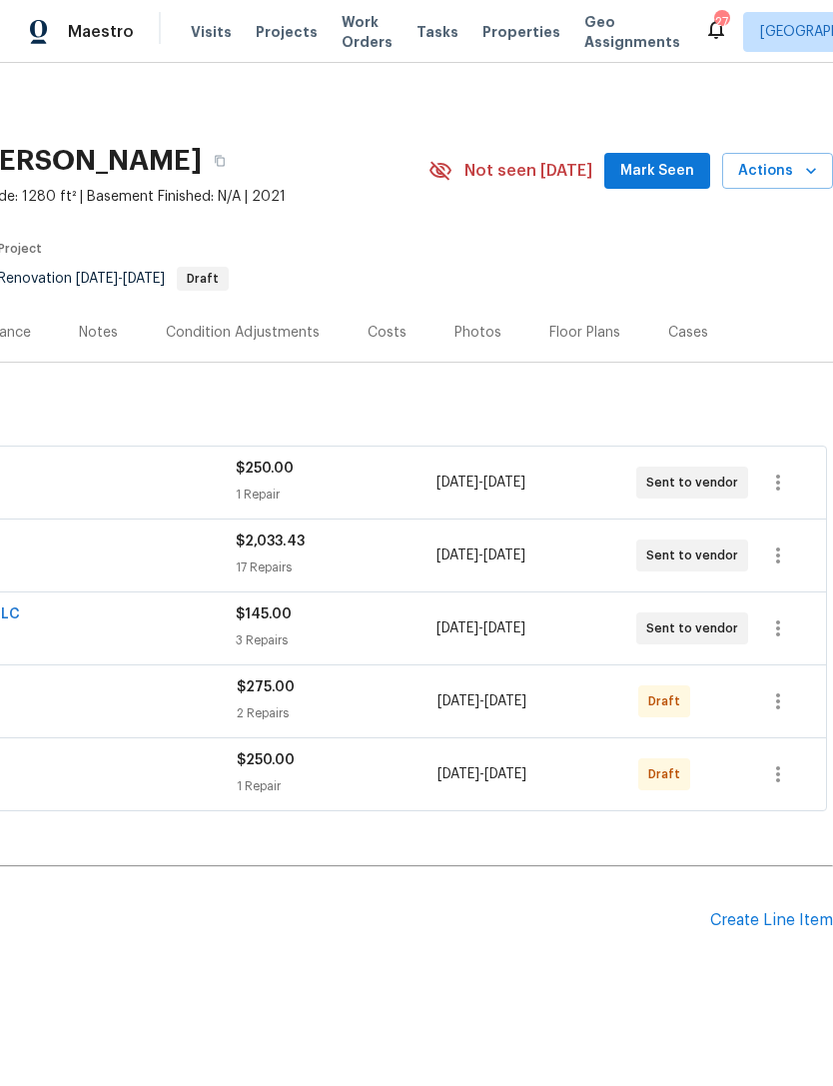
scroll to position [0, 296]
click at [780, 701] on icon "button" at bounding box center [778, 701] width 4 height 16
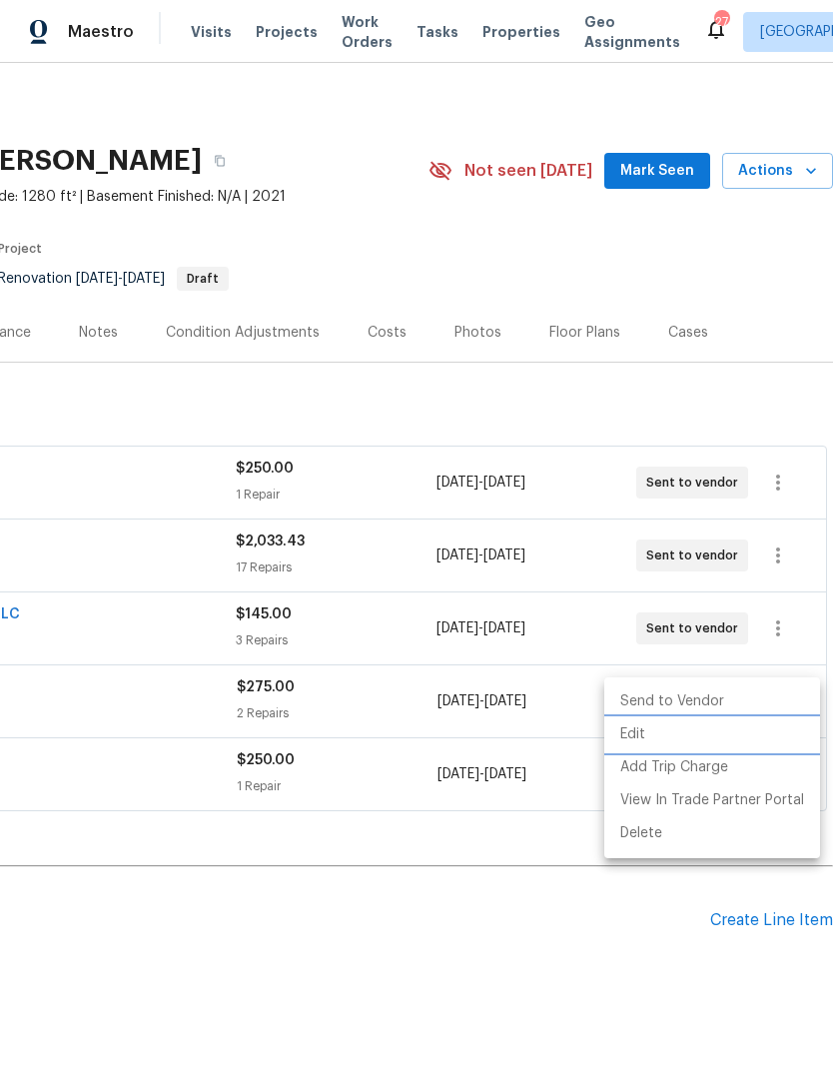
click at [695, 742] on li "Edit" at bounding box center [712, 734] width 216 height 33
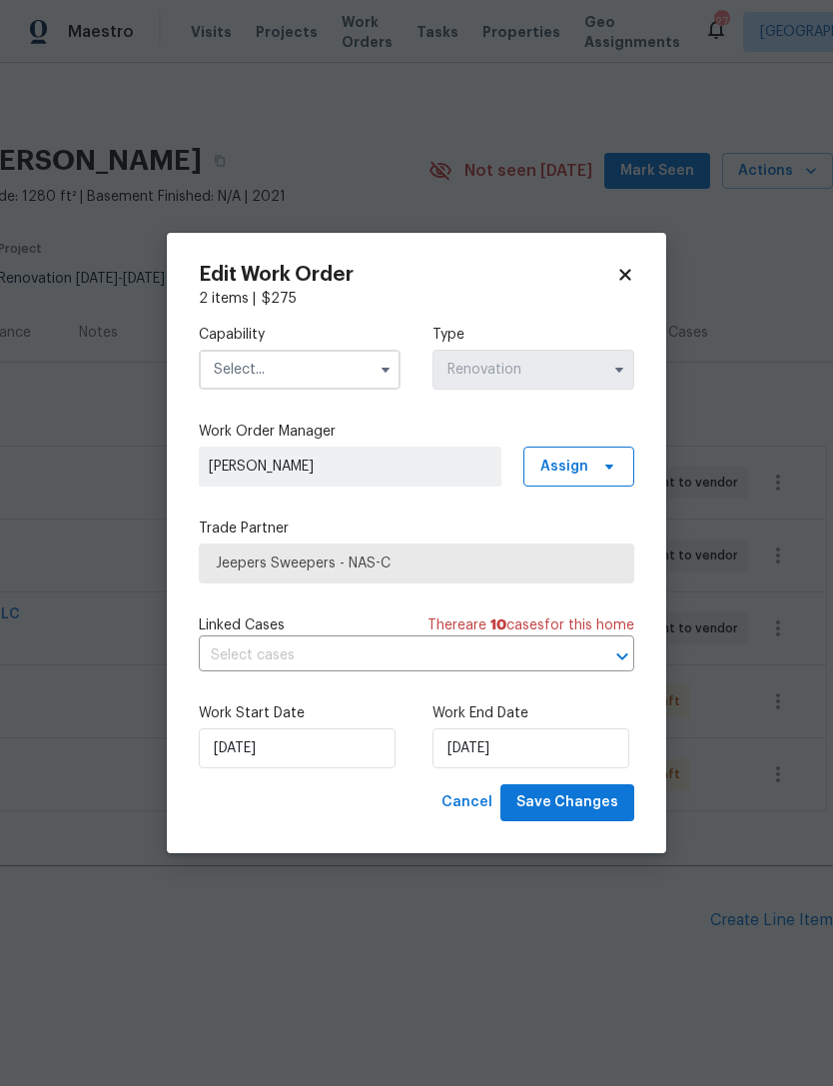
click at [344, 375] on input "text" at bounding box center [300, 370] width 202 height 40
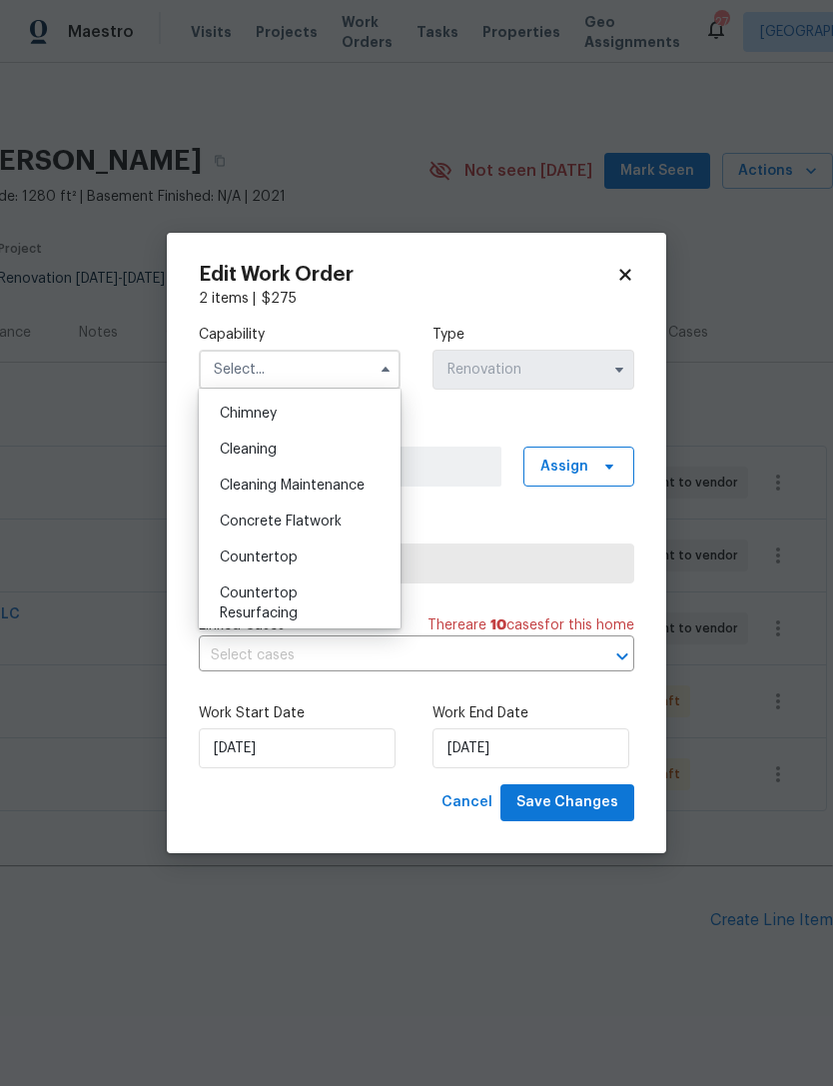
scroll to position [248, 0]
click at [339, 452] on div "Cleaning" at bounding box center [300, 451] width 192 height 36
type input "Cleaning"
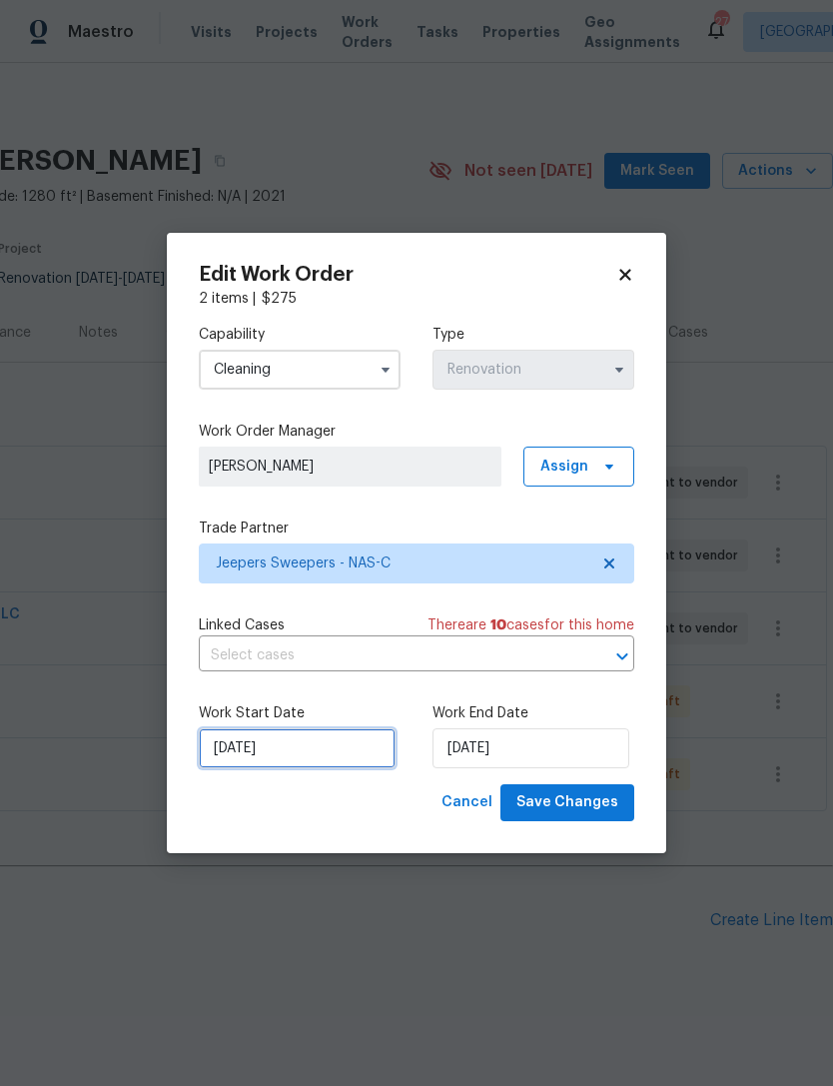
click at [313, 740] on input "10/6/2025" at bounding box center [297, 748] width 197 height 40
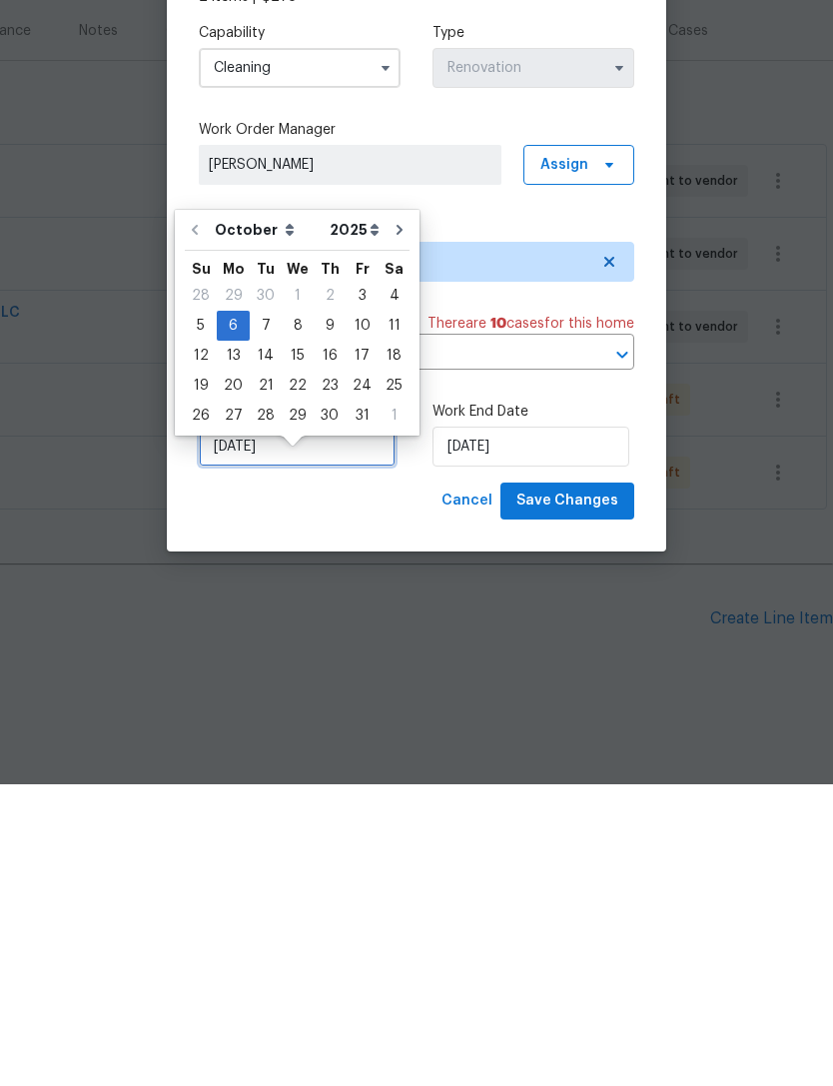
scroll to position [36, 0]
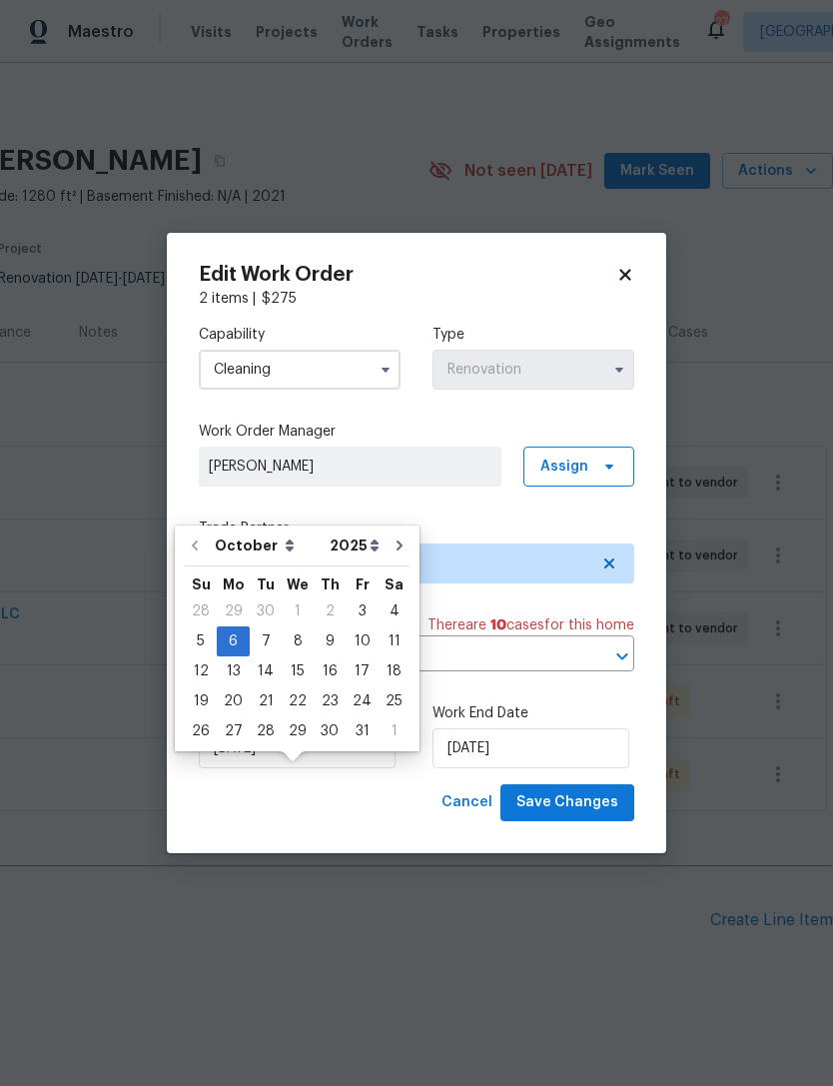
click at [636, 256] on div "Edit Work Order 2 items | $ 275 Capability Cleaning Type Renovation Work Order …" at bounding box center [416, 543] width 499 height 620
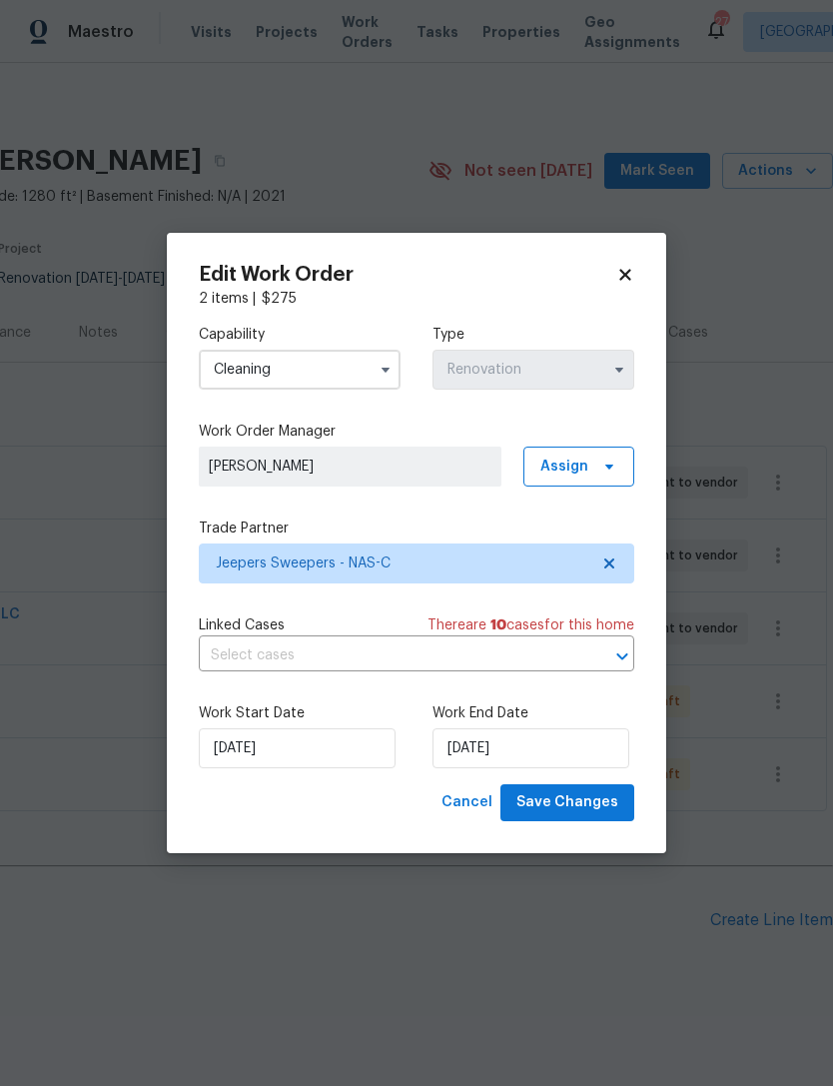
click at [632, 268] on icon at bounding box center [625, 275] width 18 height 18
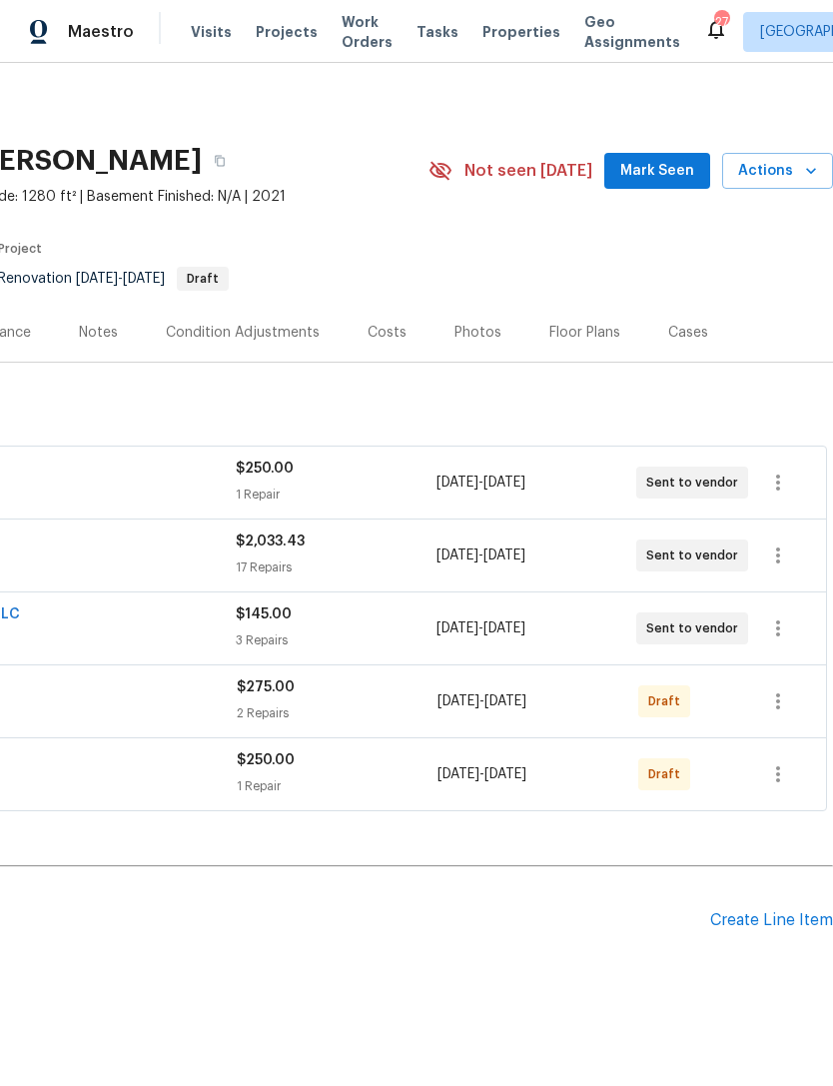
scroll to position [0, 296]
click at [781, 689] on icon "button" at bounding box center [778, 701] width 24 height 24
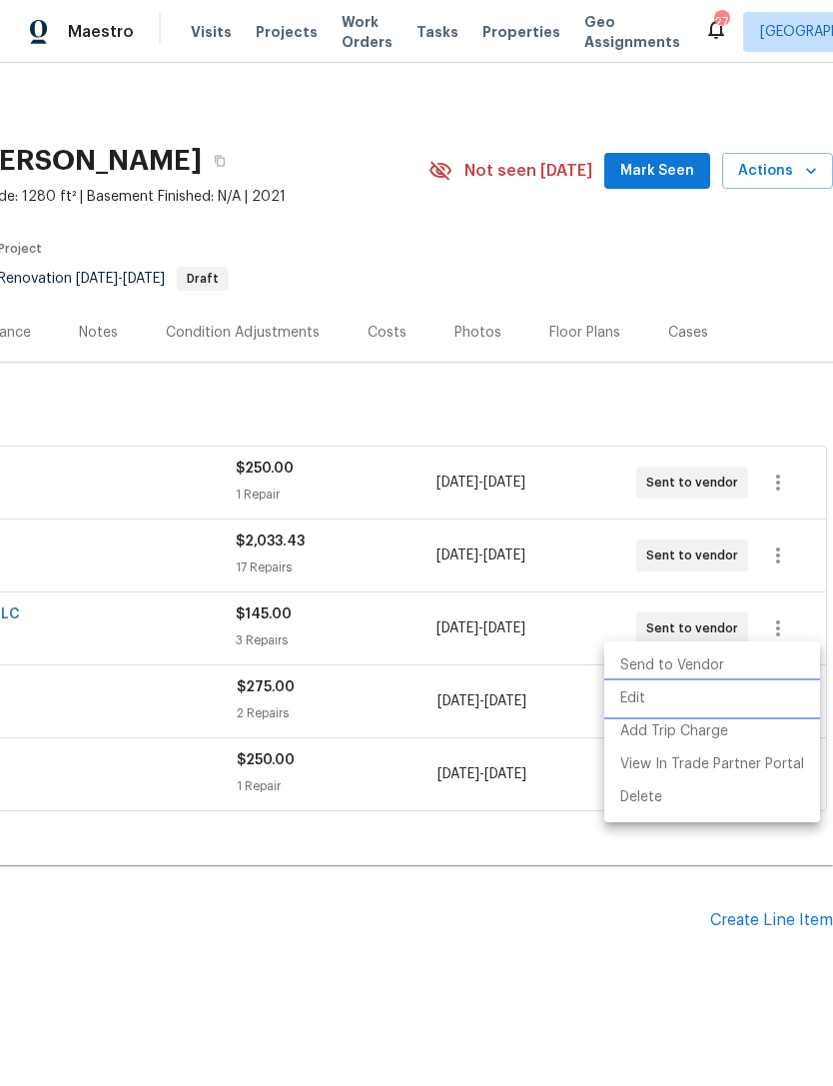
click at [748, 696] on li "Edit" at bounding box center [712, 698] width 216 height 33
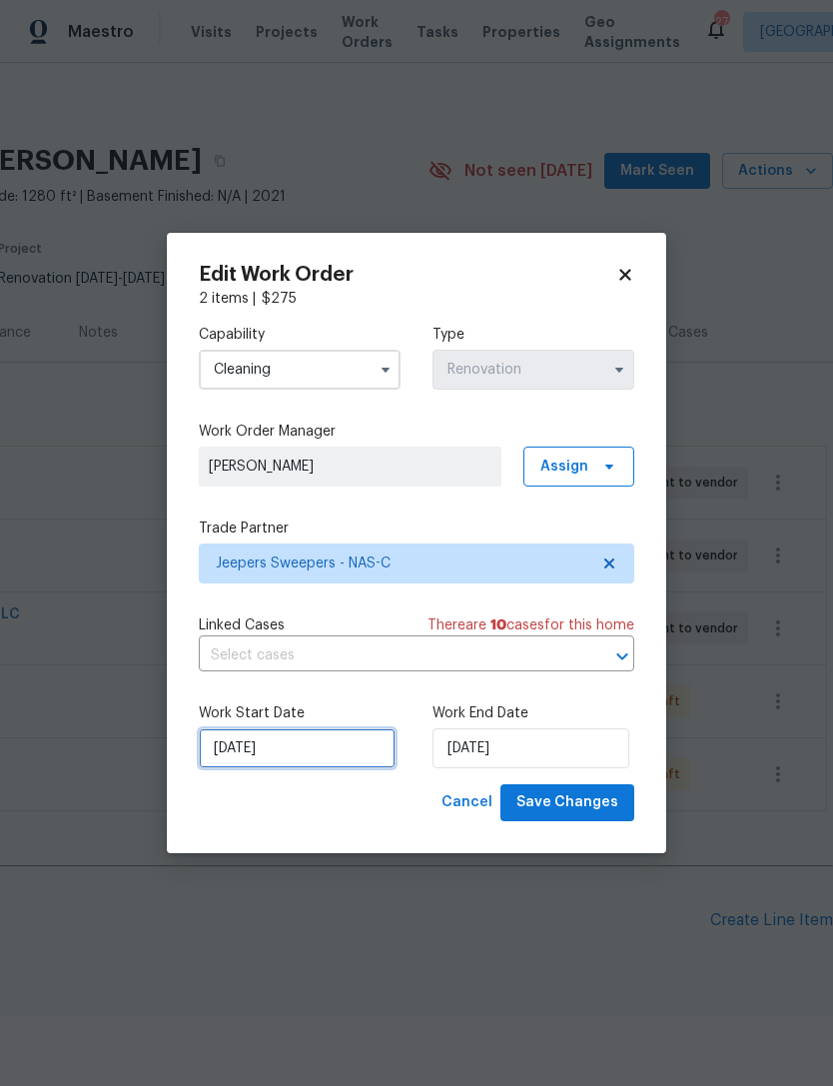
click at [299, 756] on input "10/6/2025" at bounding box center [297, 748] width 197 height 40
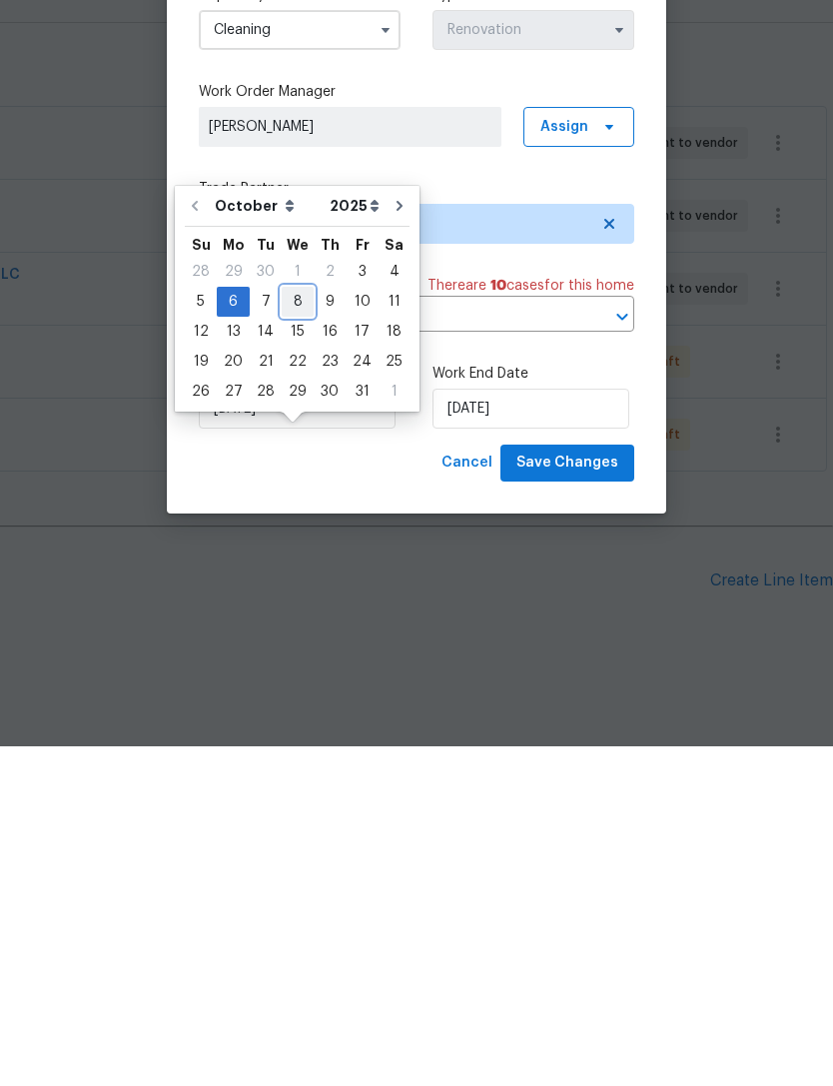
click at [297, 627] on div "8" at bounding box center [298, 641] width 32 height 28
type input "[DATE]"
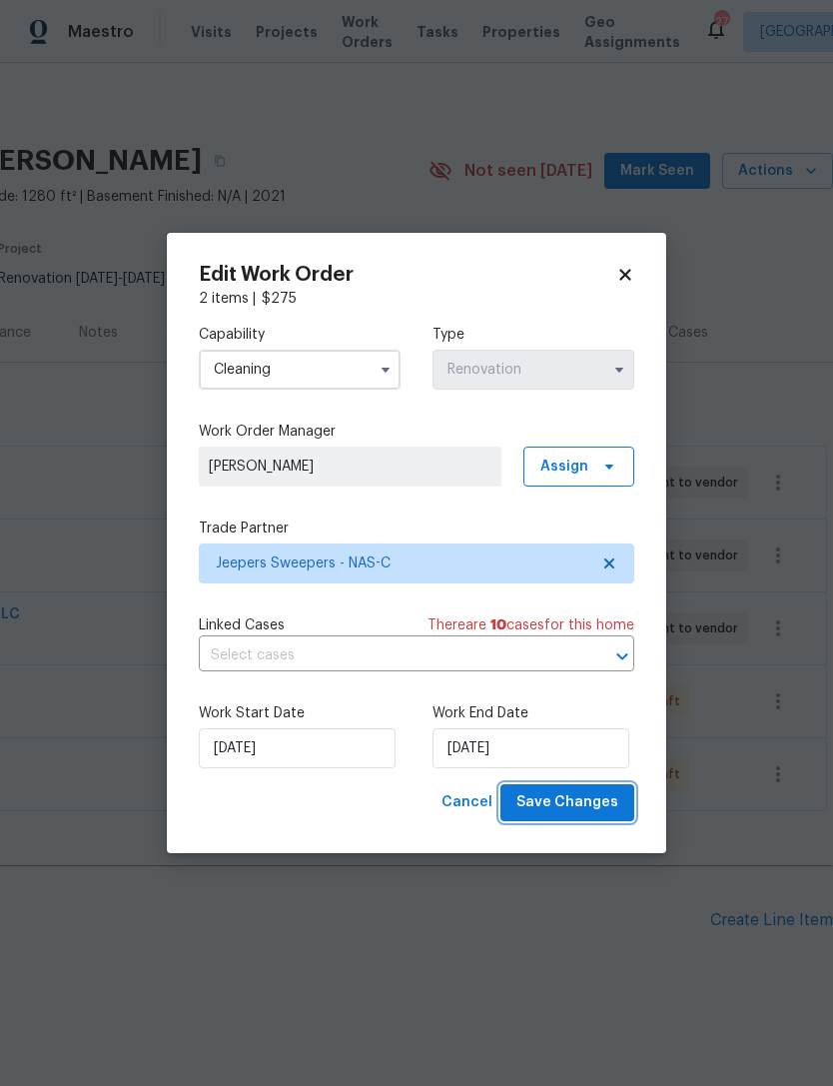
click at [575, 809] on span "Save Changes" at bounding box center [567, 802] width 102 height 25
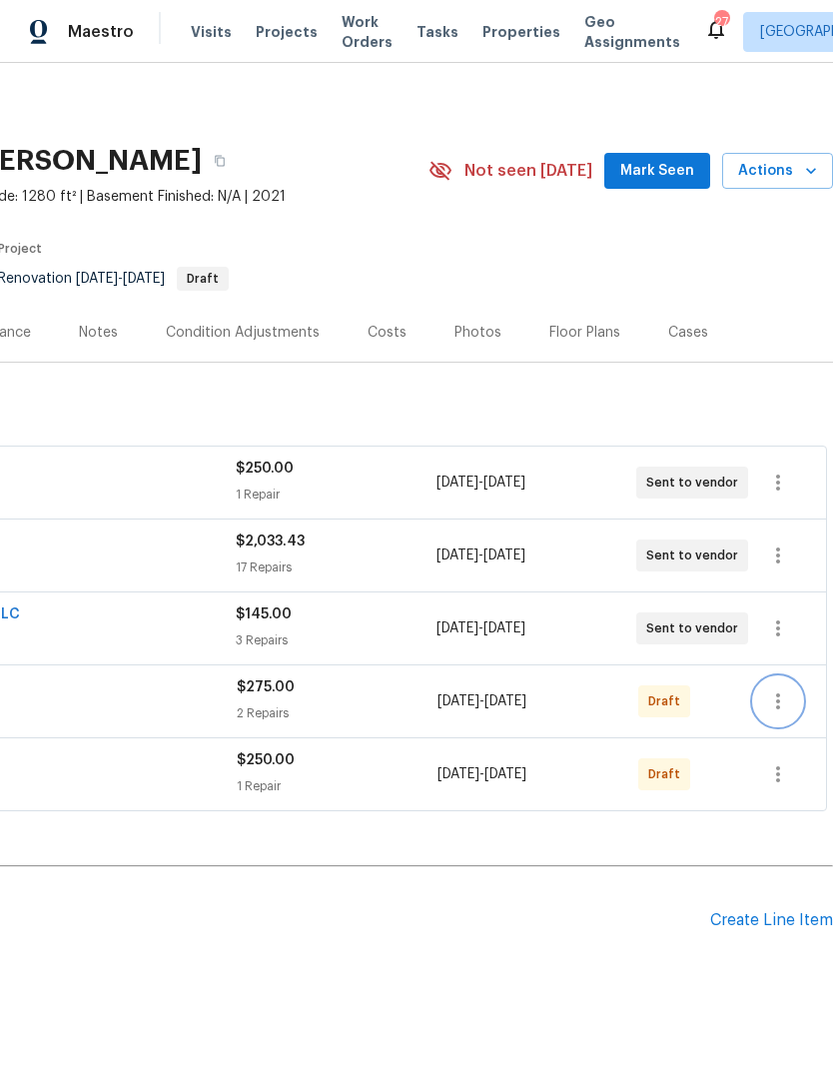
click at [782, 689] on icon "button" at bounding box center [778, 701] width 24 height 24
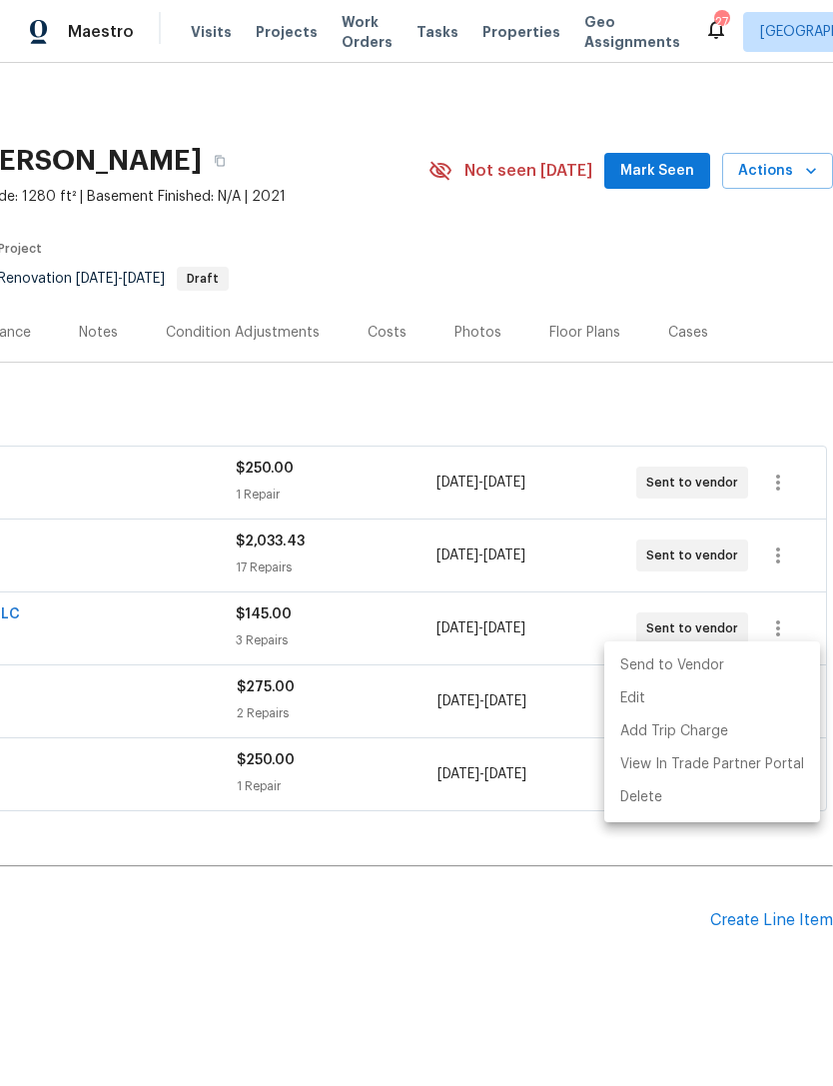
click at [714, 667] on li "Send to Vendor" at bounding box center [712, 665] width 216 height 33
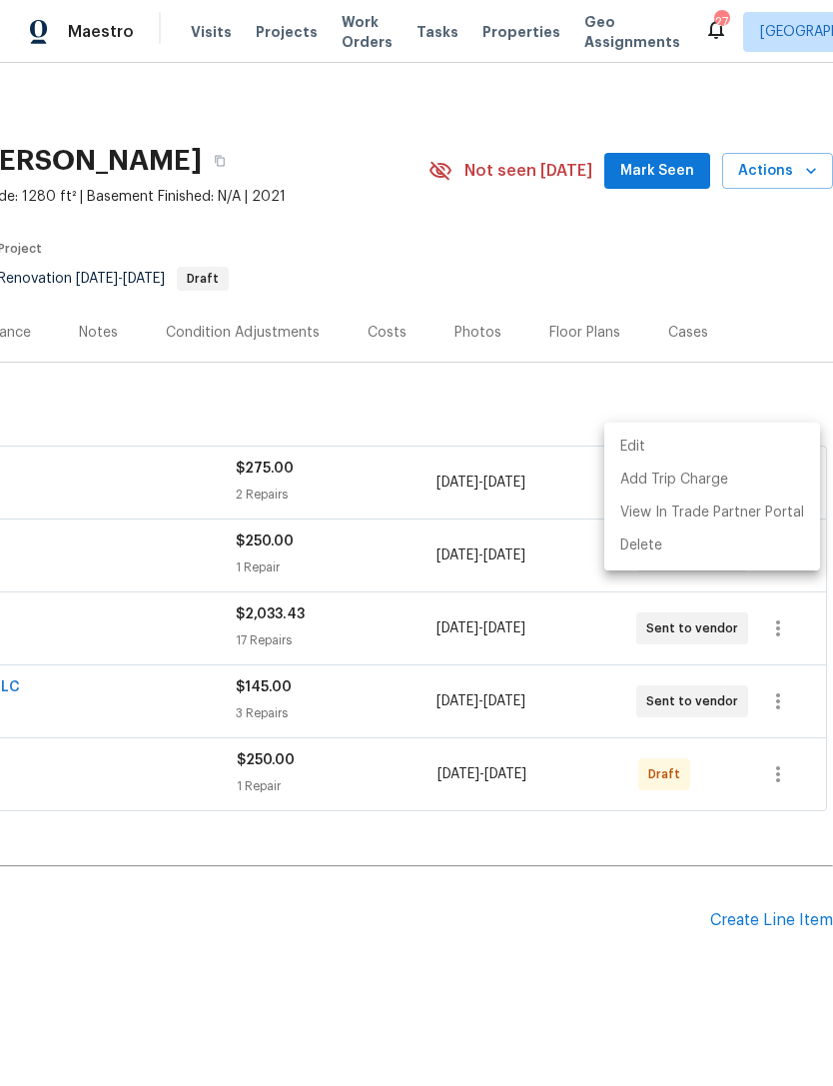
click at [334, 940] on div at bounding box center [416, 543] width 833 height 1086
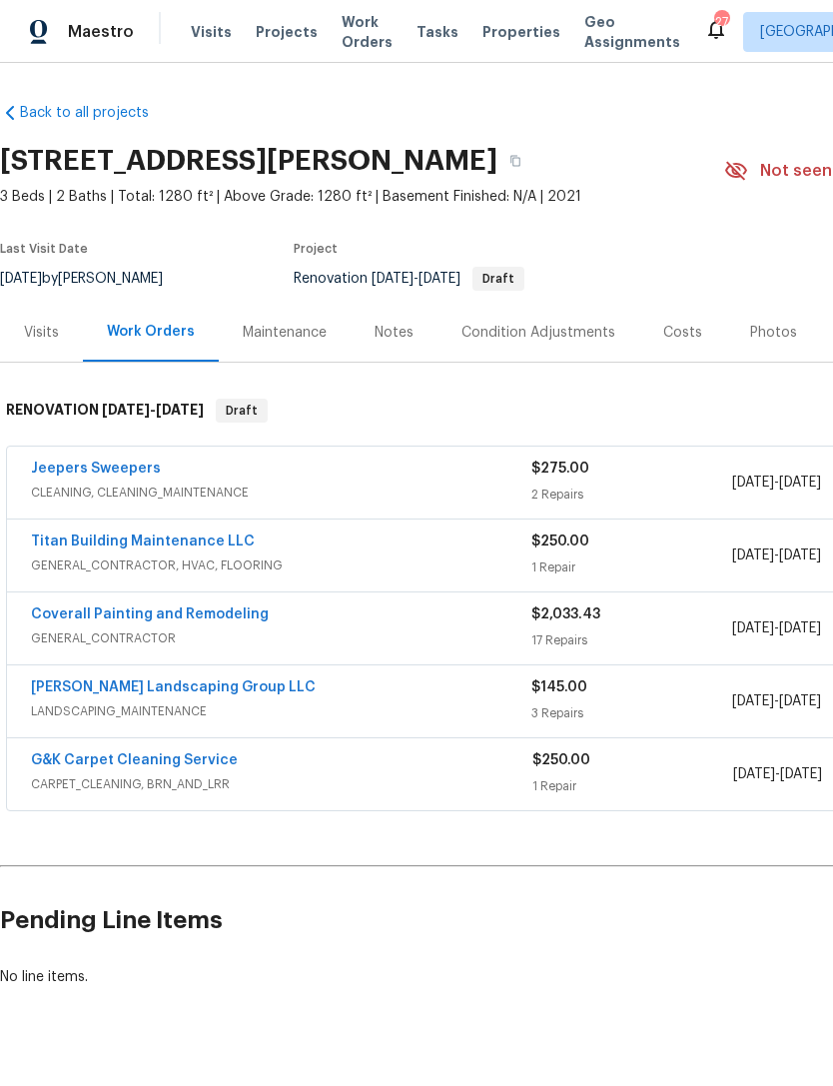
scroll to position [0, 0]
click at [114, 461] on link "Jeepers Sweepers" at bounding box center [96, 468] width 130 height 14
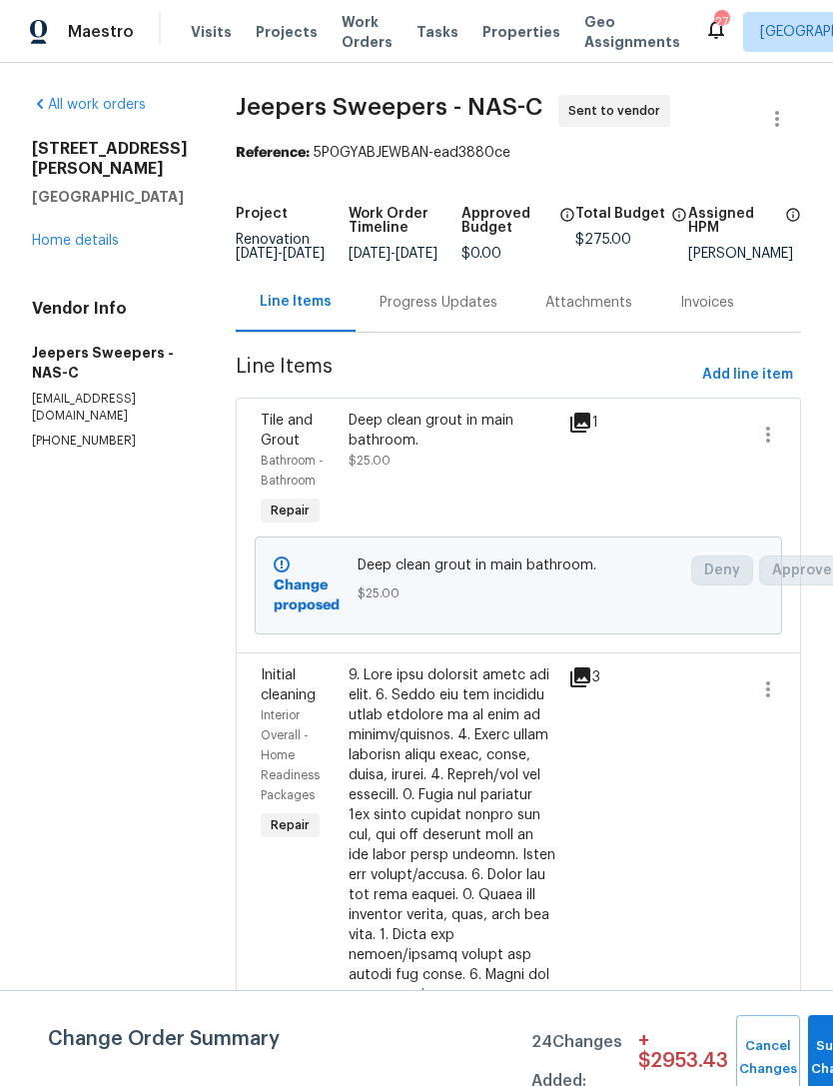
click at [453, 313] on div "Progress Updates" at bounding box center [439, 303] width 118 height 20
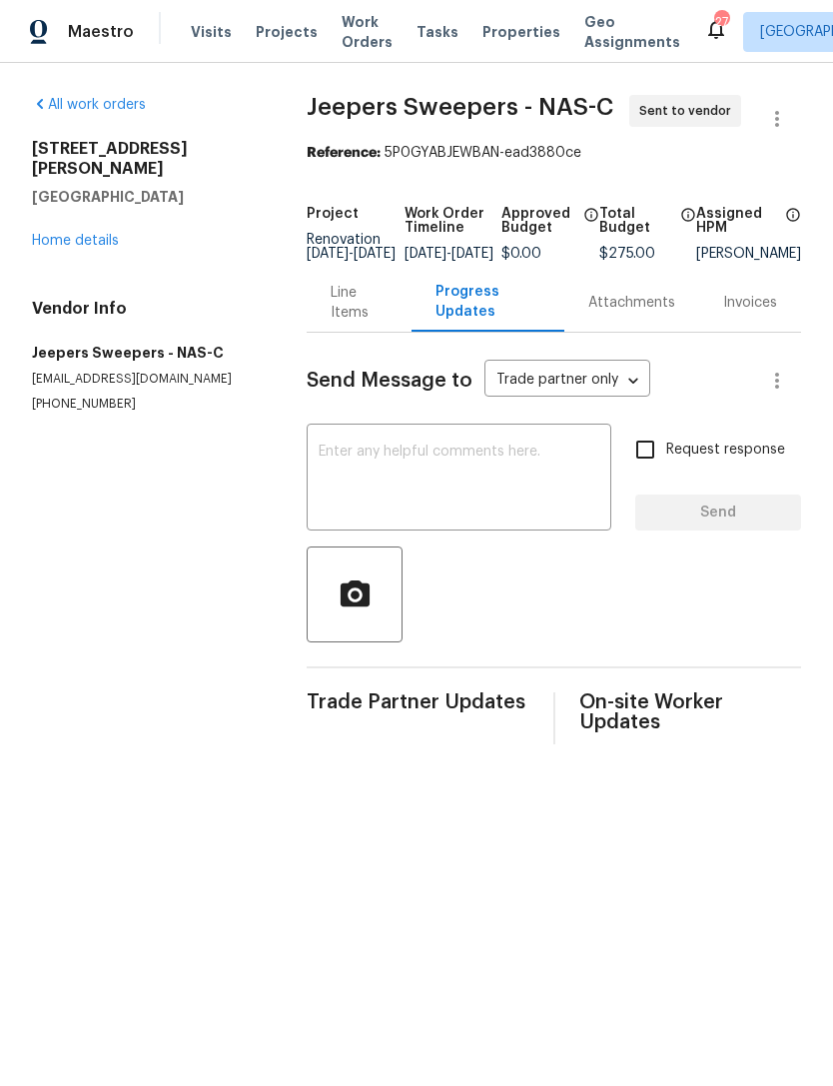
click at [449, 482] on textarea at bounding box center [459, 479] width 281 height 70
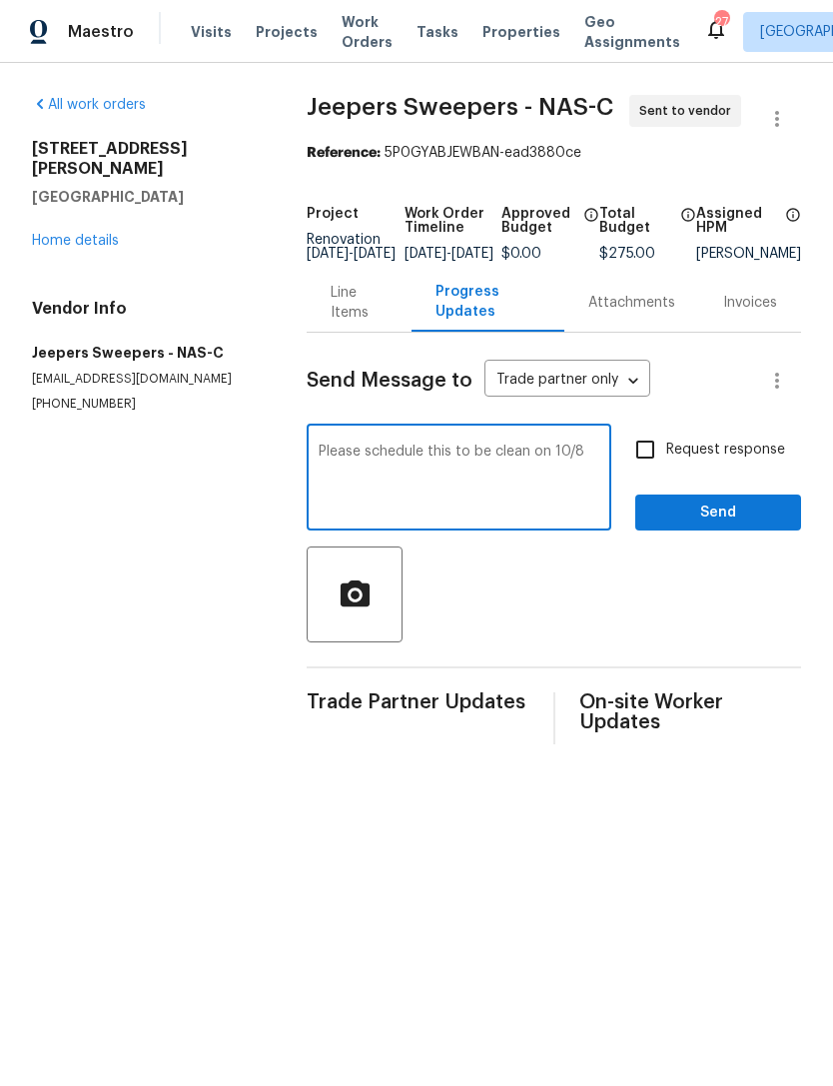
type textarea "Please schedule this to be clean on 10/8"
click at [742, 522] on span "Send" at bounding box center [718, 512] width 134 height 25
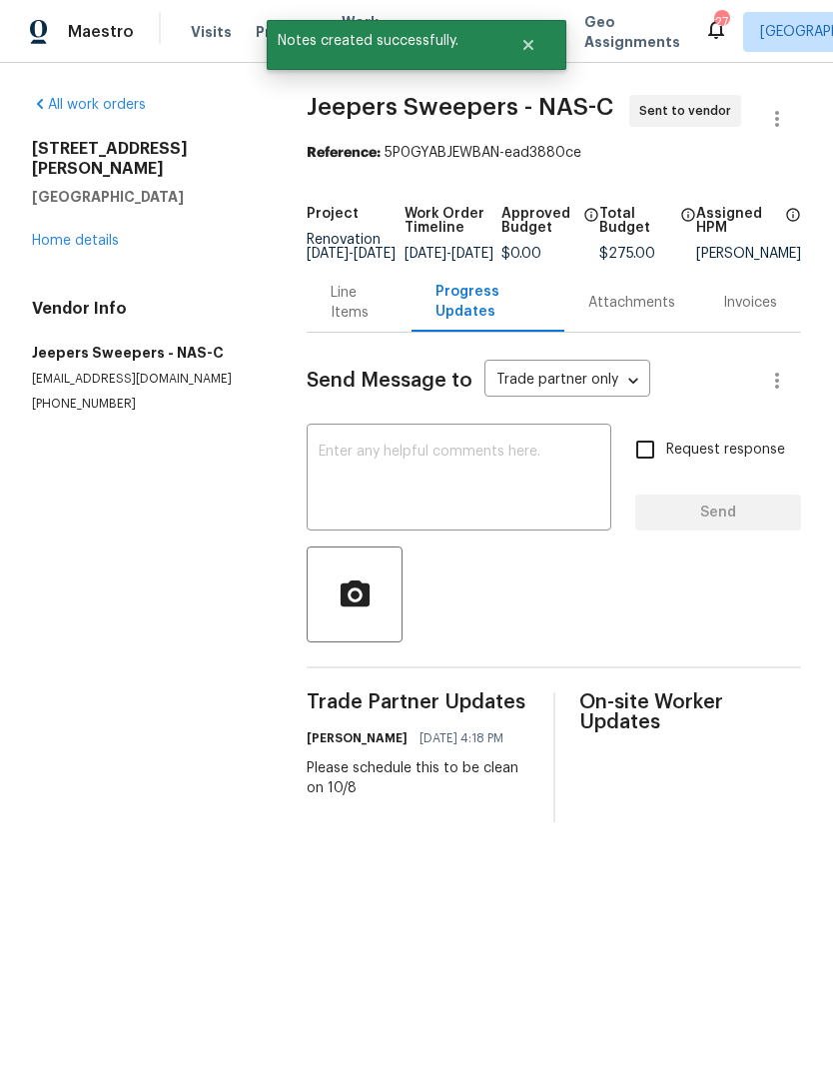
click at [93, 234] on link "Home details" at bounding box center [75, 241] width 87 height 14
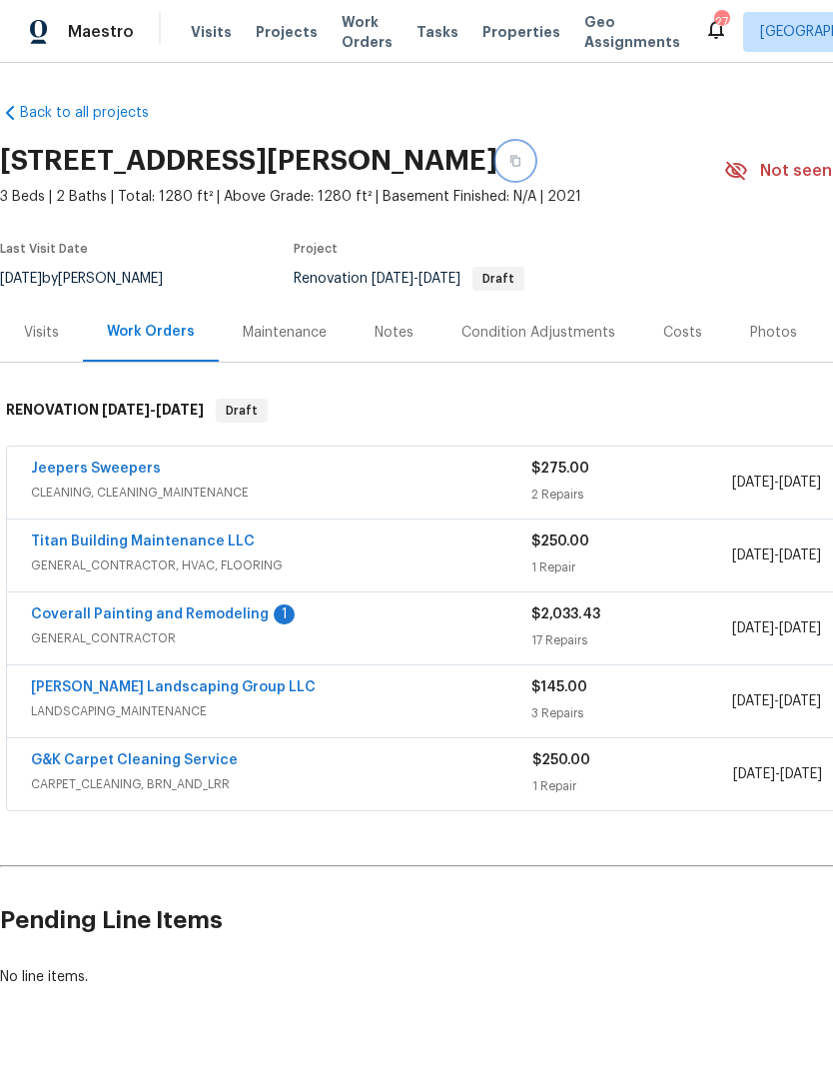
click at [518, 151] on button "button" at bounding box center [515, 161] width 36 height 36
click at [239, 613] on link "Coverall Painting and Remodeling" at bounding box center [150, 614] width 238 height 14
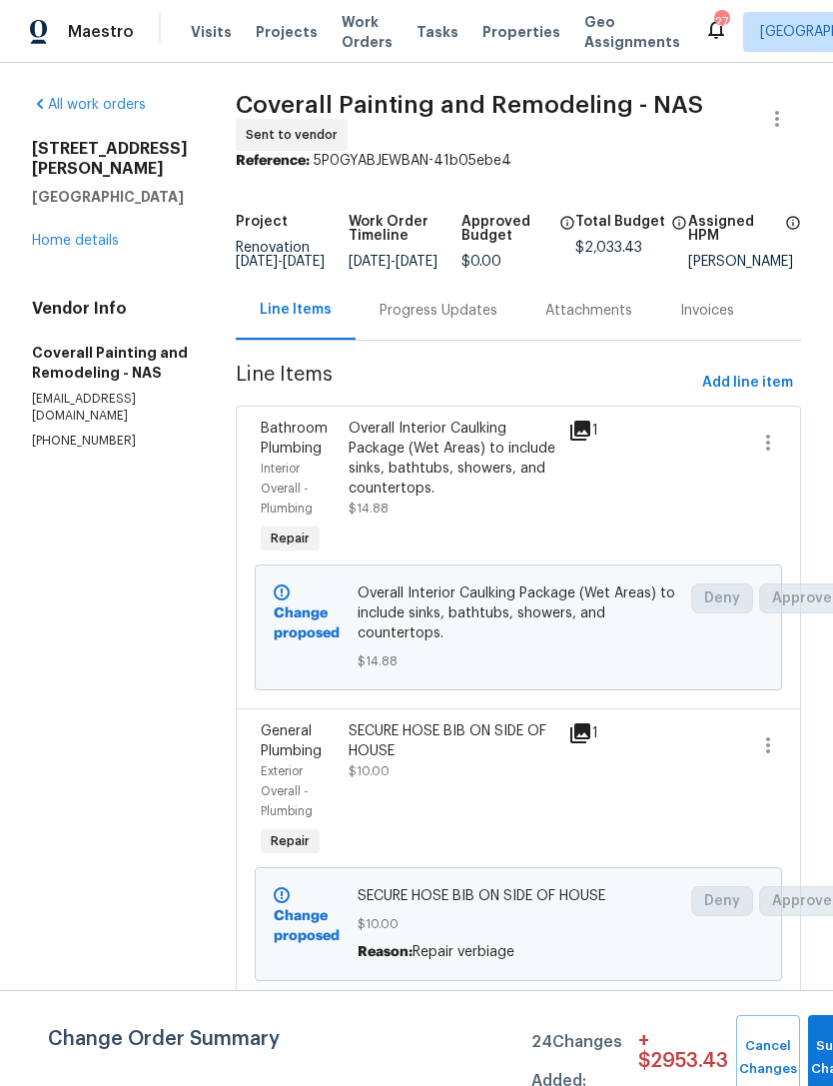
click at [497, 316] on div "Progress Updates" at bounding box center [439, 311] width 118 height 20
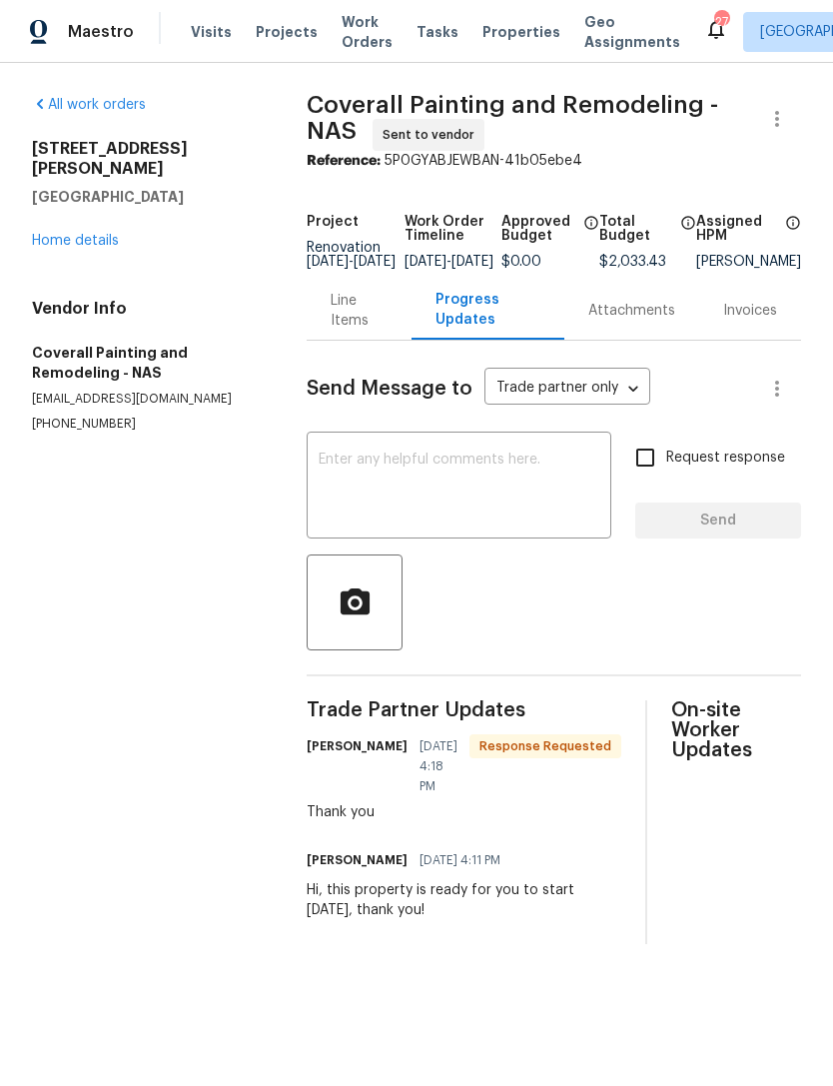
click at [89, 234] on link "Home details" at bounding box center [75, 241] width 87 height 14
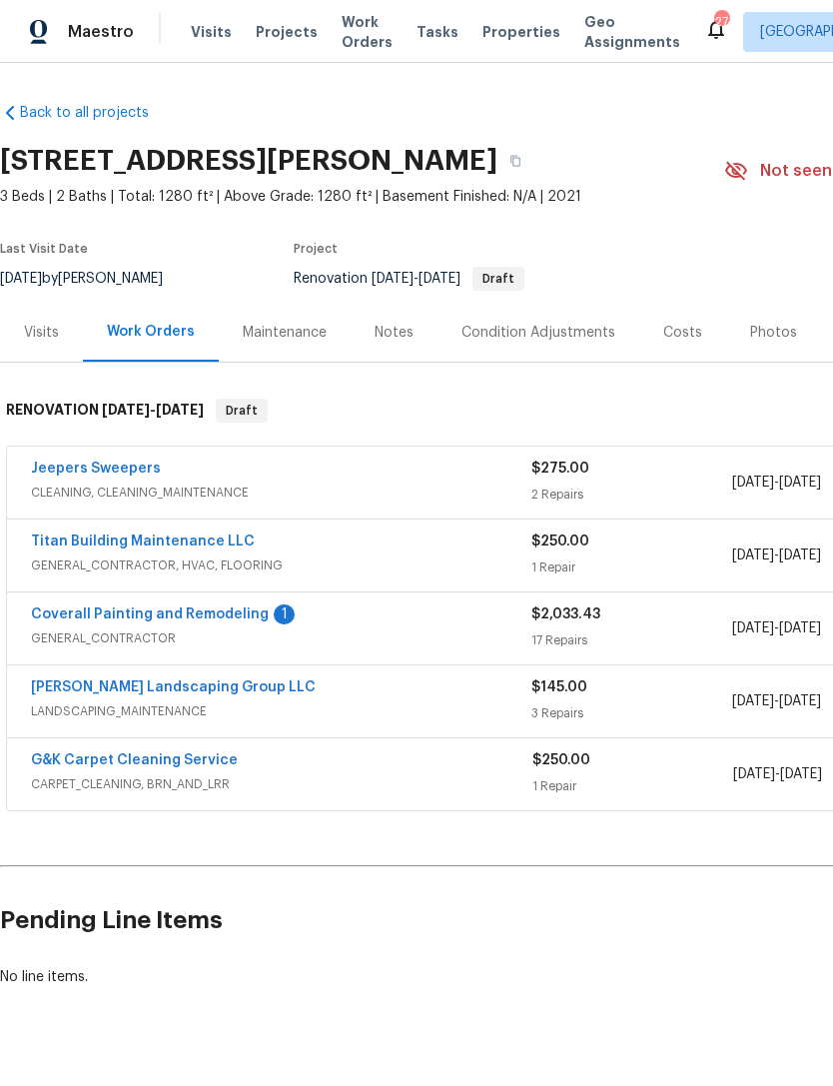
click at [215, 618] on link "Coverall Painting and Remodeling" at bounding box center [150, 614] width 238 height 14
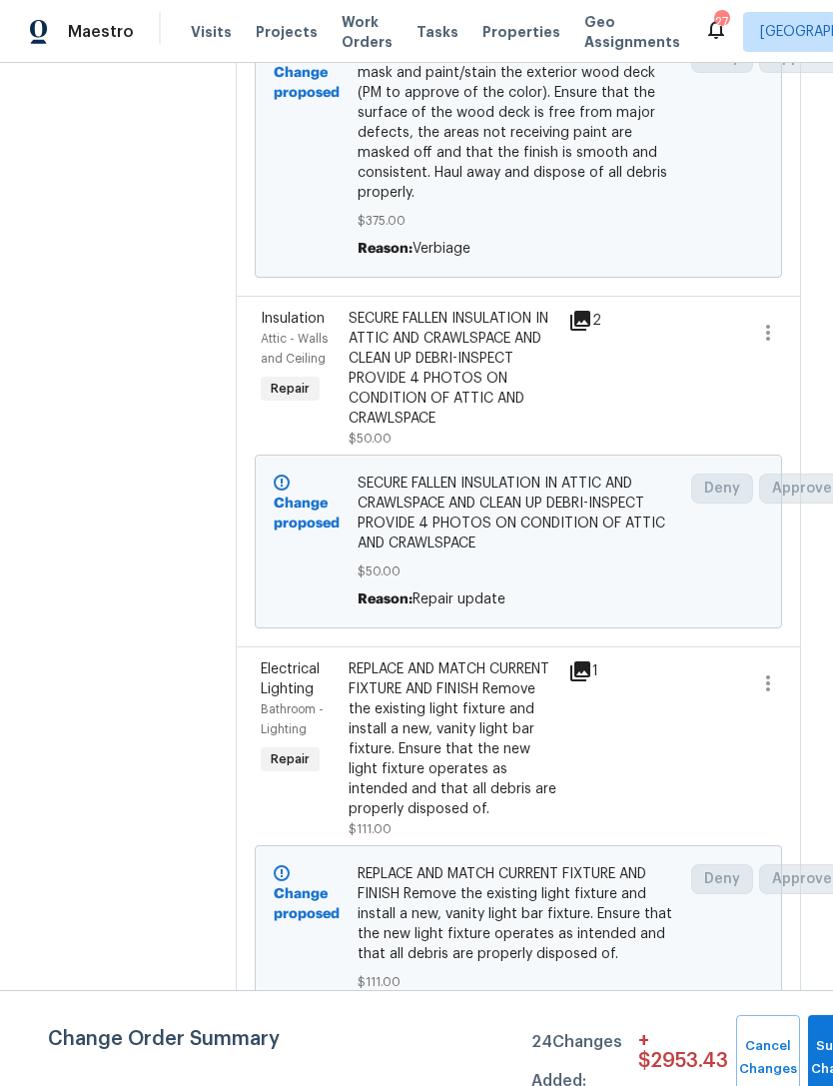
scroll to position [5561, 1]
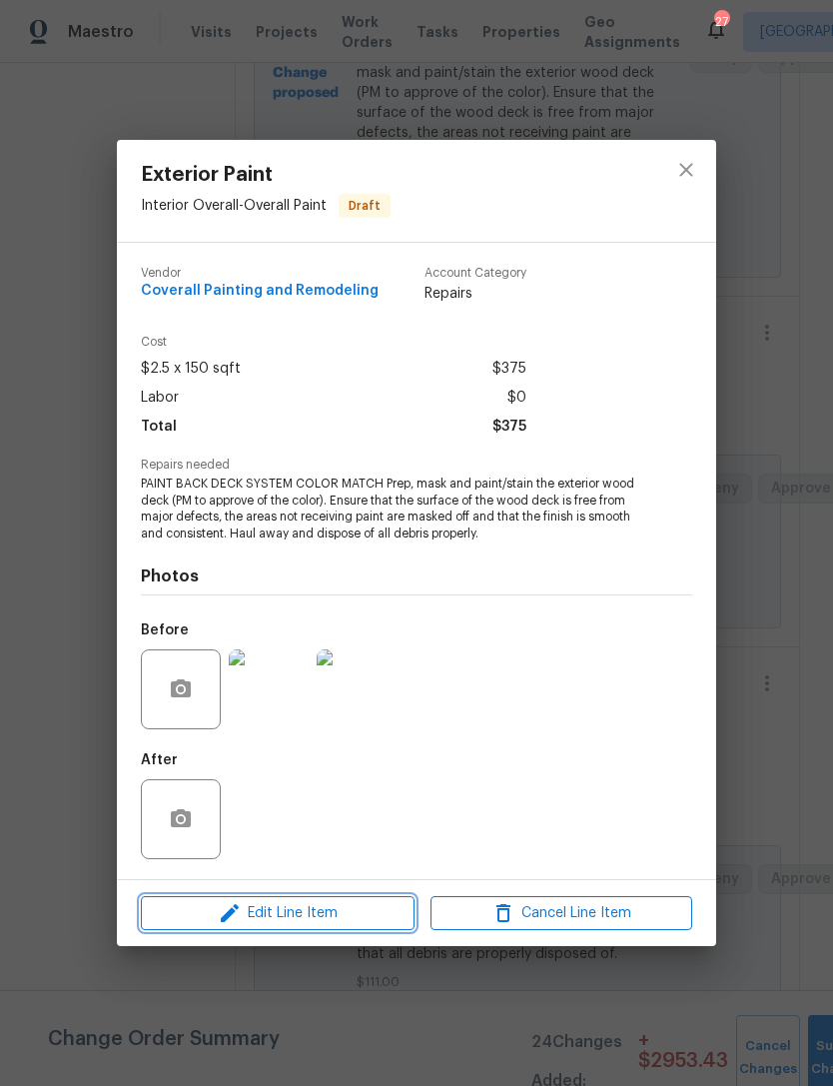
click at [336, 910] on span "Edit Line Item" at bounding box center [278, 913] width 262 height 25
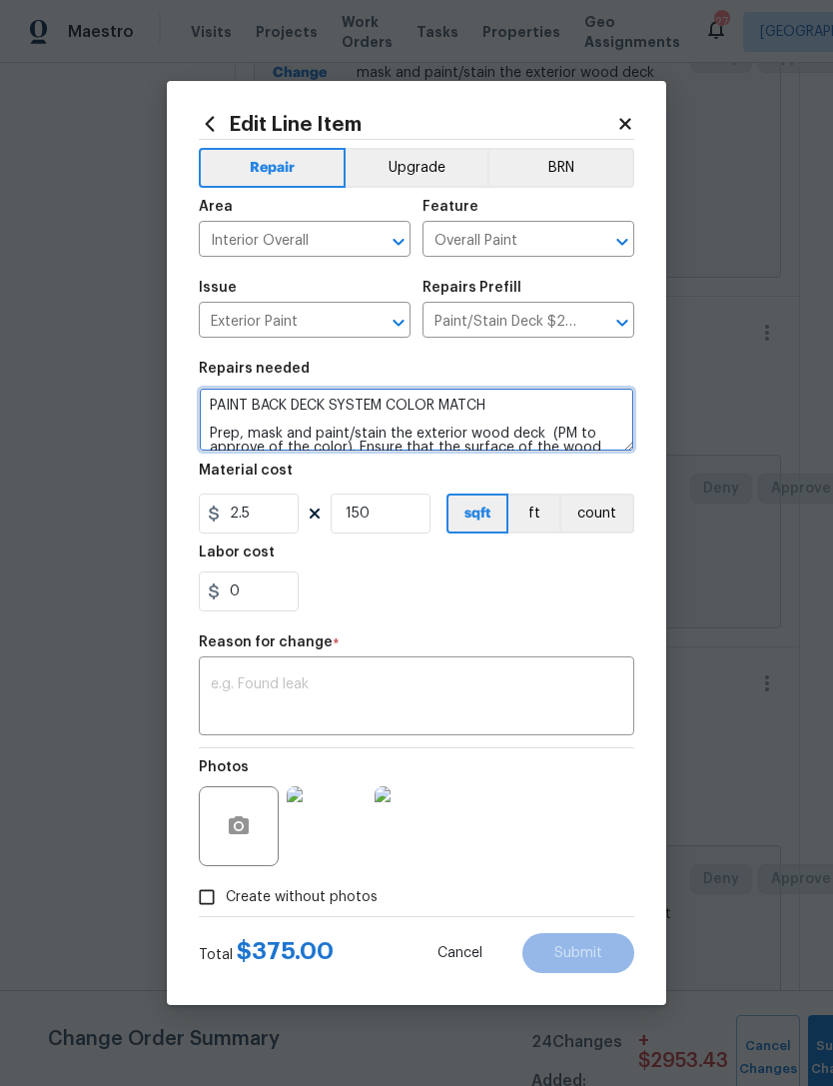
click at [546, 394] on textarea "PAINT BACK DECK SYSTEM COLOR MATCH Prep, mask and paint/stain the exterior wood…" at bounding box center [416, 420] width 435 height 64
click at [533, 391] on textarea "PAINT BACK DECK SYSTEM COLOR MATCH Prep, mask and paint/stain the exterior wood…" at bounding box center [416, 420] width 435 height 64
click at [536, 403] on textarea "PAINT BACK DECK SYSTEM COLOR MATCH Prep, mask and paint/stain the exterior wood…" at bounding box center [416, 420] width 435 height 64
type textarea "PAINT BACK DECK SYSTEM BLACK MAGIC Prep, mask and paint/stain the exterior wood…"
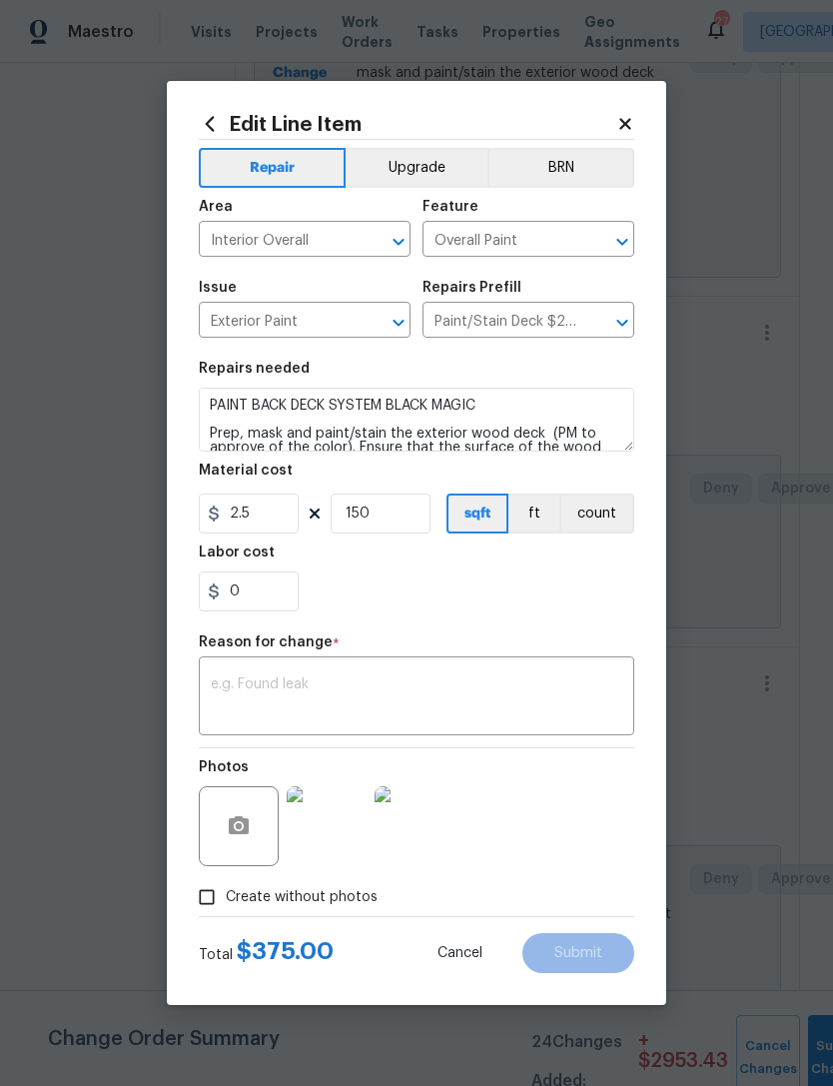
click at [408, 718] on textarea at bounding box center [416, 698] width 411 height 42
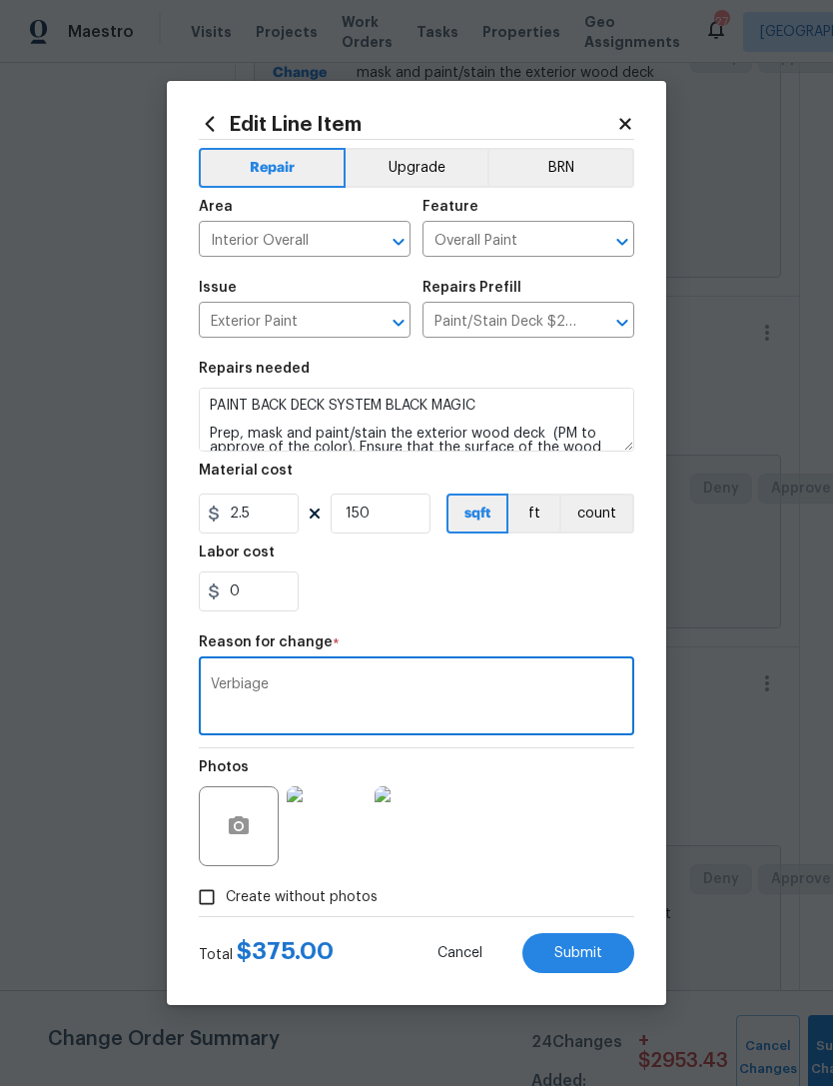
type textarea "Verbiage"
click at [587, 956] on span "Submit" at bounding box center [578, 953] width 48 height 15
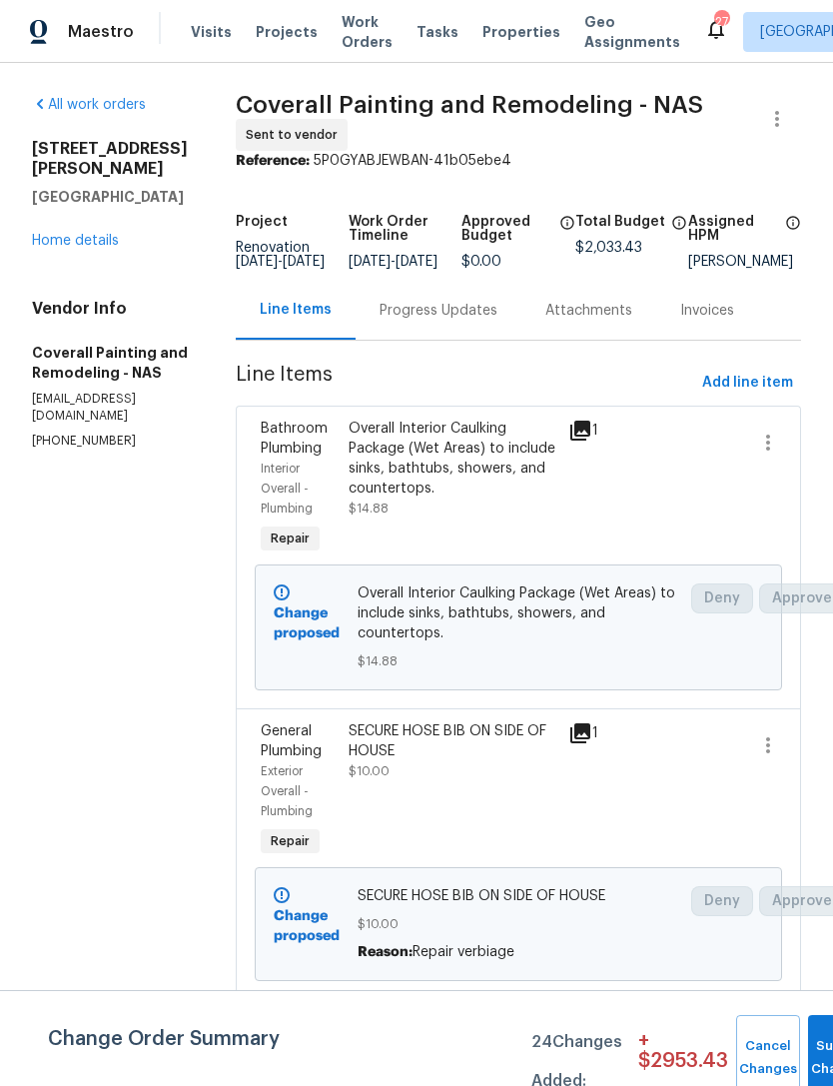
scroll to position [0, 0]
click at [466, 321] on div "Progress Updates" at bounding box center [439, 311] width 118 height 20
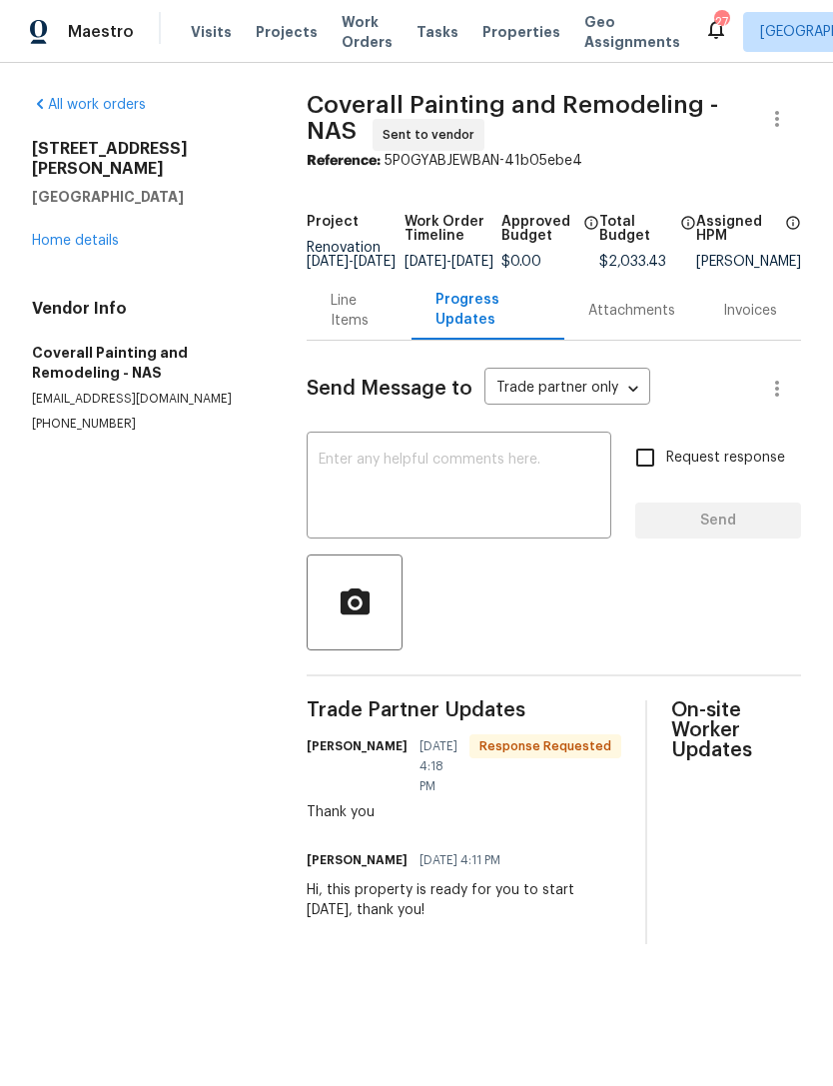
click at [451, 502] on textarea at bounding box center [459, 487] width 281 height 70
click at [71, 209] on div "2988 Gibbs Ln Clarksville, TN 37040 Home details" at bounding box center [145, 195] width 227 height 112
click at [72, 234] on link "Home details" at bounding box center [75, 241] width 87 height 14
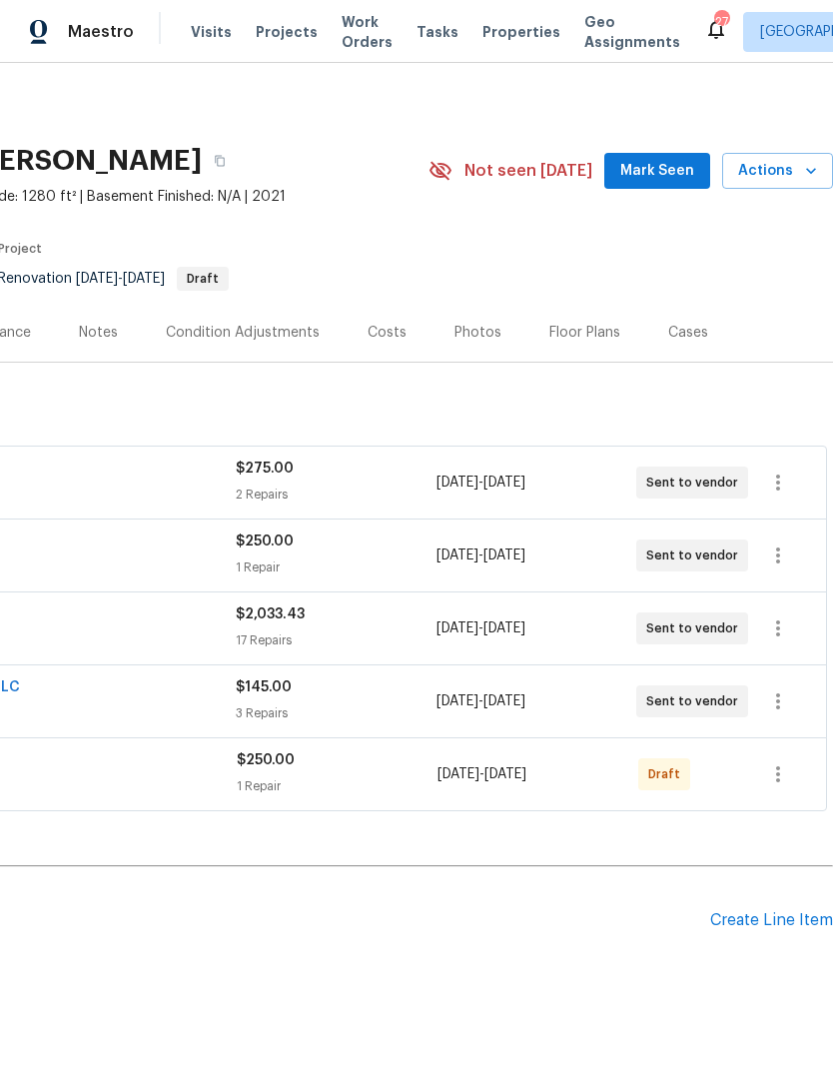
scroll to position [0, 296]
click at [781, 772] on icon "button" at bounding box center [778, 774] width 24 height 24
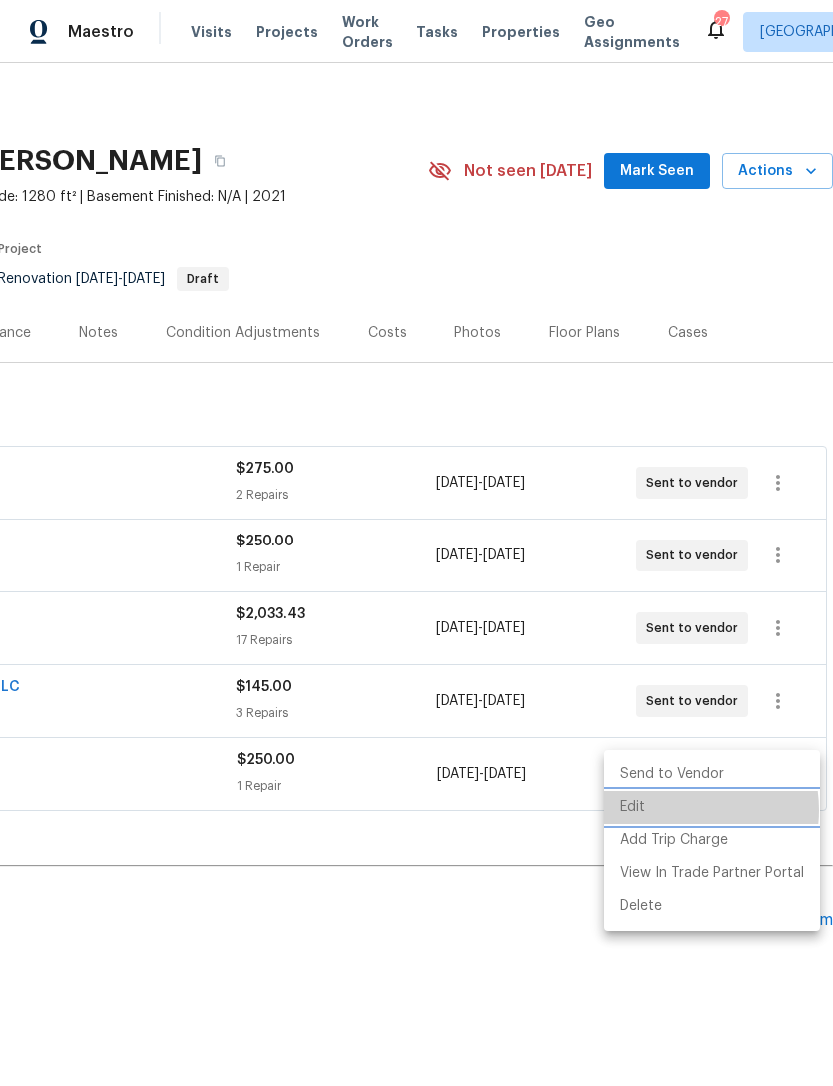
click at [677, 810] on li "Edit" at bounding box center [712, 807] width 216 height 33
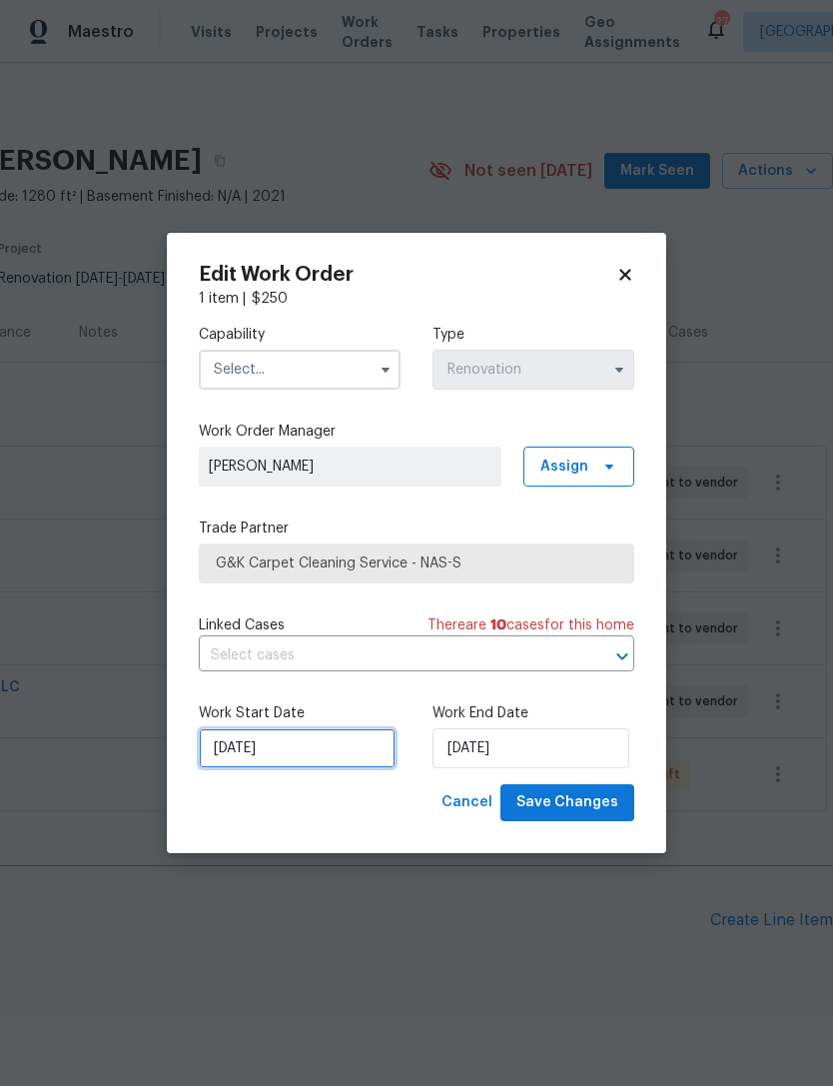
click at [277, 750] on input "10/6/2025" at bounding box center [297, 748] width 197 height 40
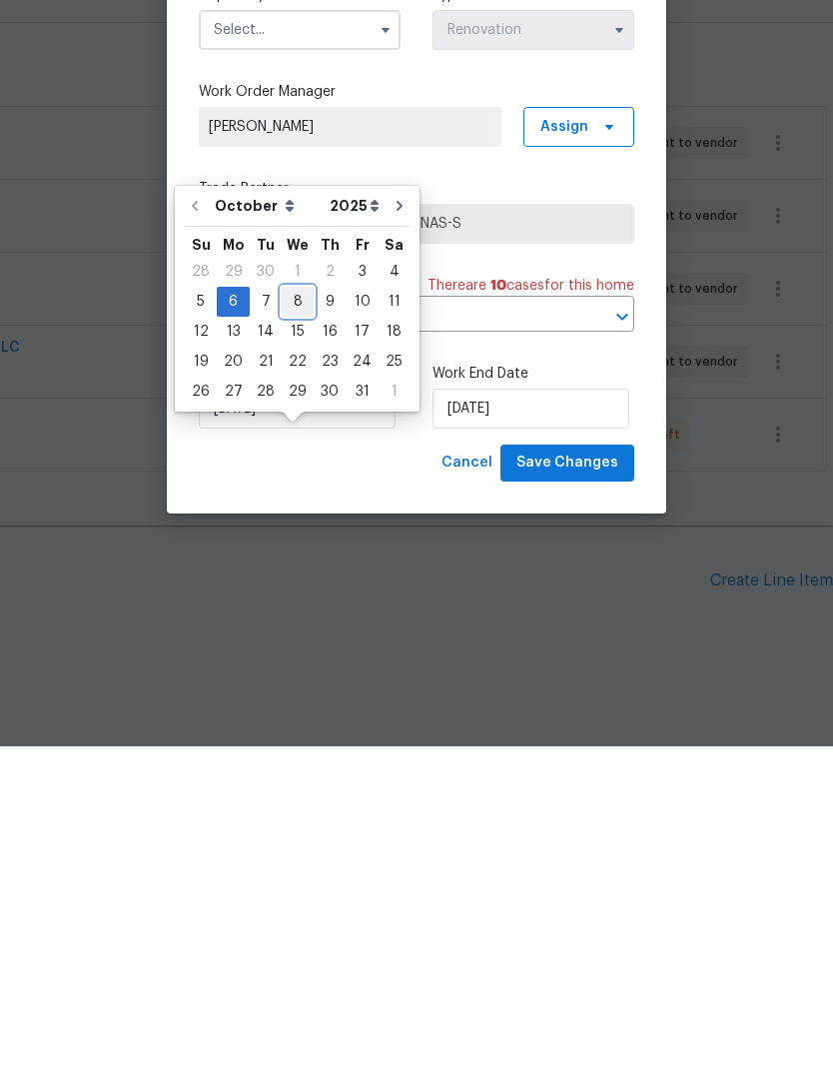
click at [296, 627] on div "8" at bounding box center [298, 641] width 32 height 28
type input "[DATE]"
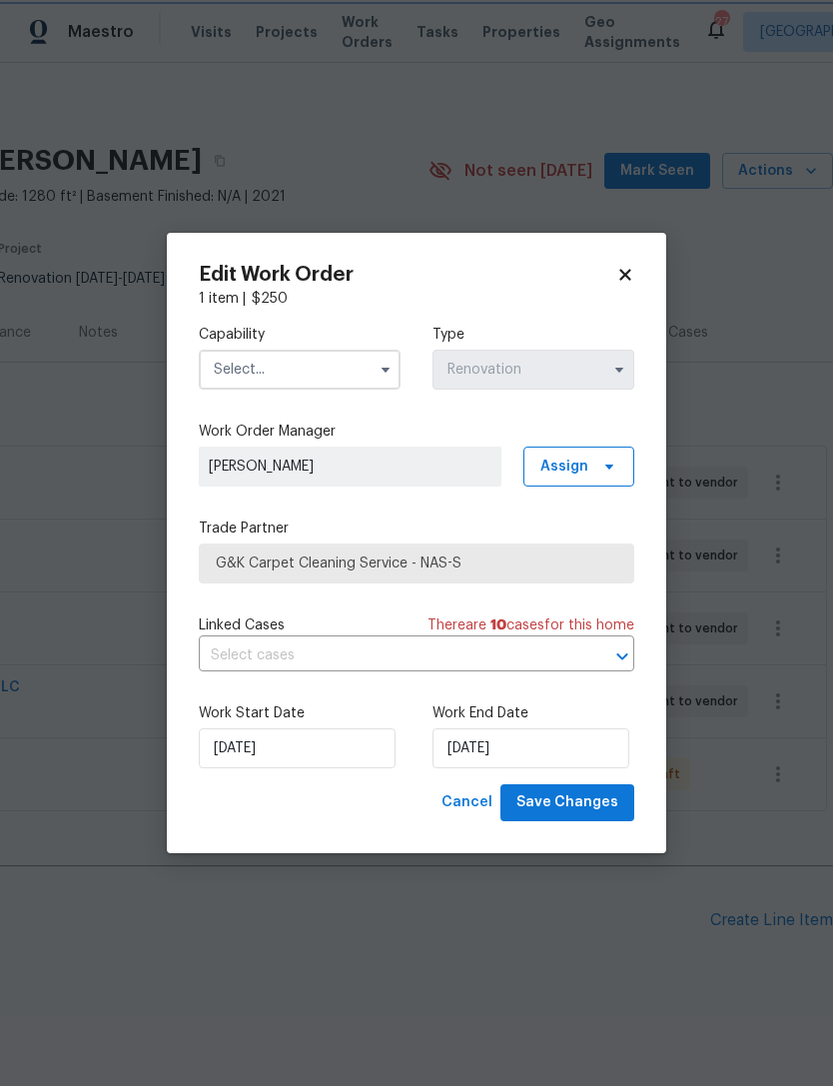
click at [577, 804] on span "Save Changes" at bounding box center [567, 802] width 102 height 25
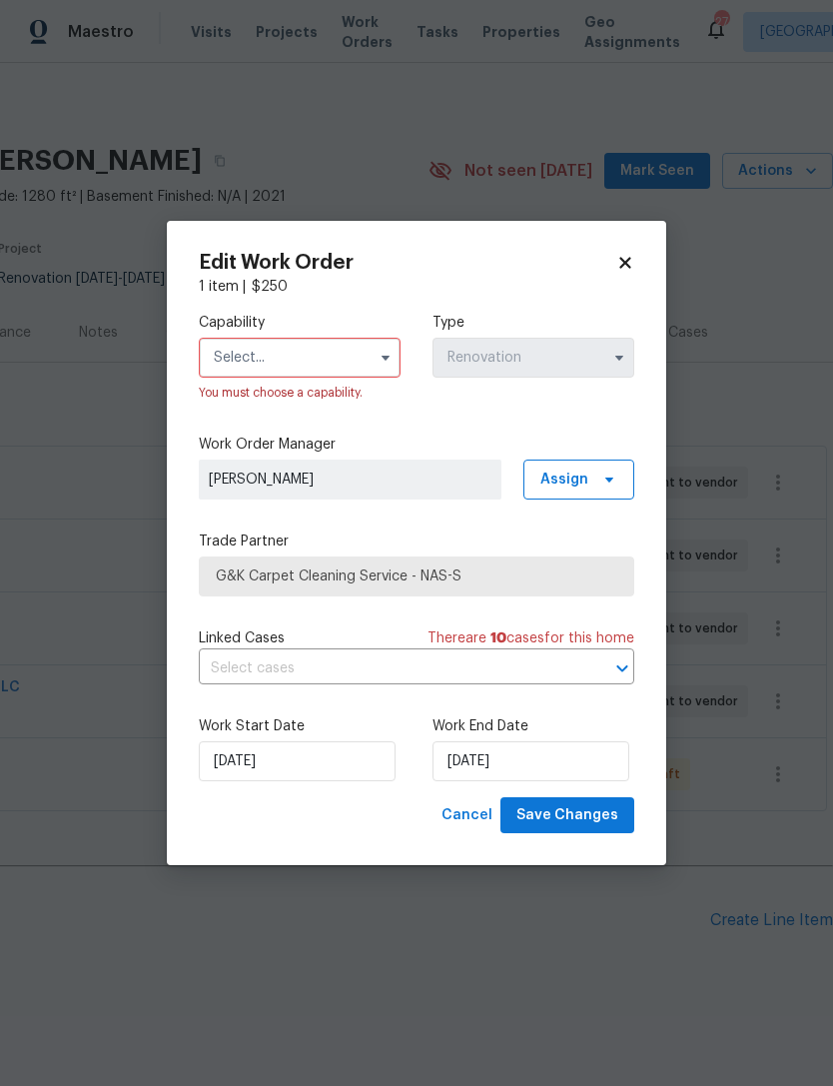
click at [344, 348] on input "text" at bounding box center [300, 358] width 202 height 40
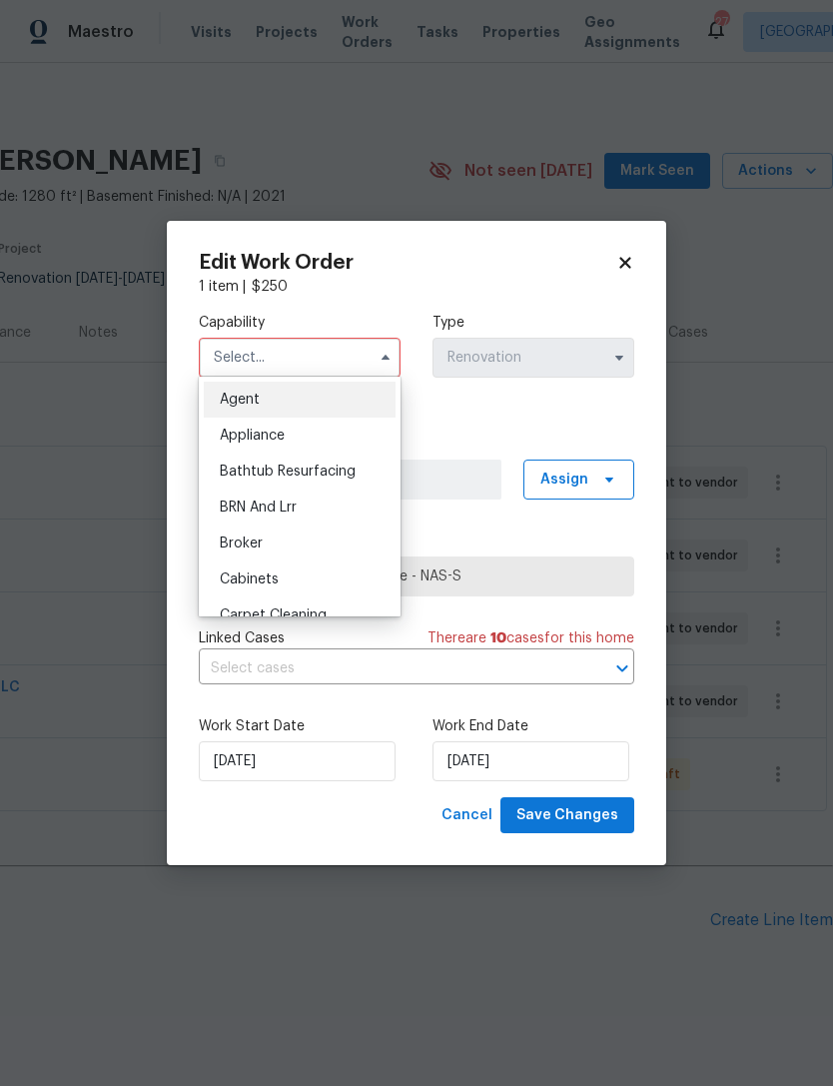
click at [299, 359] on input "text" at bounding box center [300, 358] width 202 height 40
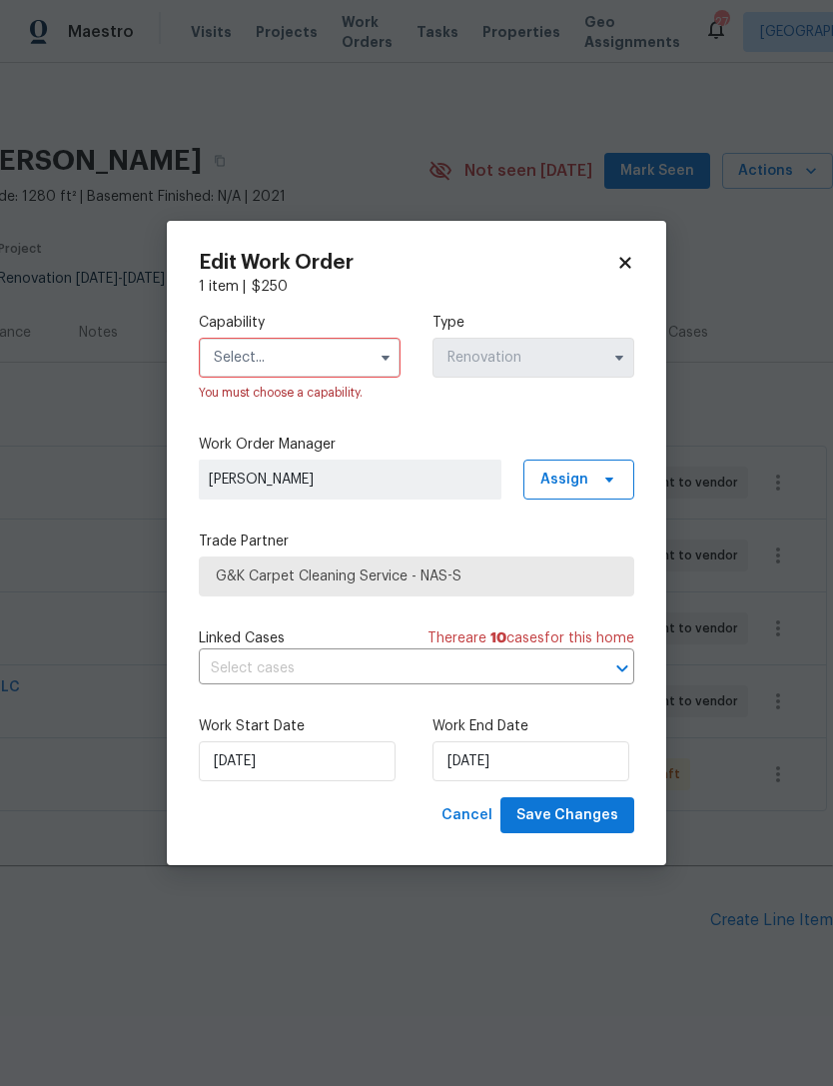
click at [319, 344] on input "text" at bounding box center [300, 358] width 202 height 40
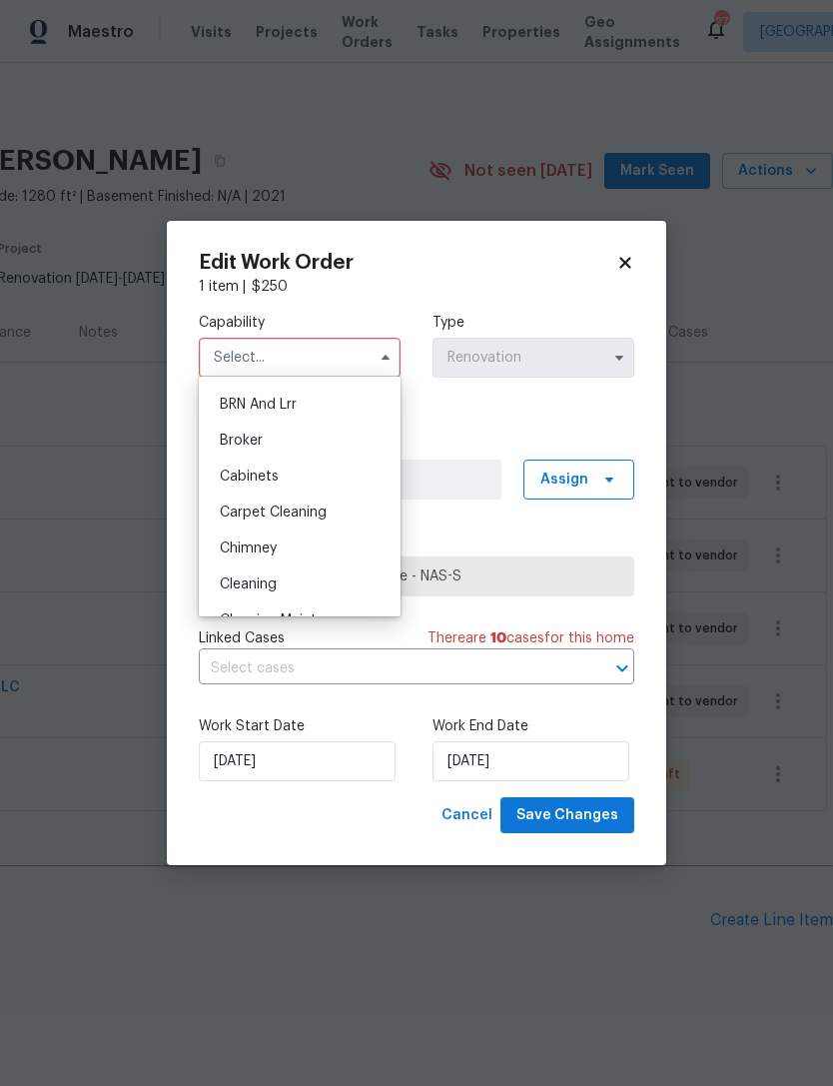
scroll to position [114, 0]
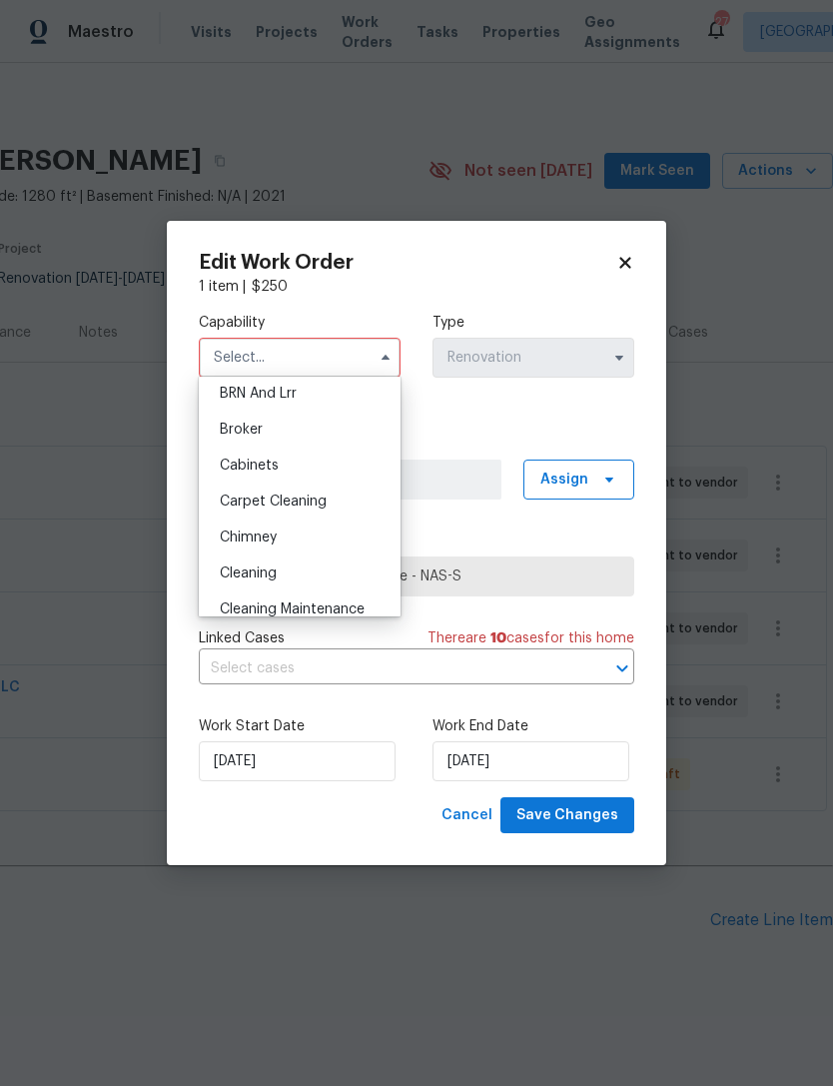
click at [320, 504] on span "Carpet Cleaning" at bounding box center [273, 501] width 107 height 14
type input "Carpet Cleaning"
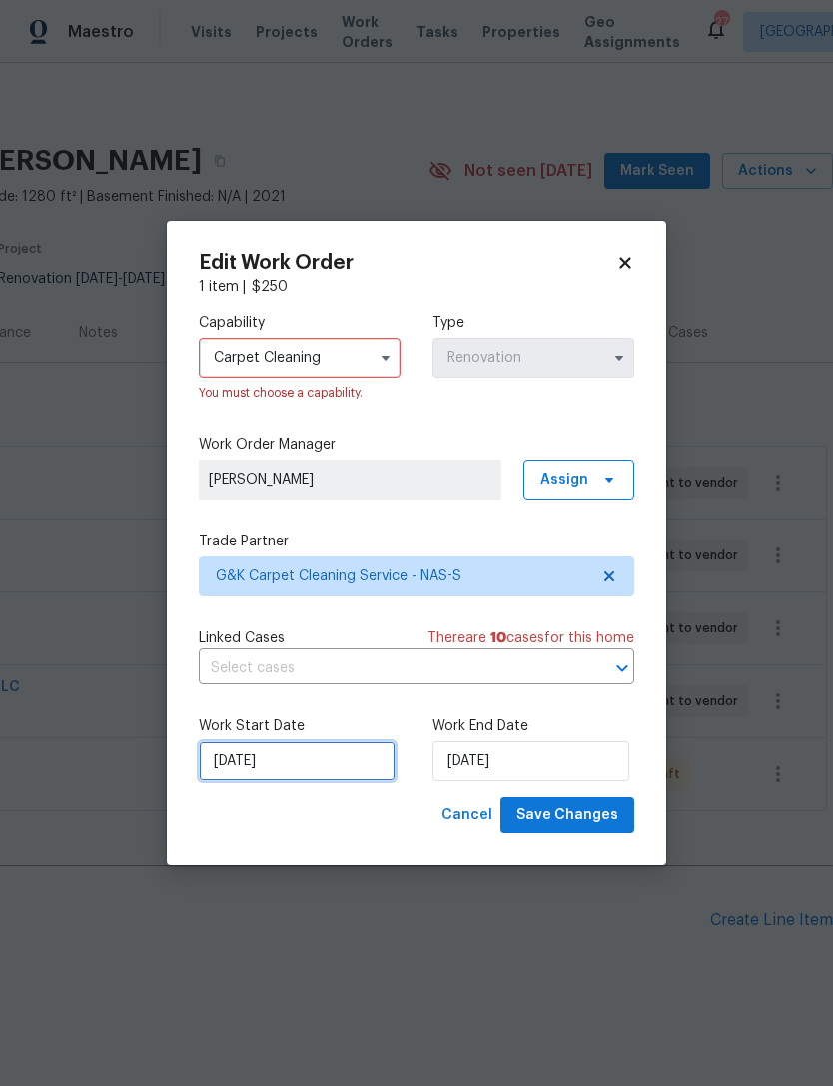
click at [289, 772] on input "[DATE]" at bounding box center [297, 761] width 197 height 40
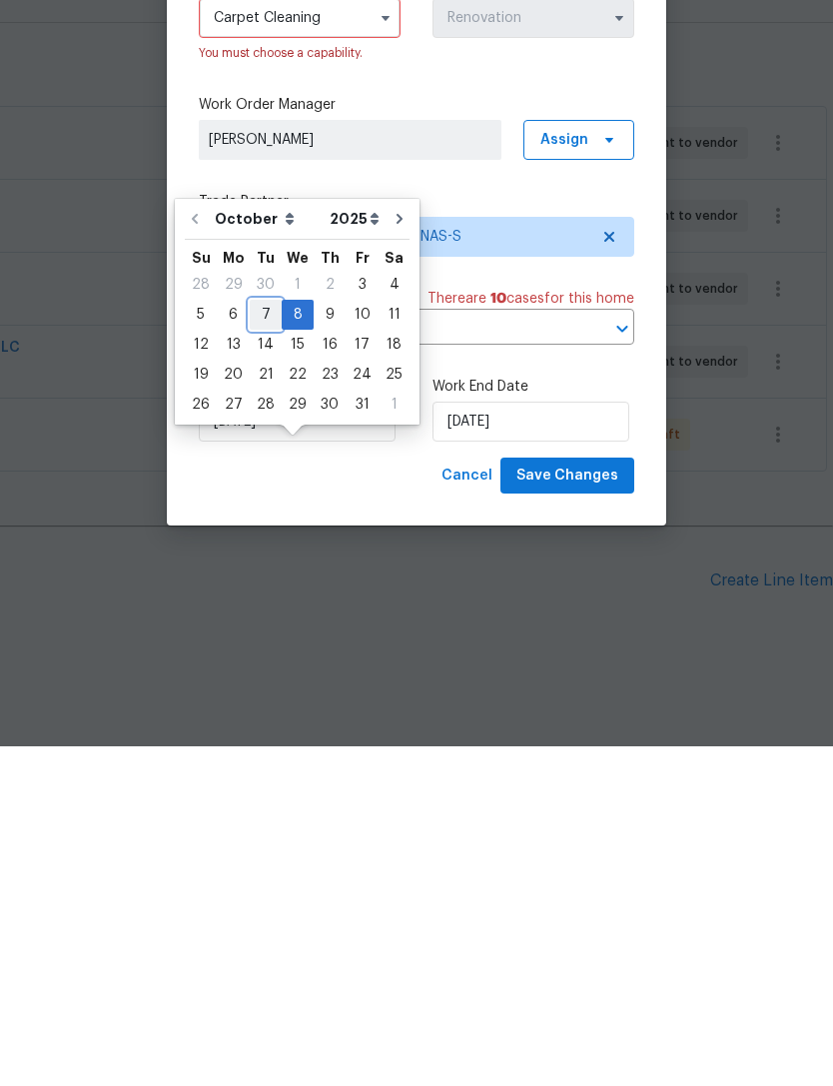
click at [268, 640] on div "7" at bounding box center [266, 654] width 32 height 28
type input "10/7/2025"
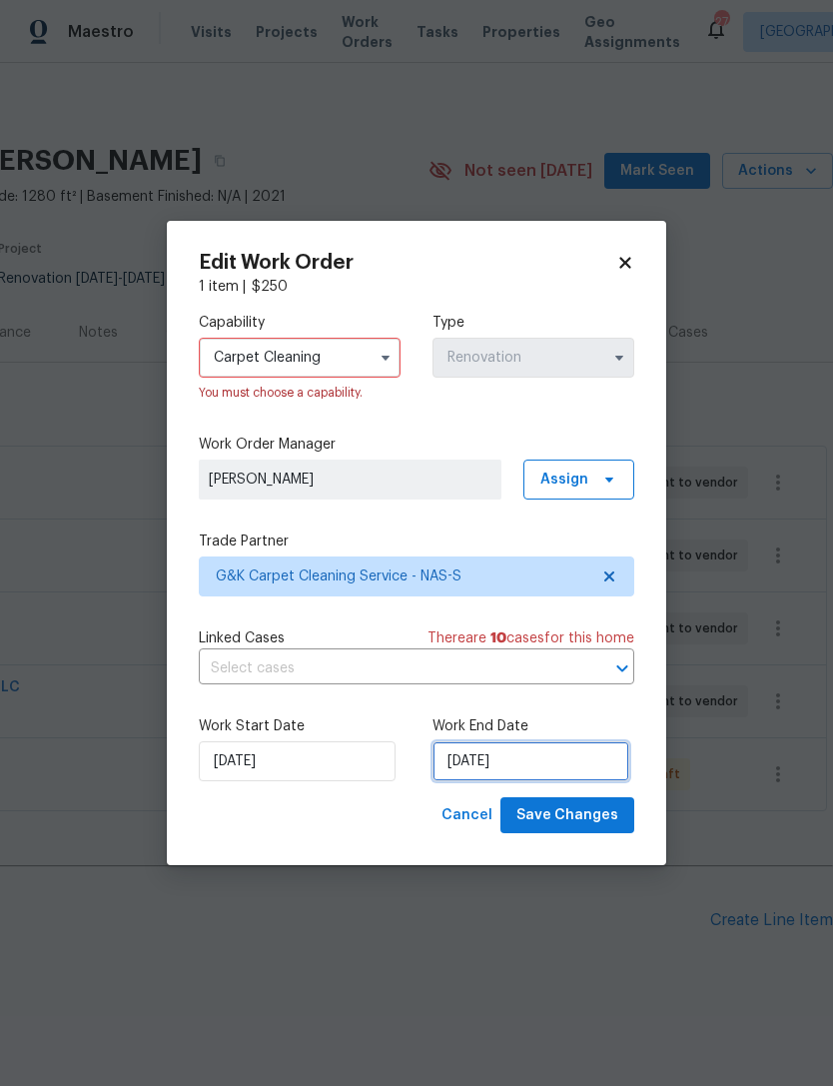
click at [506, 762] on input "[DATE]" at bounding box center [530, 761] width 197 height 40
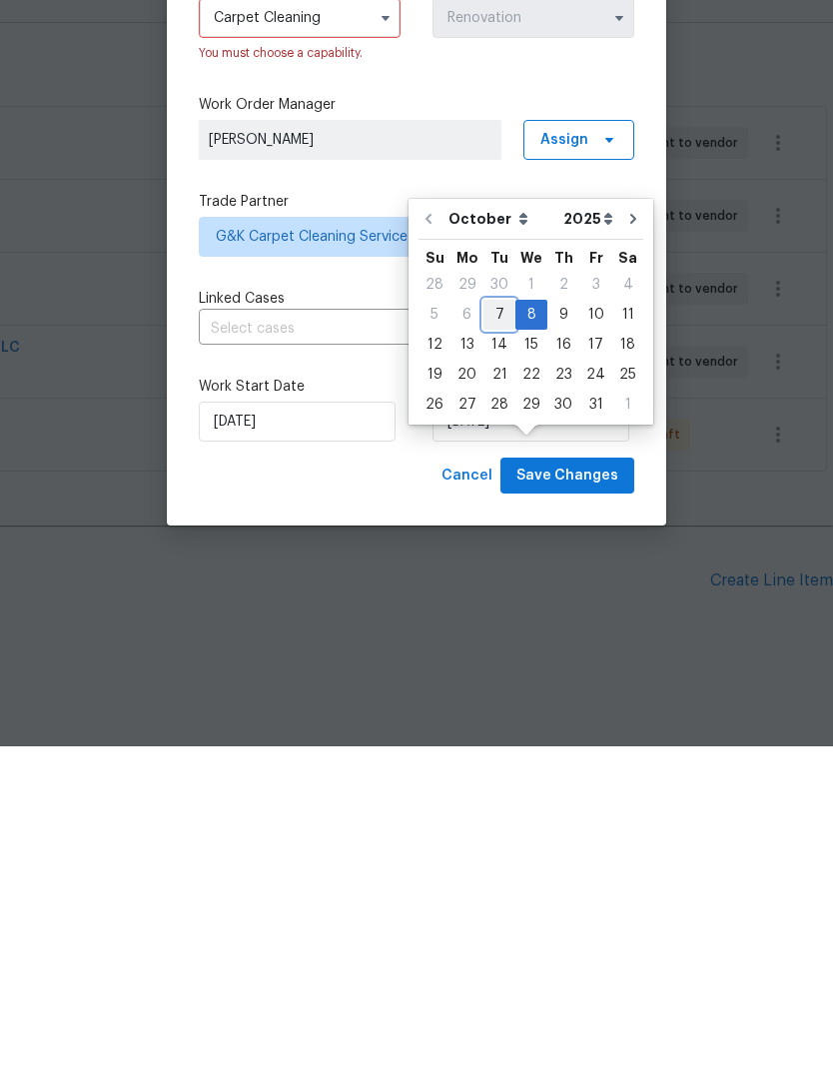
click at [493, 640] on div "7" at bounding box center [499, 654] width 32 height 28
type input "10/7/2025"
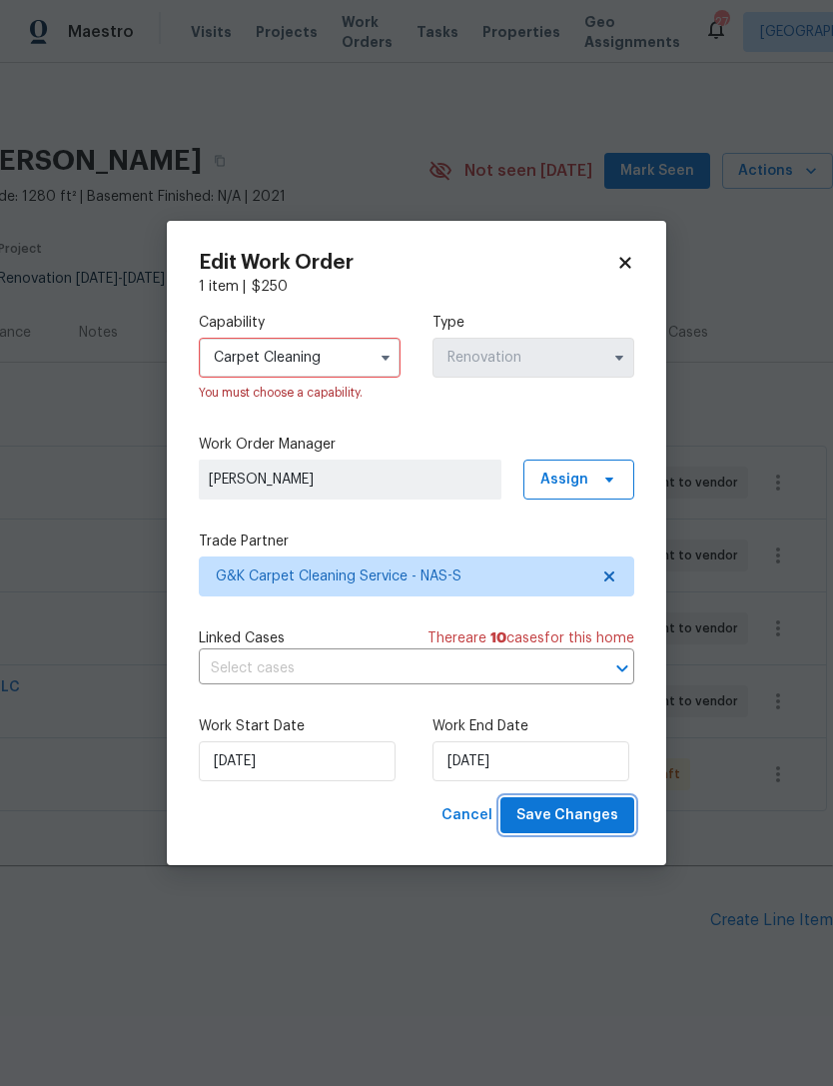
click at [579, 809] on span "Save Changes" at bounding box center [567, 815] width 102 height 25
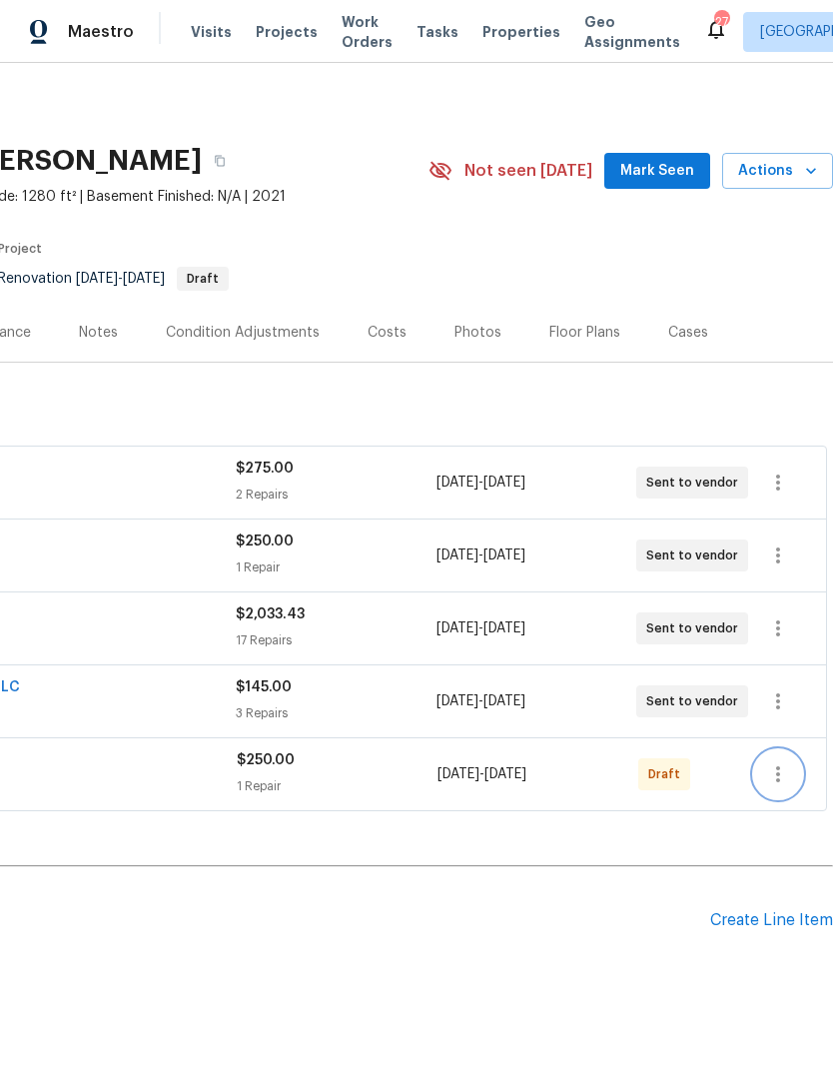
click at [784, 762] on icon "button" at bounding box center [778, 774] width 24 height 24
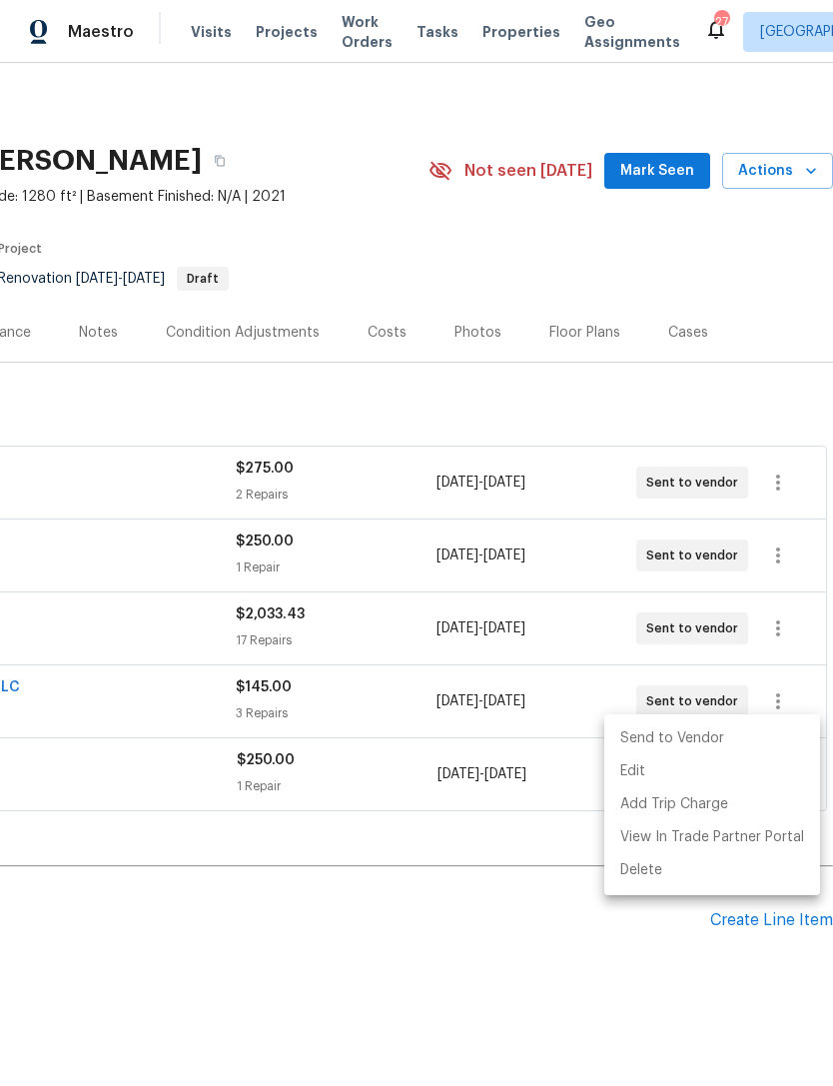
click at [494, 956] on div at bounding box center [416, 543] width 833 height 1086
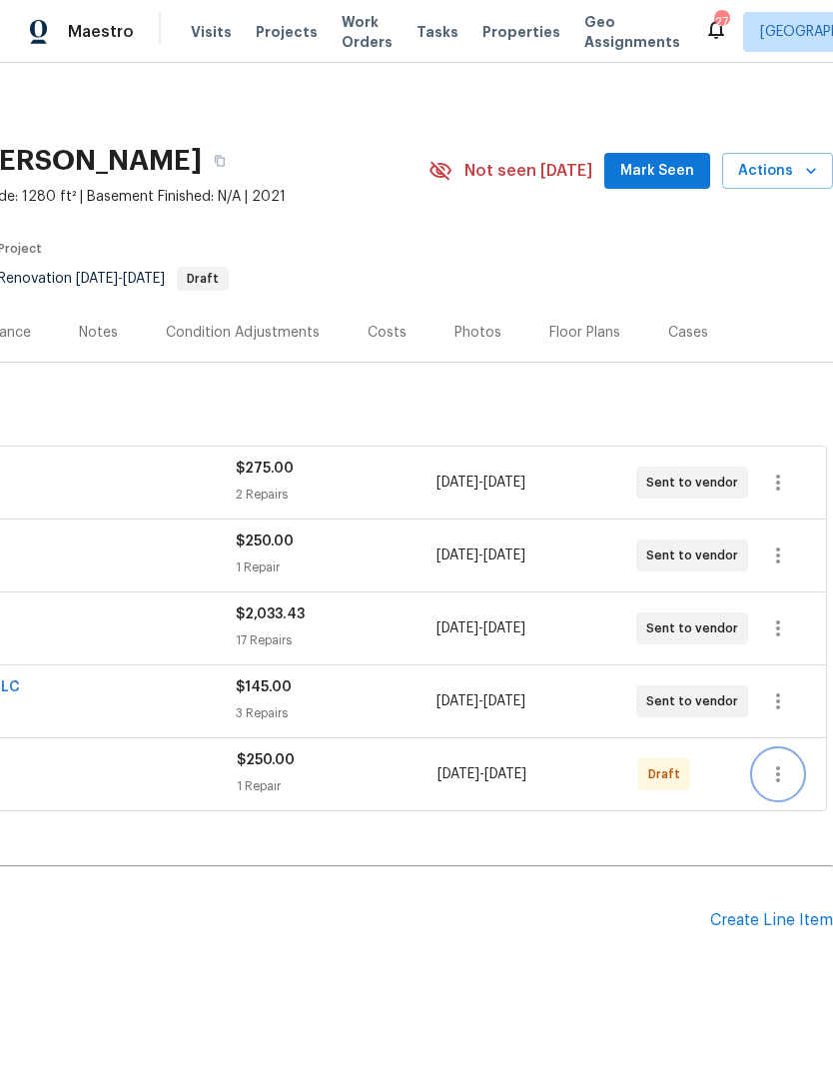
click at [767, 762] on icon "button" at bounding box center [778, 774] width 24 height 24
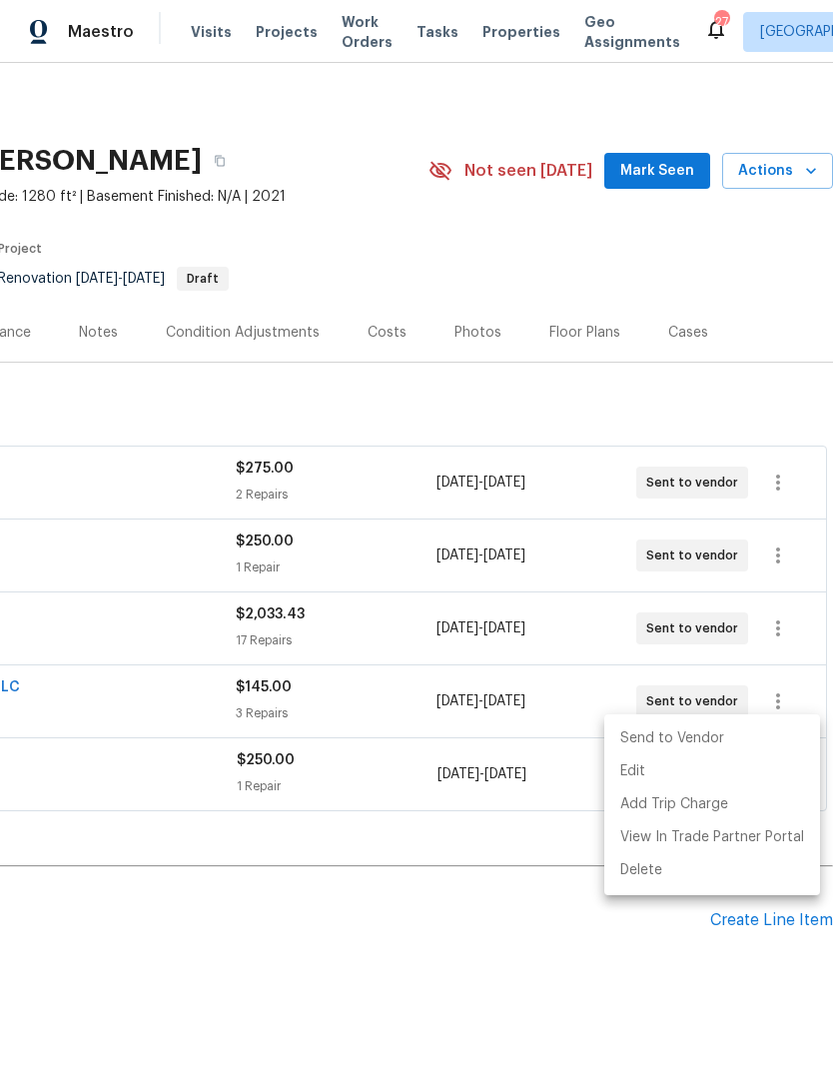
click at [715, 741] on li "Send to Vendor" at bounding box center [712, 738] width 216 height 33
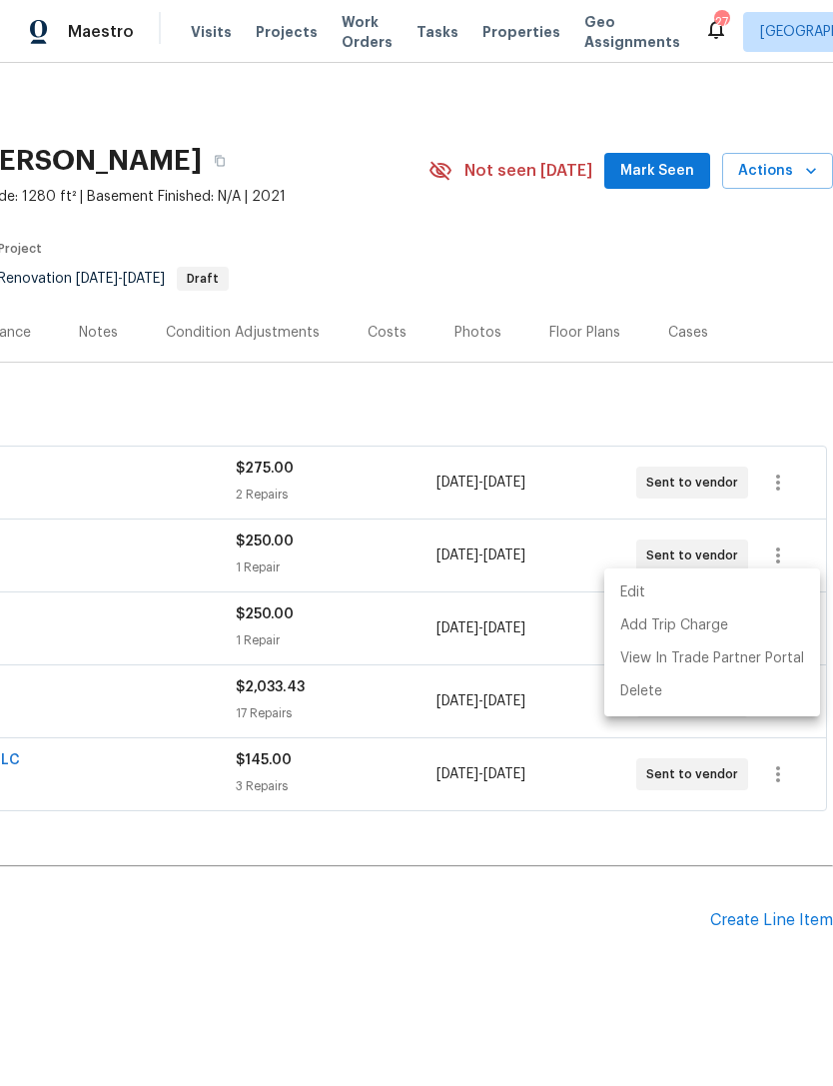
click at [513, 943] on div at bounding box center [416, 543] width 833 height 1086
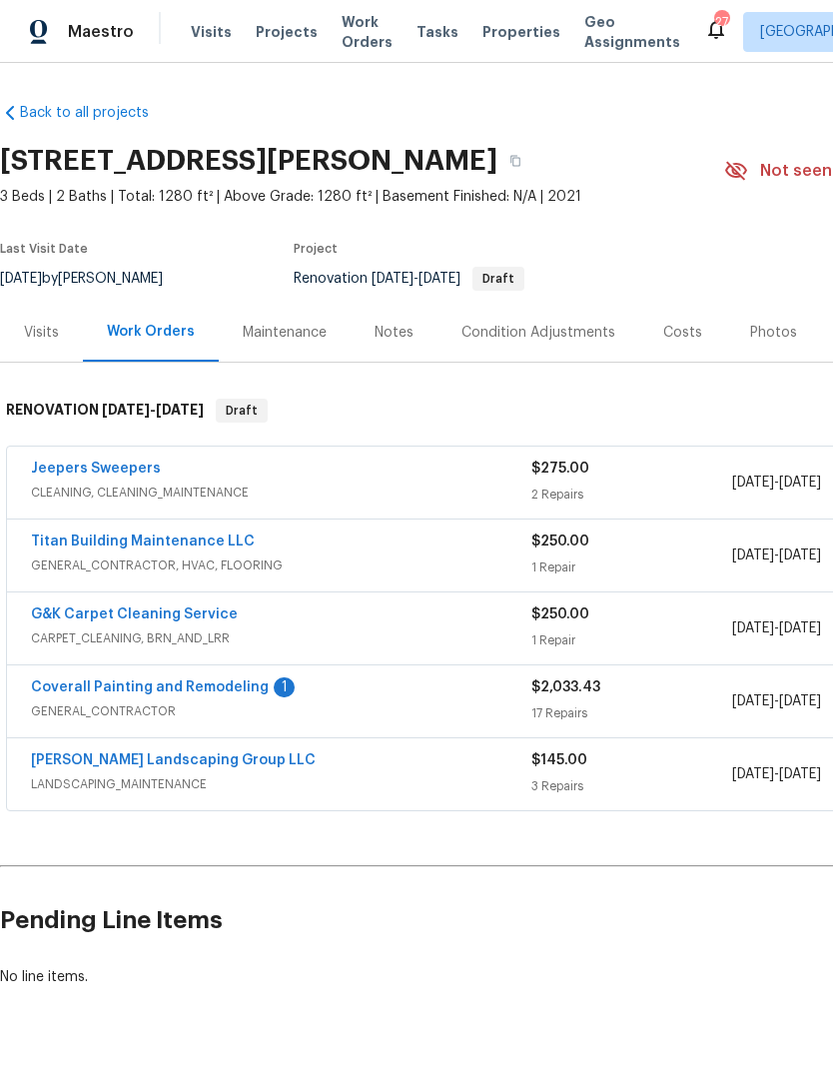
scroll to position [0, 0]
click at [162, 607] on link "G&K Carpet Cleaning Service" at bounding box center [134, 614] width 207 height 14
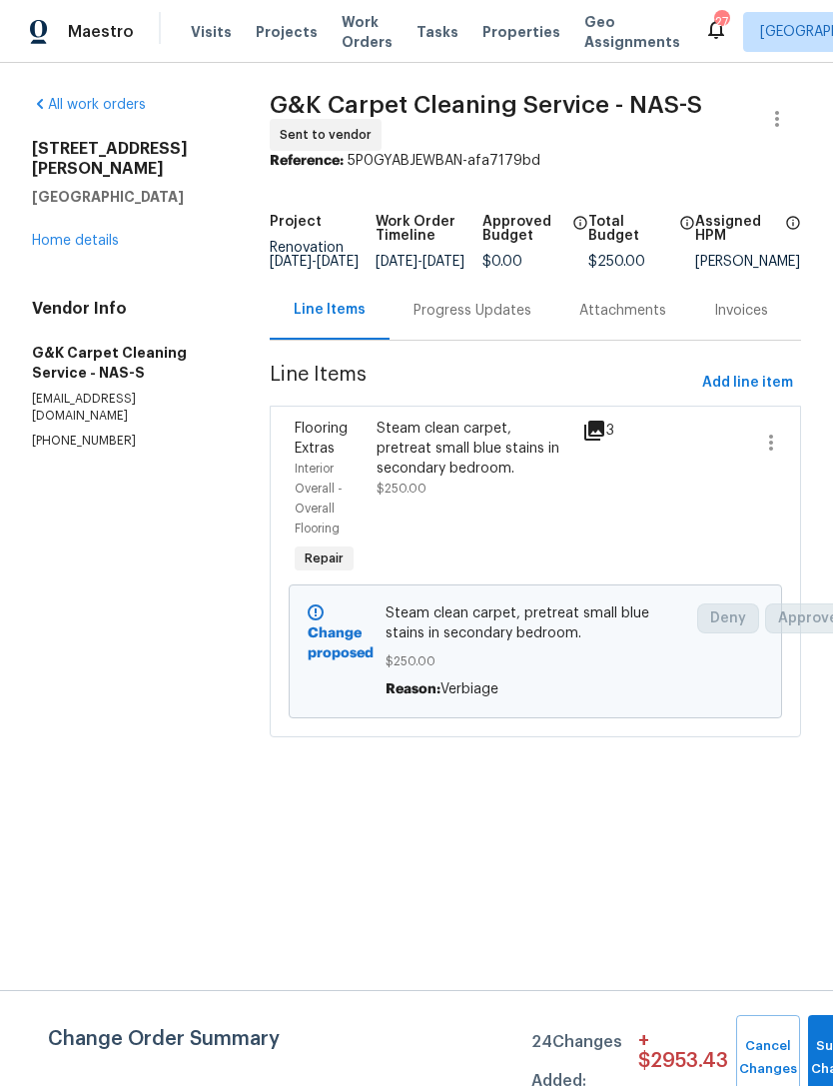
click at [467, 319] on div "Progress Updates" at bounding box center [472, 311] width 118 height 20
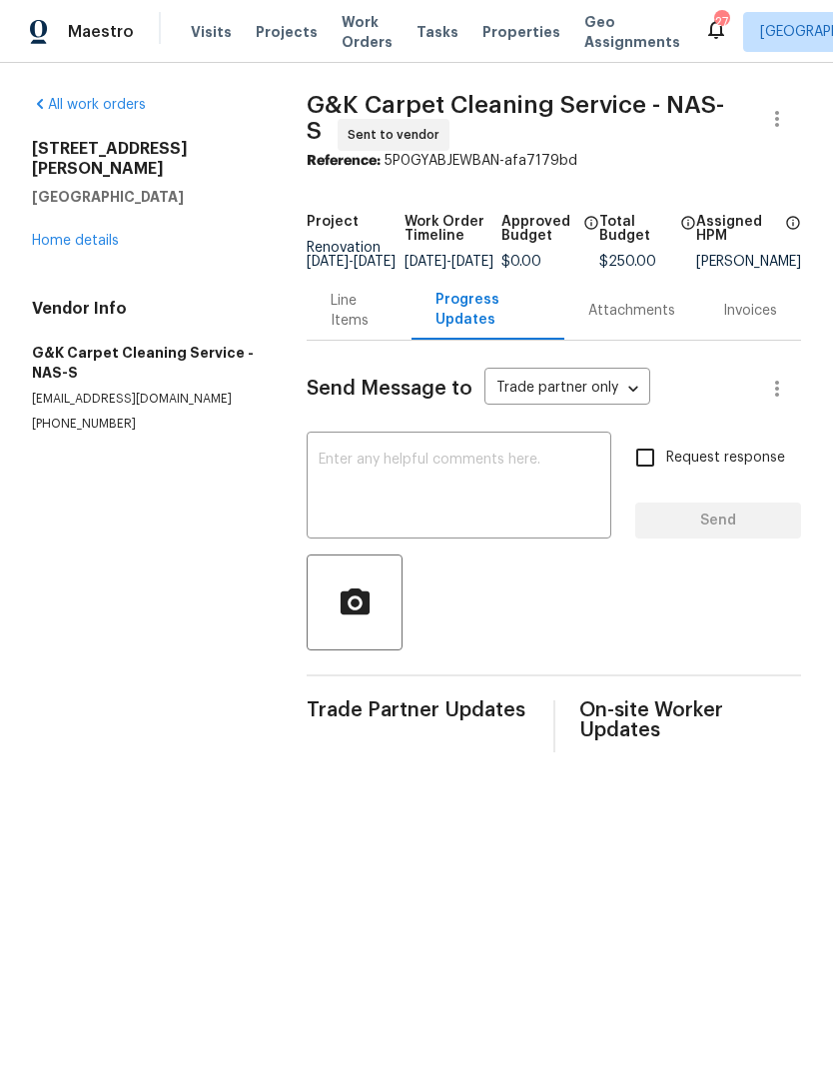
click at [483, 495] on textarea at bounding box center [459, 487] width 281 height 70
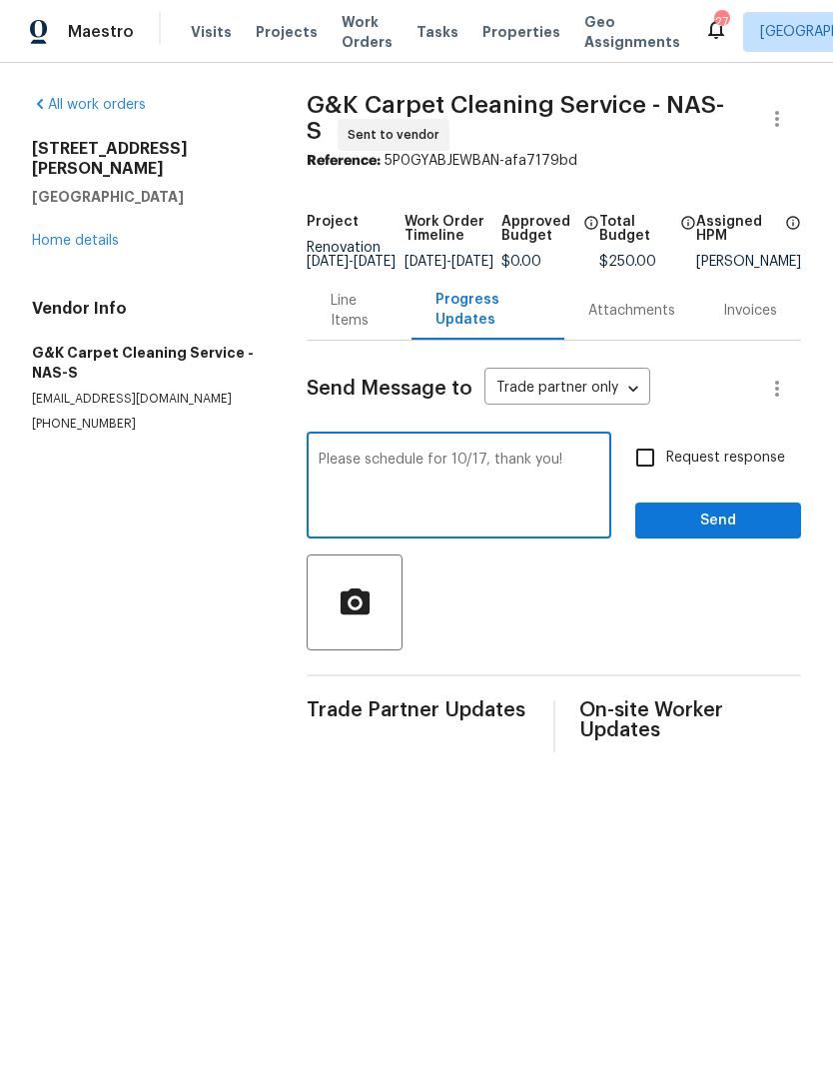
type textarea "Please schedule for 10/17, thank you!"
click at [743, 521] on button "Send" at bounding box center [718, 520] width 166 height 37
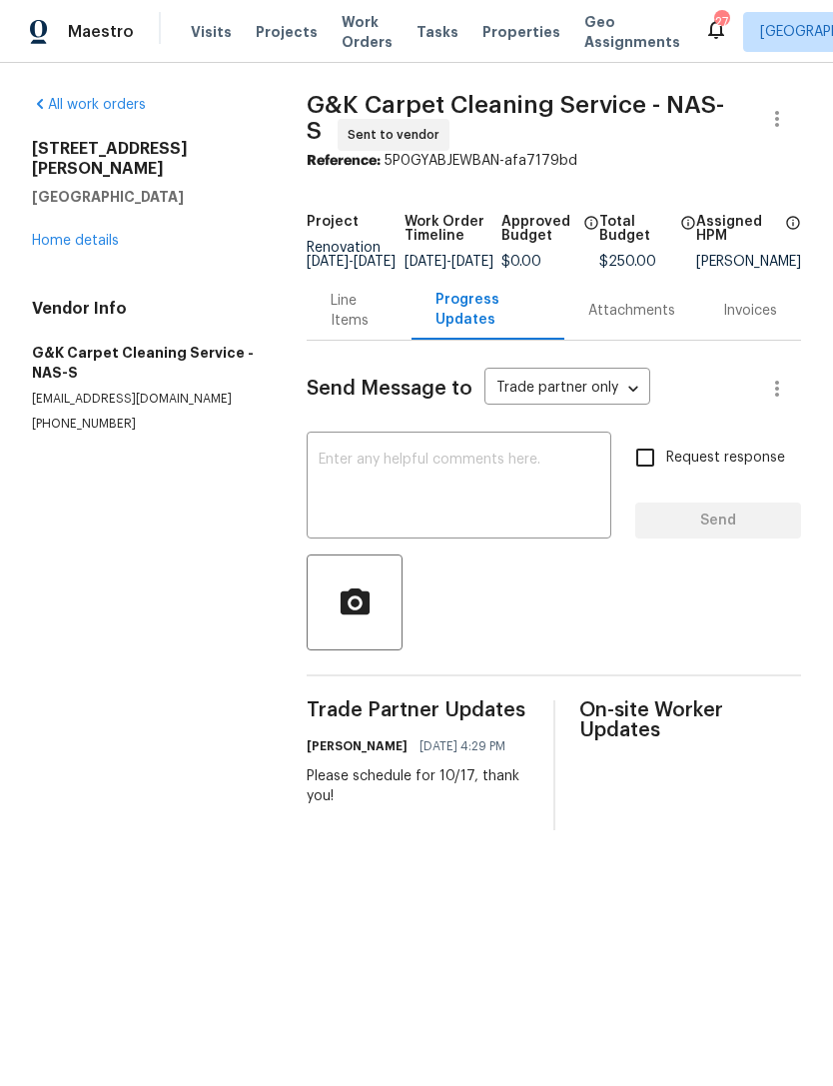
click at [109, 107] on link "All work orders" at bounding box center [89, 105] width 114 height 14
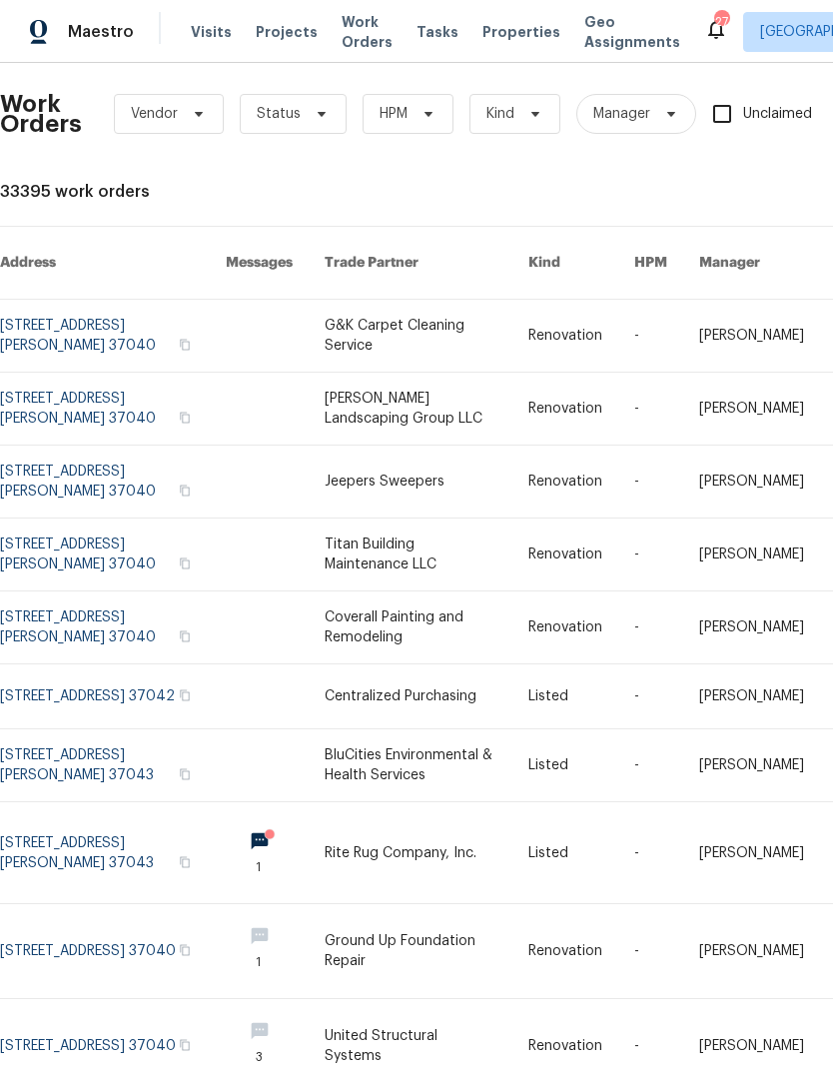
click at [205, 41] on span "Visits" at bounding box center [211, 32] width 41 height 20
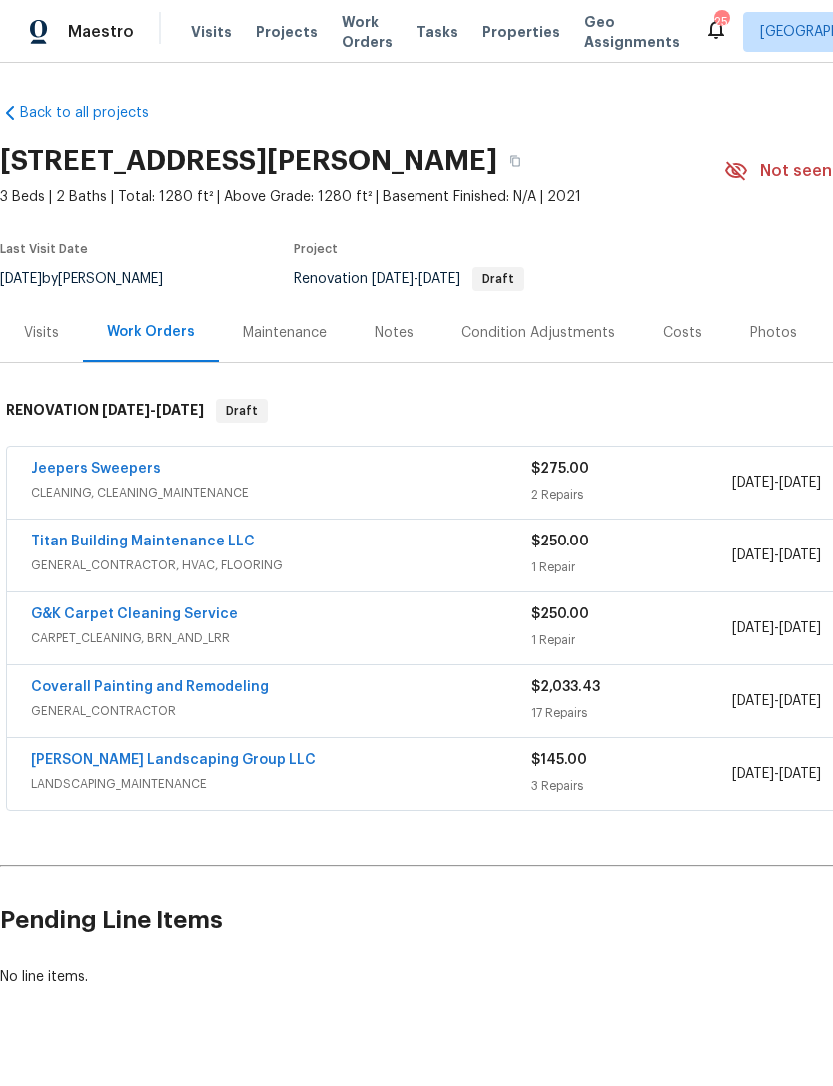
click at [397, 315] on div "Notes" at bounding box center [394, 332] width 87 height 59
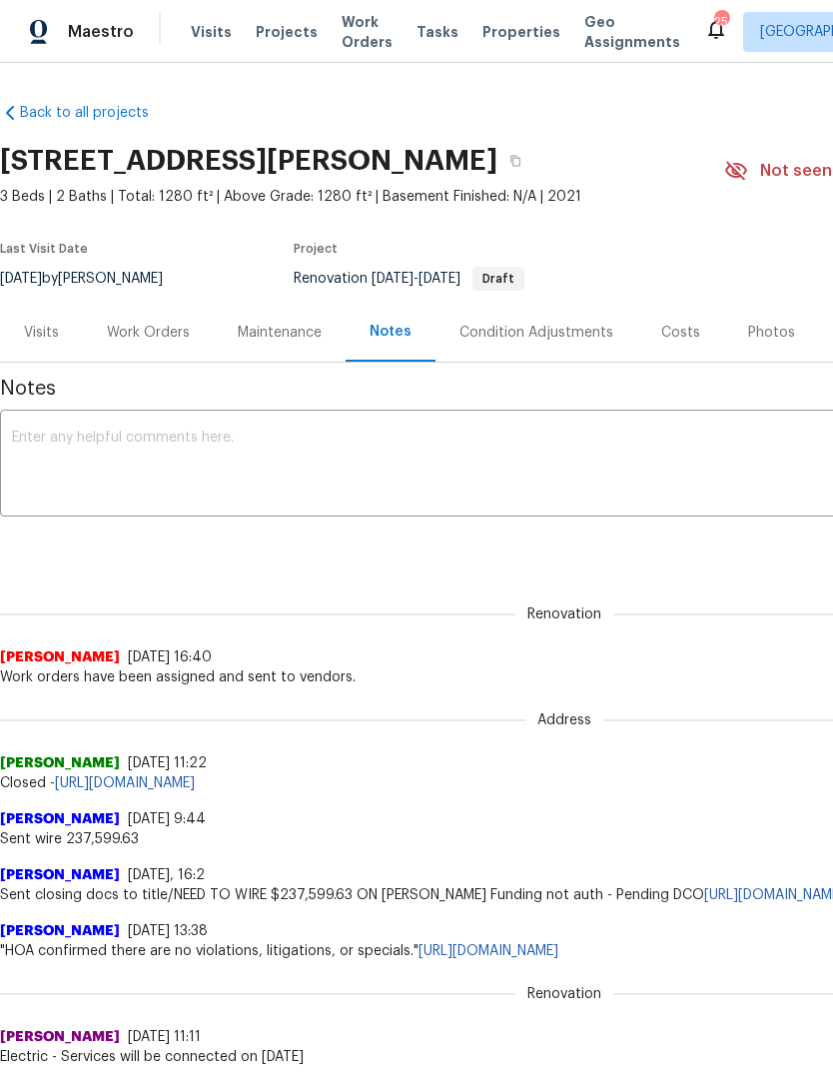
click at [162, 337] on div "Work Orders" at bounding box center [148, 333] width 83 height 20
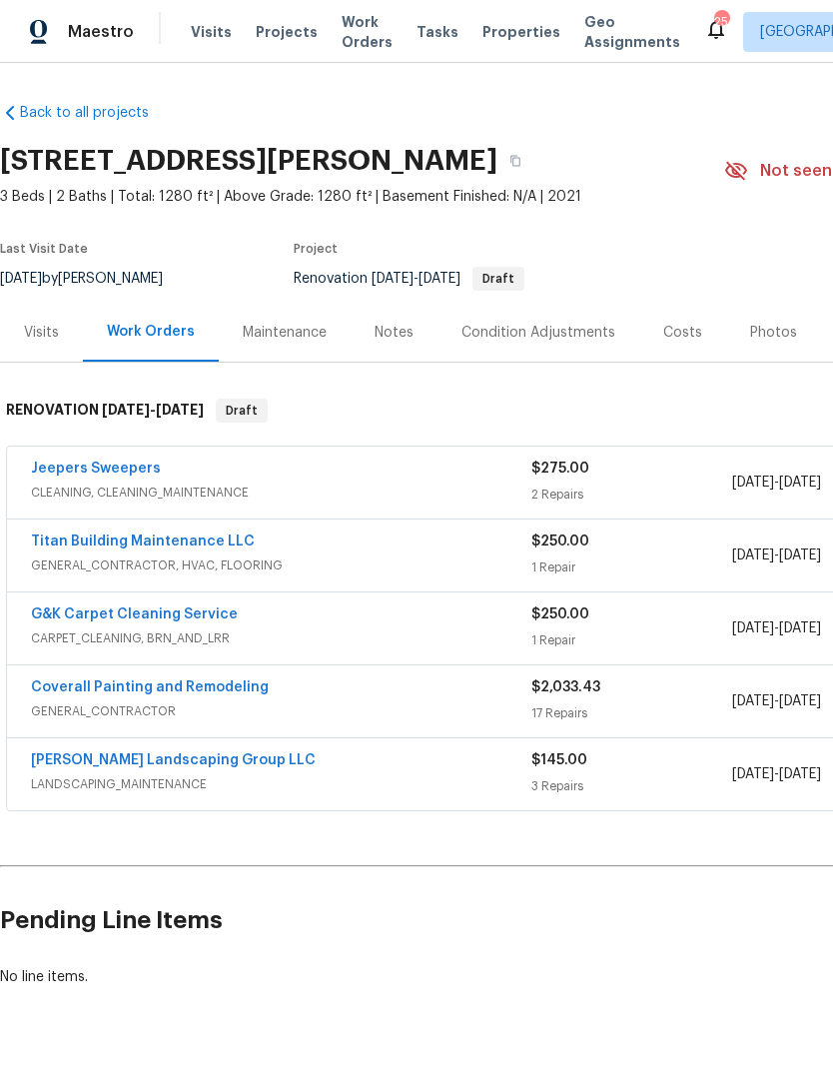
click at [126, 471] on link "Jeepers Sweepers" at bounding box center [96, 468] width 130 height 14
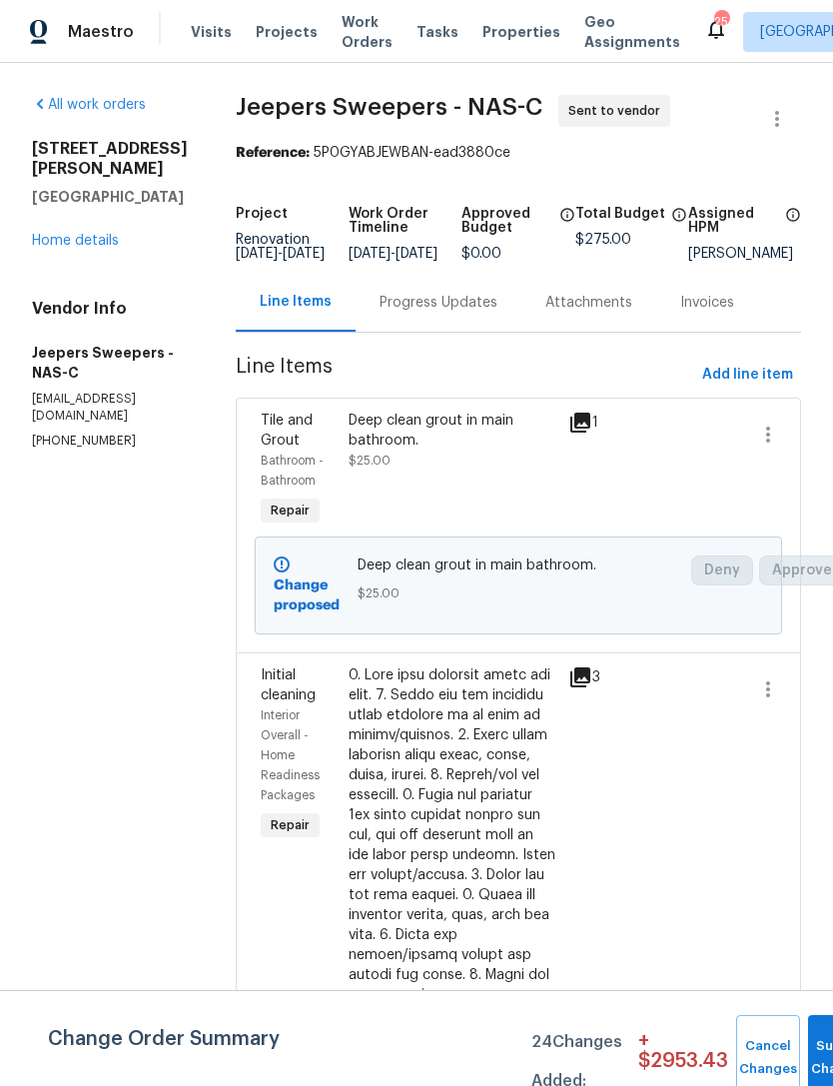
click at [497, 313] on div "Progress Updates" at bounding box center [439, 303] width 118 height 20
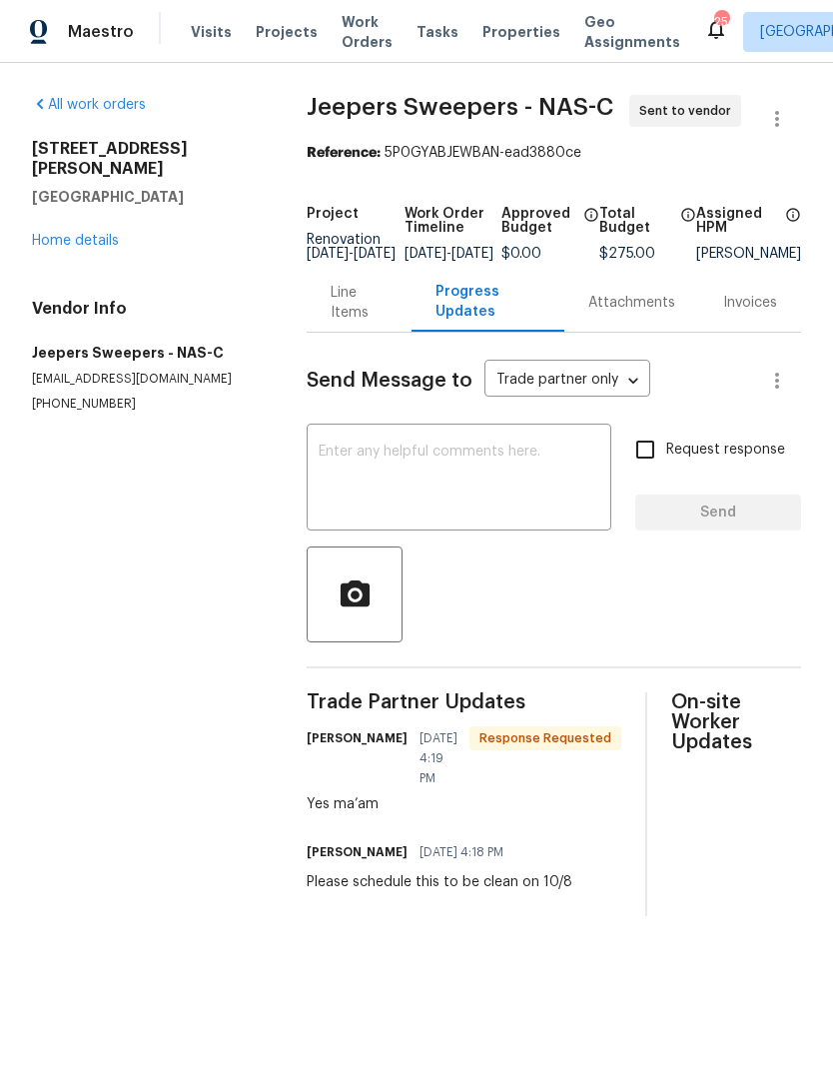
click at [111, 234] on link "Home details" at bounding box center [75, 241] width 87 height 14
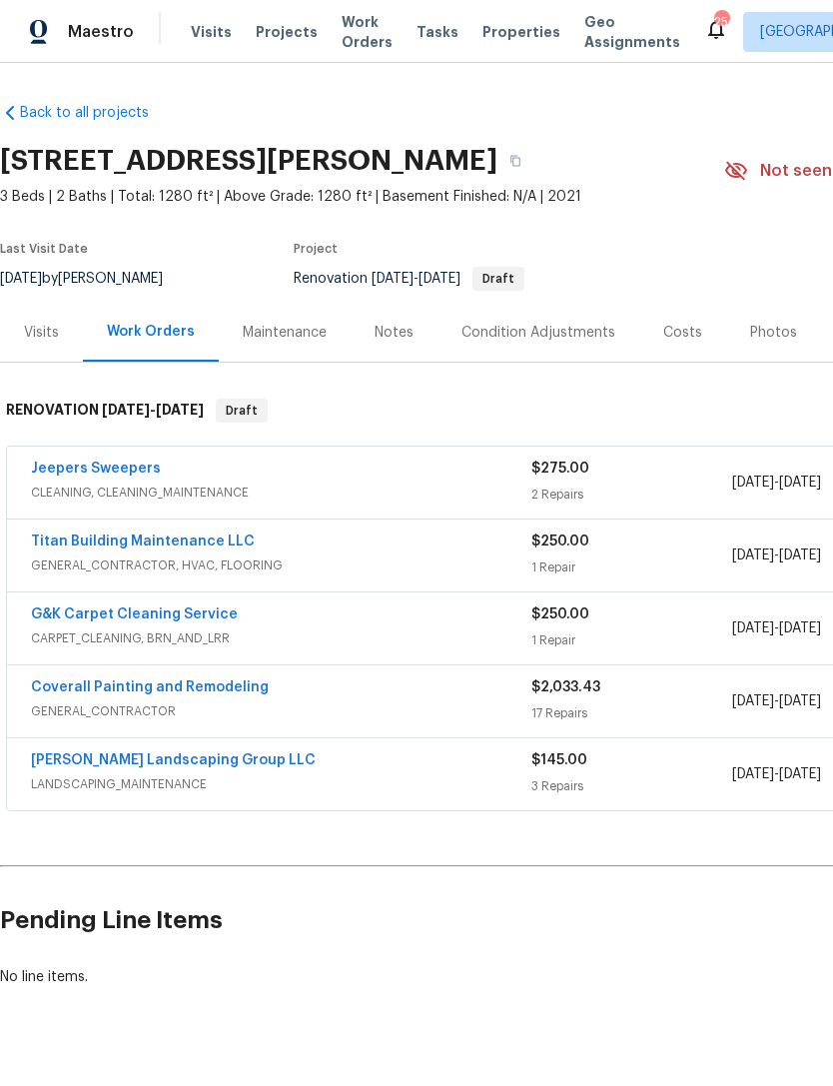
click at [189, 541] on link "Titan Building Maintenance LLC" at bounding box center [143, 541] width 224 height 14
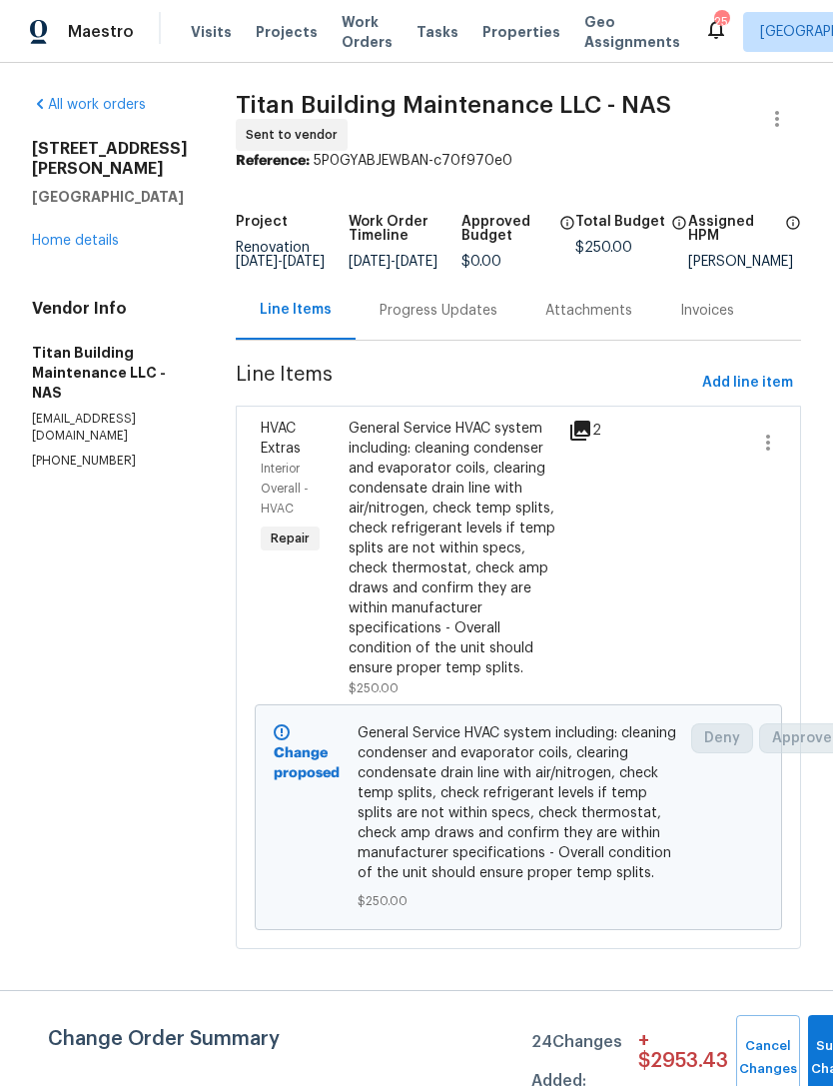
click at [88, 247] on link "Home details" at bounding box center [75, 241] width 87 height 14
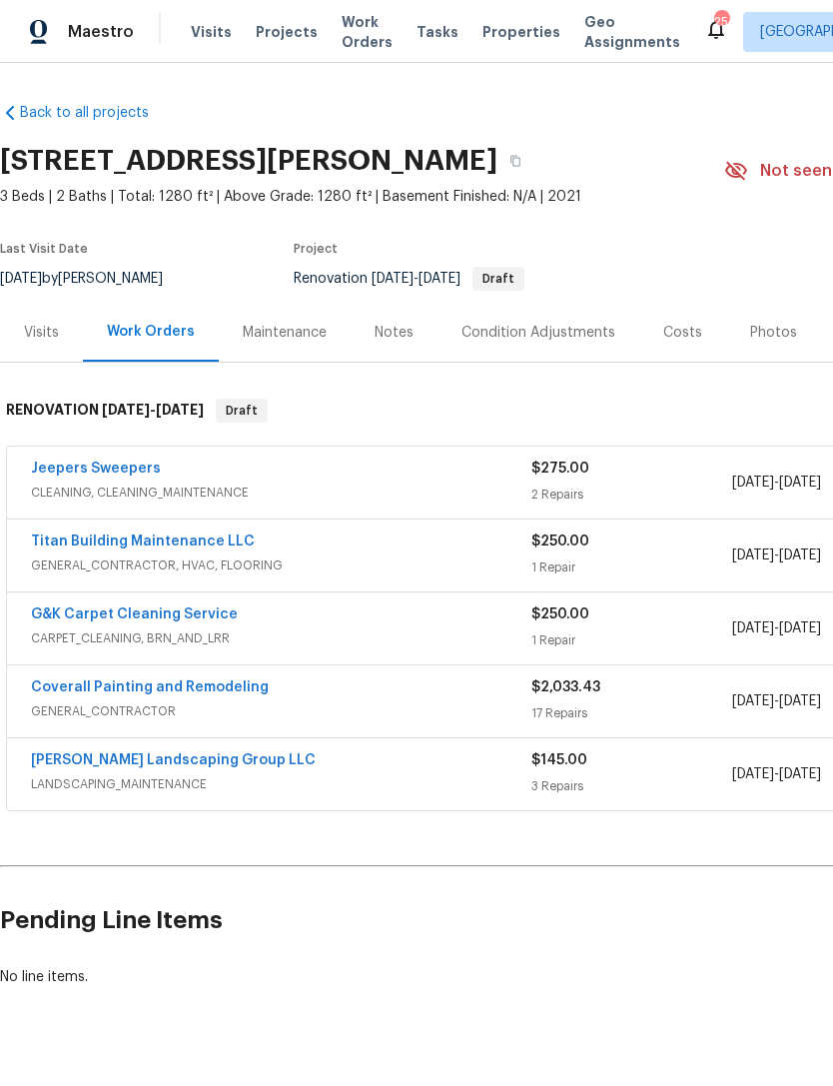
click at [192, 615] on link "G&K Carpet Cleaning Service" at bounding box center [134, 614] width 207 height 14
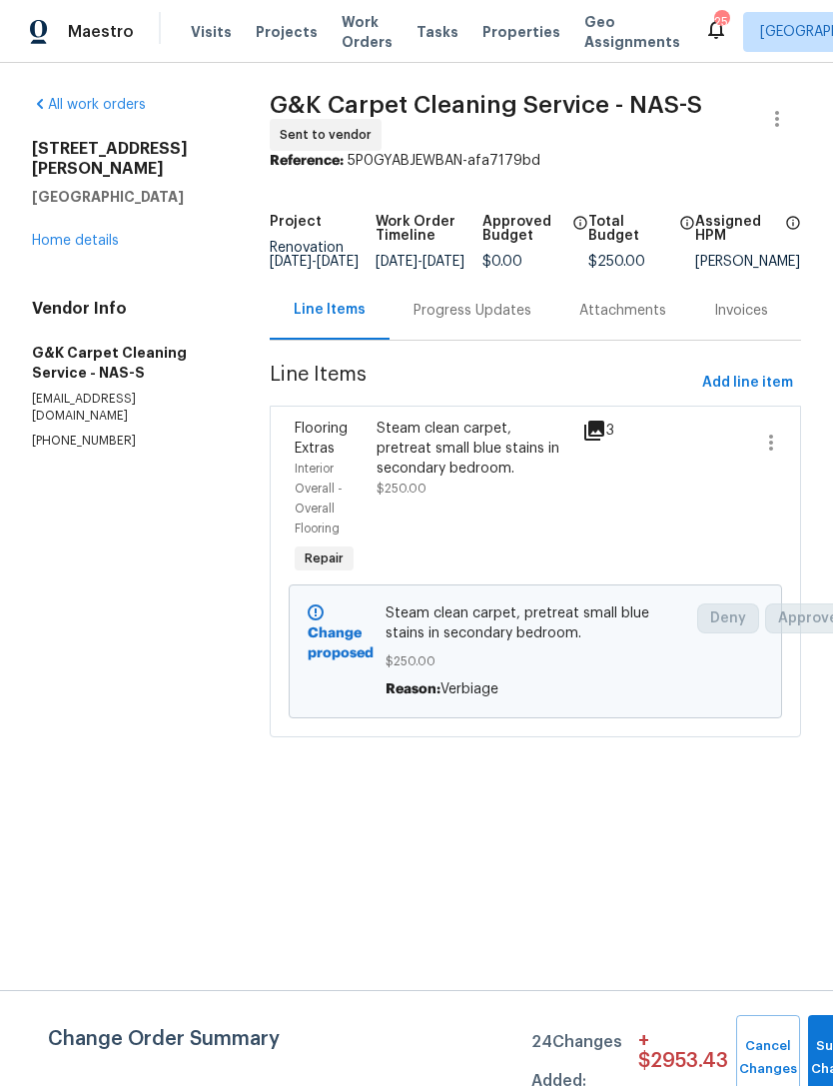
click at [82, 206] on div "2988 Gibbs Ln Clarksville, TN 37040 Home details" at bounding box center [127, 195] width 190 height 112
click at [102, 234] on link "Home details" at bounding box center [75, 241] width 87 height 14
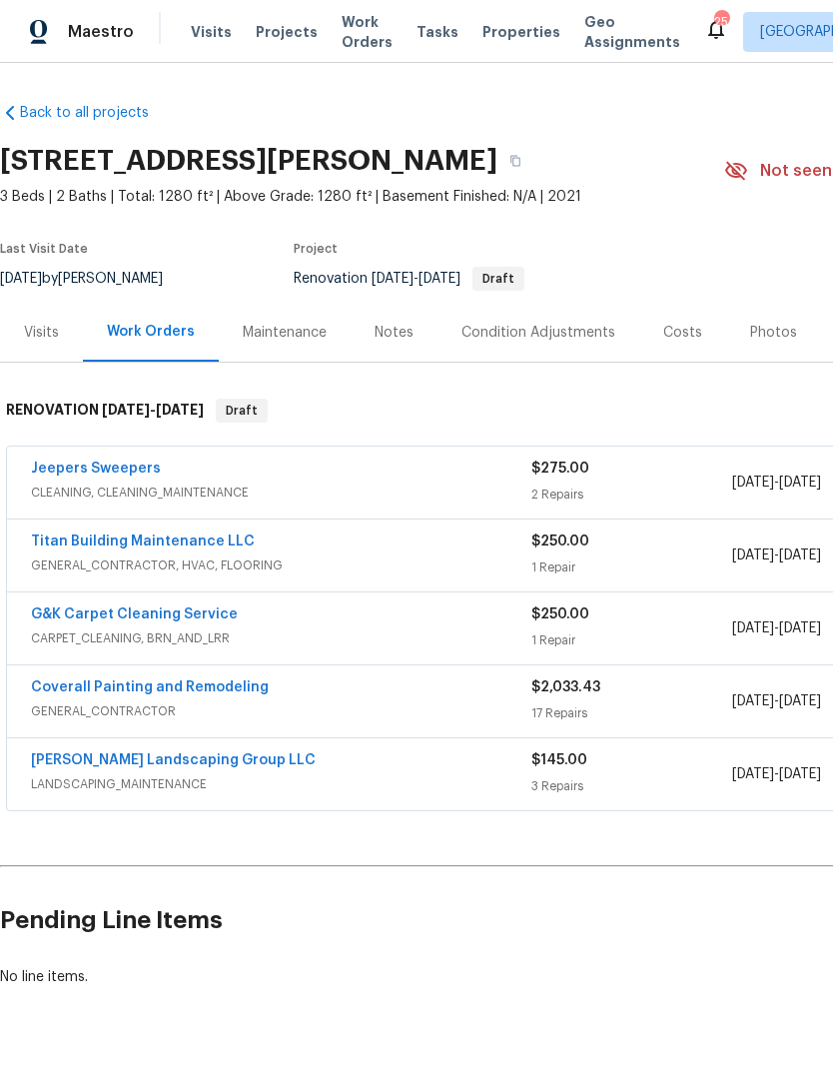
click at [212, 685] on link "Coverall Painting and Remodeling" at bounding box center [150, 687] width 238 height 14
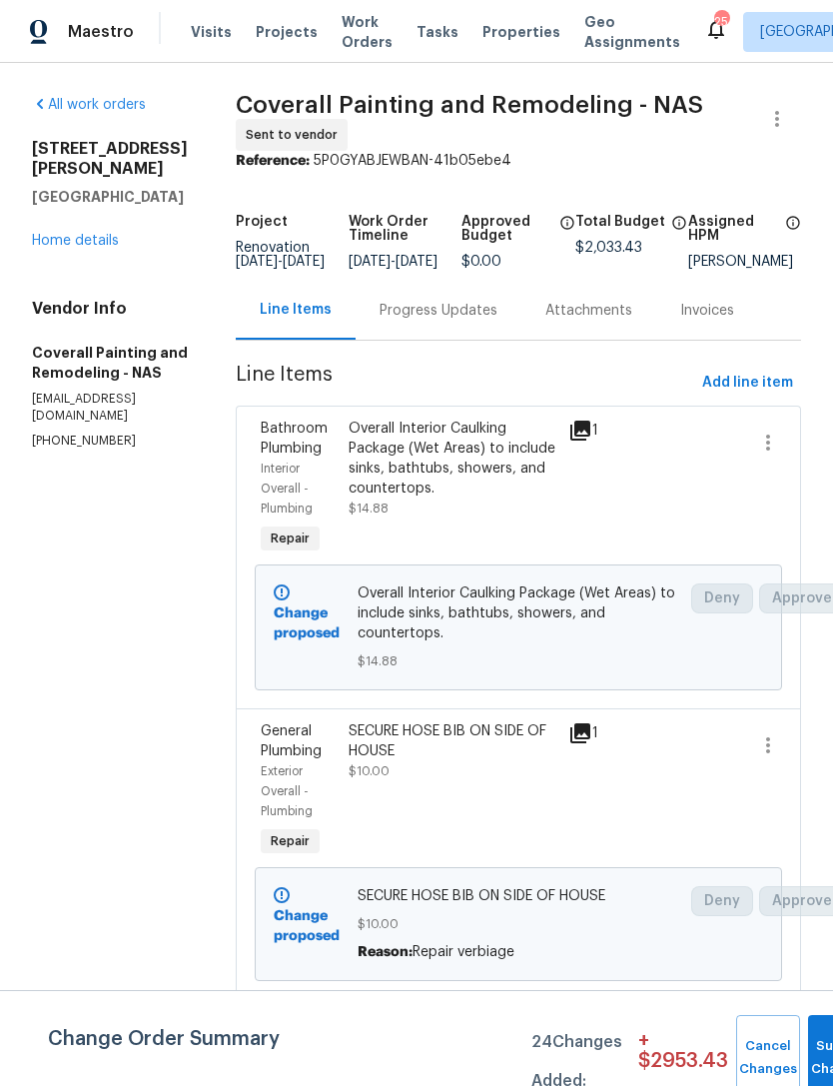
click at [98, 234] on link "Home details" at bounding box center [75, 241] width 87 height 14
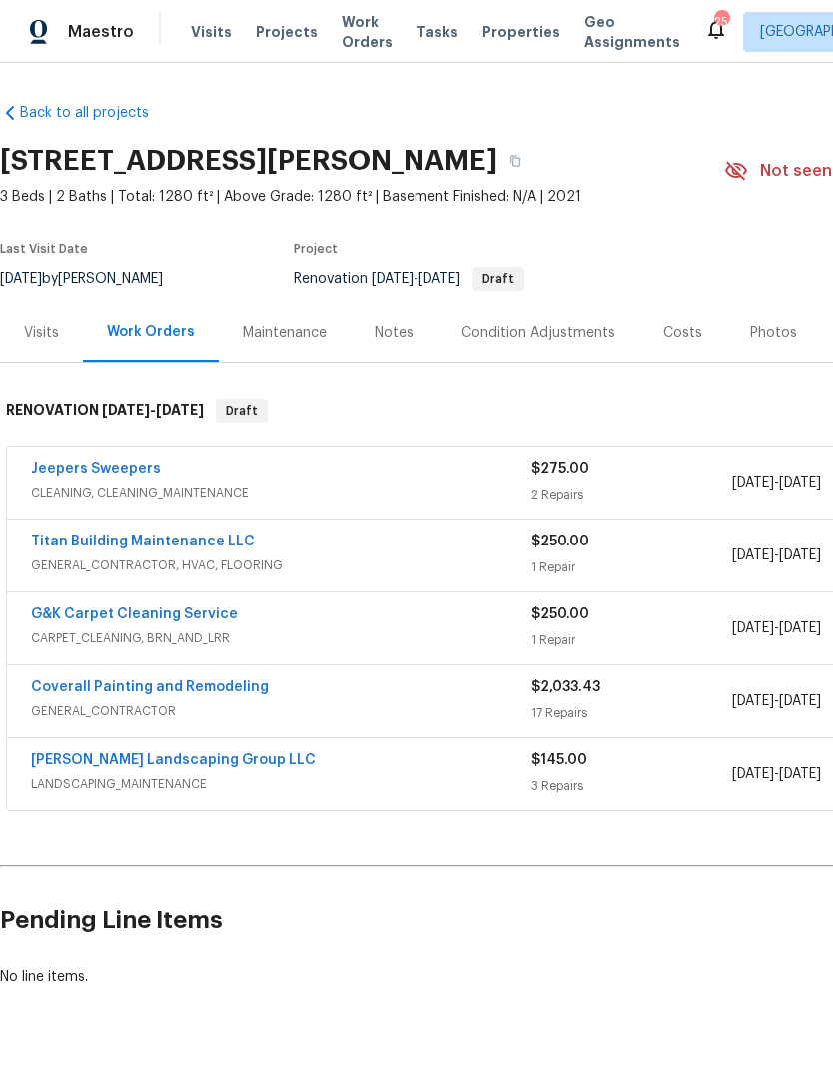
click at [228, 757] on link "Sandoval Landscaping Group LLC" at bounding box center [173, 760] width 285 height 14
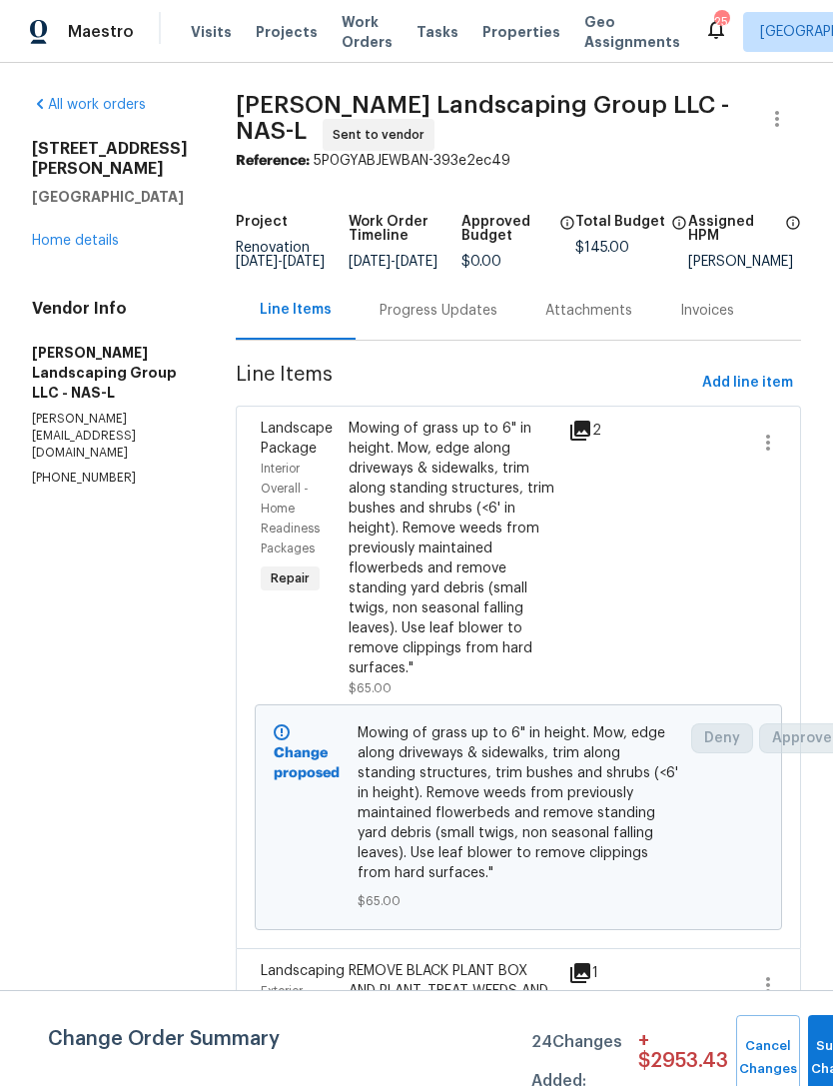
click at [88, 209] on div "2988 Gibbs Ln Clarksville, TN 37040 Home details" at bounding box center [110, 195] width 156 height 112
click at [90, 234] on link "Home details" at bounding box center [75, 241] width 87 height 14
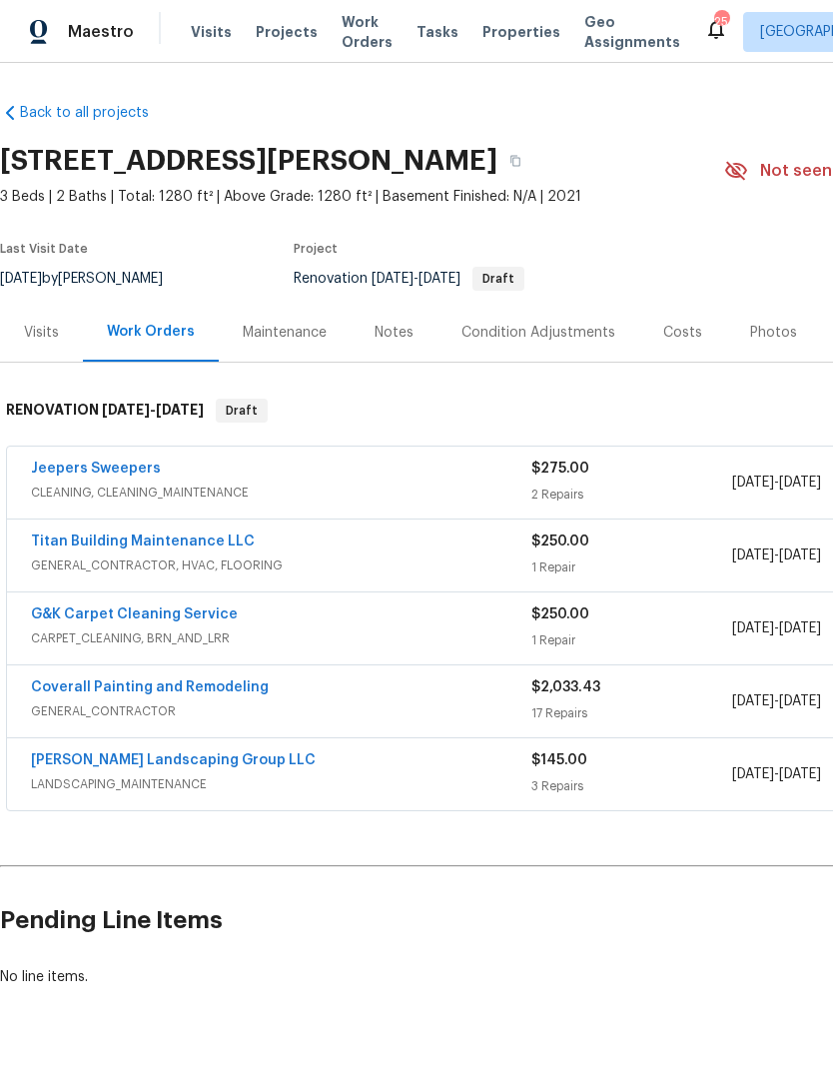
click at [214, 692] on link "Coverall Painting and Remodeling" at bounding box center [150, 687] width 238 height 14
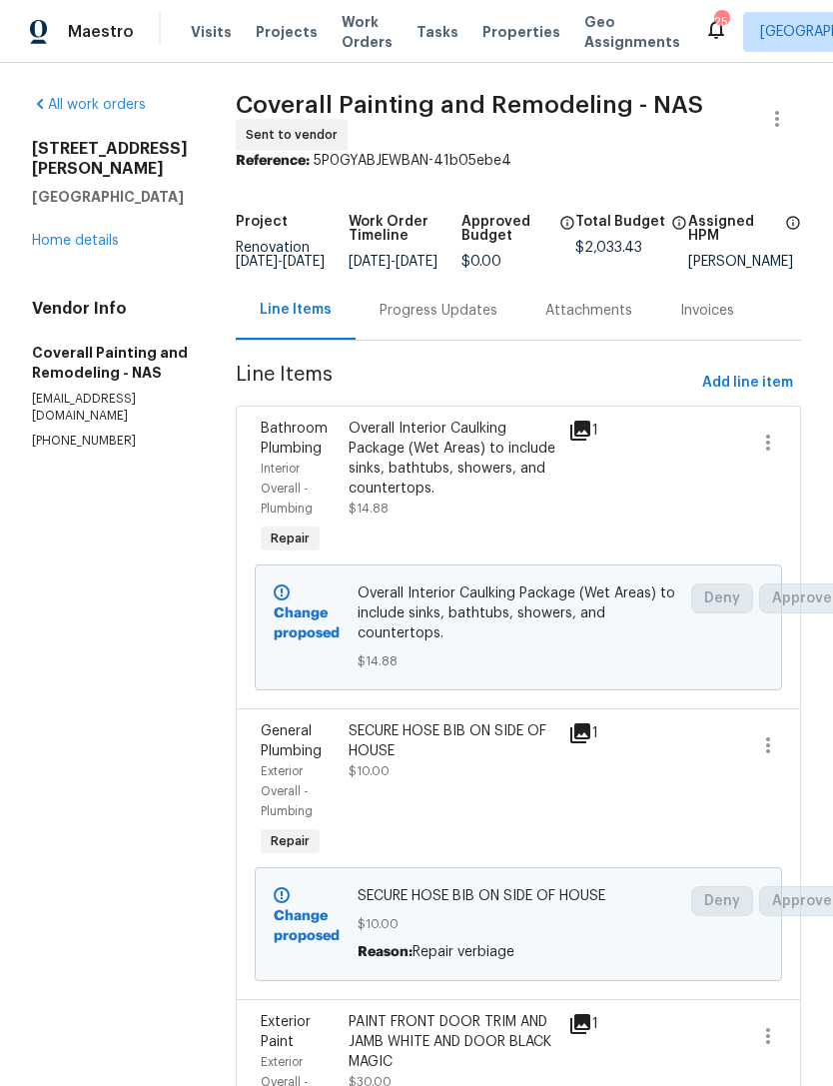
click at [488, 321] on div "Progress Updates" at bounding box center [439, 311] width 118 height 20
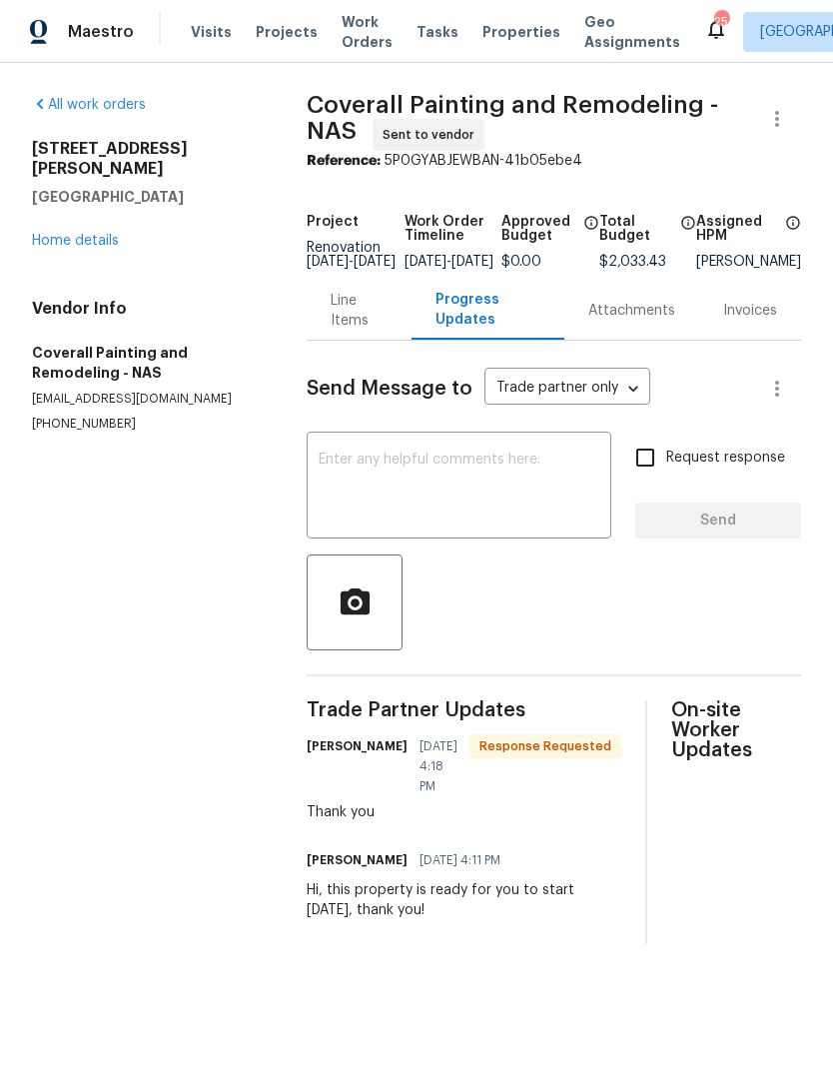
click at [456, 497] on textarea at bounding box center [459, 487] width 281 height 70
click at [462, 498] on textarea at bounding box center [459, 487] width 281 height 70
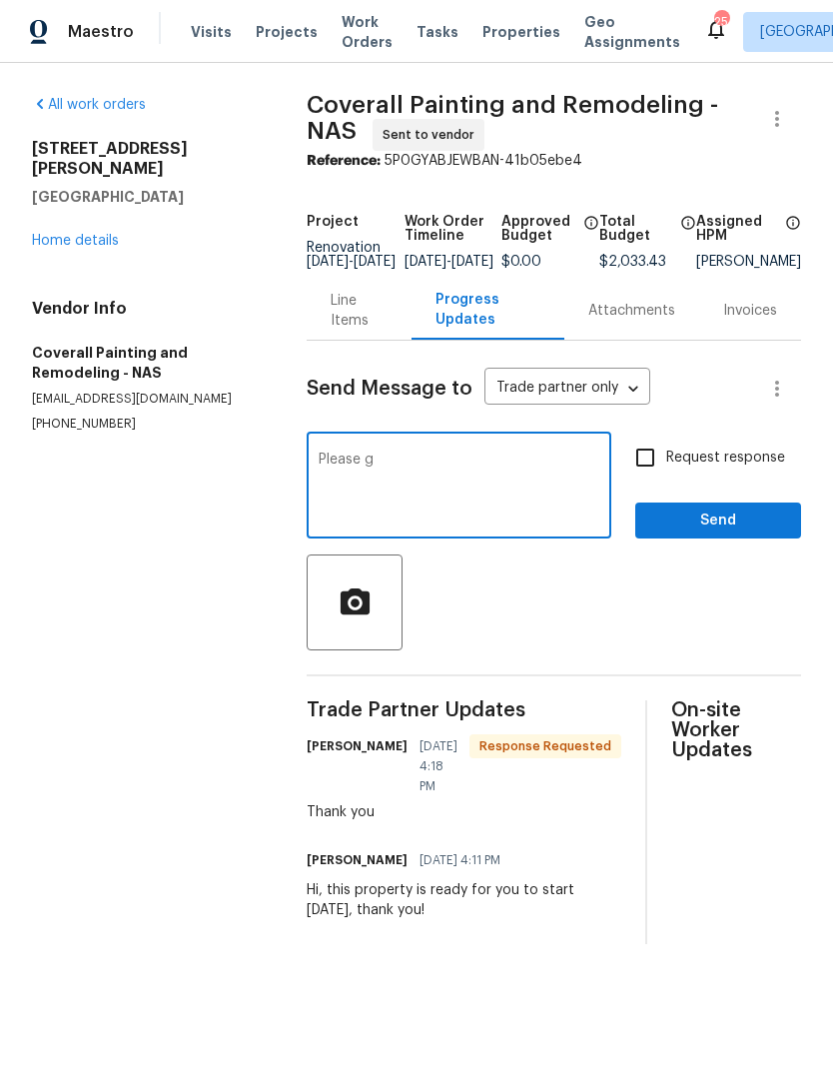
type textarea "Please"
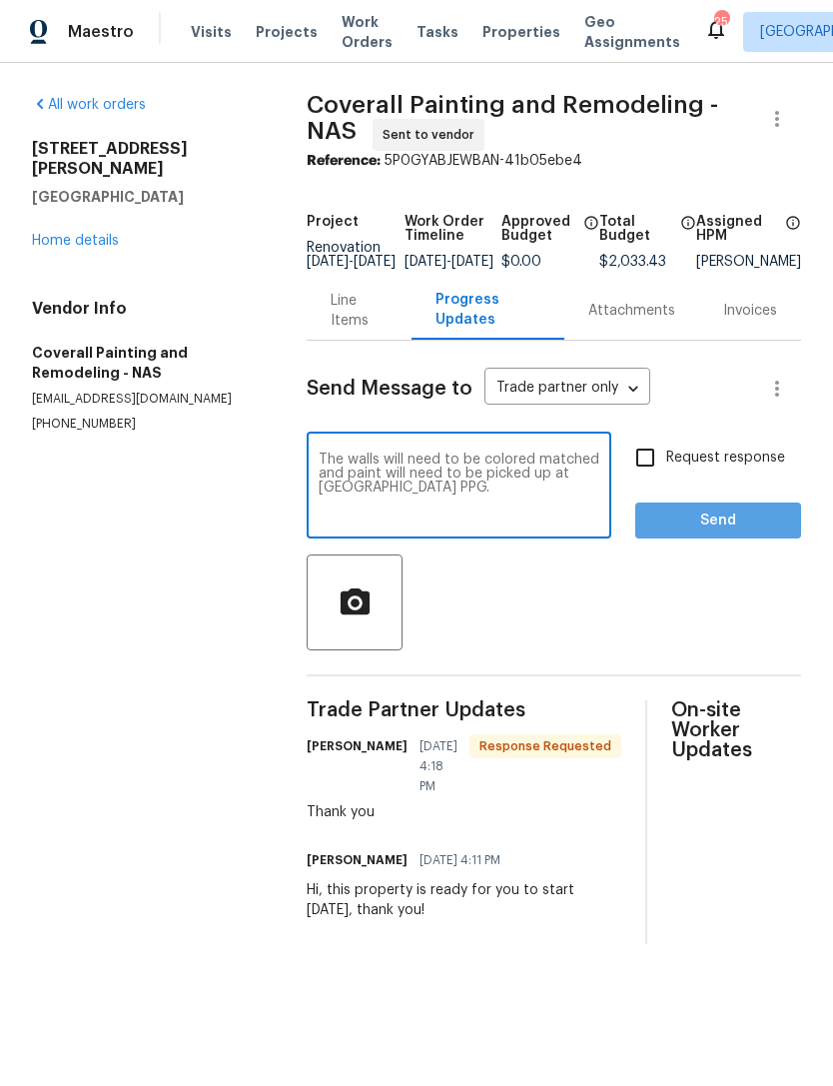
type textarea "The walls will need to be colored matched and paint will need to be picked up a…"
click at [727, 529] on span "Send" at bounding box center [718, 520] width 134 height 25
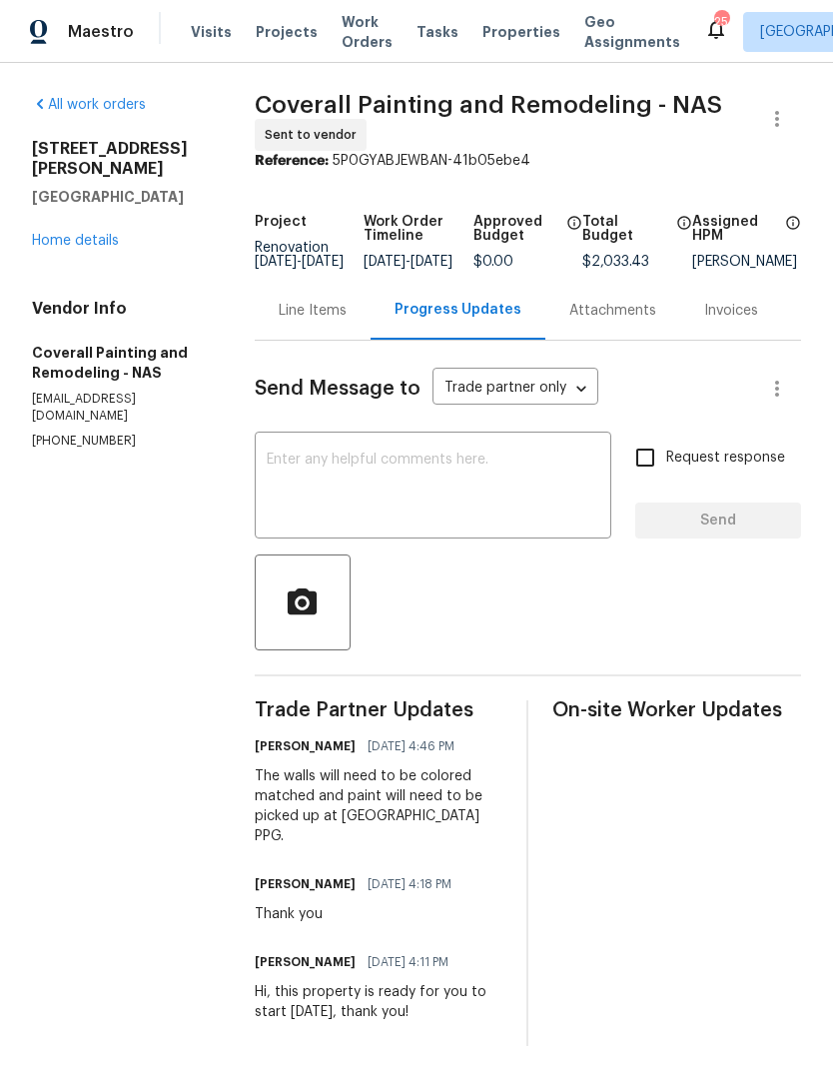
click at [454, 484] on textarea at bounding box center [433, 487] width 333 height 70
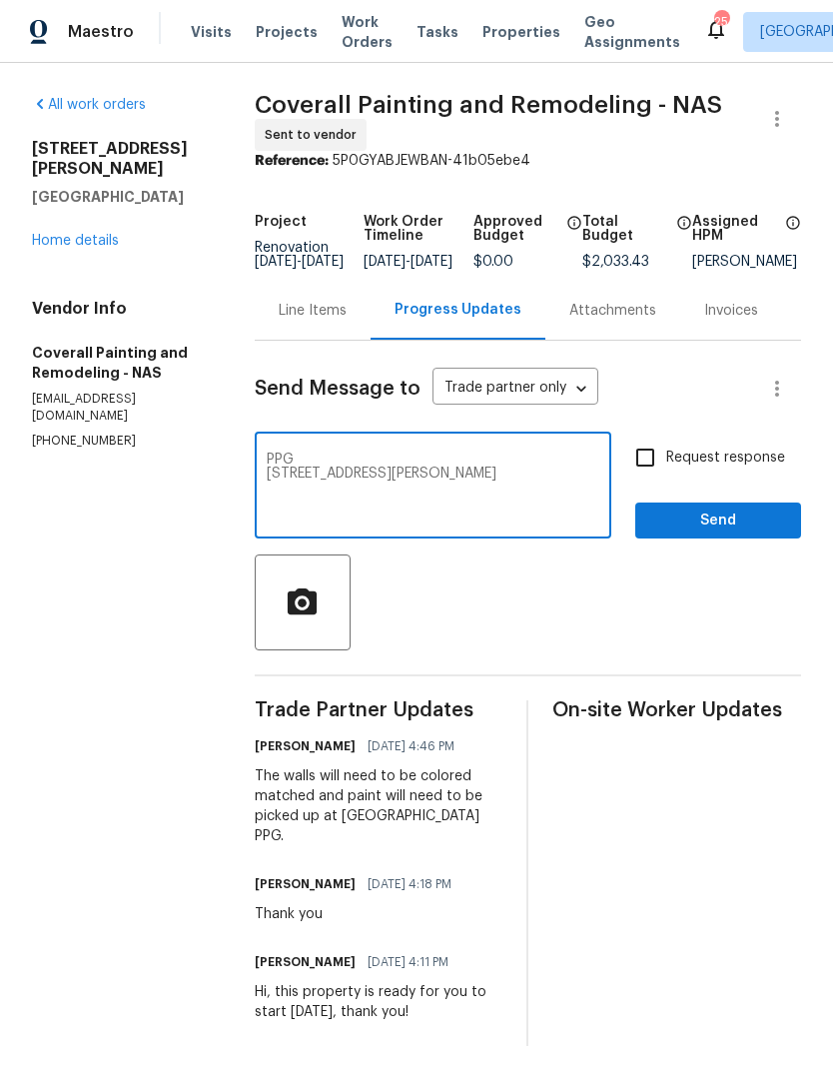
type textarea "PPG 2208 Wilma Rudolph blvd, Clarksville, TN 37040"
click at [722, 522] on span "Send" at bounding box center [718, 520] width 134 height 25
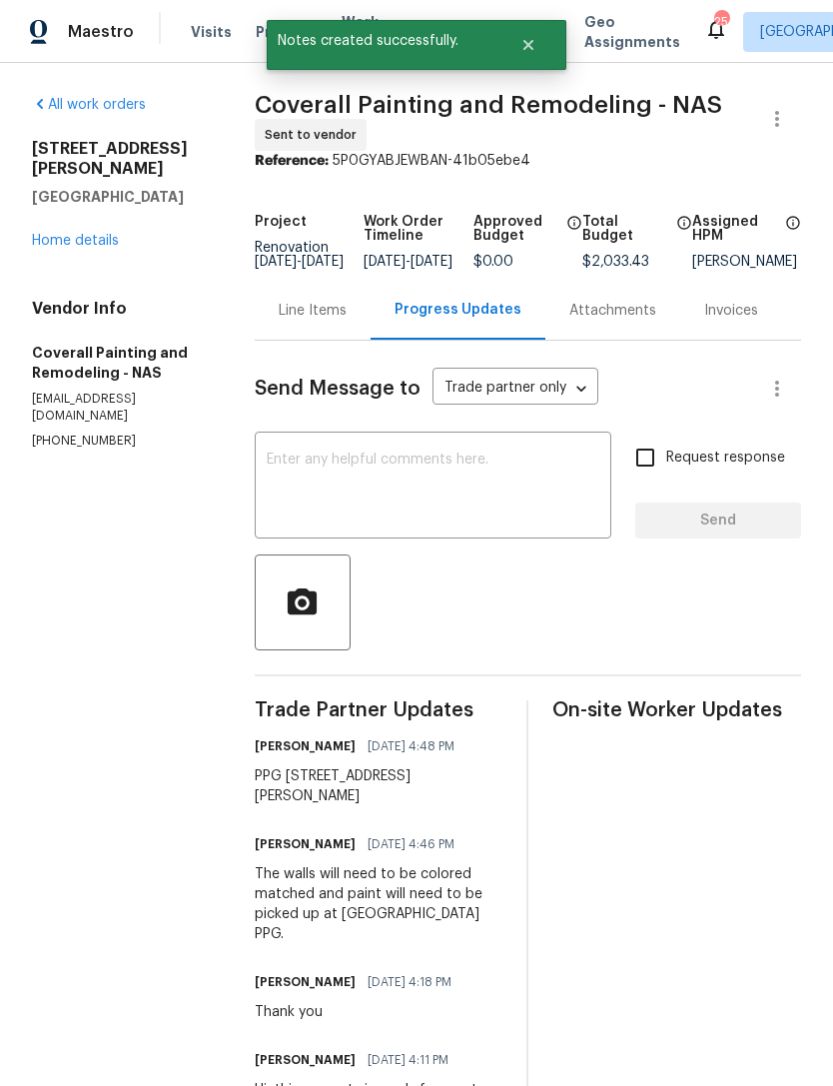
click at [19, 378] on div "All work orders 2988 Gibbs Ln Clarksville, TN 37040 Home details Vendor Info Co…" at bounding box center [416, 619] width 833 height 1113
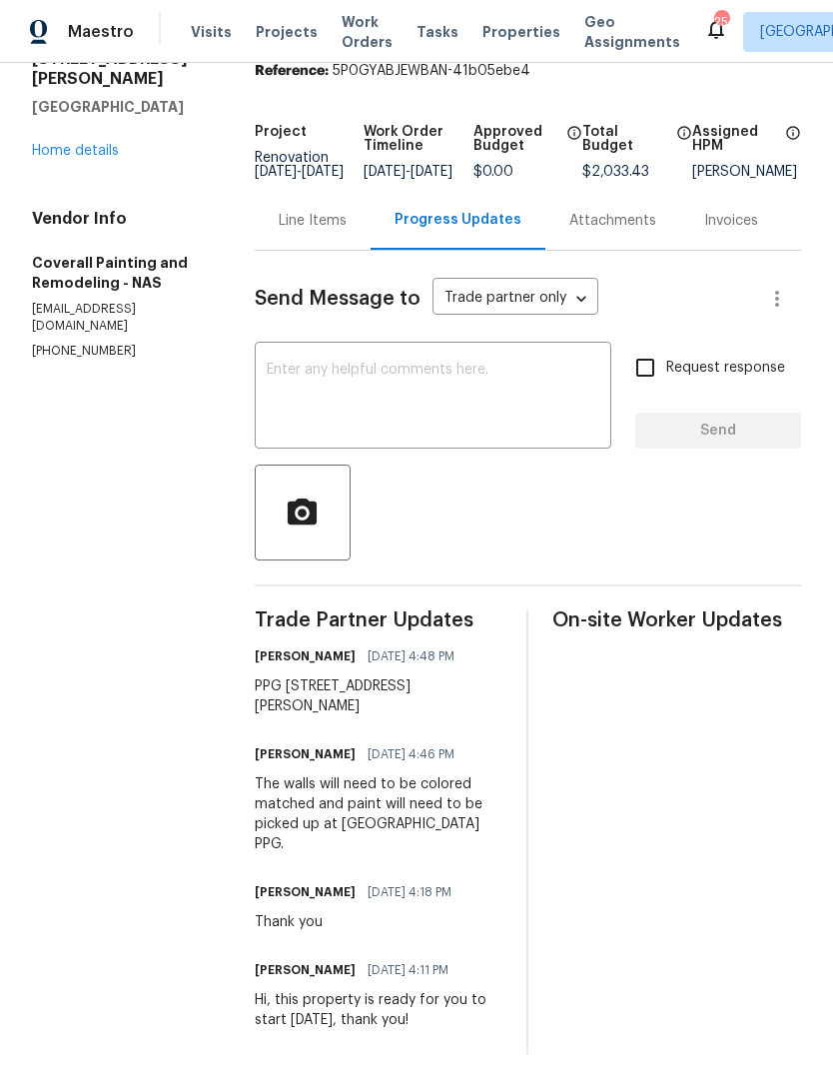
scroll to position [140, 0]
click at [26, 536] on div "All work orders 2988 Gibbs Ln Clarksville, TN 37040 Home details Vendor Info Co…" at bounding box center [416, 529] width 833 height 1113
click at [25, 535] on div "All work orders 2988 Gibbs Ln Clarksville, TN 37040 Home details Vendor Info Co…" at bounding box center [416, 529] width 833 height 1113
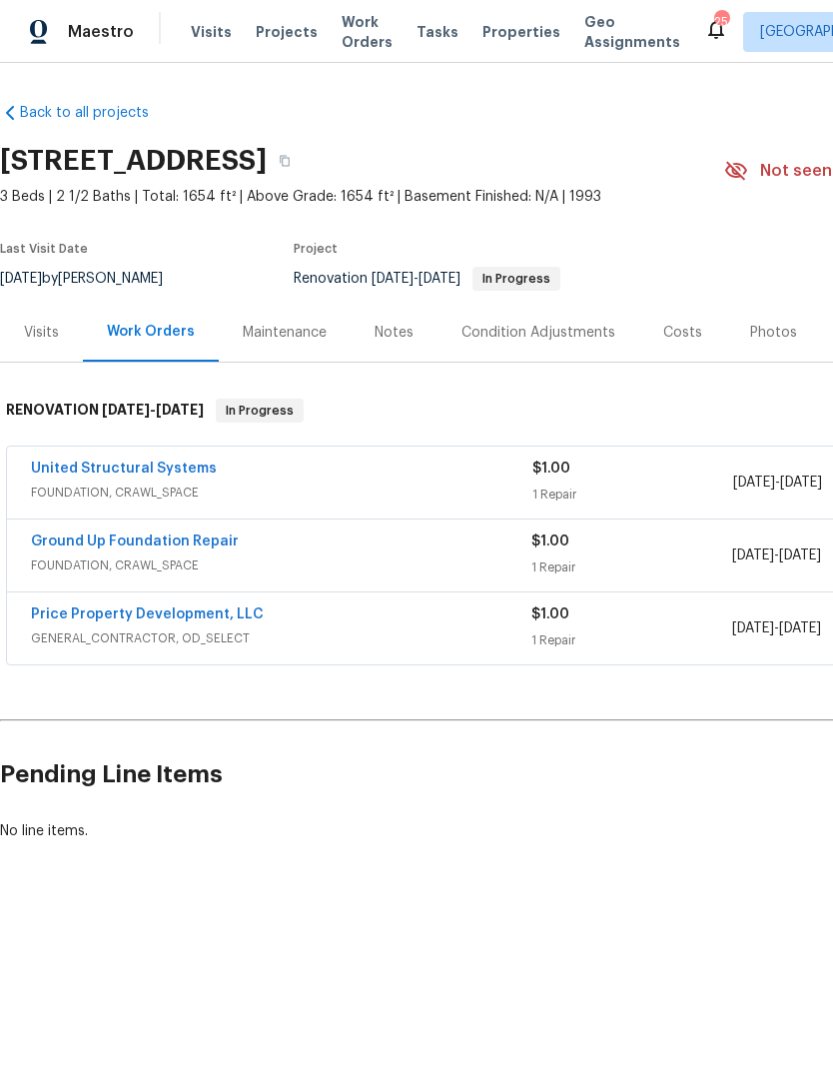
click at [77, 463] on link "United Structural Systems" at bounding box center [124, 468] width 186 height 14
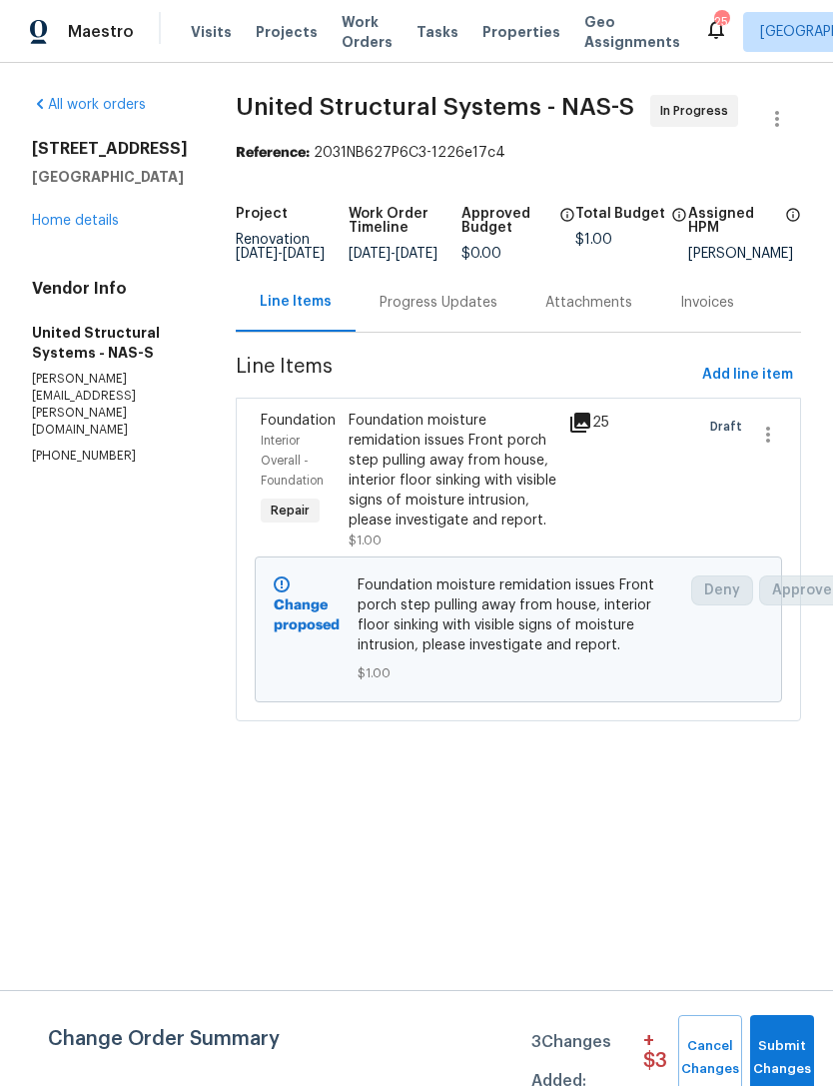
click at [420, 445] on div "Foundation moisture remidation issues Front porch step pulling away from house,…" at bounding box center [453, 470] width 208 height 120
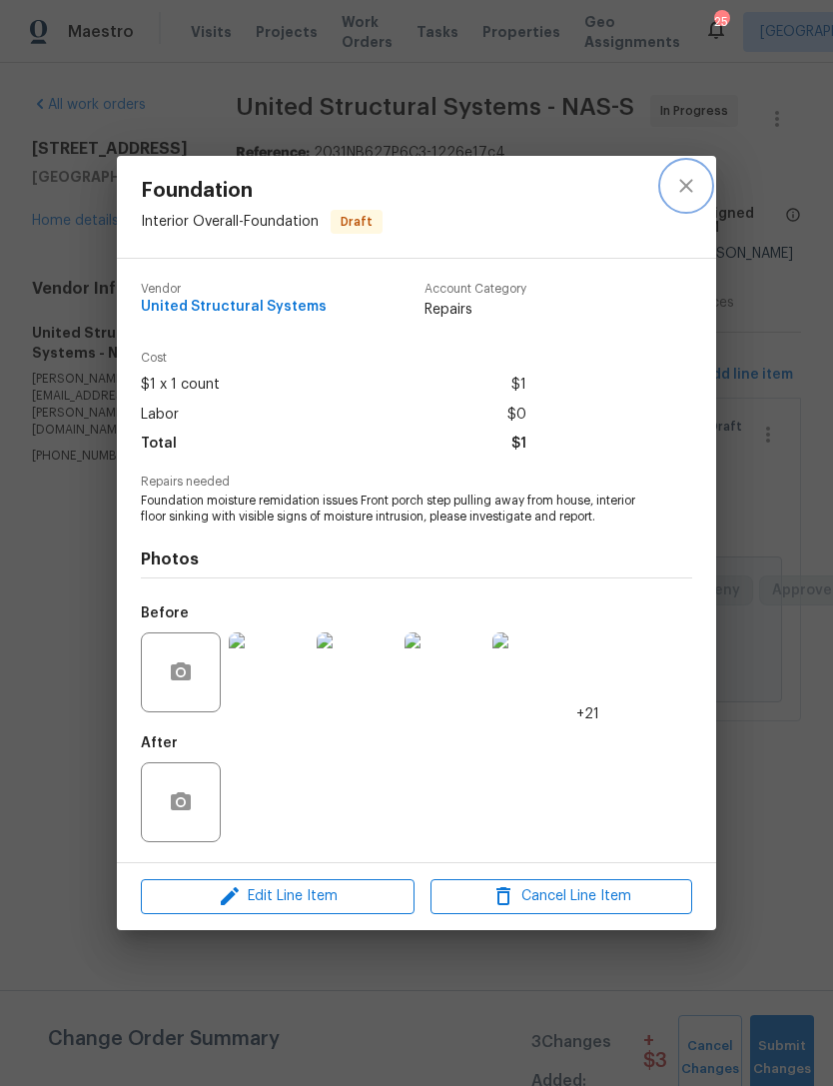
click at [675, 188] on icon "close" at bounding box center [686, 186] width 24 height 24
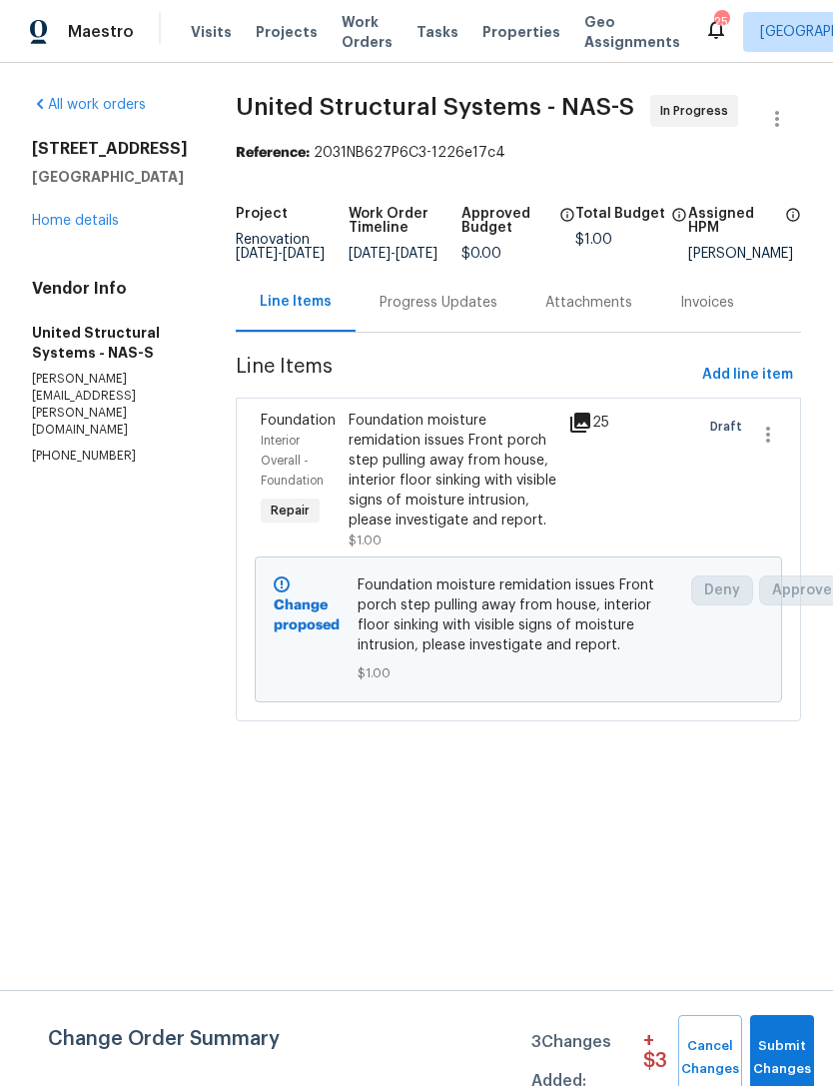
click at [594, 313] on div "Attachments" at bounding box center [588, 303] width 87 height 20
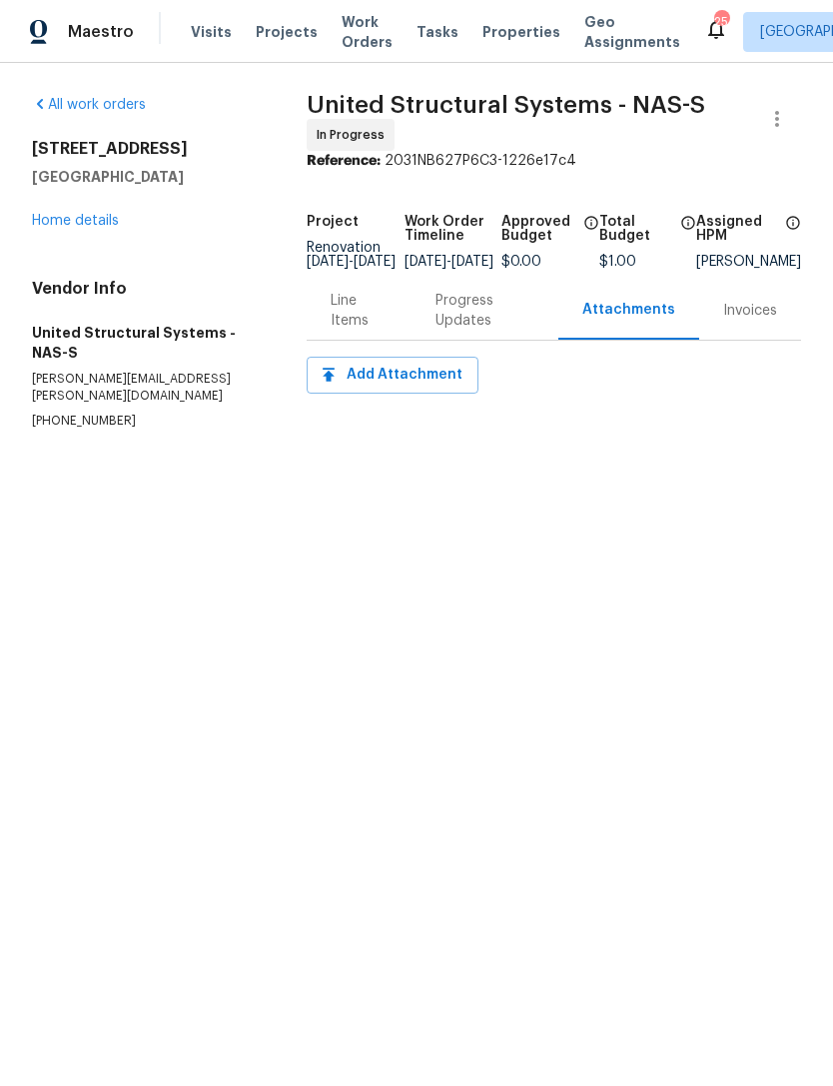
click at [477, 321] on div "Progress Updates" at bounding box center [484, 311] width 99 height 40
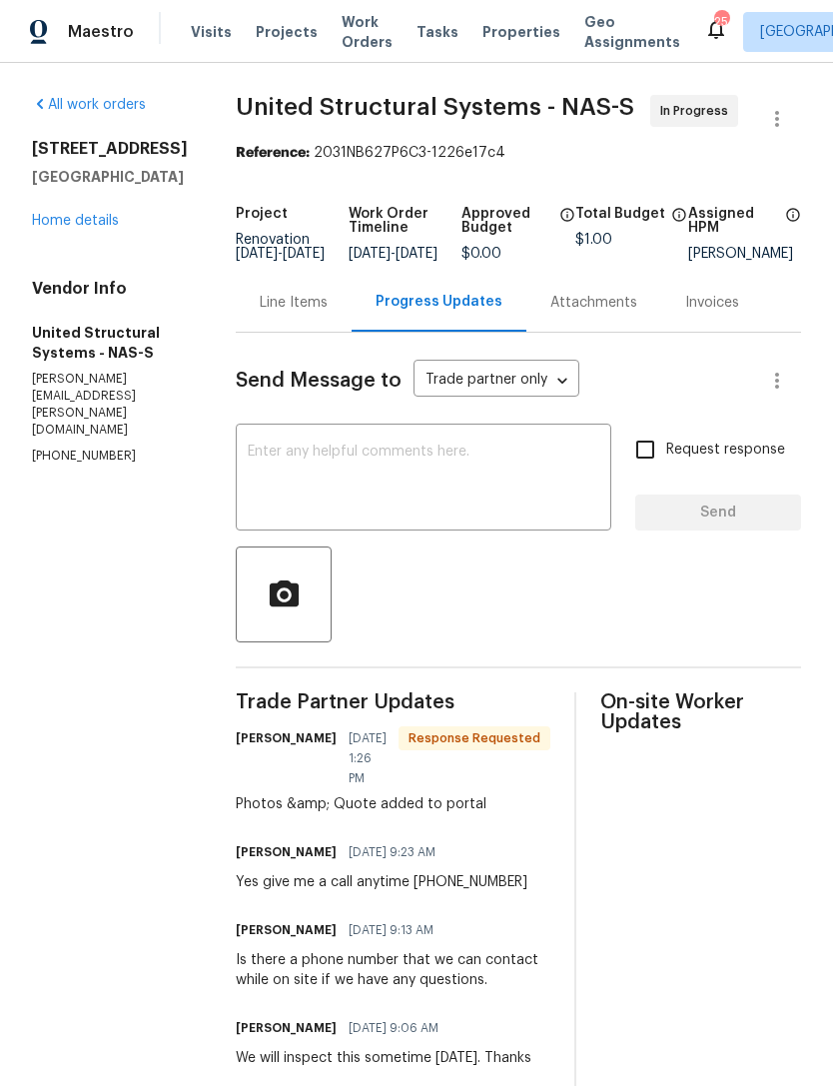
click at [281, 313] on div "Line Items" at bounding box center [294, 303] width 68 height 20
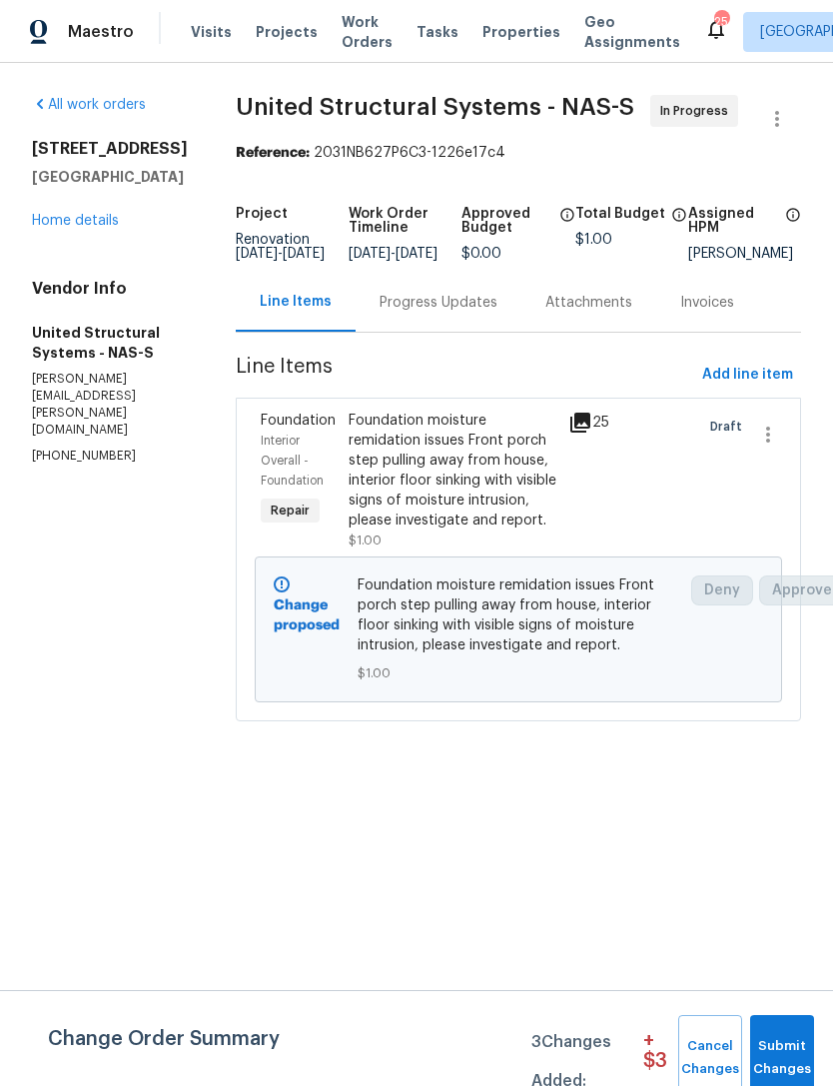
click at [571, 434] on icon at bounding box center [580, 422] width 24 height 24
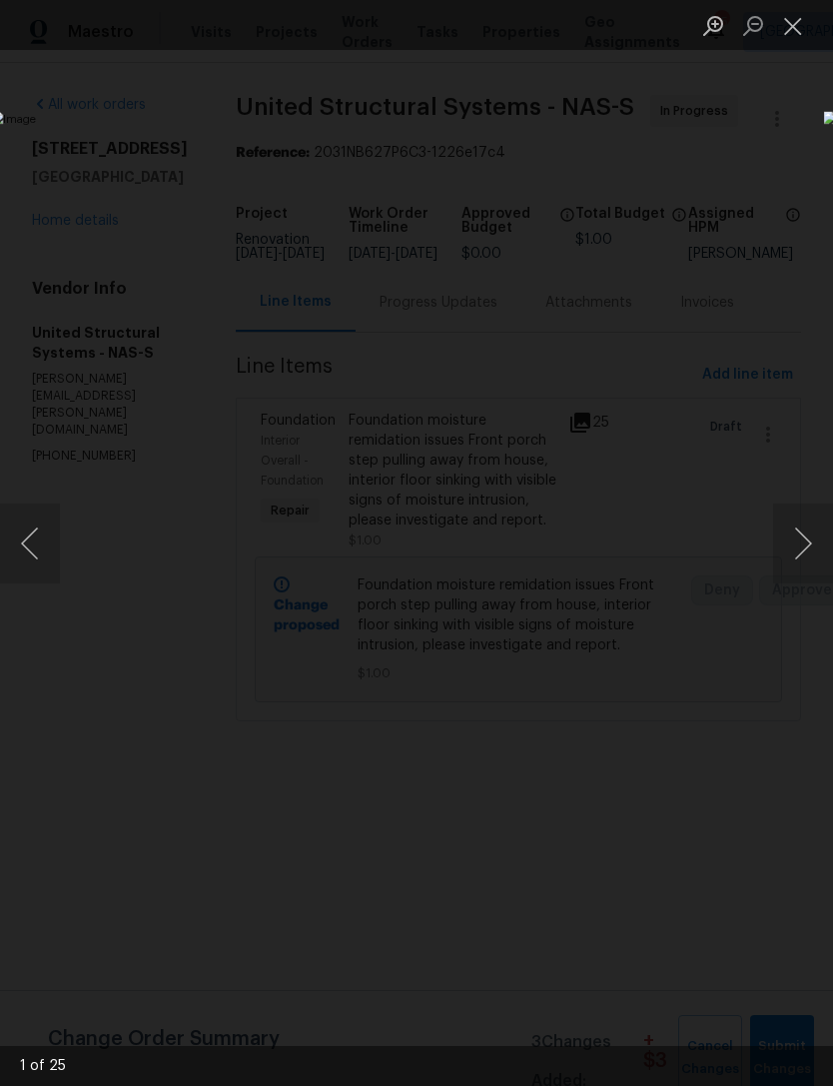
click at [804, 544] on button "Next image" at bounding box center [803, 543] width 60 height 80
click at [797, 548] on button "Next image" at bounding box center [803, 543] width 60 height 80
click at [799, 541] on button "Next image" at bounding box center [803, 543] width 60 height 80
click at [49, 549] on button "Previous image" at bounding box center [30, 543] width 60 height 80
click at [807, 562] on button "Next image" at bounding box center [803, 543] width 60 height 80
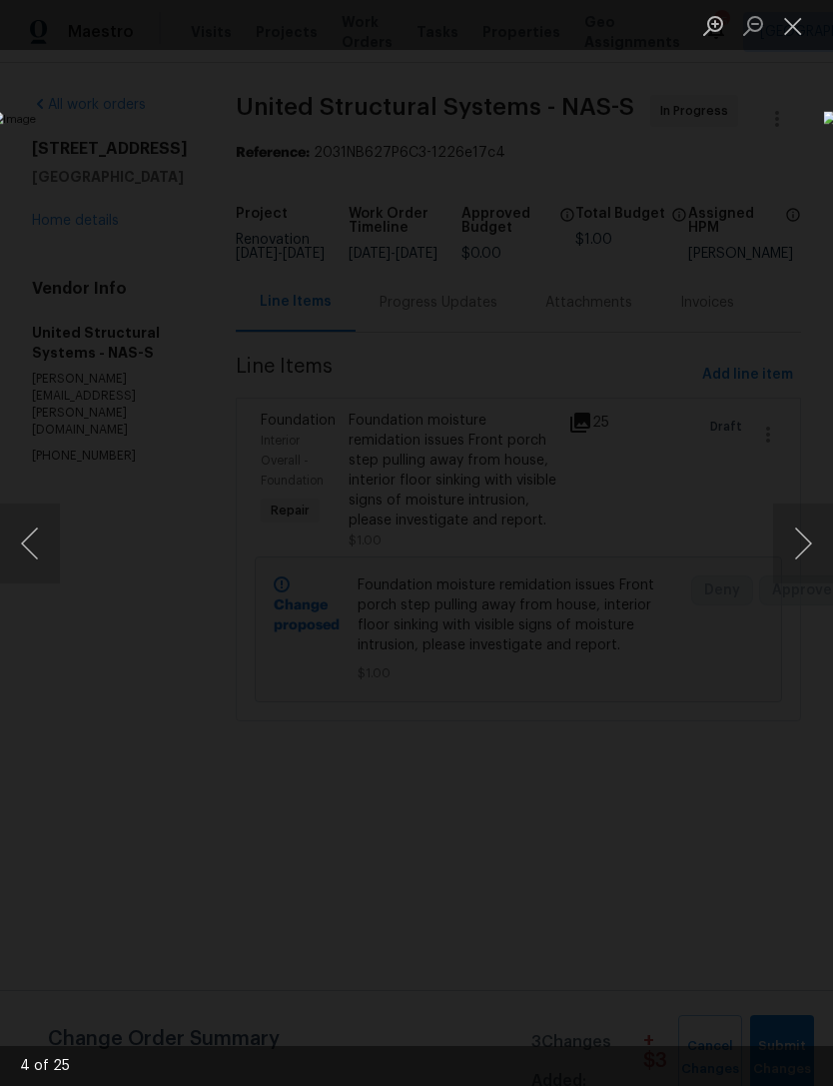
click at [806, 551] on button "Next image" at bounding box center [803, 543] width 60 height 80
click at [796, 545] on button "Next image" at bounding box center [803, 543] width 60 height 80
click at [801, 531] on button "Next image" at bounding box center [803, 543] width 60 height 80
click at [804, 545] on button "Next image" at bounding box center [803, 543] width 60 height 80
click at [806, 566] on button "Next image" at bounding box center [803, 543] width 60 height 80
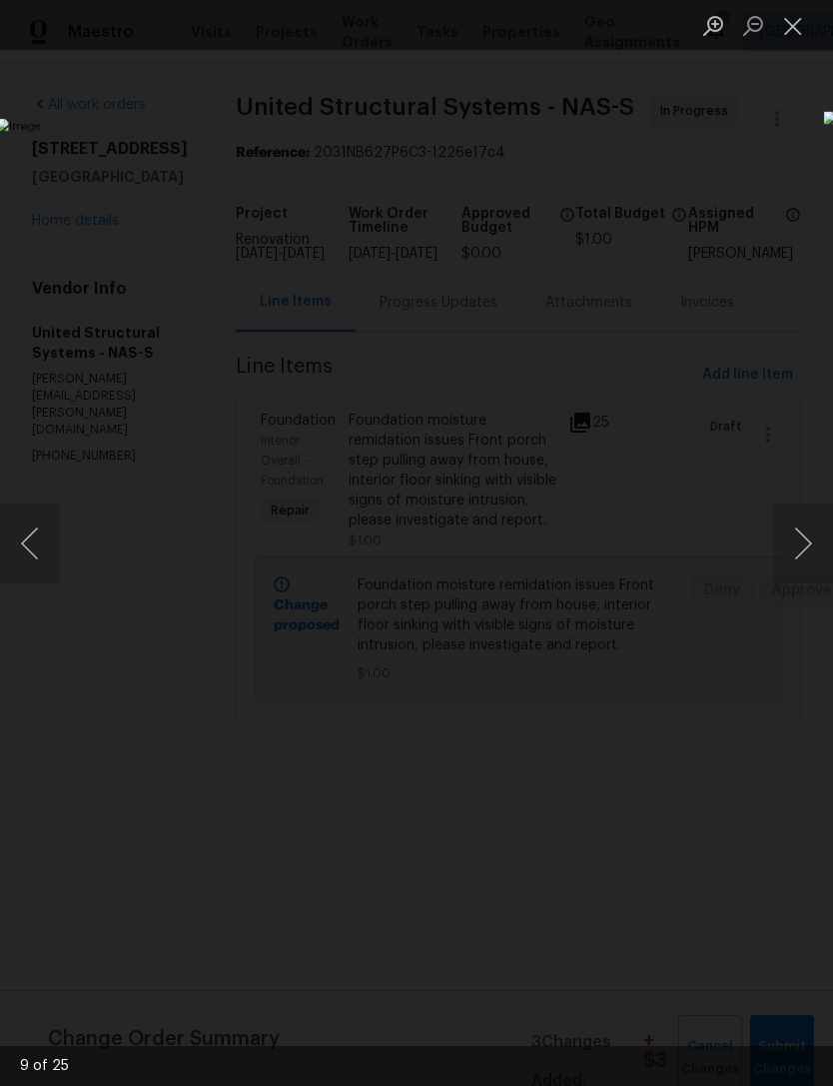
click at [804, 540] on button "Next image" at bounding box center [803, 543] width 60 height 80
click at [801, 541] on button "Next image" at bounding box center [803, 543] width 60 height 80
click at [804, 41] on button "Close lightbox" at bounding box center [793, 25] width 40 height 35
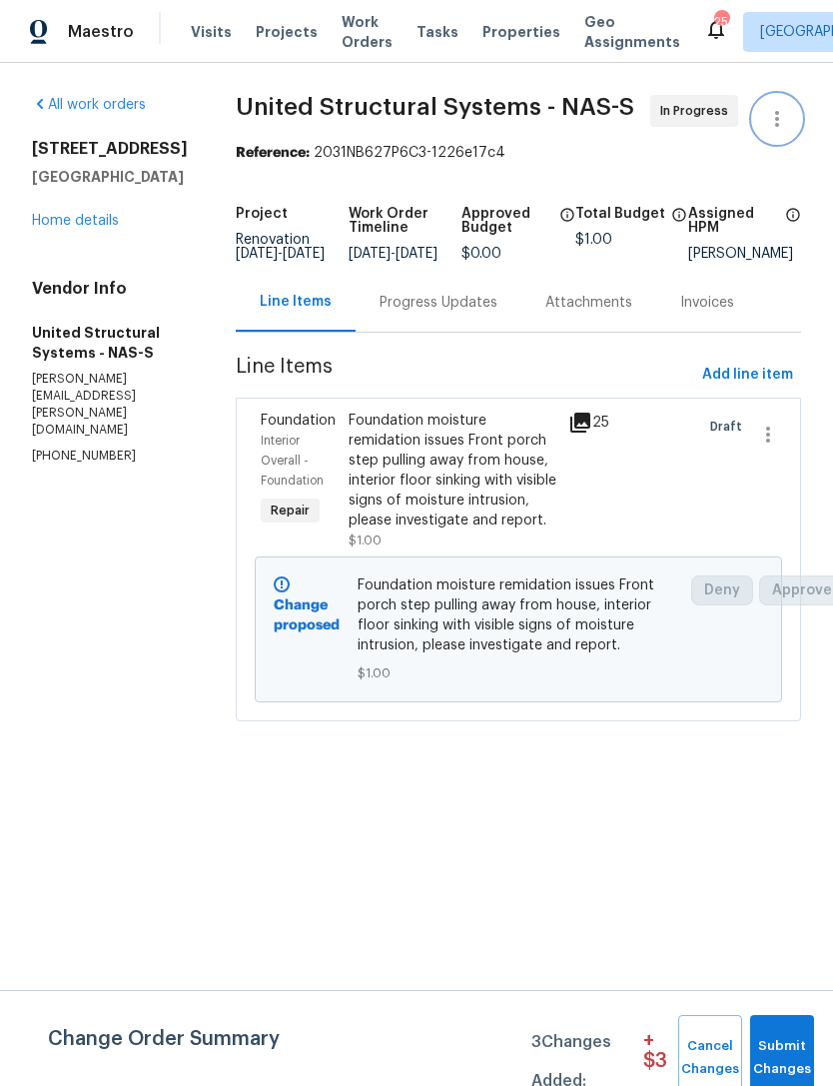
click at [787, 128] on icon "button" at bounding box center [777, 119] width 24 height 24
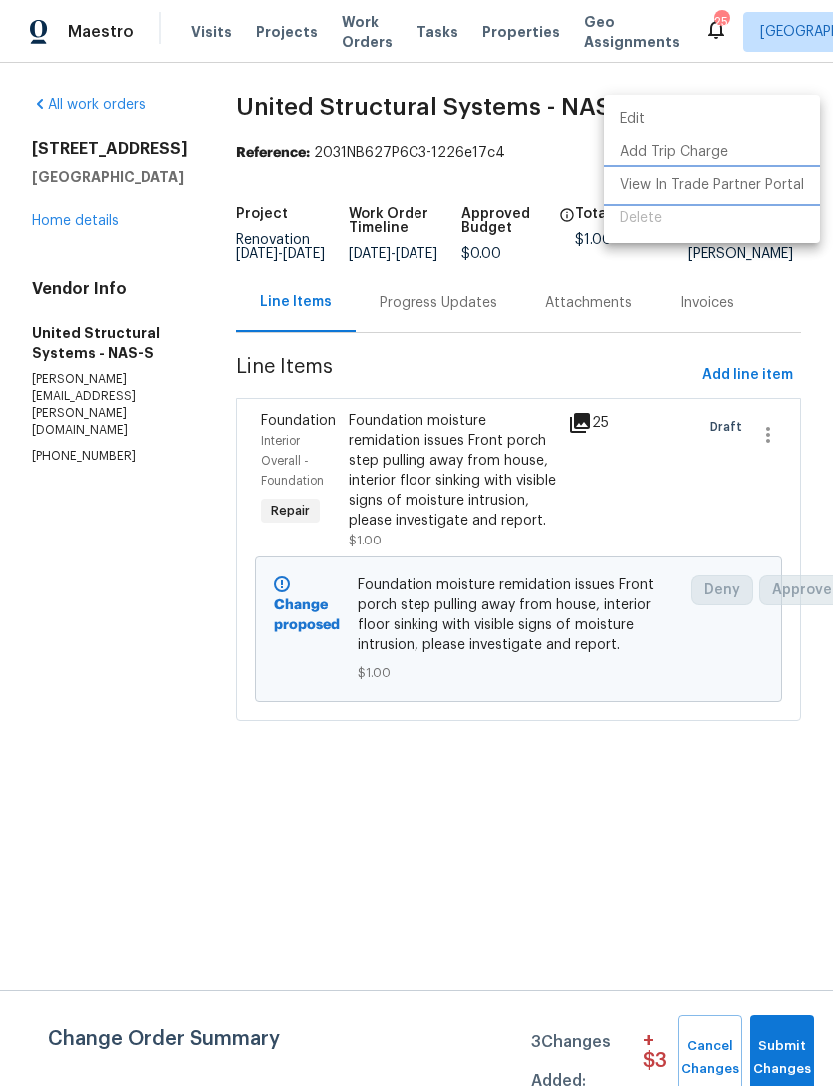
click at [771, 176] on li "View In Trade Partner Portal" at bounding box center [712, 185] width 216 height 33
click at [104, 197] on div at bounding box center [416, 543] width 833 height 1086
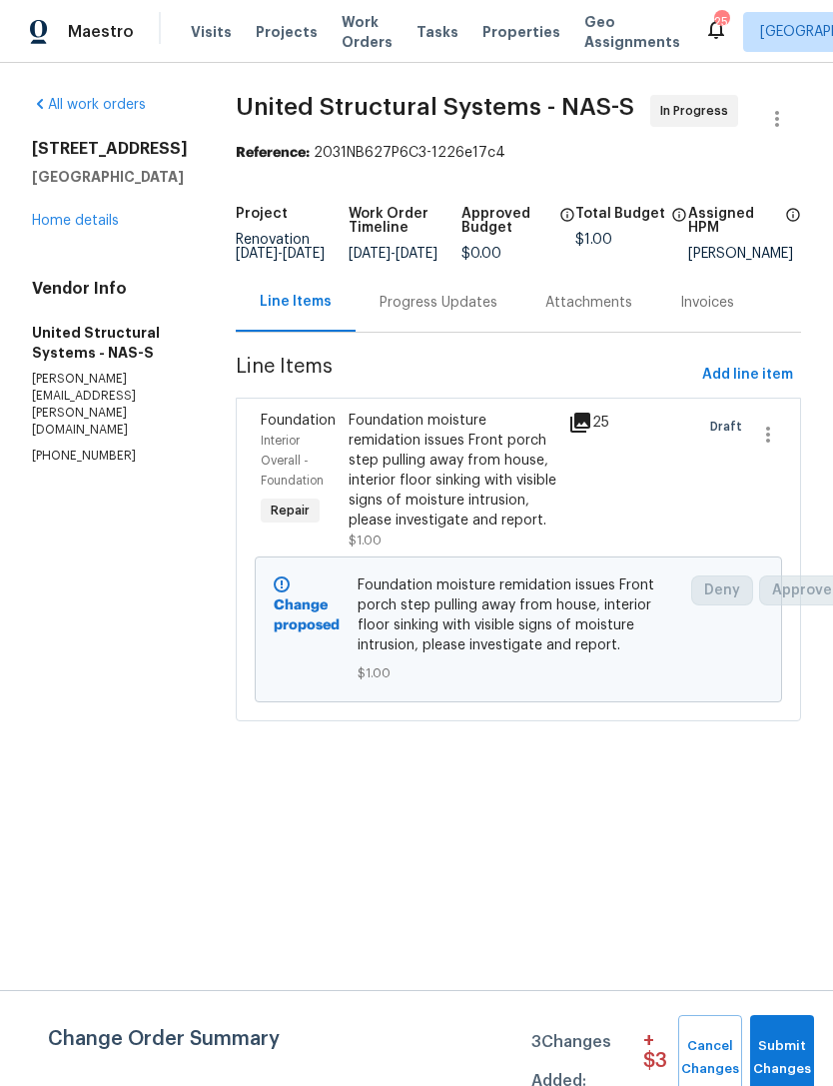
click at [104, 196] on div "Edit Add Trip Charge View In Trade Partner Portal Delete" at bounding box center [416, 543] width 833 height 1086
click at [90, 217] on link "Home details" at bounding box center [75, 221] width 87 height 14
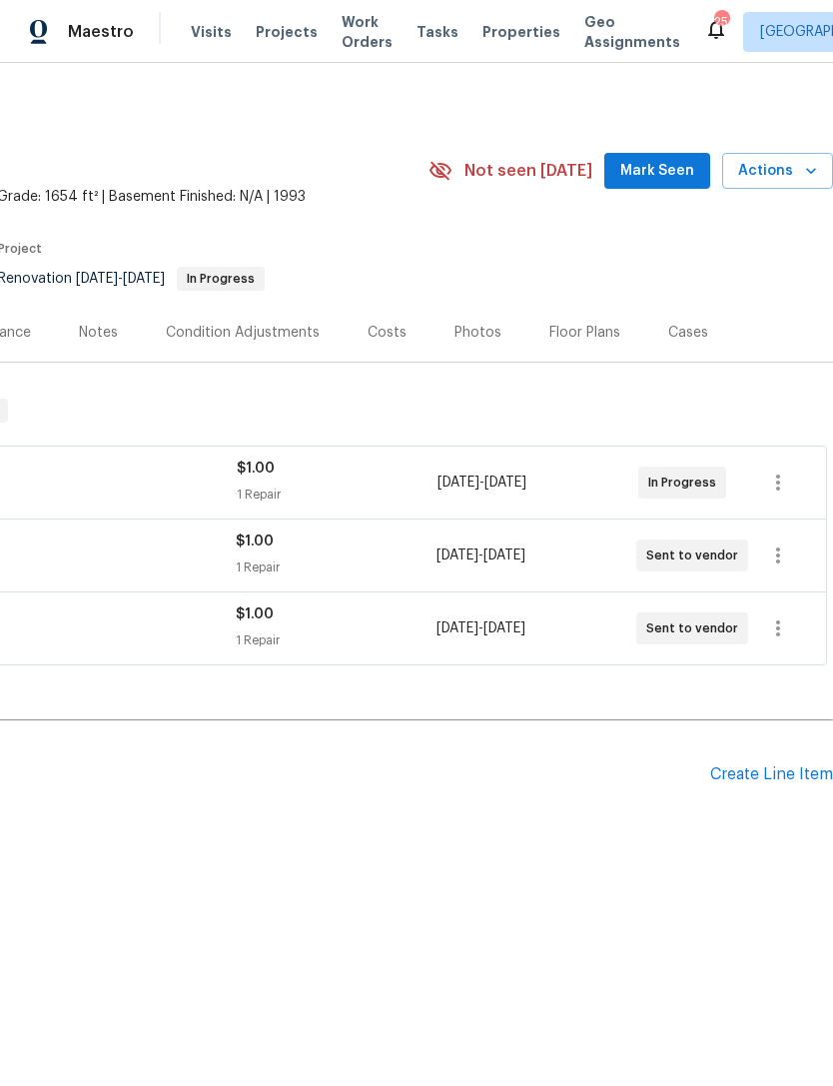
click at [775, 493] on icon "button" at bounding box center [778, 482] width 24 height 24
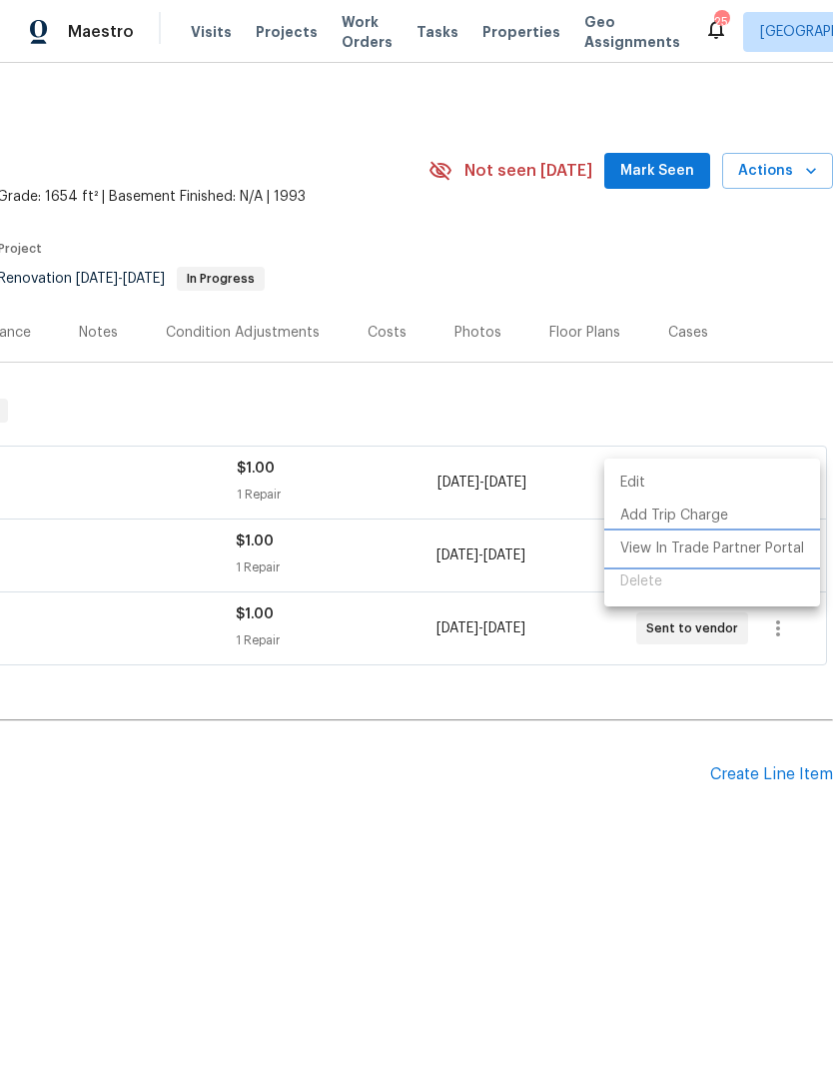
click at [724, 548] on li "View In Trade Partner Portal" at bounding box center [712, 548] width 216 height 33
